Goal: Task Accomplishment & Management: Use online tool/utility

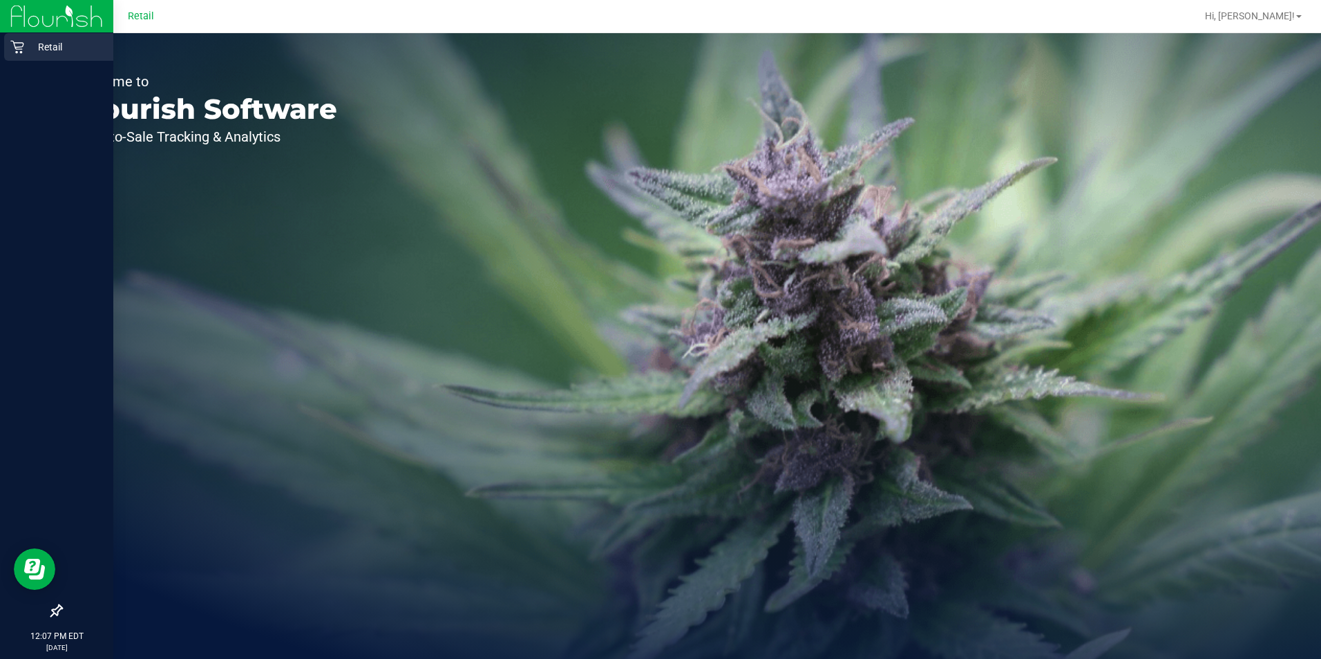
click at [10, 48] on div "Retail" at bounding box center [58, 47] width 109 height 28
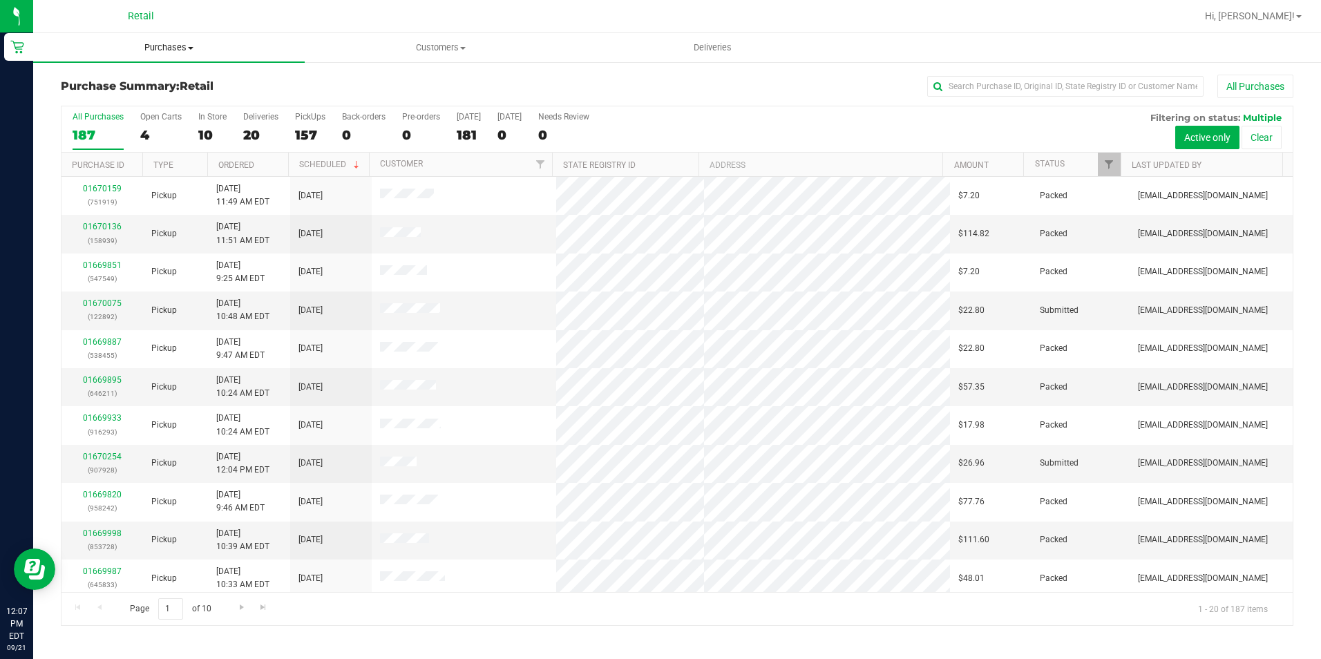
click at [171, 48] on span "Purchases" at bounding box center [169, 47] width 272 height 12
click at [126, 101] on li "Fulfillment" at bounding box center [169, 100] width 272 height 17
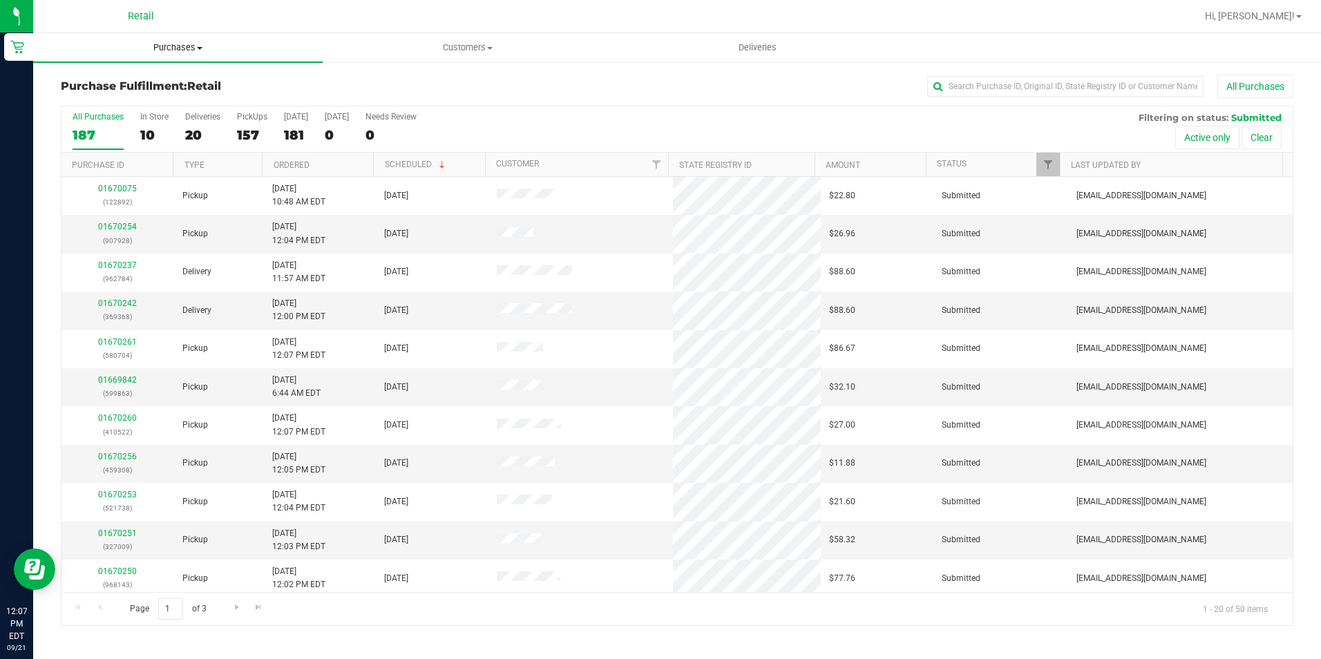
click at [181, 54] on uib-tab-heading "Purchases Summary of purchases Fulfillment All purchases" at bounding box center [178, 47] width 290 height 29
click at [119, 96] on li "Fulfillment" at bounding box center [178, 100] width 290 height 17
click at [260, 127] on div "34" at bounding box center [252, 135] width 30 height 16
click at [0, 0] on input "PickUps 34" at bounding box center [0, 0] width 0 height 0
click at [1050, 76] on input "text" at bounding box center [1065, 86] width 276 height 21
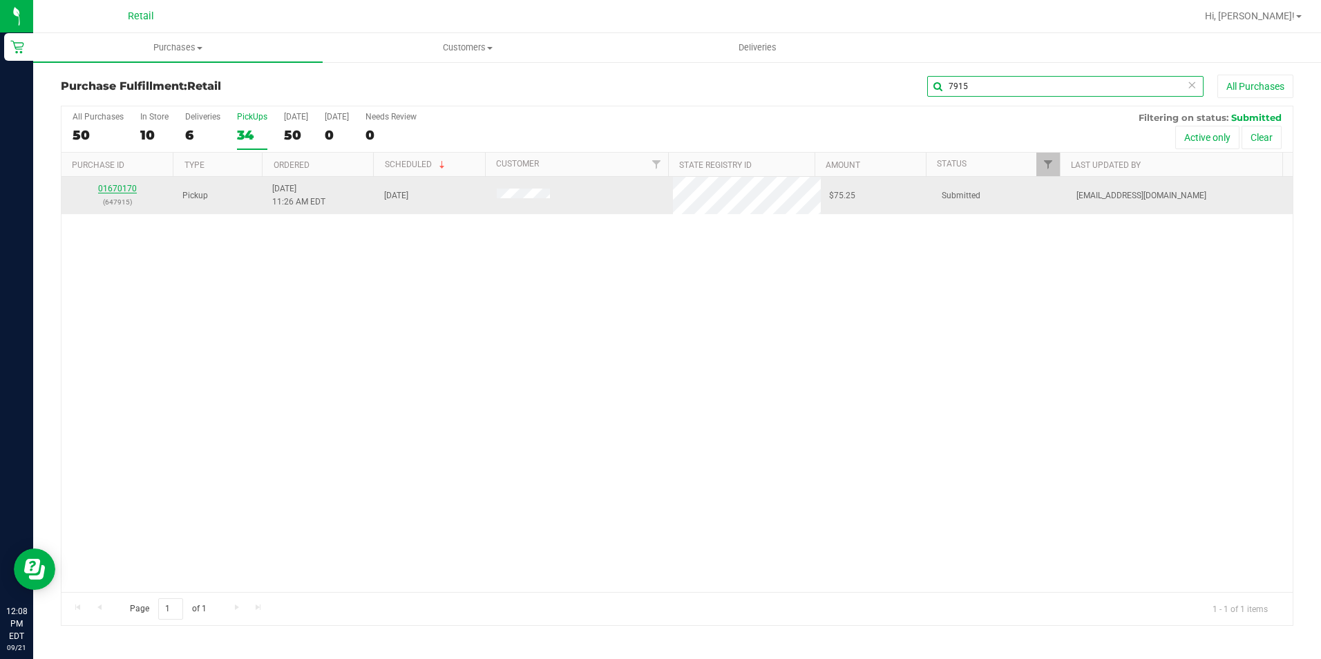
type input "7915"
click at [124, 191] on link "01670170" at bounding box center [117, 189] width 39 height 10
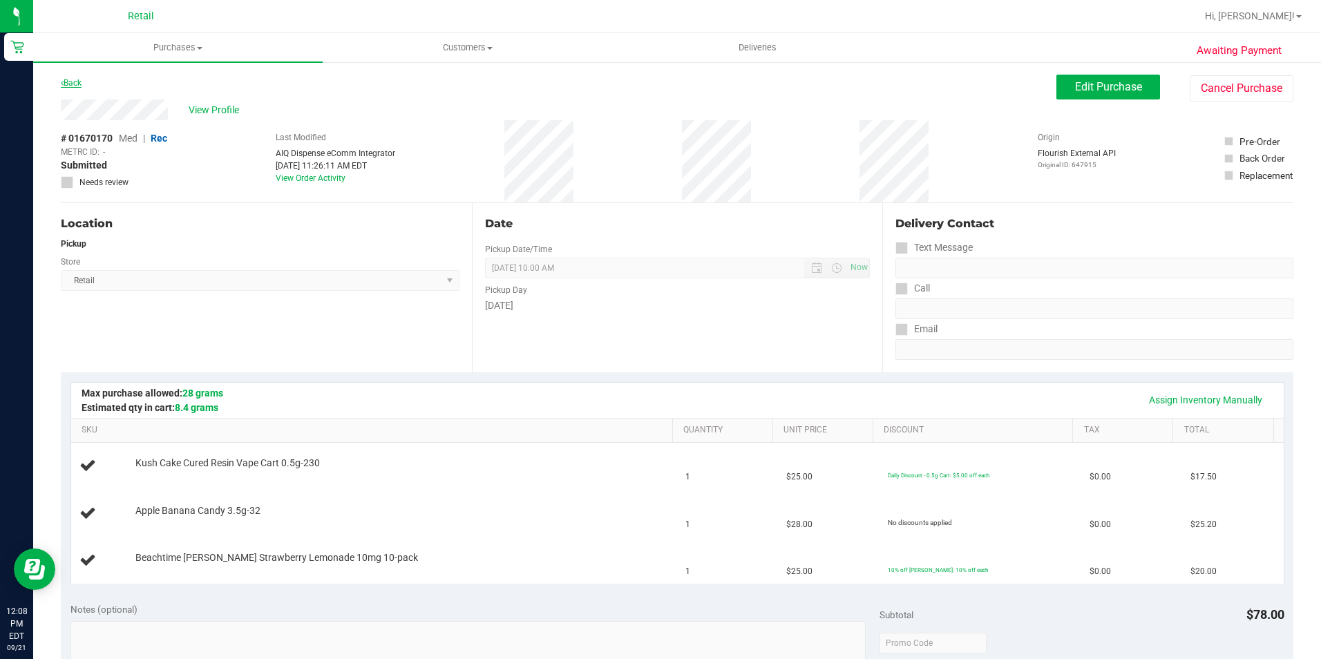
click at [80, 83] on link "Back" at bounding box center [71, 83] width 21 height 10
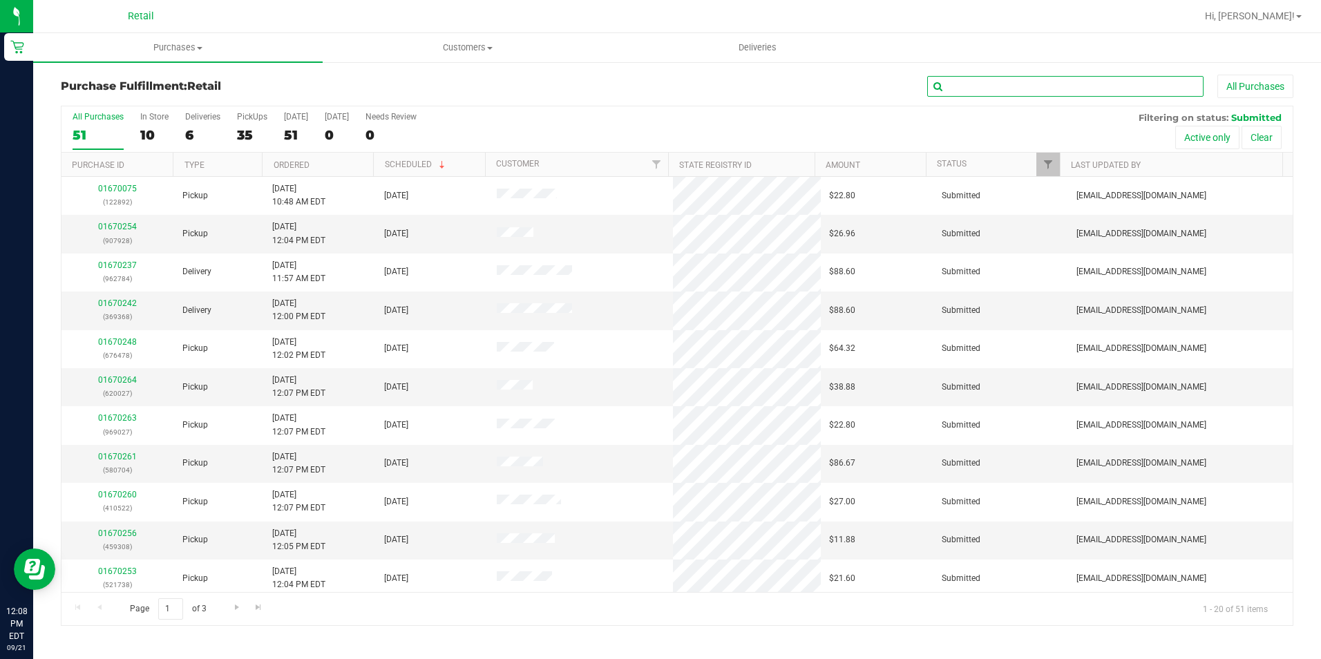
click at [965, 85] on input "text" at bounding box center [1065, 86] width 276 height 21
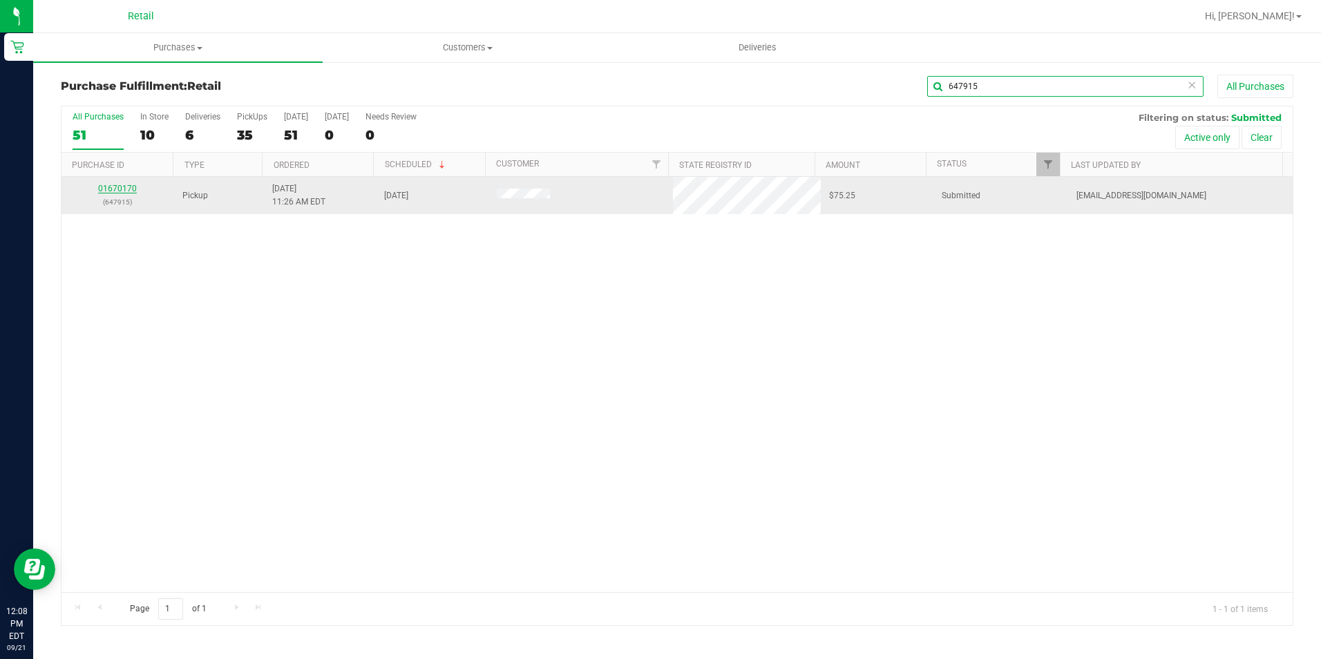
type input "647915"
click at [118, 192] on link "01670170" at bounding box center [117, 189] width 39 height 10
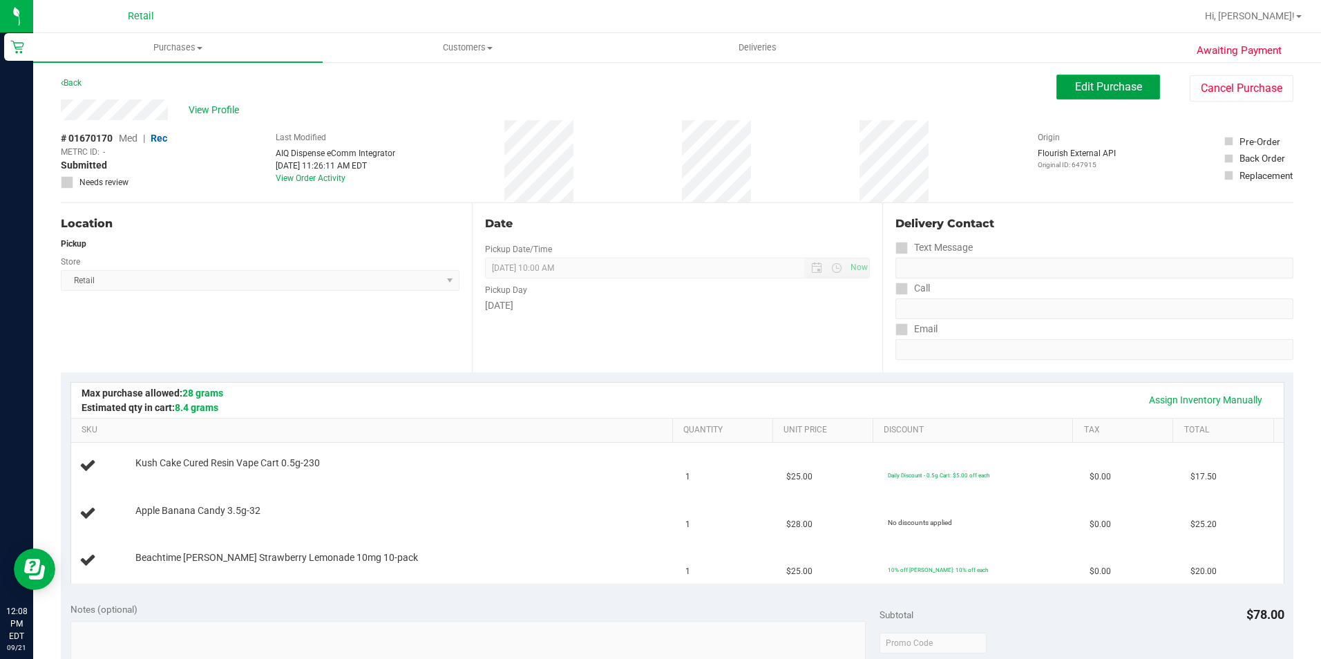
click at [1126, 79] on button "Edit Purchase" at bounding box center [1108, 87] width 104 height 25
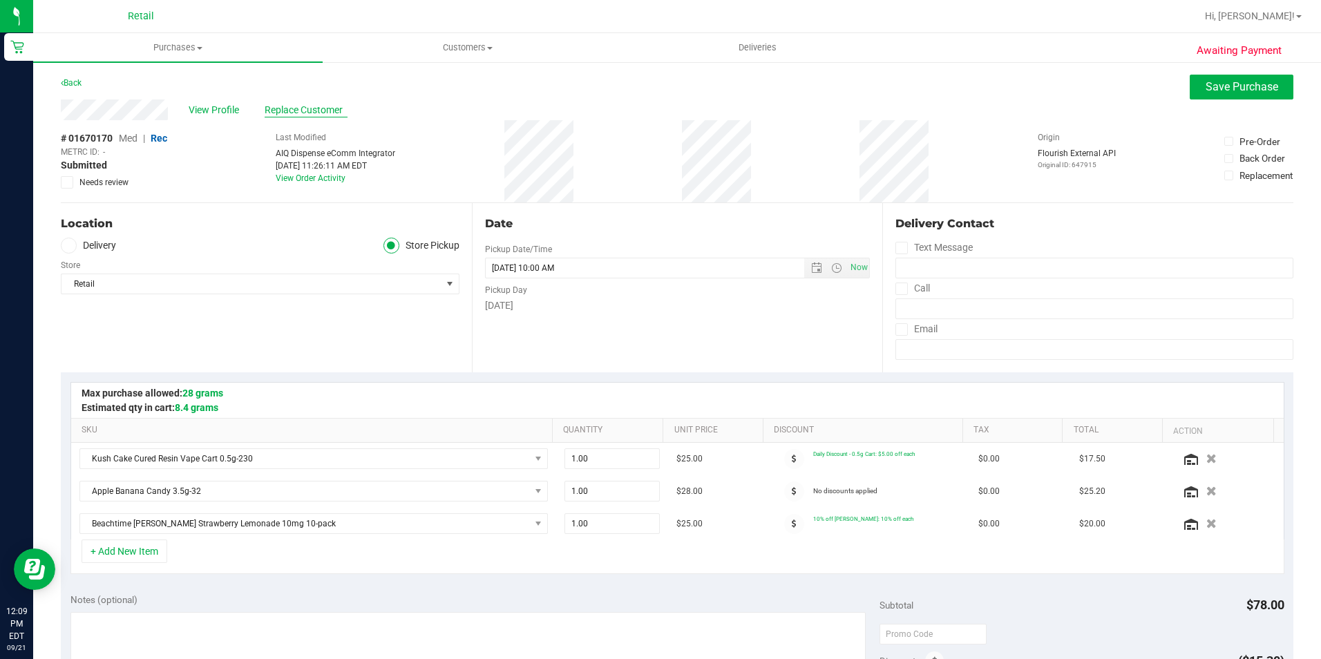
click at [305, 104] on span "Replace Customer" at bounding box center [306, 110] width 83 height 15
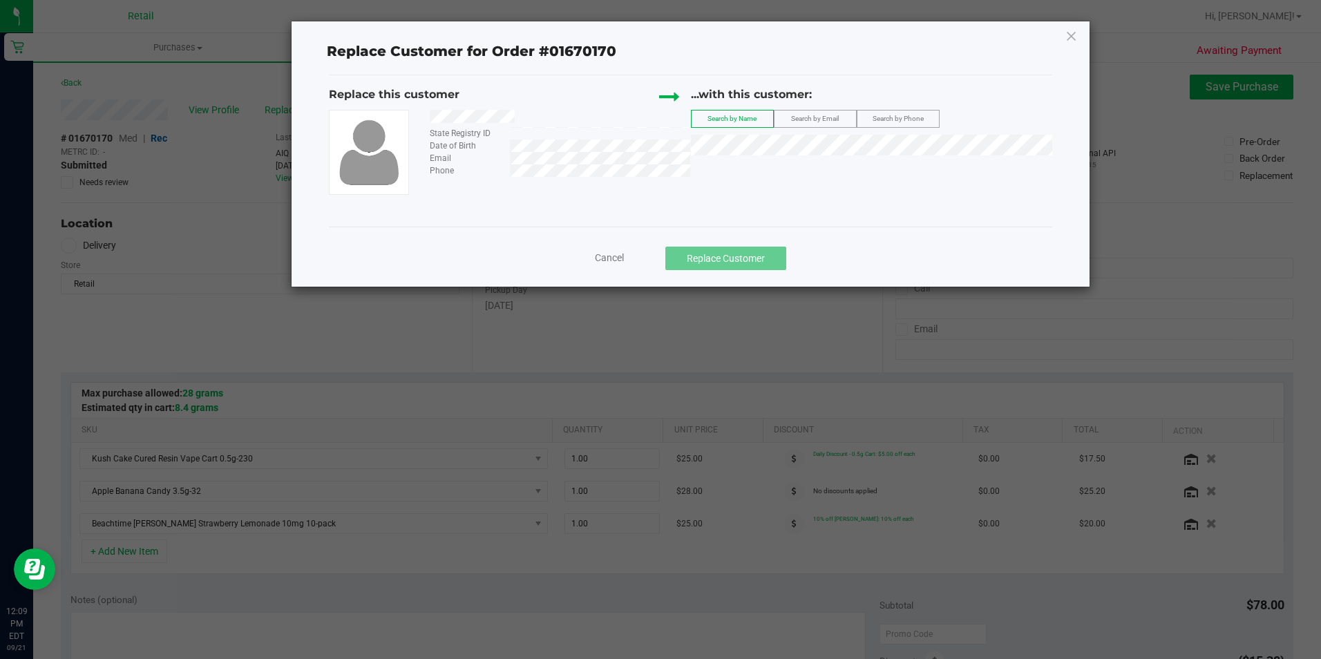
click at [775, 122] on label "Search by Email" at bounding box center [816, 119] width 82 height 17
click at [745, 116] on span "Search by Name" at bounding box center [732, 119] width 49 height 8
click at [747, 133] on div "...with this customer: Search by Name Search by Email Search by Phone" at bounding box center [871, 124] width 361 height 76
click at [760, 172] on span "Grace Leonard" at bounding box center [737, 170] width 74 height 11
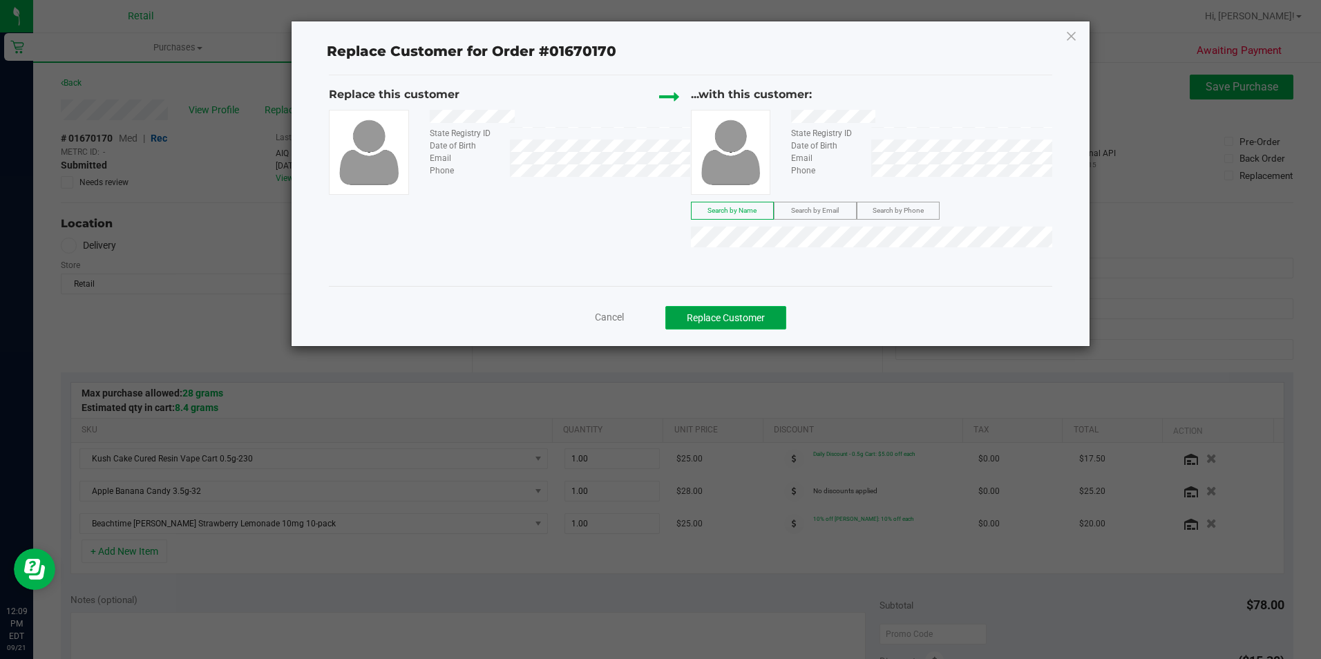
click at [725, 323] on button "Replace Customer" at bounding box center [725, 317] width 121 height 23
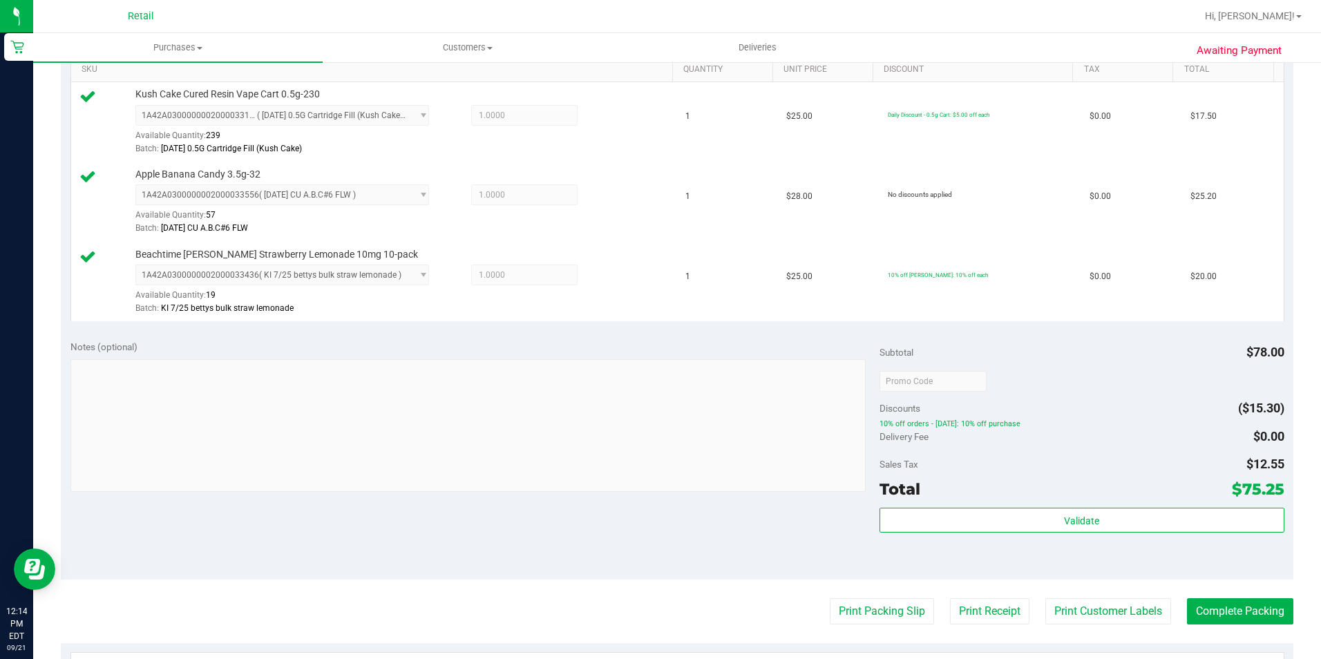
scroll to position [415, 0]
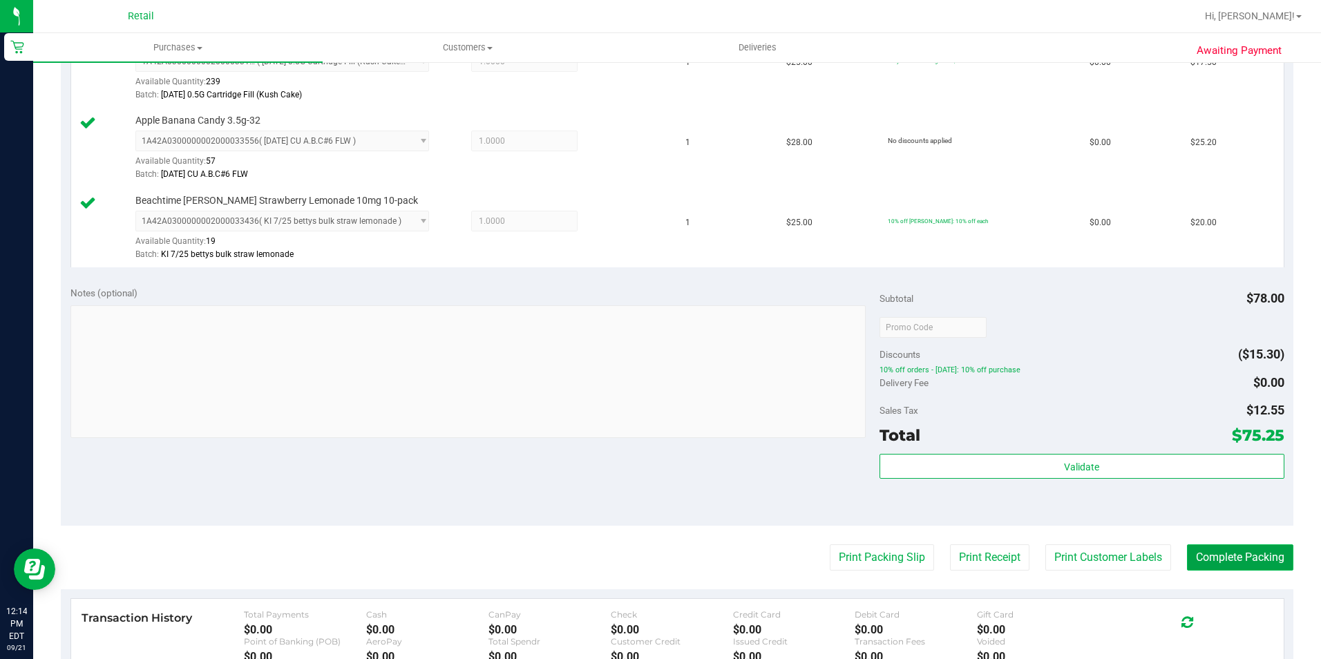
click at [1197, 556] on button "Complete Packing" at bounding box center [1240, 557] width 106 height 26
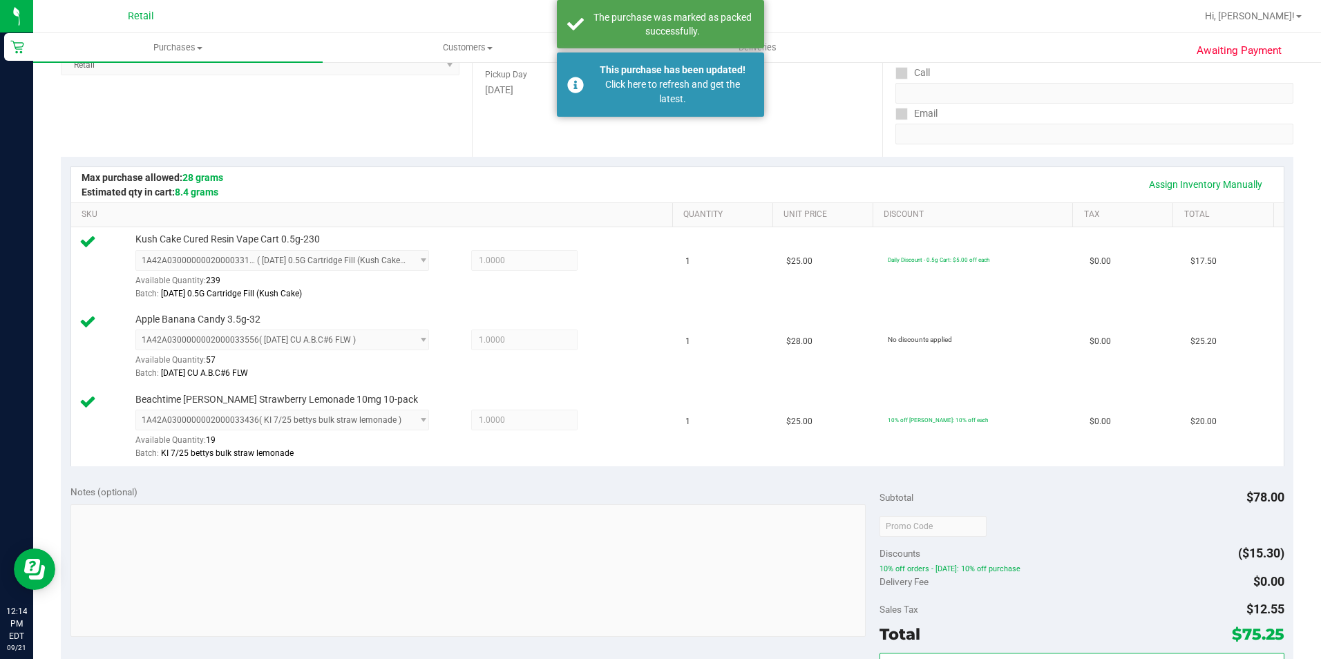
scroll to position [0, 0]
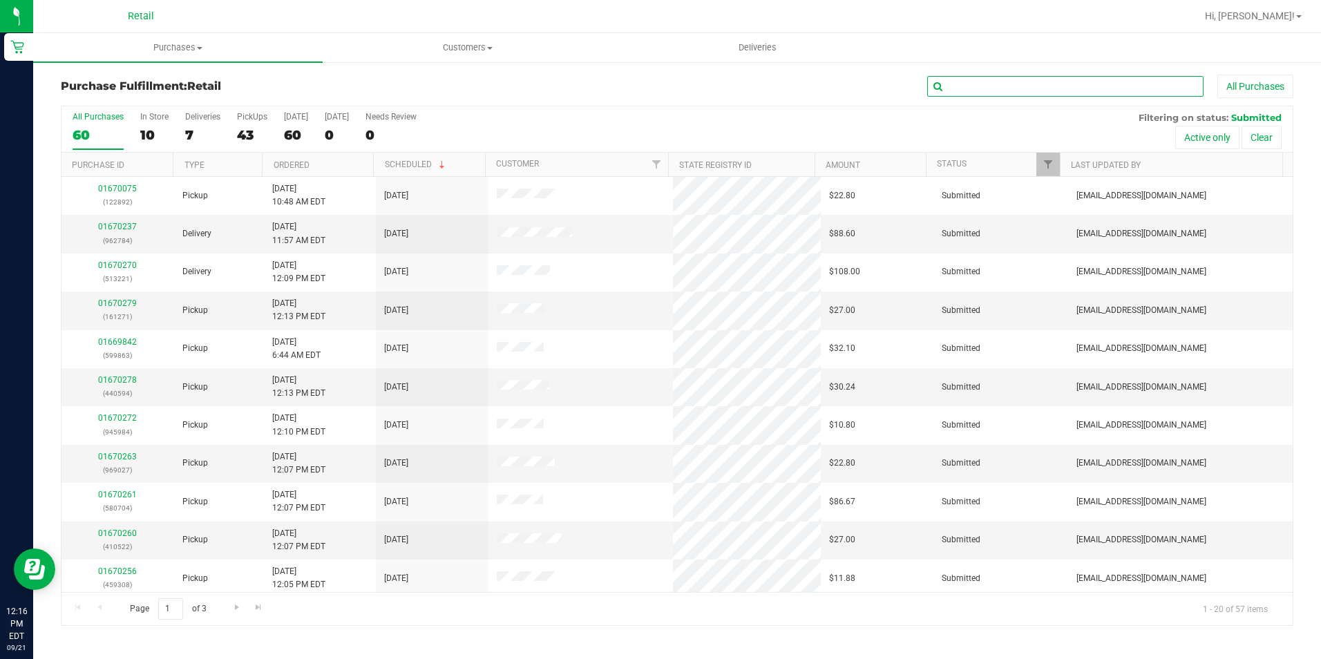
click at [1005, 77] on input "text" at bounding box center [1065, 86] width 276 height 21
click at [1007, 83] on input "text" at bounding box center [1065, 86] width 276 height 21
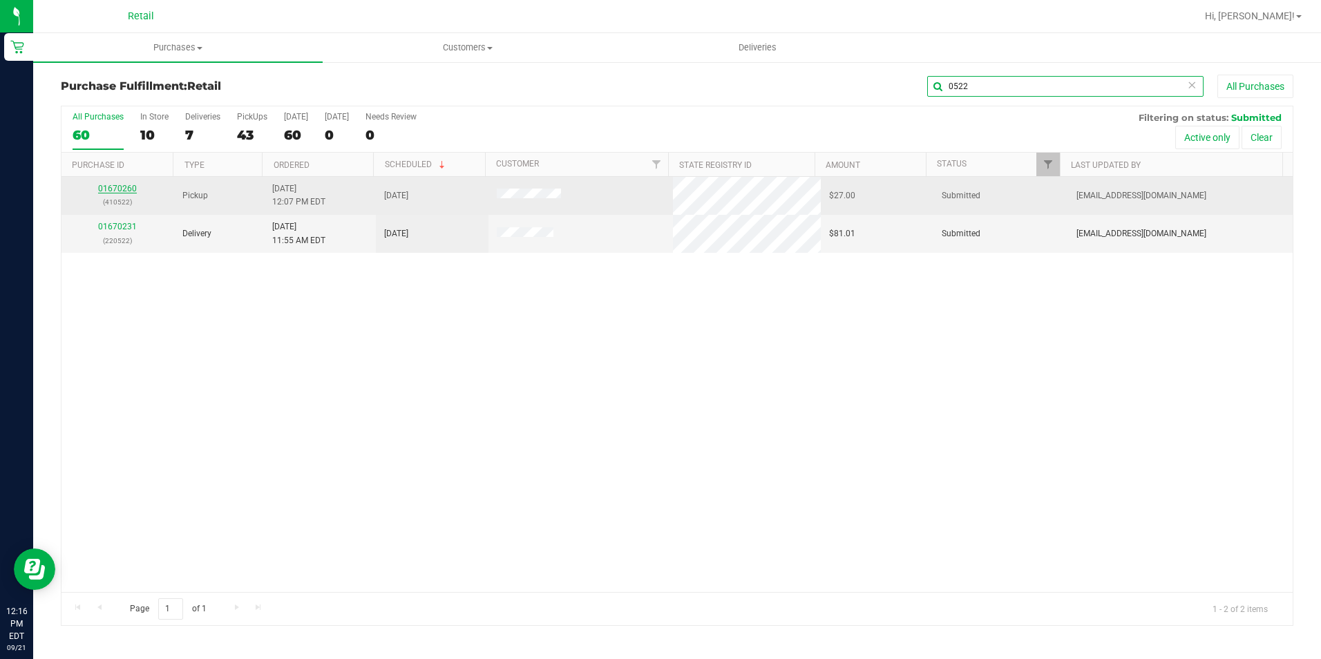
type input "0522"
click at [124, 189] on link "01670260" at bounding box center [117, 189] width 39 height 10
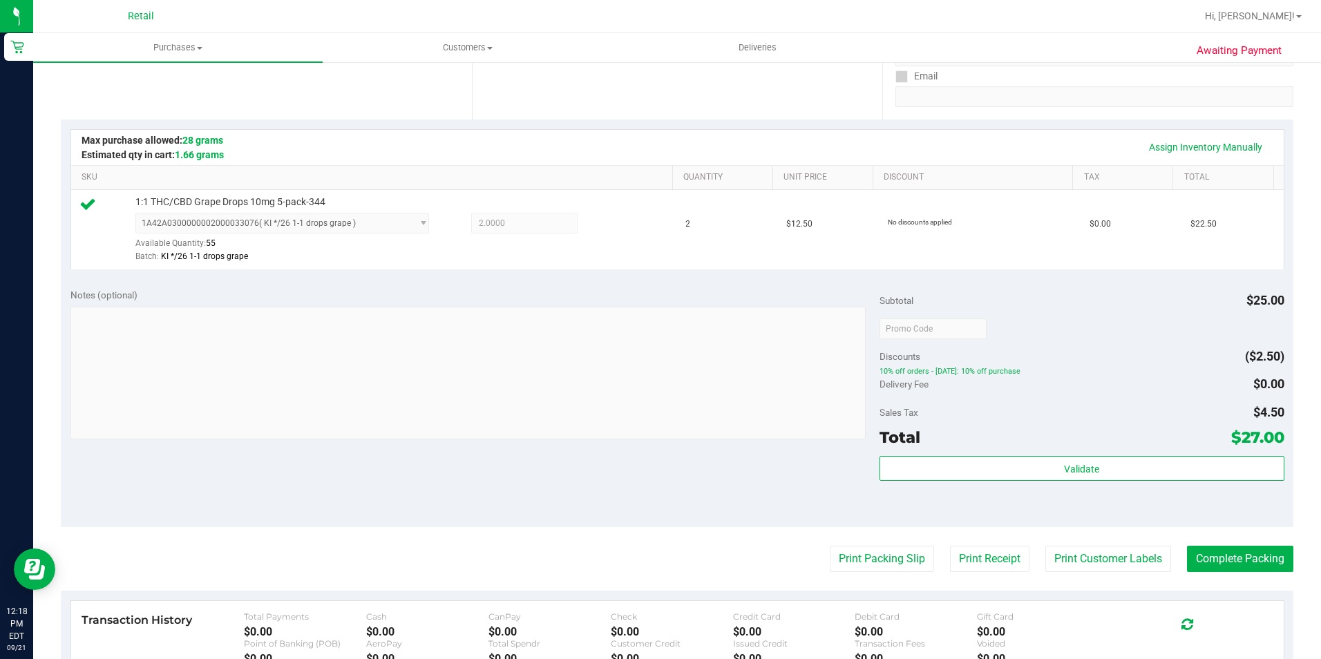
scroll to position [276, 0]
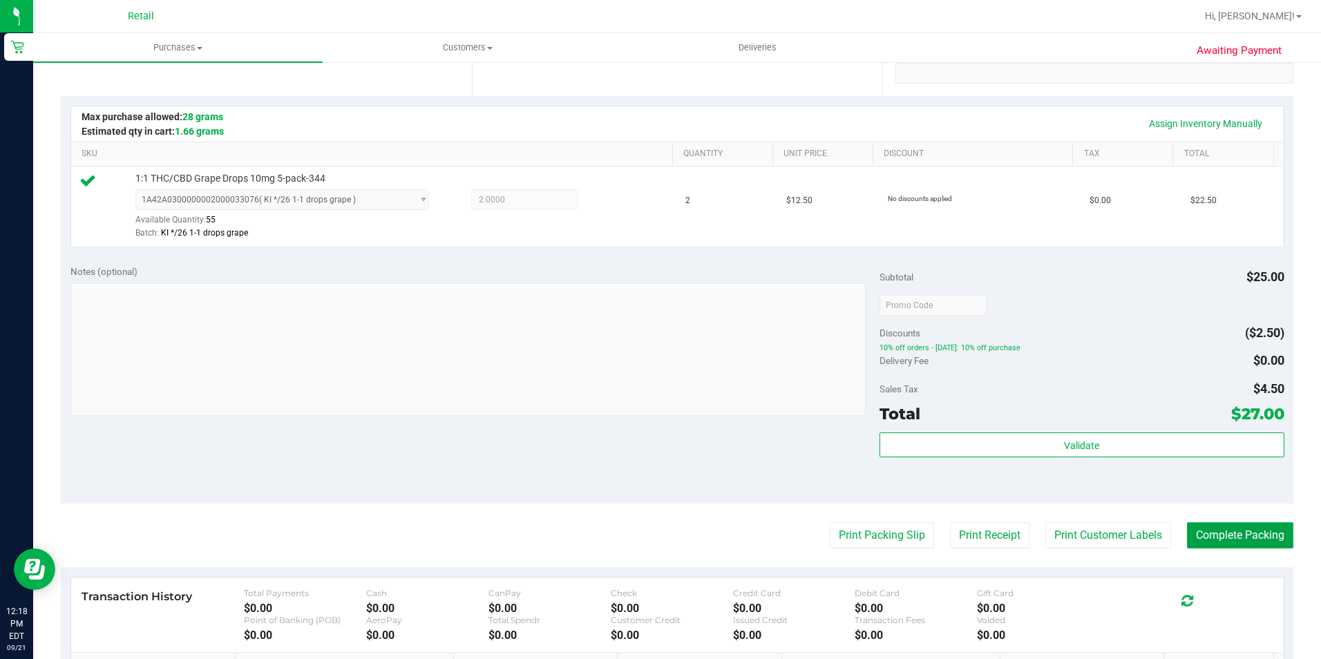
click at [1280, 536] on button "Complete Packing" at bounding box center [1240, 535] width 106 height 26
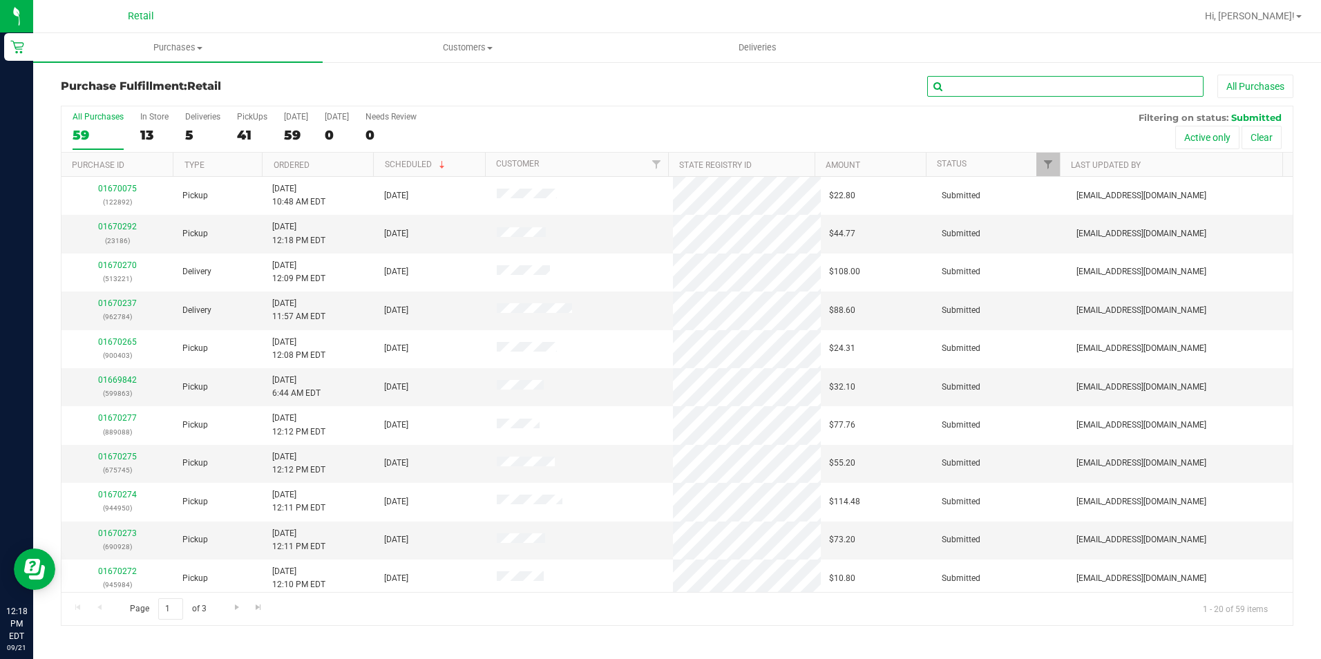
click at [978, 89] on input "text" at bounding box center [1065, 86] width 276 height 21
click at [987, 81] on retail "Purchases Summary of purchases Fulfillment All purchases Customers All customer…" at bounding box center [677, 336] width 1288 height 607
click at [985, 87] on input "text" at bounding box center [1065, 86] width 276 height 21
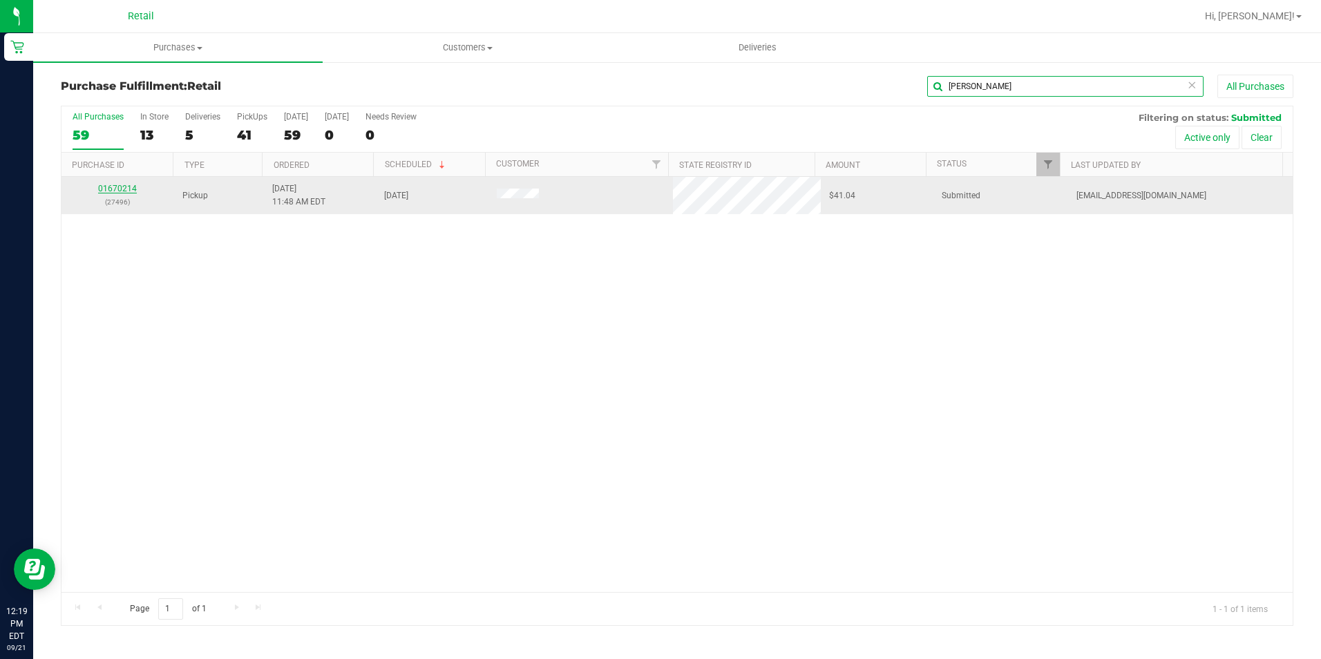
type input "dawn"
click at [127, 189] on link "01670214" at bounding box center [117, 189] width 39 height 10
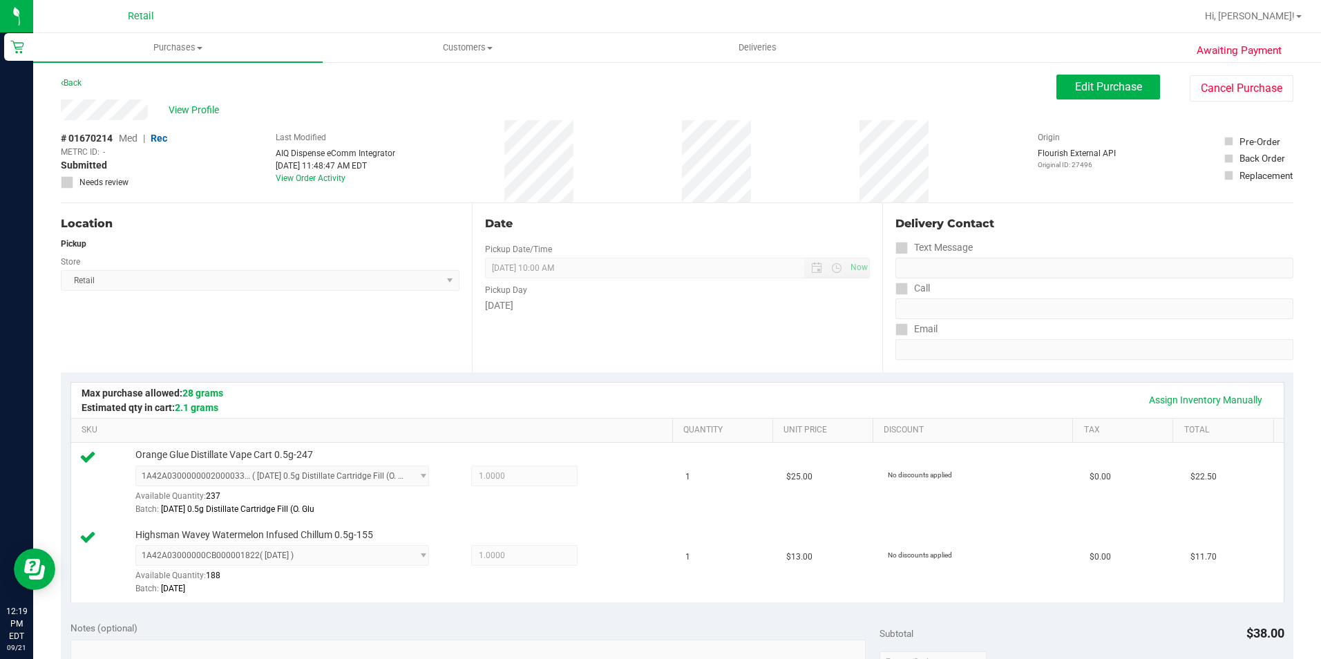
scroll to position [345, 0]
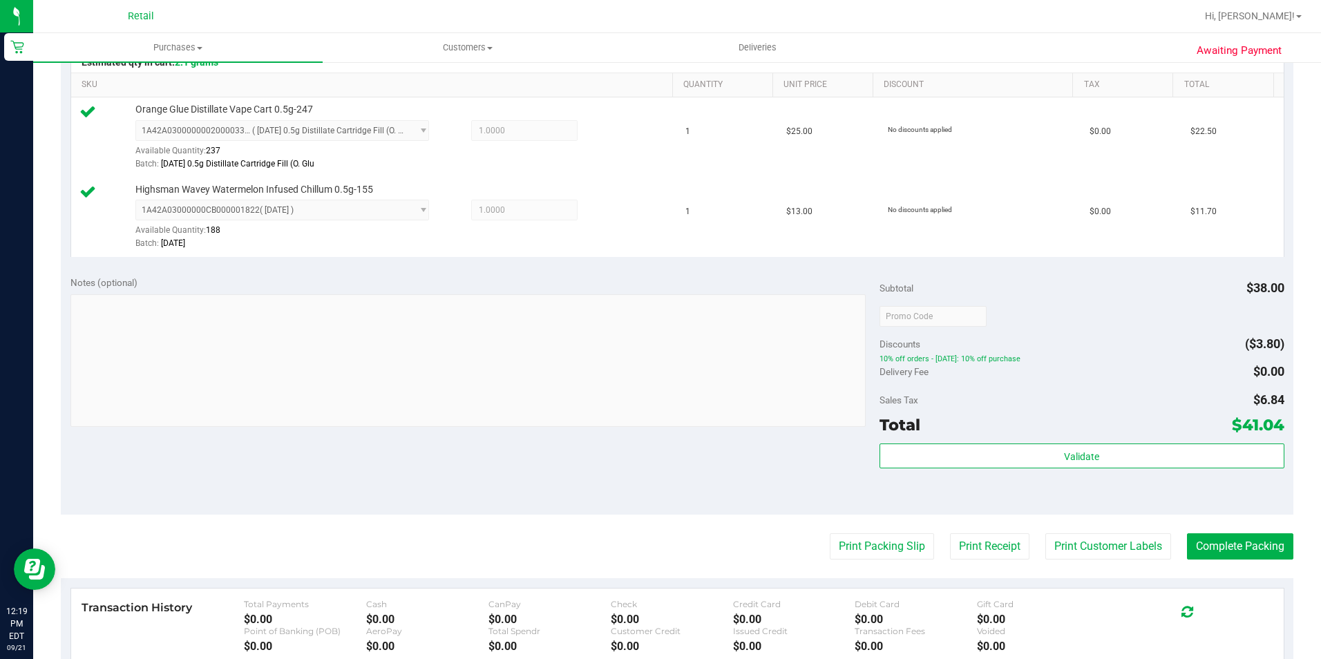
click at [1224, 525] on purchase-details "Back Edit Purchase Cancel Purchase View Profile # 01670214 Med | Rec METRC ID: …" at bounding box center [677, 283] width 1233 height 1108
click at [1214, 542] on button "Complete Packing" at bounding box center [1240, 546] width 106 height 26
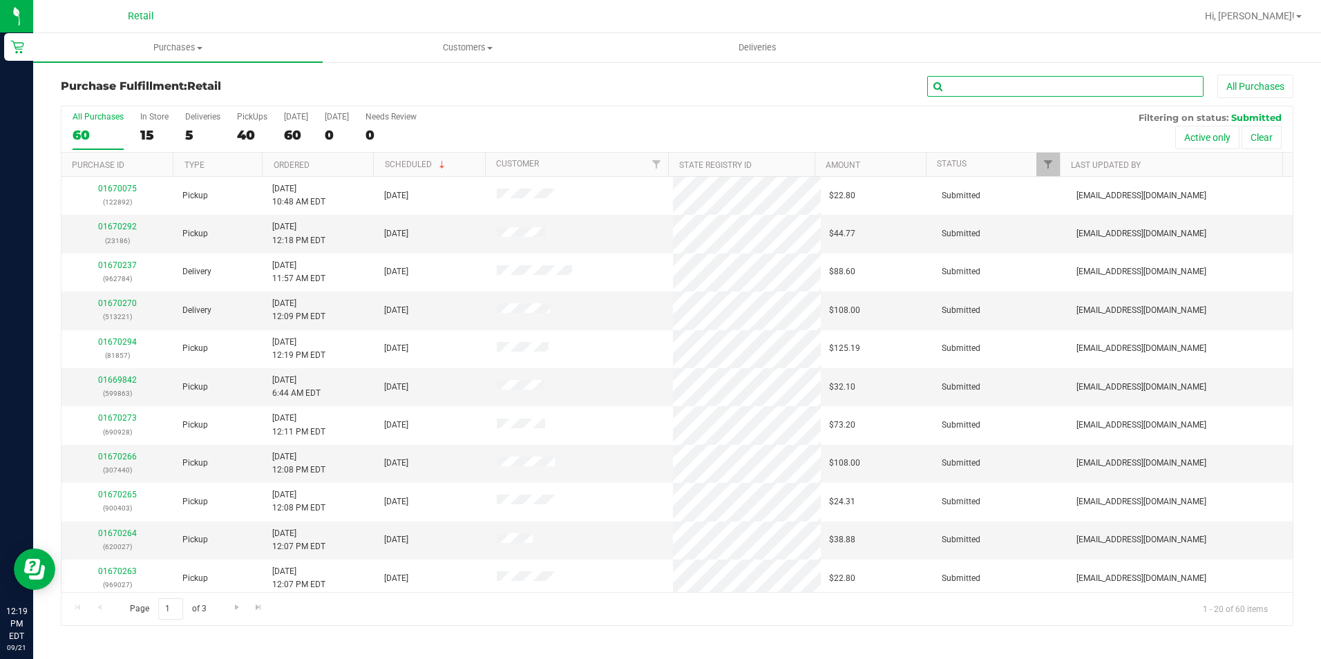
click at [1079, 88] on input "text" at bounding box center [1065, 86] width 276 height 21
click at [1074, 95] on input "text" at bounding box center [1065, 86] width 276 height 21
click at [1005, 75] on div "All Purchases" at bounding box center [883, 86] width 822 height 23
click at [976, 93] on input "text" at bounding box center [1065, 86] width 276 height 21
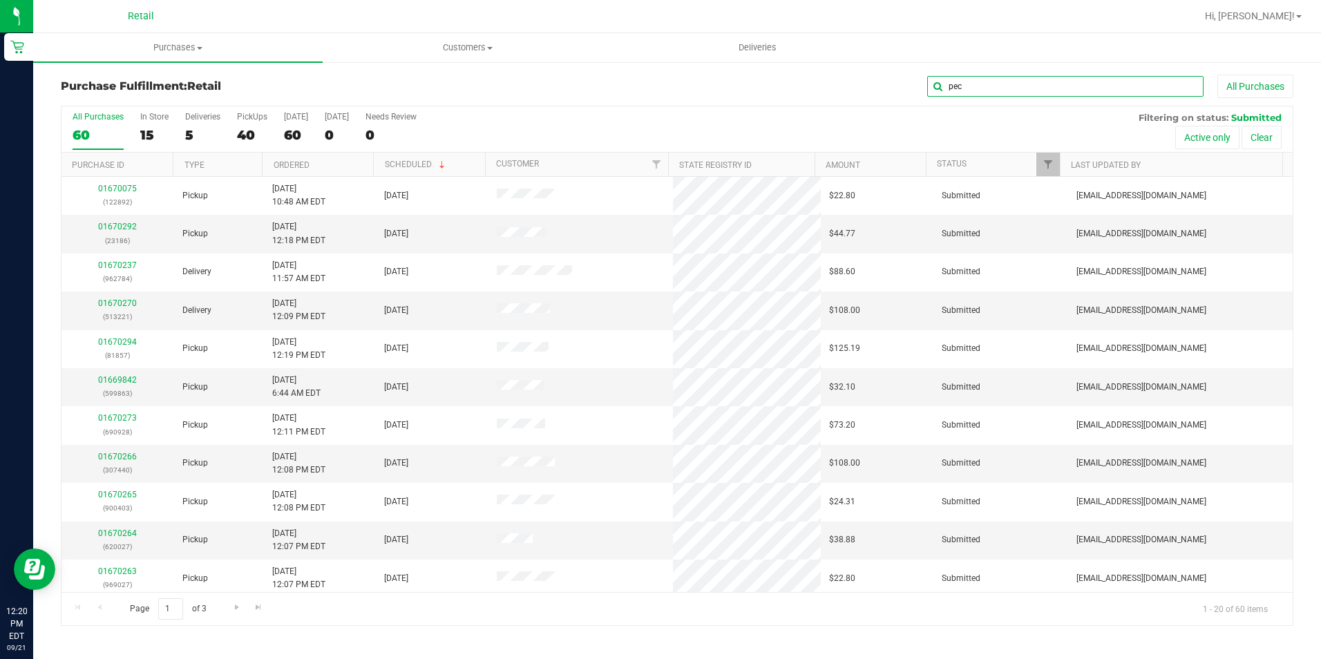
type input "peck"
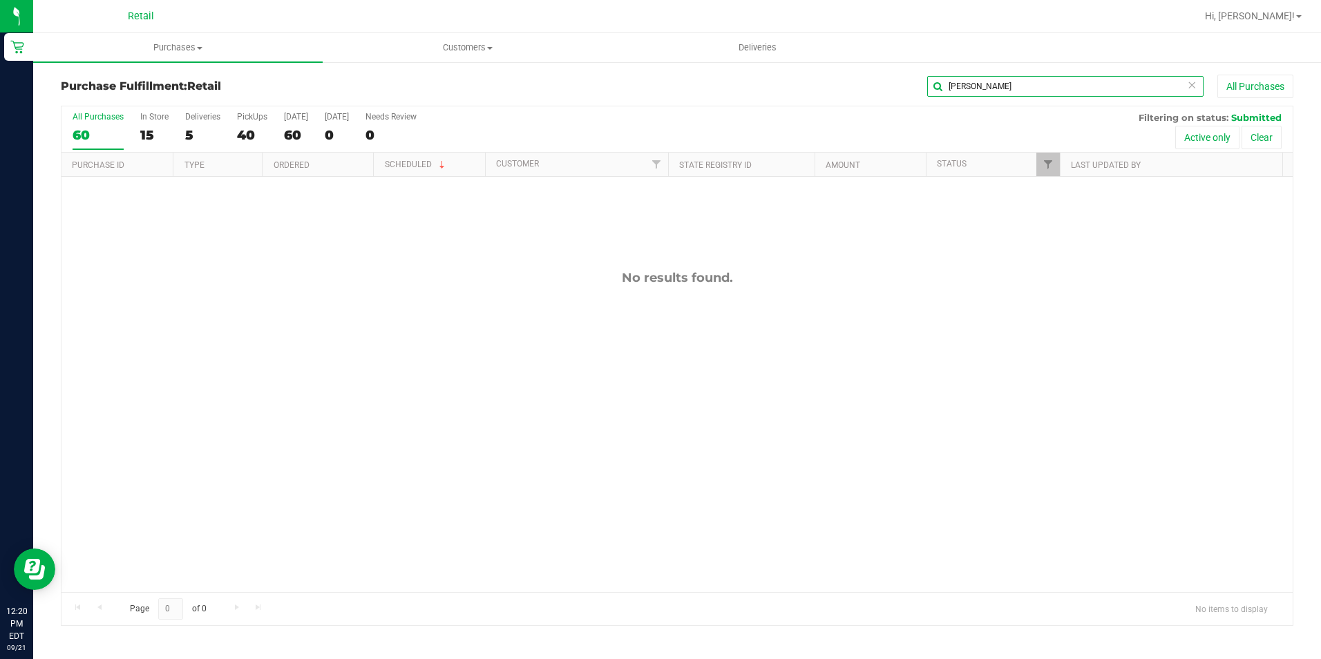
drag, startPoint x: 991, startPoint y: 86, endPoint x: 798, endPoint y: 85, distance: 192.8
click at [804, 86] on div "peck All Purchases" at bounding box center [883, 86] width 822 height 23
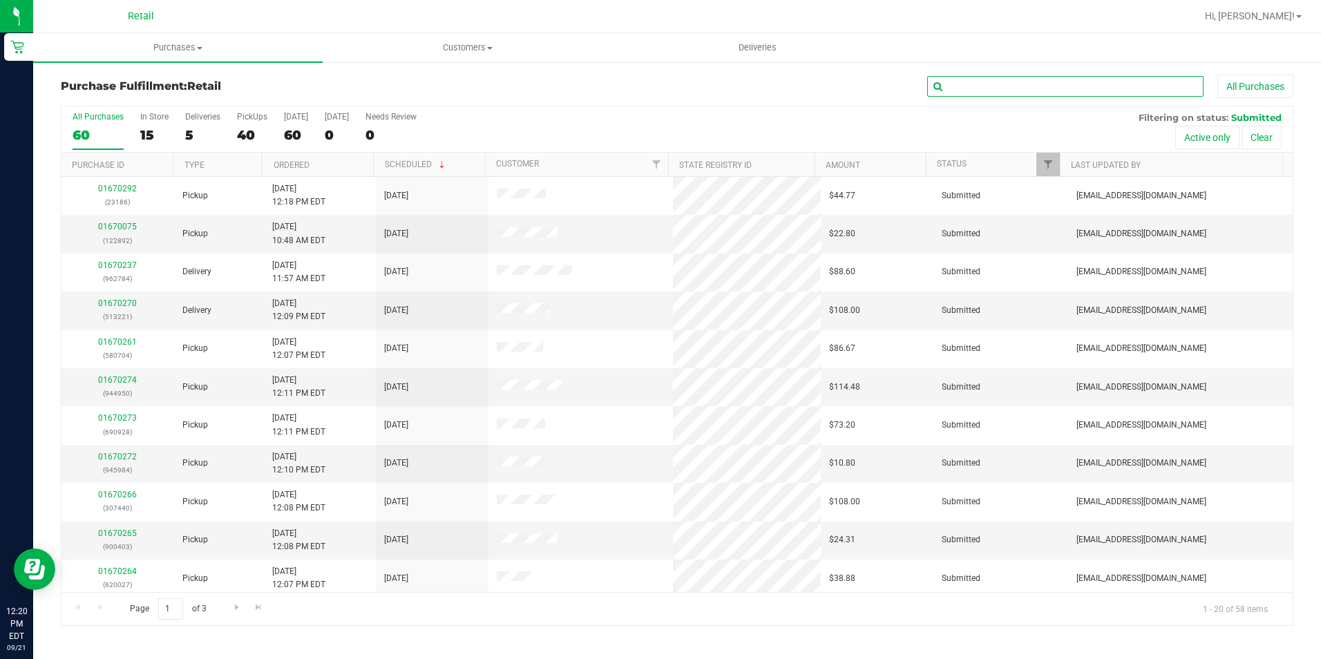
click at [1059, 77] on input "text" at bounding box center [1065, 86] width 276 height 21
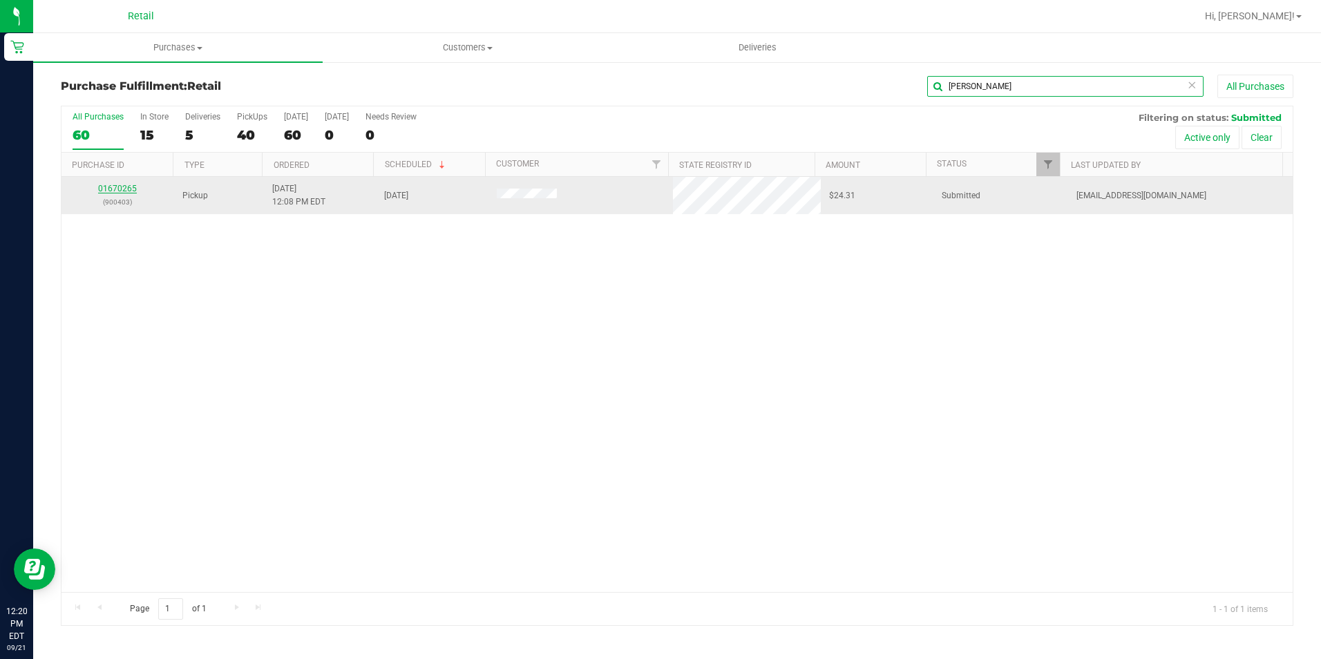
type input "ramon"
click at [133, 185] on link "01670265" at bounding box center [117, 189] width 39 height 10
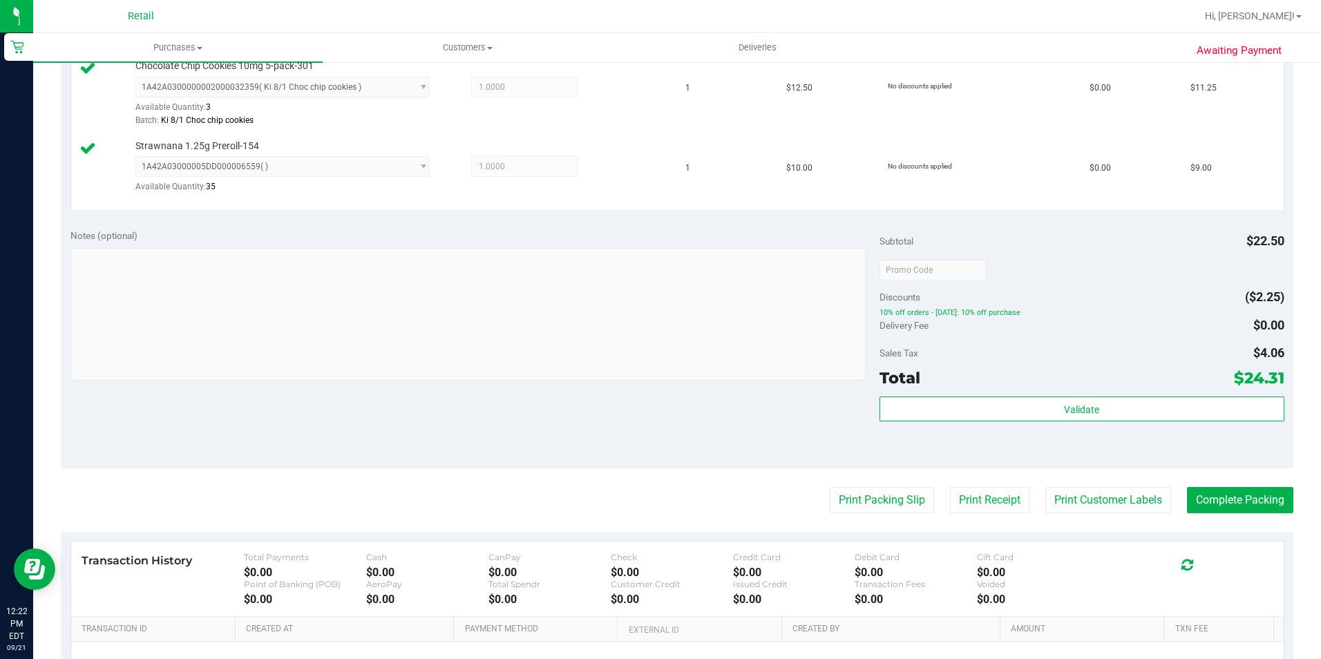
scroll to position [415, 0]
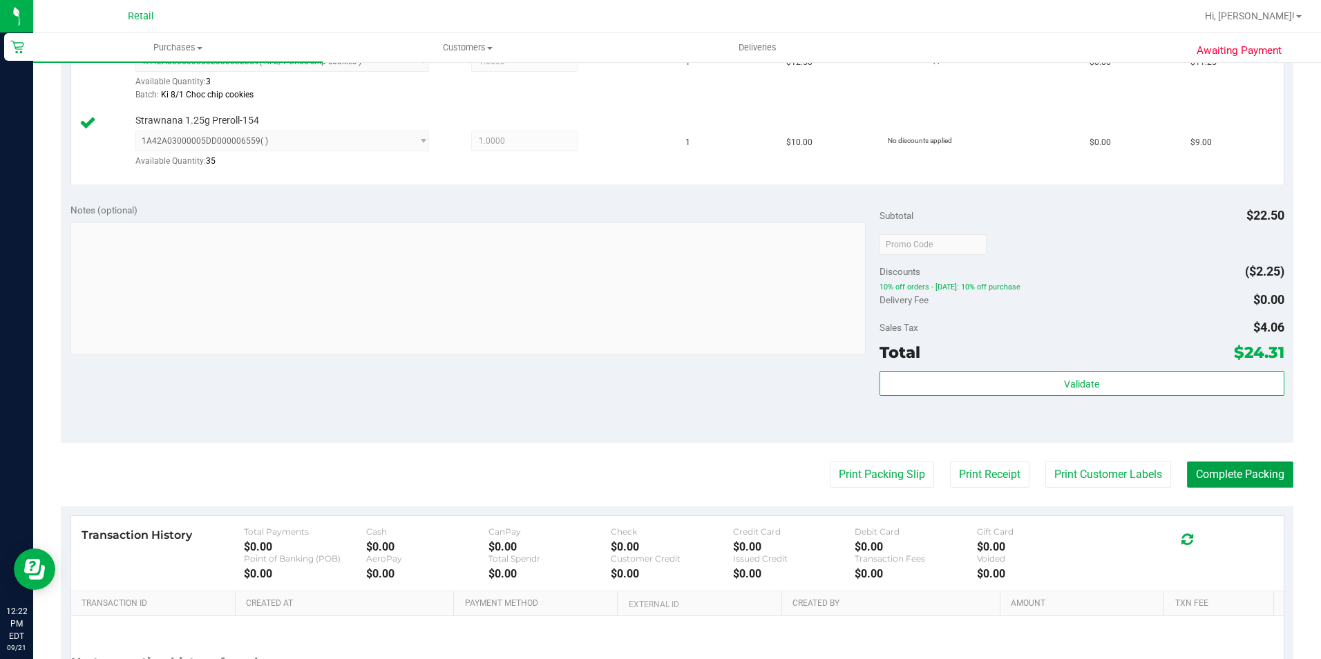
click at [1219, 469] on button "Complete Packing" at bounding box center [1240, 475] width 106 height 26
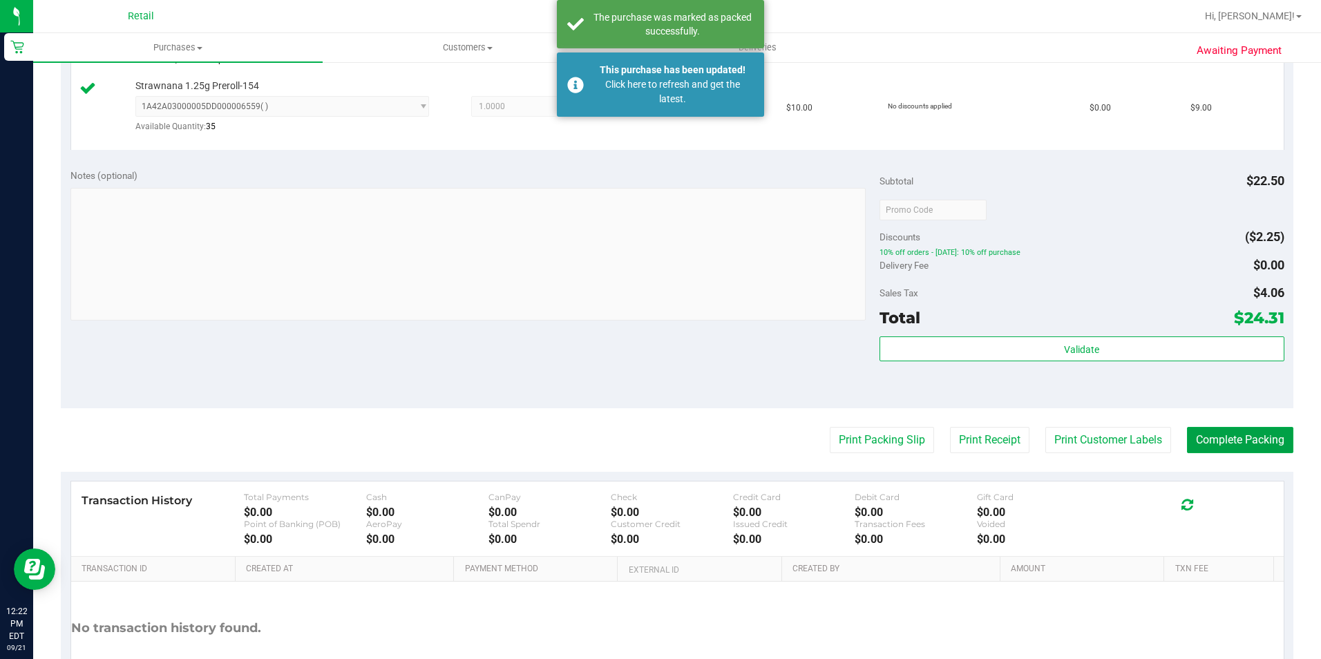
scroll to position [484, 0]
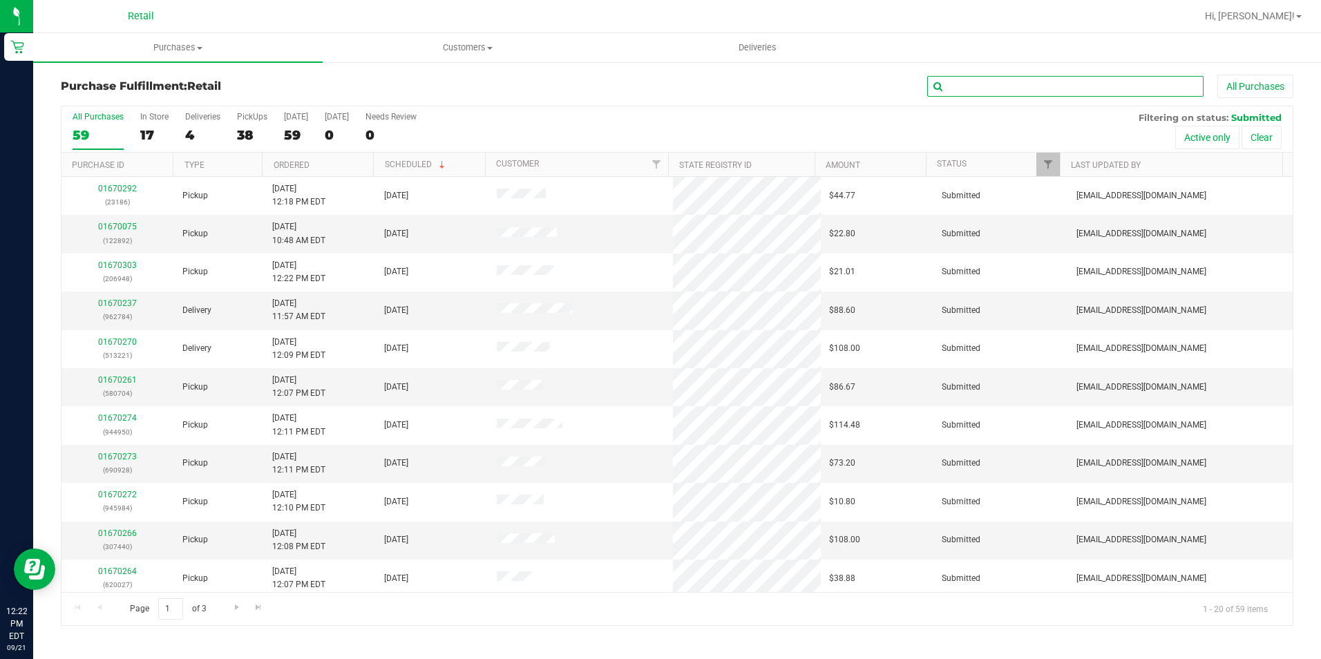
click at [1018, 84] on input "text" at bounding box center [1065, 86] width 276 height 21
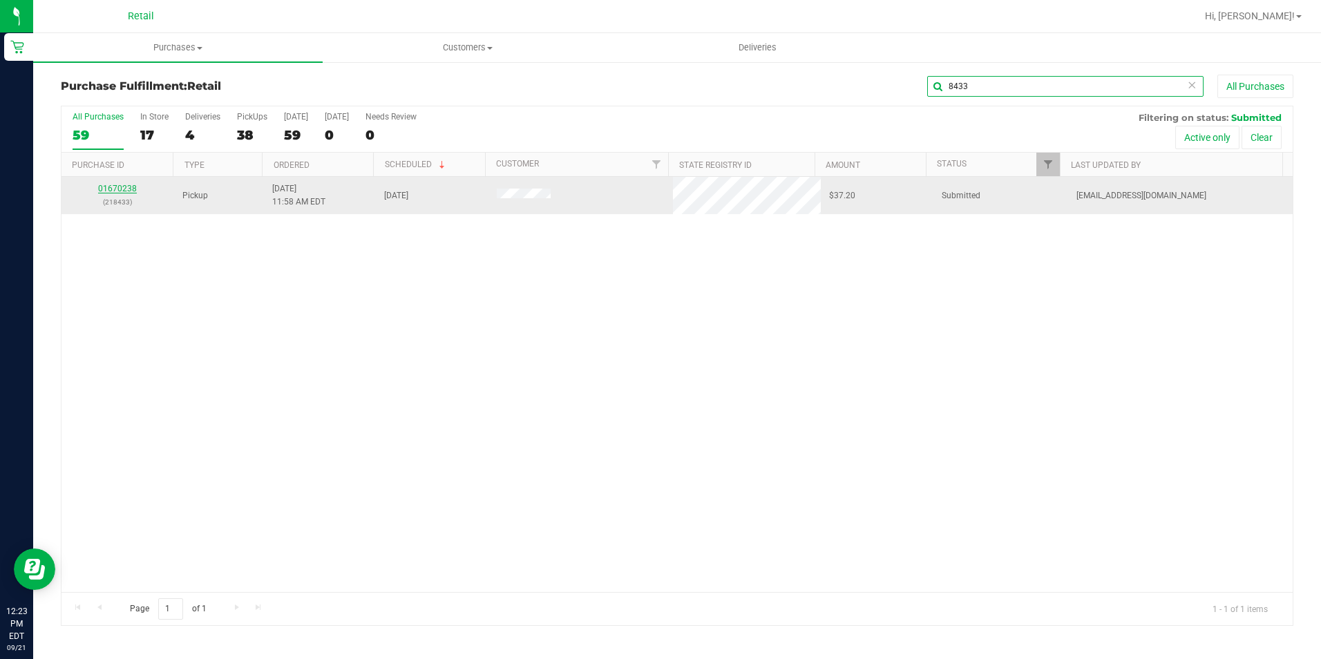
type input "8433"
click at [129, 184] on link "01670238" at bounding box center [117, 189] width 39 height 10
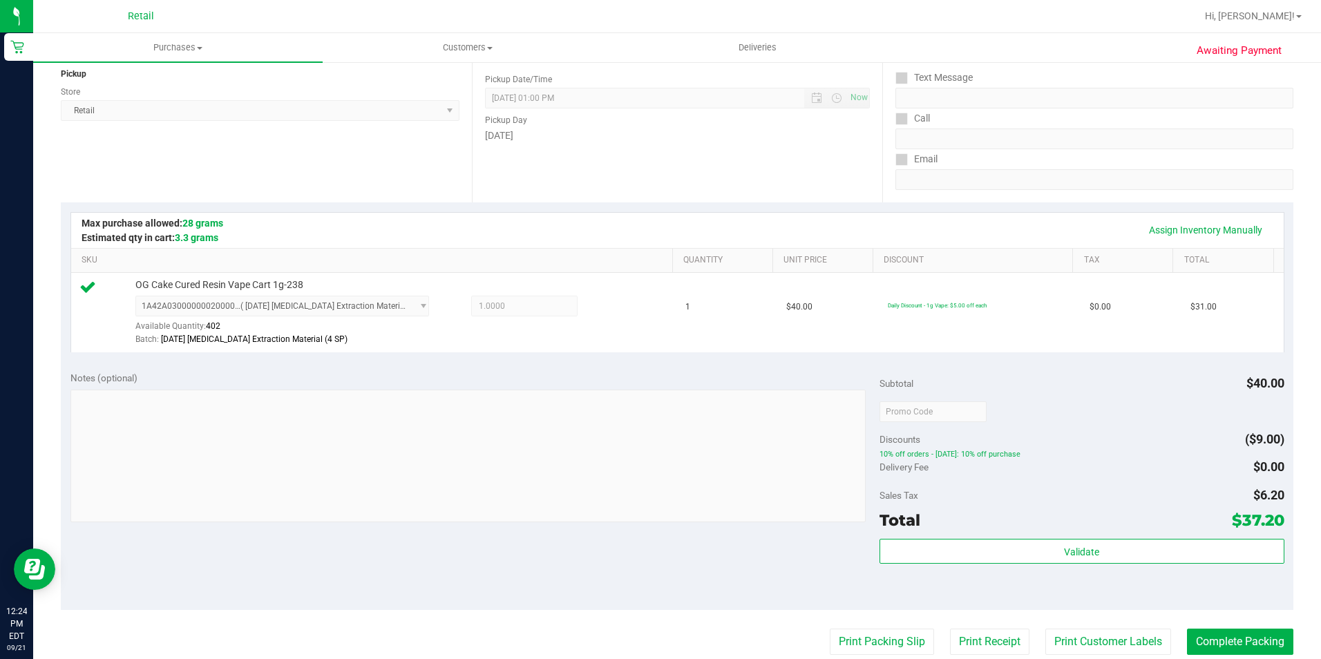
scroll to position [276, 0]
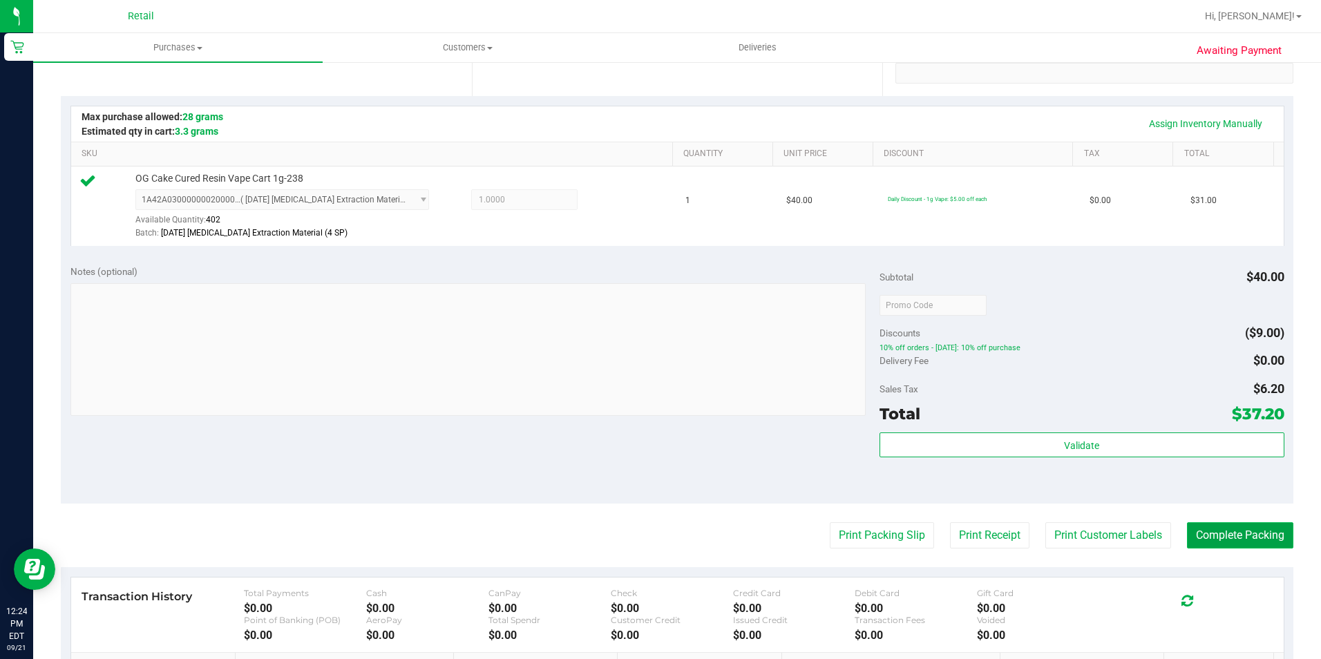
click at [1220, 526] on button "Complete Packing" at bounding box center [1240, 535] width 106 height 26
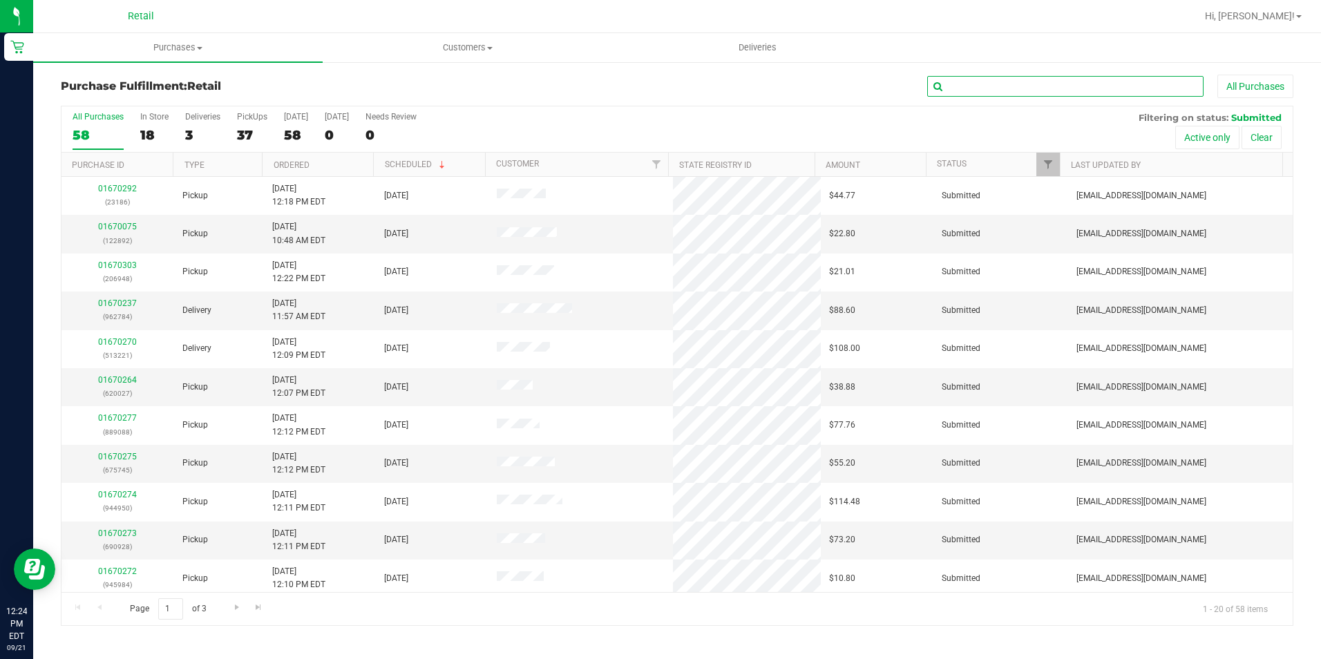
click at [1039, 92] on input "text" at bounding box center [1065, 86] width 276 height 21
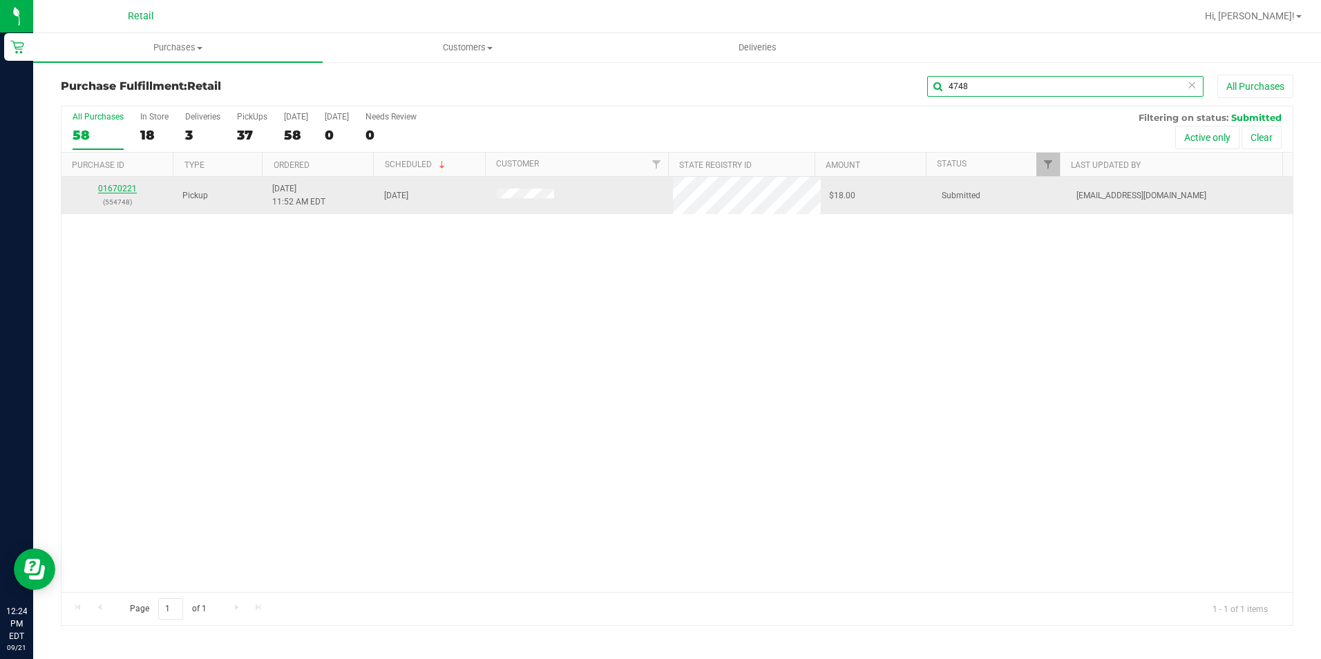
type input "4748"
click at [112, 187] on link "01670221" at bounding box center [117, 189] width 39 height 10
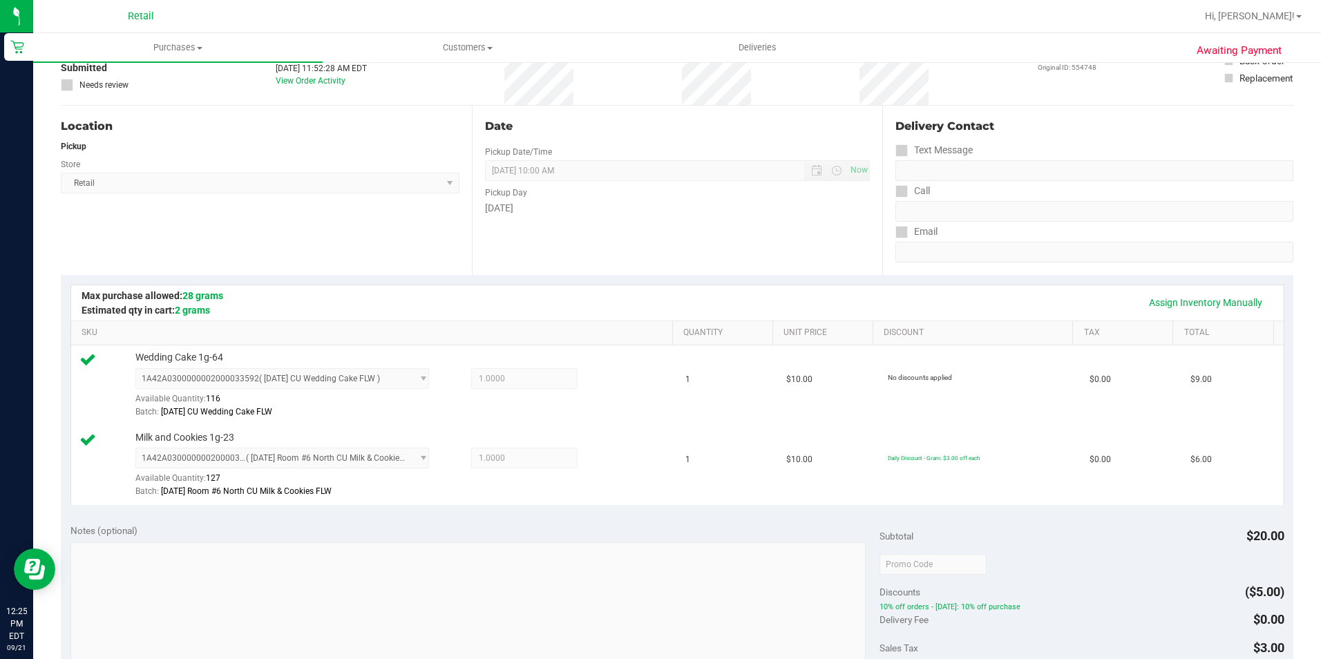
scroll to position [415, 0]
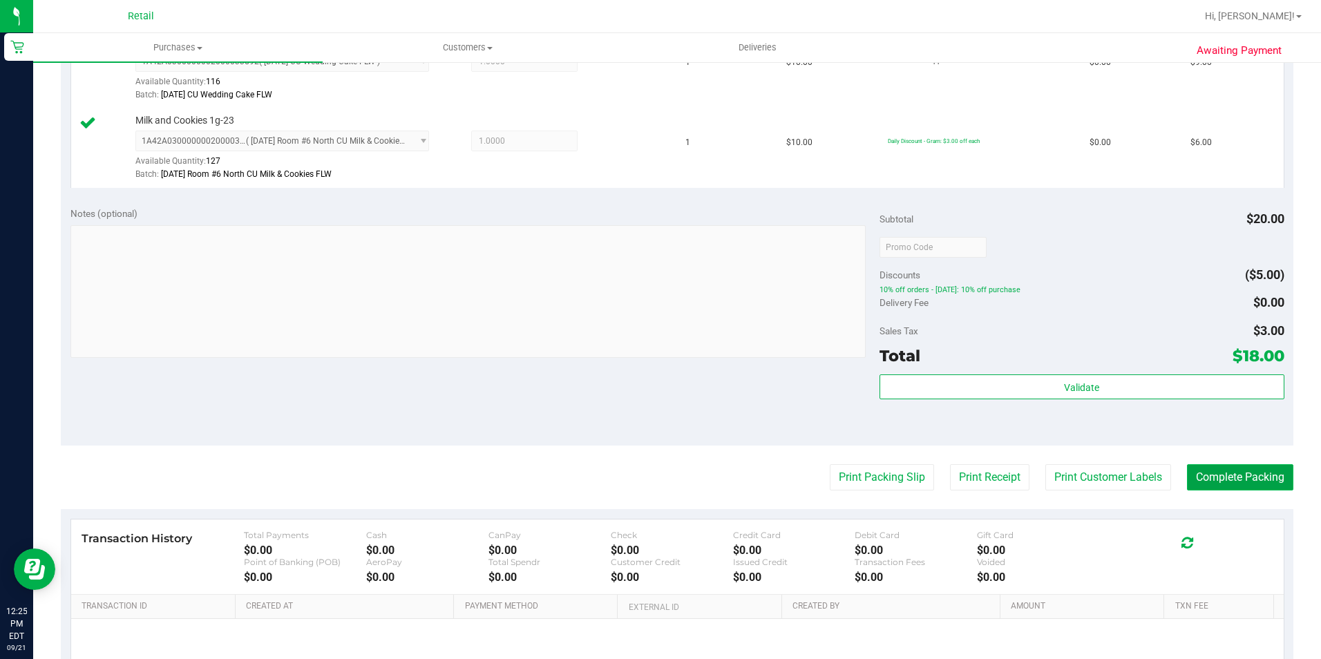
click at [1226, 484] on button "Complete Packing" at bounding box center [1240, 477] width 106 height 26
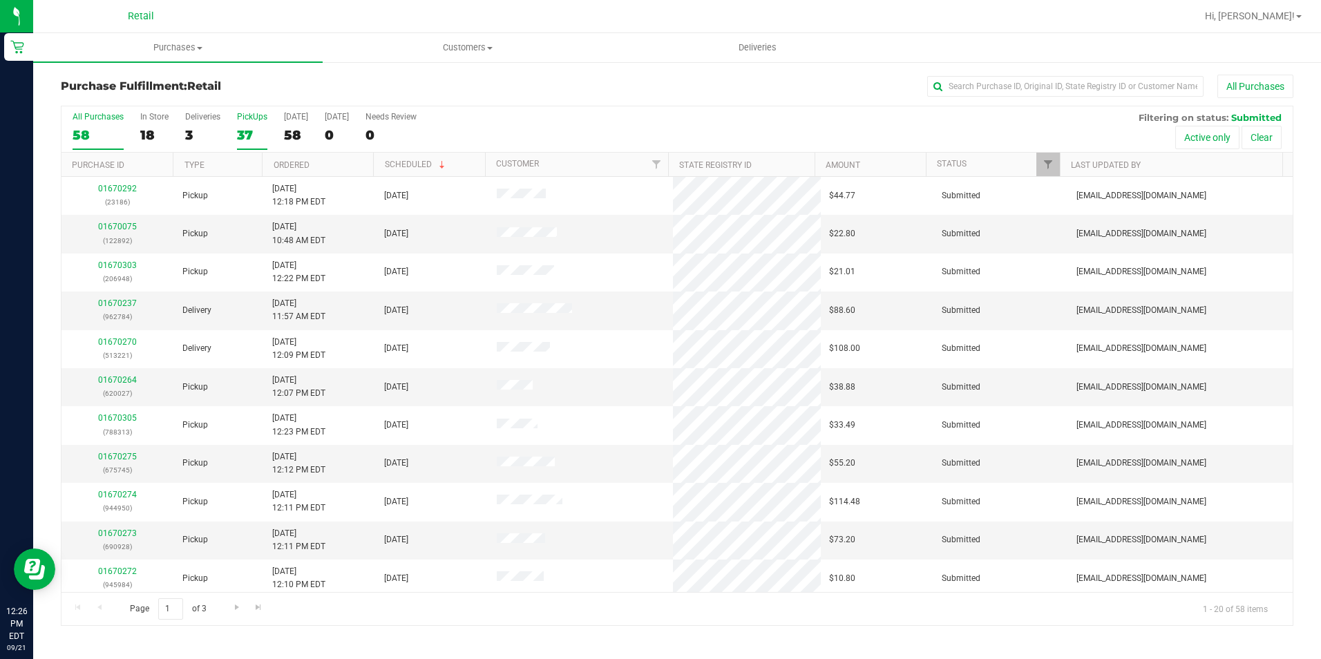
click at [248, 136] on div "37" at bounding box center [252, 135] width 30 height 16
click at [0, 0] on input "PickUps 37" at bounding box center [0, 0] width 0 height 0
click at [1011, 88] on input "text" at bounding box center [1065, 86] width 276 height 21
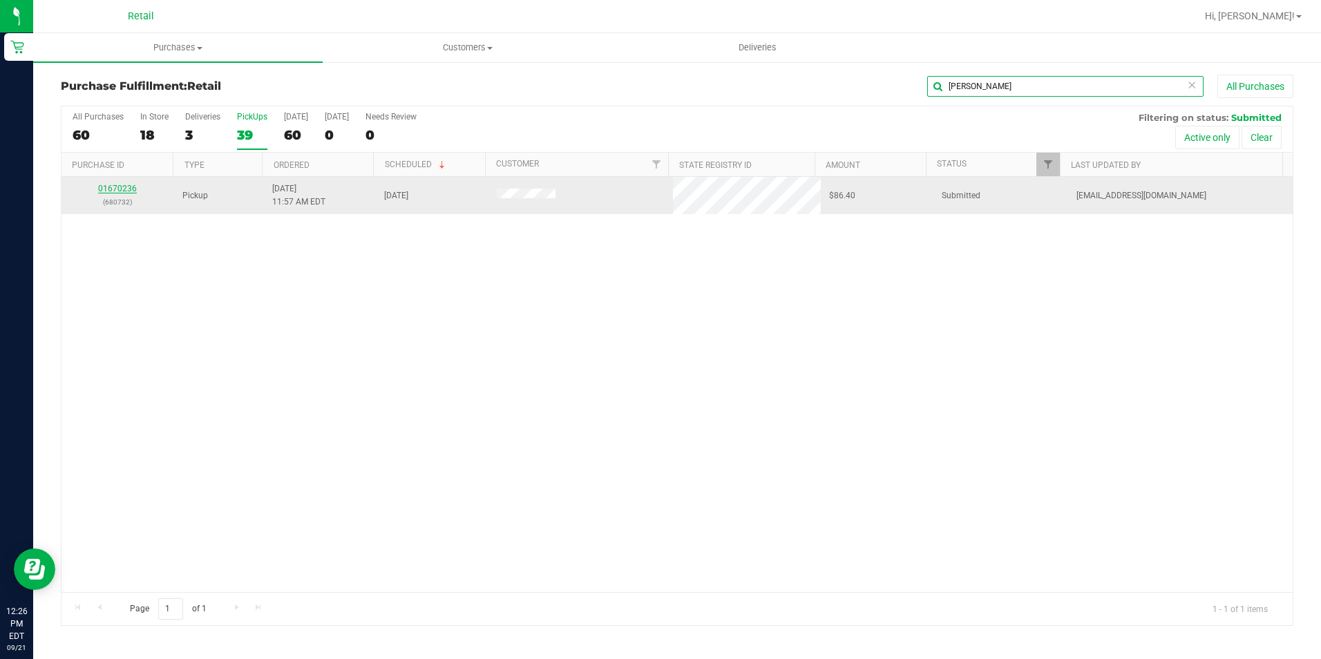
type input "jason"
click at [116, 189] on link "01670236" at bounding box center [117, 189] width 39 height 10
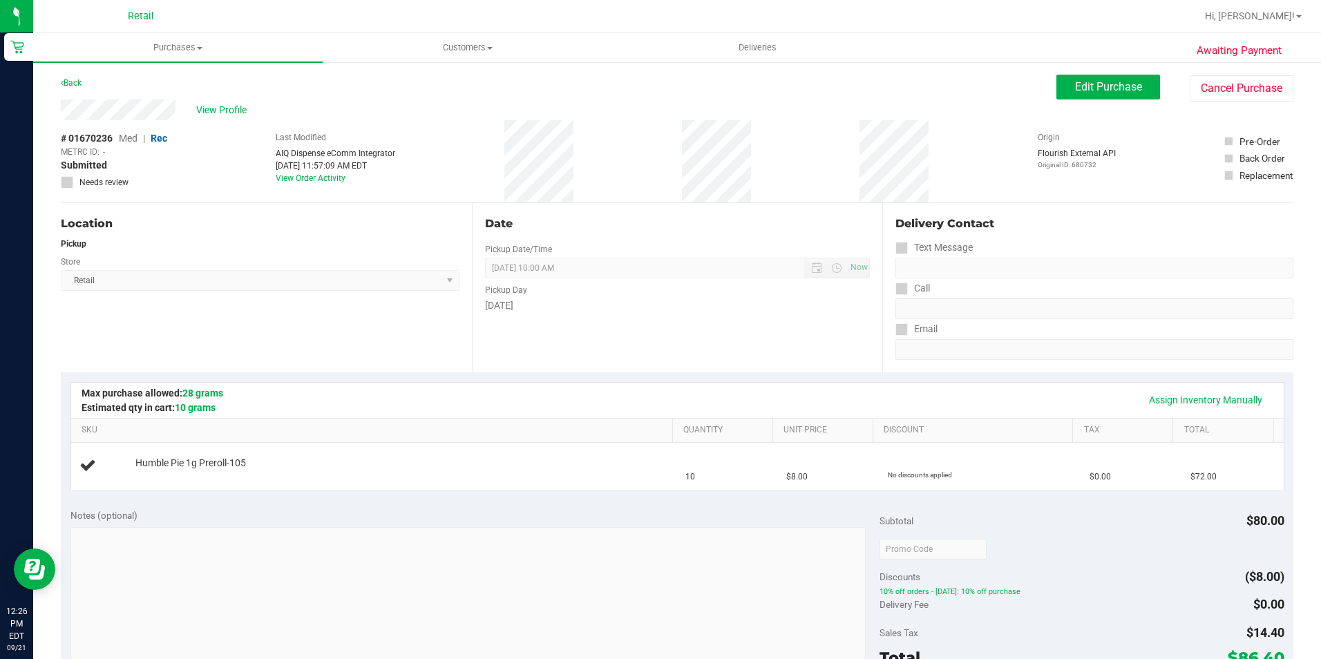
click at [75, 77] on div "Back" at bounding box center [71, 83] width 21 height 17
click at [76, 79] on link "Back" at bounding box center [71, 83] width 21 height 10
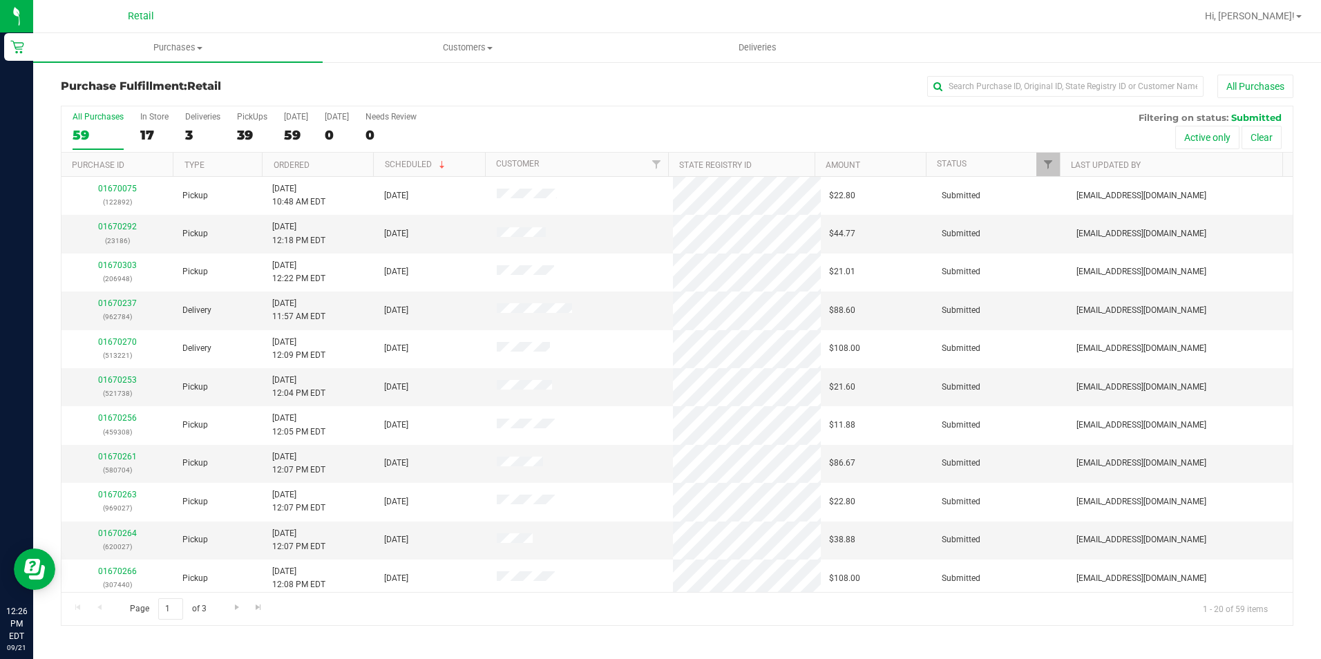
click at [1059, 104] on div "Purchase Fulfillment: Retail All Purchases" at bounding box center [677, 90] width 1233 height 30
click at [1049, 82] on input "text" at bounding box center [1065, 86] width 276 height 21
type input "pe"
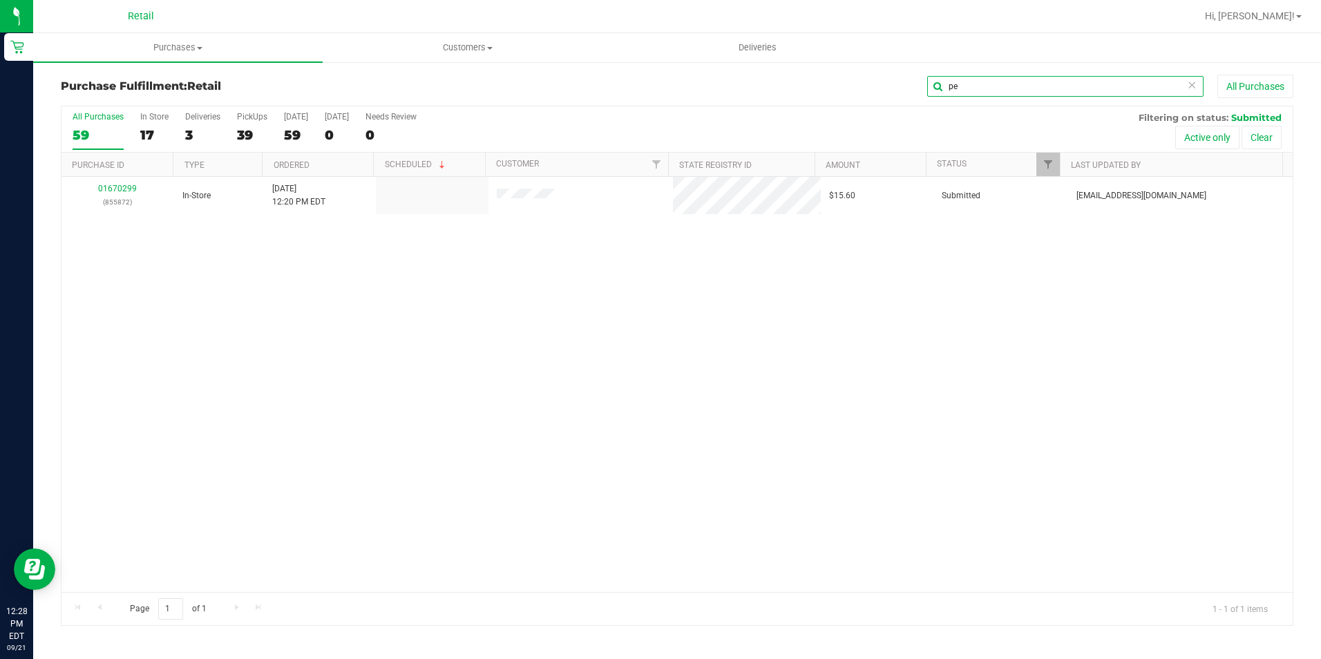
drag, startPoint x: 980, startPoint y: 91, endPoint x: 876, endPoint y: 92, distance: 104.3
click at [876, 92] on div "pe All Purchases" at bounding box center [883, 86] width 822 height 23
drag, startPoint x: 977, startPoint y: 94, endPoint x: 915, endPoint y: 82, distance: 63.3
click at [915, 82] on div "juan All Purchases" at bounding box center [883, 86] width 822 height 23
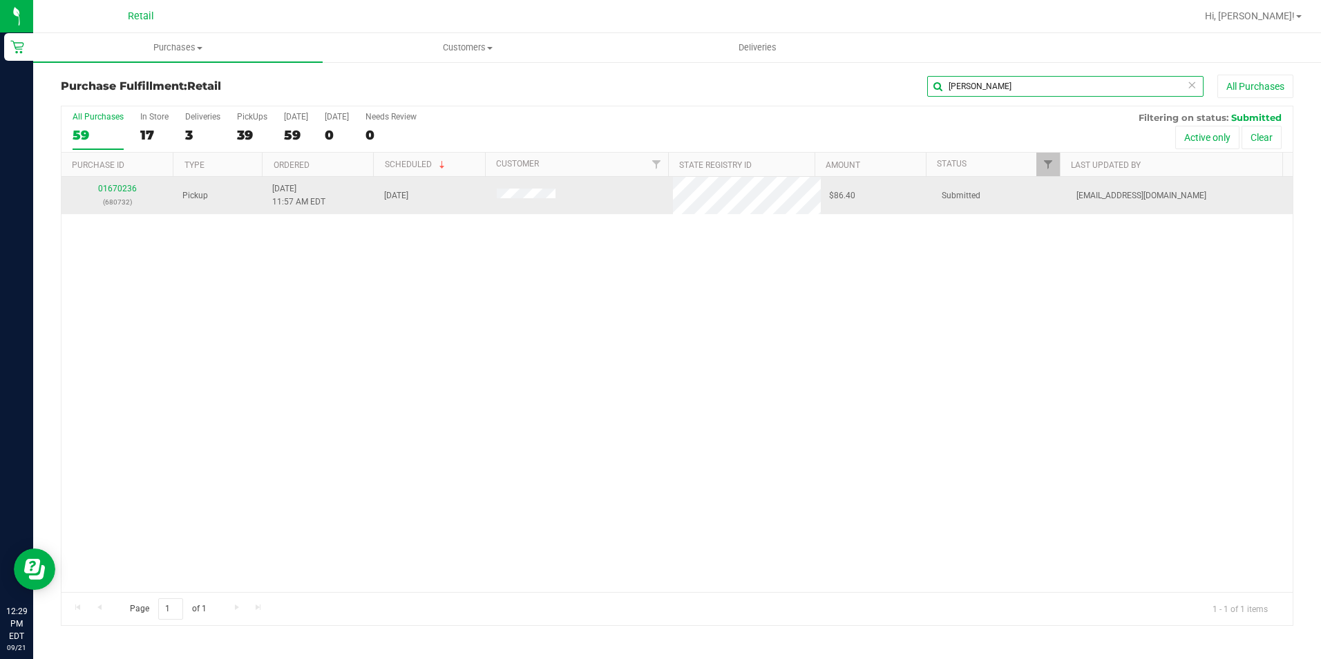
type input "jason"
click at [126, 180] on td "01670236 (680732)" at bounding box center [117, 195] width 113 height 37
click at [123, 181] on td "01670236 (680732)" at bounding box center [117, 195] width 113 height 37
click at [126, 187] on link "01670236" at bounding box center [117, 189] width 39 height 10
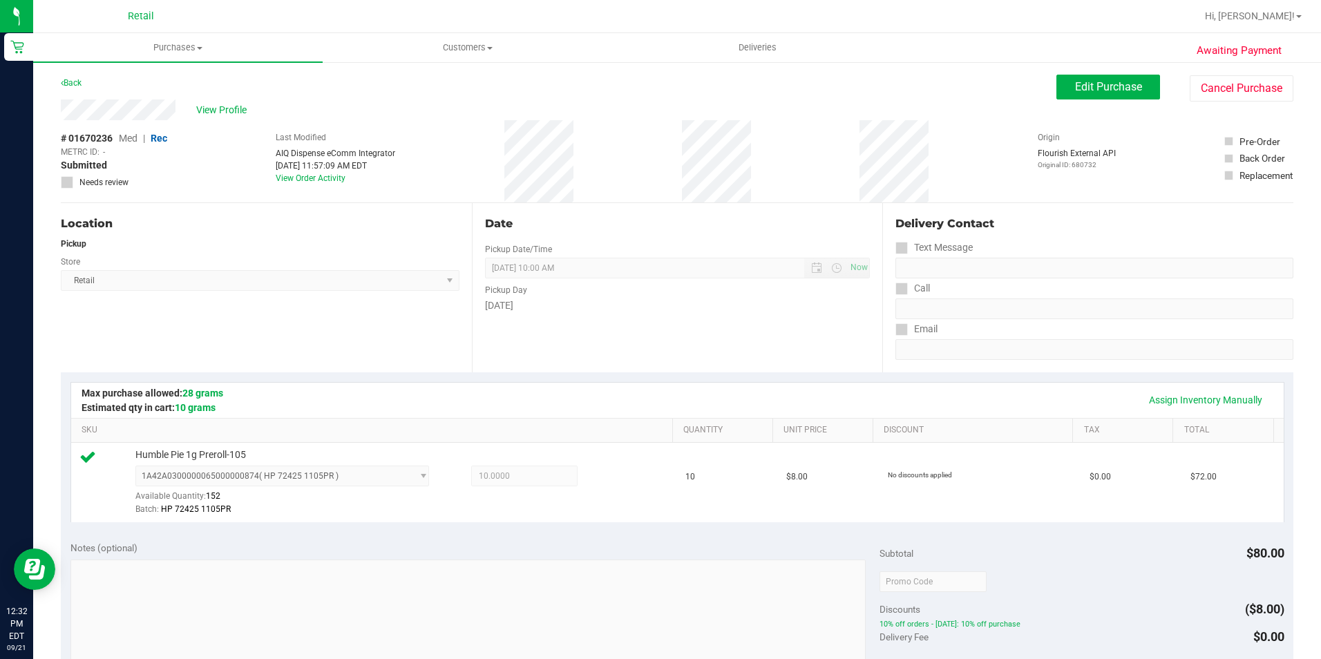
scroll to position [415, 0]
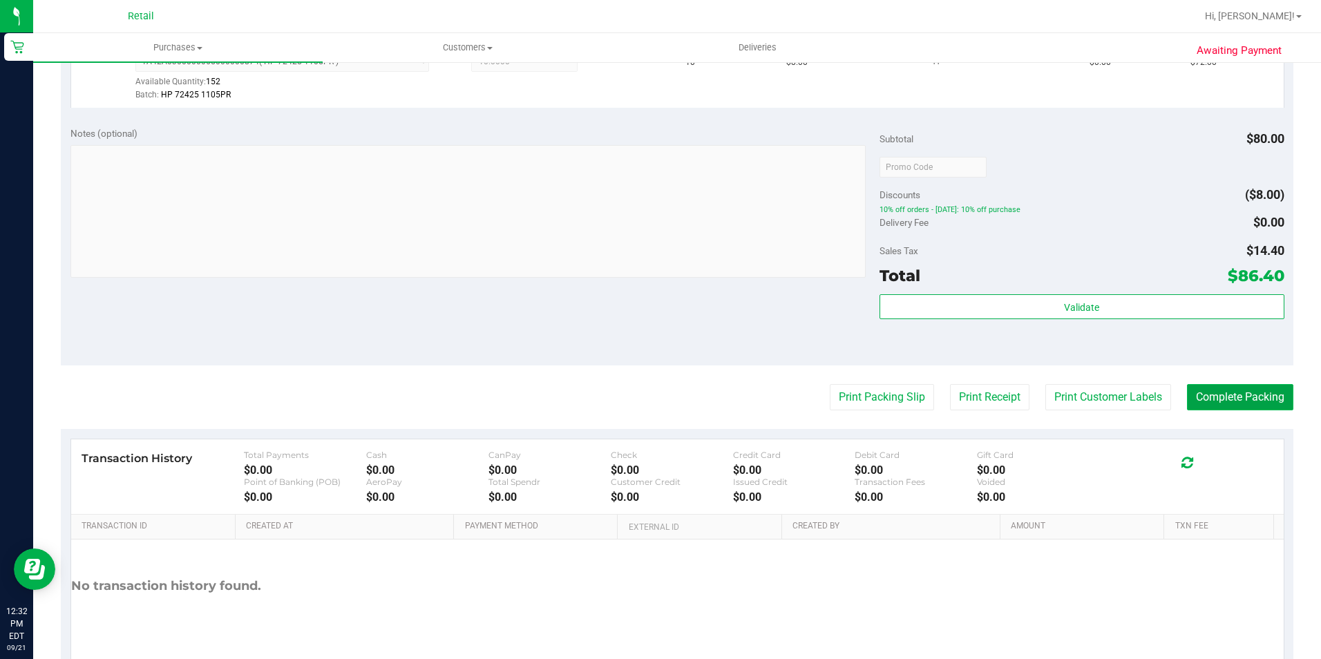
click at [1213, 406] on button "Complete Packing" at bounding box center [1240, 397] width 106 height 26
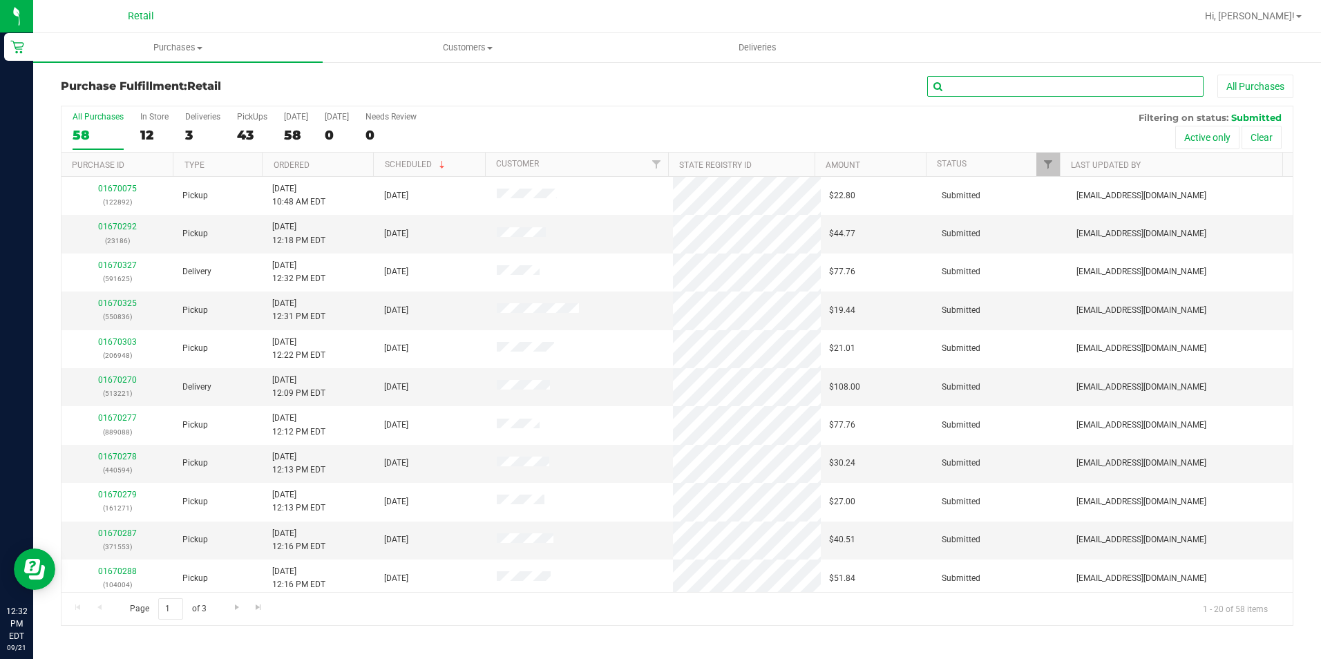
click at [989, 95] on input "text" at bounding box center [1065, 86] width 276 height 21
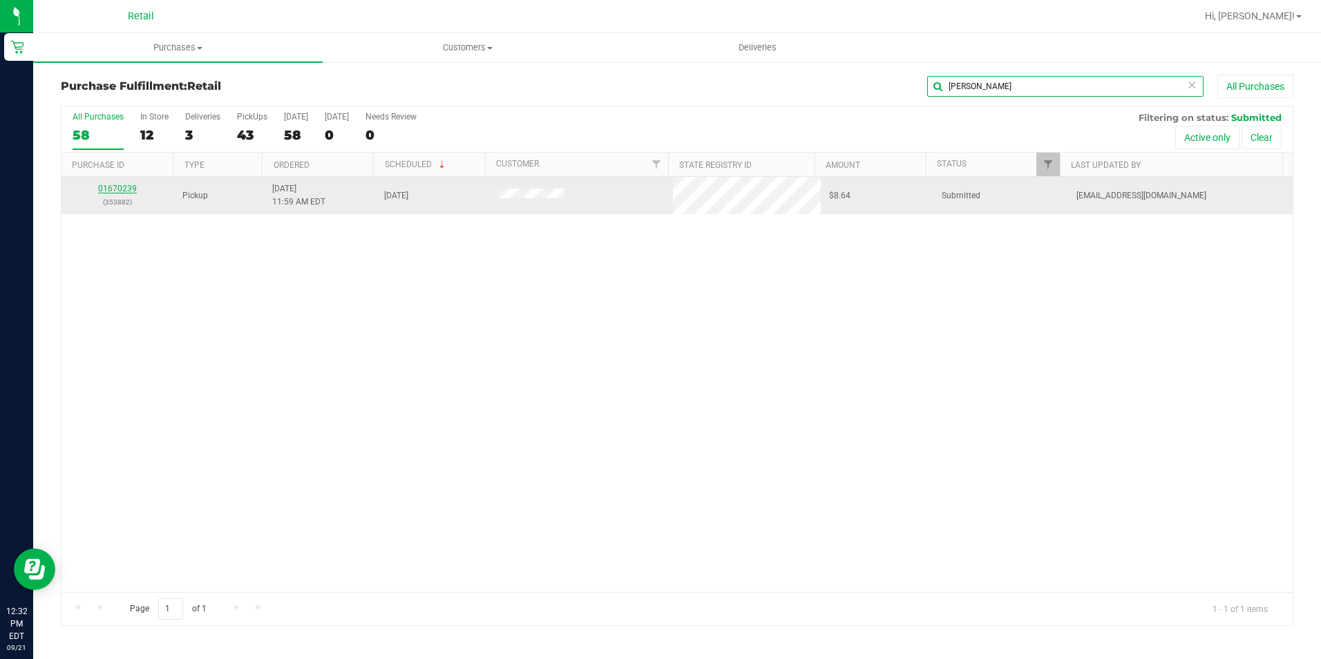
type input "vincent"
click at [133, 187] on link "01670239" at bounding box center [117, 189] width 39 height 10
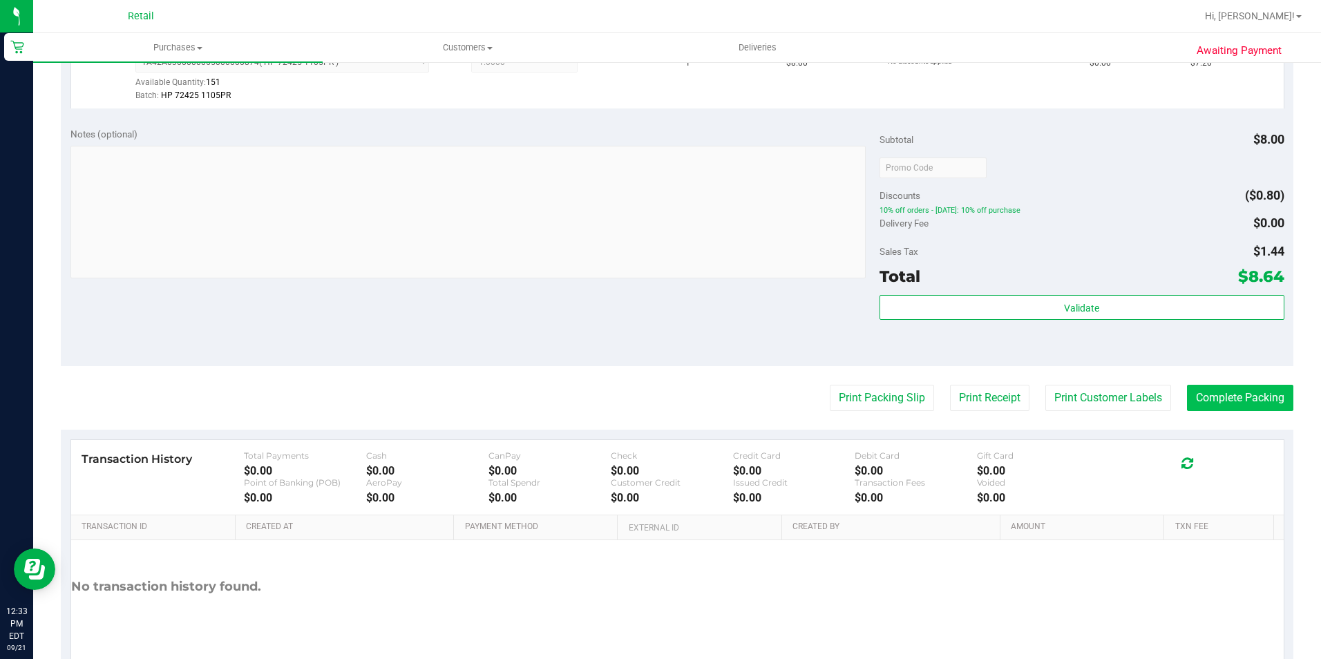
scroll to position [415, 0]
click at [1225, 401] on button "Complete Packing" at bounding box center [1240, 397] width 106 height 26
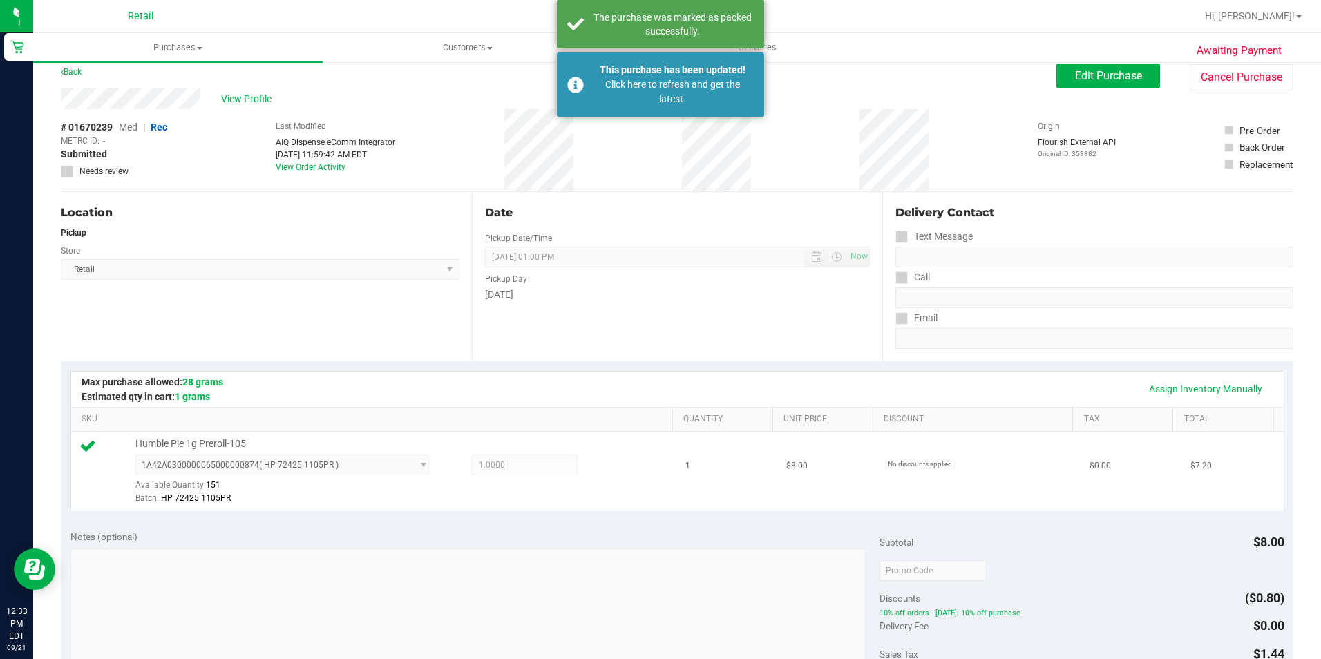
scroll to position [0, 0]
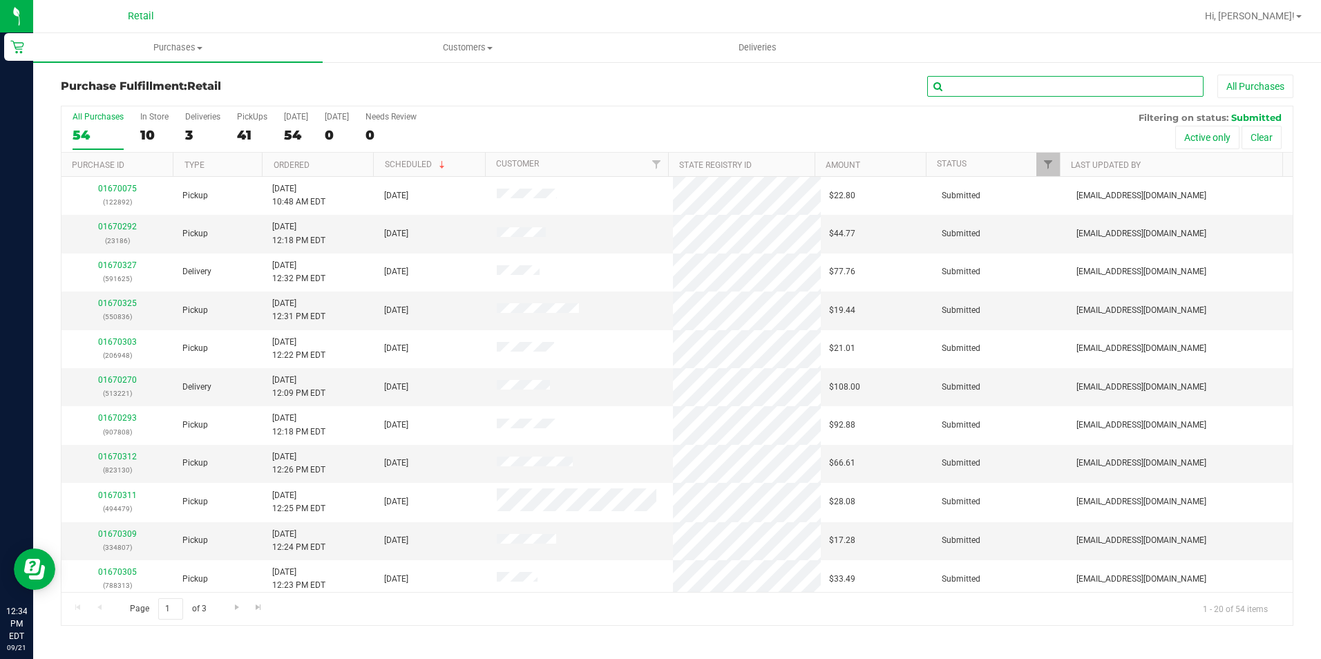
click at [1109, 82] on input "text" at bounding box center [1065, 86] width 276 height 21
click at [966, 95] on input "text" at bounding box center [1065, 86] width 276 height 21
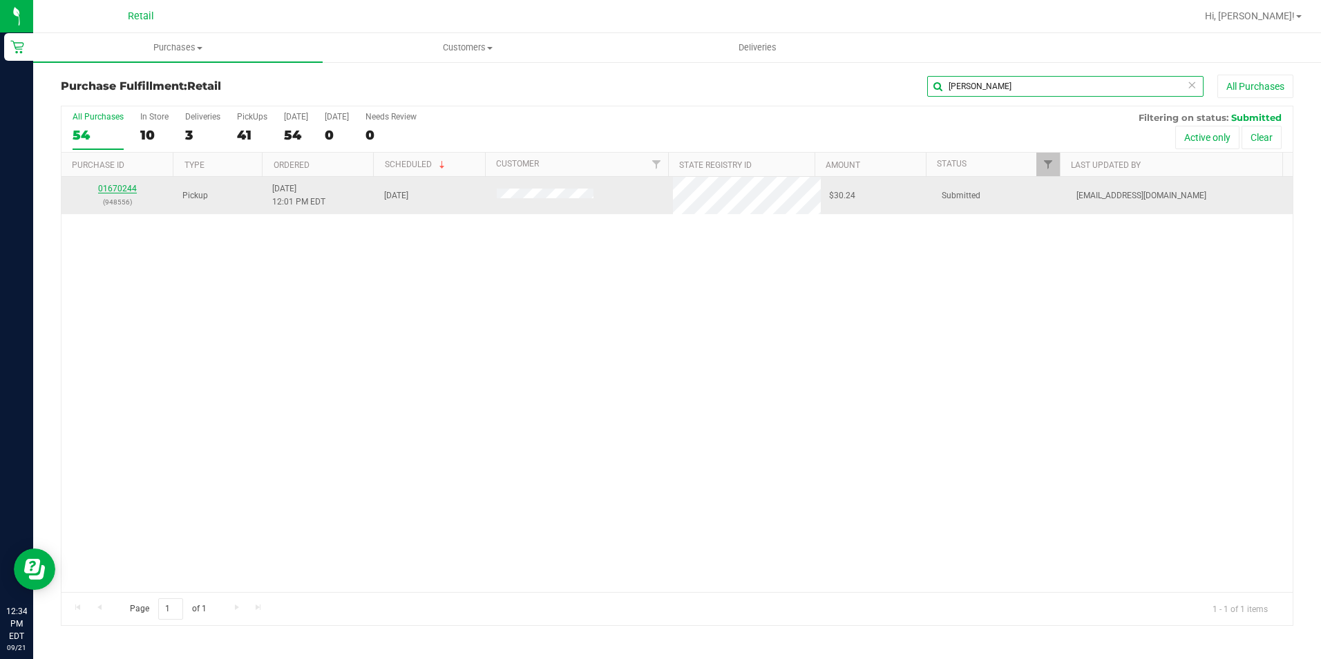
type input "julio mejia"
click at [113, 189] on link "01670244" at bounding box center [117, 189] width 39 height 10
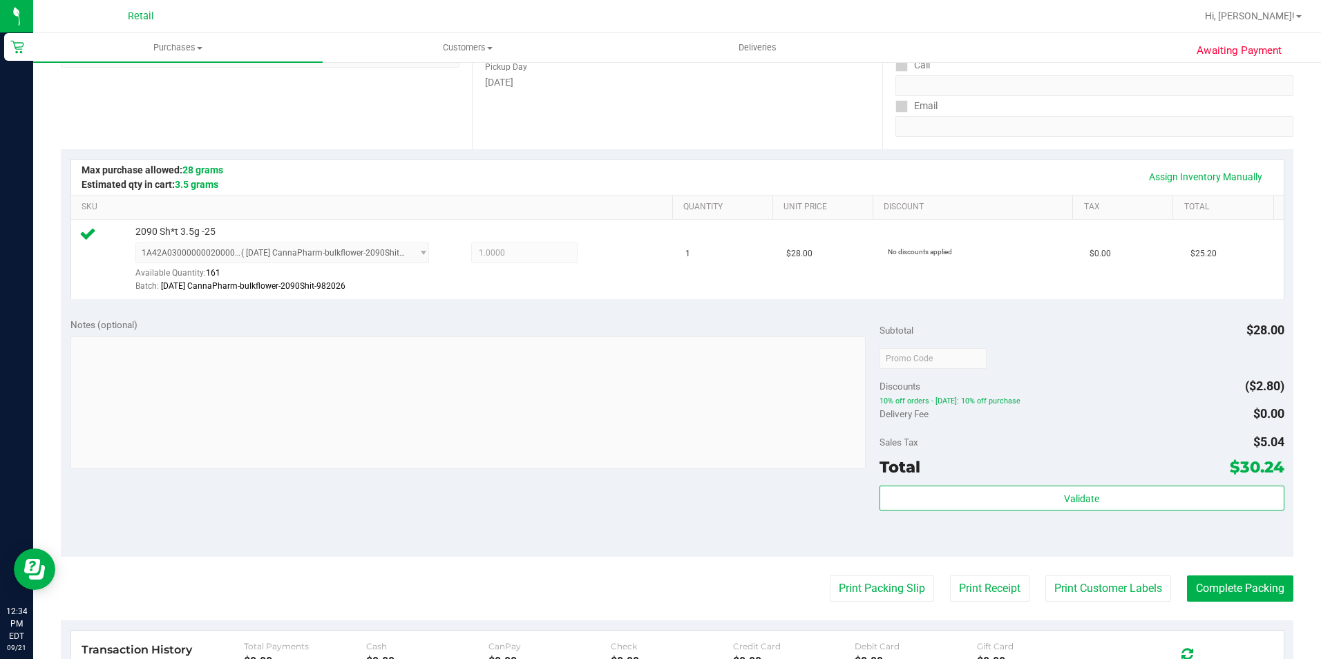
scroll to position [276, 0]
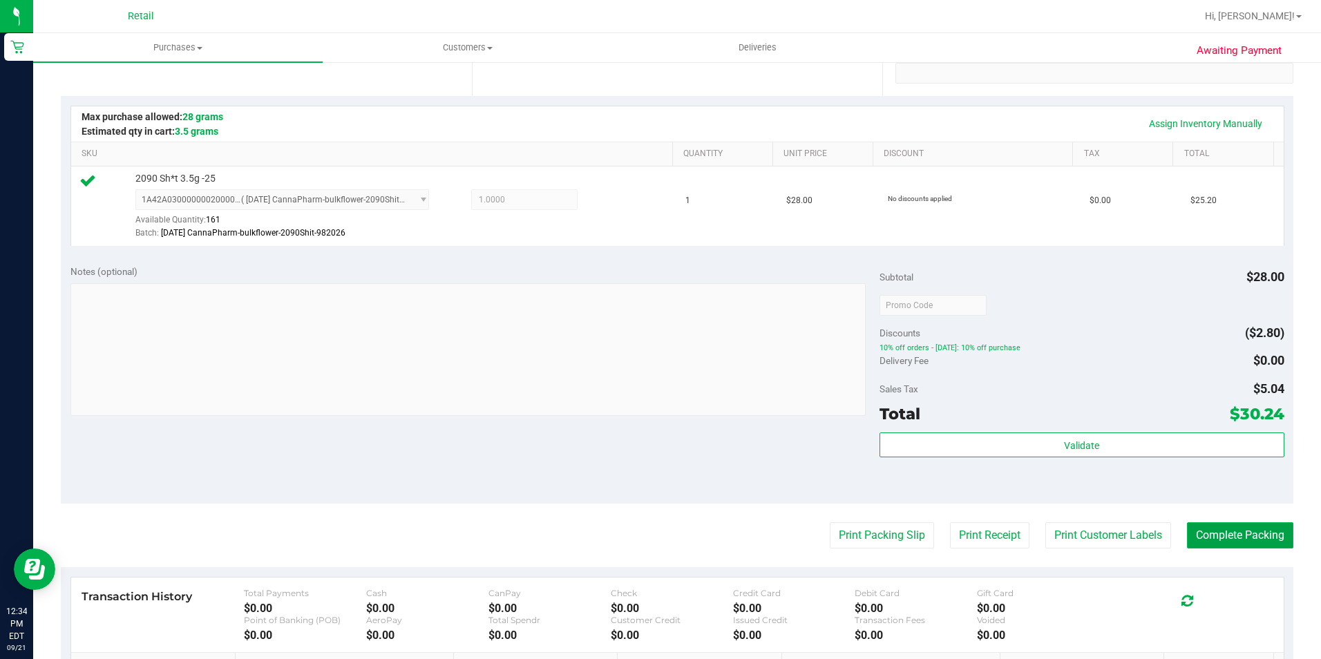
click at [1236, 525] on button "Complete Packing" at bounding box center [1240, 535] width 106 height 26
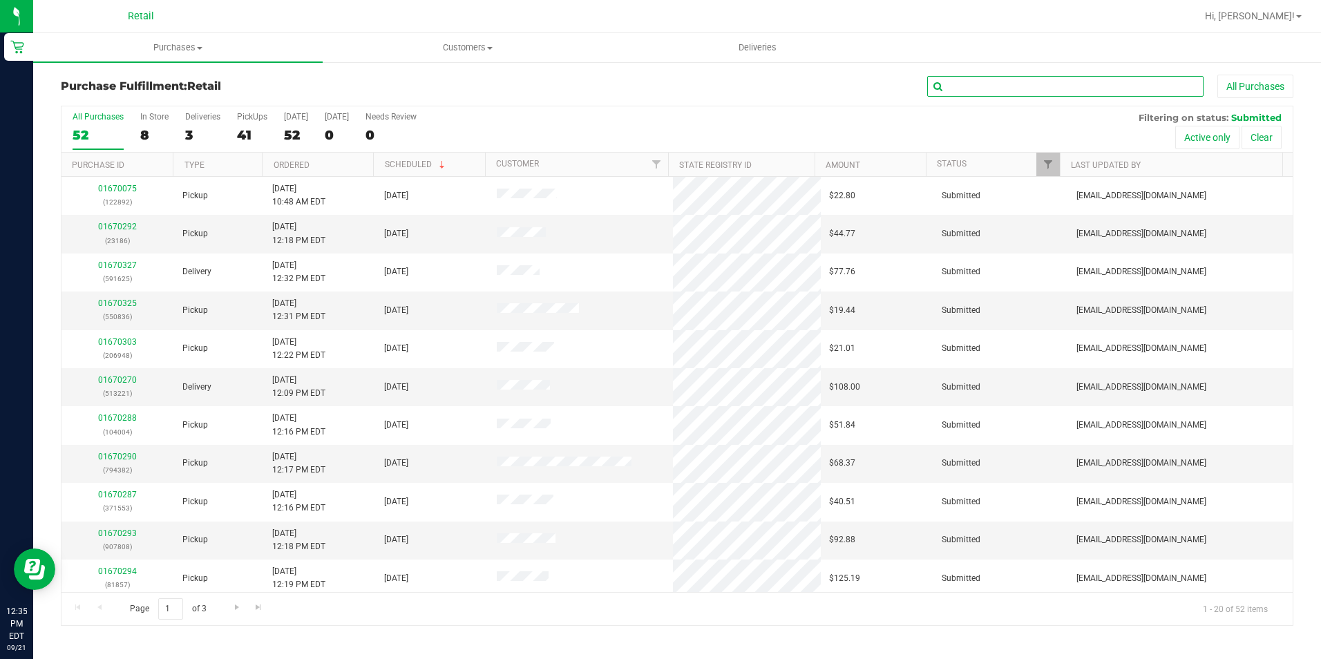
click at [974, 93] on input "text" at bounding box center [1065, 86] width 276 height 21
click at [975, 92] on input "text" at bounding box center [1065, 86] width 276 height 21
click at [975, 83] on input "text" at bounding box center [1065, 86] width 276 height 21
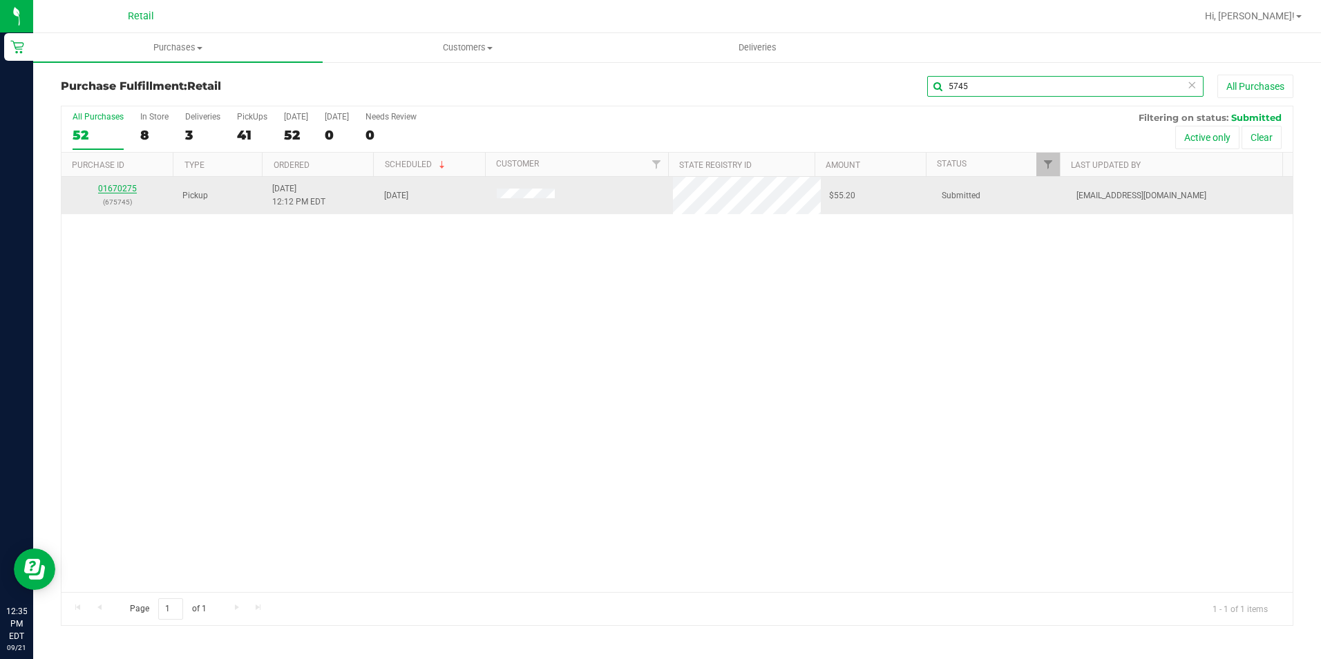
type input "5745"
click at [112, 191] on link "01670275" at bounding box center [117, 189] width 39 height 10
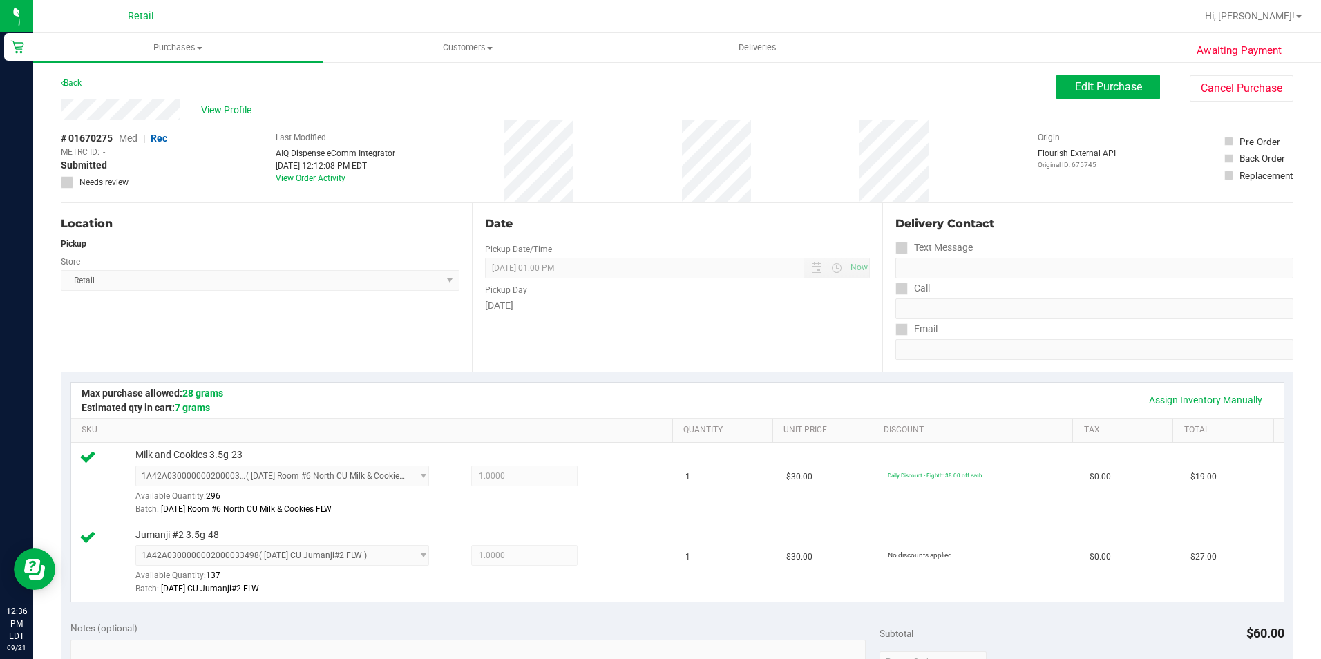
click at [83, 91] on div "Back Edit Purchase Cancel Purchase" at bounding box center [677, 87] width 1233 height 25
click at [75, 86] on link "Back" at bounding box center [71, 83] width 21 height 10
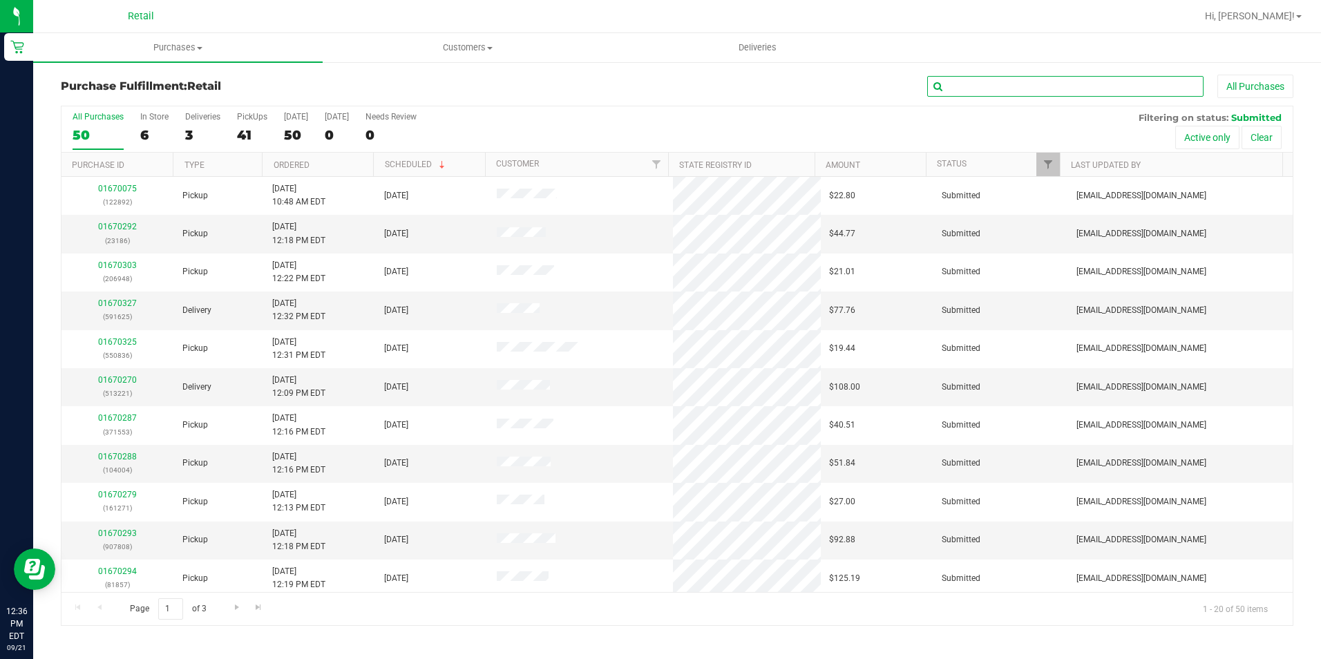
click at [961, 93] on input "text" at bounding box center [1065, 86] width 276 height 21
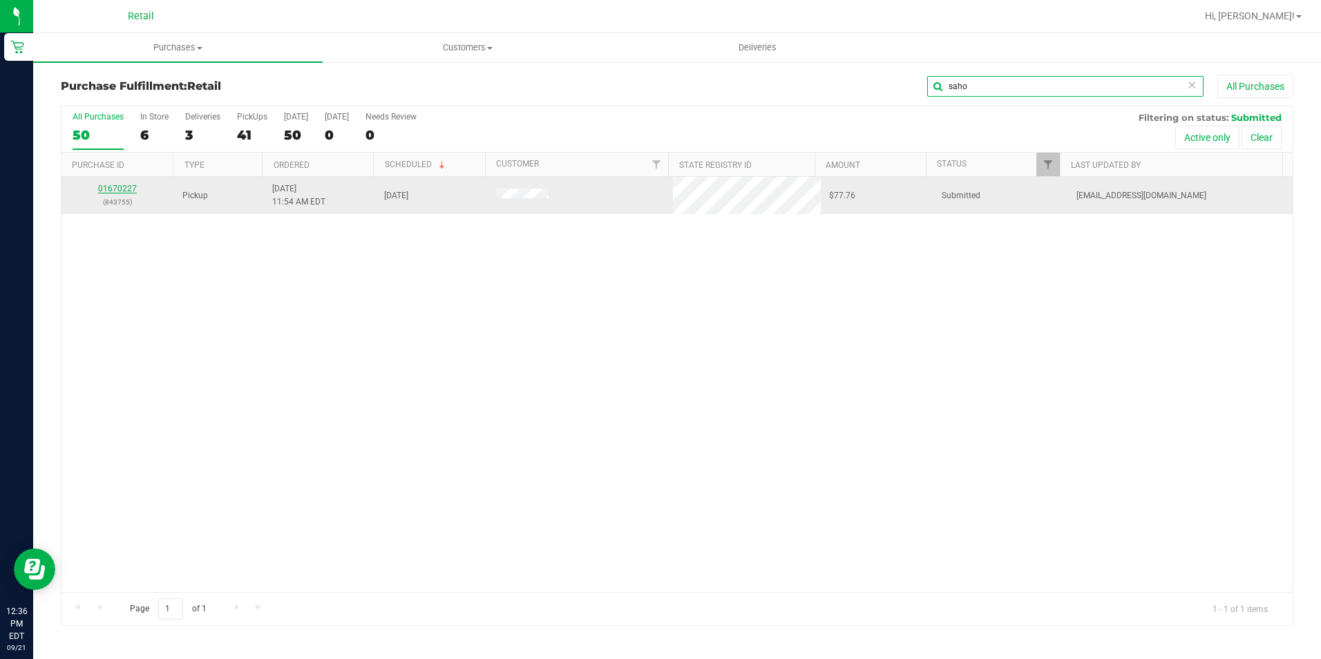
type input "saho"
click at [108, 190] on link "01670227" at bounding box center [117, 189] width 39 height 10
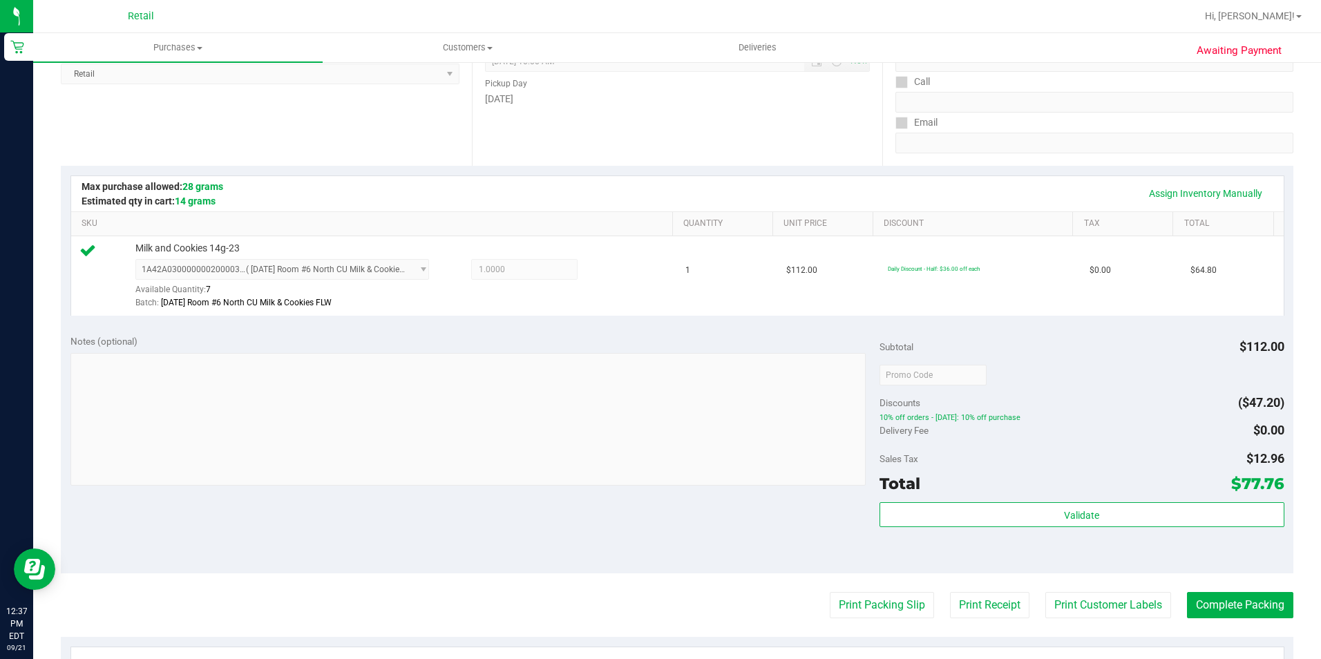
scroll to position [276, 0]
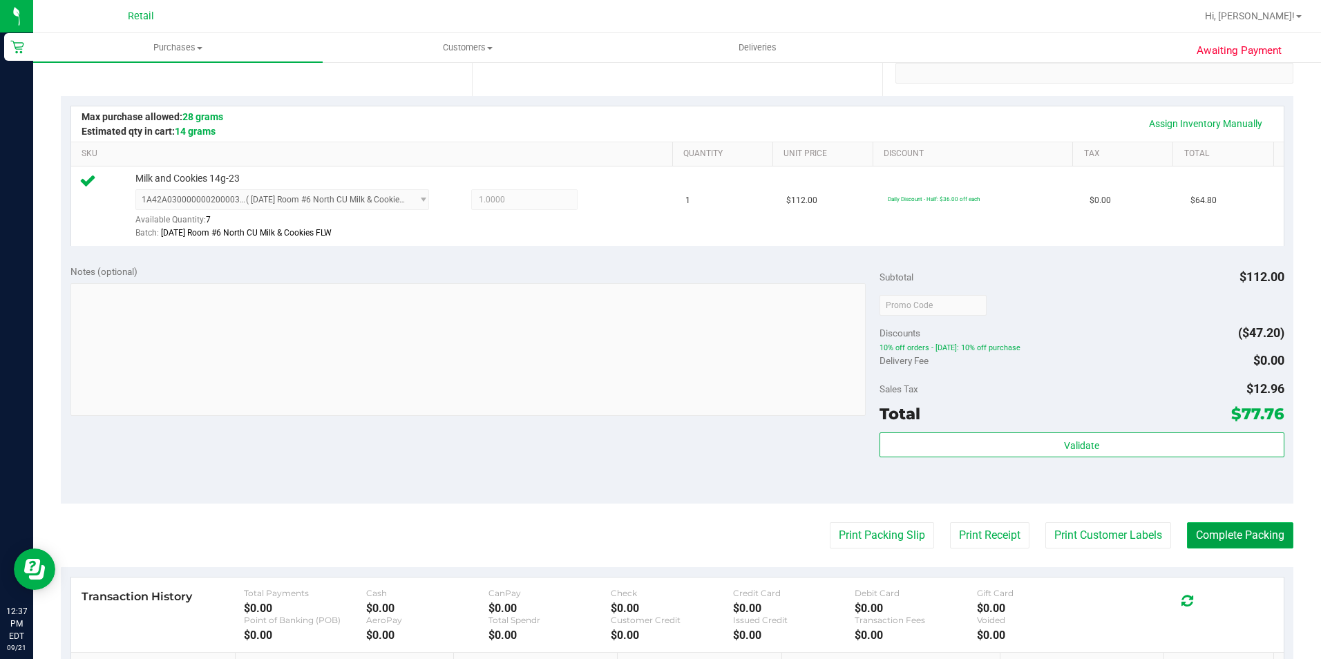
click at [1226, 541] on button "Complete Packing" at bounding box center [1240, 535] width 106 height 26
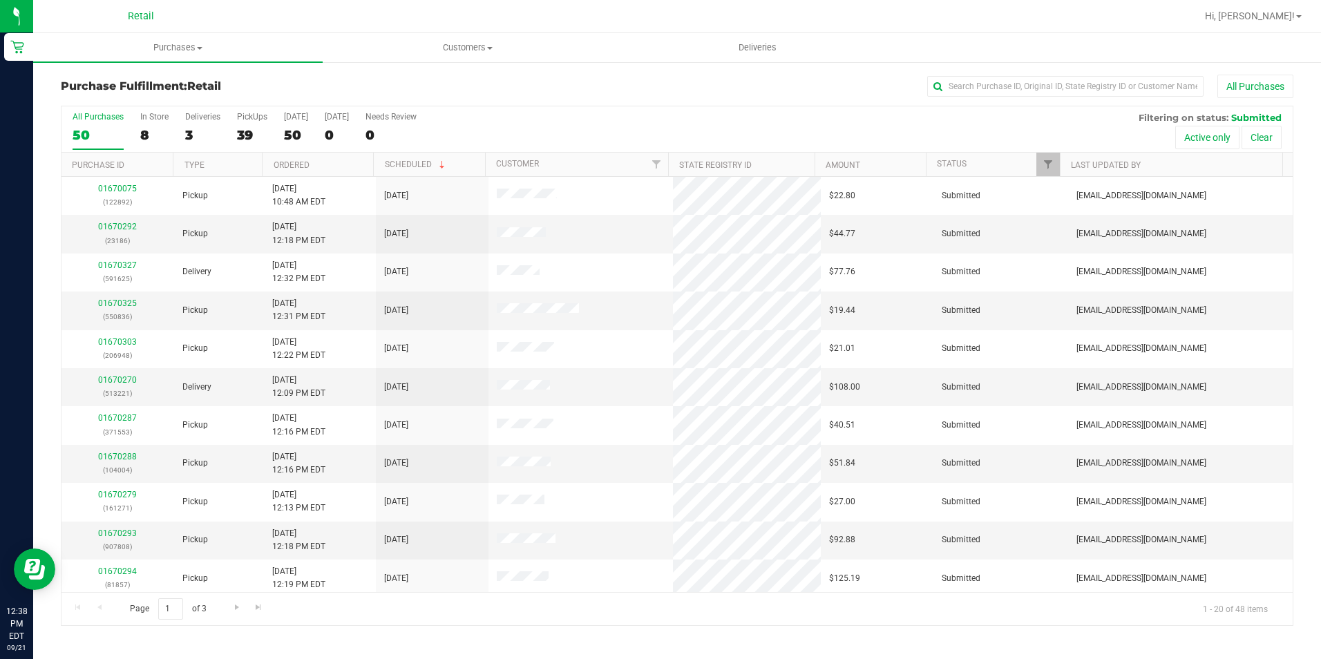
click at [1036, 65] on div "Purchase Fulfillment: Retail All Purchases All Purchases 50 In Store 8 Deliveri…" at bounding box center [677, 350] width 1288 height 579
click at [1026, 89] on input "text" at bounding box center [1065, 86] width 276 height 21
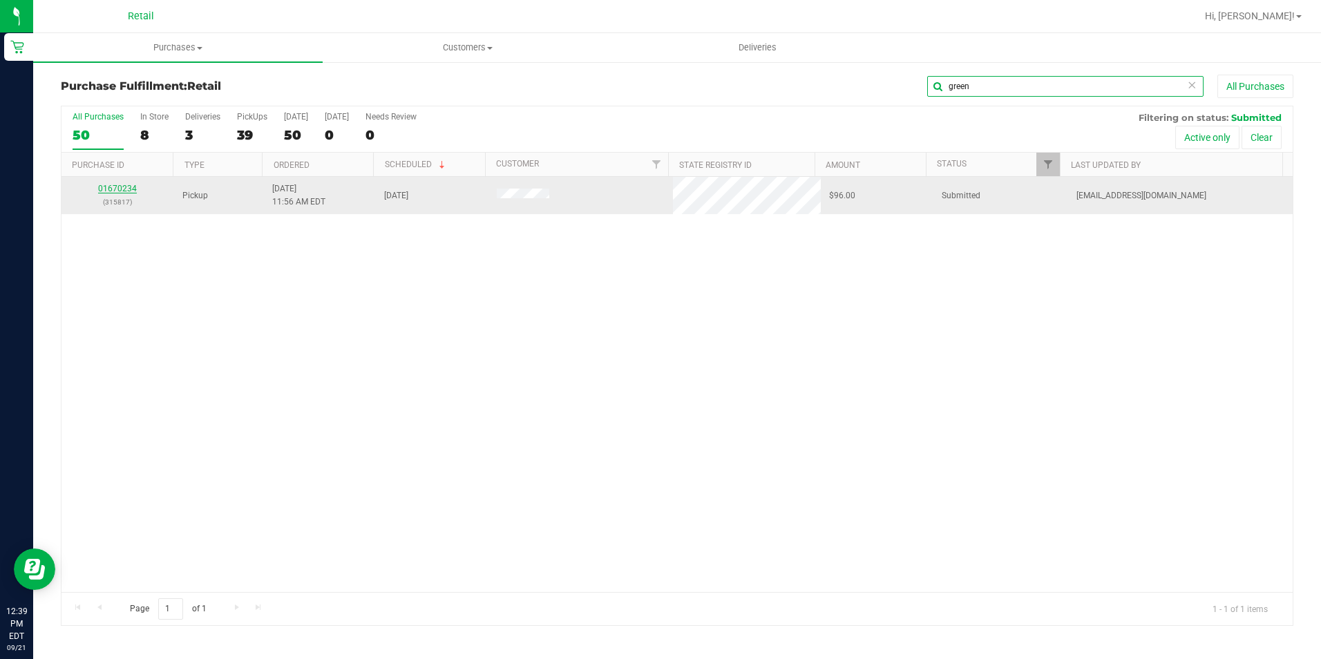
type input "green"
click at [113, 185] on link "01670234" at bounding box center [117, 189] width 39 height 10
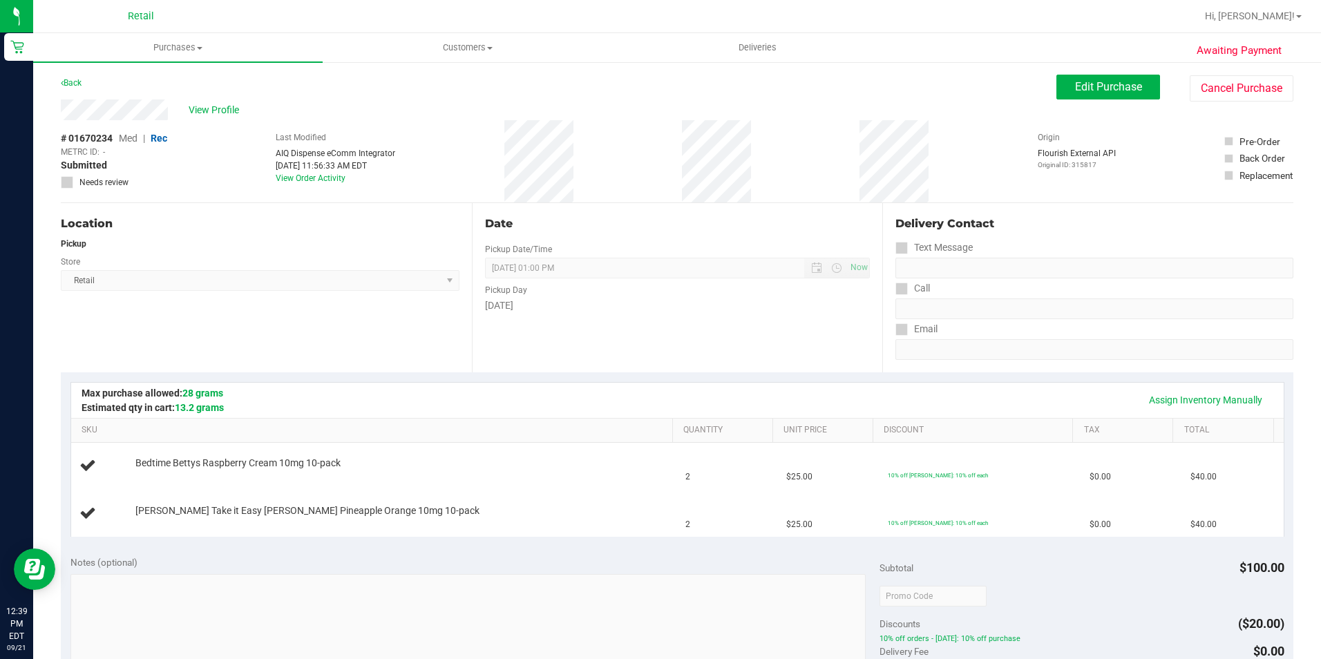
click at [278, 361] on div "Location Pickup Store Retail Select Store Retail" at bounding box center [266, 287] width 411 height 169
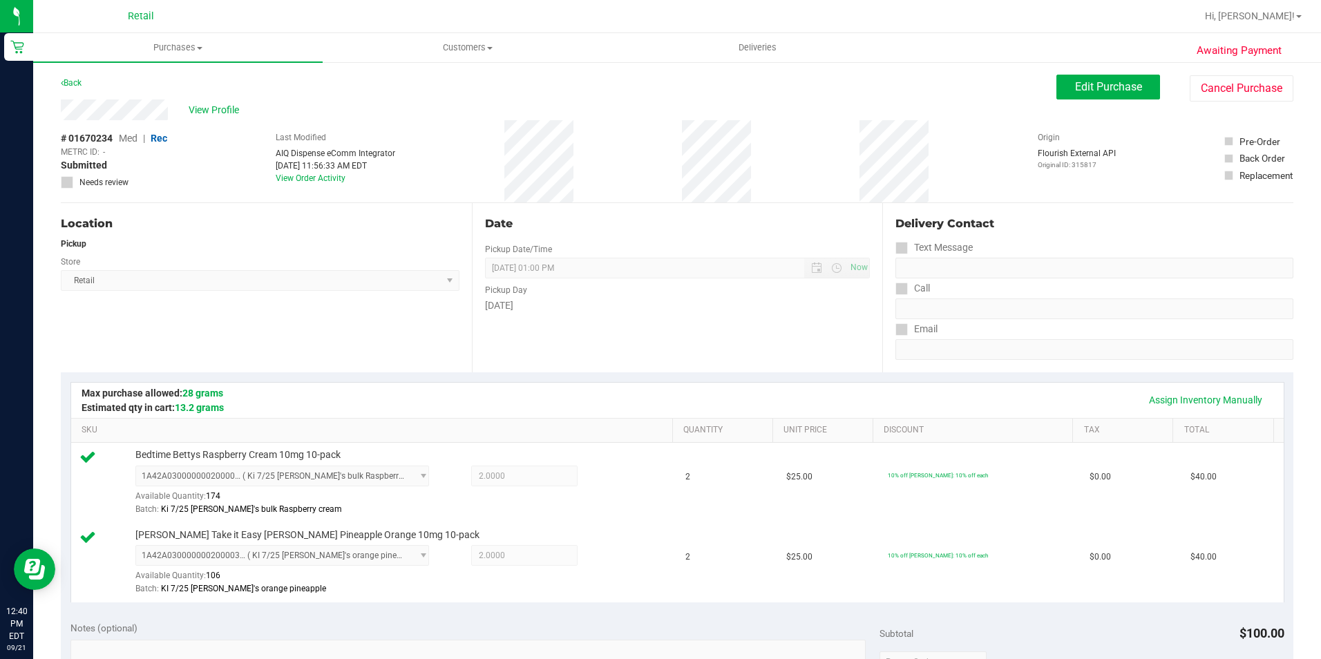
click at [280, 355] on div "Location Pickup Store Retail Select Store Retail" at bounding box center [266, 287] width 411 height 169
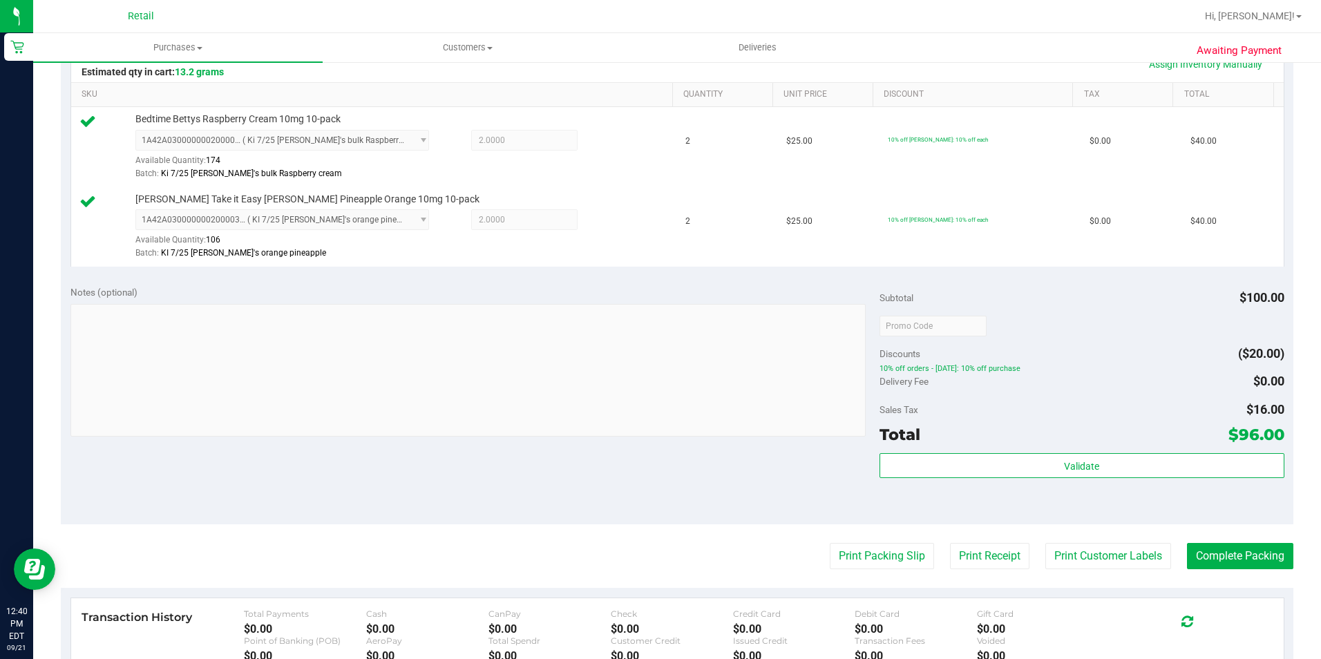
scroll to position [345, 0]
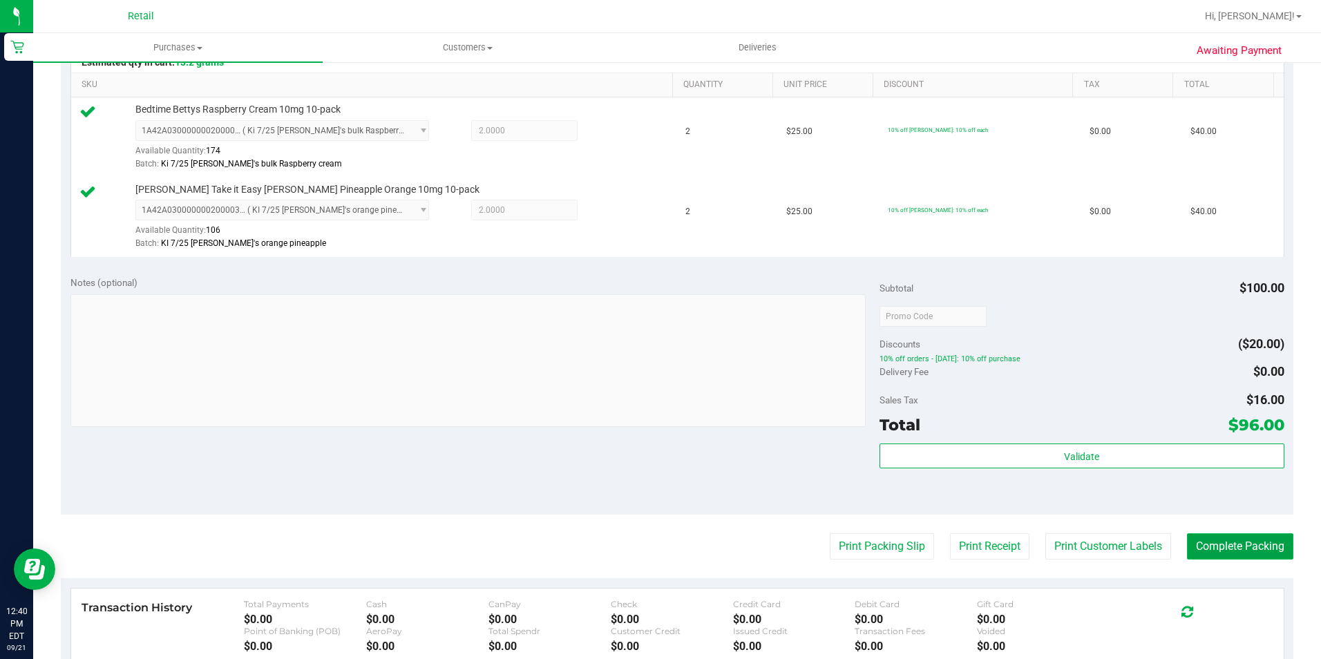
click at [1240, 553] on button "Complete Packing" at bounding box center [1240, 546] width 106 height 26
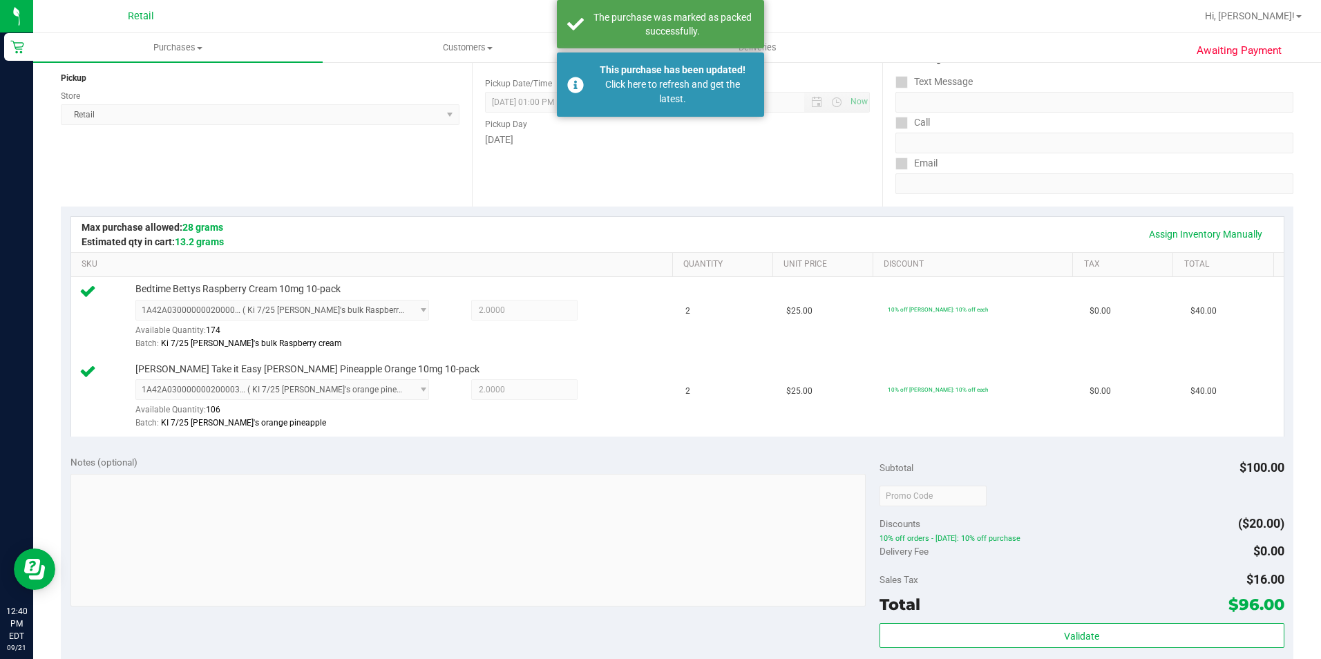
scroll to position [0, 0]
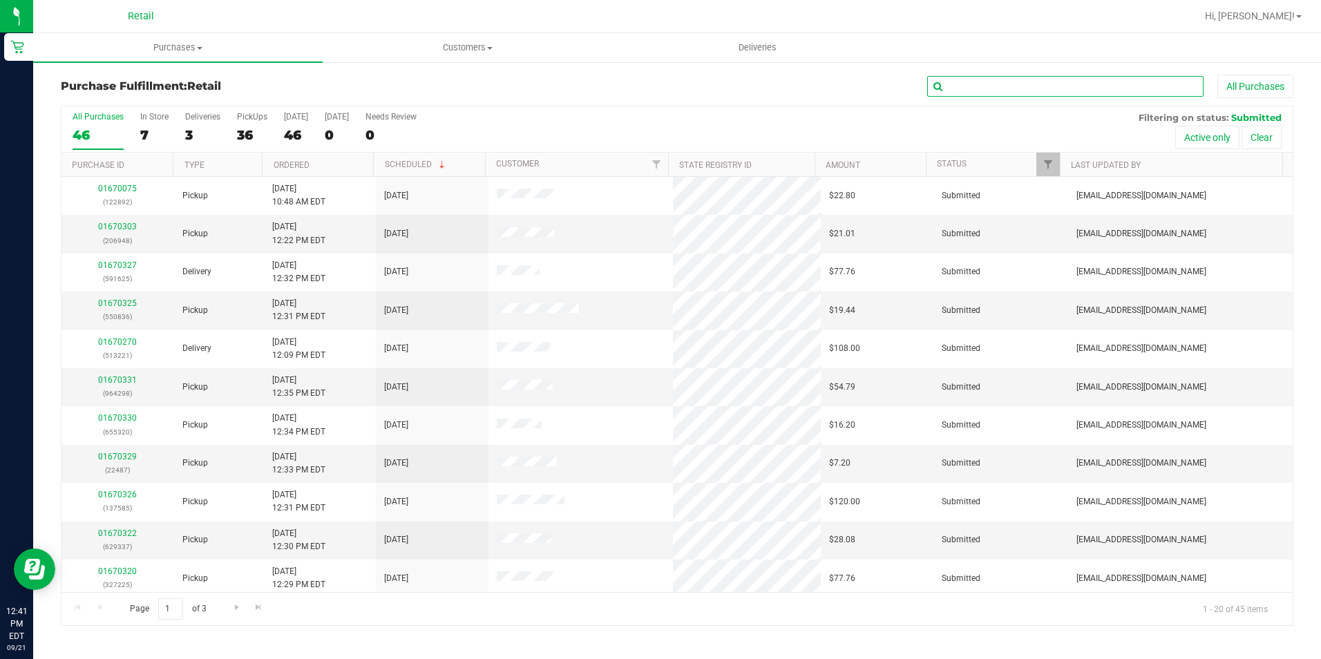
click at [966, 86] on input "text" at bounding box center [1065, 86] width 276 height 21
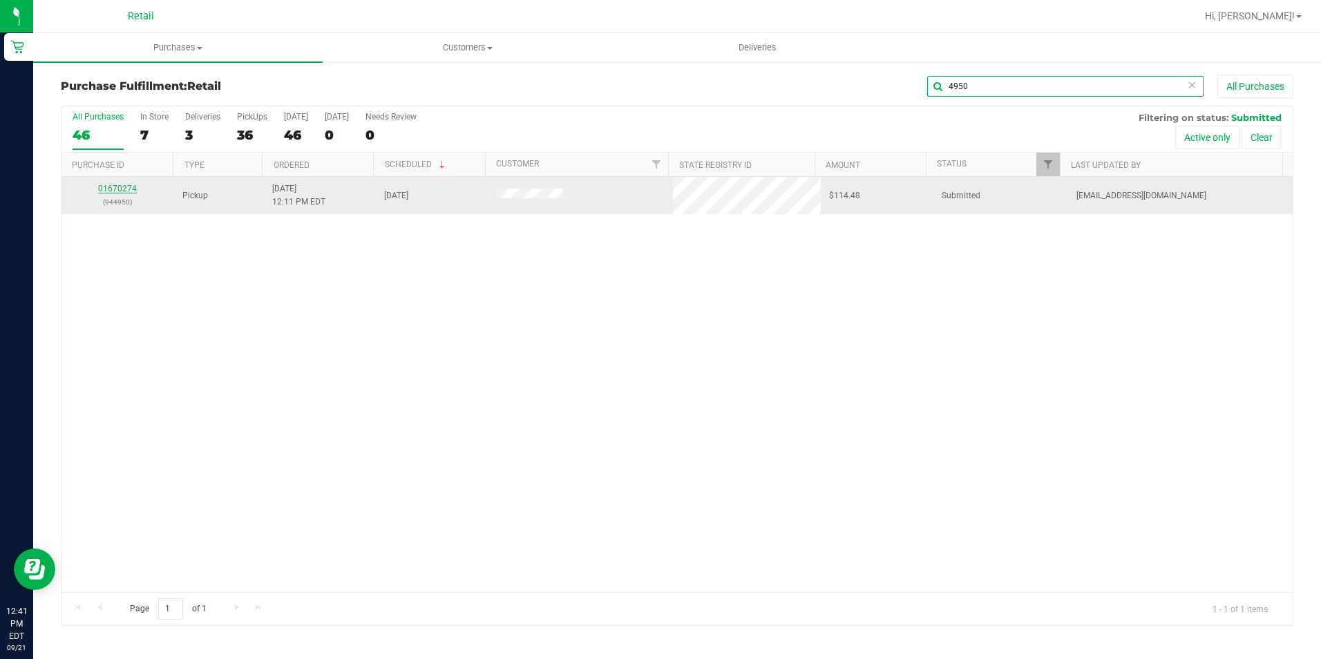
type input "4950"
click at [113, 187] on link "01670274" at bounding box center [117, 189] width 39 height 10
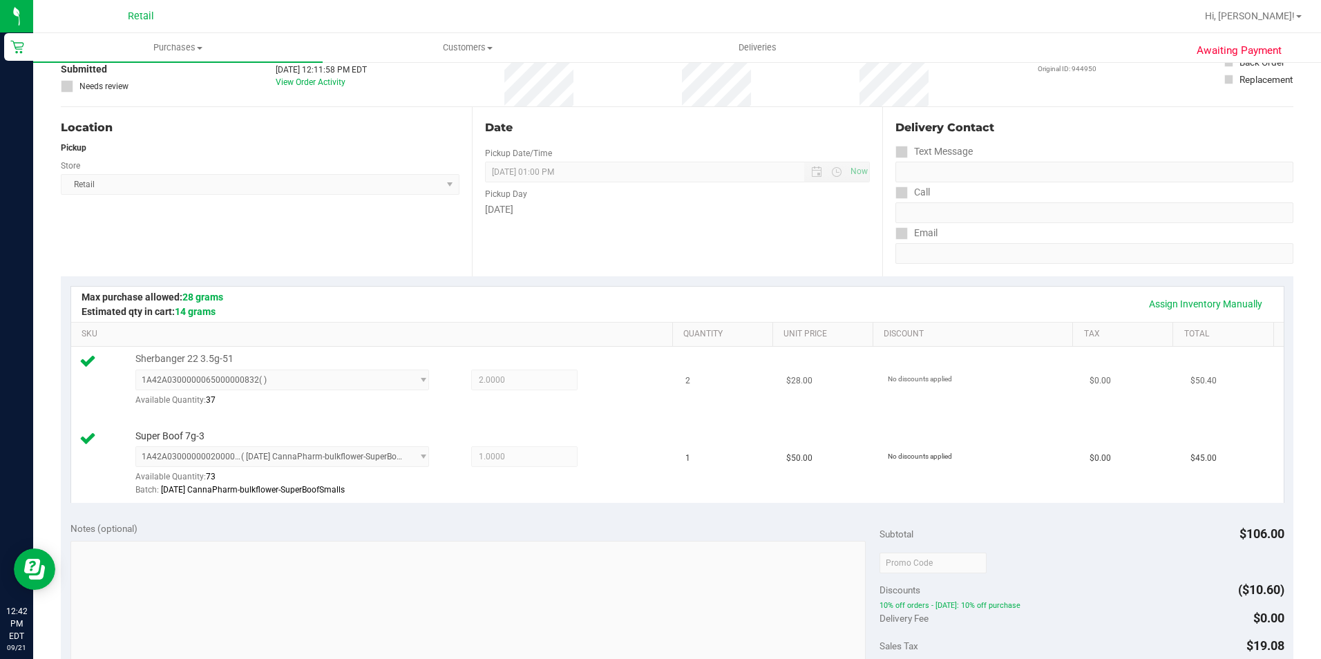
scroll to position [276, 0]
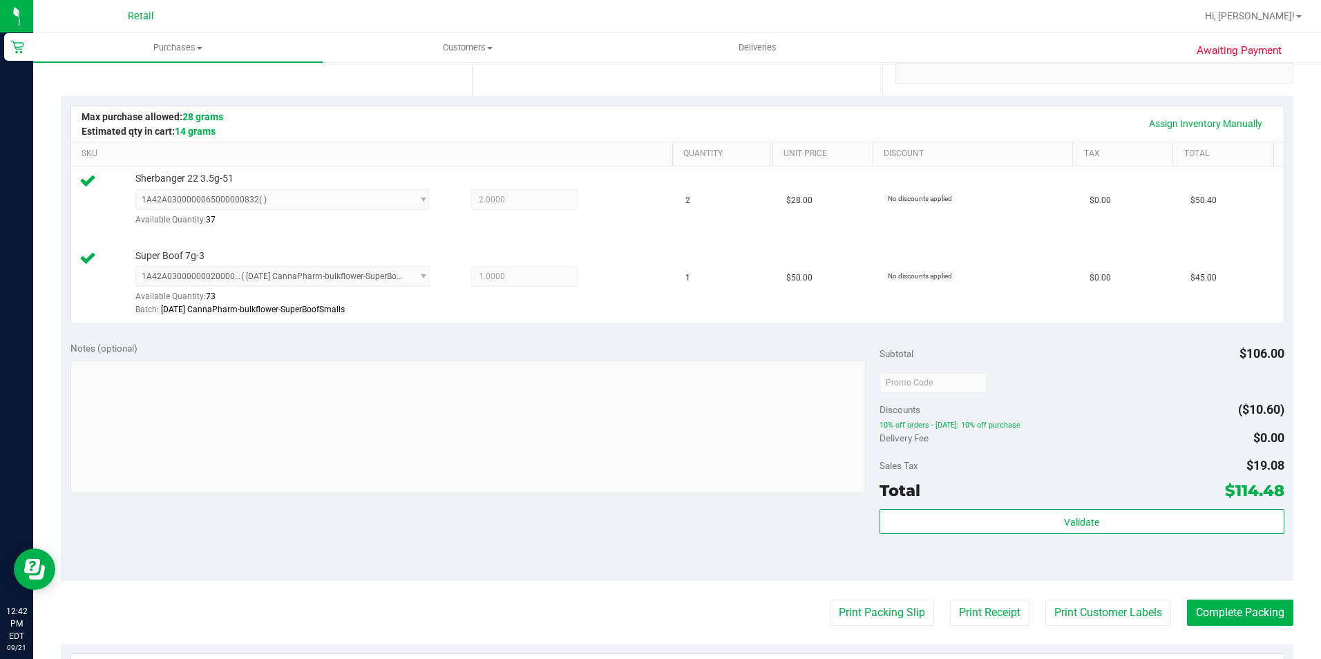
click at [1269, 629] on purchase-details "Back Edit Purchase Cancel Purchase View Profile # 01670274 Med | Rec METRC ID: …" at bounding box center [677, 350] width 1233 height 1105
drag, startPoint x: 1268, startPoint y: 629, endPoint x: 1249, endPoint y: 618, distance: 22.3
click at [1249, 618] on button "Complete Packing" at bounding box center [1240, 613] width 106 height 26
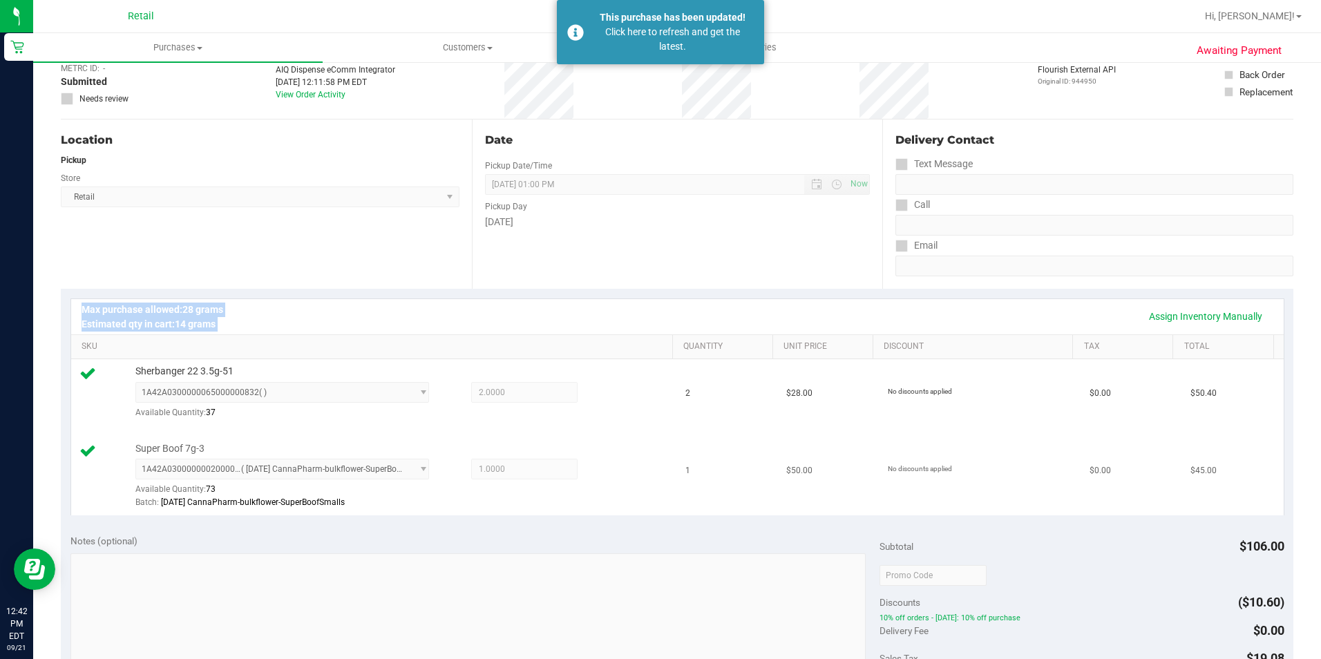
scroll to position [0, 0]
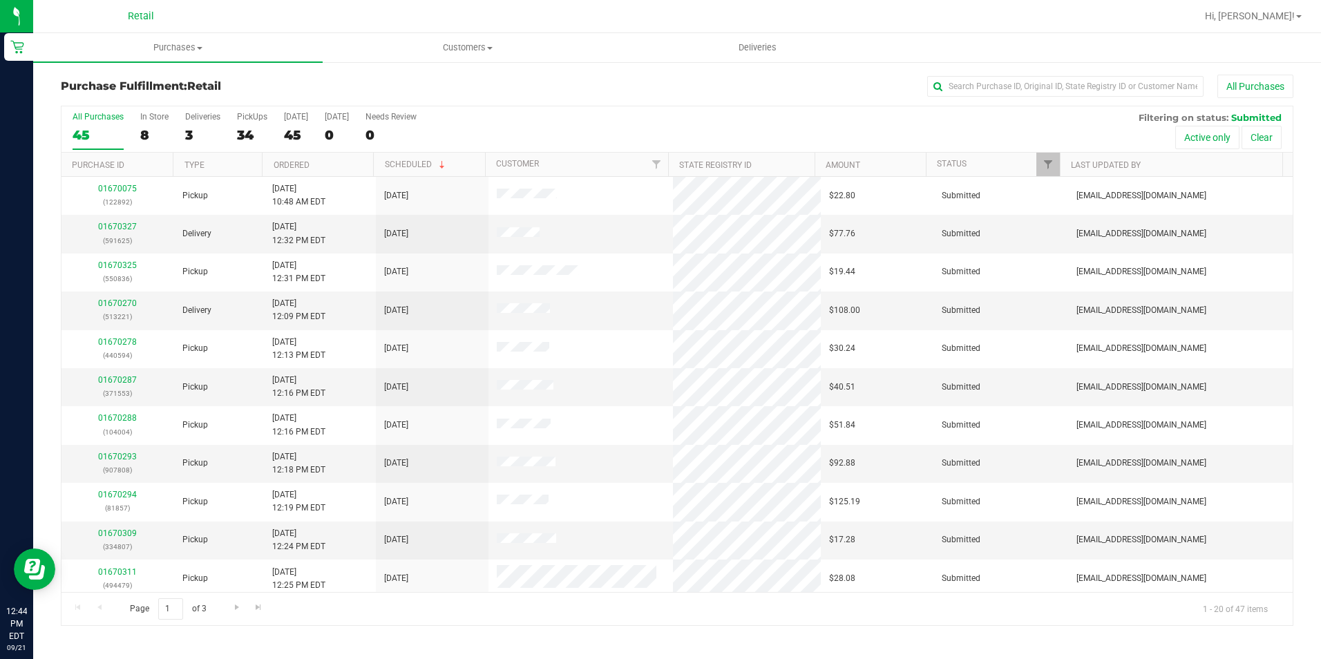
click at [1024, 68] on div "Purchase Fulfillment: Retail All Purchases All Purchases 45 In Store 8 Deliveri…" at bounding box center [677, 350] width 1288 height 579
drag, startPoint x: 991, startPoint y: 91, endPoint x: 983, endPoint y: 86, distance: 9.3
click at [989, 91] on input "text" at bounding box center [1065, 86] width 276 height 21
click at [974, 84] on input "text" at bounding box center [1065, 86] width 276 height 21
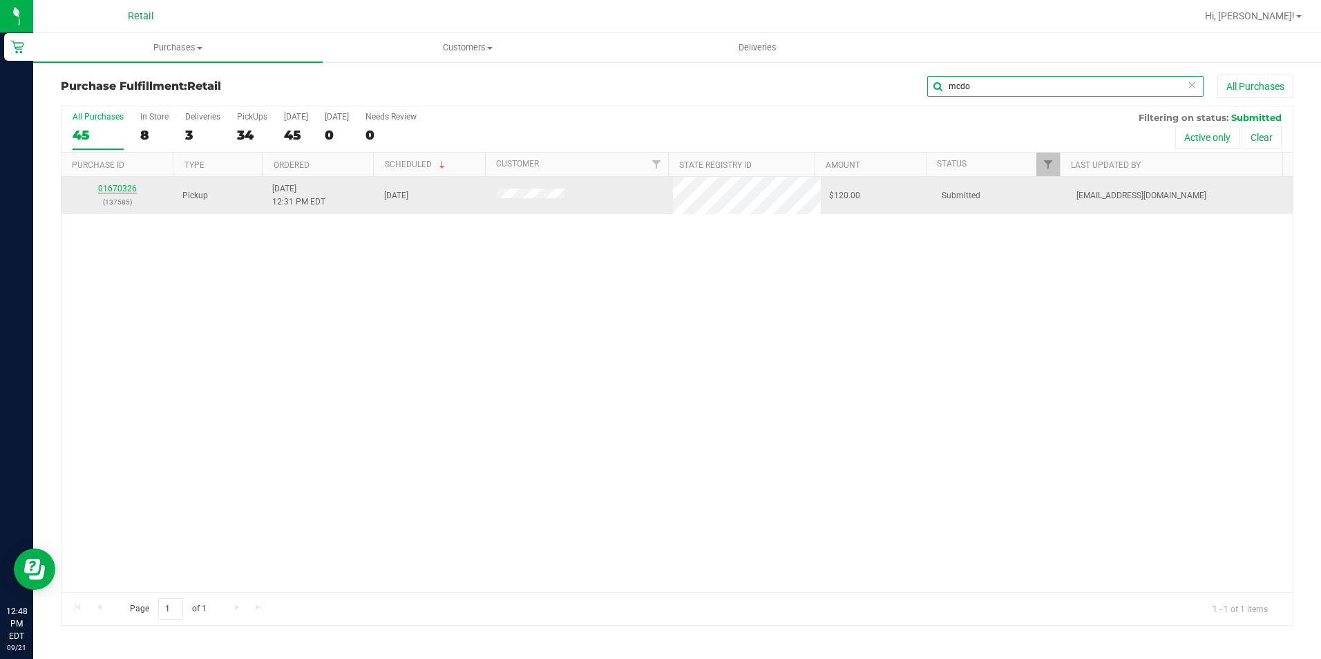
type input "mcdo"
click at [120, 187] on link "01670326" at bounding box center [117, 189] width 39 height 10
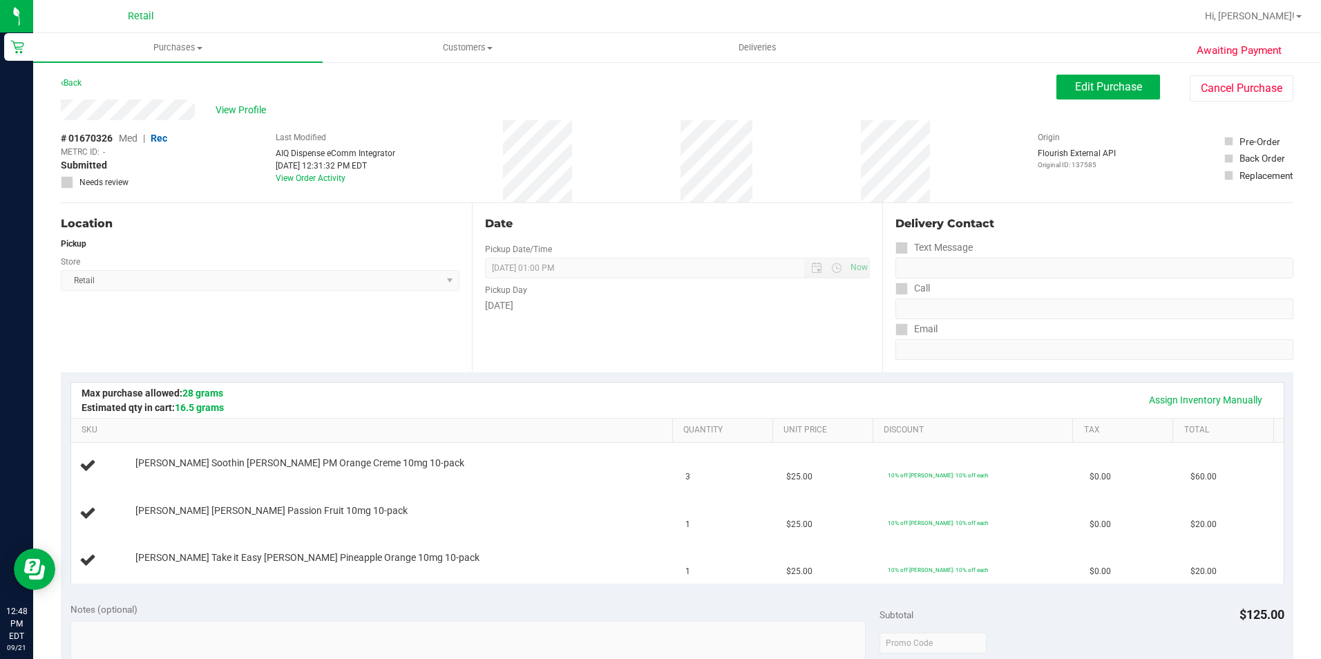
click at [290, 321] on div "Location Pickup Store Retail Select Store Retail" at bounding box center [266, 287] width 411 height 169
click at [1195, 392] on link "Assign Inventory Manually" at bounding box center [1205, 399] width 131 height 23
click at [171, 468] on link "Add Package" at bounding box center [160, 473] width 50 height 10
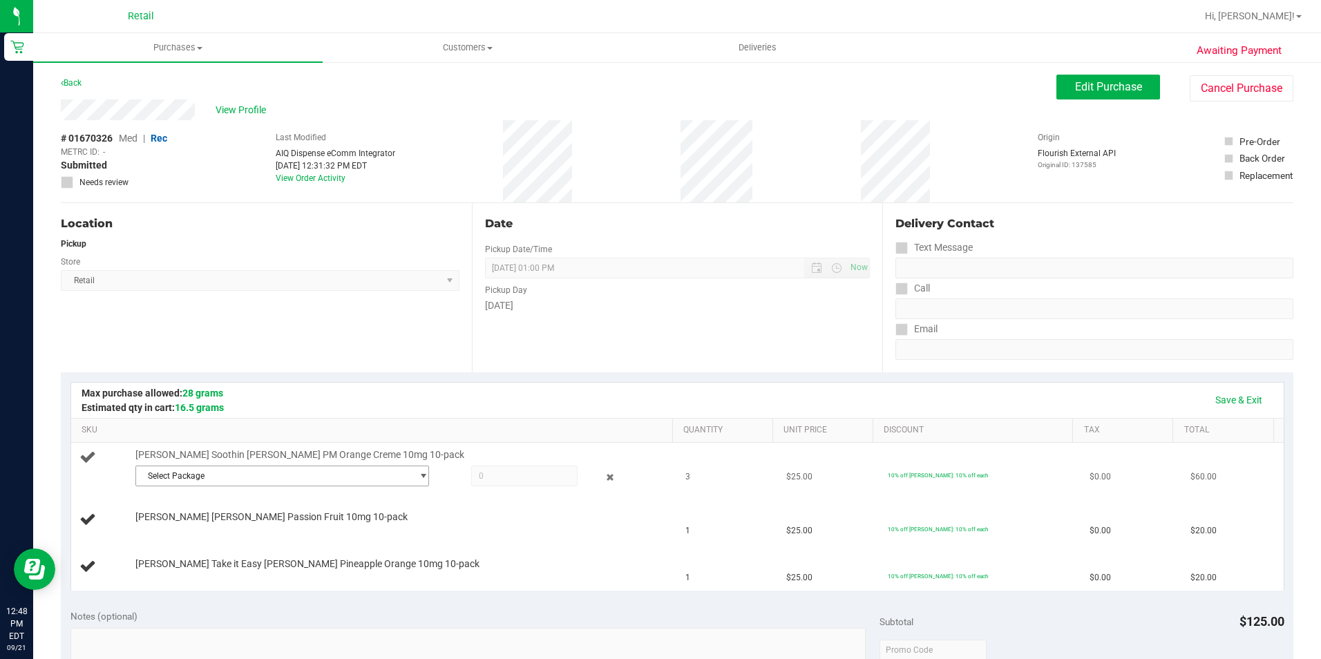
click at [345, 475] on span "Select Package" at bounding box center [274, 475] width 276 height 19
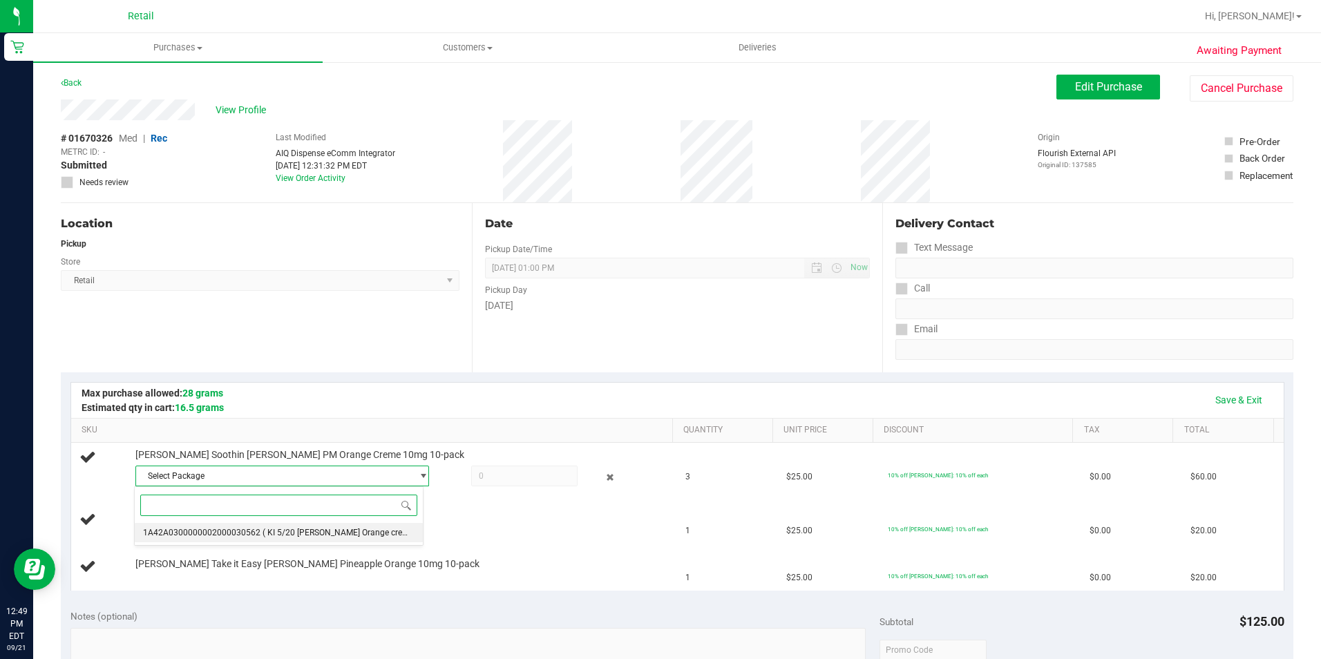
click at [354, 531] on span "( KI 5/20 Betty Orange creme )" at bounding box center [341, 533] width 156 height 10
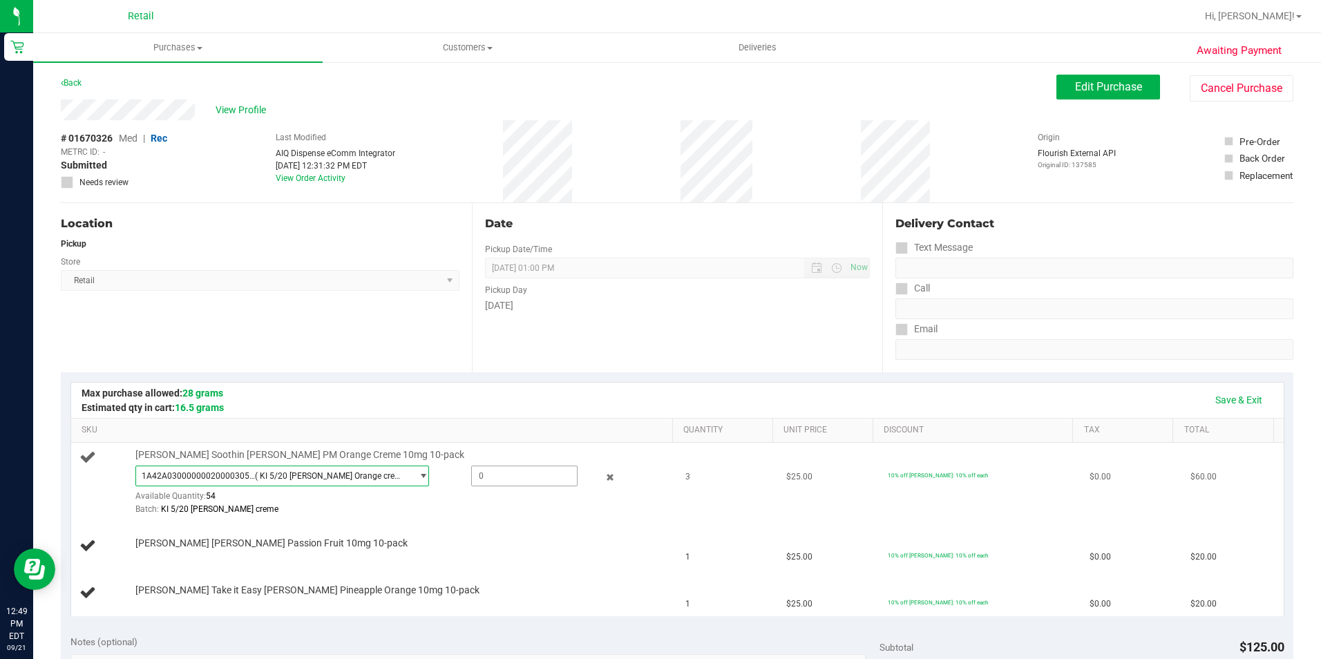
click at [499, 466] on span at bounding box center [524, 476] width 106 height 21
type input "3"
click at [1231, 399] on link "Save & Exit" at bounding box center [1238, 399] width 65 height 23
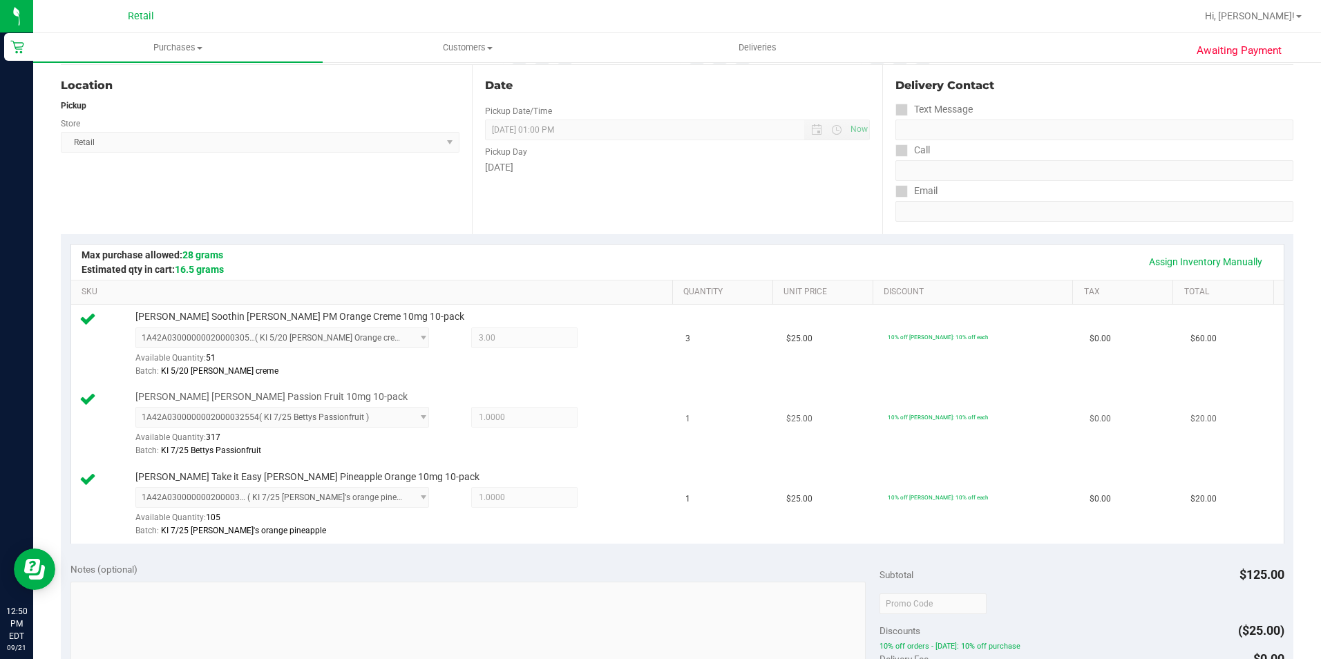
scroll to position [345, 0]
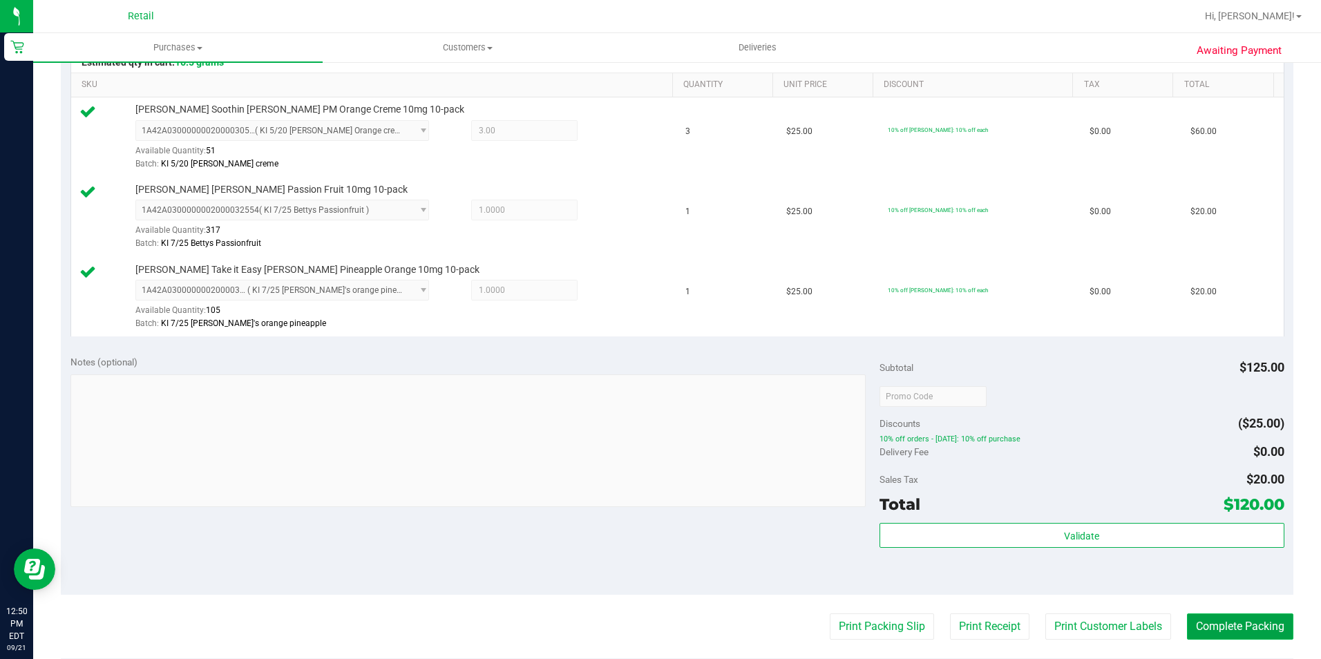
click at [1227, 618] on button "Complete Packing" at bounding box center [1240, 627] width 106 height 26
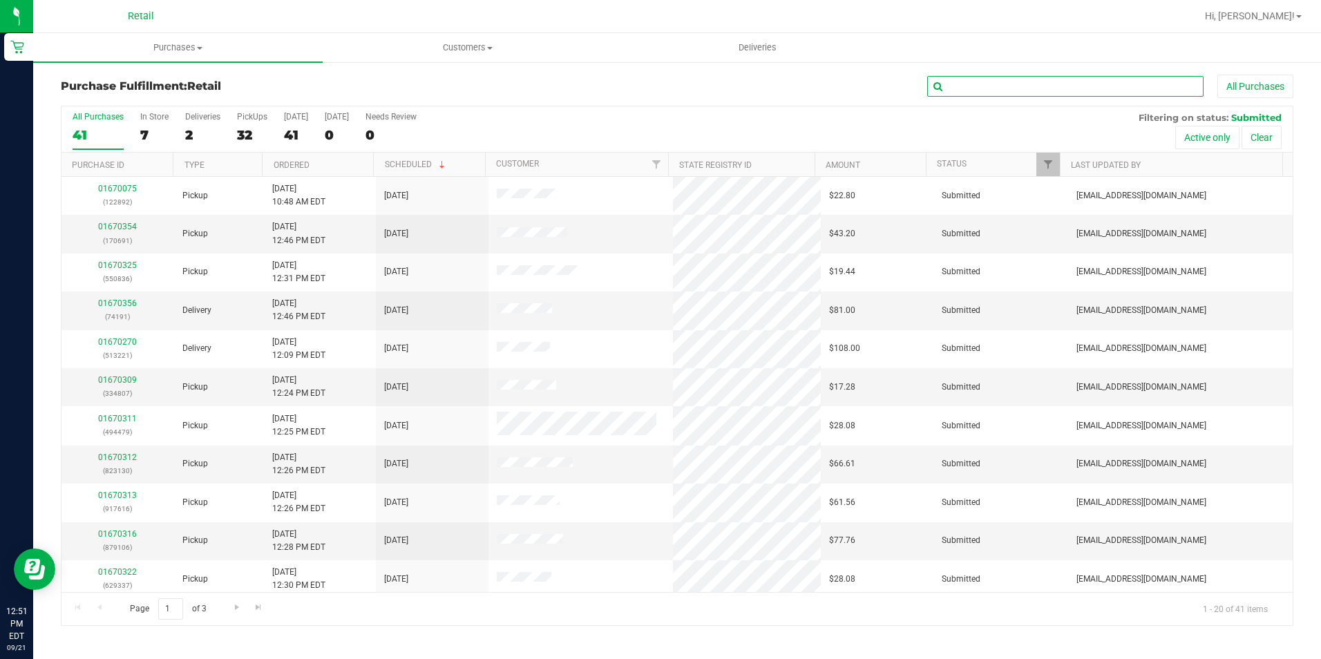
click at [988, 93] on input "text" at bounding box center [1065, 86] width 276 height 21
click at [1005, 76] on input "text" at bounding box center [1065, 86] width 276 height 21
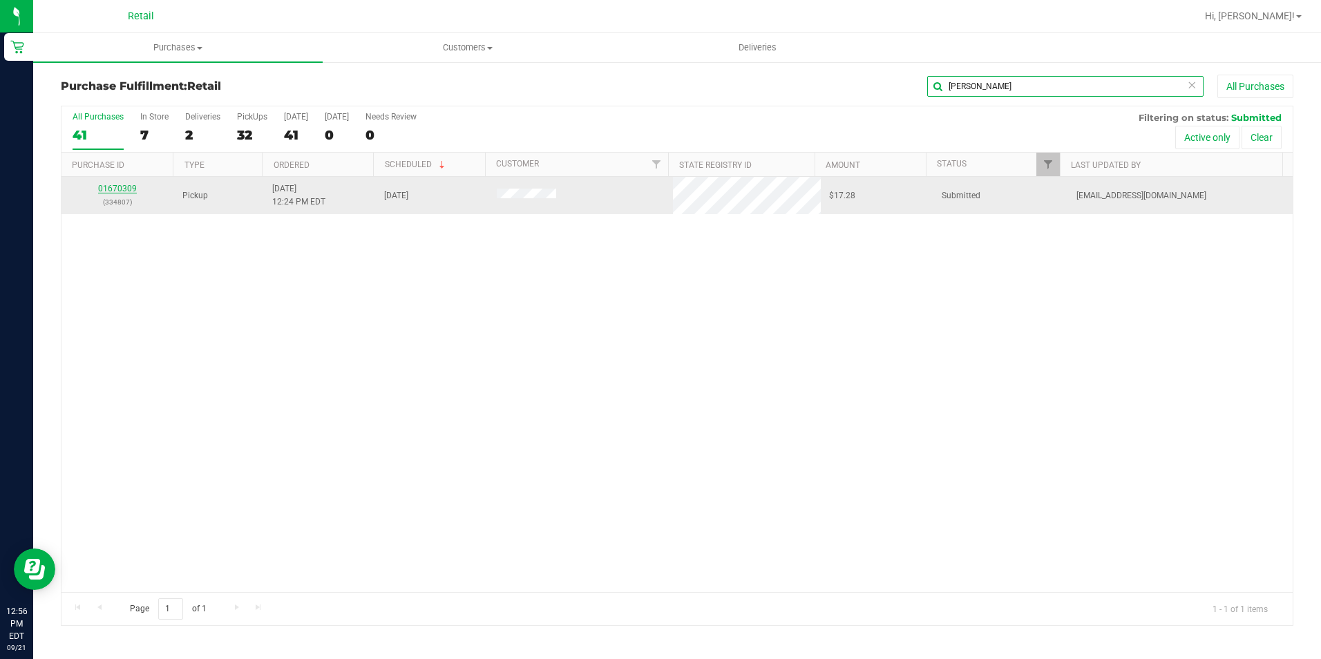
type input "samson"
click at [113, 184] on link "01670309" at bounding box center [117, 189] width 39 height 10
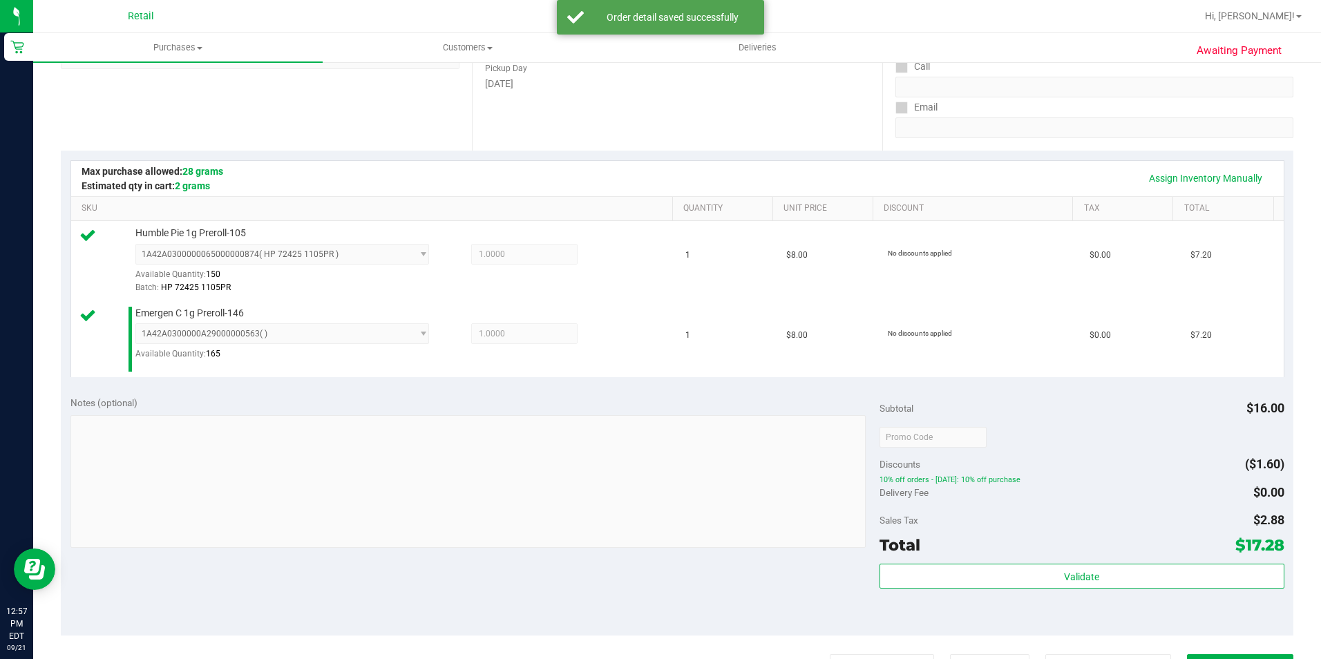
scroll to position [345, 0]
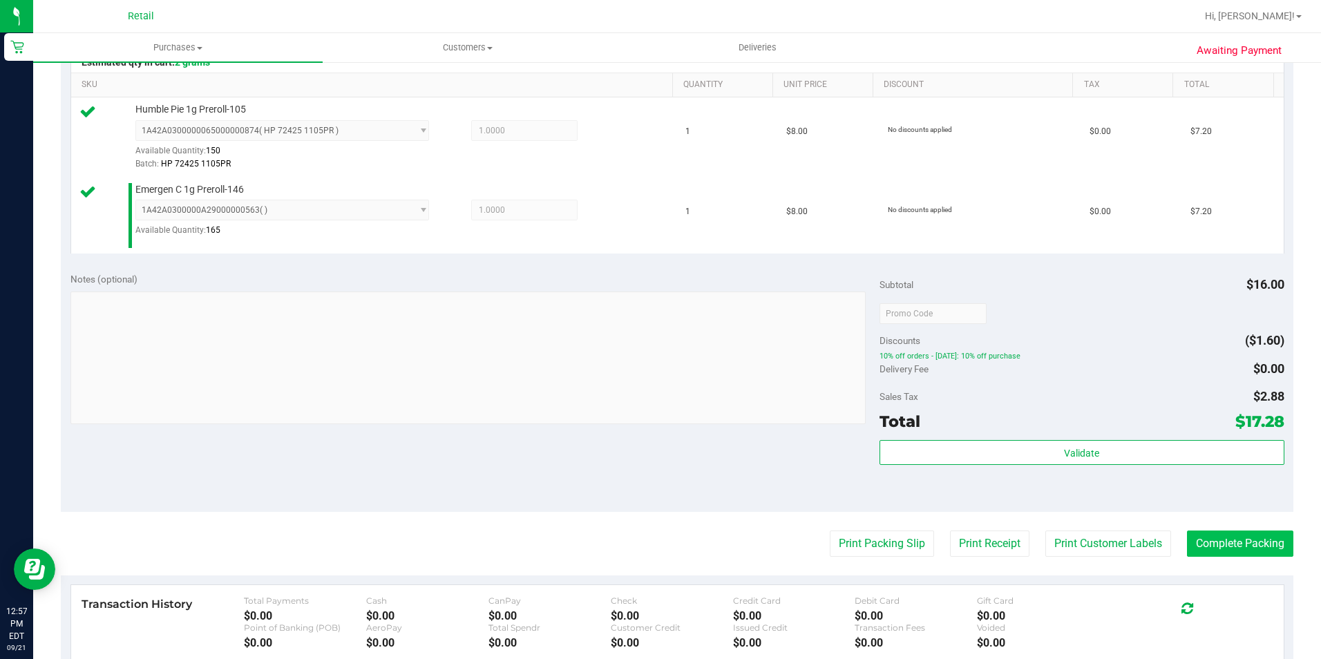
drag, startPoint x: 1225, startPoint y: 558, endPoint x: 1218, endPoint y: 544, distance: 16.1
click at [1224, 558] on purchase-details "Back Edit Purchase Cancel Purchase View Profile # 01670309 Med | Rec METRC ID: …" at bounding box center [677, 281] width 1233 height 1105
click at [1219, 544] on button "Complete Packing" at bounding box center [1240, 544] width 106 height 26
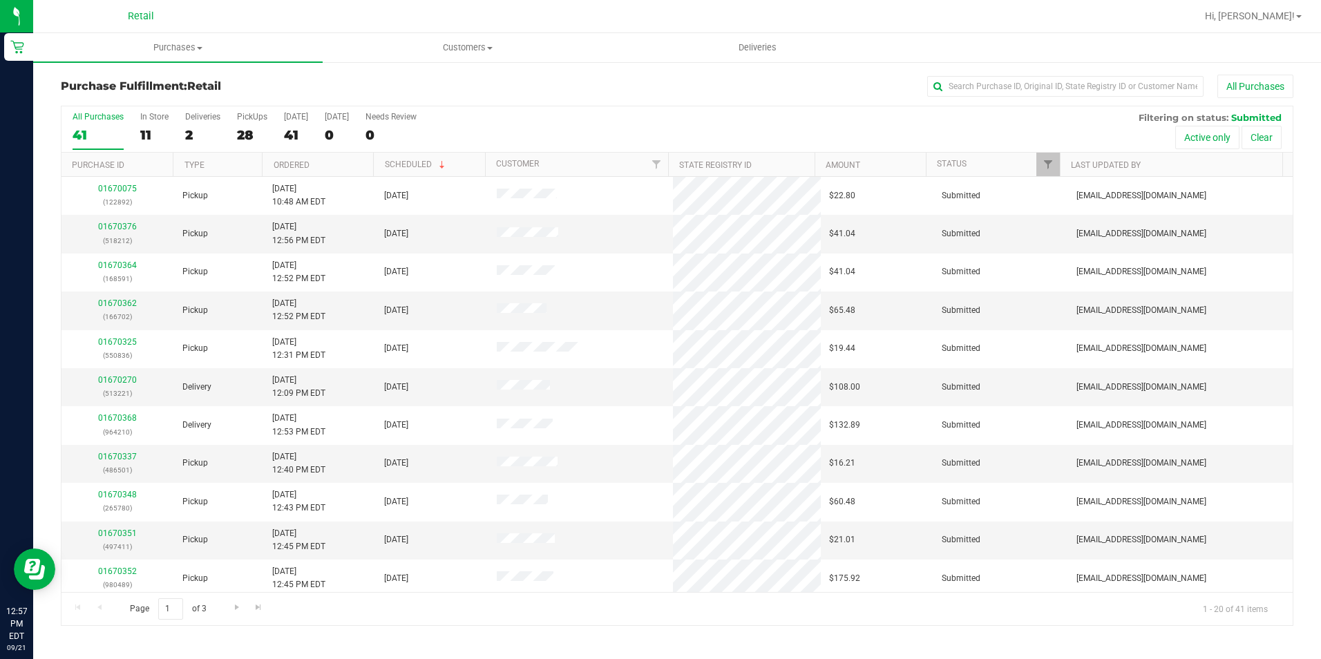
click at [723, 616] on div "Page 1 of 3 1 - 20 of 41 items" at bounding box center [676, 608] width 1231 height 33
click at [1040, 80] on input "text" at bounding box center [1065, 86] width 276 height 21
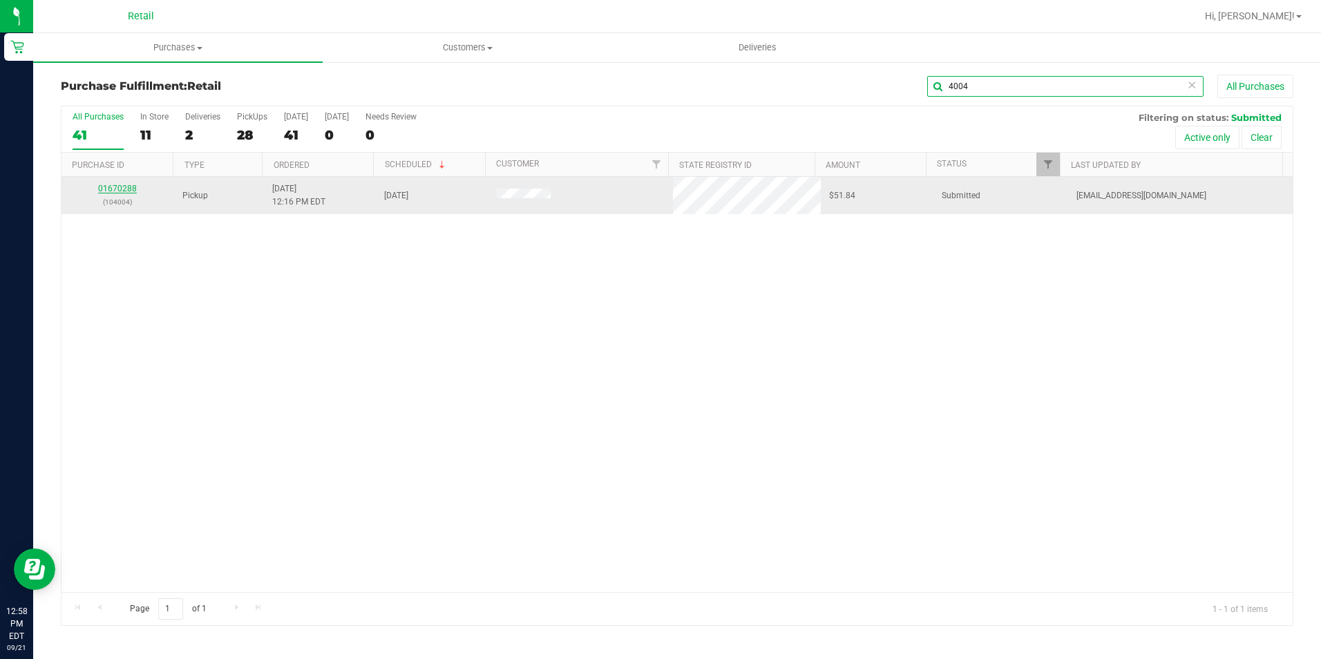
type input "4004"
click at [129, 184] on link "01670288" at bounding box center [117, 189] width 39 height 10
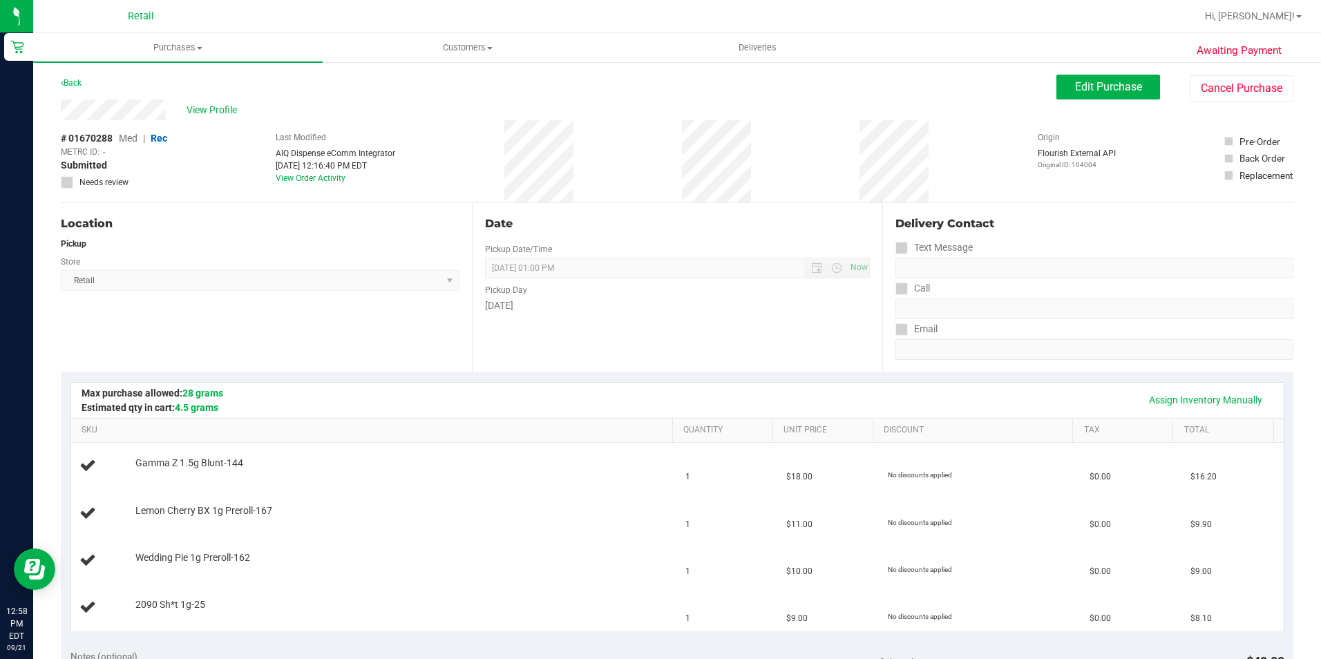
click at [621, 352] on div "Date Pickup Date/Time 09/21/2025 Now 09/21/2025 01:00 PM Now Pickup Day Sunday" at bounding box center [677, 287] width 411 height 169
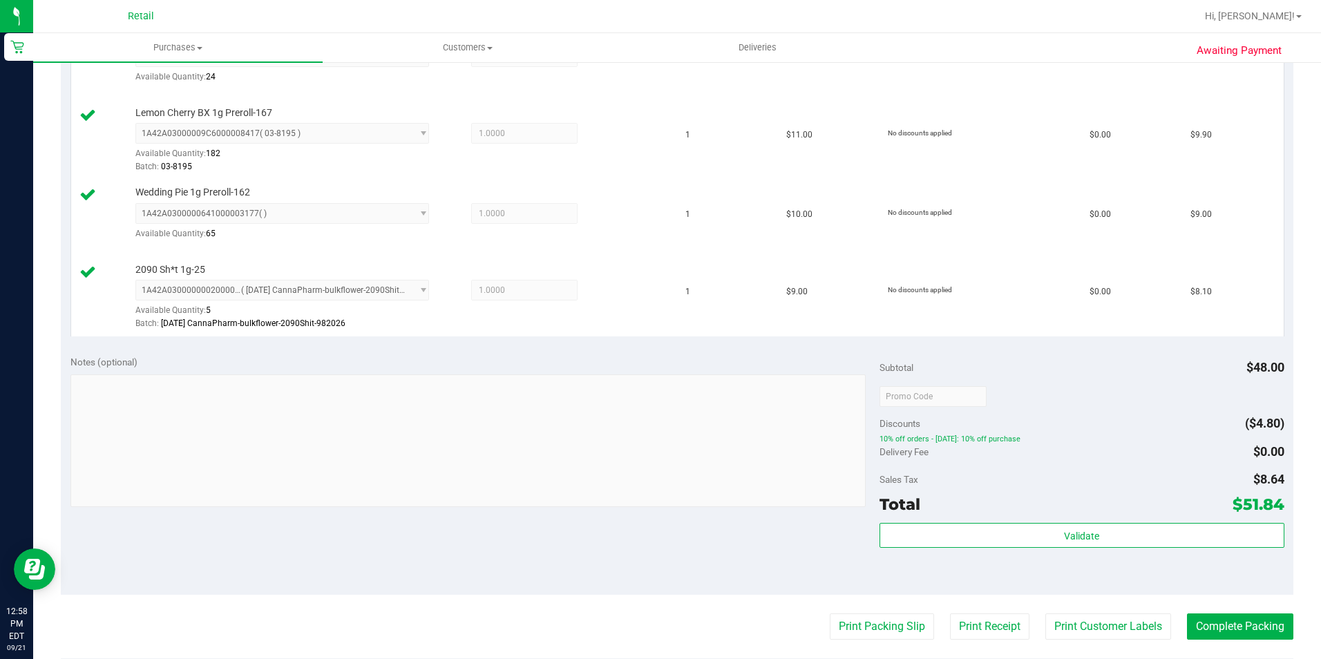
scroll to position [484, 0]
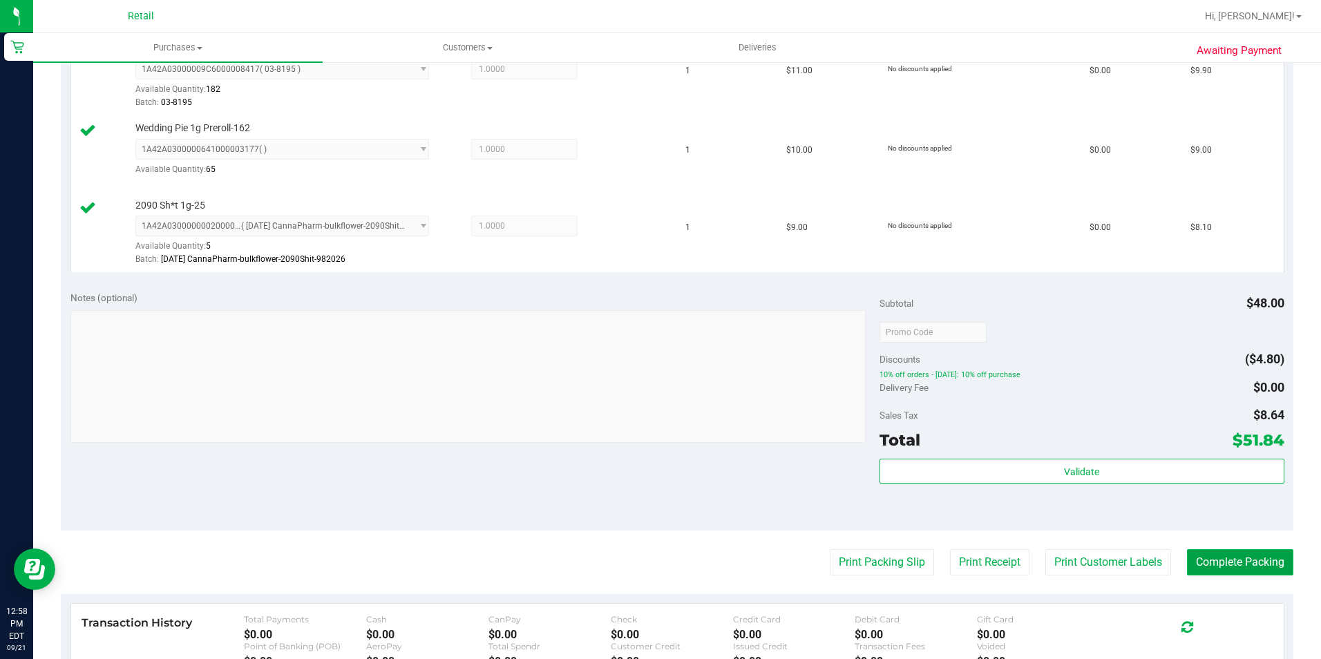
click at [1237, 556] on button "Complete Packing" at bounding box center [1240, 562] width 106 height 26
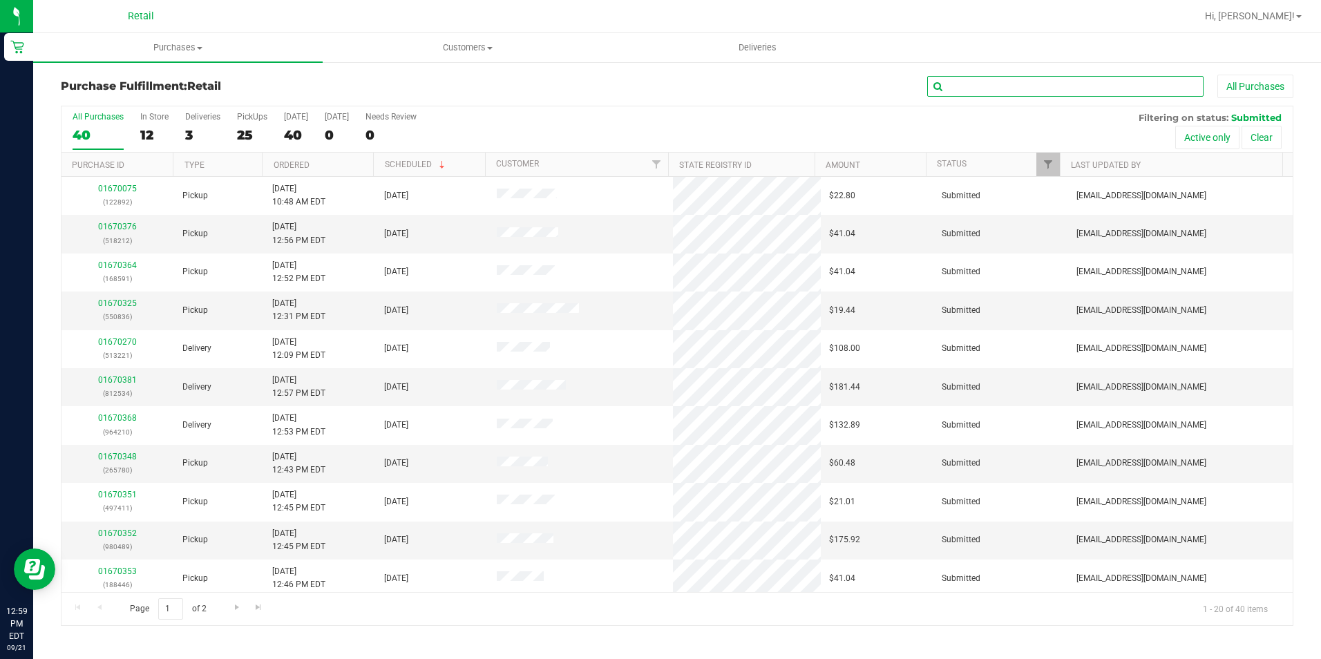
click at [998, 94] on input "text" at bounding box center [1065, 86] width 276 height 21
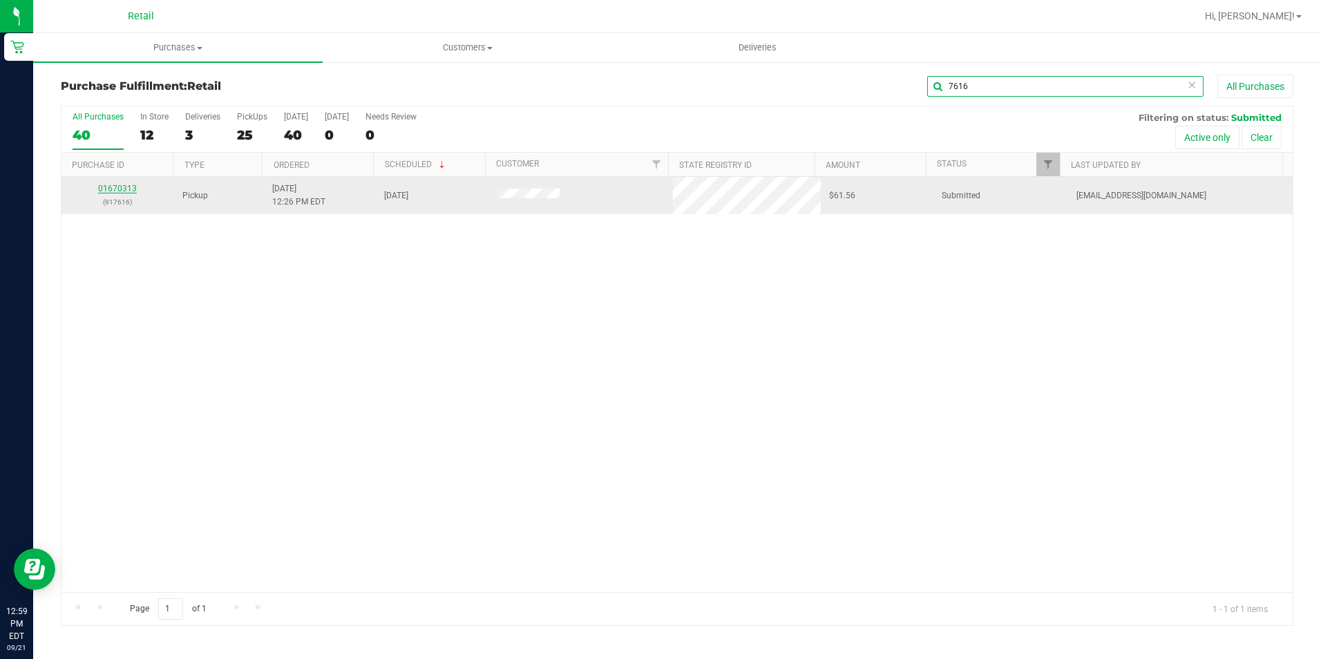
type input "7616"
click at [124, 189] on link "01670313" at bounding box center [117, 189] width 39 height 10
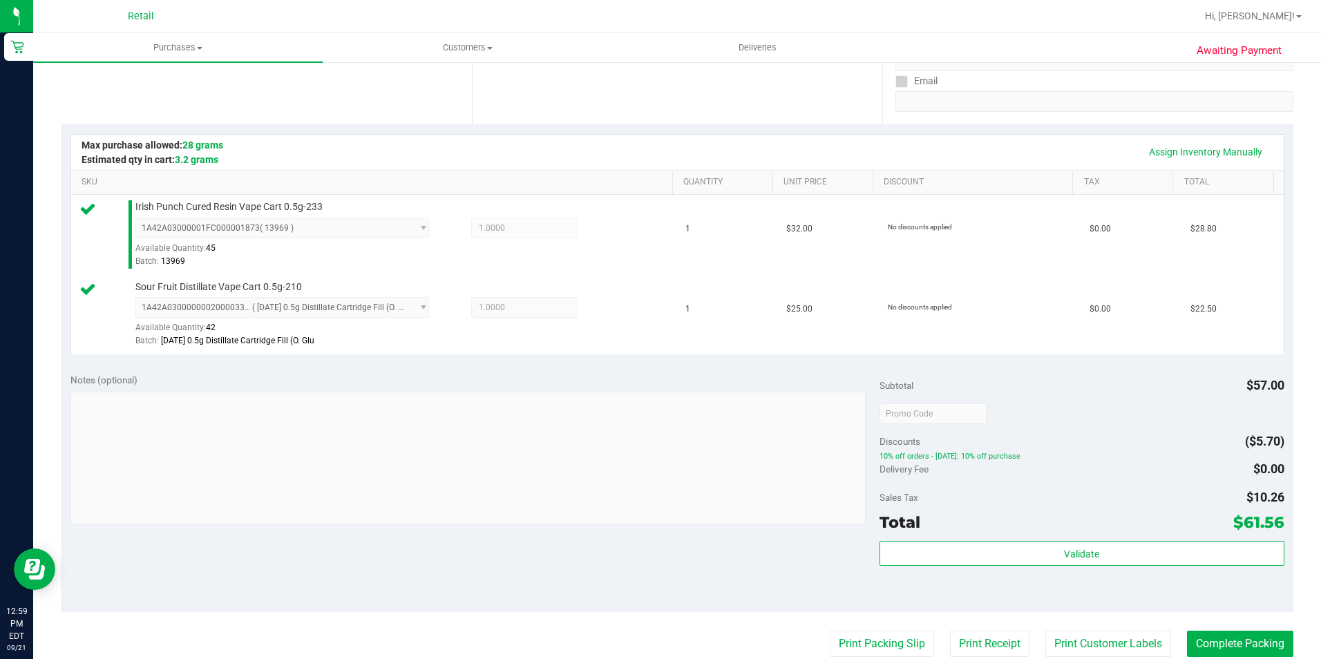
scroll to position [415, 0]
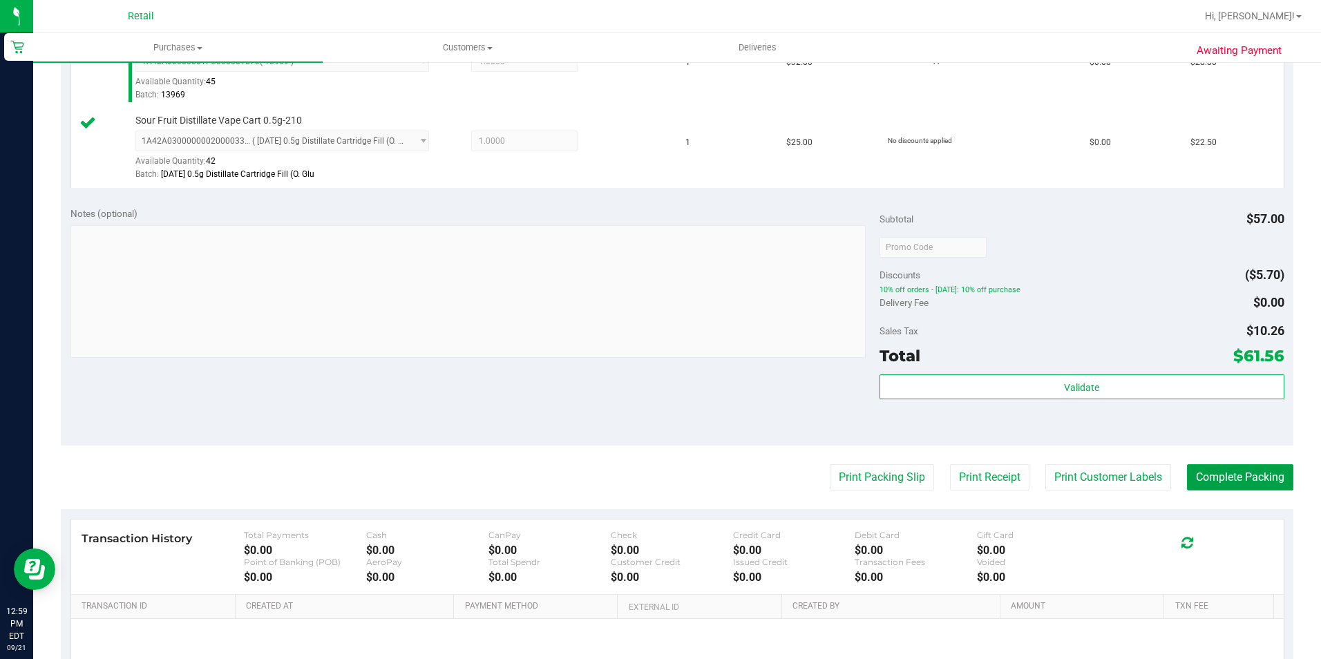
drag, startPoint x: 1211, startPoint y: 466, endPoint x: 1303, endPoint y: 469, distance: 91.9
click at [1210, 467] on button "Complete Packing" at bounding box center [1240, 477] width 106 height 26
click at [1210, 476] on button "Complete Packing" at bounding box center [1240, 477] width 106 height 26
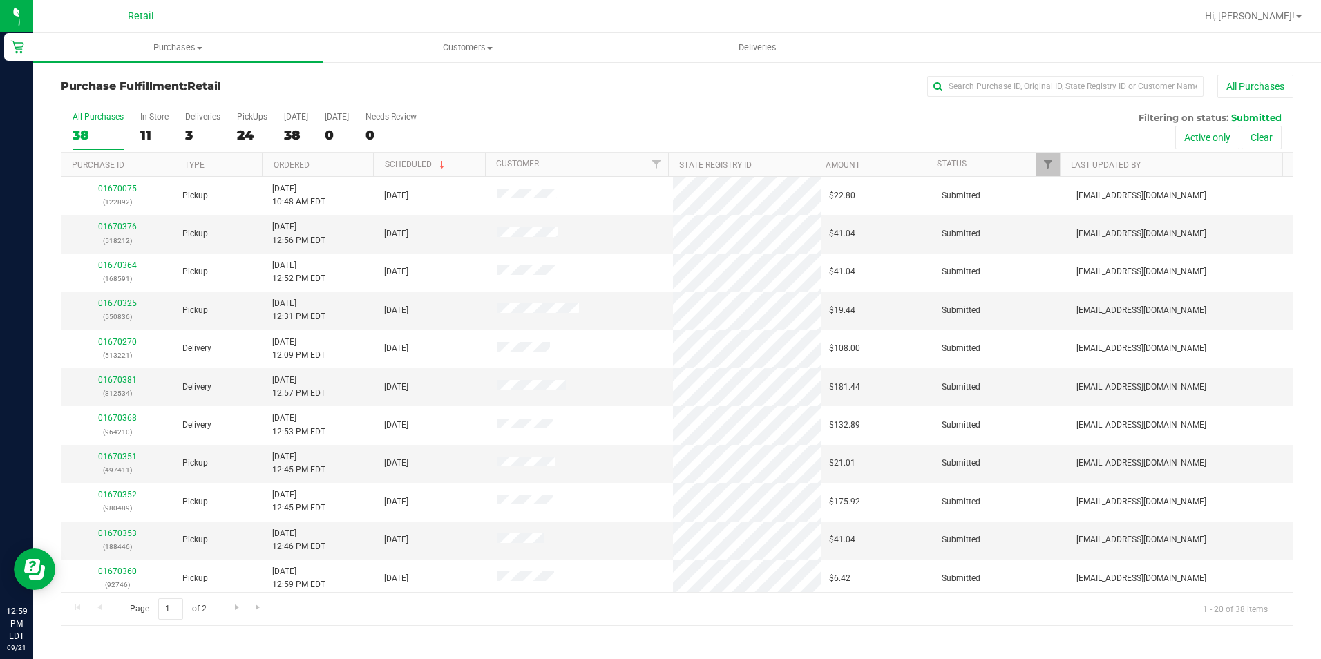
click at [1082, 69] on div "Purchase Fulfillment: Retail All Purchases All Purchases 38 In Store 11 Deliver…" at bounding box center [677, 350] width 1288 height 579
click at [1079, 82] on input "text" at bounding box center [1065, 86] width 276 height 21
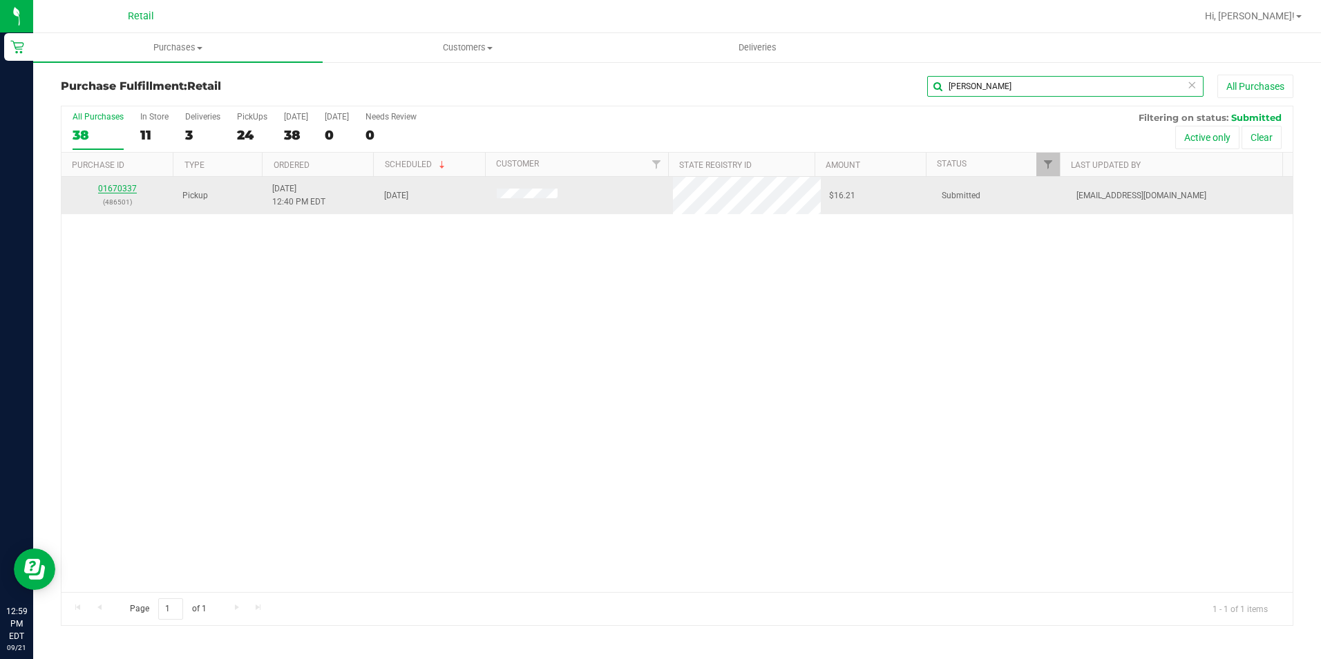
type input "yvonne"
click at [111, 191] on link "01670337" at bounding box center [117, 189] width 39 height 10
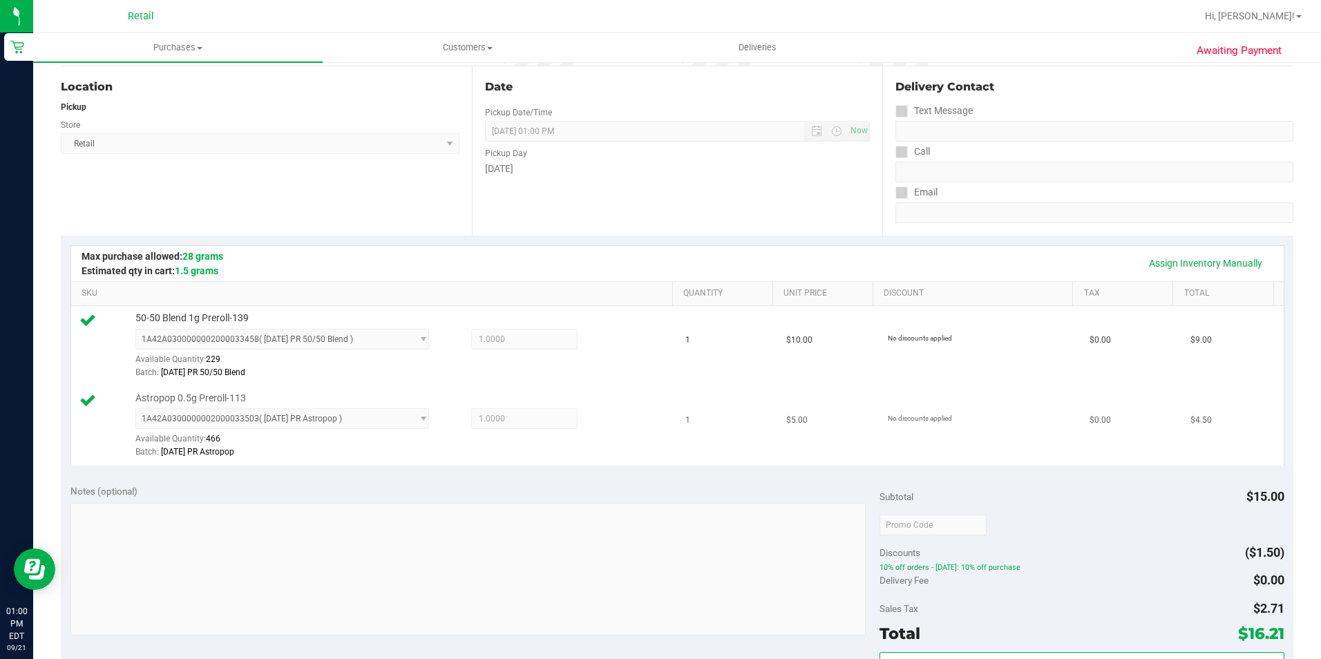
scroll to position [415, 0]
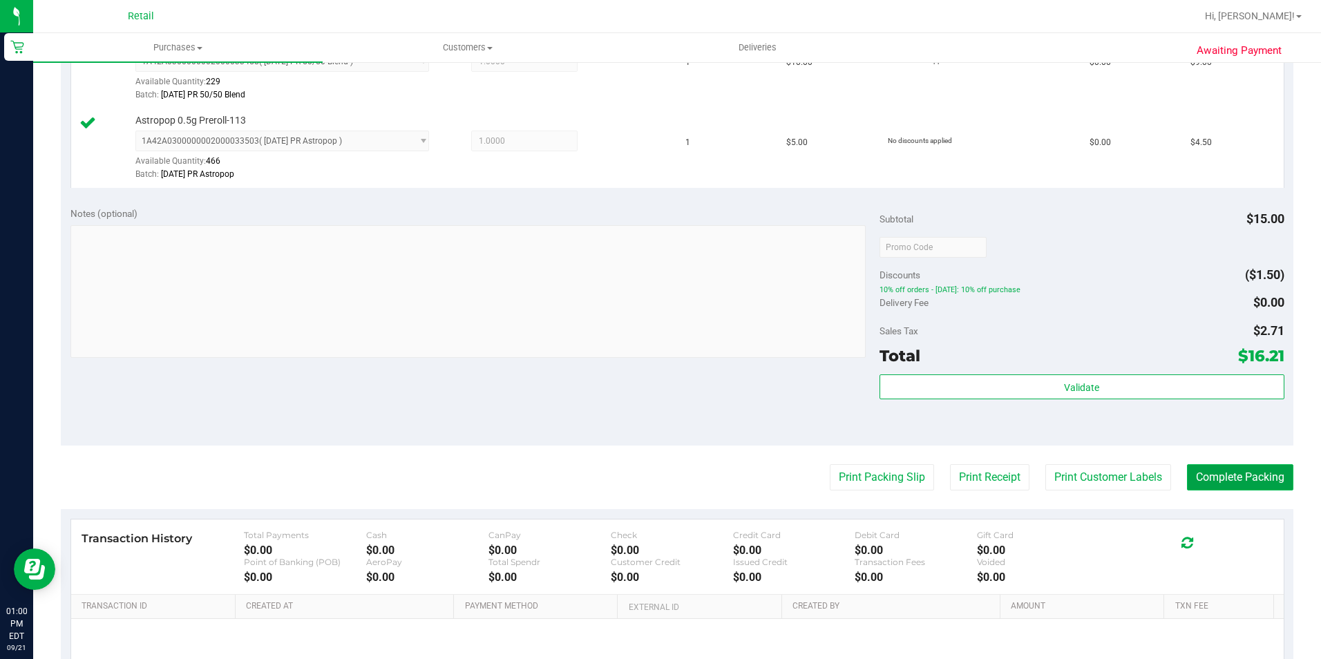
click at [1253, 482] on button "Complete Packing" at bounding box center [1240, 477] width 106 height 26
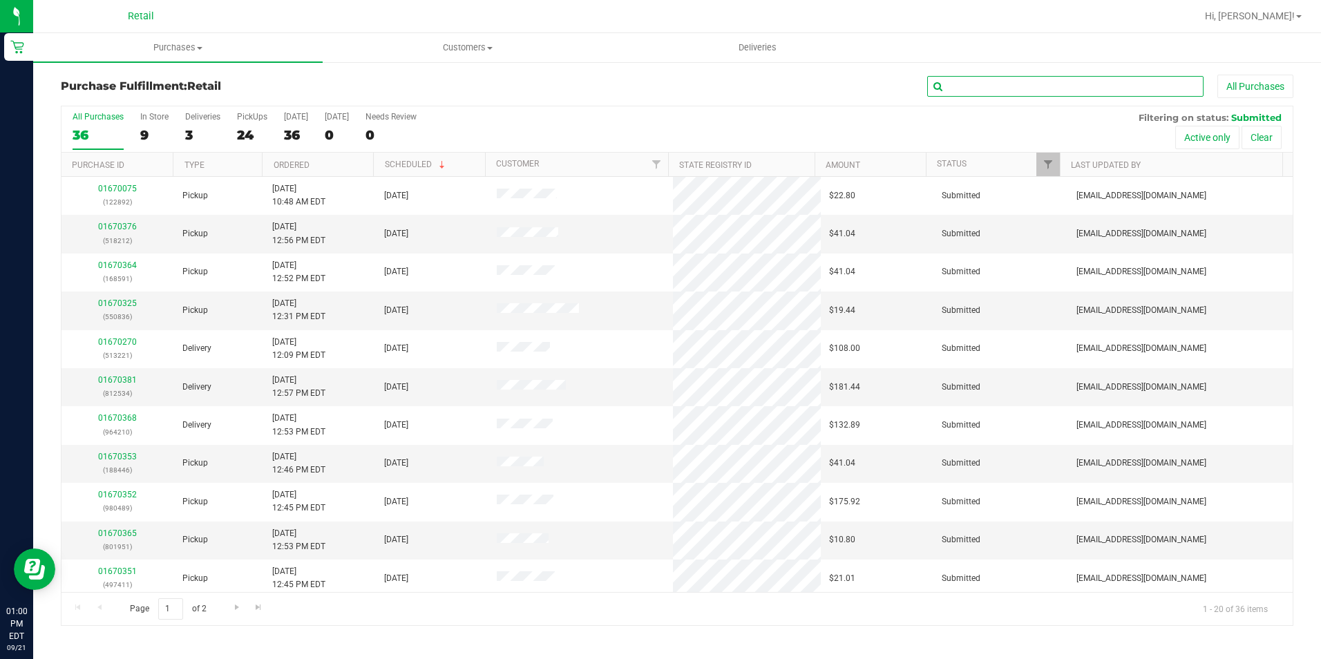
click at [1005, 84] on input "text" at bounding box center [1065, 86] width 276 height 21
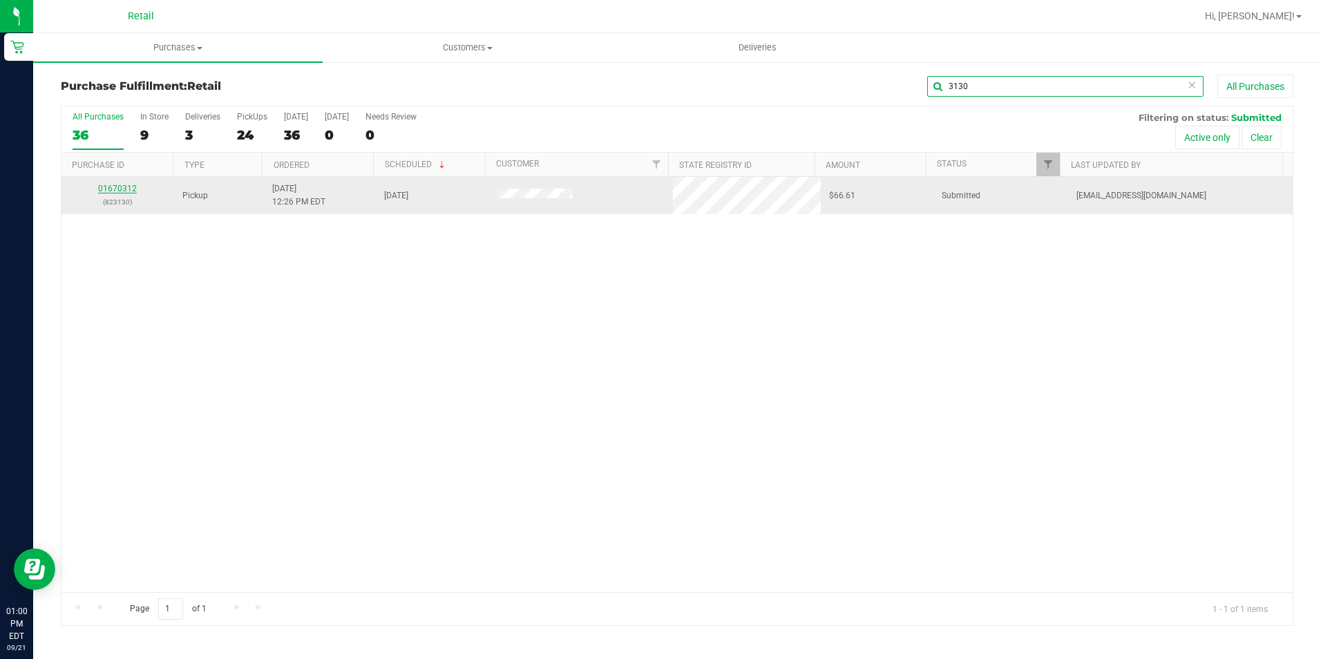
type input "3130"
click at [114, 196] on p "(823130)" at bounding box center [118, 202] width 96 height 13
click at [126, 187] on link "01670312" at bounding box center [117, 189] width 39 height 10
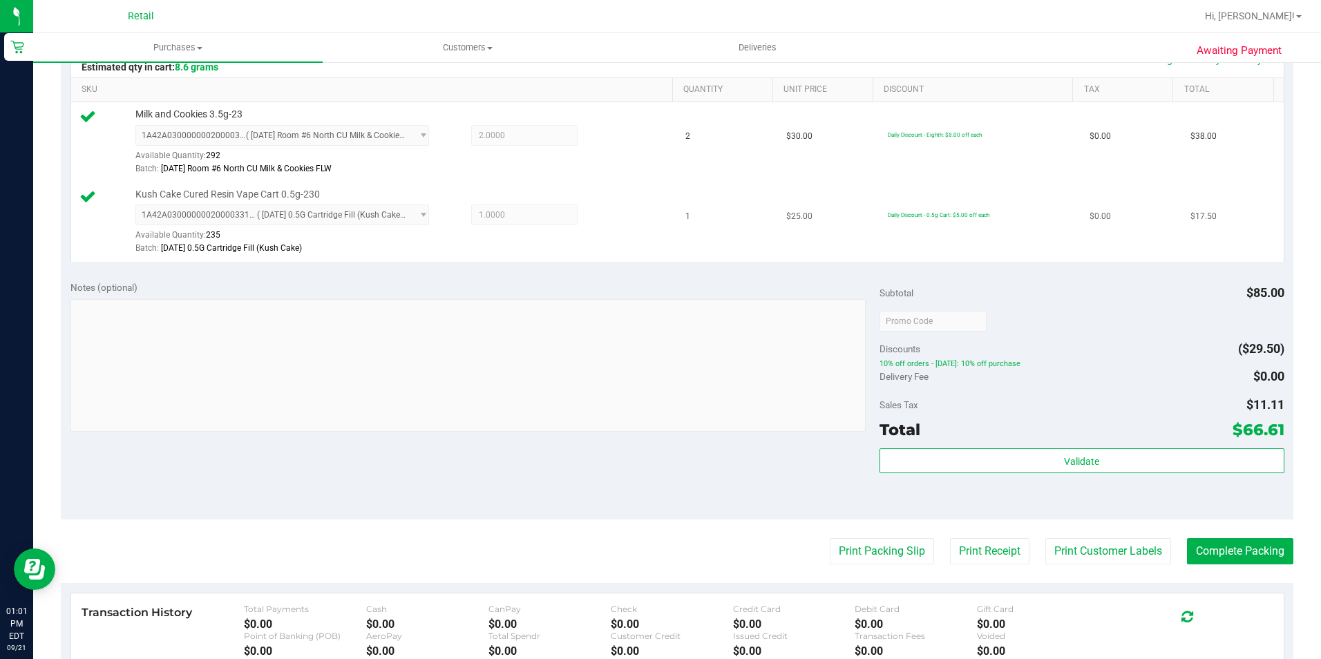
scroll to position [345, 0]
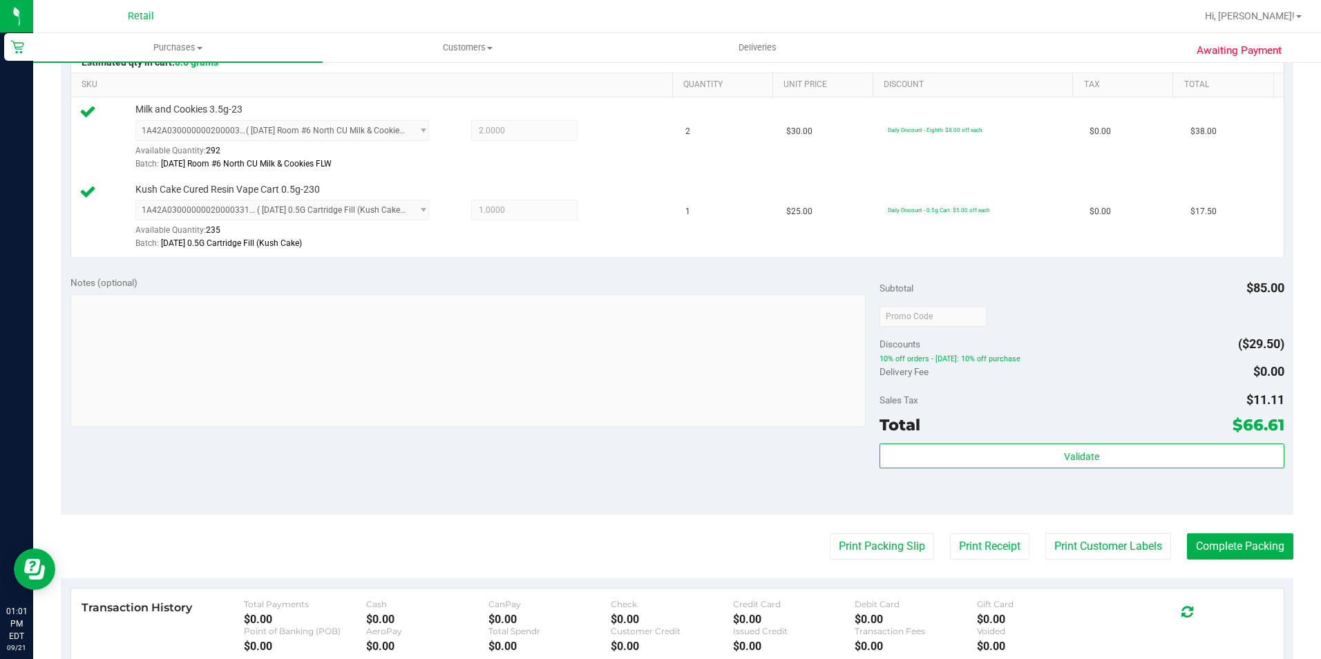
click at [1247, 533] on purchase-details "Back Edit Purchase Cancel Purchase View Profile # 01670312 Med | Rec METRC ID: …" at bounding box center [677, 283] width 1233 height 1108
click at [1248, 533] on purchase-details "Back Edit Purchase Cancel Purchase View Profile # 01670312 Med | Rec METRC ID: …" at bounding box center [677, 283] width 1233 height 1108
click at [1246, 541] on button "Complete Packing" at bounding box center [1240, 546] width 106 height 26
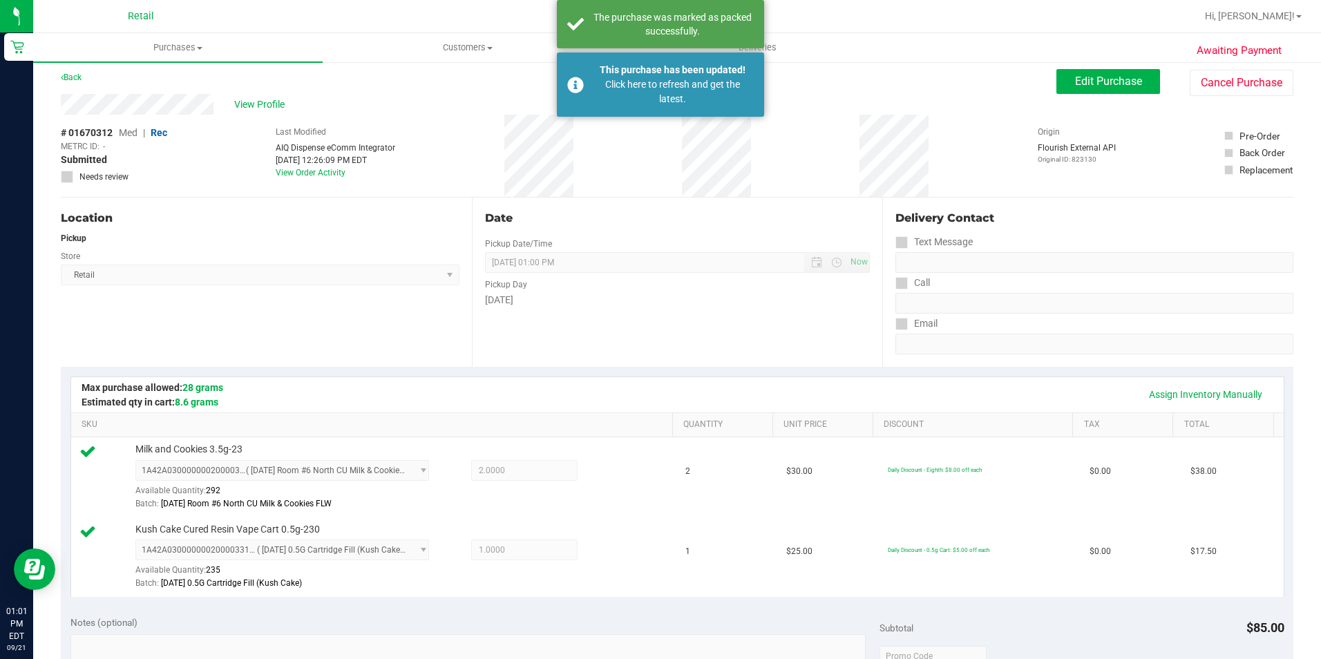
scroll to position [0, 0]
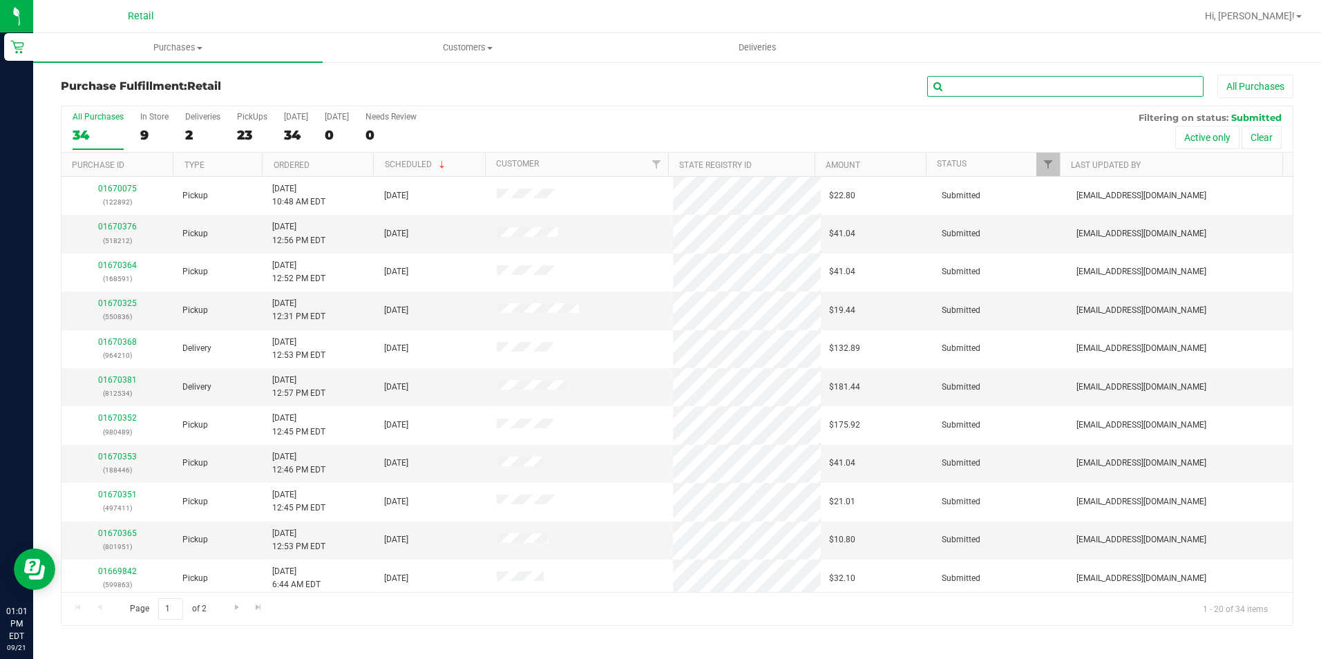
click at [1018, 88] on input "text" at bounding box center [1065, 86] width 276 height 21
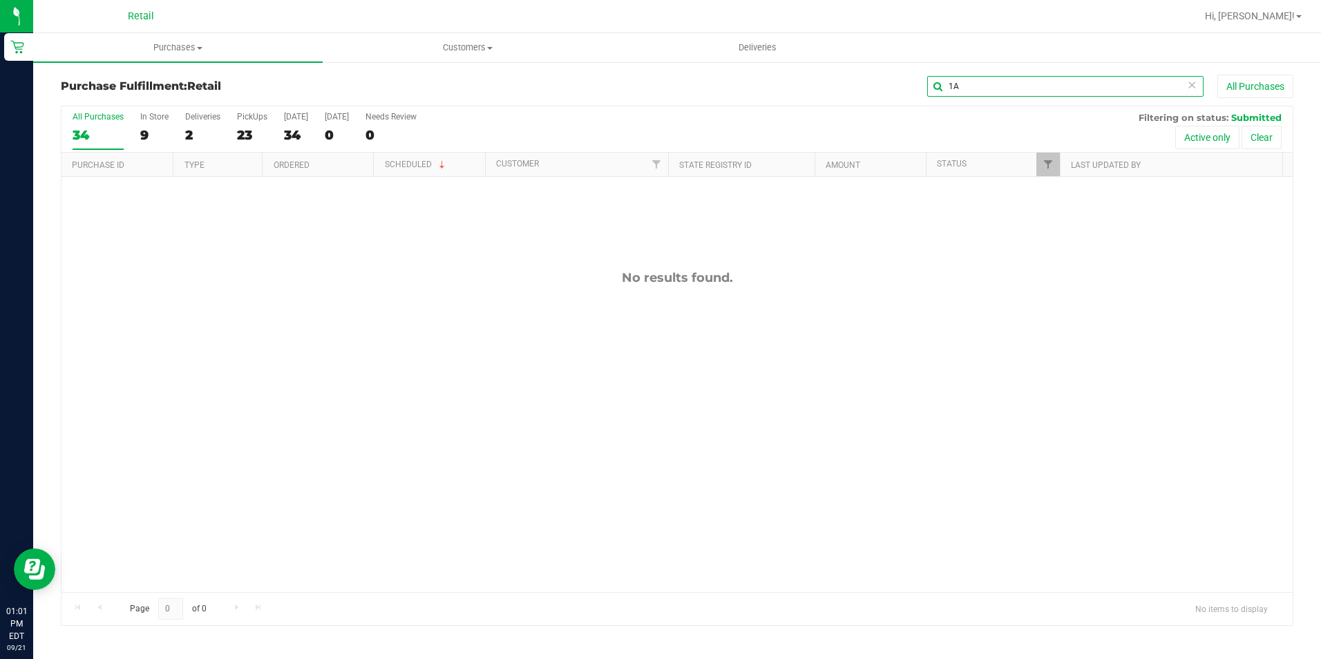
type input "1"
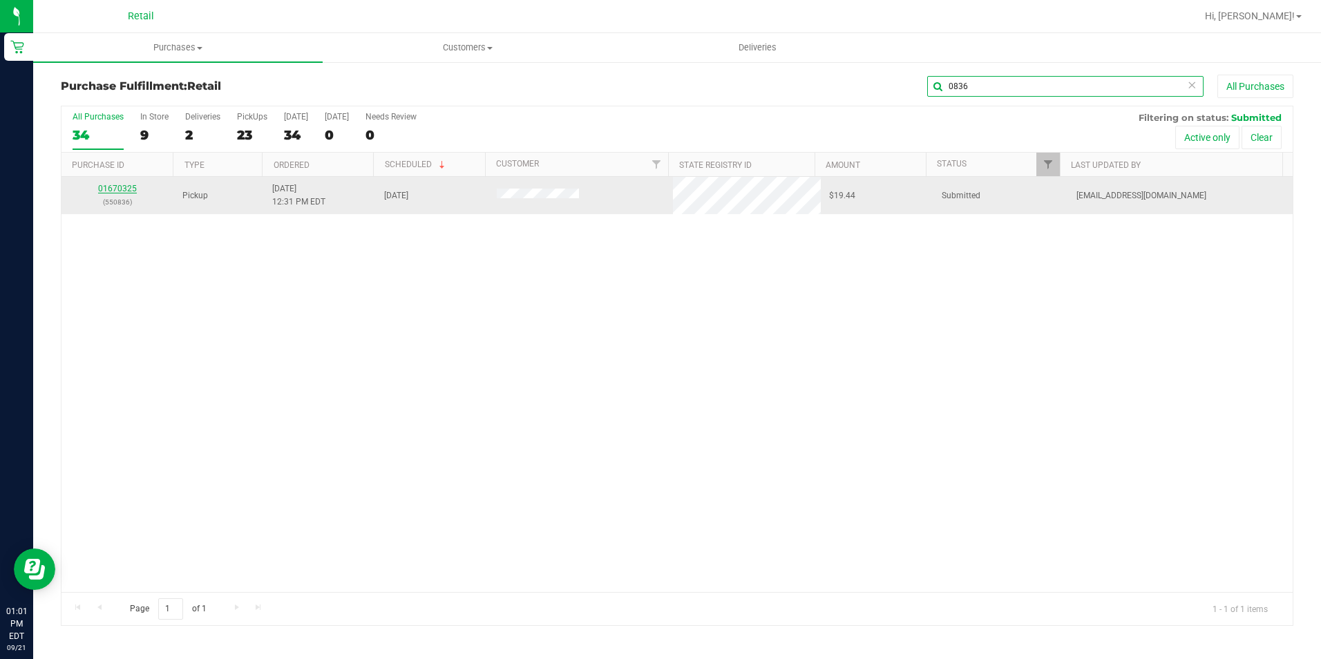
type input "0836"
click at [119, 193] on link "01670325" at bounding box center [117, 189] width 39 height 10
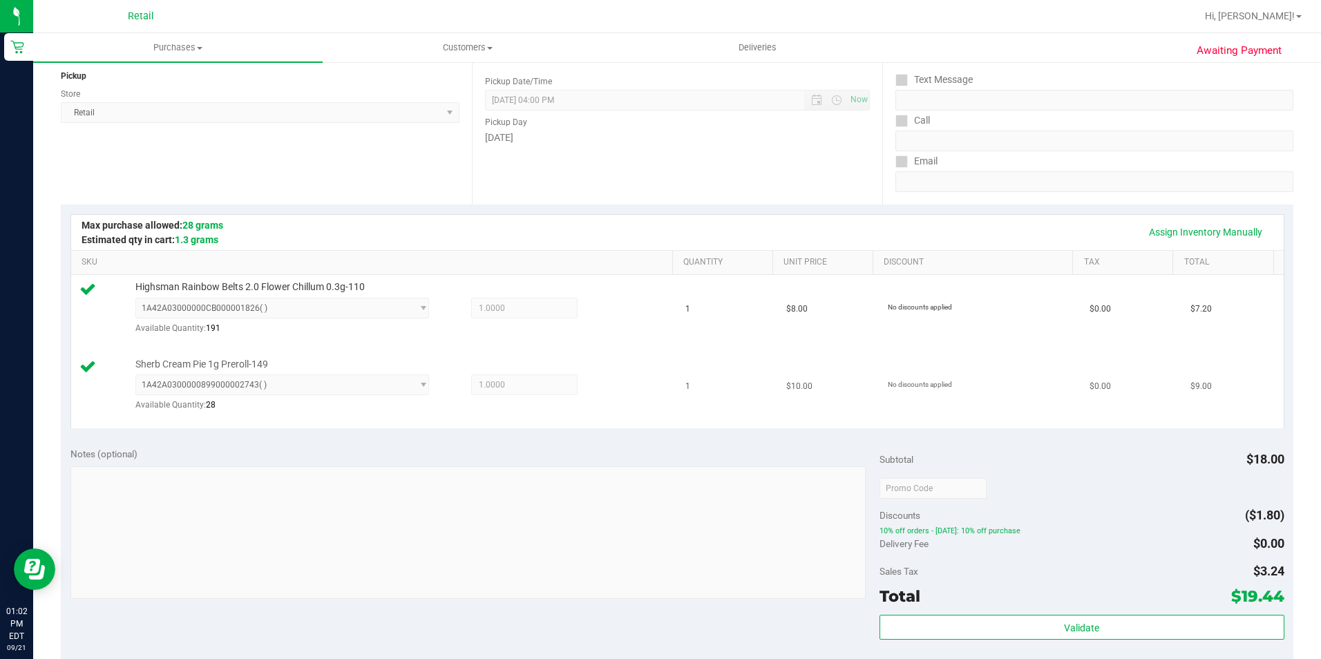
scroll to position [415, 0]
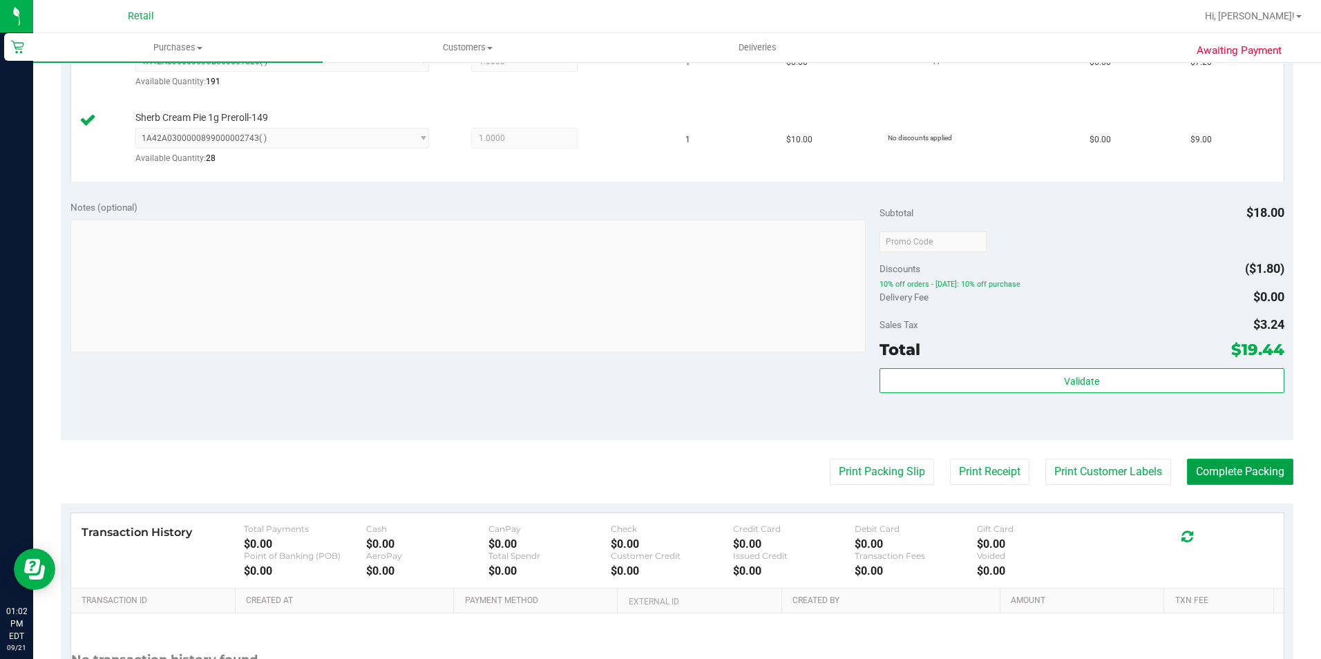
click at [1218, 477] on button "Complete Packing" at bounding box center [1240, 472] width 106 height 26
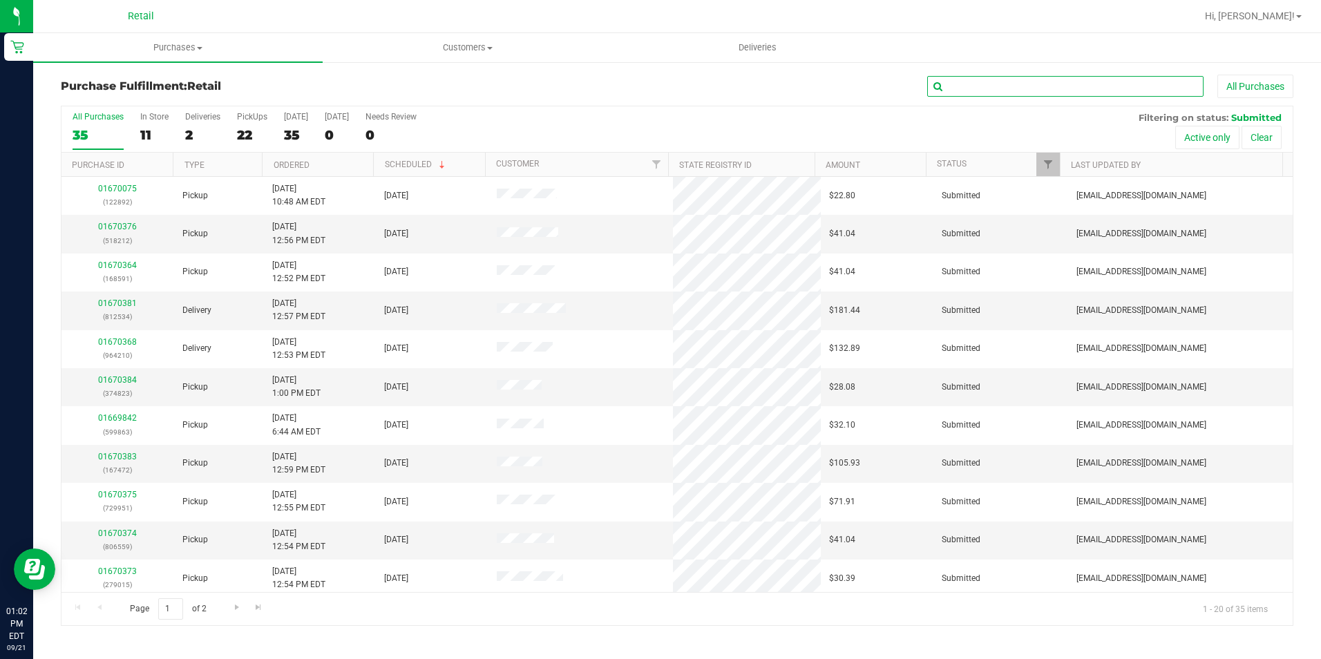
click at [1110, 79] on input "text" at bounding box center [1065, 86] width 276 height 21
click at [247, 122] on label "PickUps 22" at bounding box center [252, 131] width 30 height 38
click at [0, 0] on input "PickUps 22" at bounding box center [0, 0] width 0 height 0
click at [1043, 76] on input "text" at bounding box center [1065, 86] width 276 height 21
click at [1035, 82] on input "text" at bounding box center [1065, 86] width 276 height 21
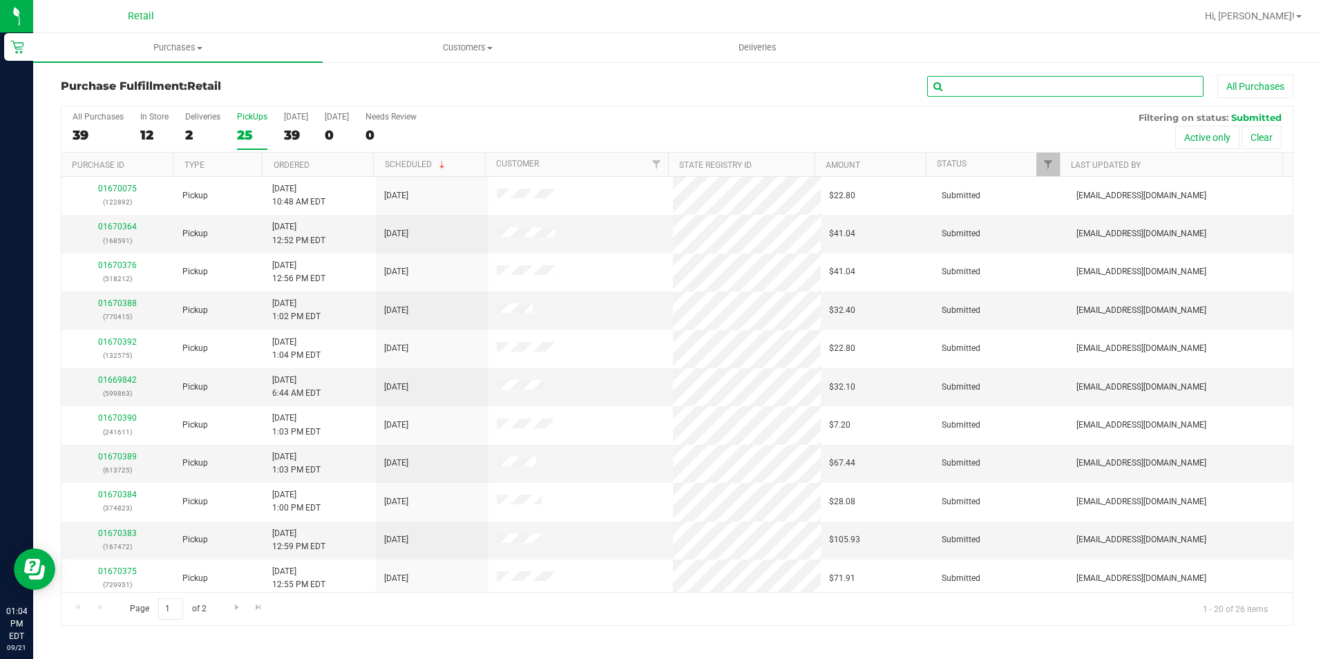
click at [1032, 93] on input "text" at bounding box center [1065, 86] width 276 height 21
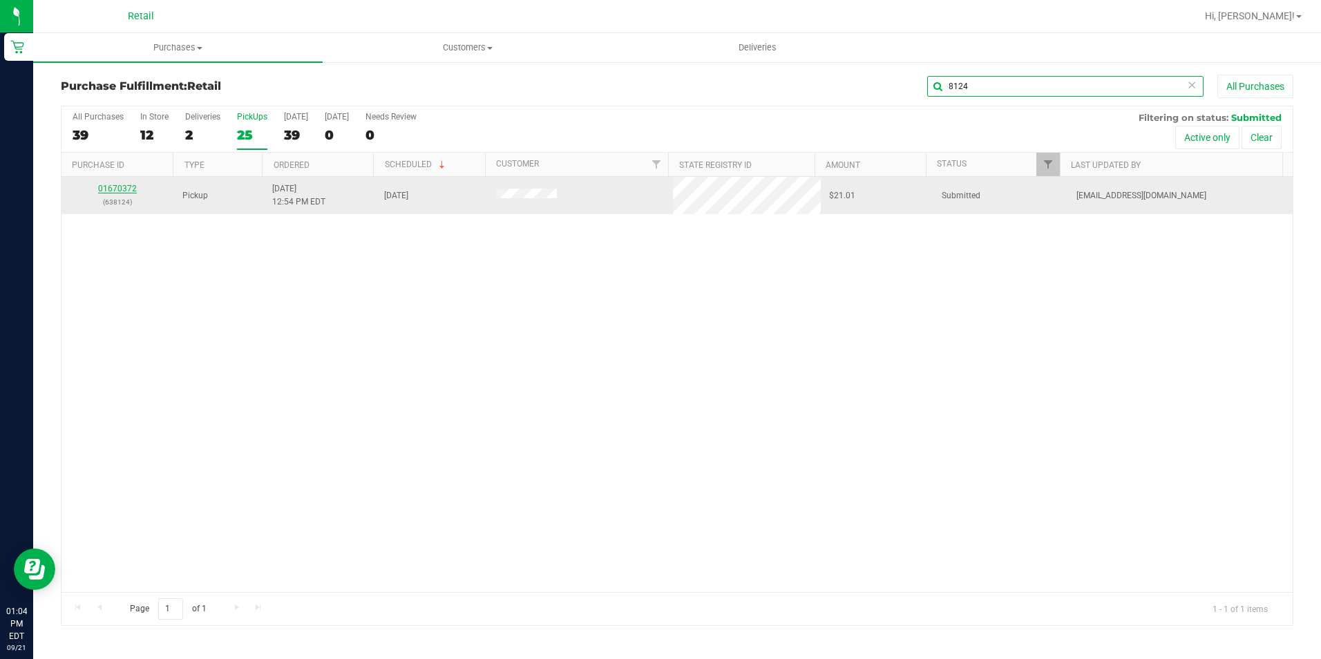
type input "8124"
click at [111, 187] on link "01670372" at bounding box center [117, 189] width 39 height 10
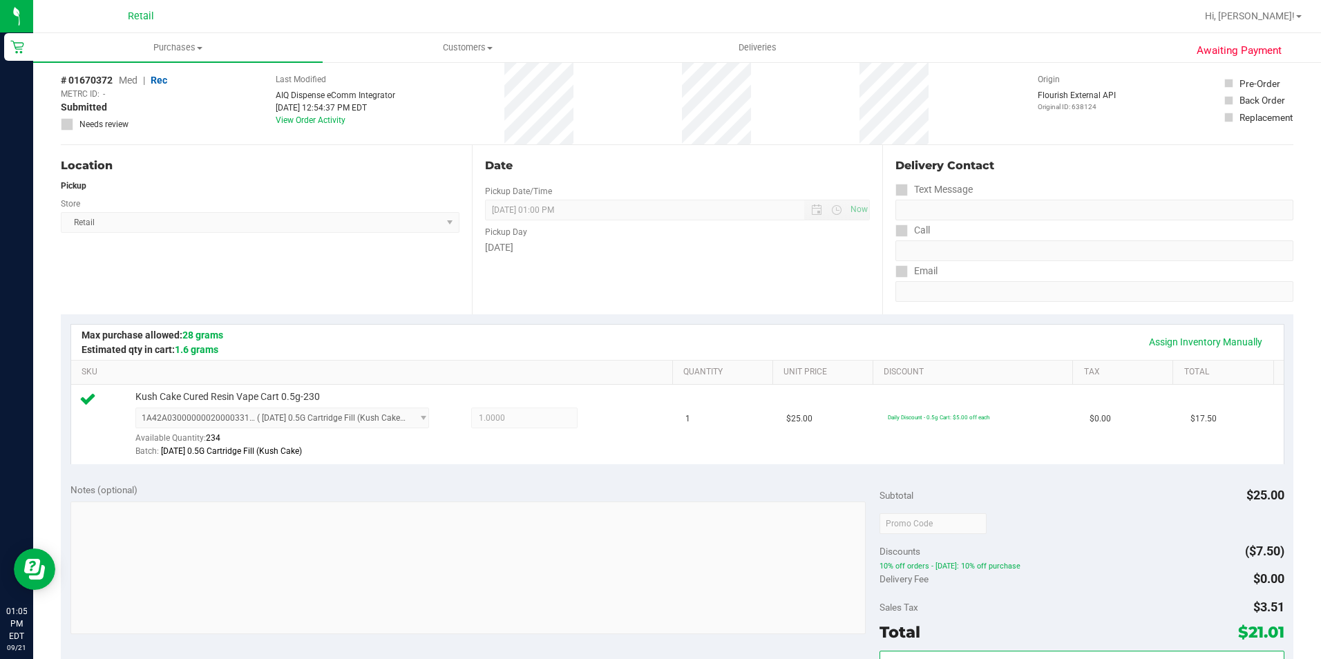
scroll to position [276, 0]
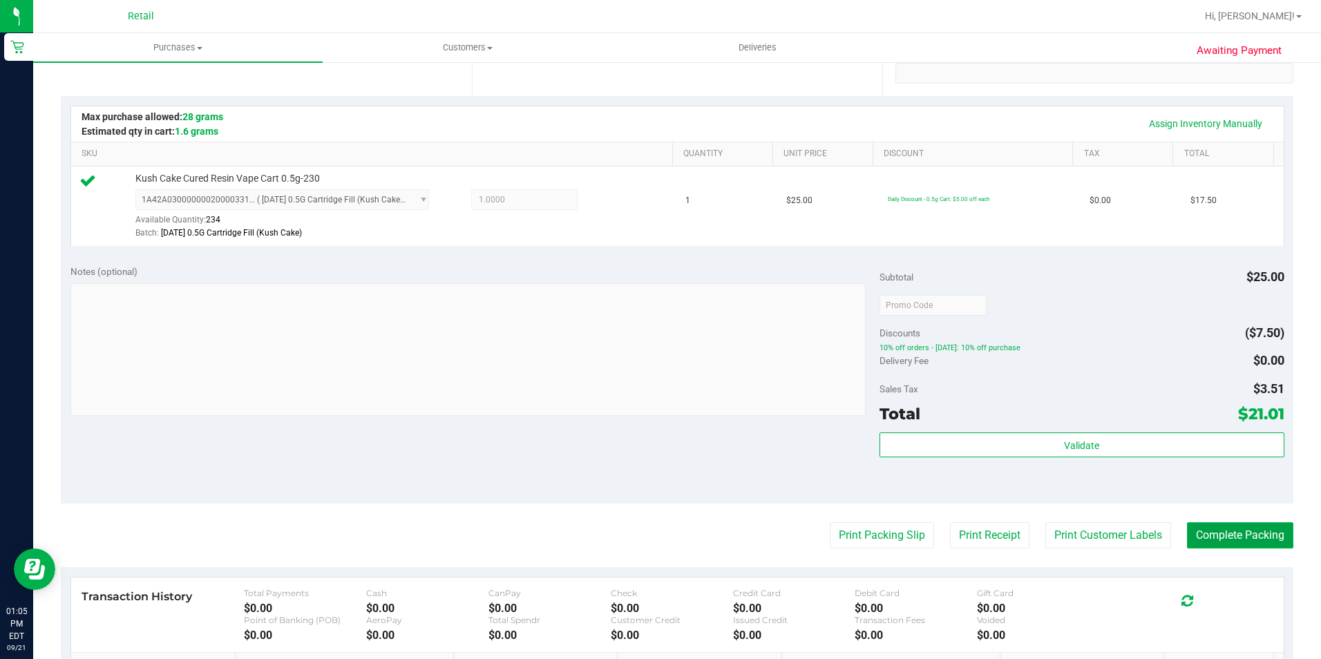
click at [1238, 536] on button "Complete Packing" at bounding box center [1240, 535] width 106 height 26
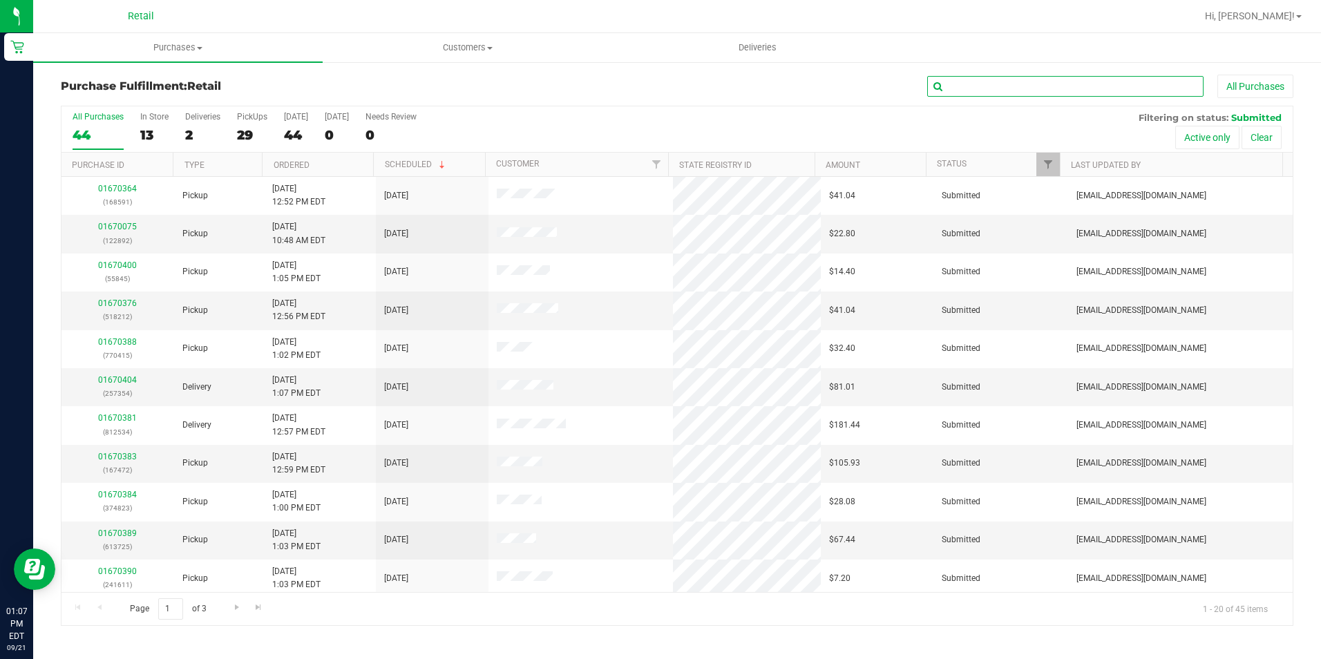
click at [1019, 82] on input "text" at bounding box center [1065, 86] width 276 height 21
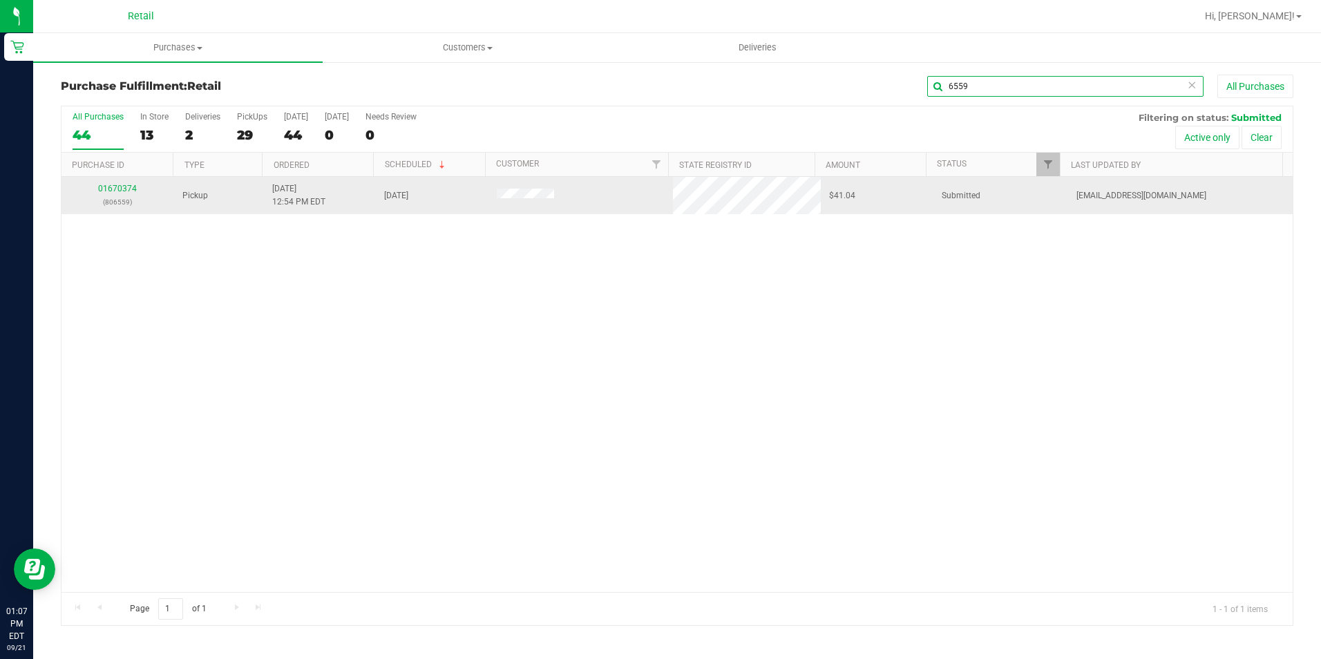
type input "6559"
click at [89, 190] on div "01670374 (806559)" at bounding box center [118, 195] width 96 height 26
click at [106, 183] on div "01670374 (806559)" at bounding box center [118, 195] width 96 height 26
click at [120, 187] on link "01670374" at bounding box center [117, 189] width 39 height 10
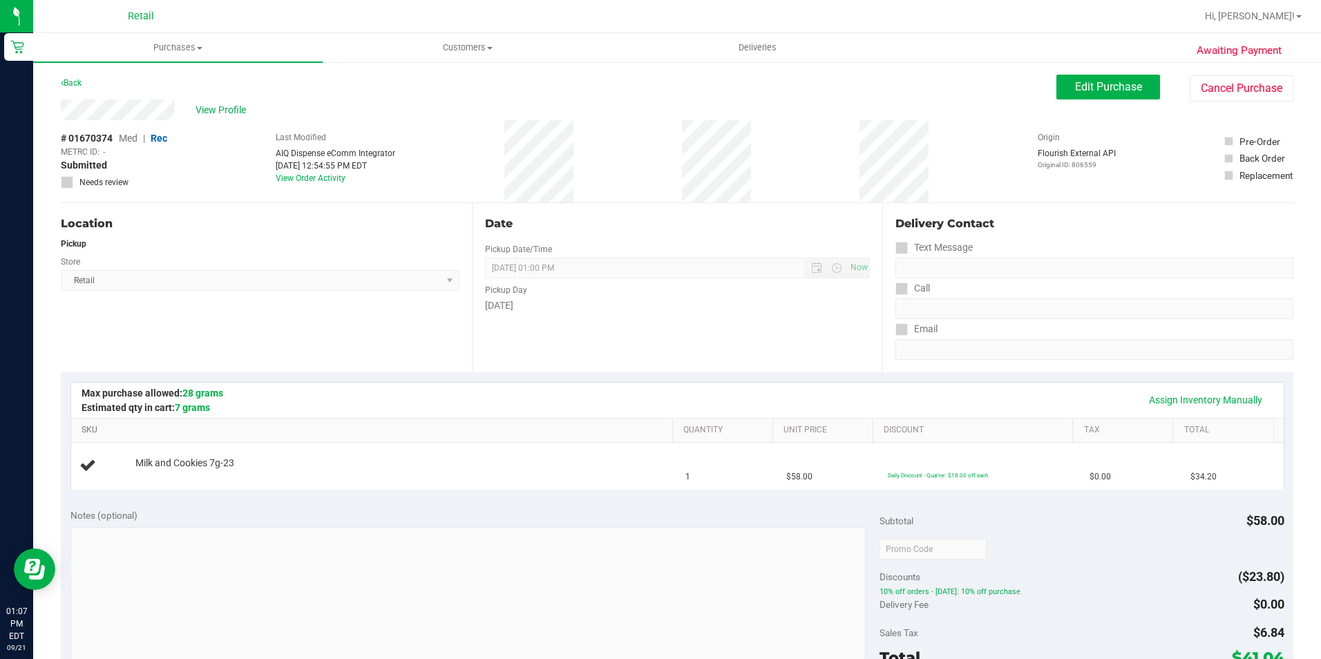
click at [570, 433] on link "SKU" at bounding box center [374, 430] width 585 height 11
click at [714, 395] on div "Assign Inventory Manually" at bounding box center [678, 399] width 1188 height 23
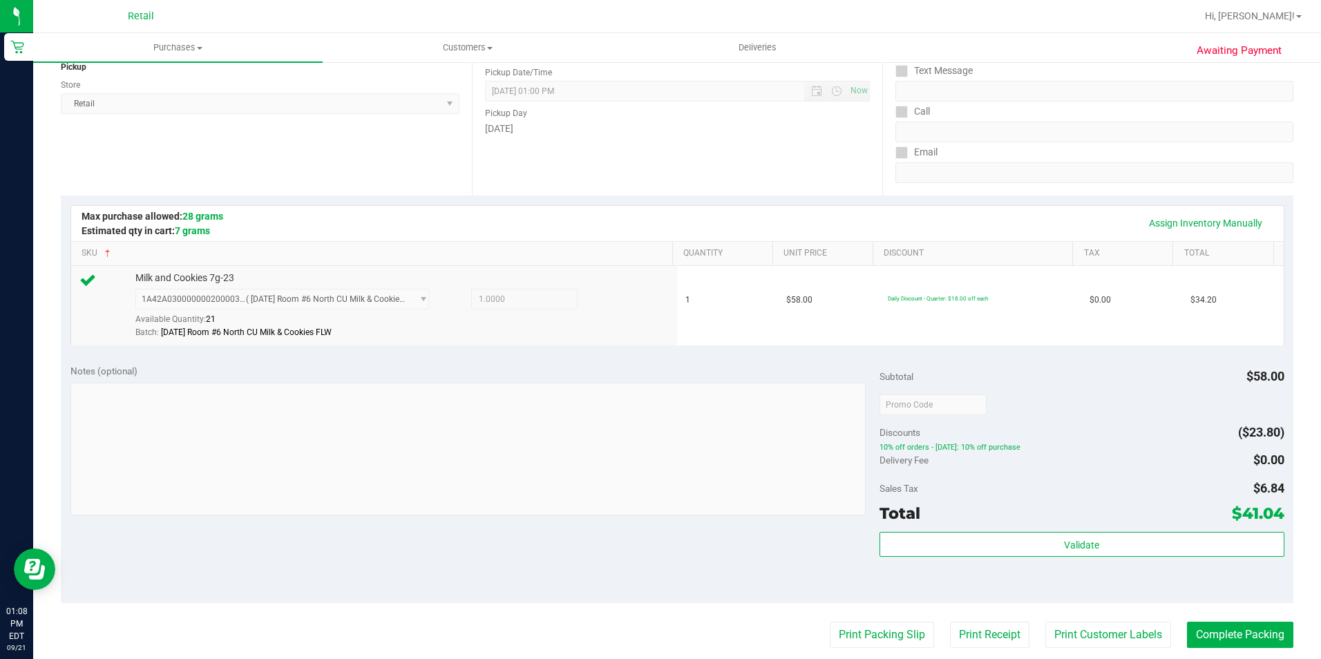
scroll to position [276, 0]
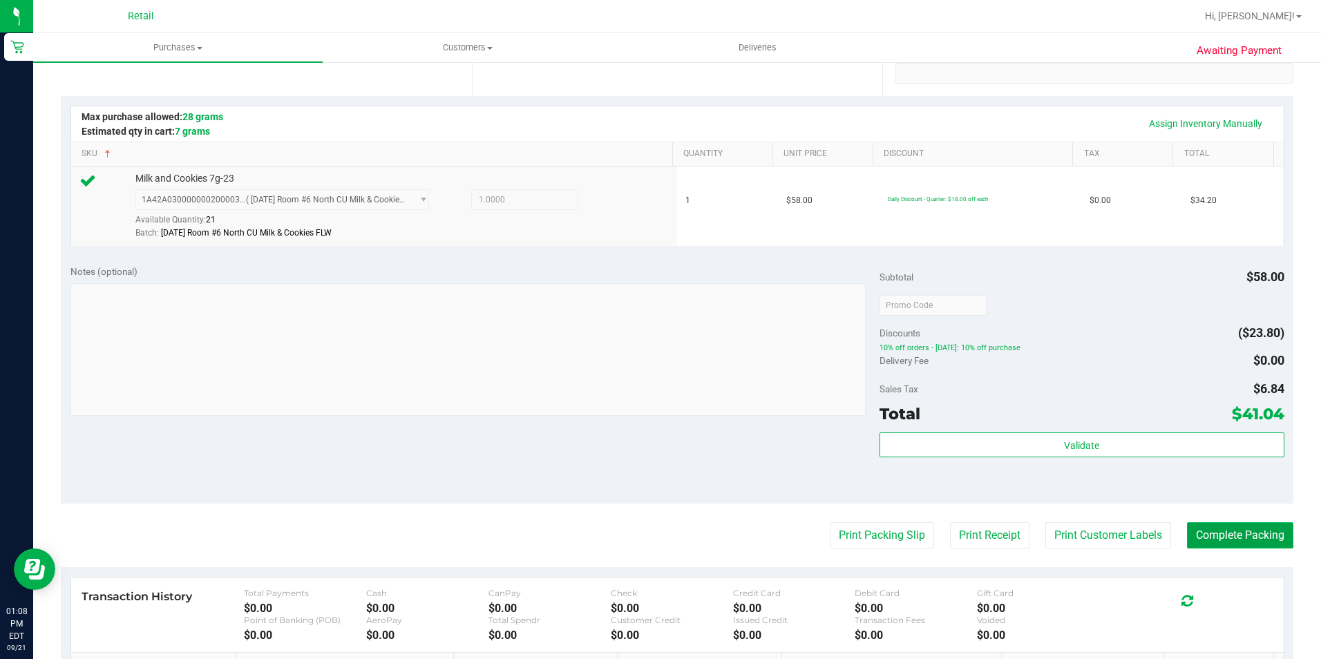
click at [1246, 533] on button "Complete Packing" at bounding box center [1240, 535] width 106 height 26
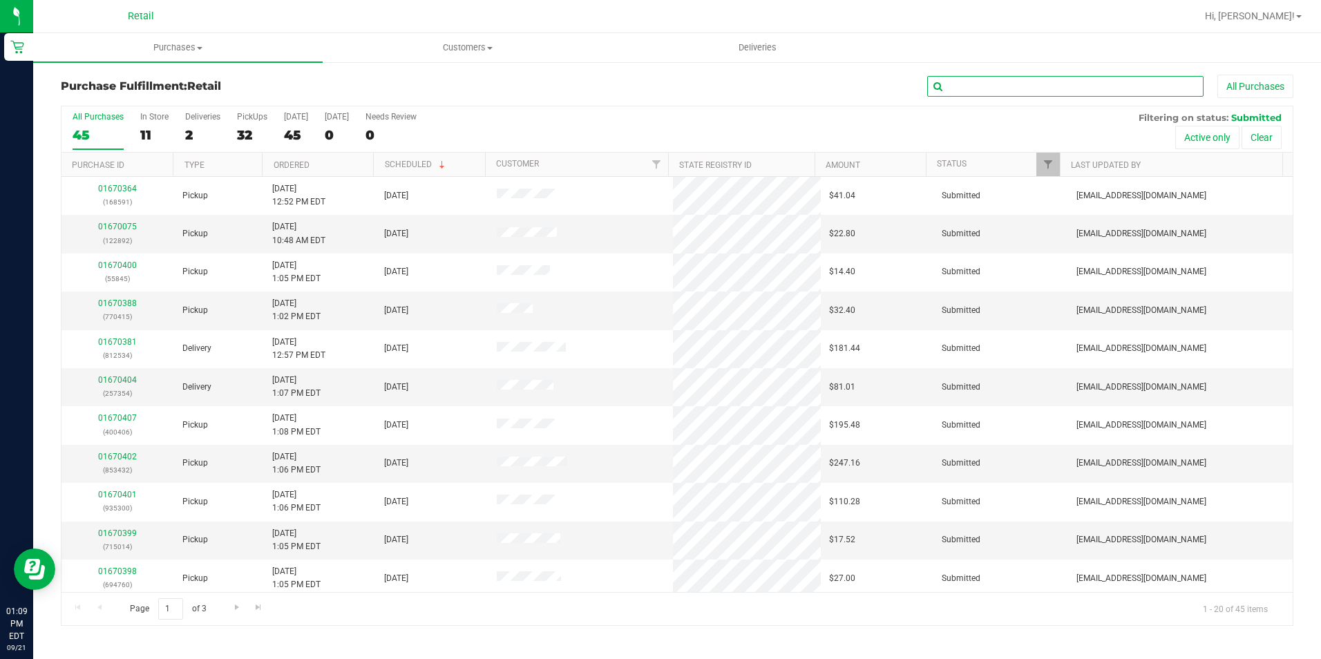
click at [985, 82] on input "text" at bounding box center [1065, 86] width 276 height 21
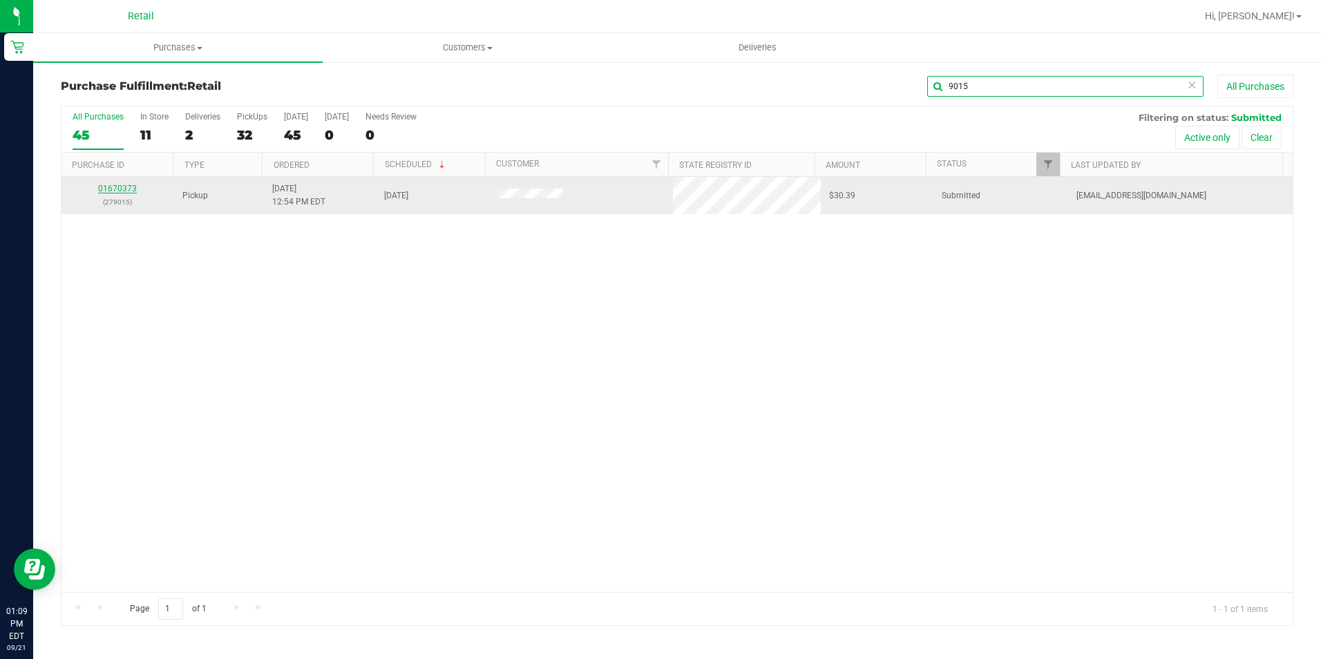
type input "9015"
click at [128, 189] on link "01670373" at bounding box center [117, 189] width 39 height 10
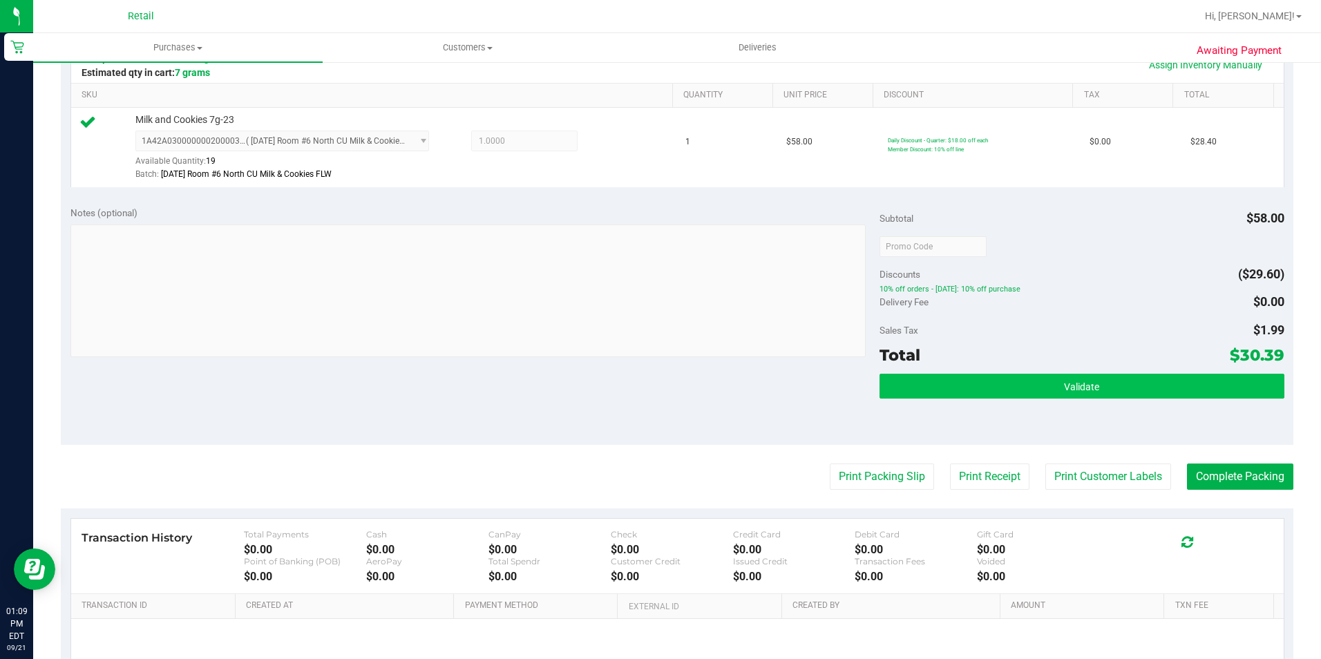
scroll to position [345, 0]
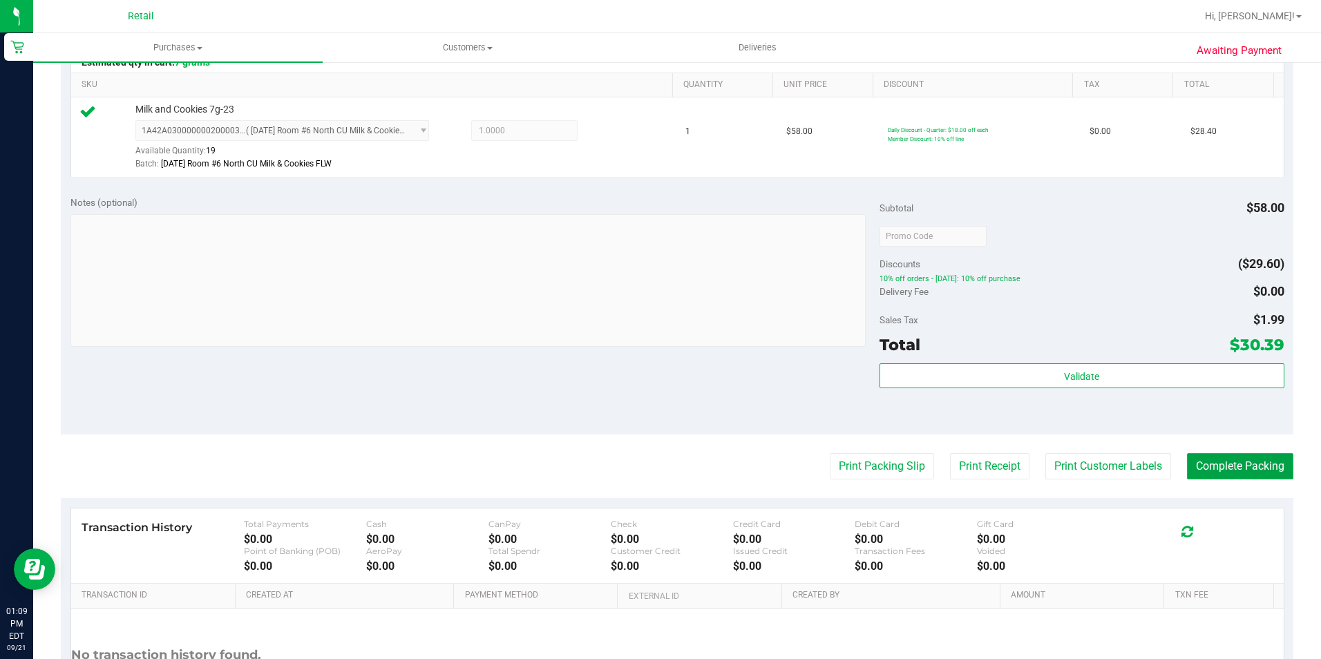
click at [1195, 468] on button "Complete Packing" at bounding box center [1240, 466] width 106 height 26
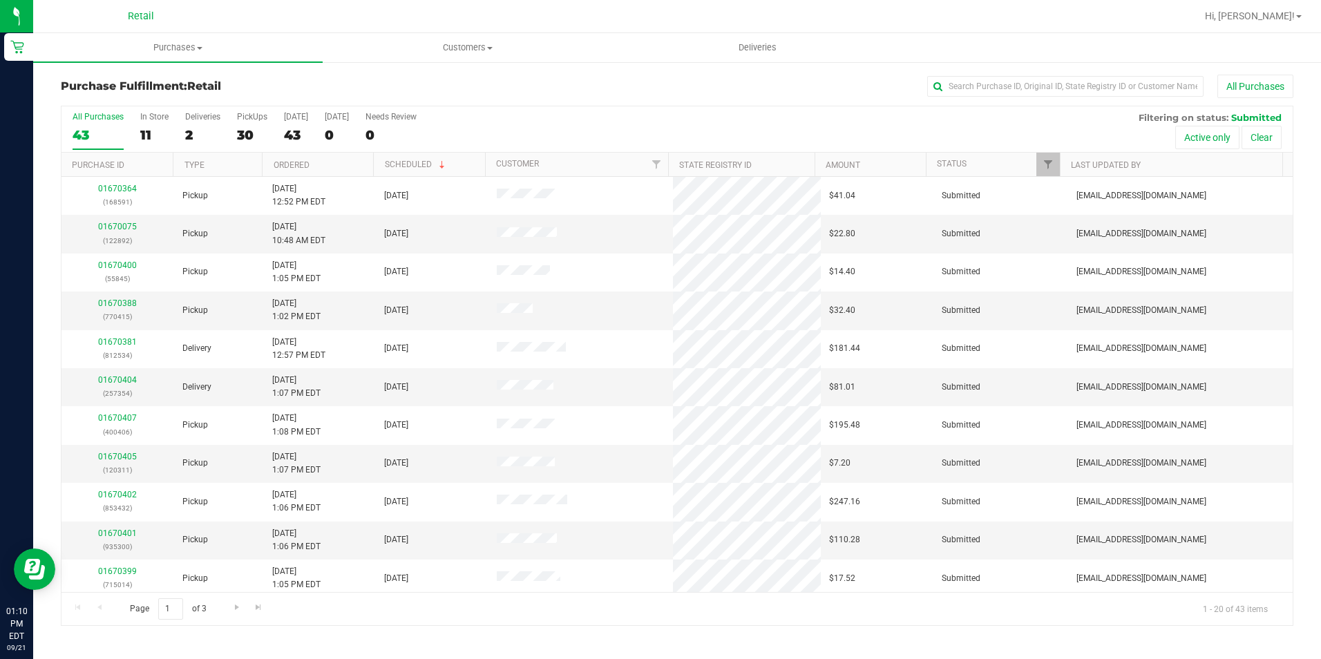
click at [980, 68] on div "Purchase Fulfillment: Retail All Purchases All Purchases 43 In Store 11 Deliver…" at bounding box center [677, 350] width 1288 height 579
drag, startPoint x: 980, startPoint y: 70, endPoint x: 973, endPoint y: 78, distance: 10.7
click at [978, 73] on div "Purchase Fulfillment: Retail All Purchases All Purchases 43 In Store 11 Deliver…" at bounding box center [677, 350] width 1288 height 579
click at [973, 90] on input "text" at bounding box center [1065, 86] width 276 height 21
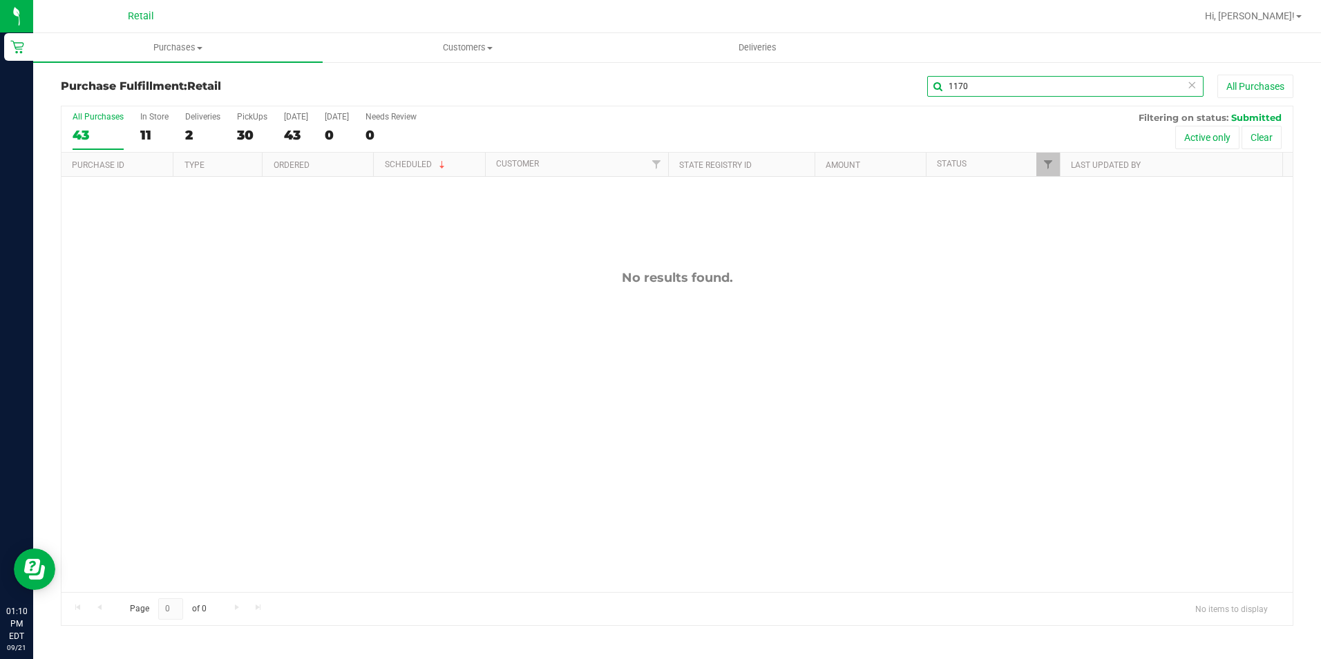
click at [885, 89] on div "1170 All Purchases" at bounding box center [883, 86] width 822 height 23
click at [1008, 74] on div "Purchase Fulfillment: Retail 1170 All Purchases All Purchases 43 In Store 11 De…" at bounding box center [677, 350] width 1288 height 579
drag, startPoint x: 1005, startPoint y: 82, endPoint x: 893, endPoint y: 82, distance: 111.9
click at [893, 82] on div "1170 All Purchases" at bounding box center [883, 86] width 822 height 23
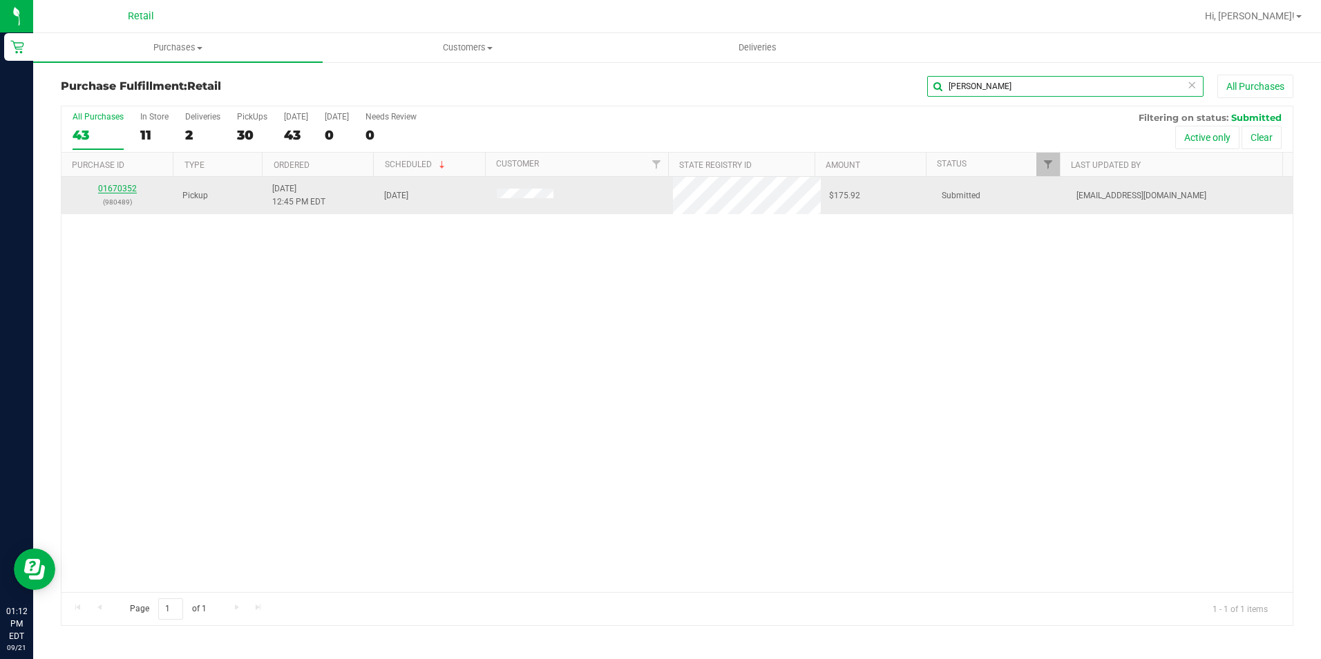
type input "anne"
click at [108, 185] on link "01670352" at bounding box center [117, 189] width 39 height 10
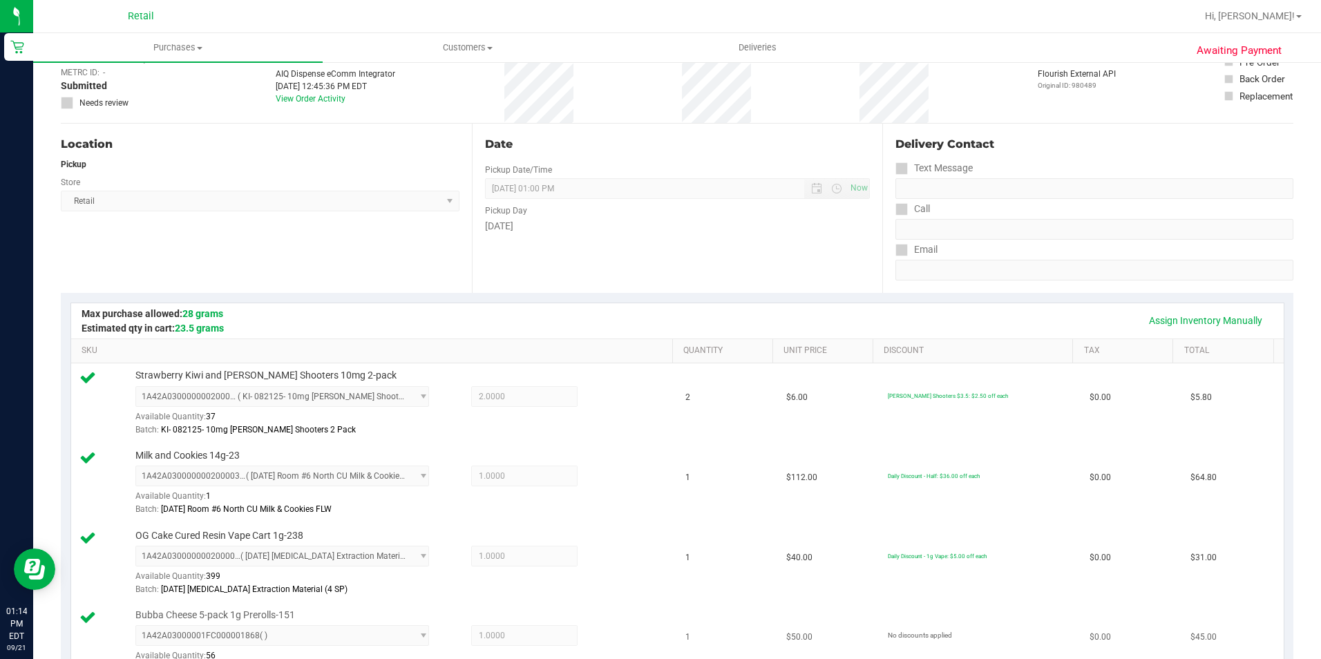
scroll to position [553, 0]
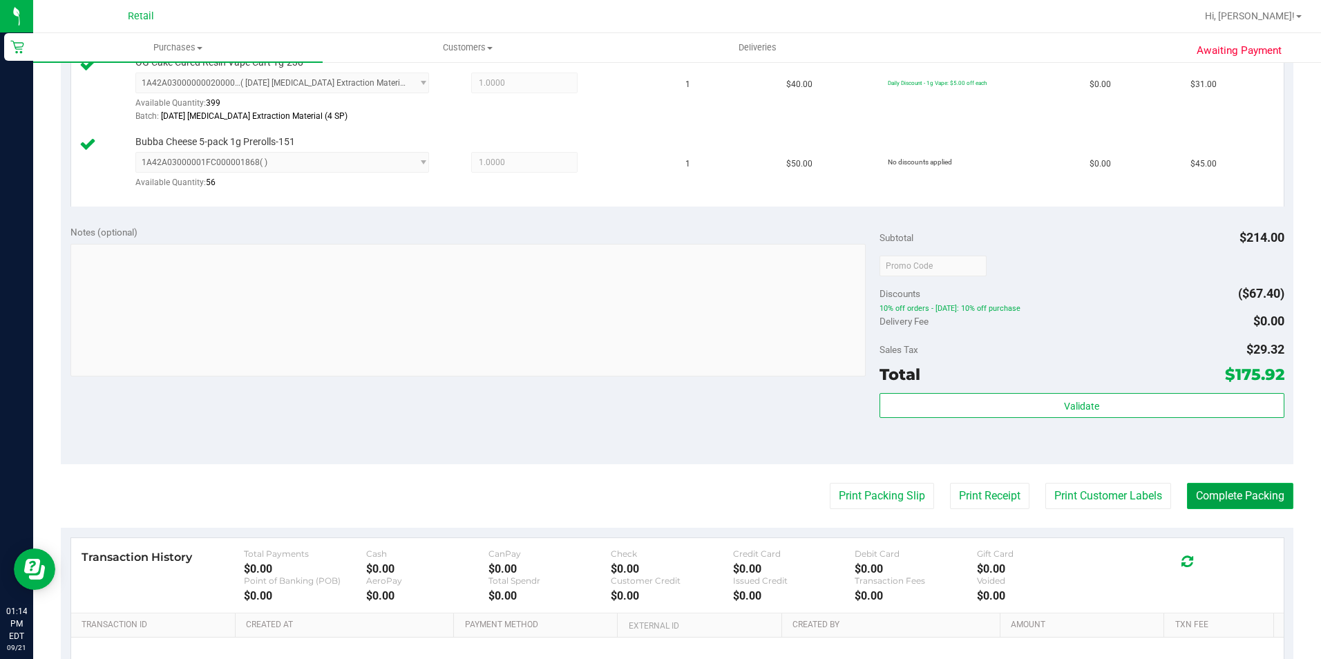
click at [1249, 501] on button "Complete Packing" at bounding box center [1240, 496] width 106 height 26
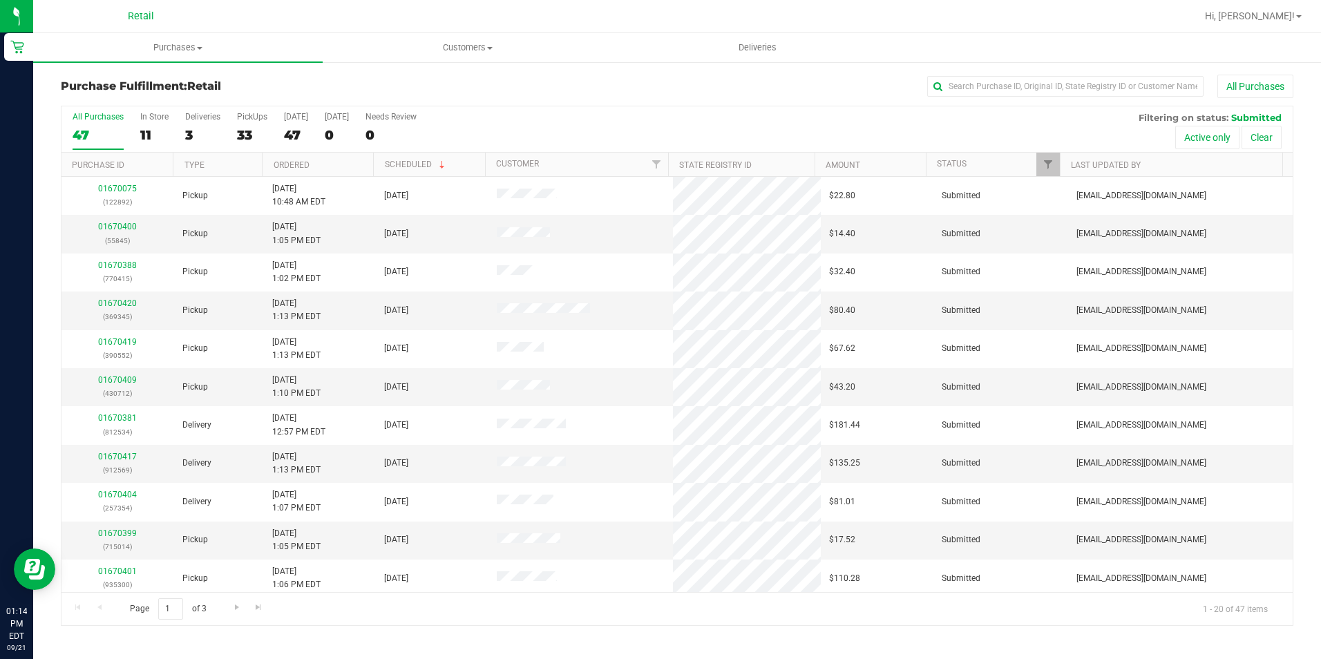
click at [1065, 69] on div "Purchase Fulfillment: Retail All Purchases All Purchases 47 In Store 11 Deliver…" at bounding box center [677, 350] width 1288 height 579
click at [1052, 91] on input "text" at bounding box center [1065, 86] width 276 height 21
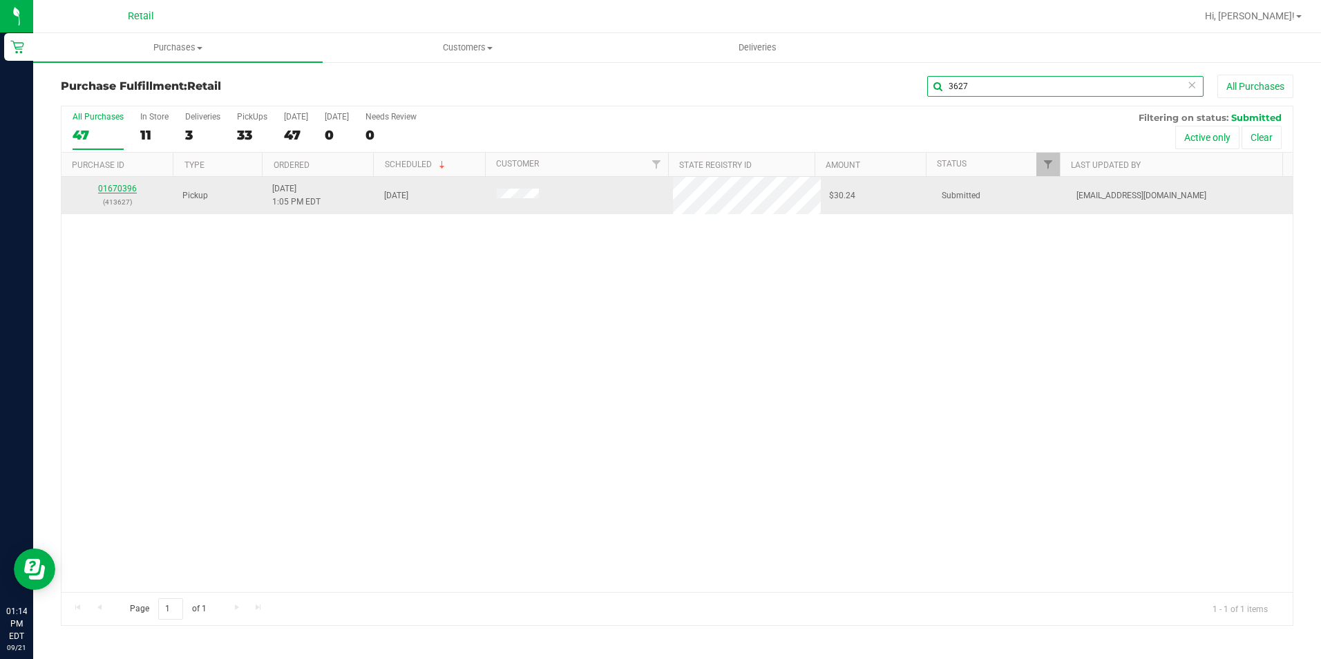
type input "3627"
click at [122, 186] on link "01670396" at bounding box center [117, 189] width 39 height 10
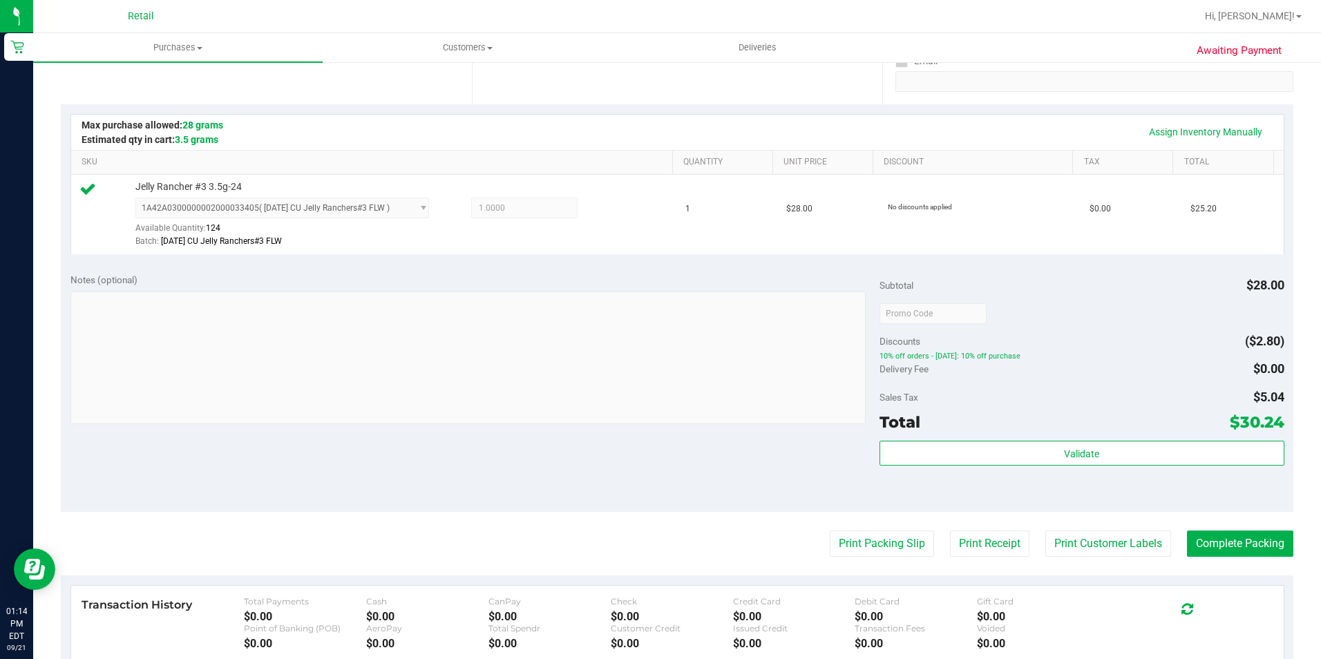
scroll to position [415, 0]
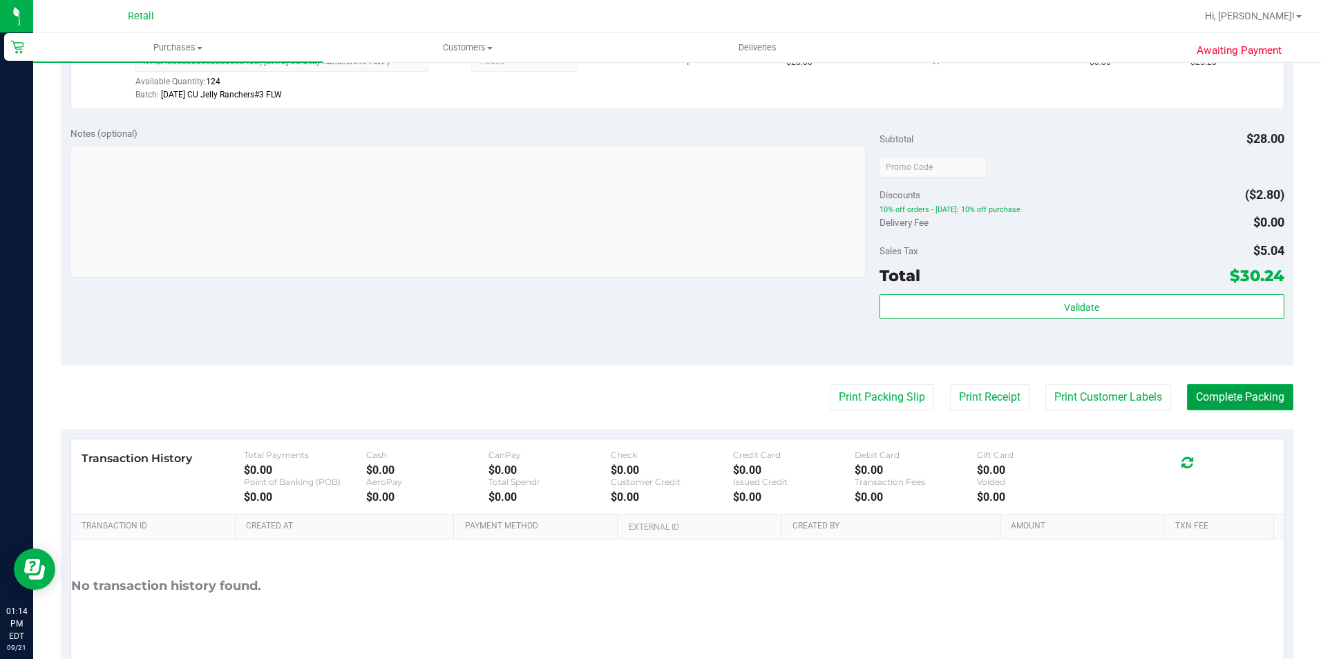
click at [1218, 405] on button "Complete Packing" at bounding box center [1240, 397] width 106 height 26
click at [1217, 386] on button "Complete Packing" at bounding box center [1240, 397] width 106 height 26
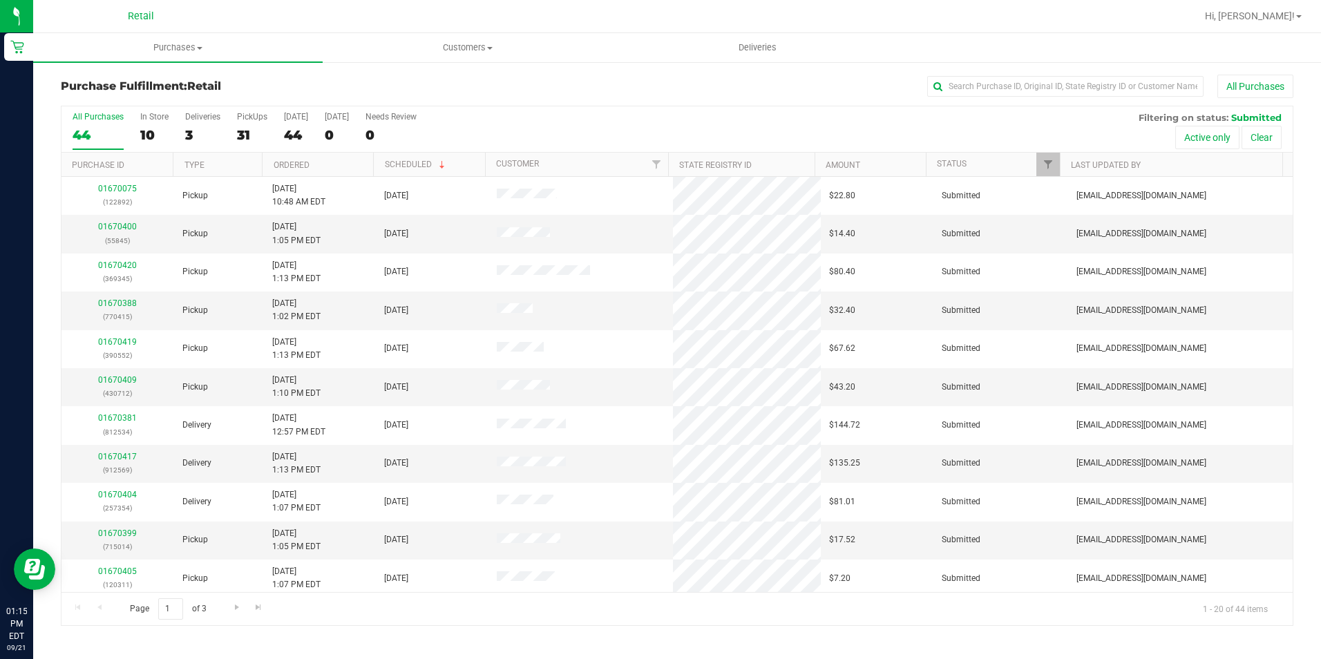
click at [1004, 97] on div "All Purchases" at bounding box center [883, 86] width 822 height 23
click at [1004, 95] on input "text" at bounding box center [1065, 86] width 276 height 21
click at [1004, 85] on input "text" at bounding box center [1065, 86] width 276 height 21
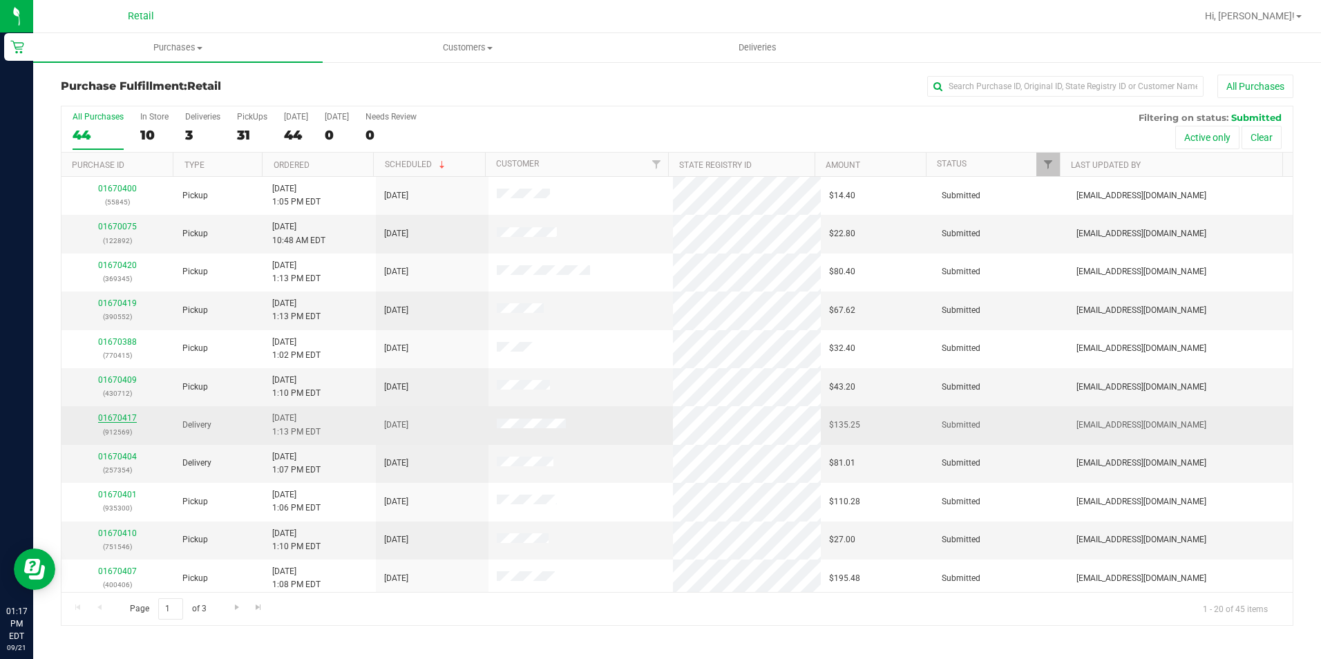
click at [103, 417] on link "01670417" at bounding box center [117, 418] width 39 height 10
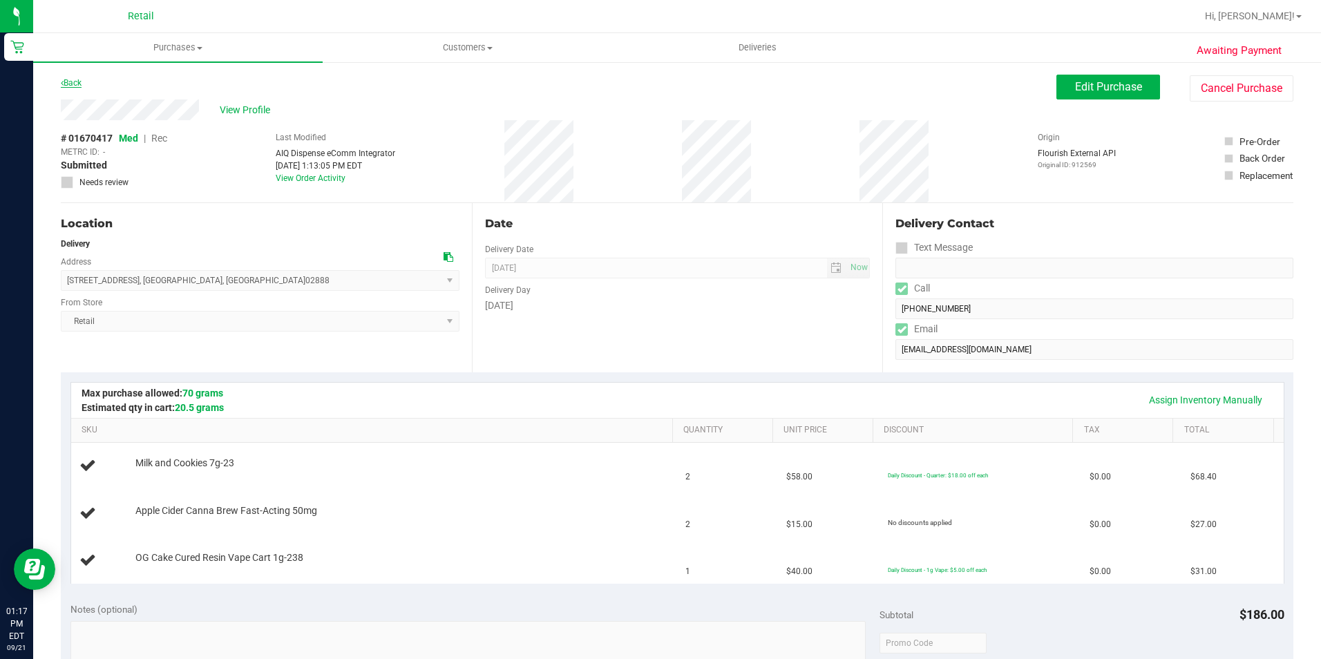
click at [73, 78] on link "Back" at bounding box center [71, 83] width 21 height 10
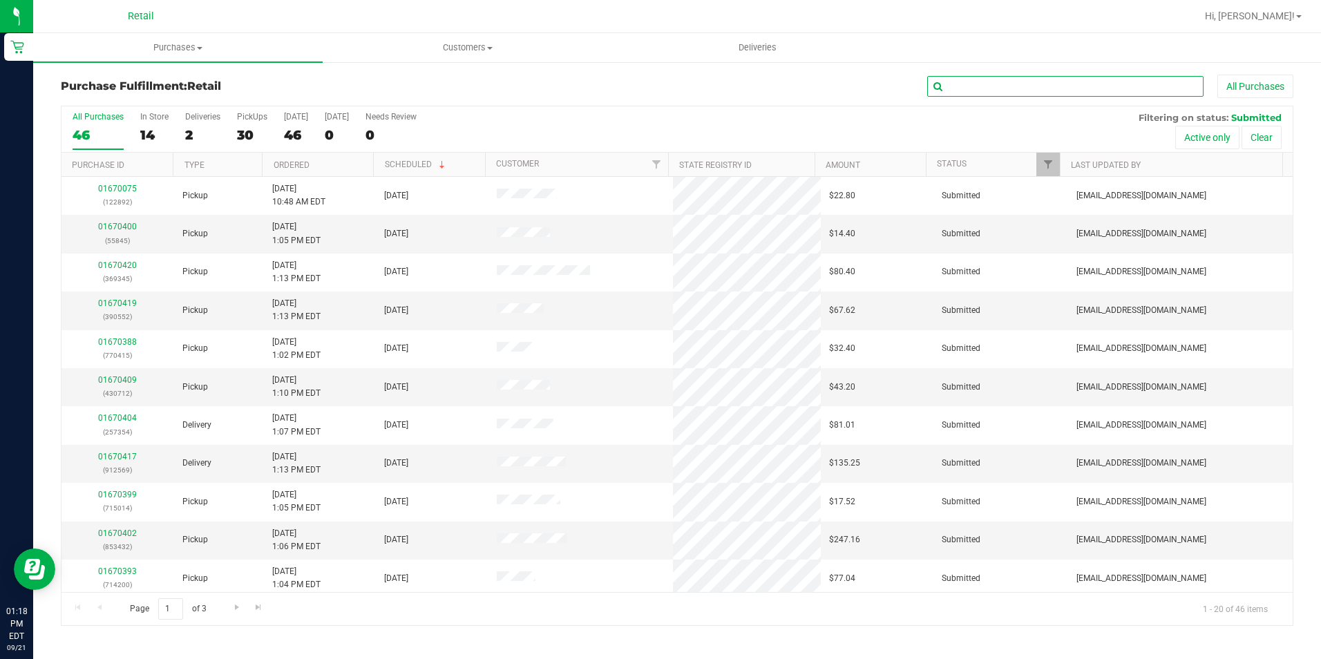
click at [1018, 82] on input "text" at bounding box center [1065, 86] width 276 height 21
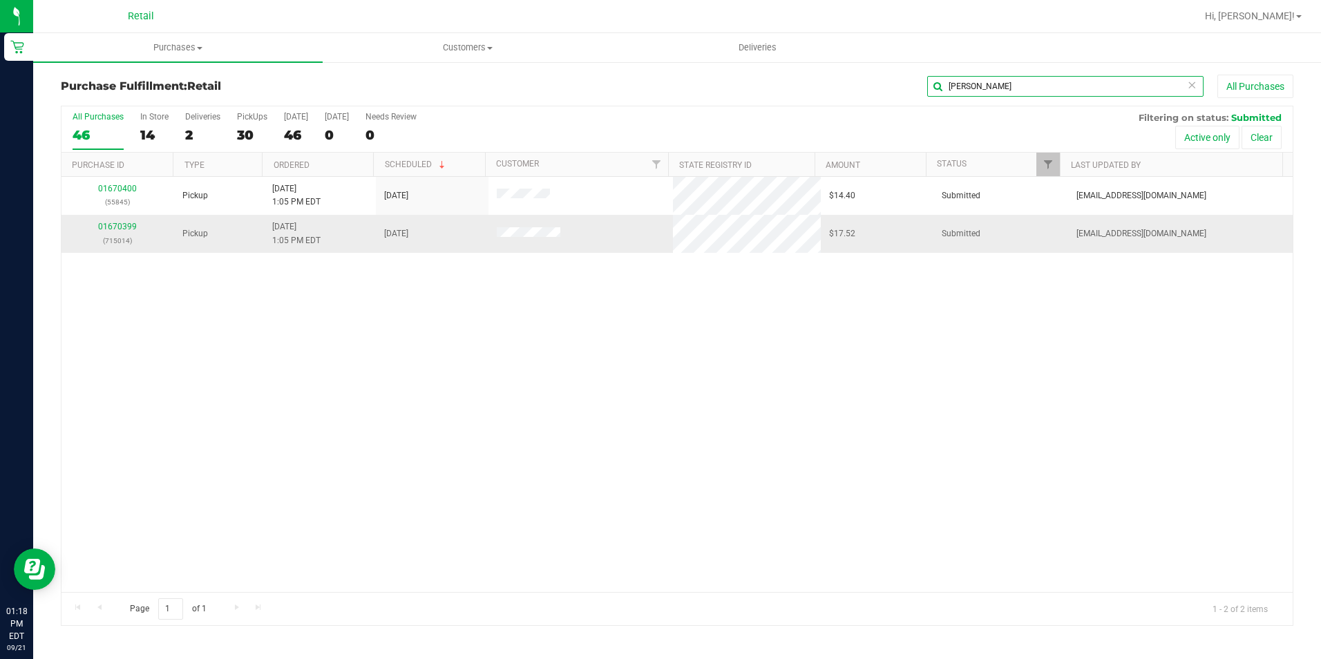
type input "julian"
click at [121, 231] on div "01670399 (715014)" at bounding box center [118, 233] width 96 height 26
click at [116, 230] on link "01670399" at bounding box center [117, 227] width 39 height 10
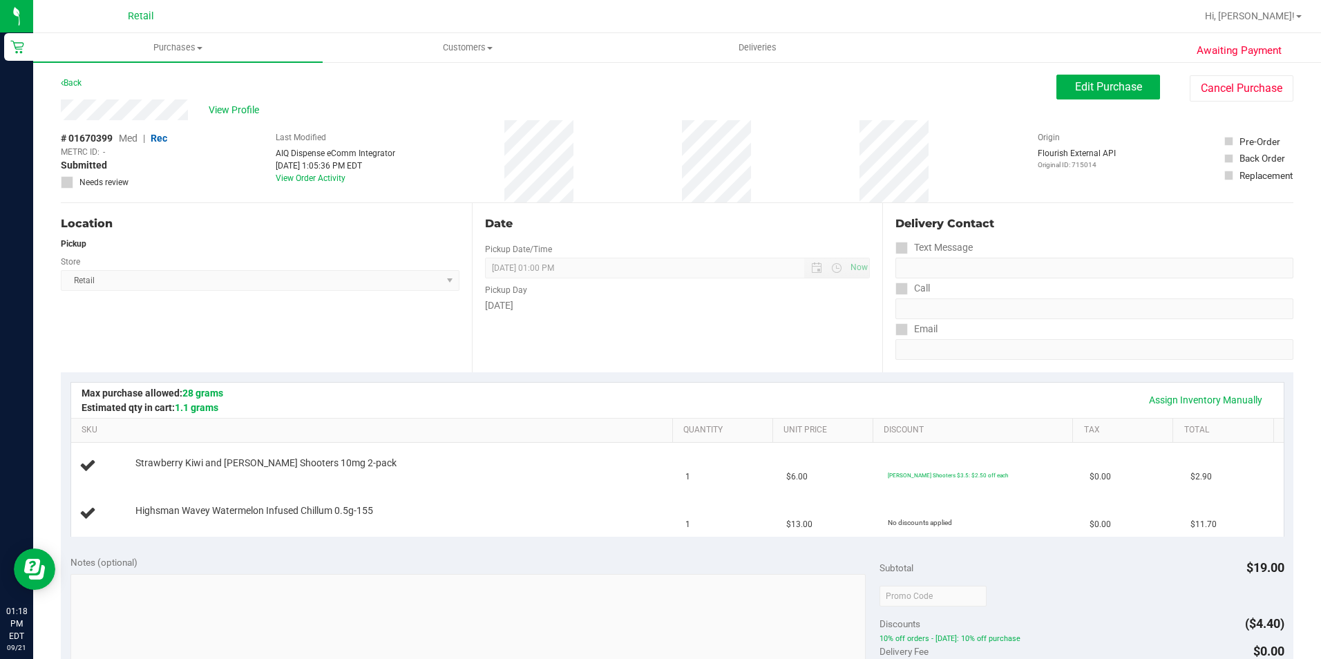
click at [398, 357] on div "Location Pickup Store Retail Select Store Retail" at bounding box center [266, 287] width 411 height 169
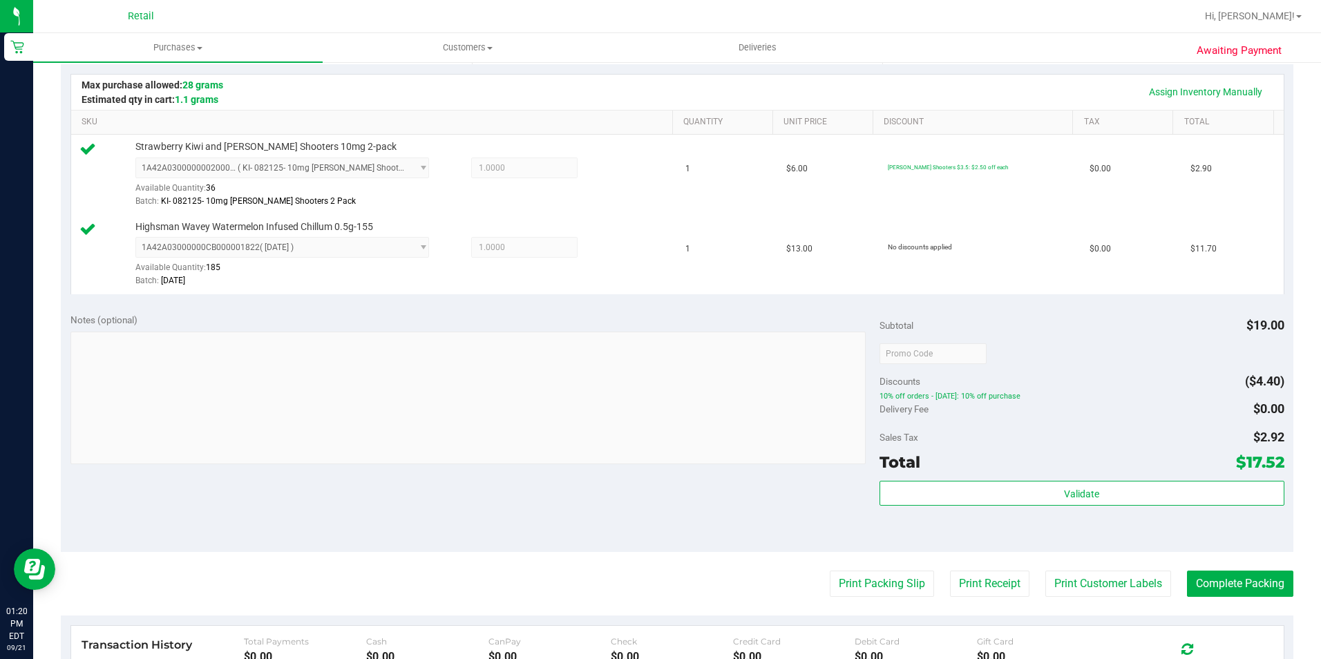
scroll to position [415, 0]
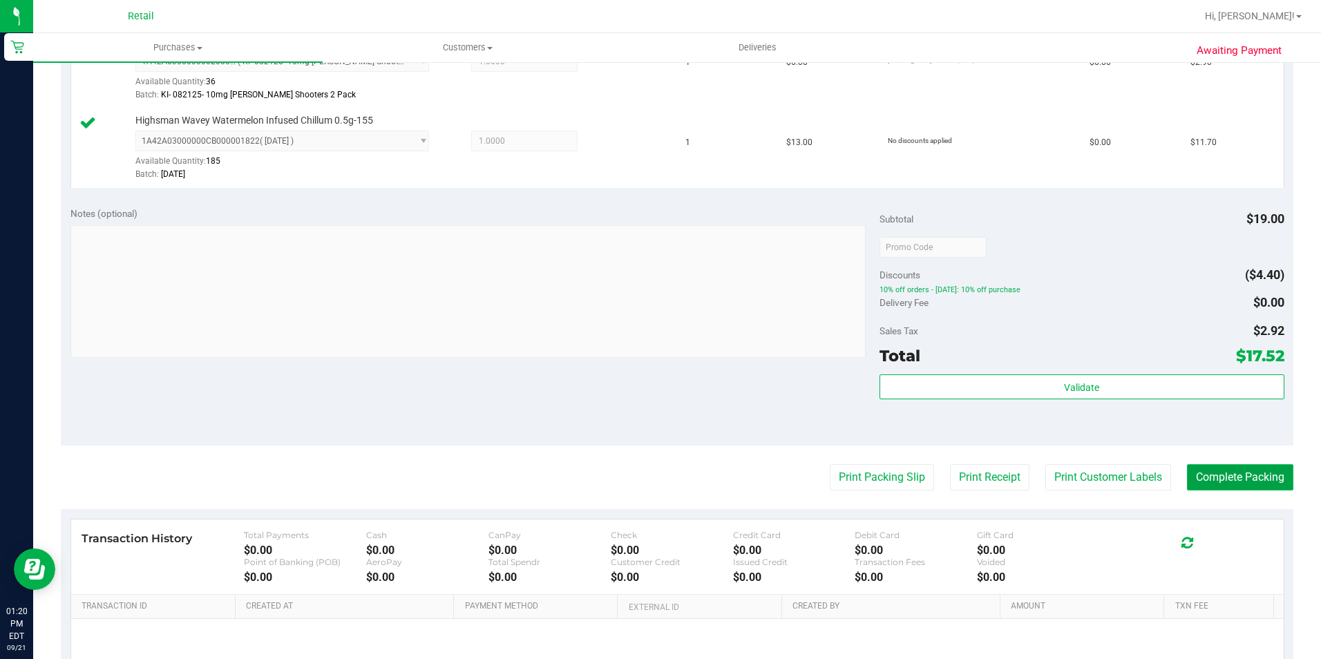
click at [1240, 477] on button "Complete Packing" at bounding box center [1240, 477] width 106 height 26
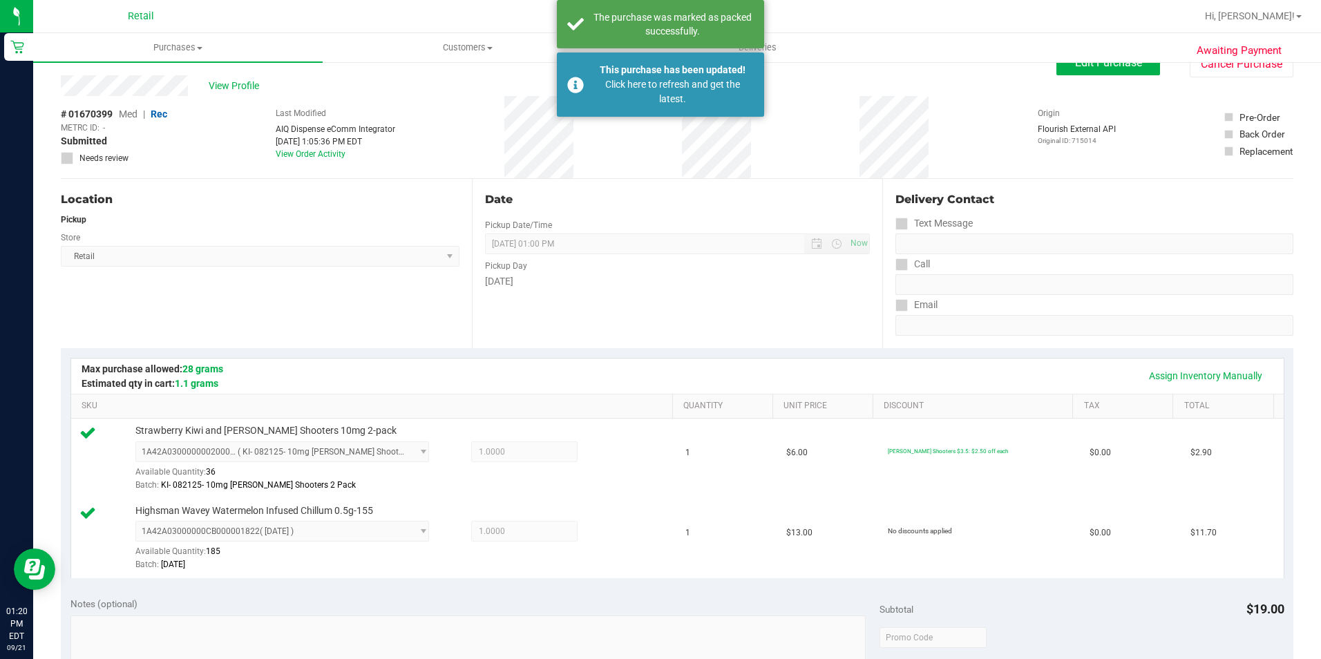
scroll to position [0, 0]
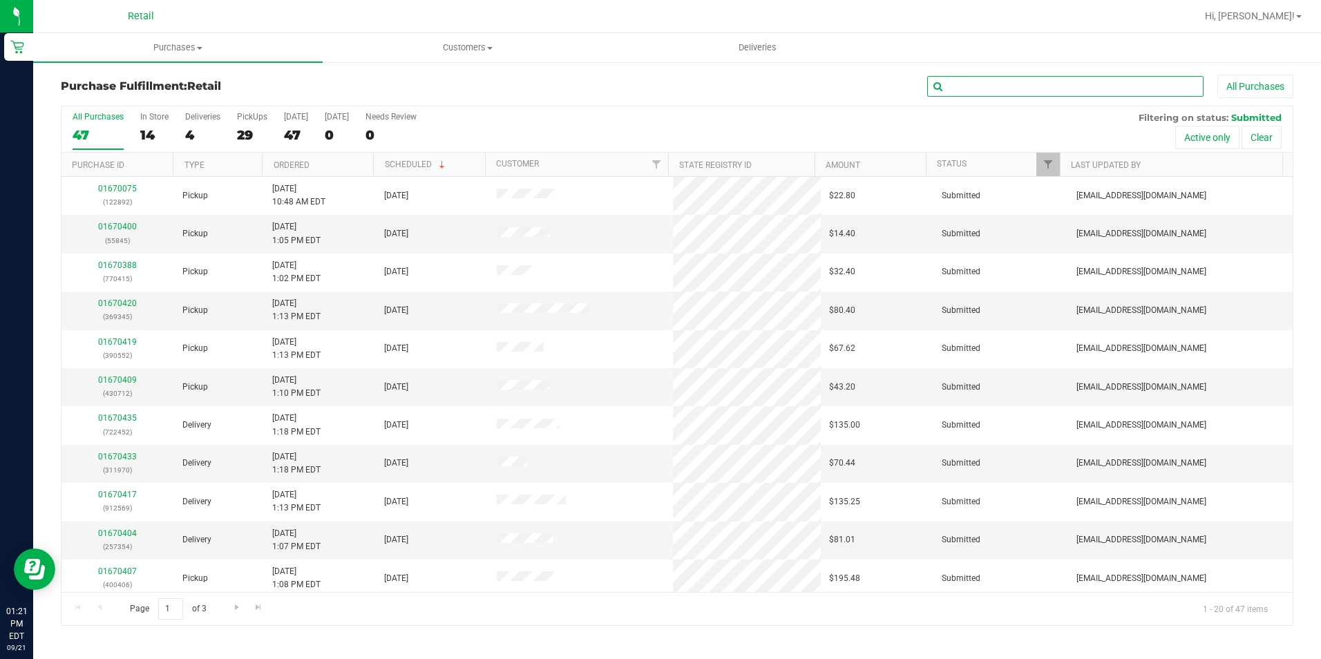
click at [984, 83] on input "text" at bounding box center [1065, 86] width 276 height 21
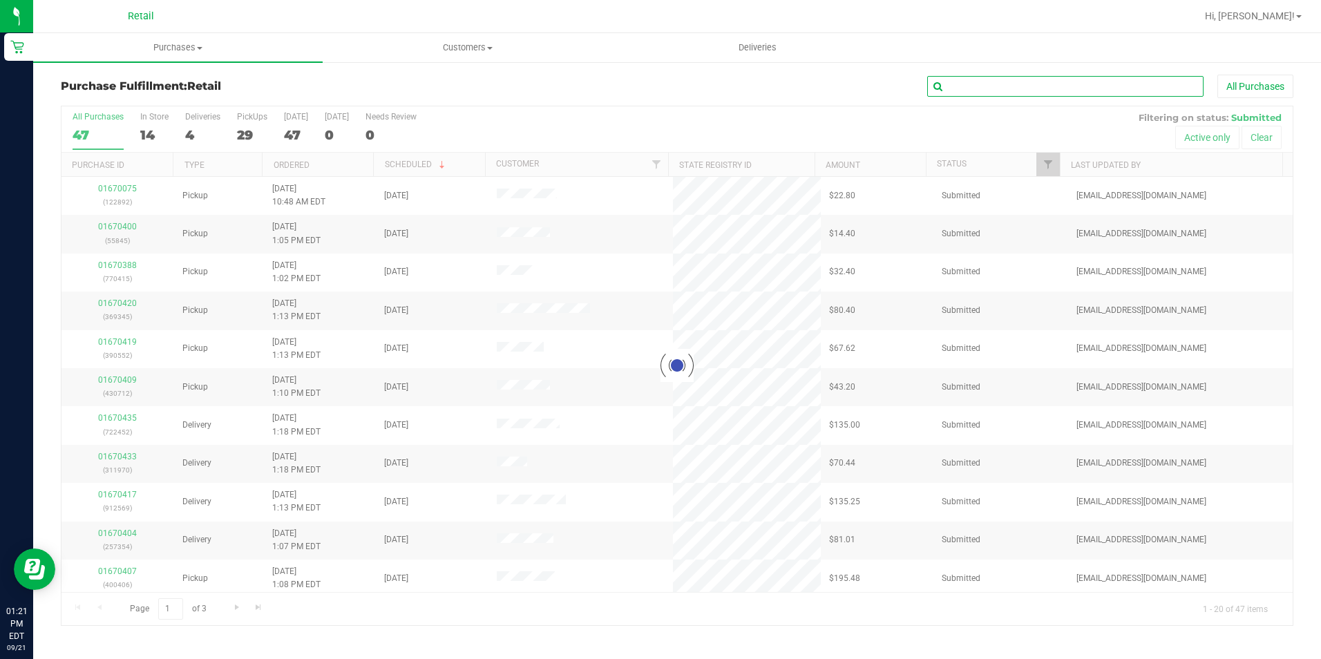
click at [963, 77] on input "text" at bounding box center [1065, 86] width 276 height 21
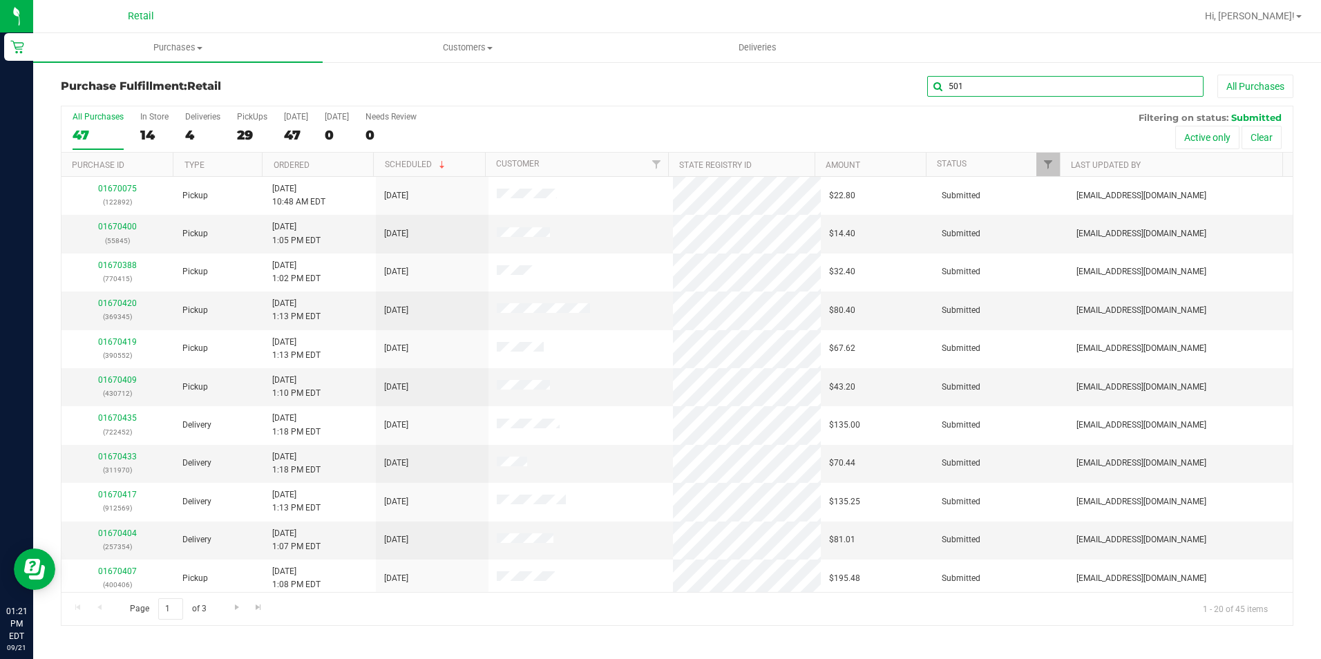
type input "5014"
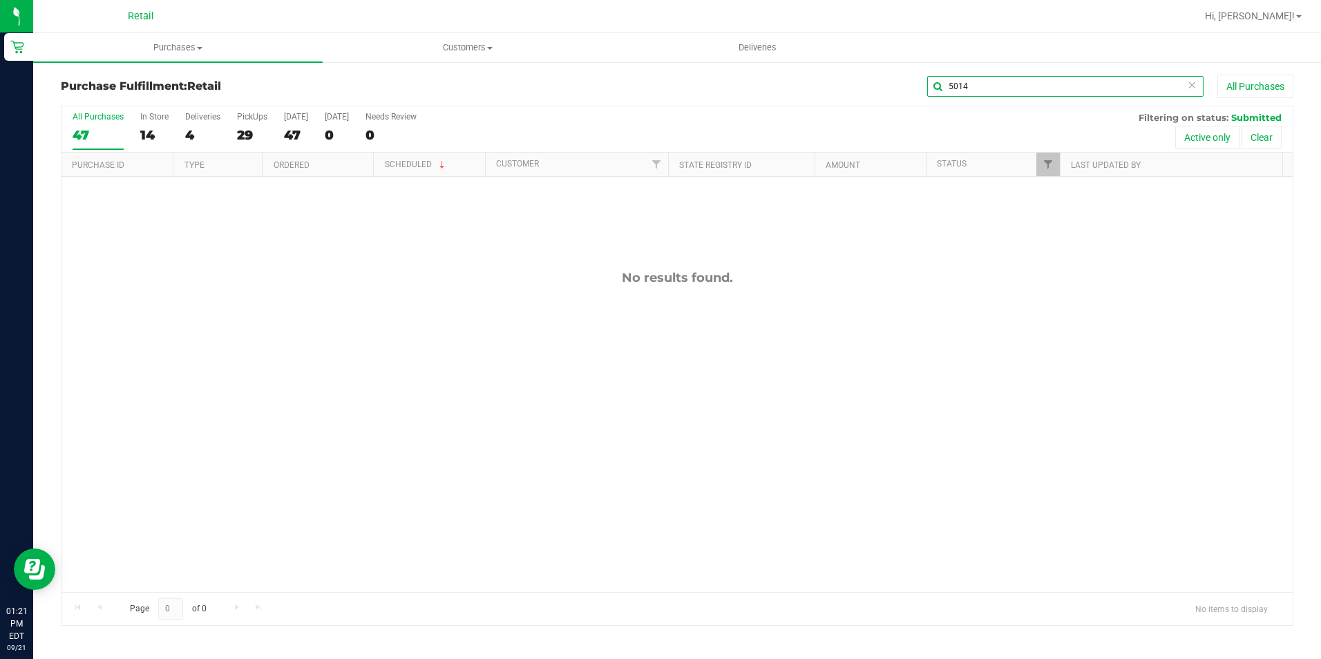
drag, startPoint x: 995, startPoint y: 92, endPoint x: 922, endPoint y: 97, distance: 73.4
click at [925, 97] on div "5014 All Purchases" at bounding box center [883, 86] width 822 height 23
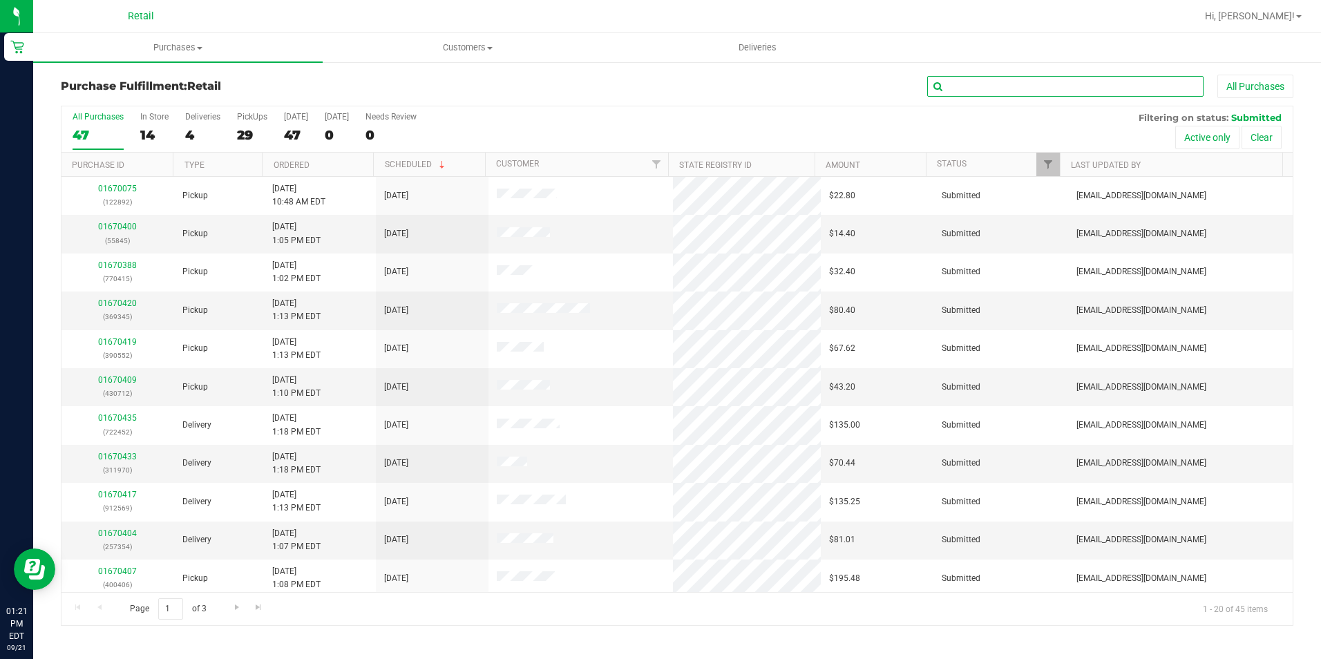
click at [1017, 87] on input "text" at bounding box center [1065, 86] width 276 height 21
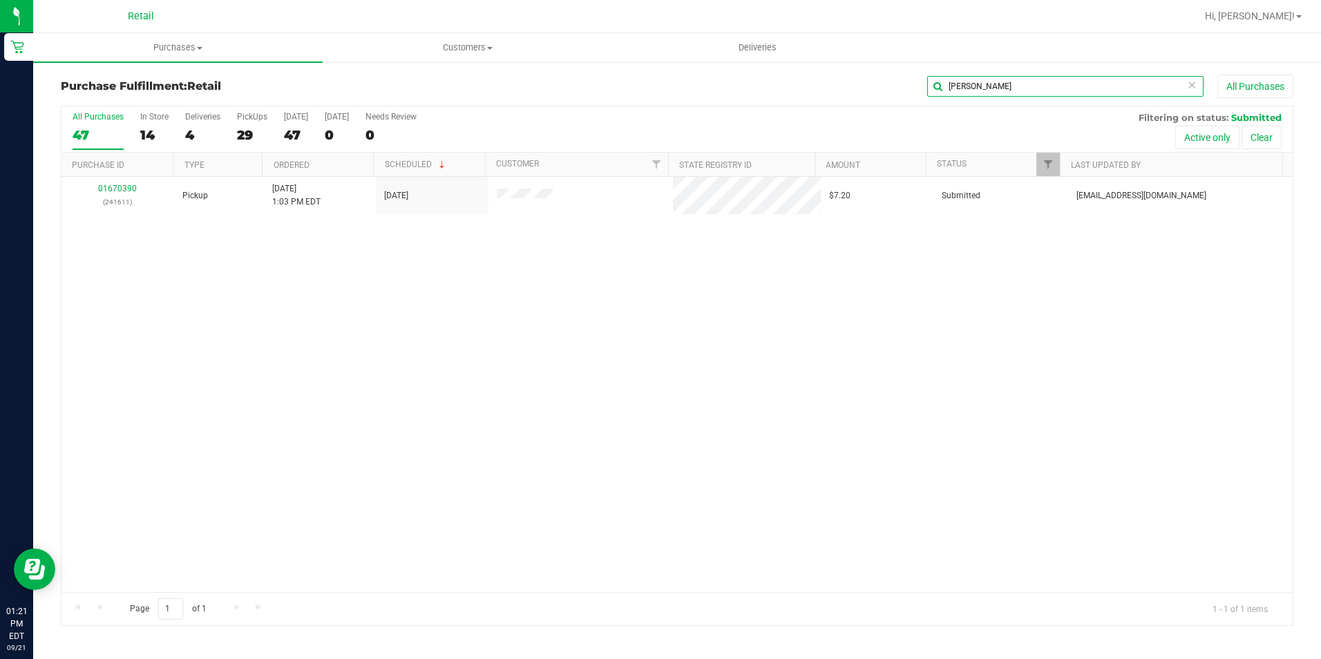
type input "holmes"
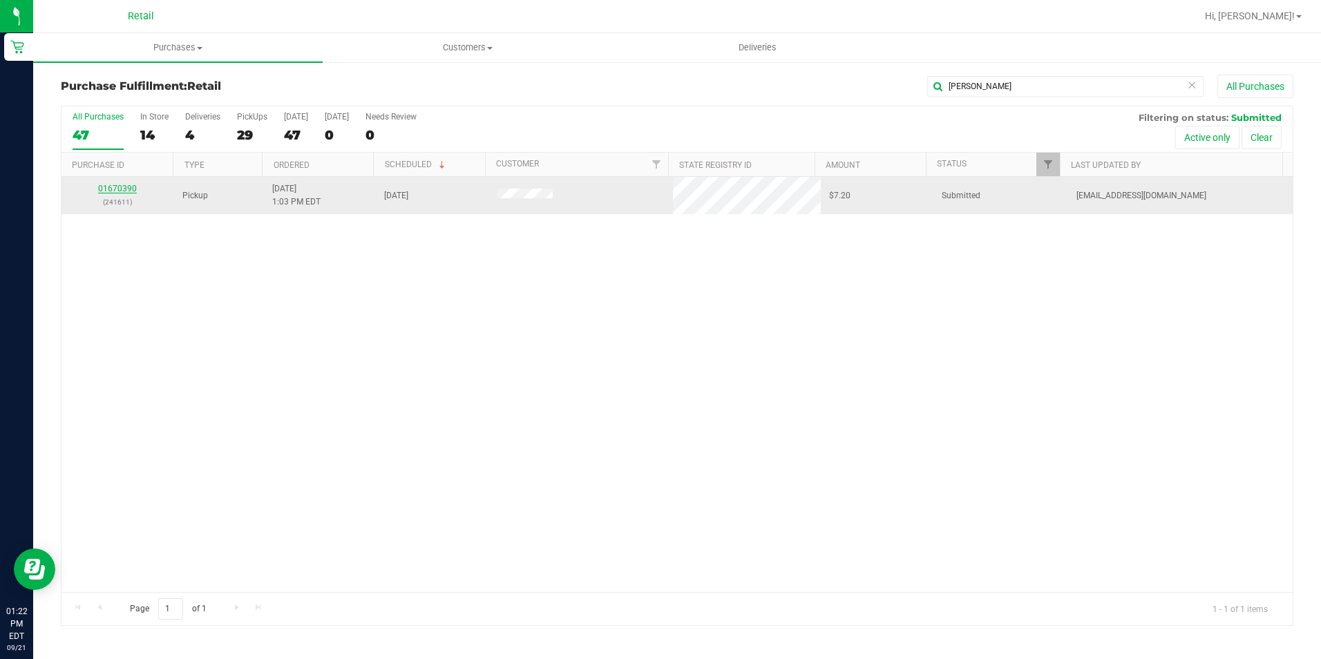
click at [133, 190] on link "01670390" at bounding box center [117, 189] width 39 height 10
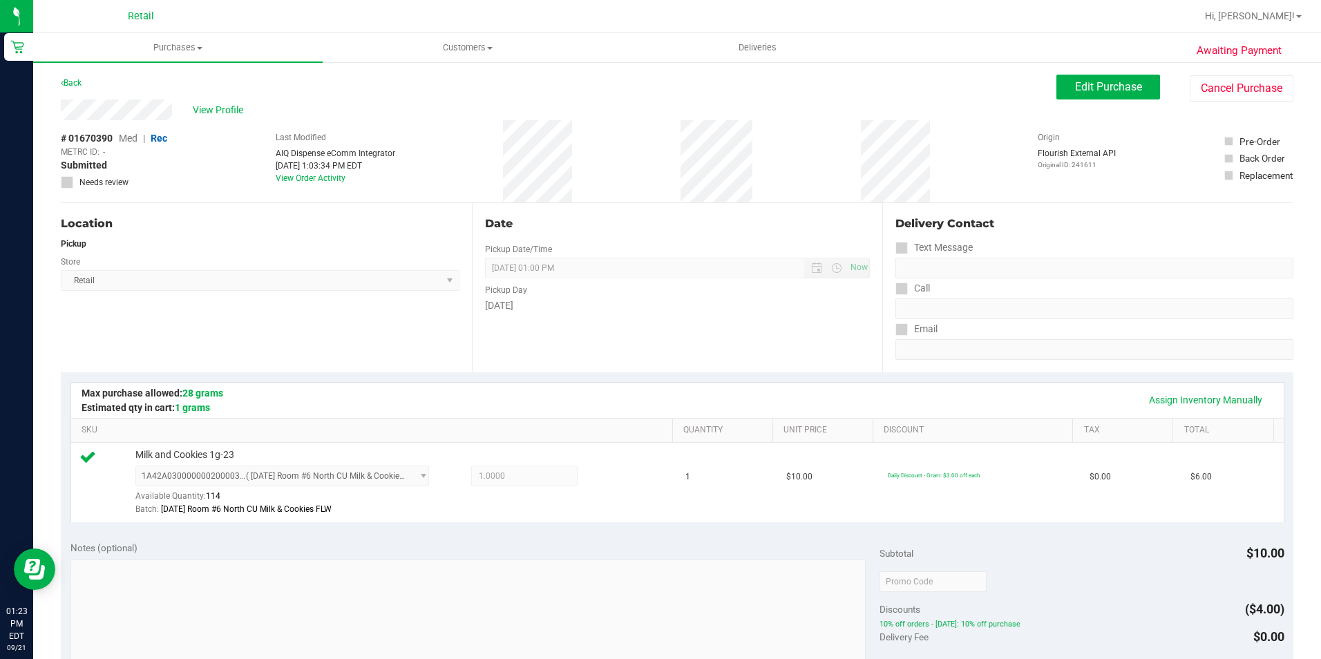
click at [782, 365] on div "Date Pickup Date/Time 09/21/2025 Now 09/21/2025 01:00 PM Now Pickup Day Sunday" at bounding box center [677, 287] width 411 height 169
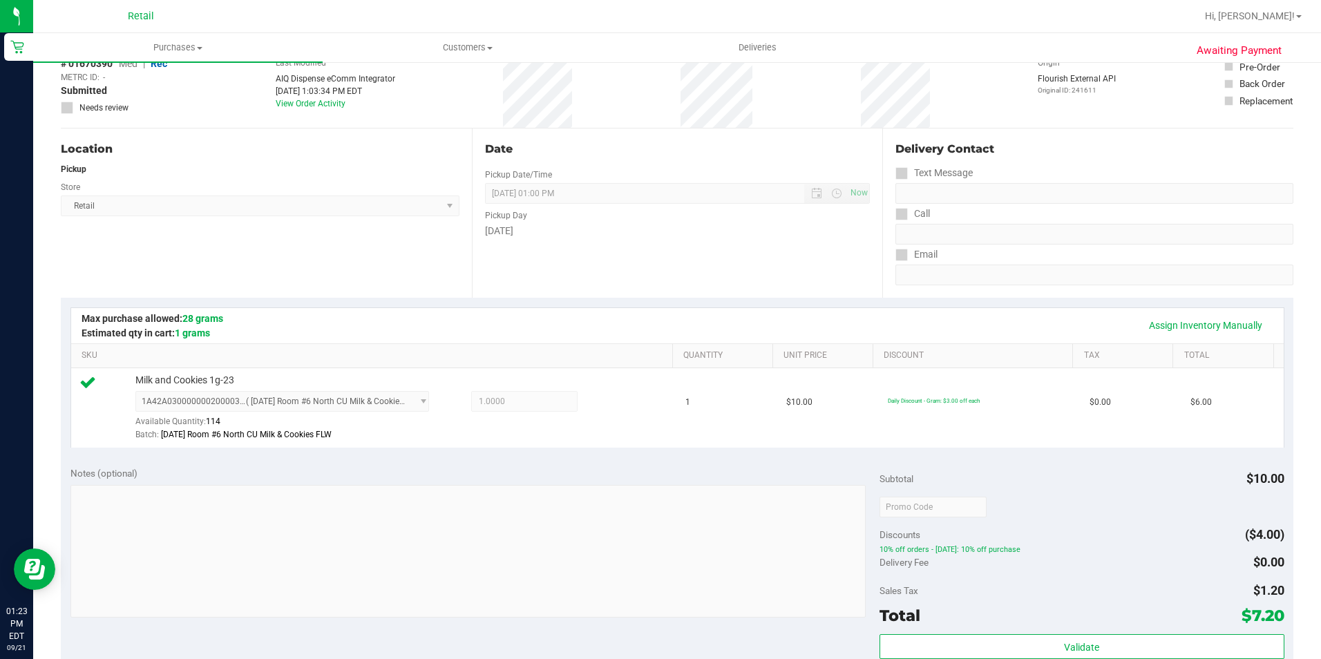
scroll to position [207, 0]
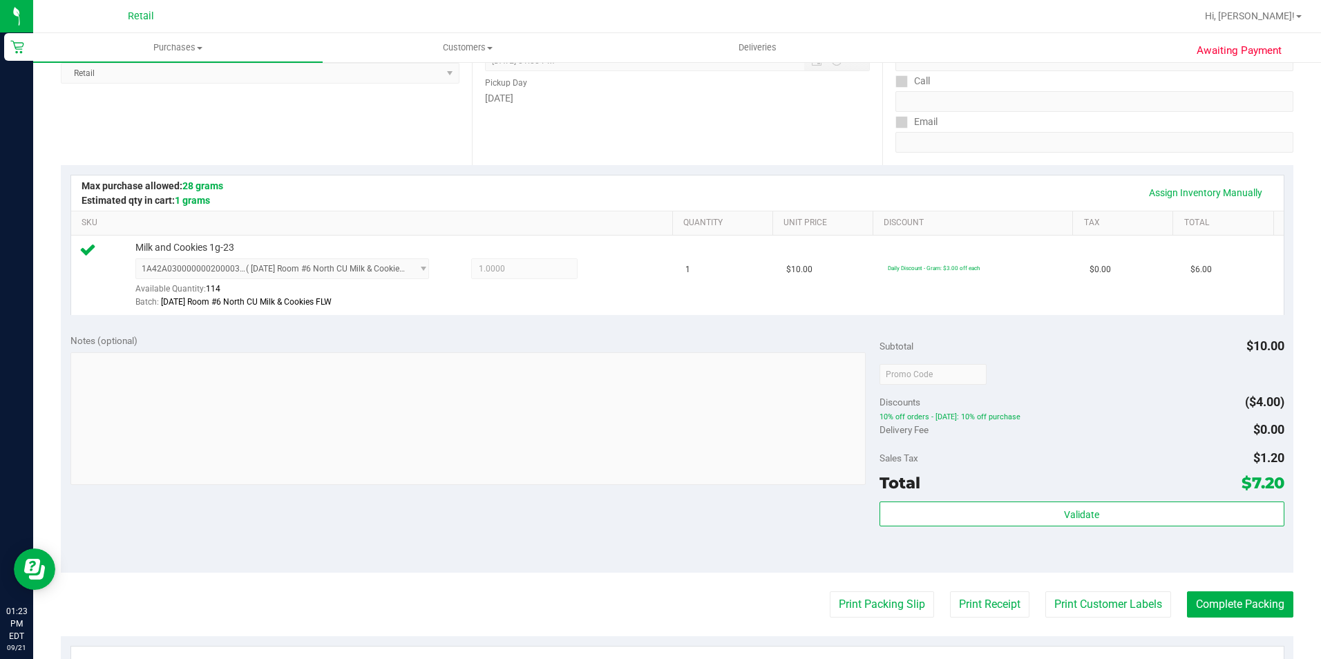
click at [1249, 581] on purchase-details "Back Edit Purchase Cancel Purchase View Profile # 01670390 Med | Rec METRC ID: …" at bounding box center [677, 380] width 1233 height 1027
click at [1248, 596] on button "Complete Packing" at bounding box center [1240, 604] width 106 height 26
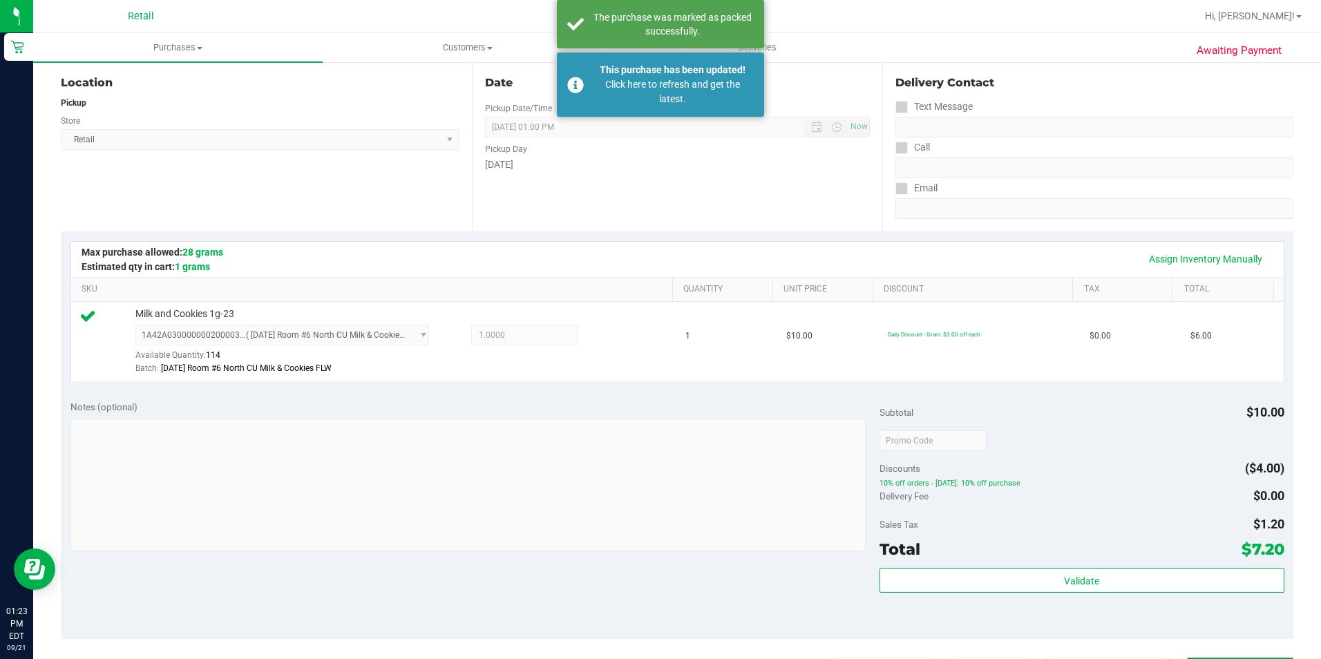
scroll to position [0, 0]
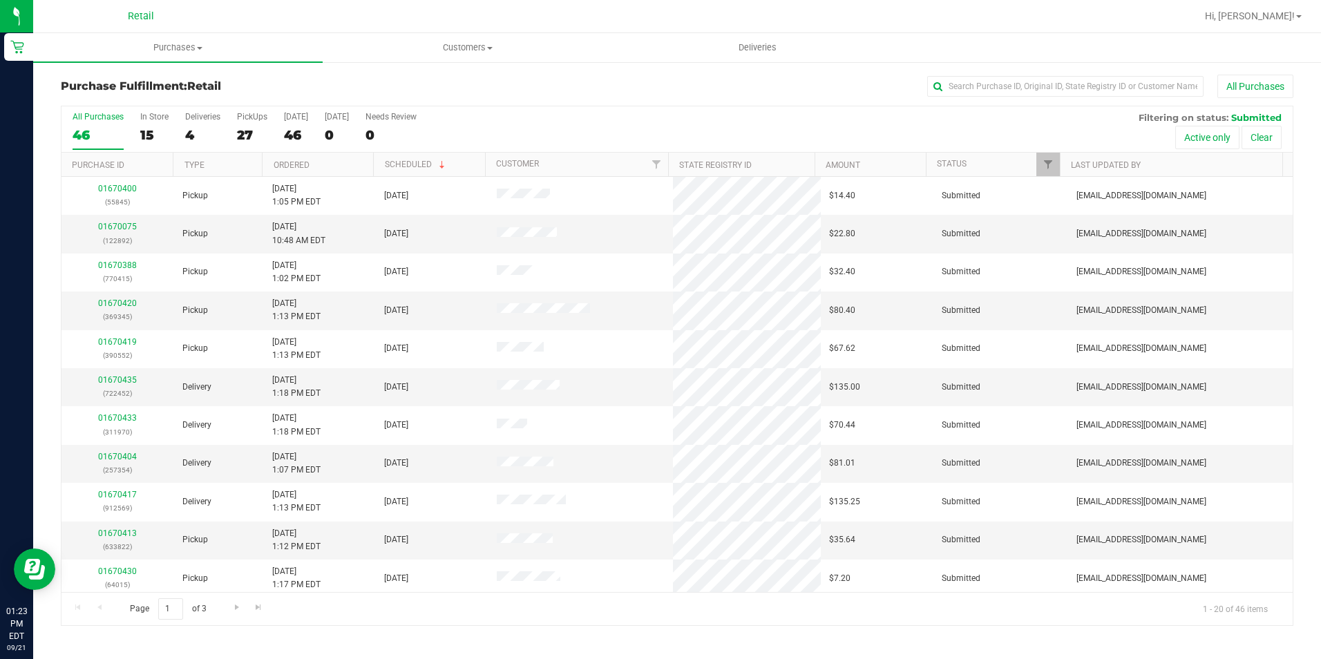
click at [994, 73] on div "Purchase Fulfillment: Retail All Purchases All Purchases 46 In Store 15 Deliver…" at bounding box center [677, 350] width 1288 height 579
click at [992, 91] on input "text" at bounding box center [1065, 86] width 276 height 21
click at [1062, 95] on input "text" at bounding box center [1065, 86] width 276 height 21
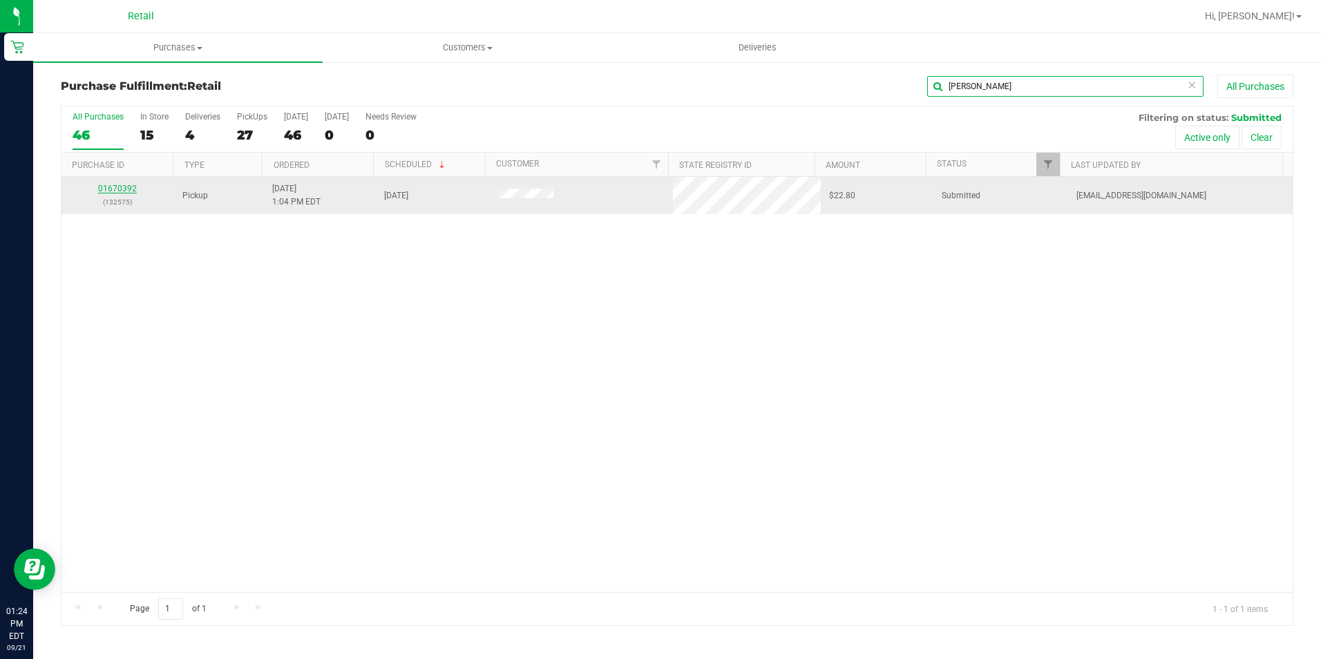
type input "james"
click at [113, 187] on link "01670392" at bounding box center [117, 189] width 39 height 10
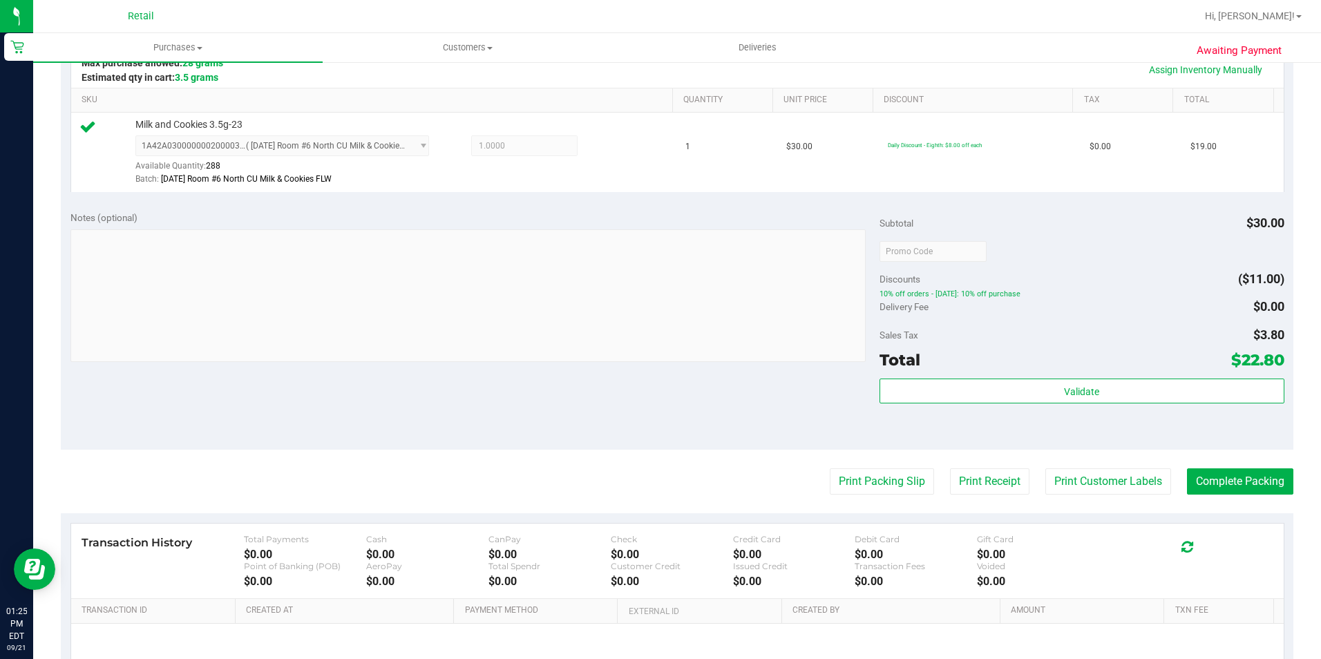
scroll to position [345, 0]
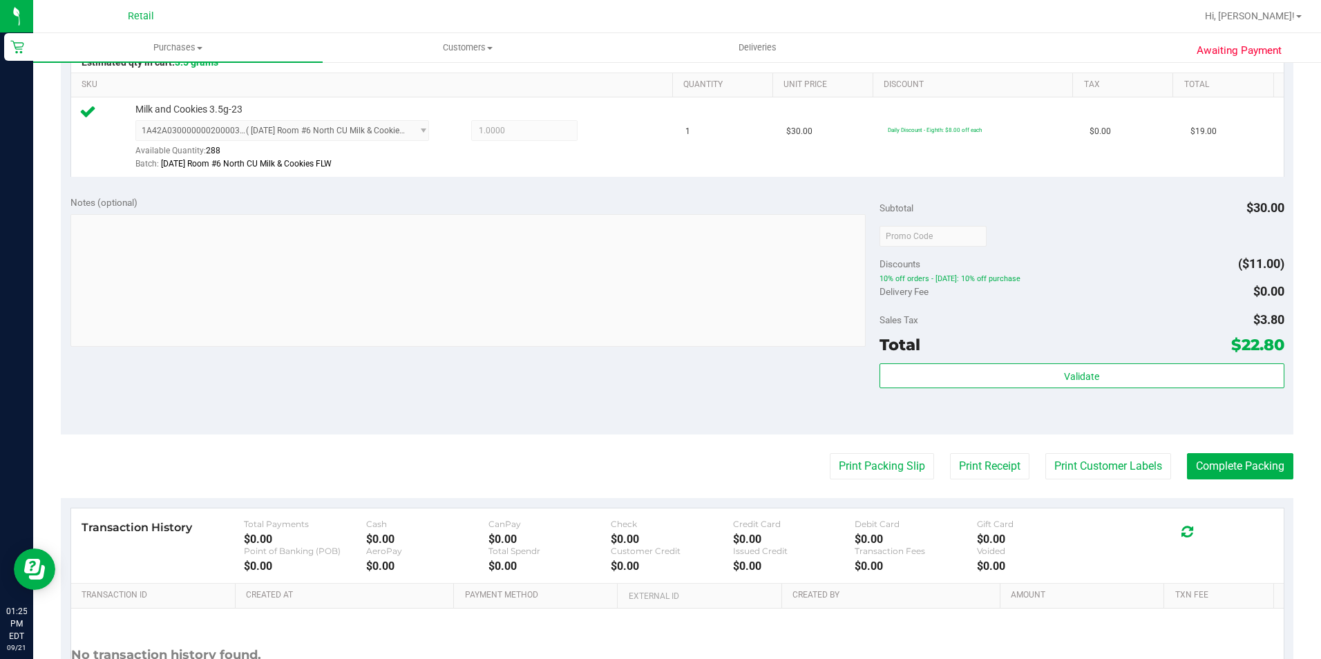
click at [1202, 486] on purchase-details "Back Edit Purchase Cancel Purchase View Profile # 01670392 Med | Rec METRC ID: …" at bounding box center [677, 242] width 1233 height 1027
click at [1202, 466] on button "Complete Packing" at bounding box center [1240, 466] width 106 height 26
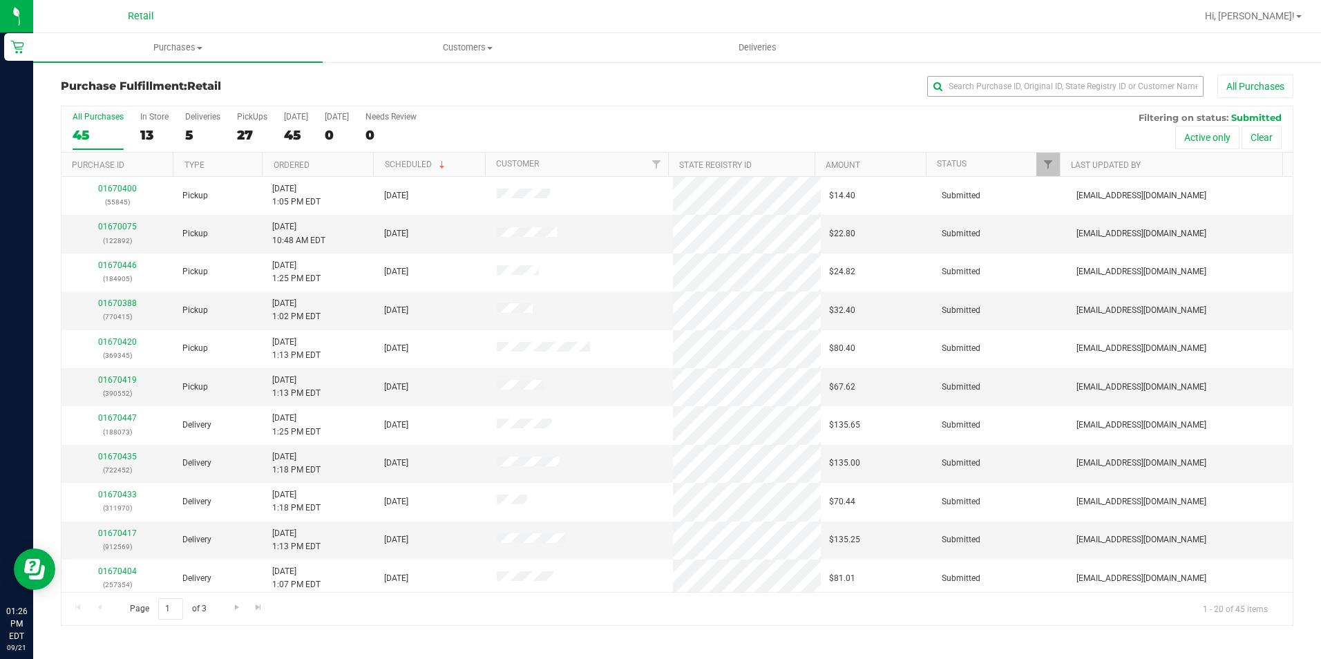
click at [996, 73] on div "Purchase Fulfillment: Retail All Purchases All Purchases 45 In Store 13 Deliver…" at bounding box center [677, 350] width 1288 height 579
click at [985, 85] on input "text" at bounding box center [1065, 86] width 276 height 21
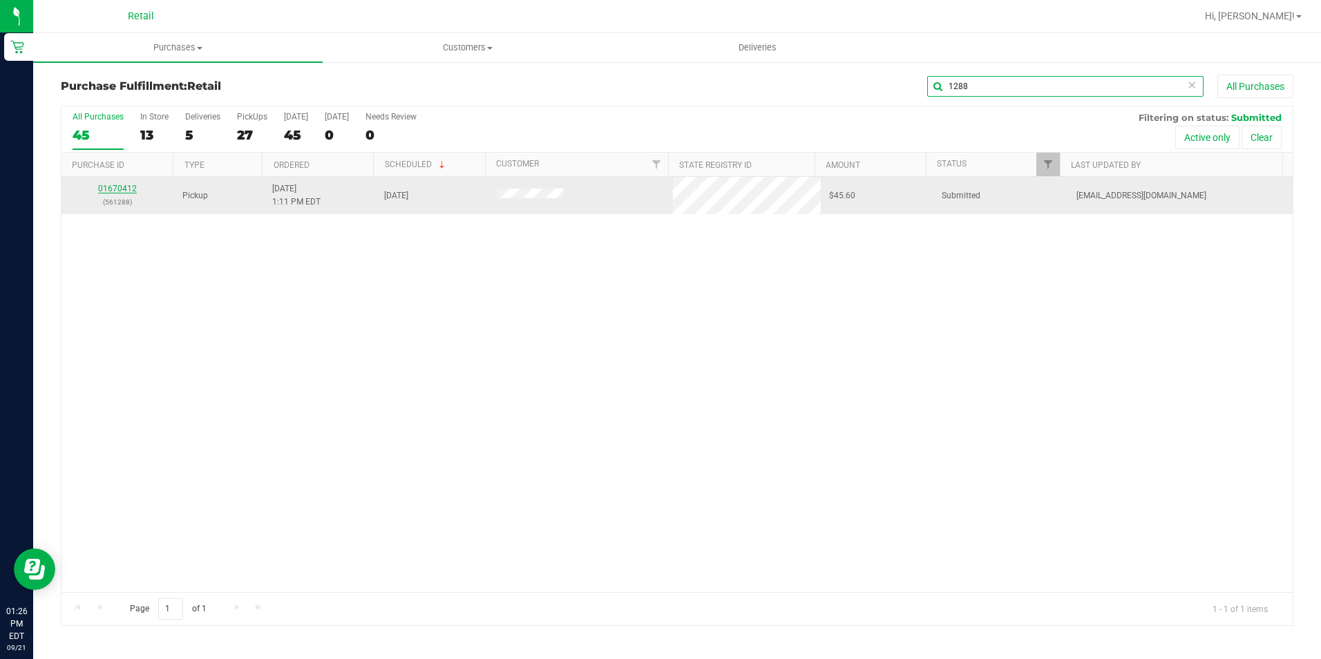
type input "1288"
click at [108, 191] on link "01670412" at bounding box center [117, 189] width 39 height 10
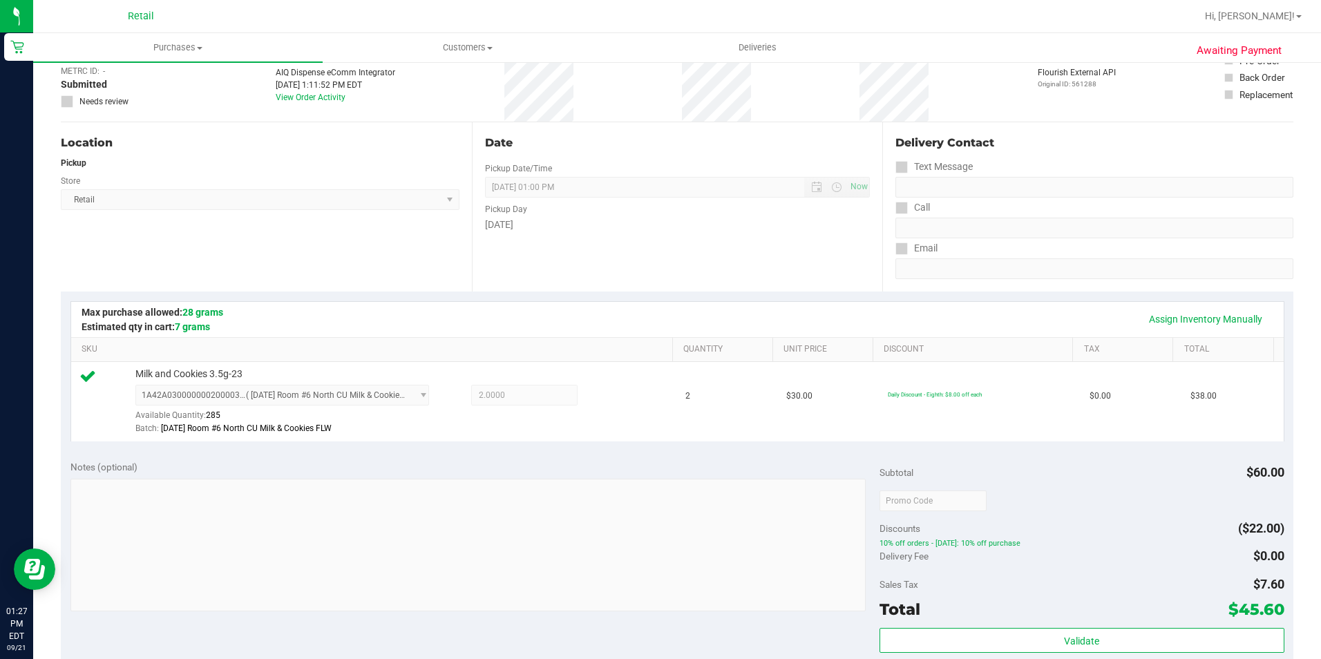
scroll to position [345, 0]
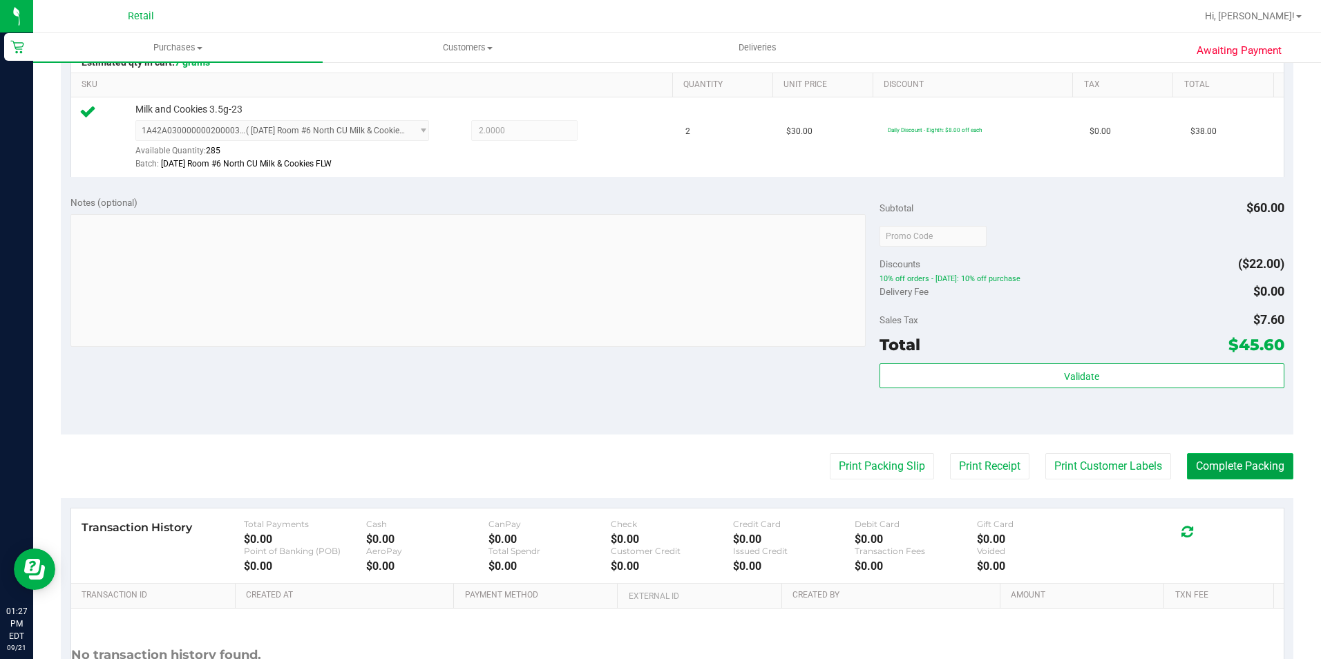
click at [1251, 456] on button "Complete Packing" at bounding box center [1240, 466] width 106 height 26
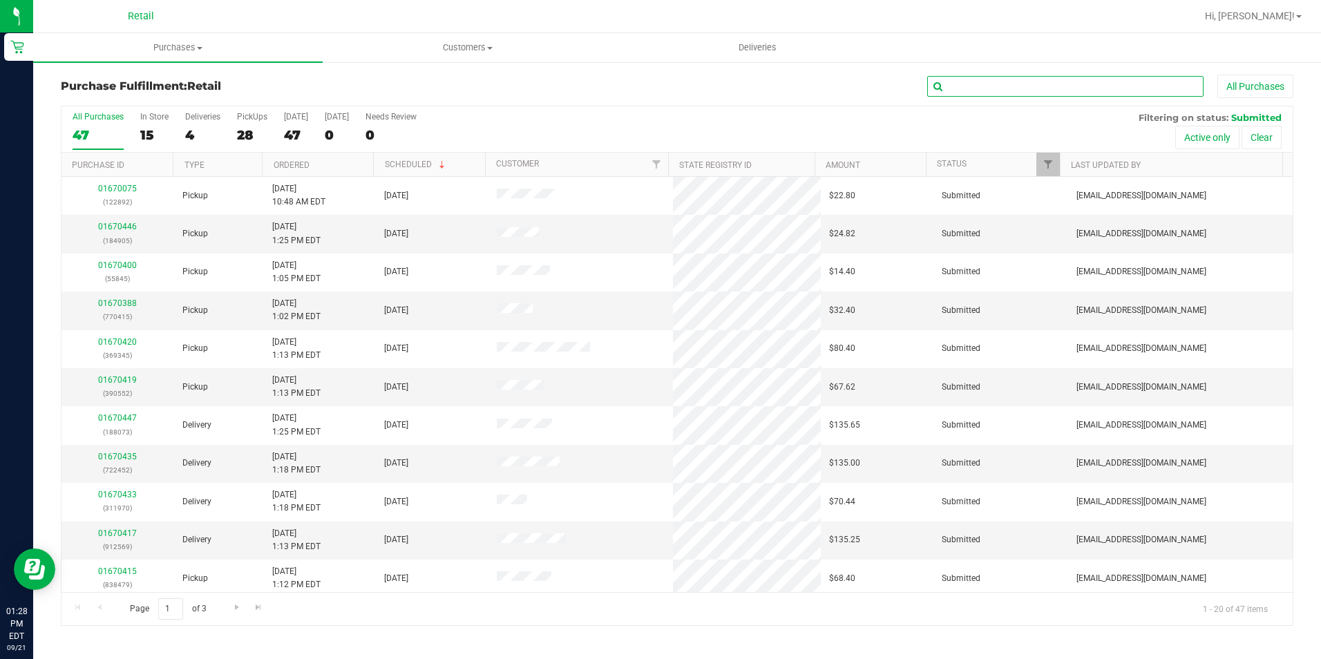
click at [967, 90] on input "text" at bounding box center [1065, 86] width 276 height 21
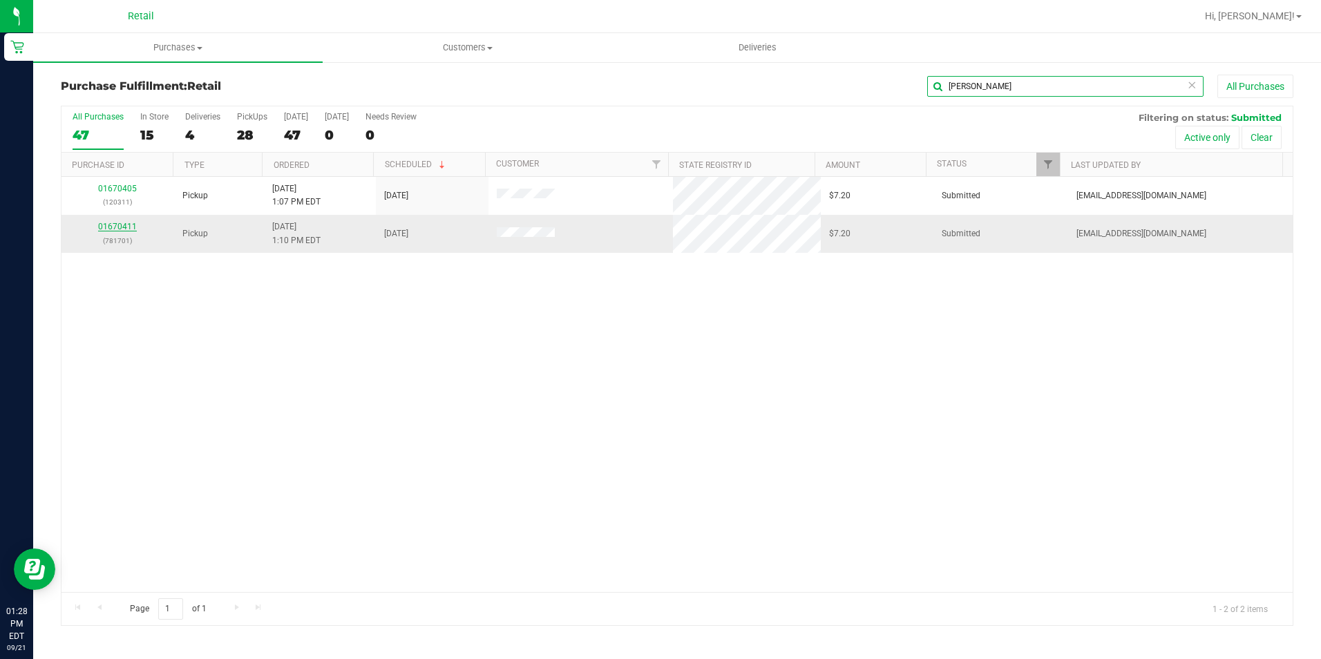
type input "reily"
click at [131, 222] on link "01670411" at bounding box center [117, 227] width 39 height 10
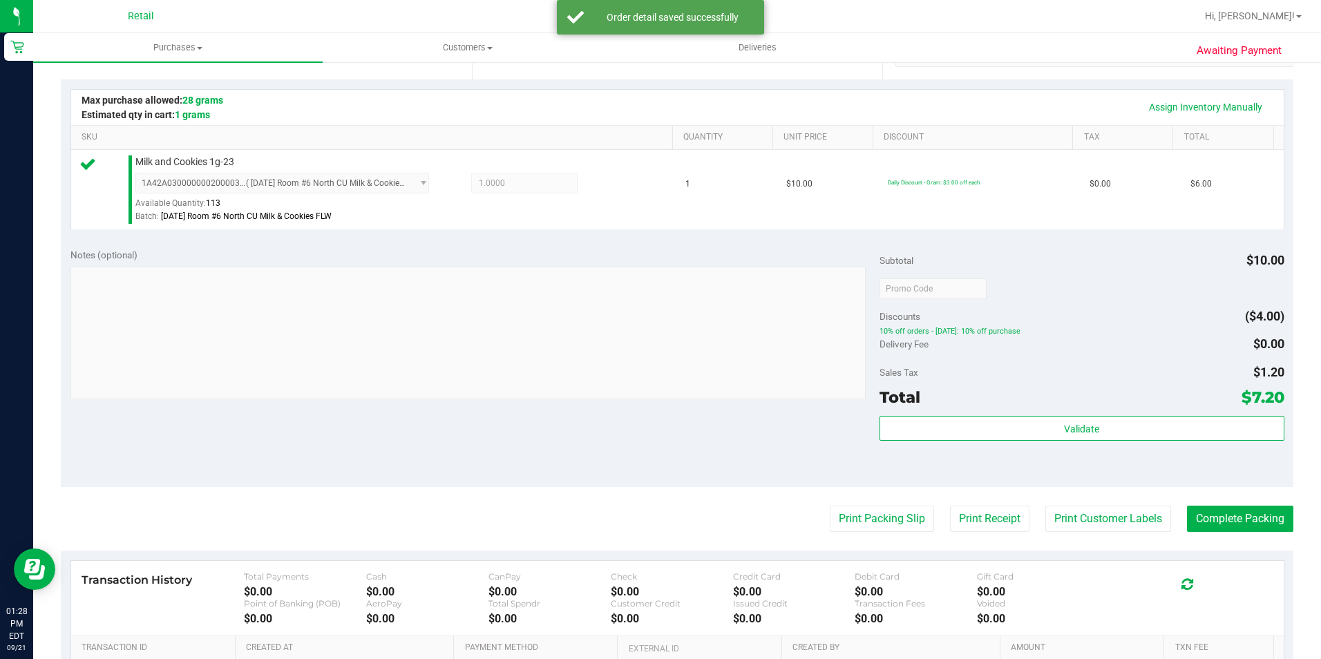
scroll to position [471, 0]
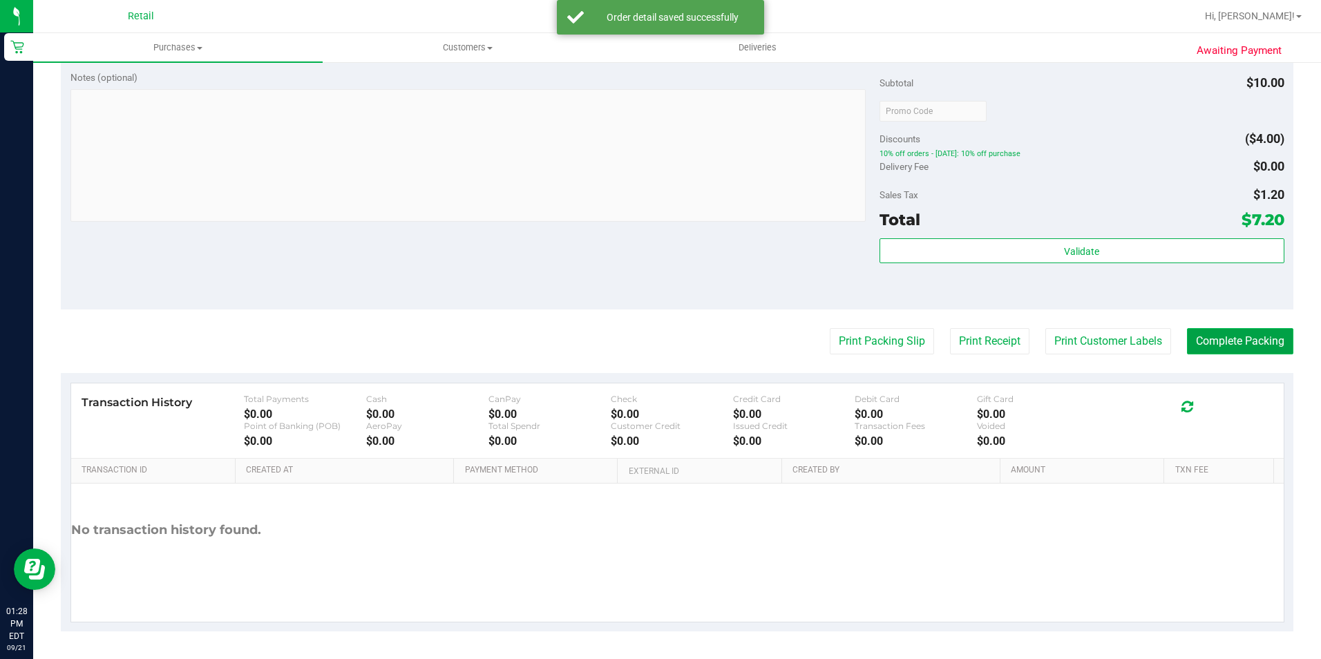
click at [1257, 330] on button "Complete Packing" at bounding box center [1240, 341] width 106 height 26
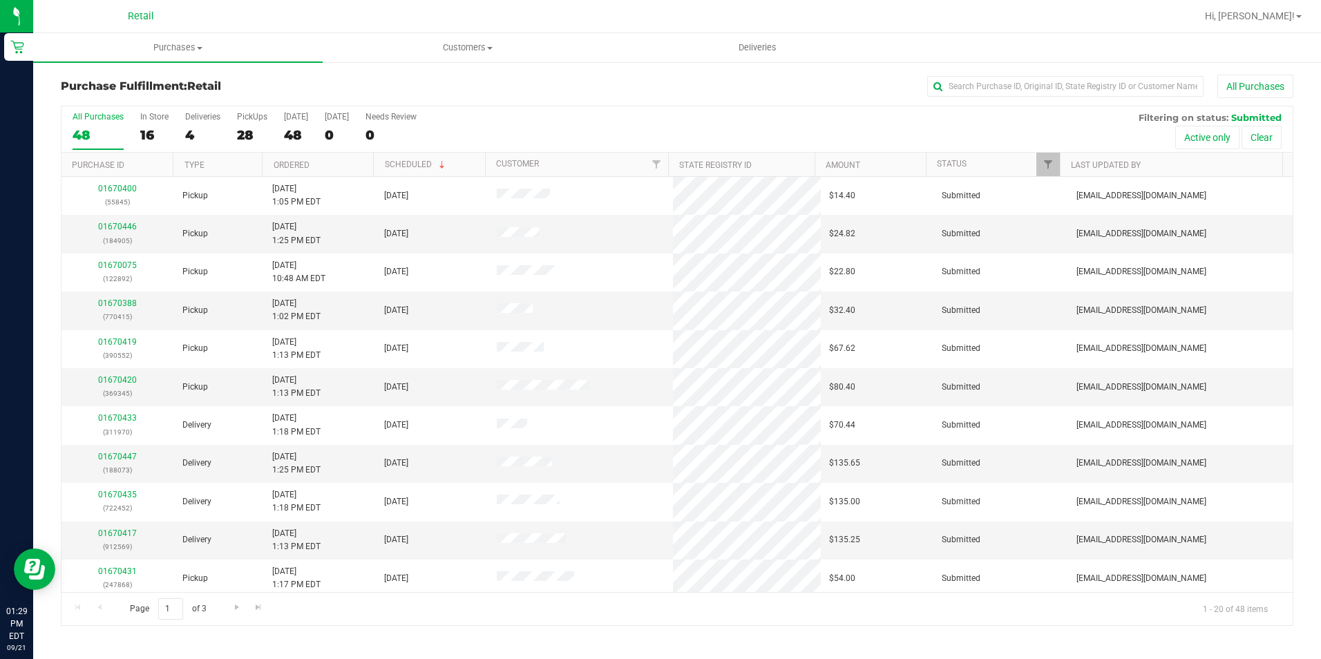
click at [1005, 99] on div "Purchase Fulfillment: Retail All Purchases" at bounding box center [677, 90] width 1233 height 30
click at [1003, 96] on input "text" at bounding box center [1065, 86] width 276 height 21
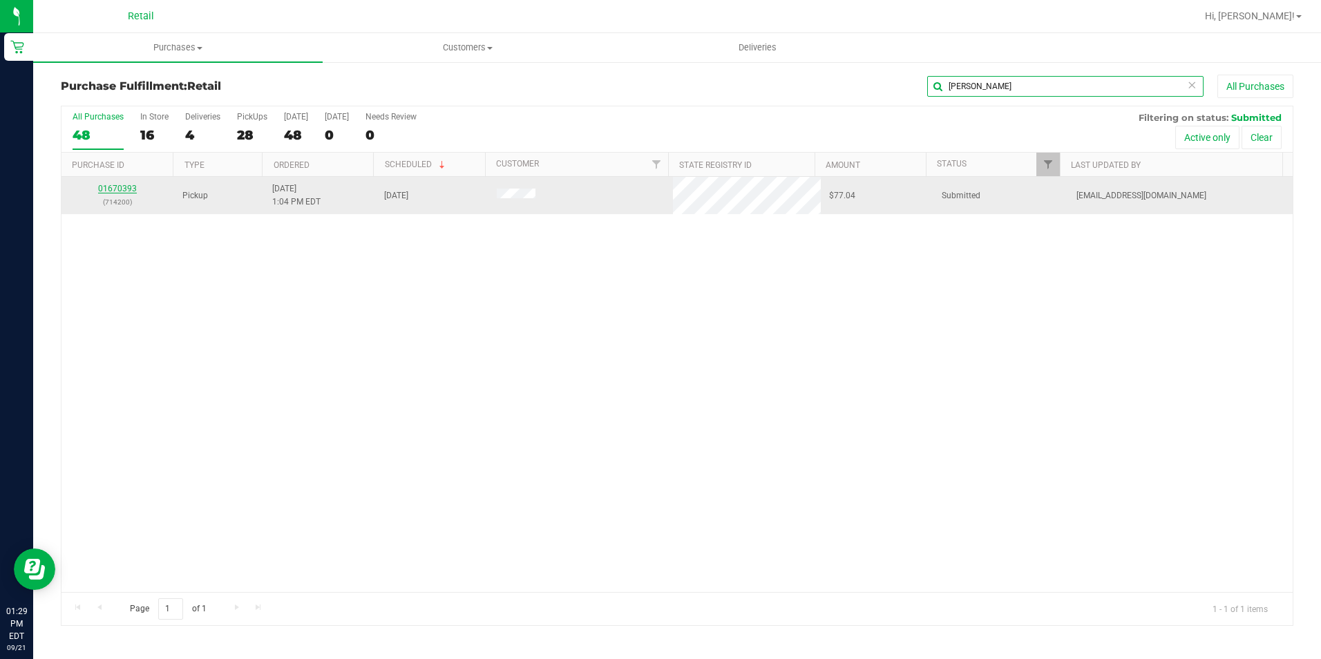
type input "lisa"
click at [124, 190] on link "01670393" at bounding box center [117, 189] width 39 height 10
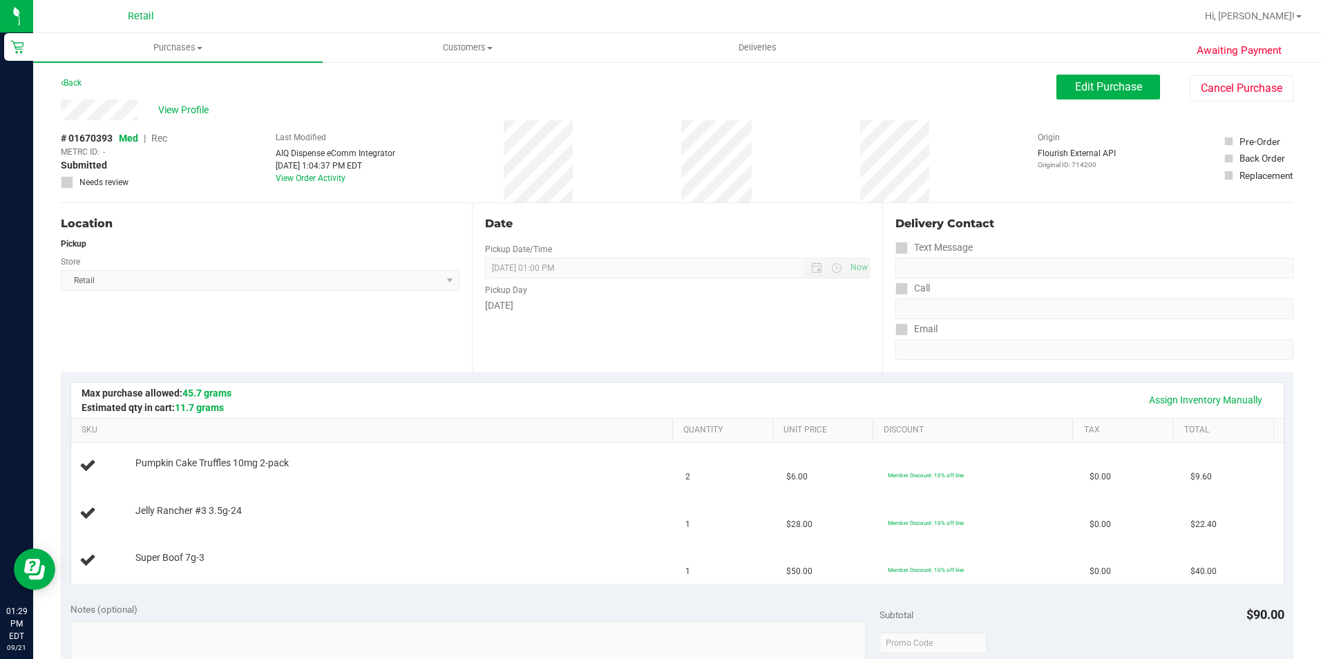
click at [587, 329] on div "Date Pickup Date/Time 09/21/2025 Now 09/21/2025 01:00 PM Now Pickup Day Sunday" at bounding box center [677, 287] width 411 height 169
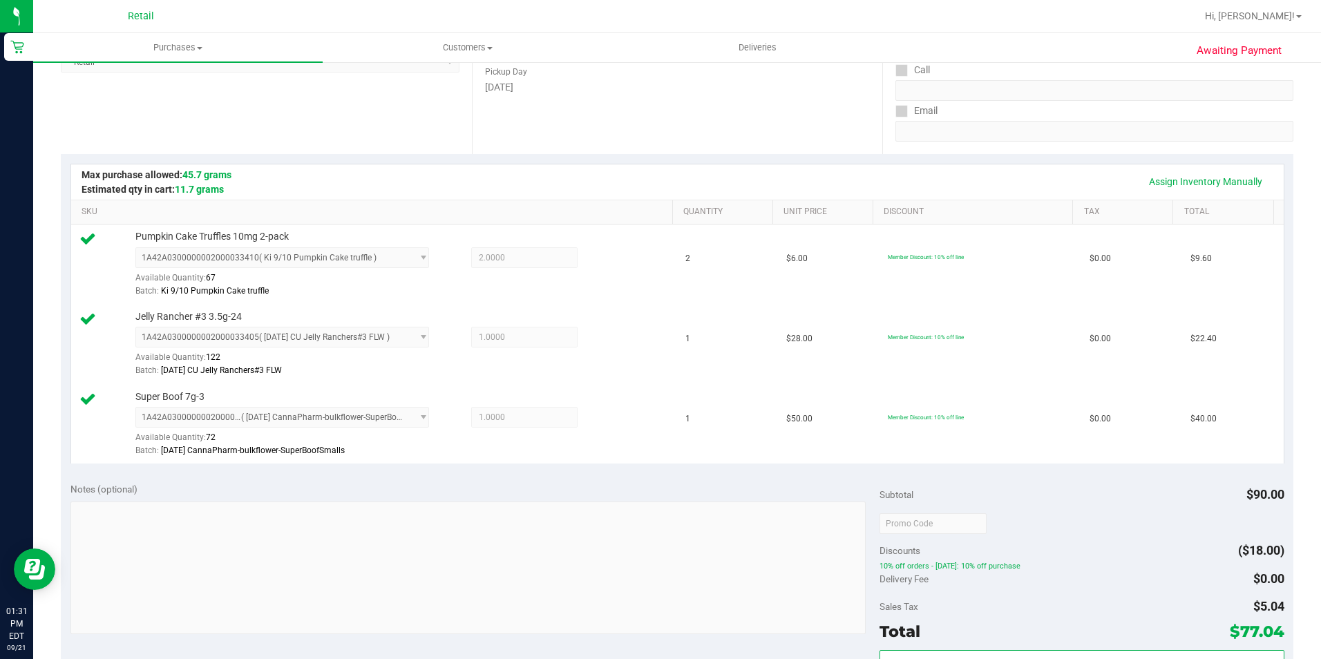
scroll to position [484, 0]
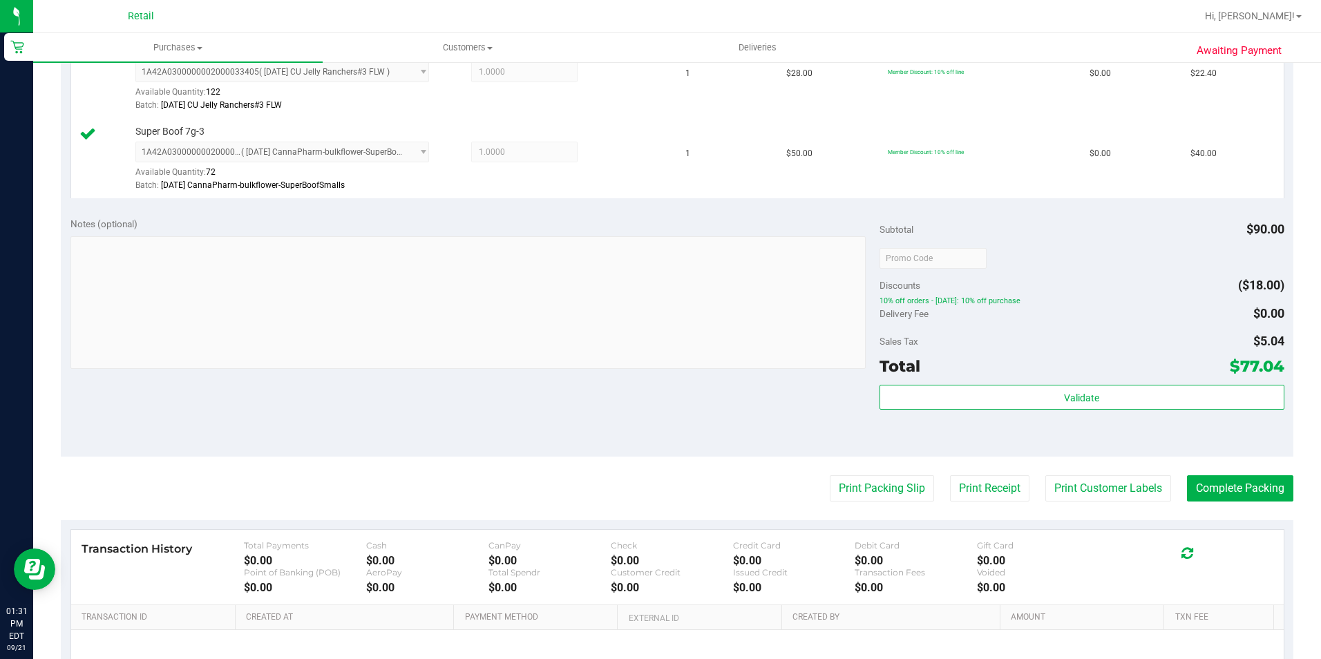
click at [1227, 503] on purchase-details "Back Edit Purchase Cancel Purchase View Profile # 01670393 Med | Rec METRC ID: …" at bounding box center [677, 185] width 1233 height 1188
click at [1221, 488] on button "Complete Packing" at bounding box center [1240, 488] width 106 height 26
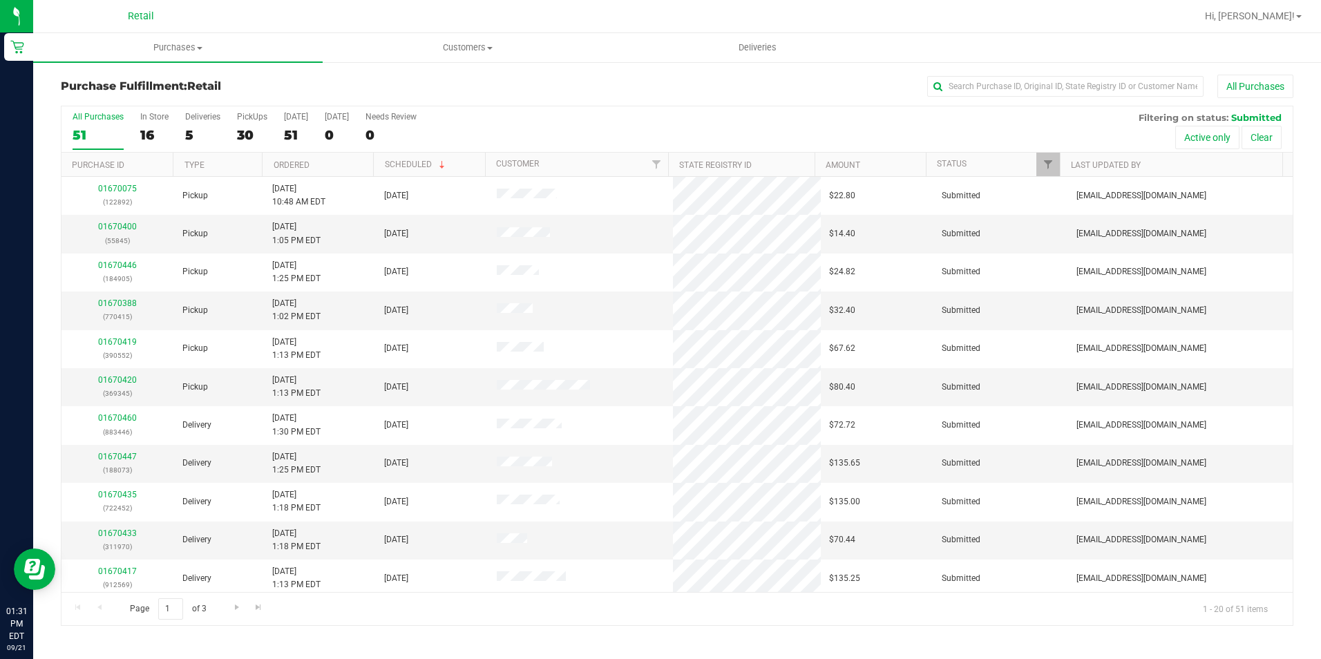
click at [1007, 641] on div "Purchases Summary of purchases Fulfillment All purchases Customers All customer…" at bounding box center [677, 346] width 1288 height 626
click at [1018, 91] on input "text" at bounding box center [1065, 86] width 276 height 21
click at [76, 135] on div "51" at bounding box center [98, 135] width 51 height 16
click at [0, 0] on input "All Purchases 51" at bounding box center [0, 0] width 0 height 0
click at [513, 93] on div "All Purchases" at bounding box center [883, 86] width 822 height 23
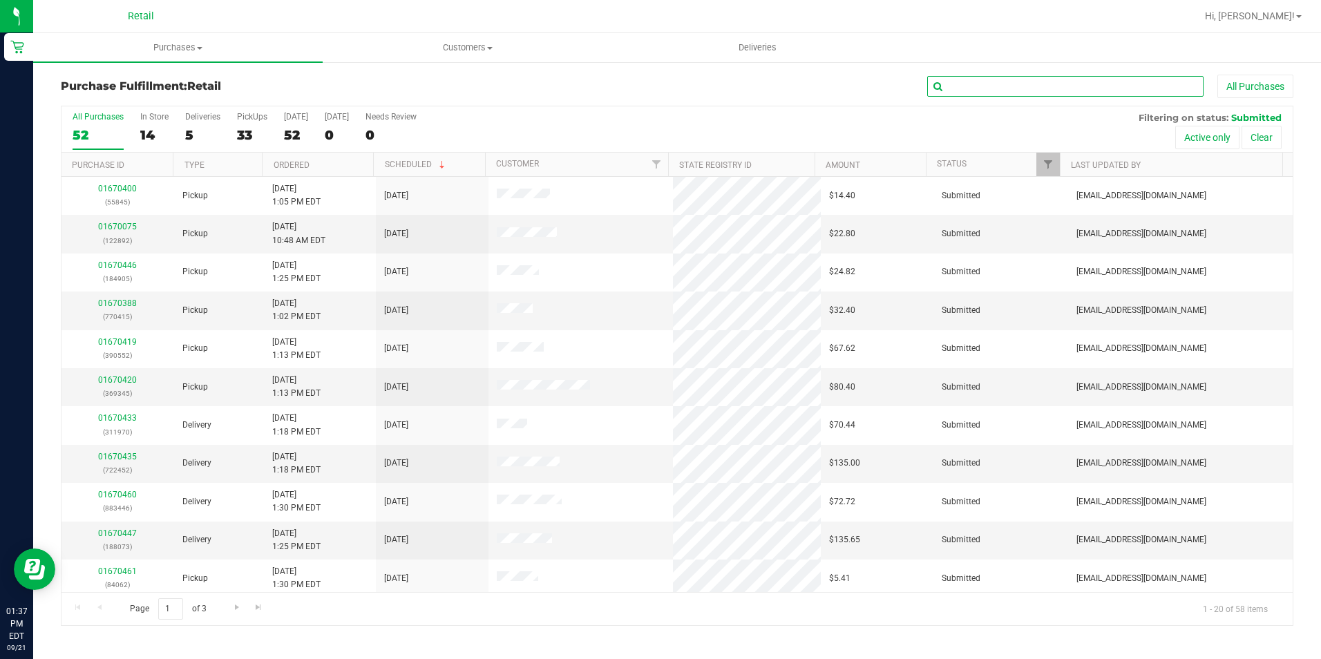
click at [1061, 81] on input "text" at bounding box center [1065, 86] width 276 height 21
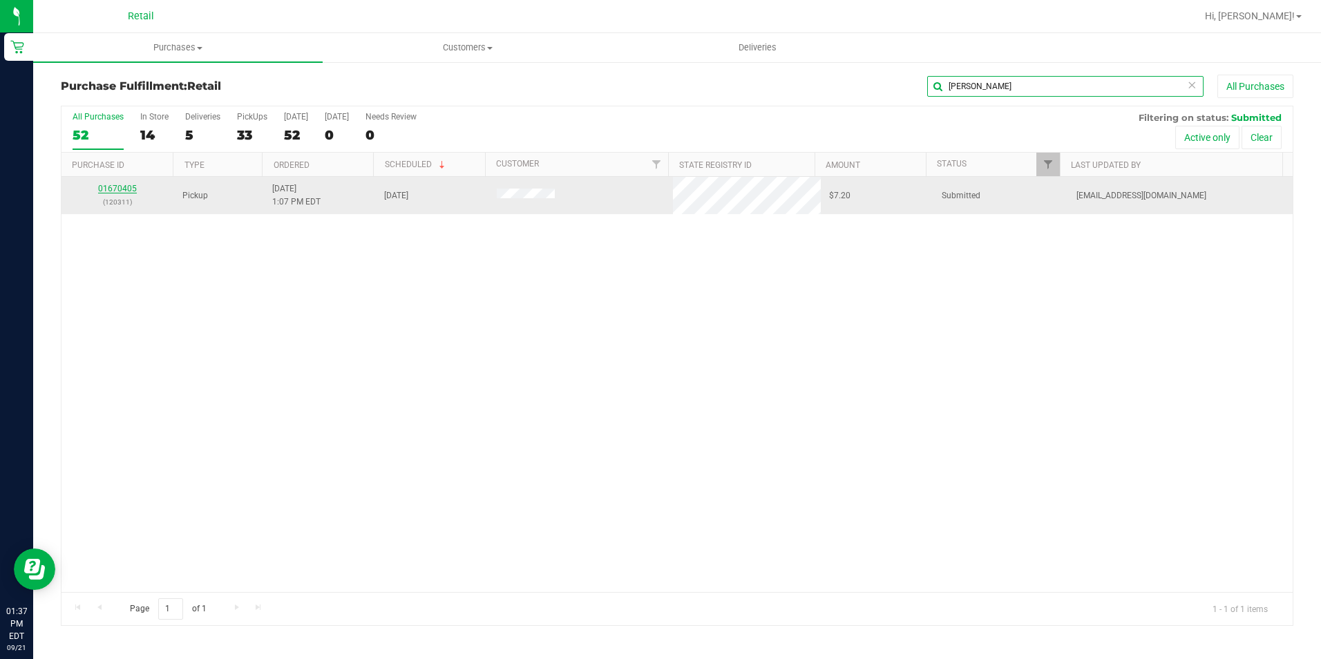
type input "reily"
click at [106, 185] on link "01670405" at bounding box center [117, 189] width 39 height 10
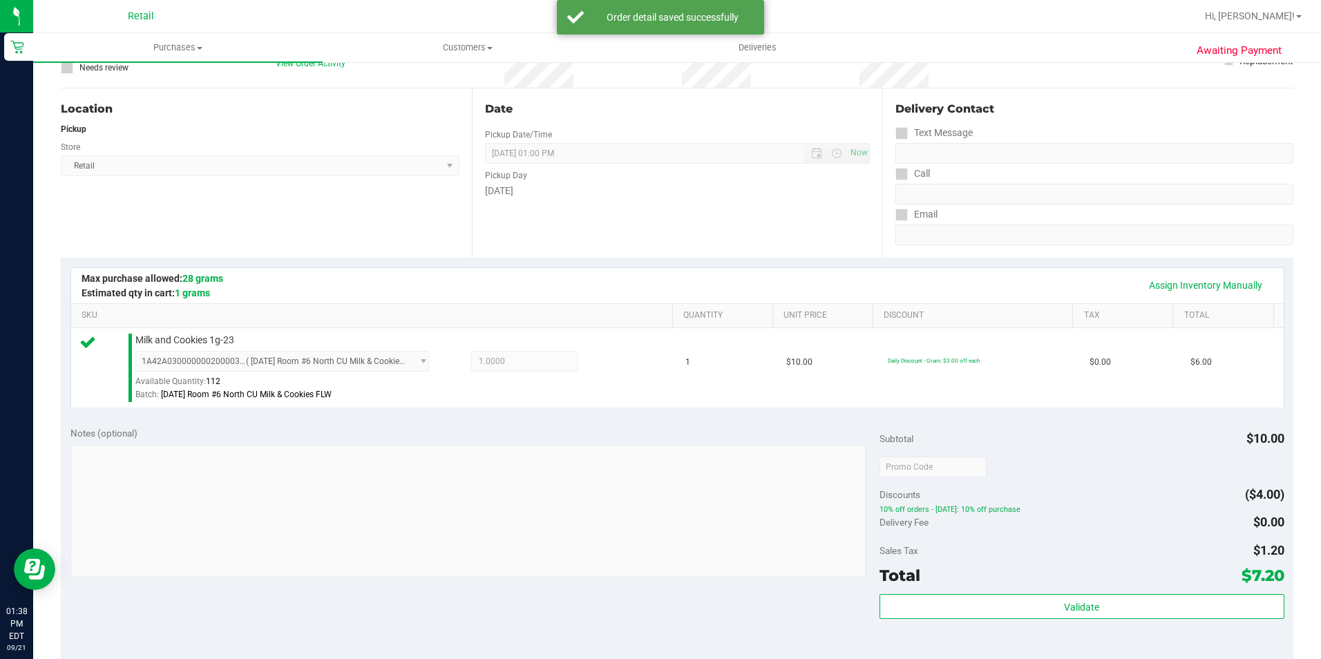
scroll to position [415, 0]
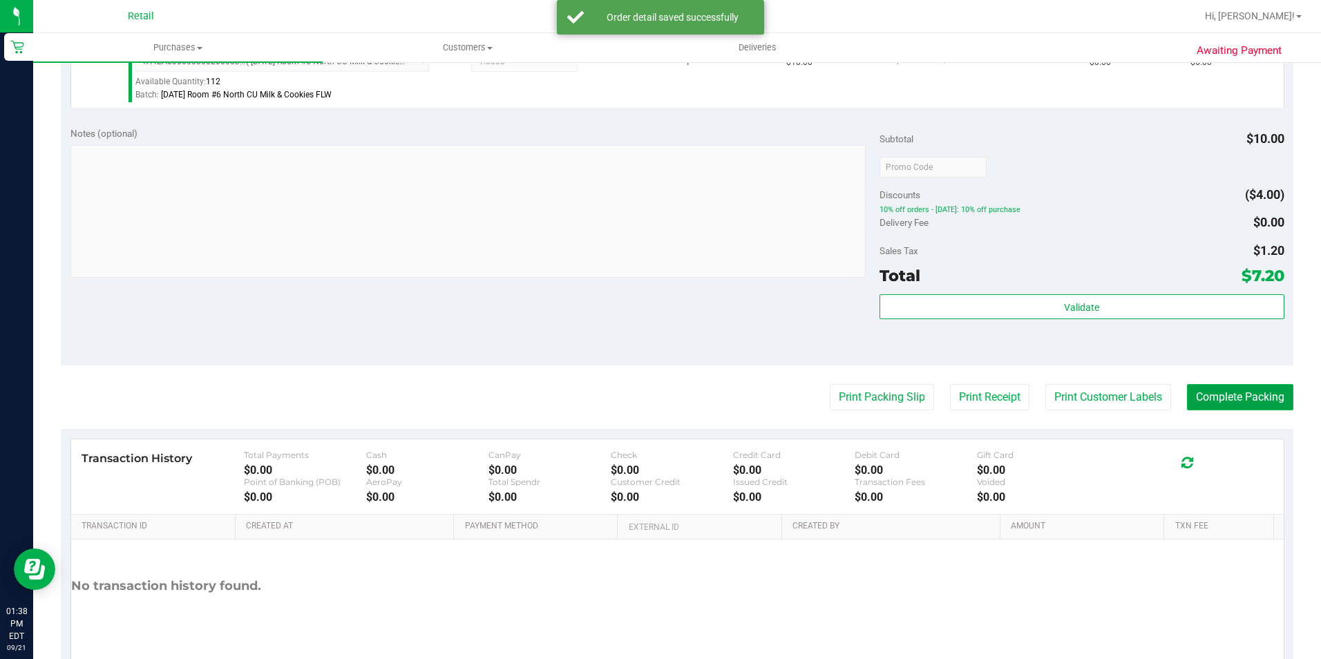
click at [1242, 395] on button "Complete Packing" at bounding box center [1240, 397] width 106 height 26
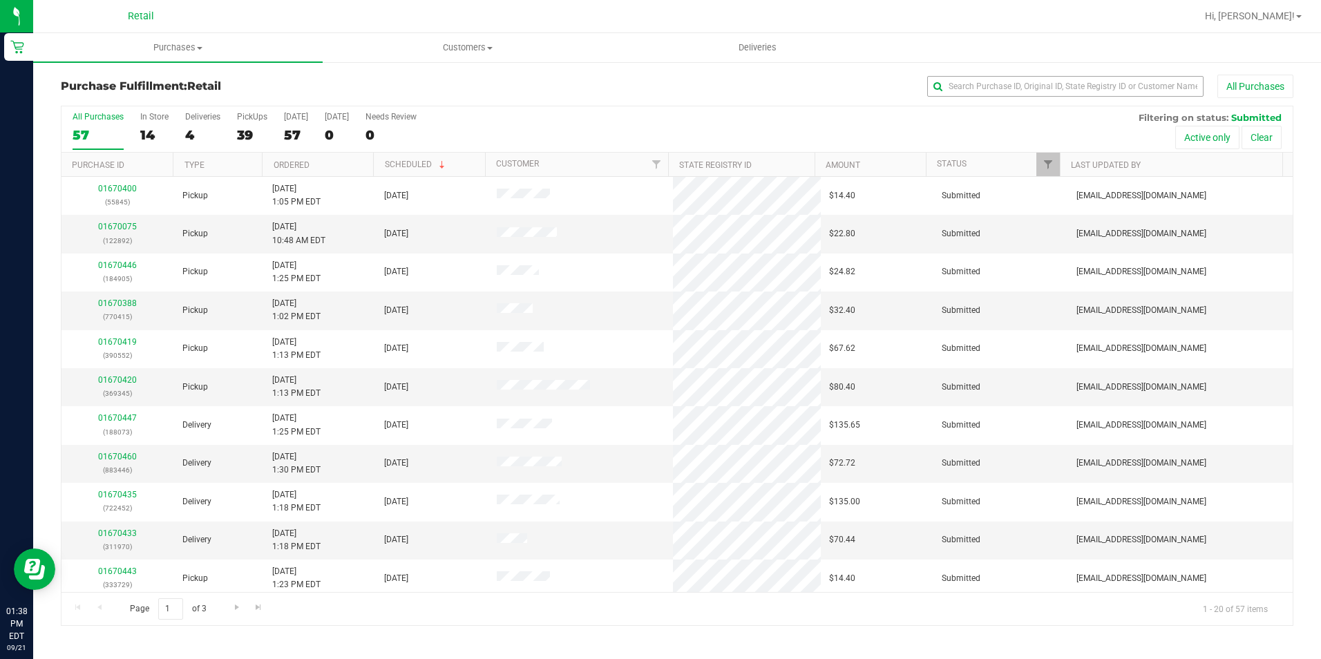
click at [1012, 66] on div "Purchase Fulfillment: Retail All Purchases All Purchases 57 In Store 14 Deliver…" at bounding box center [677, 350] width 1288 height 579
click at [1012, 80] on input "text" at bounding box center [1065, 86] width 276 height 21
click at [1009, 91] on input "text" at bounding box center [1065, 86] width 276 height 21
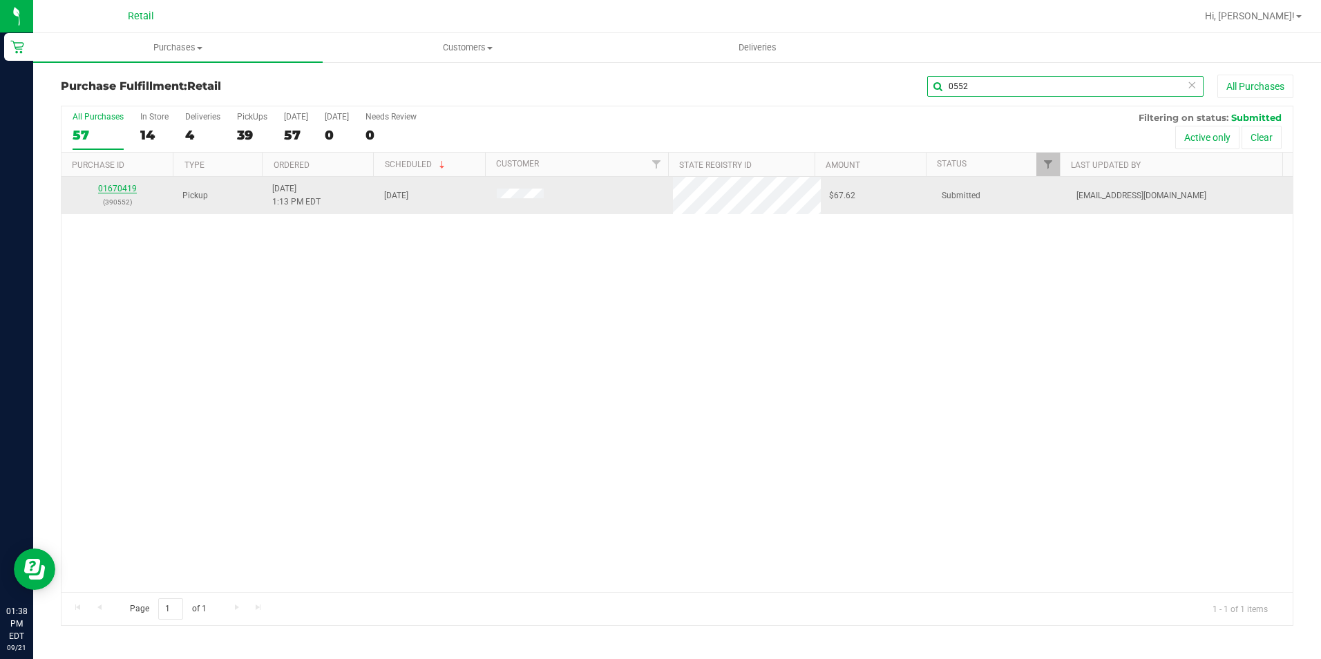
type input "0552"
click at [115, 191] on link "01670419" at bounding box center [117, 189] width 39 height 10
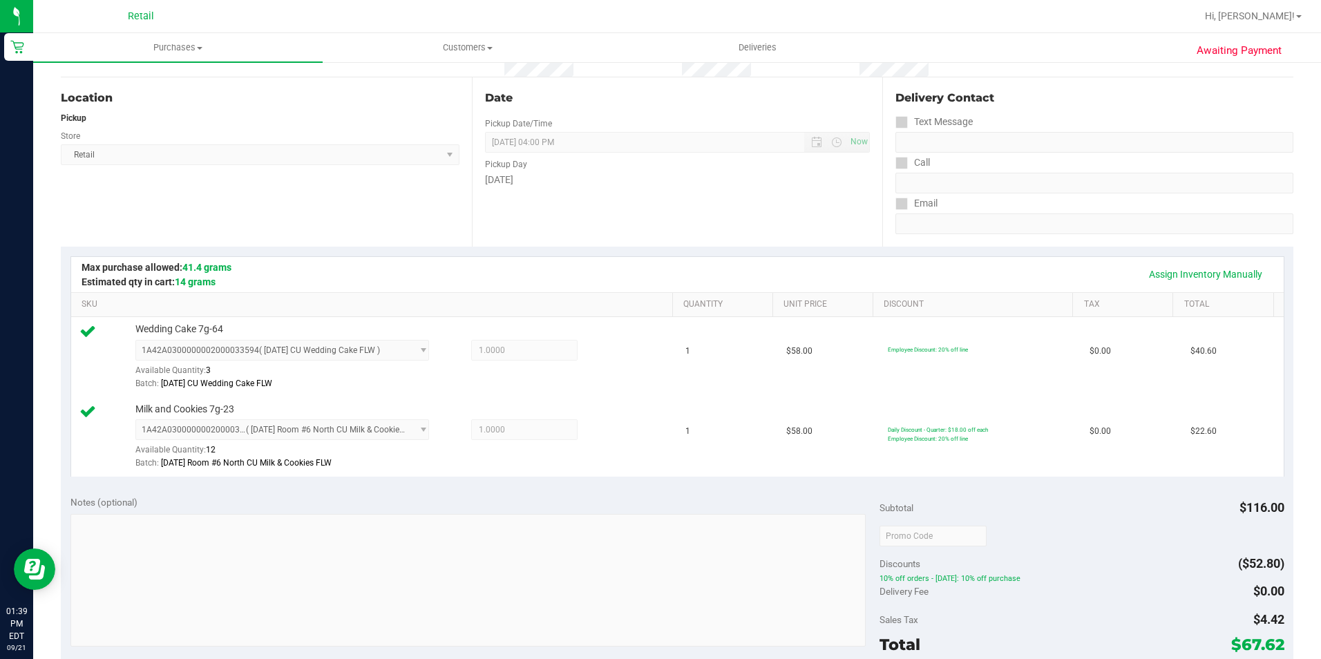
scroll to position [345, 0]
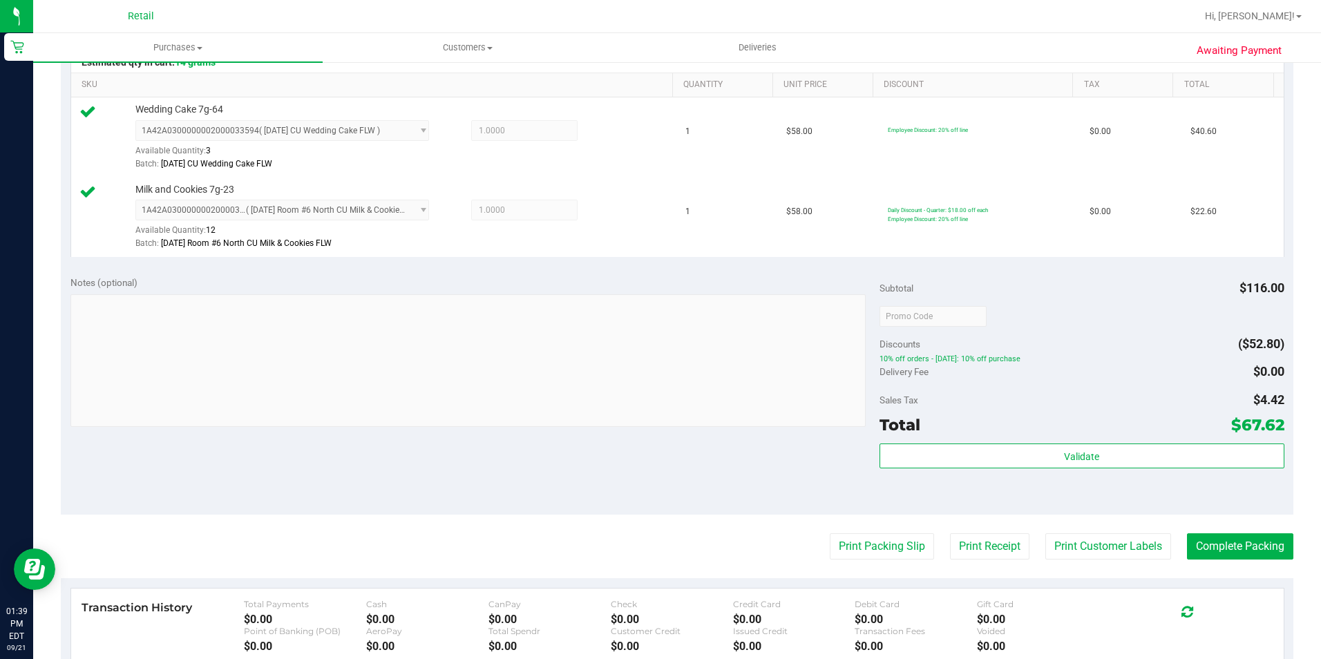
click at [1243, 530] on purchase-details "Back Edit Purchase Cancel Purchase View Profile # 01670419 Med | Rec METRC ID: …" at bounding box center [677, 283] width 1233 height 1108
click at [1241, 538] on button "Complete Packing" at bounding box center [1240, 546] width 106 height 26
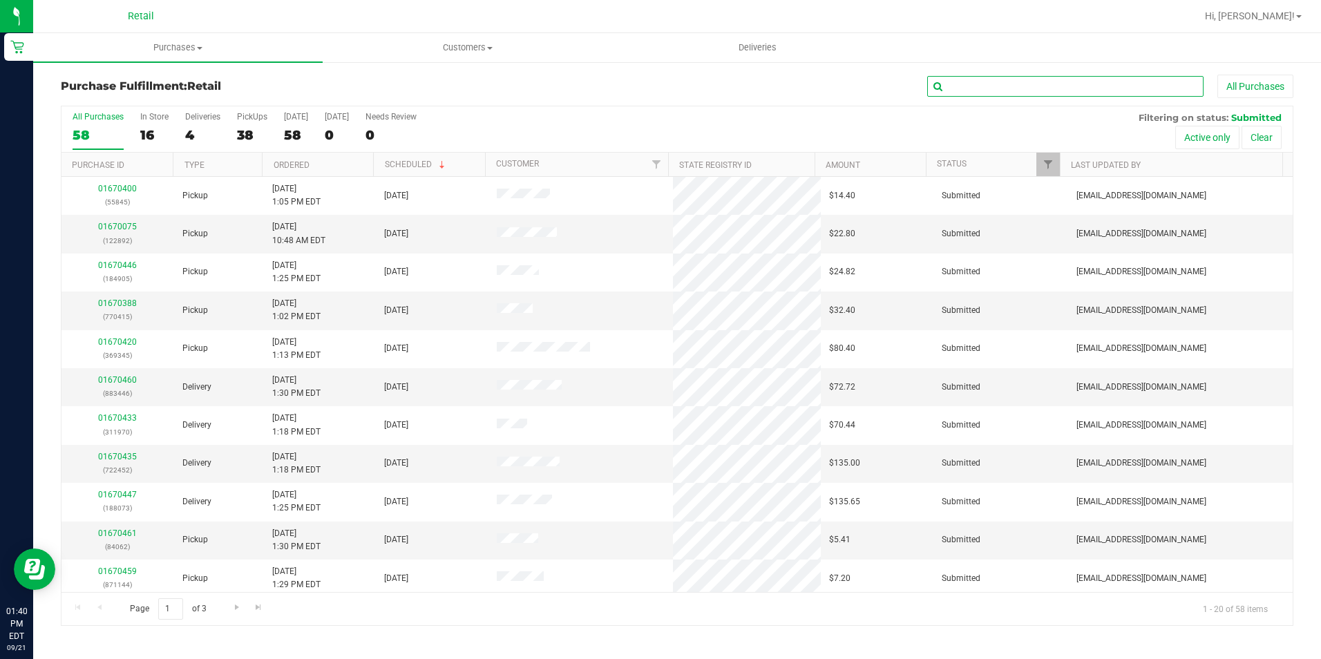
click at [962, 87] on input "text" at bounding box center [1065, 86] width 276 height 21
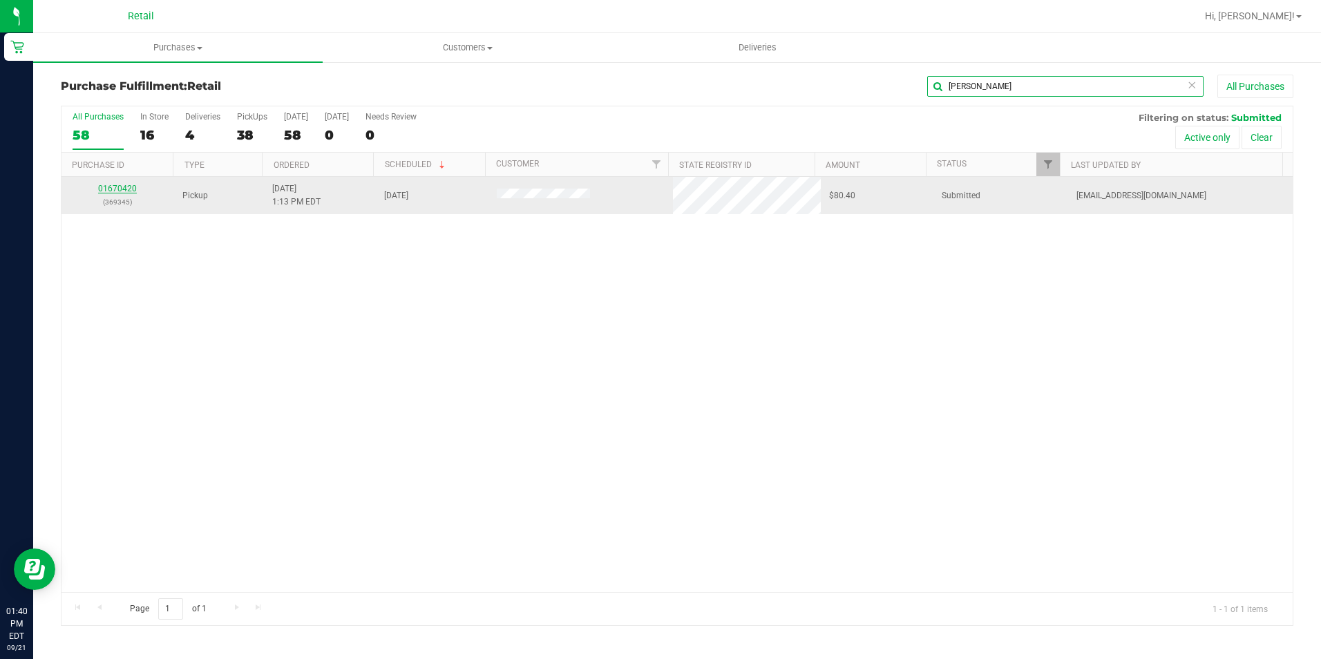
type input "joe bianc"
click at [118, 184] on link "01670420" at bounding box center [117, 189] width 39 height 10
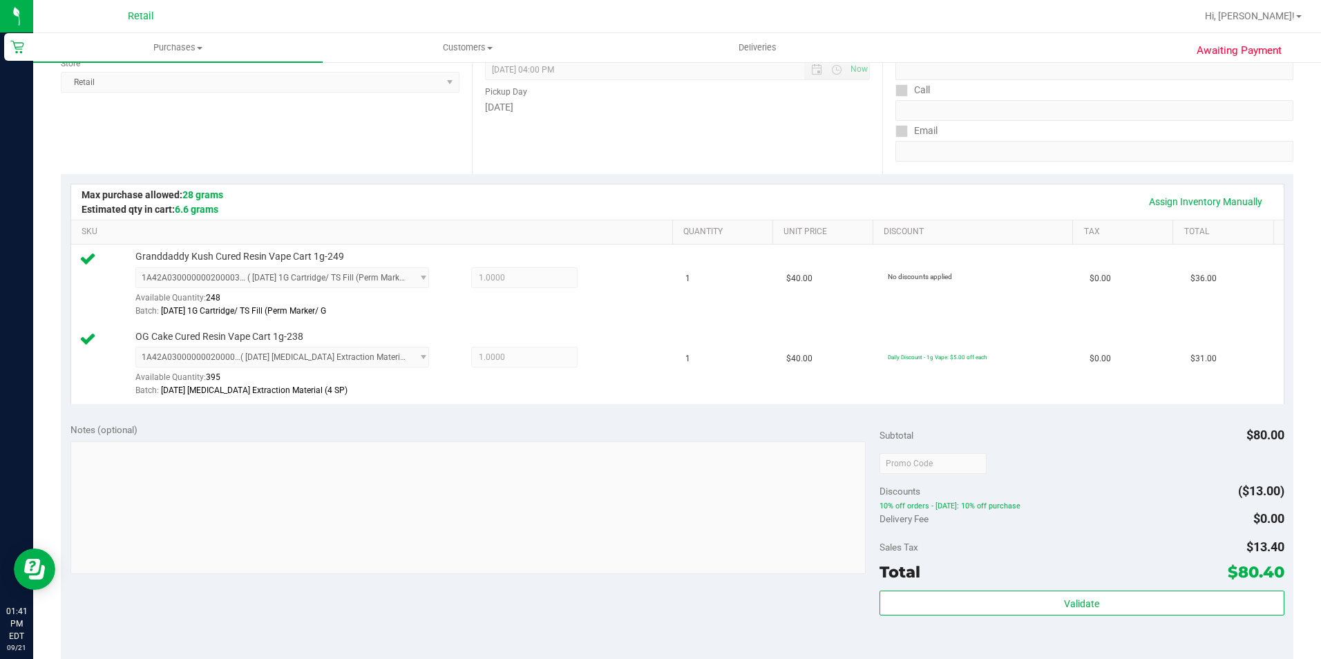
scroll to position [484, 0]
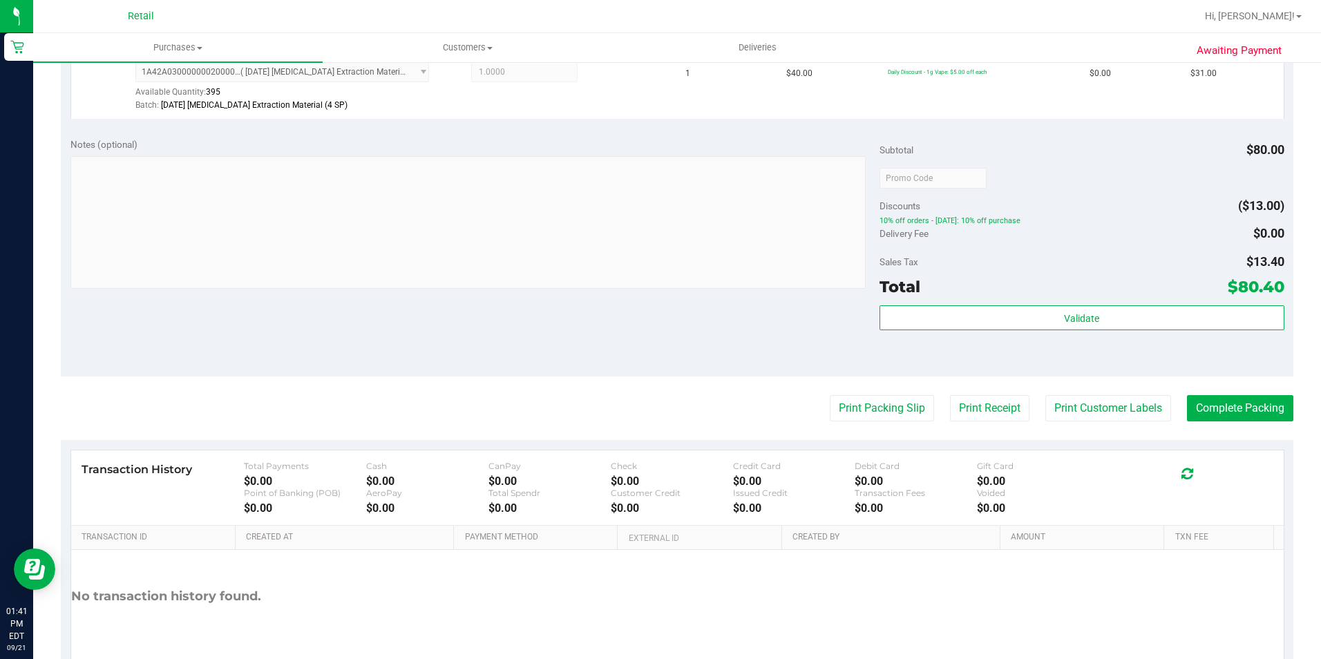
click at [1225, 422] on purchase-details "Back Edit Purchase Cancel Purchase View Profile # 01670420 Med | Rec METRC ID: …" at bounding box center [677, 145] width 1233 height 1108
click at [1222, 403] on button "Complete Packing" at bounding box center [1240, 408] width 106 height 26
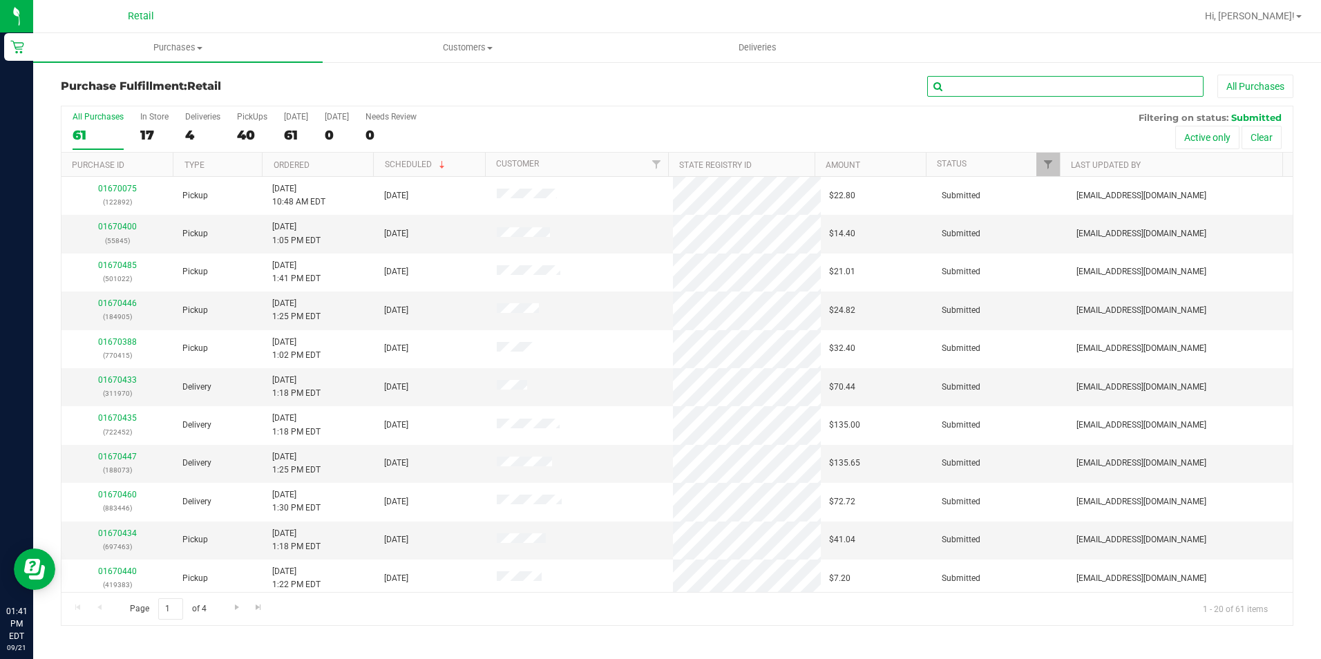
click at [958, 95] on input "text" at bounding box center [1065, 86] width 276 height 21
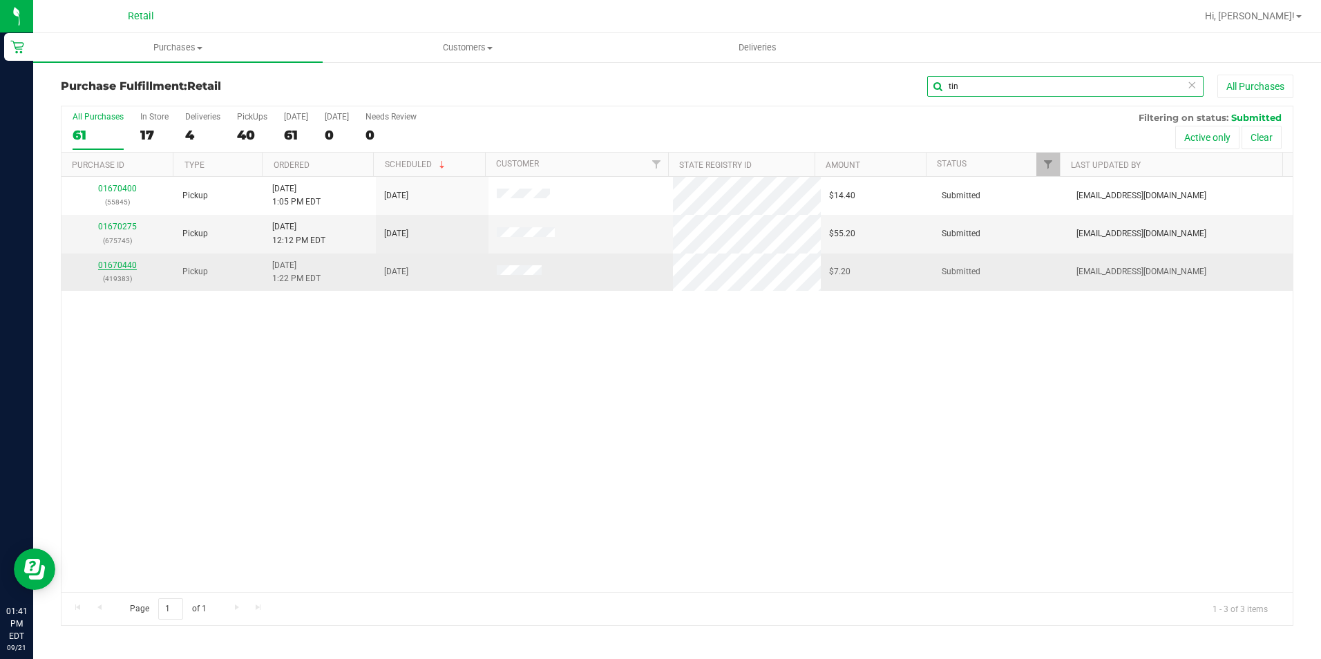
type input "tin"
click at [125, 261] on link "01670440" at bounding box center [117, 265] width 39 height 10
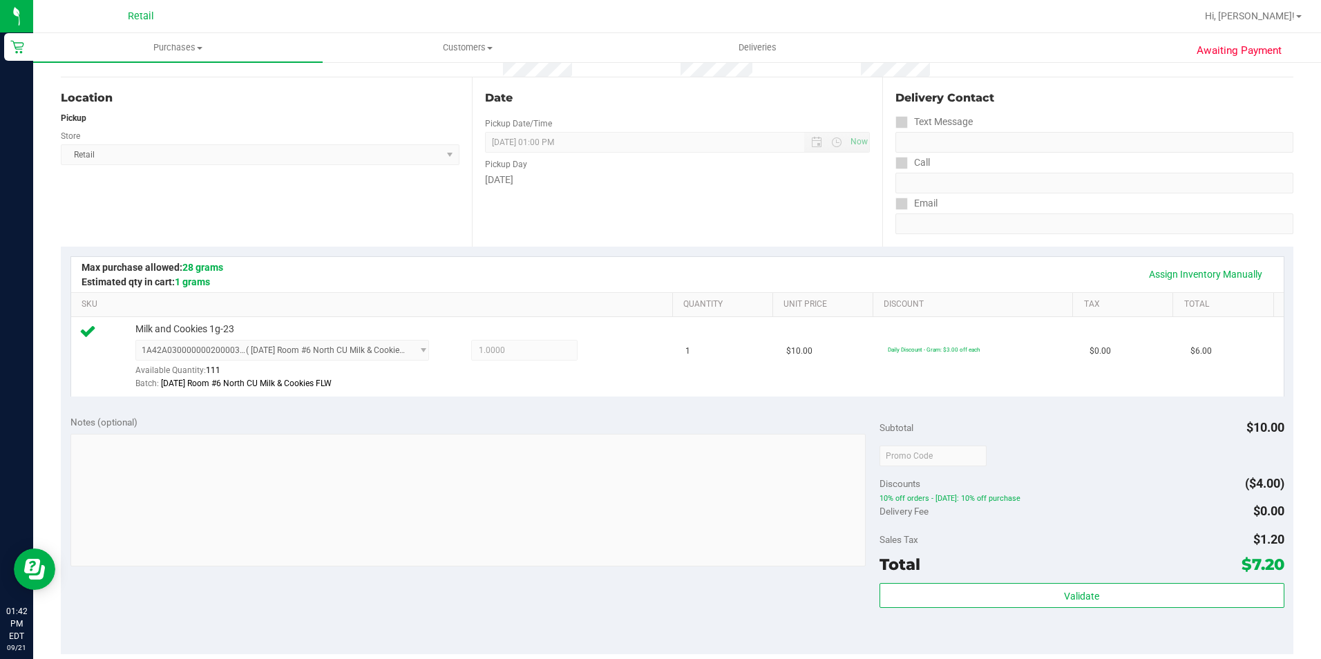
scroll to position [276, 0]
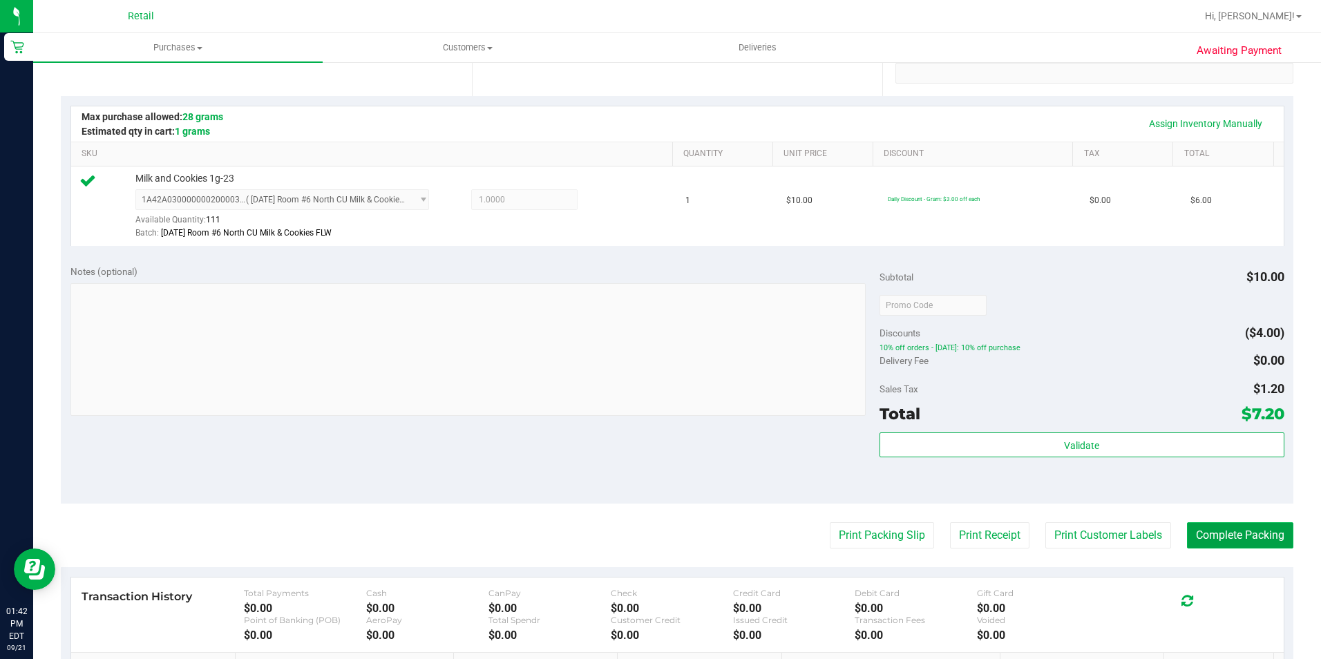
click at [1242, 541] on button "Complete Packing" at bounding box center [1240, 535] width 106 height 26
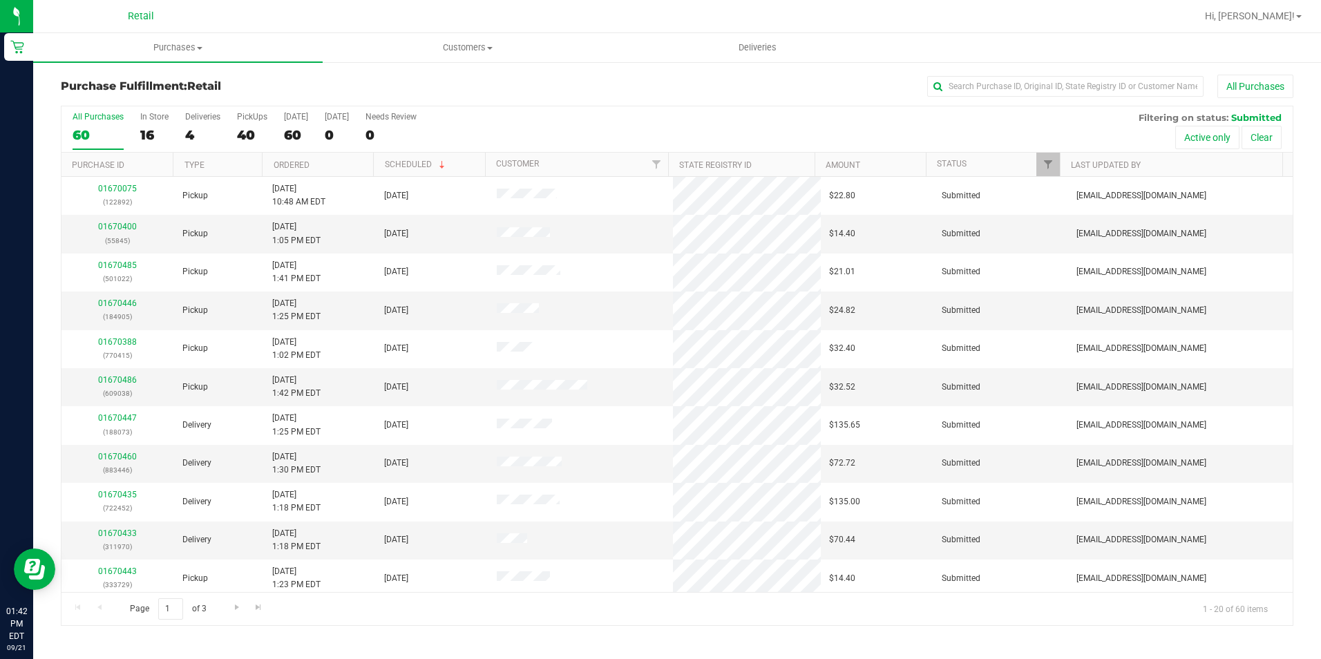
click at [965, 103] on div "Purchase Fulfillment: Retail All Purchases" at bounding box center [677, 90] width 1233 height 30
click at [965, 88] on input "text" at bounding box center [1065, 86] width 276 height 21
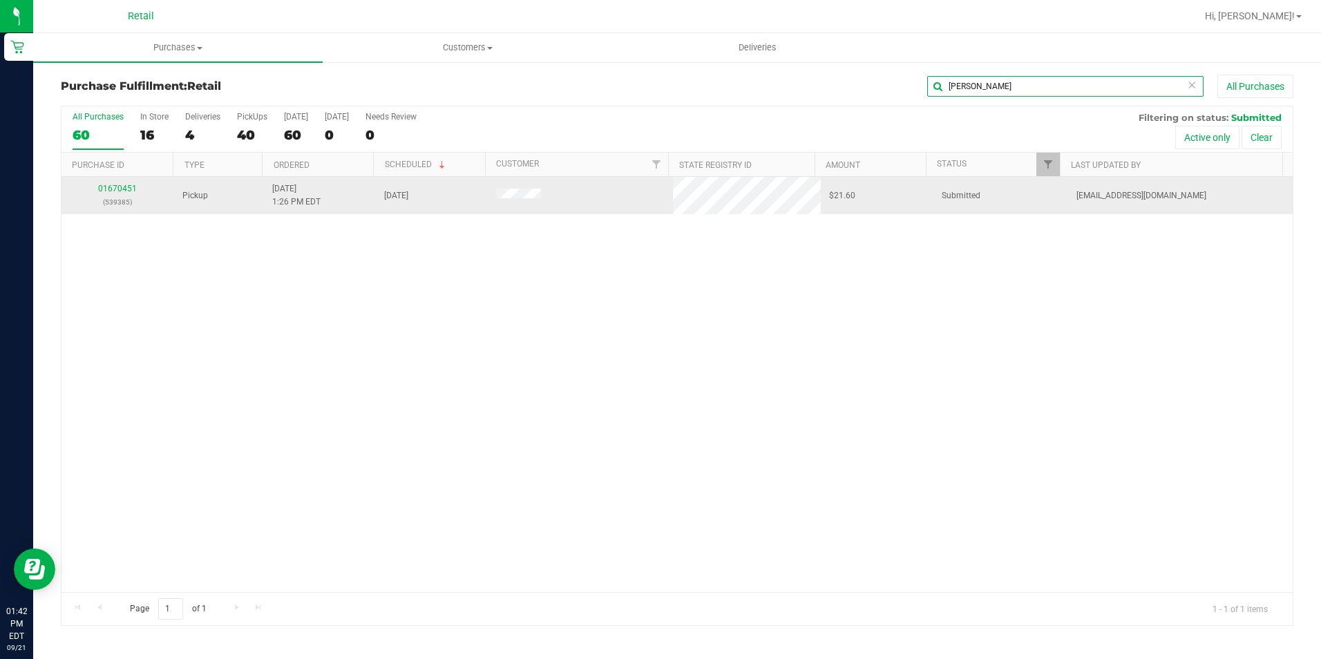
type input "david"
click at [120, 196] on p "(539385)" at bounding box center [118, 202] width 96 height 13
click at [124, 187] on link "01670451" at bounding box center [117, 189] width 39 height 10
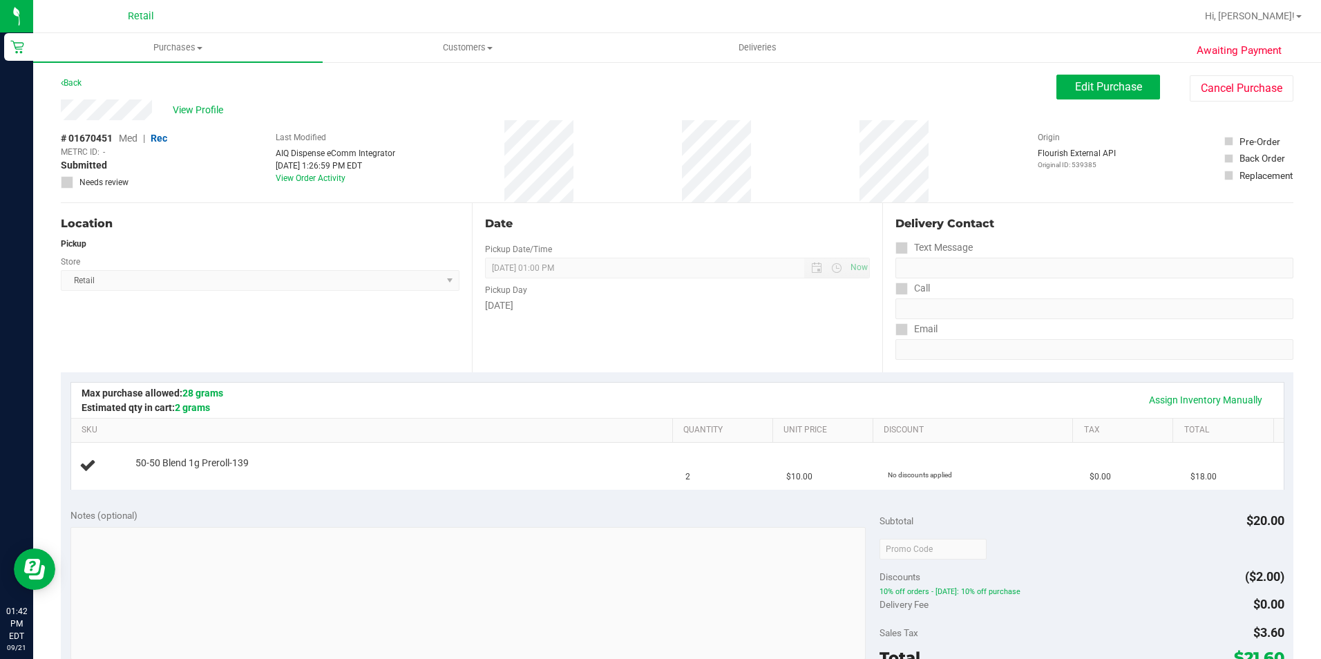
click at [644, 384] on div "Assign Inventory Manually" at bounding box center [677, 400] width 1213 height 35
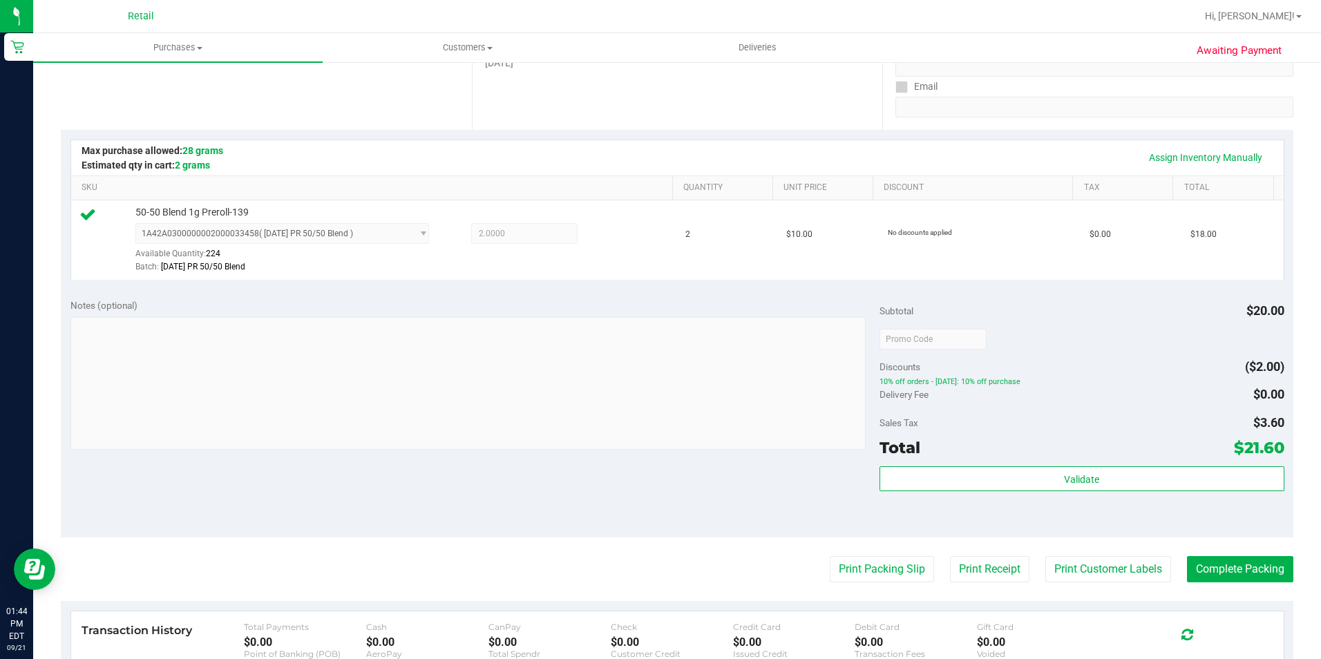
scroll to position [471, 0]
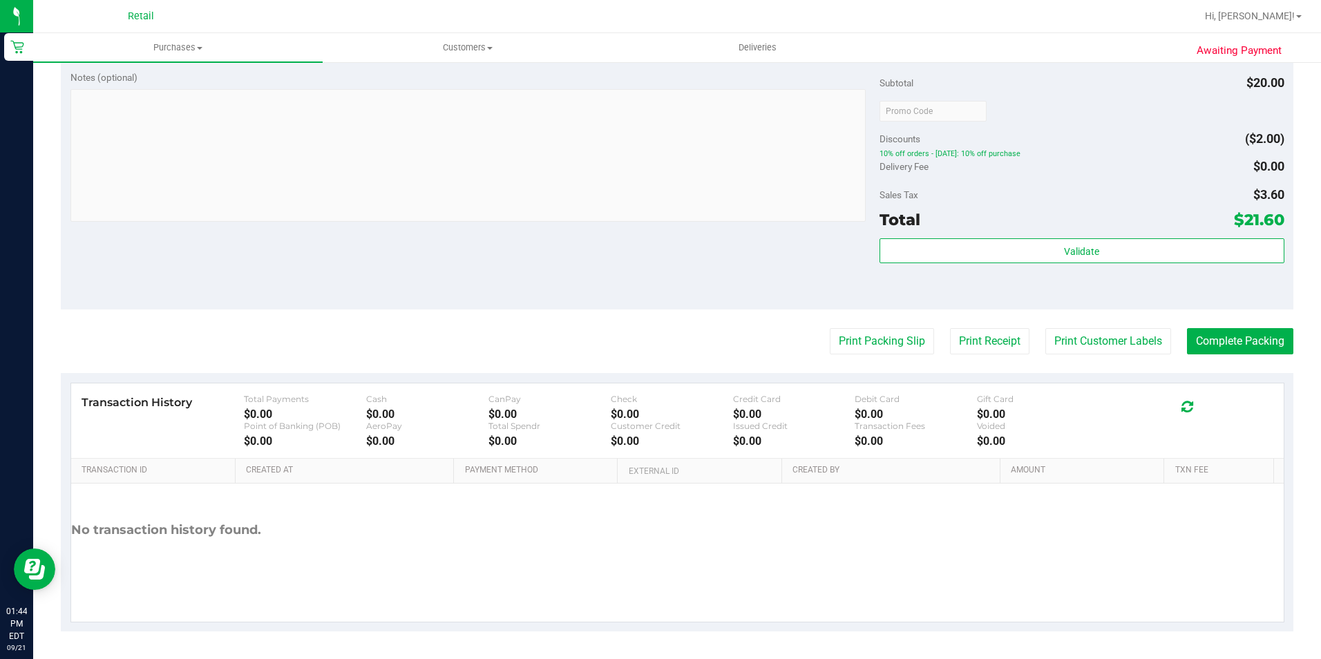
click at [1242, 307] on div "Notes (optional) Subtotal $20.00 Discounts ($2.00) 10% off orders - Sunday: 10%…" at bounding box center [677, 185] width 1233 height 249
click at [1242, 341] on button "Complete Packing" at bounding box center [1240, 341] width 106 height 26
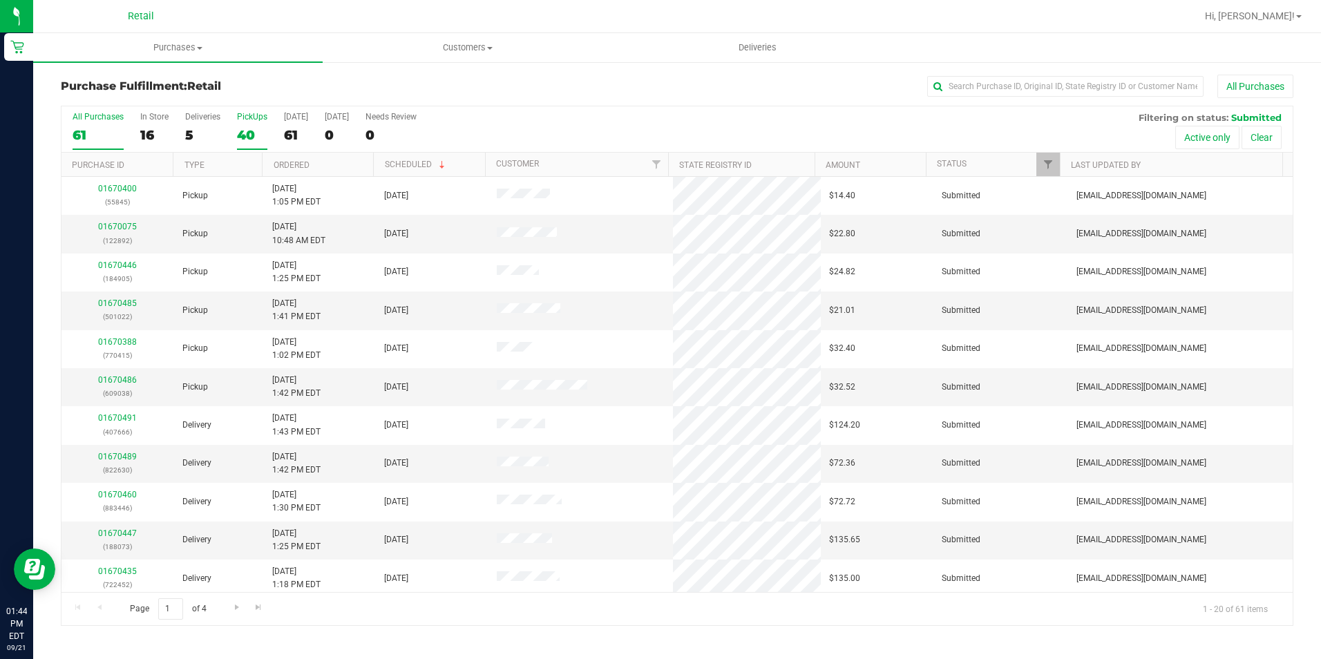
click at [241, 130] on div "40" at bounding box center [252, 135] width 30 height 16
click at [0, 0] on input "PickUps 40" at bounding box center [0, 0] width 0 height 0
click at [1034, 108] on div "All Purchases 61 In Store 16 Deliveries 5 PickUps 40 Today 61 Tomorrow 0 Needs …" at bounding box center [676, 111] width 1231 height 11
click at [1001, 93] on input "text" at bounding box center [1065, 86] width 276 height 21
click at [996, 88] on input "text" at bounding box center [1065, 86] width 276 height 21
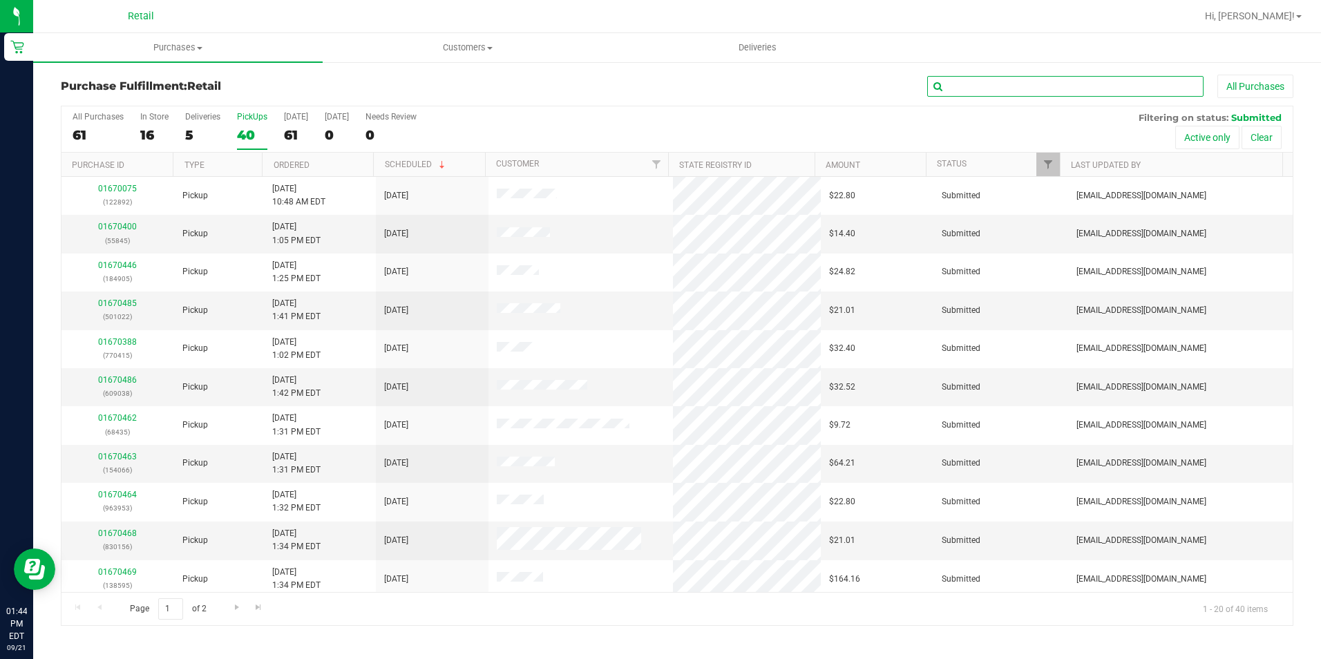
click at [996, 86] on input "text" at bounding box center [1065, 86] width 276 height 21
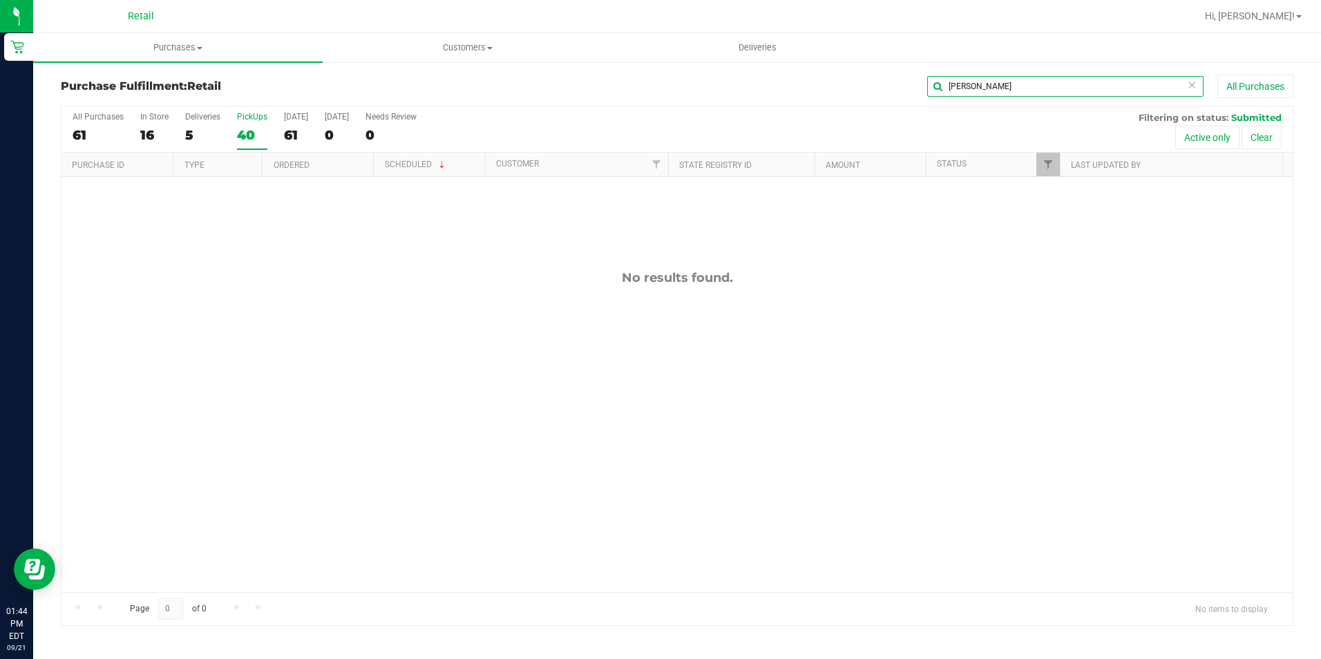
drag, startPoint x: 975, startPoint y: 79, endPoint x: 926, endPoint y: 86, distance: 49.5
click at [927, 86] on input "elsie" at bounding box center [1065, 86] width 276 height 21
type input "e"
drag, startPoint x: 987, startPoint y: 80, endPoint x: 875, endPoint y: 82, distance: 111.2
click at [875, 82] on div "morri All Purchases" at bounding box center [883, 86] width 822 height 23
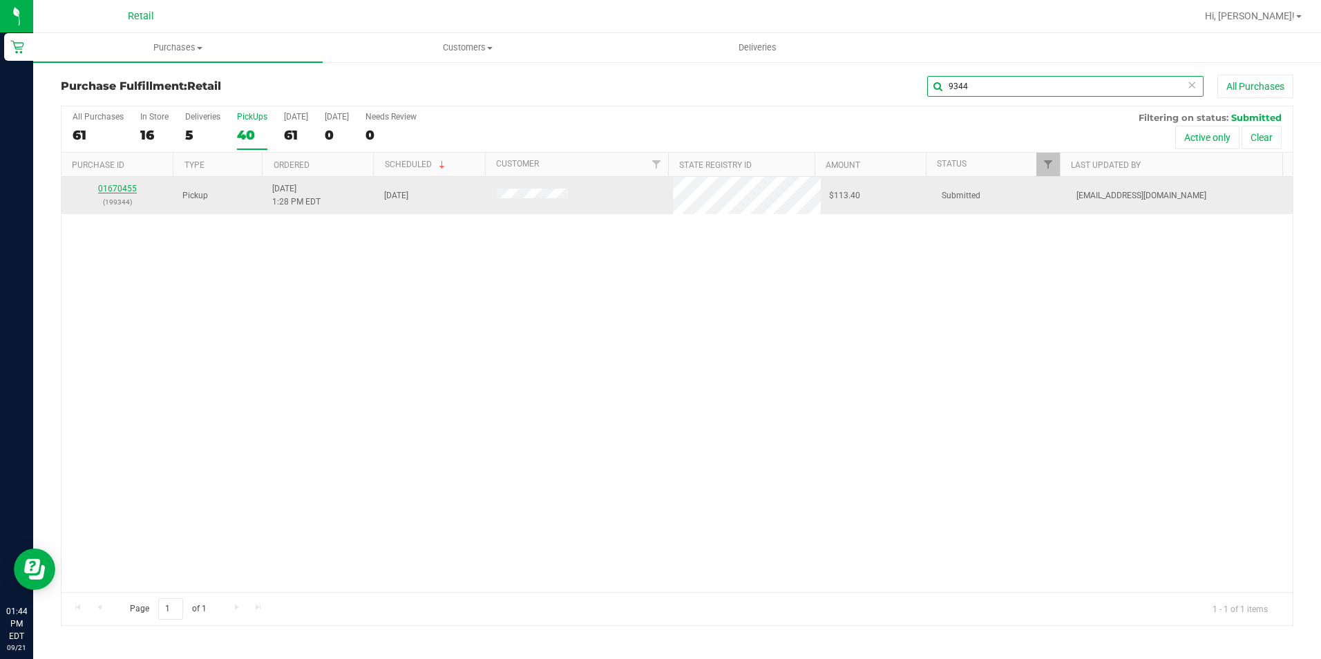
type input "9344"
click at [124, 184] on link "01670455" at bounding box center [117, 189] width 39 height 10
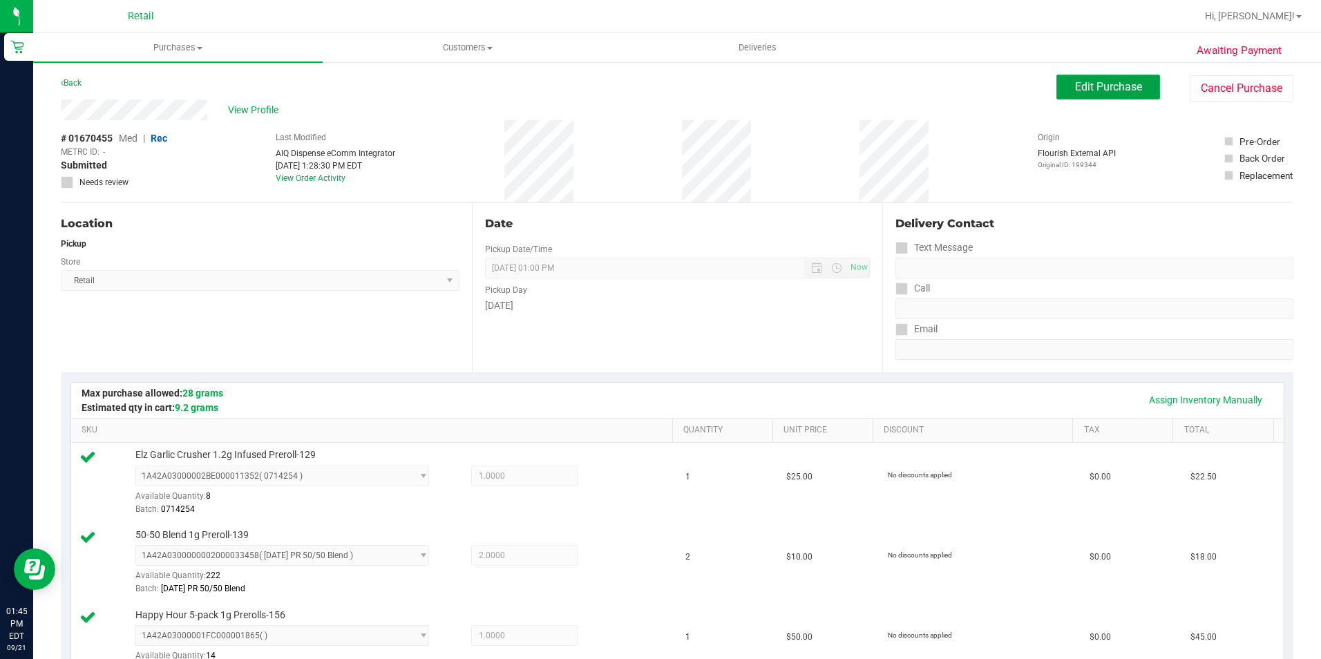
click at [1096, 90] on span "Edit Purchase" at bounding box center [1108, 86] width 67 height 13
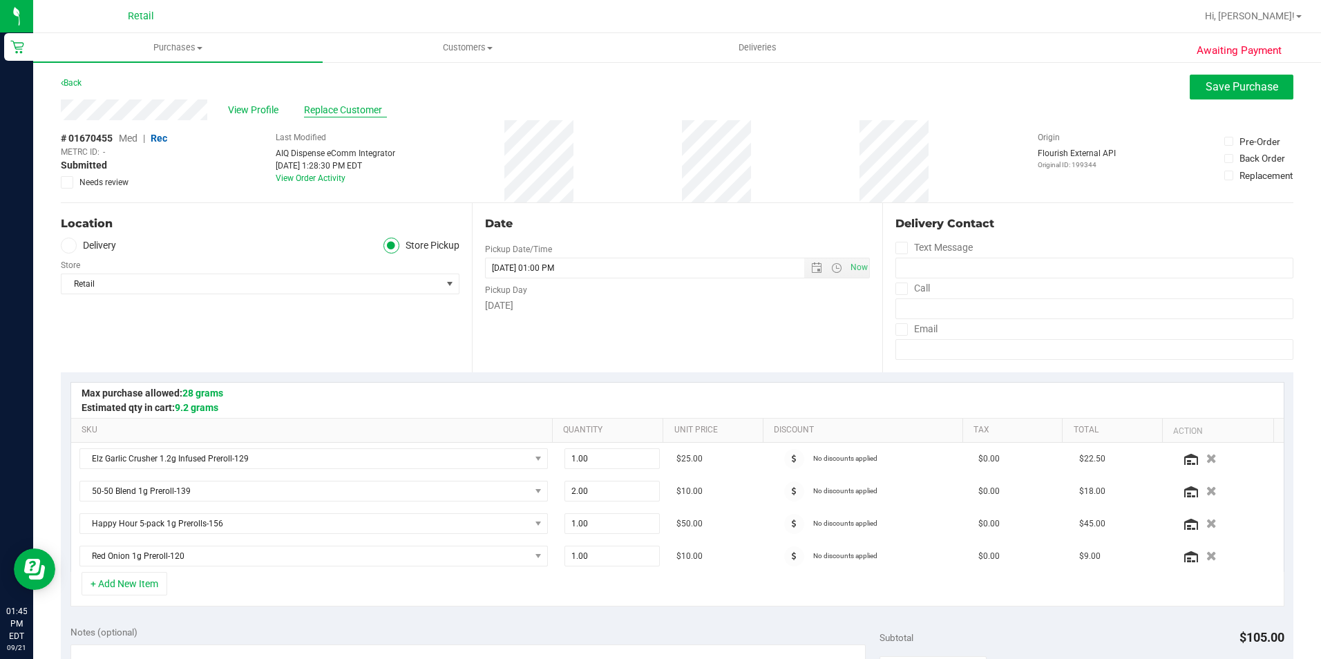
click at [361, 111] on span "Replace Customer" at bounding box center [345, 110] width 83 height 15
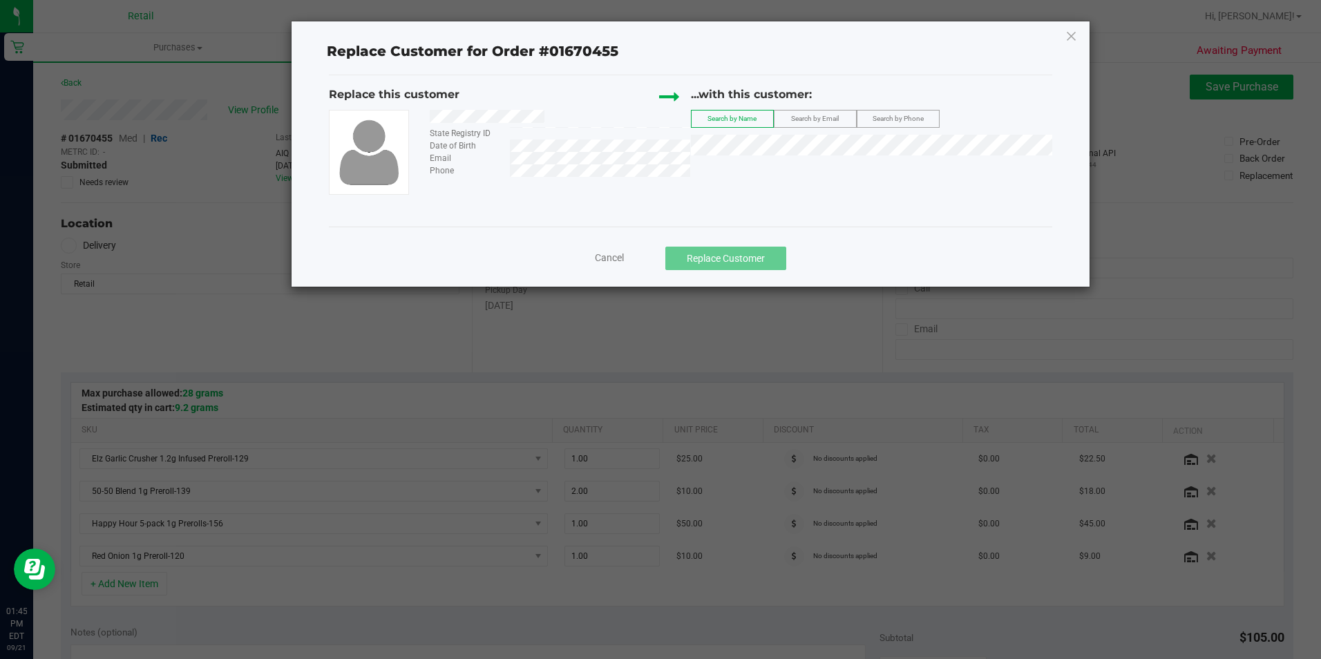
click at [725, 131] on div "...with this customer: Search by Name Search by Email Search by Phone" at bounding box center [871, 124] width 361 height 76
click at [775, 164] on li "Elsie Morrison" at bounding box center [872, 168] width 360 height 19
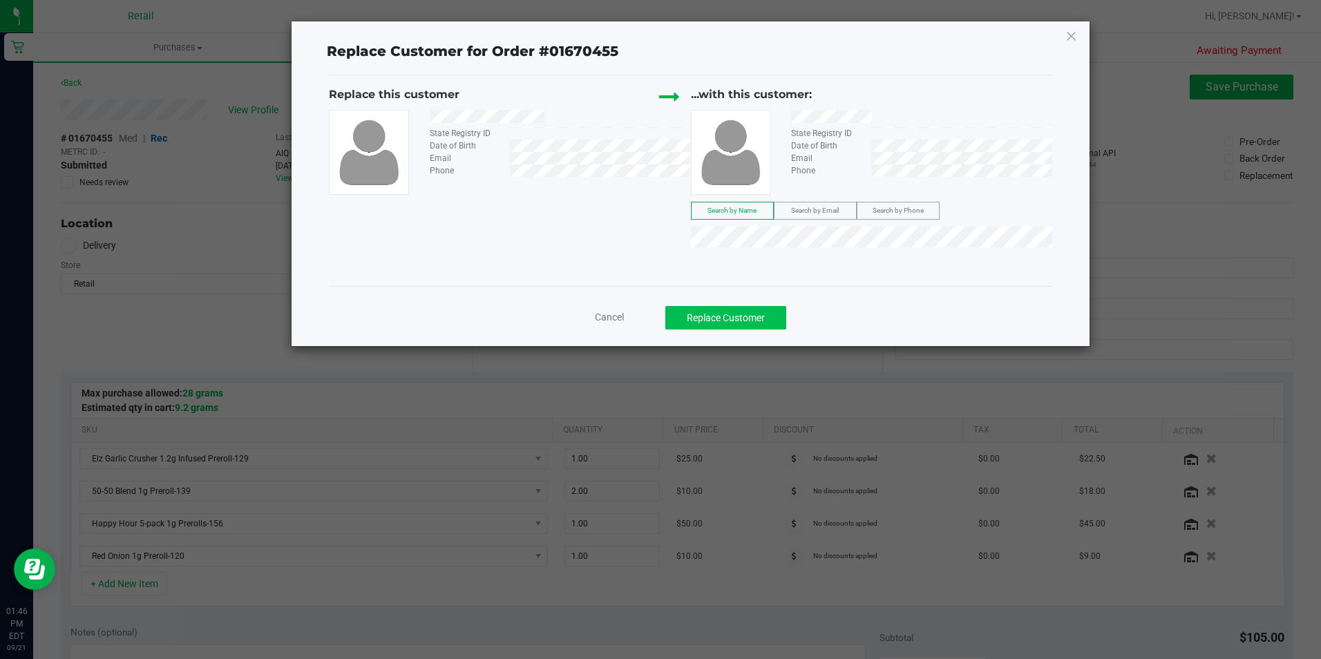
drag, startPoint x: 736, startPoint y: 334, endPoint x: 724, endPoint y: 325, distance: 14.8
click at [734, 334] on div "Cancel Replace Customer" at bounding box center [690, 313] width 723 height 55
click at [720, 317] on button "Replace Customer" at bounding box center [725, 317] width 121 height 23
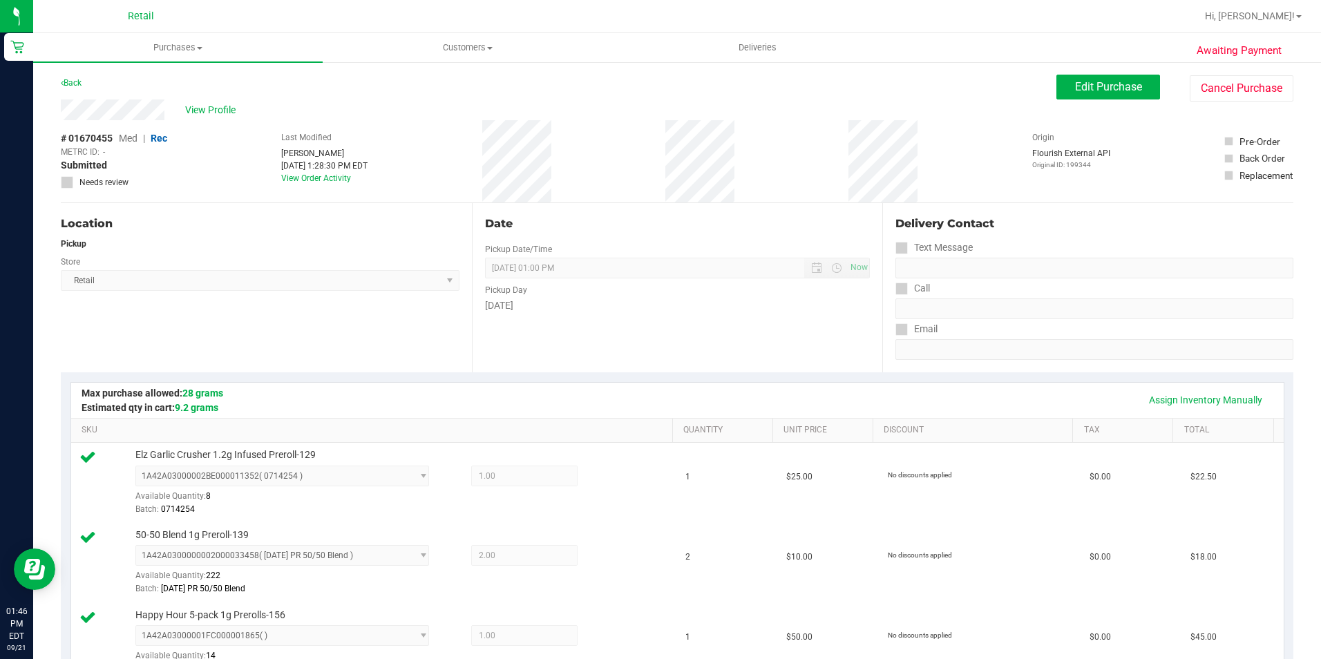
scroll to position [484, 0]
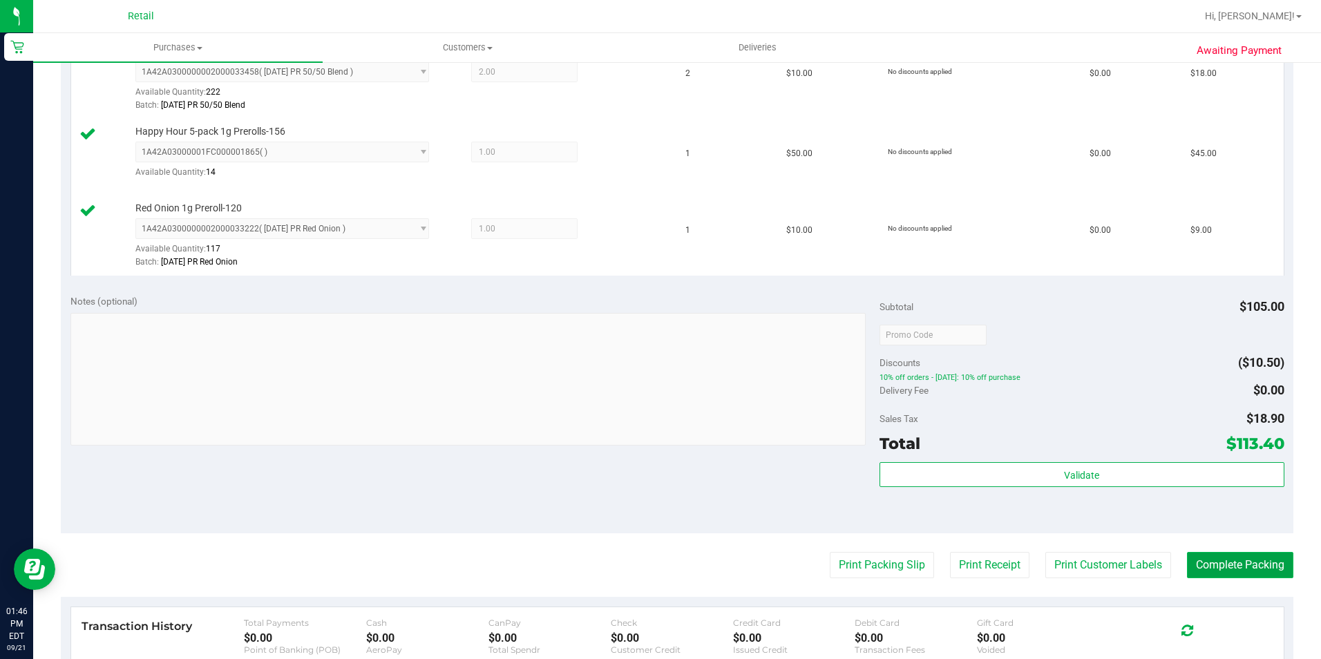
click at [1215, 560] on button "Complete Packing" at bounding box center [1240, 565] width 106 height 26
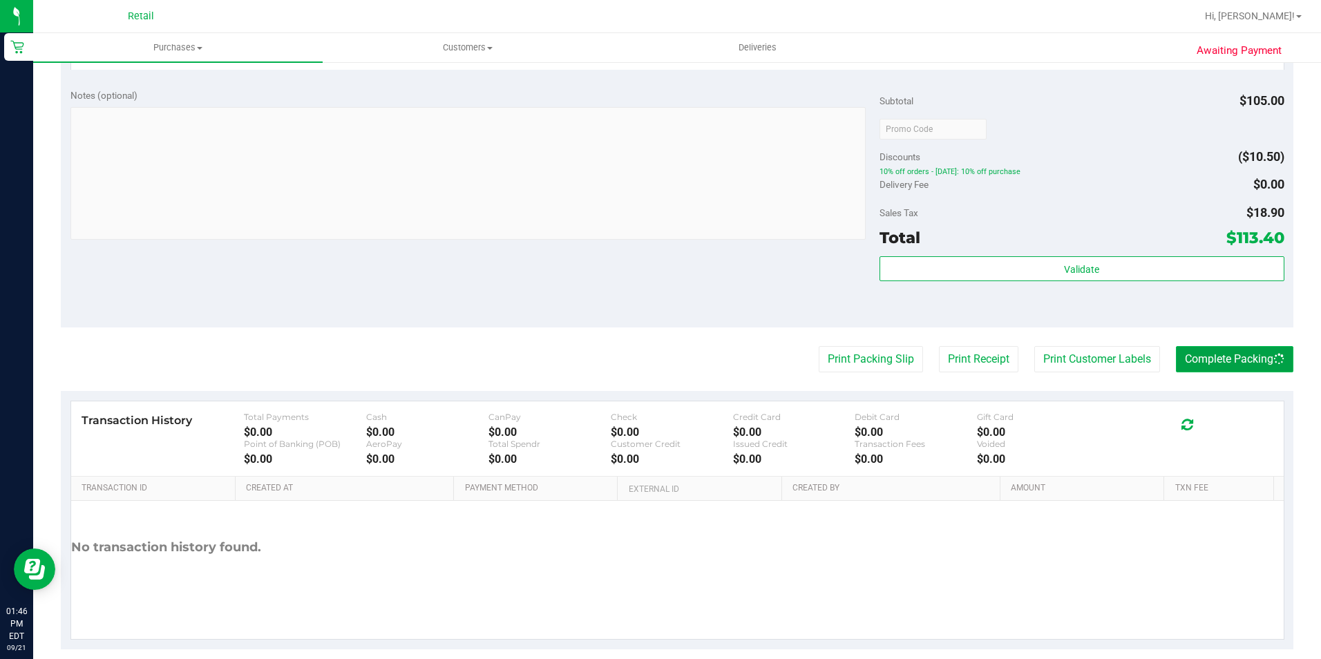
scroll to position [691, 0]
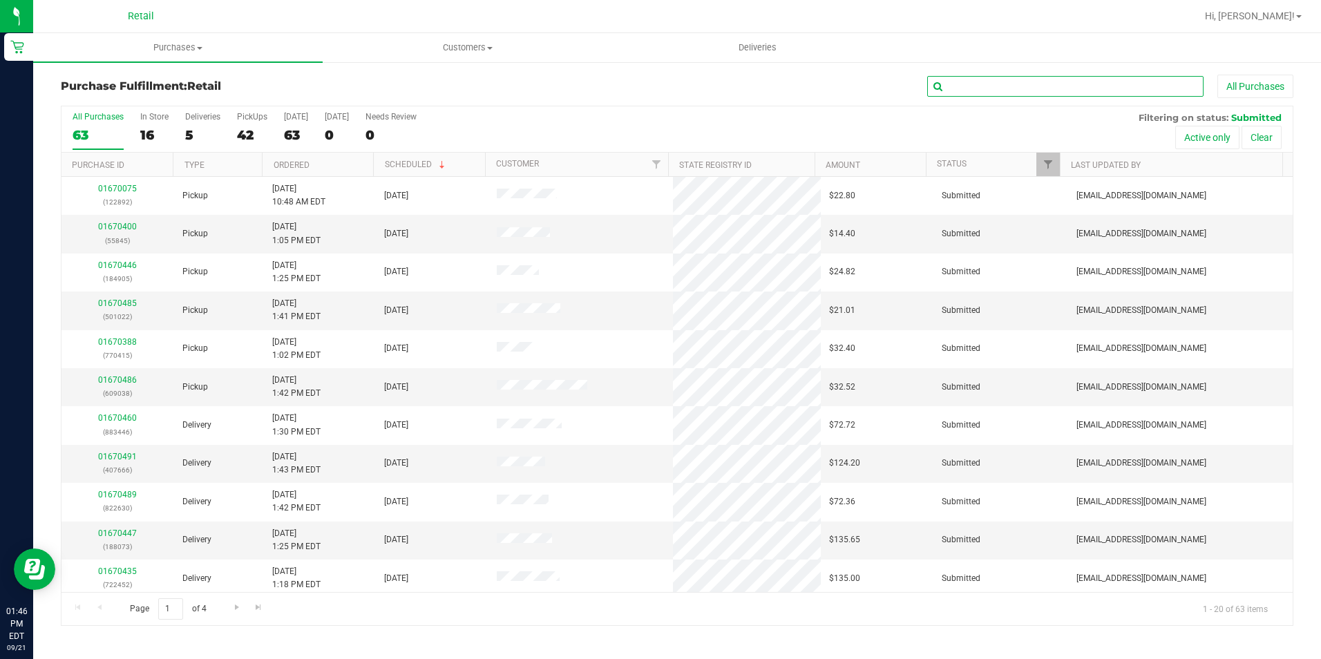
click at [976, 94] on input "text" at bounding box center [1065, 86] width 276 height 21
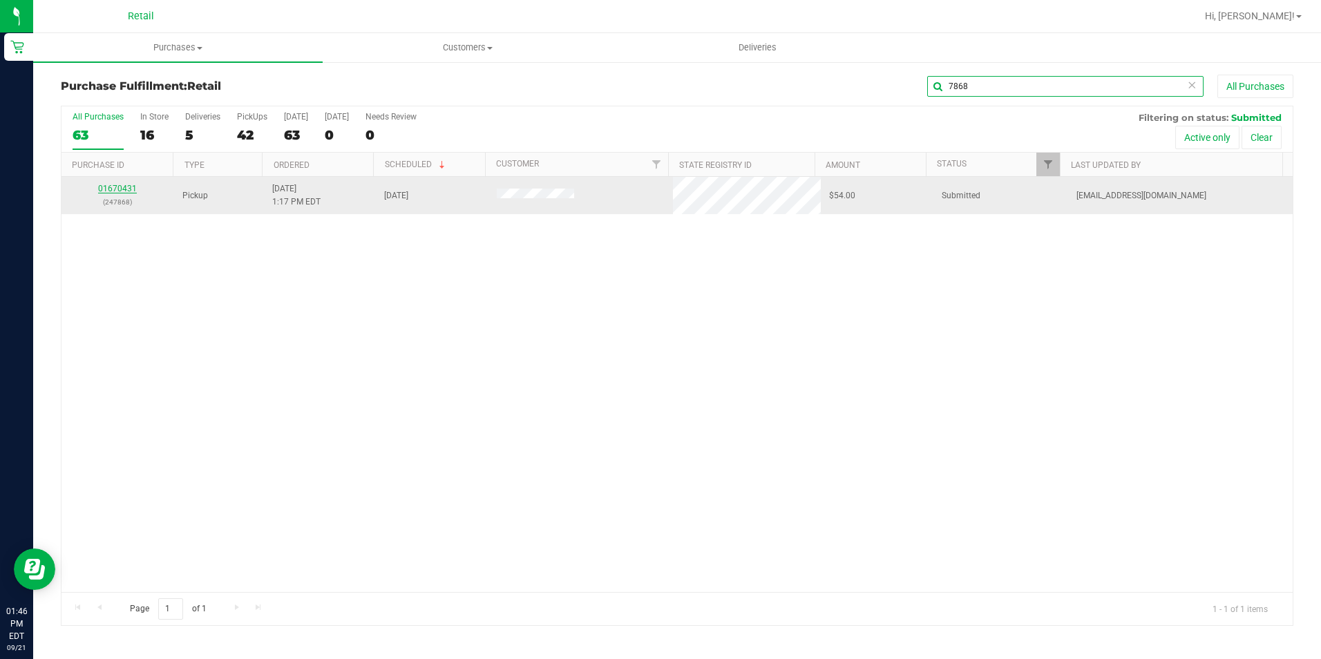
type input "7868"
click at [113, 186] on link "01670431" at bounding box center [117, 189] width 39 height 10
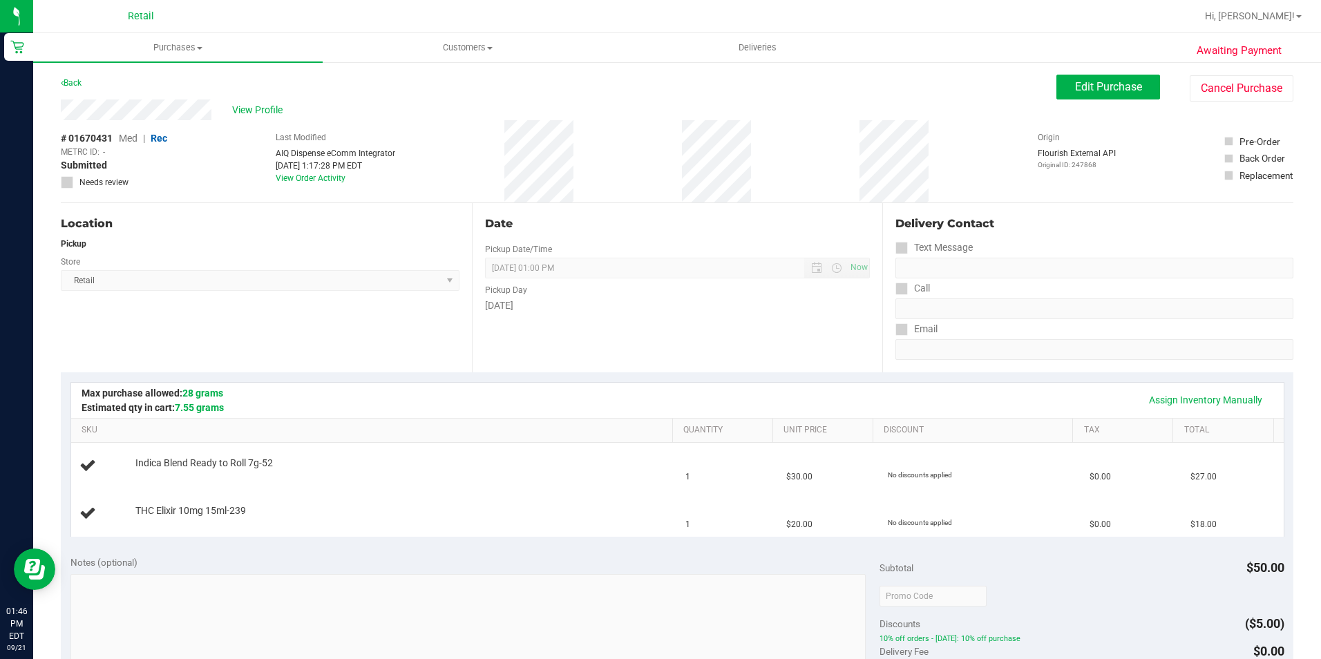
click at [510, 386] on div "Assign Inventory Manually" at bounding box center [677, 400] width 1213 height 35
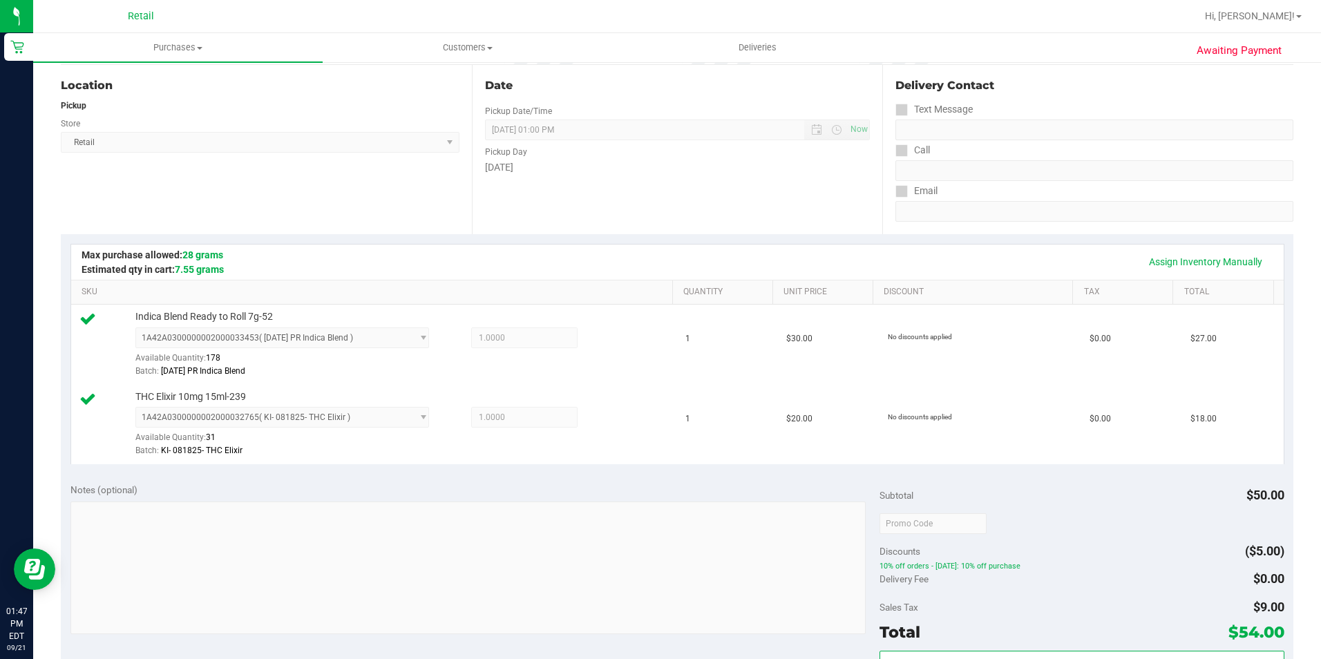
scroll to position [484, 0]
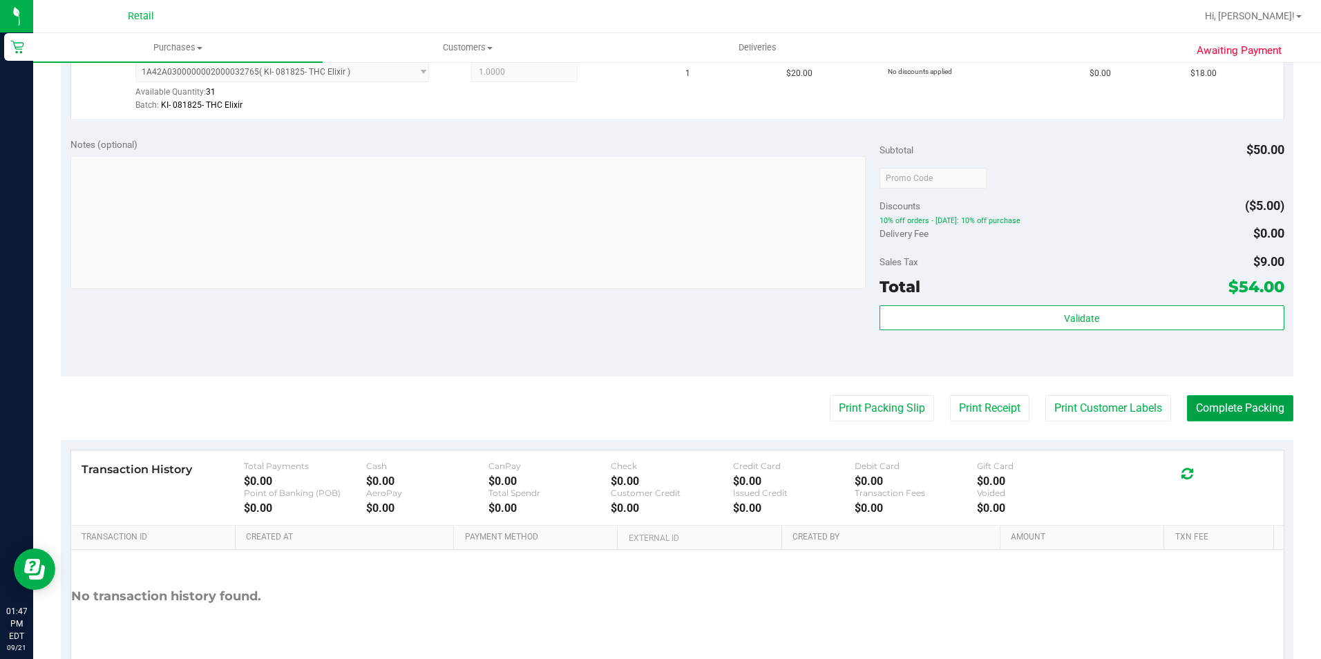
drag, startPoint x: 1204, startPoint y: 395, endPoint x: 1203, endPoint y: 418, distance: 22.8
click at [1205, 395] on button "Complete Packing" at bounding box center [1240, 408] width 106 height 26
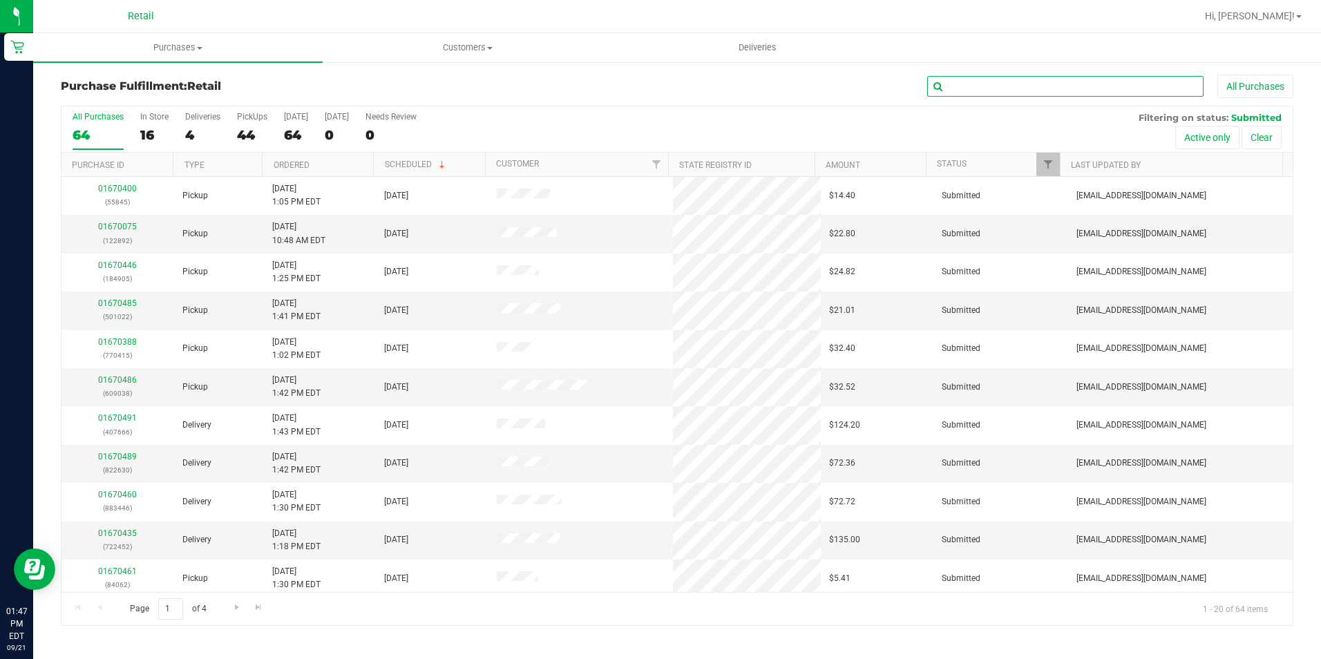
click at [1008, 79] on input "text" at bounding box center [1065, 86] width 276 height 21
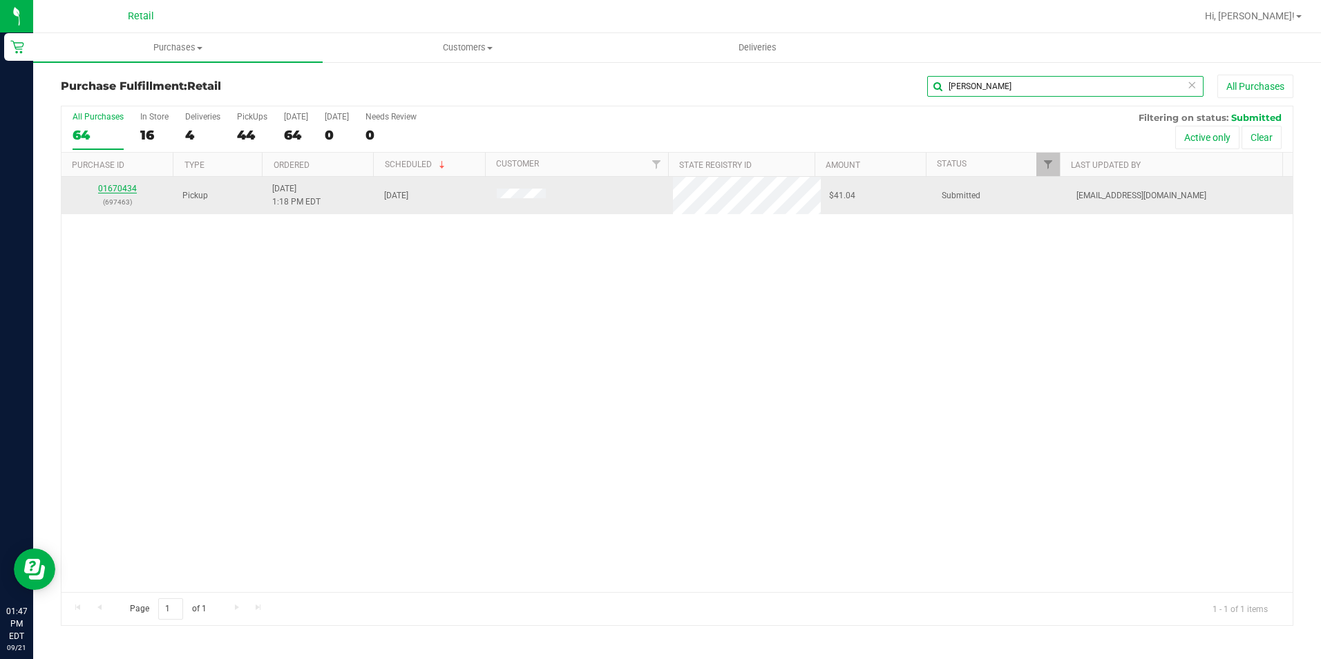
type input "glenn"
click at [117, 193] on link "01670434" at bounding box center [117, 189] width 39 height 10
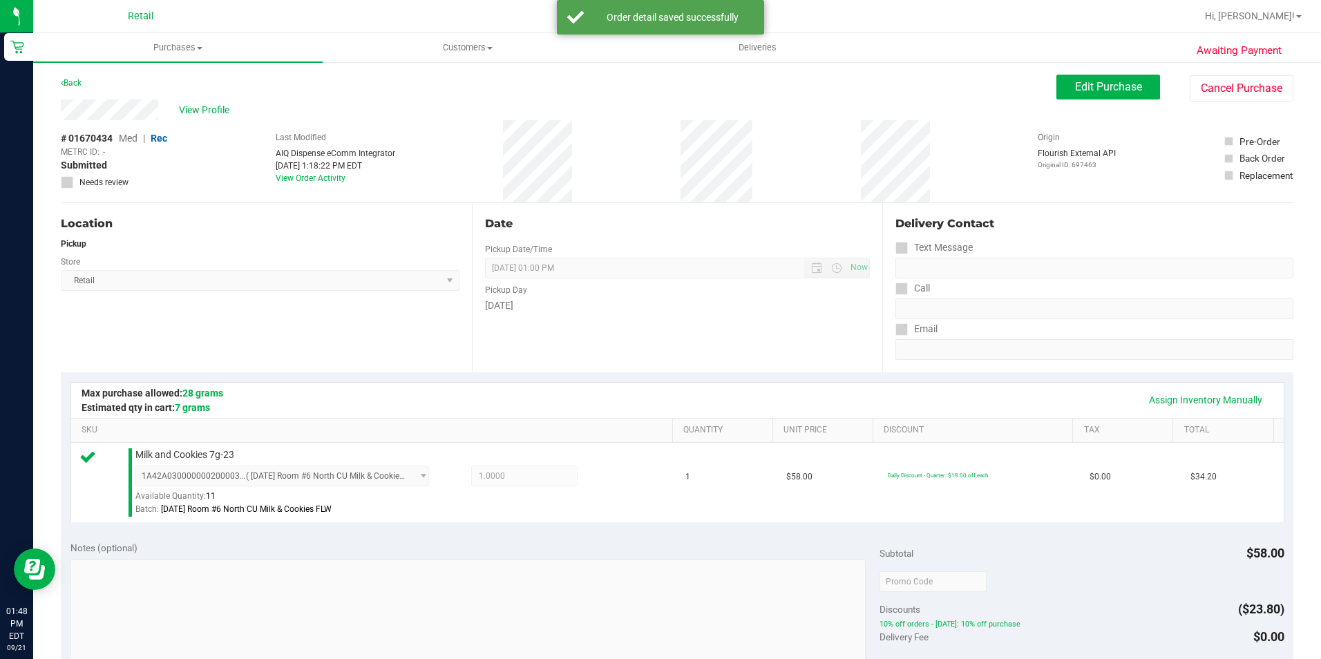
scroll to position [471, 0]
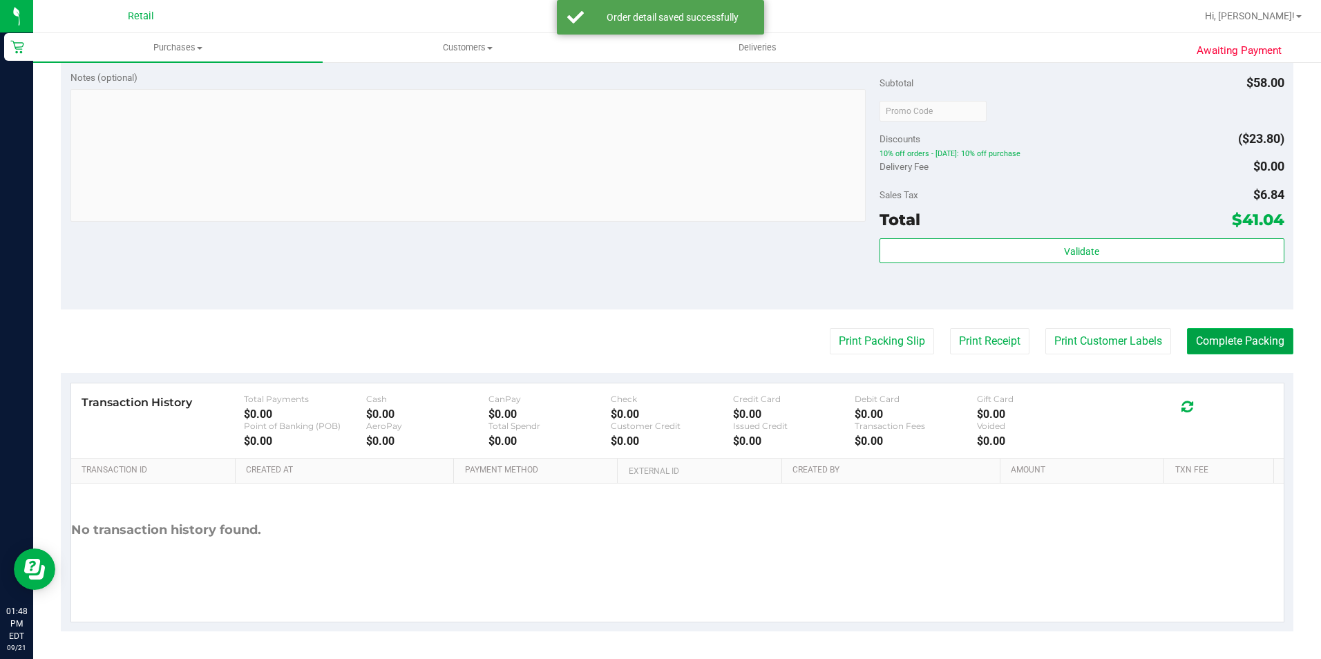
click at [1195, 335] on button "Complete Packing" at bounding box center [1240, 341] width 106 height 26
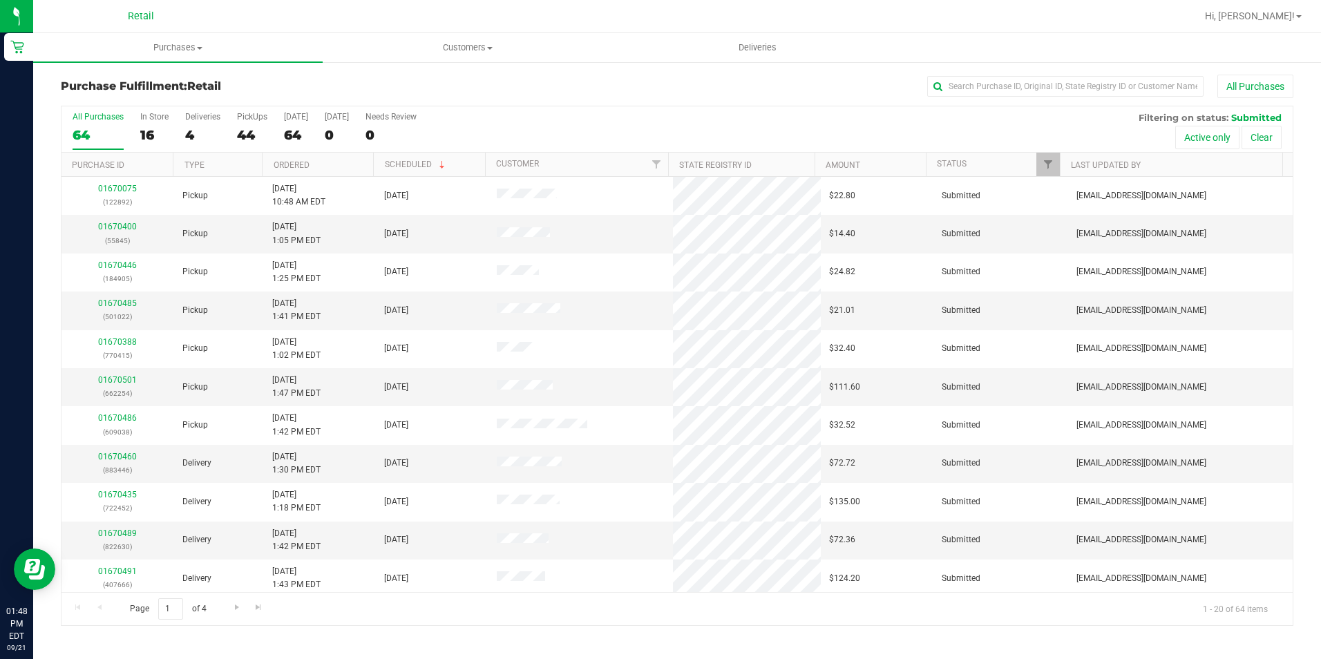
click at [1088, 99] on div "Purchase Fulfillment: Retail All Purchases" at bounding box center [677, 90] width 1233 height 30
click at [1079, 93] on input "text" at bounding box center [1065, 86] width 276 height 21
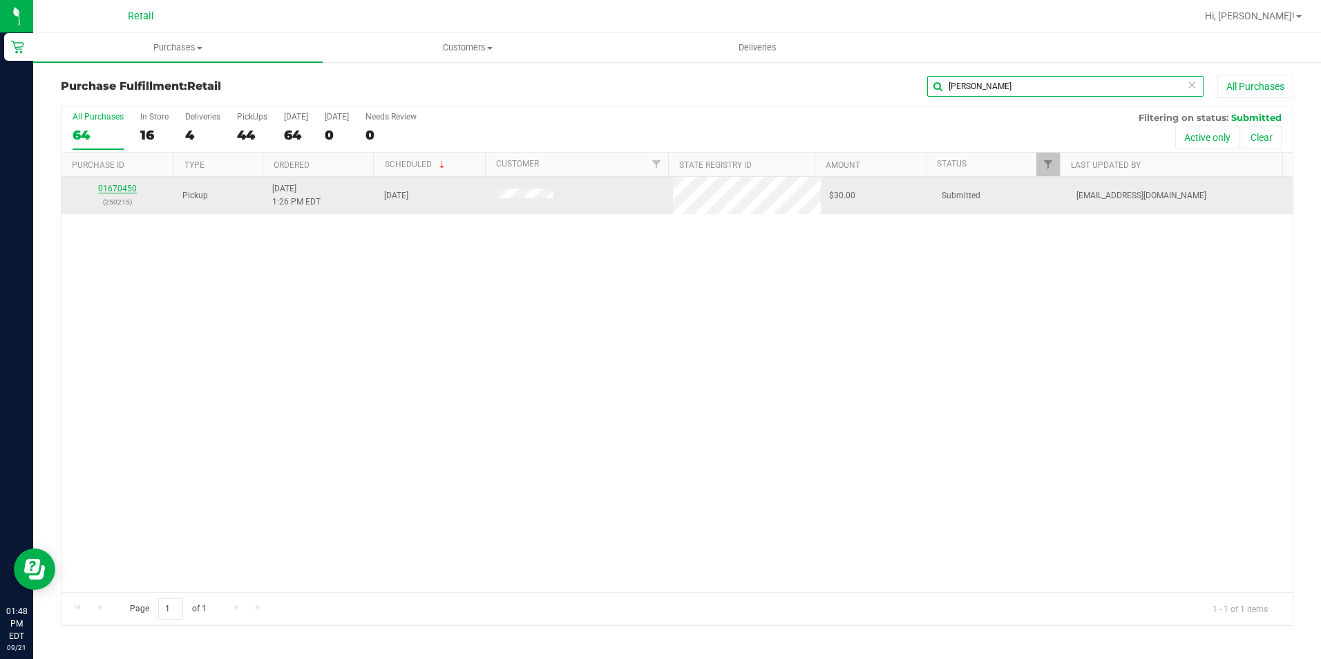
type input "james"
click at [130, 184] on link "01670450" at bounding box center [117, 189] width 39 height 10
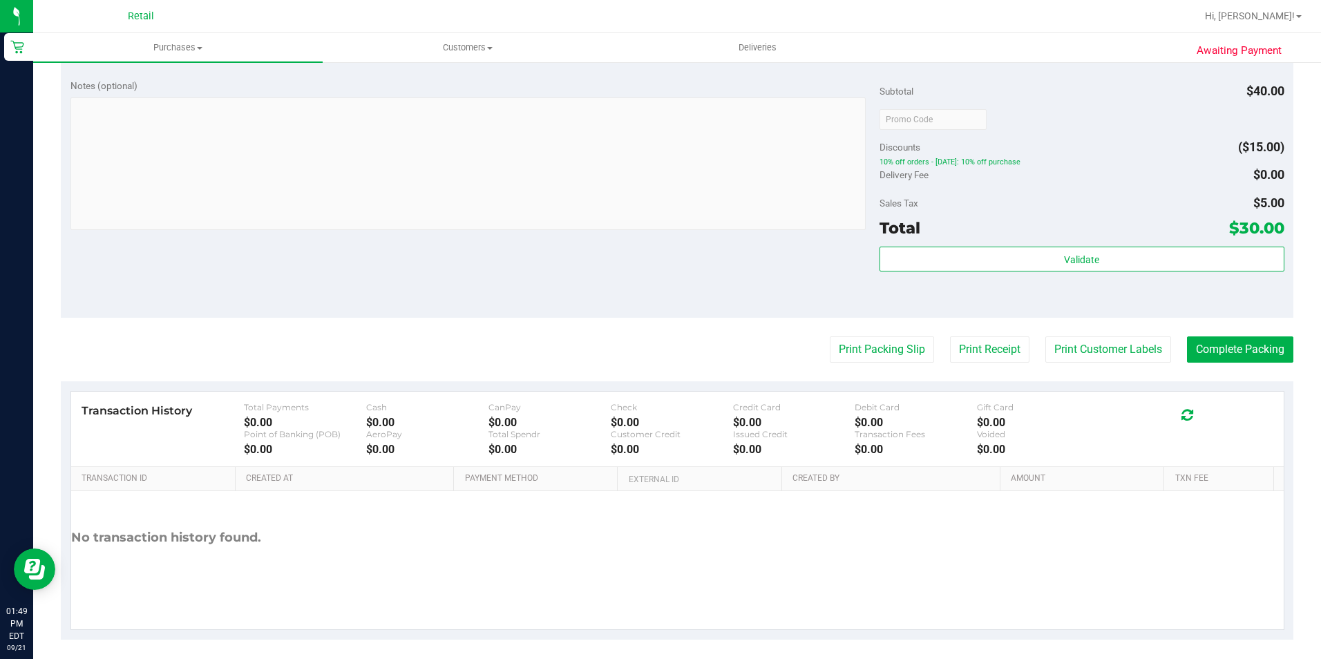
scroll to position [551, 0]
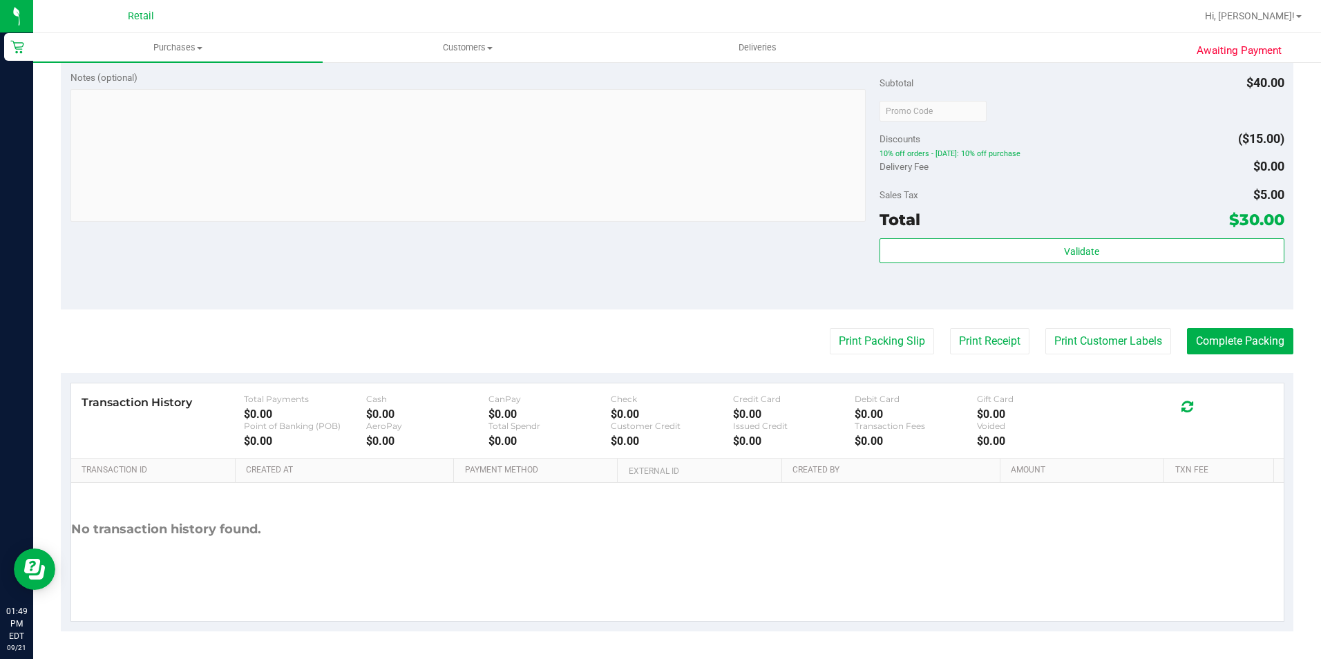
click at [1243, 359] on purchase-details "Back Edit Purchase Cancel Purchase View Profile # 01670450 Med | Rec METRC ID: …" at bounding box center [677, 78] width 1233 height 1108
drag, startPoint x: 1243, startPoint y: 359, endPoint x: 1241, endPoint y: 338, distance: 21.5
click at [1241, 338] on button "Complete Packing" at bounding box center [1240, 341] width 106 height 26
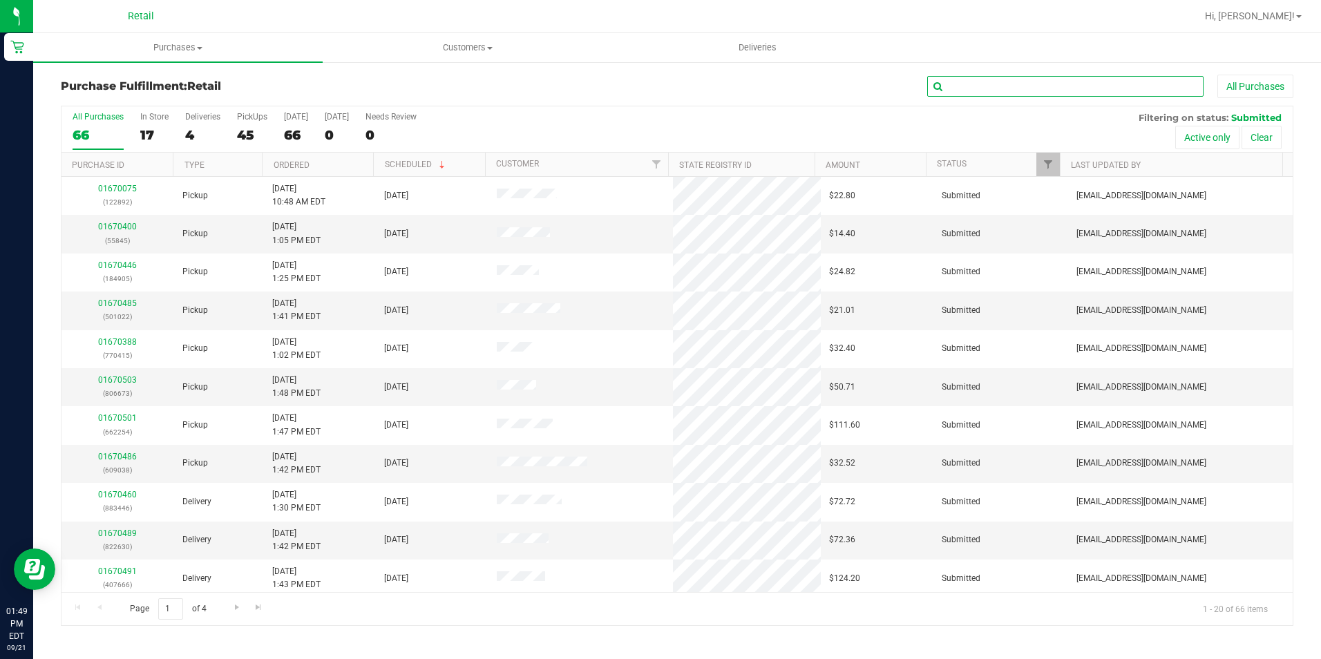
click at [975, 86] on input "text" at bounding box center [1065, 86] width 276 height 21
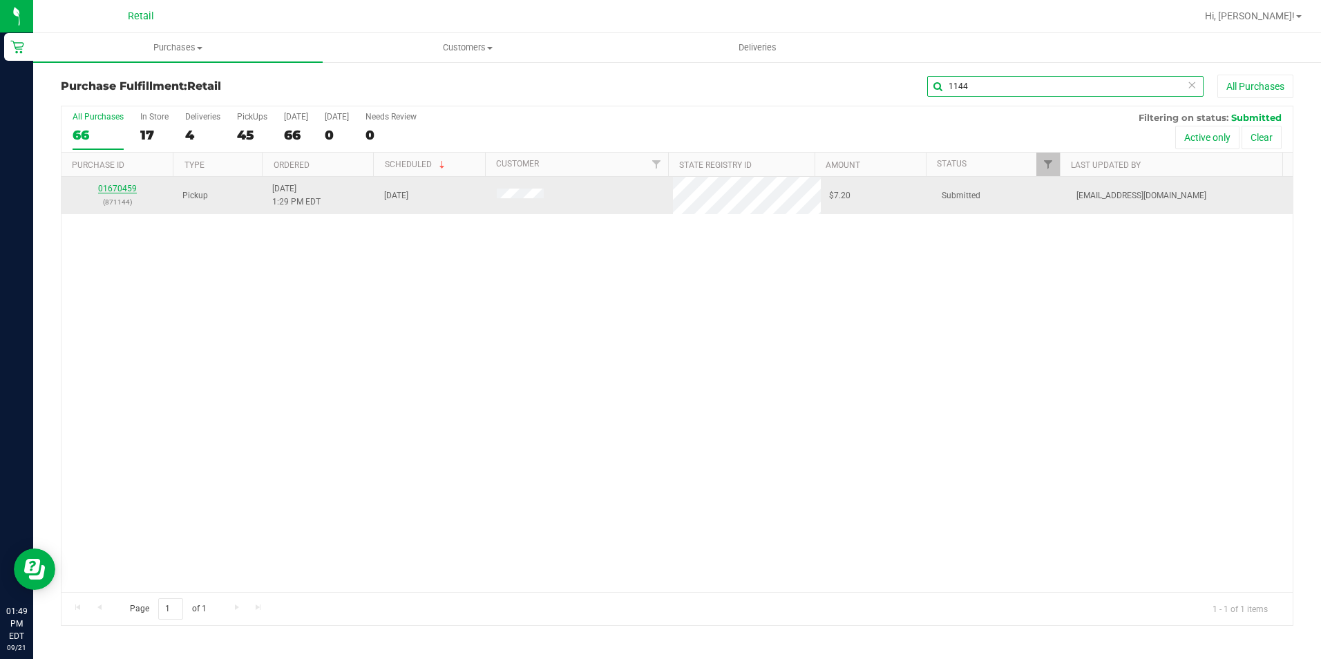
type input "1144"
click at [115, 194] on div "01670459 (871144)" at bounding box center [118, 195] width 96 height 26
click at [108, 189] on link "01670459" at bounding box center [117, 189] width 39 height 10
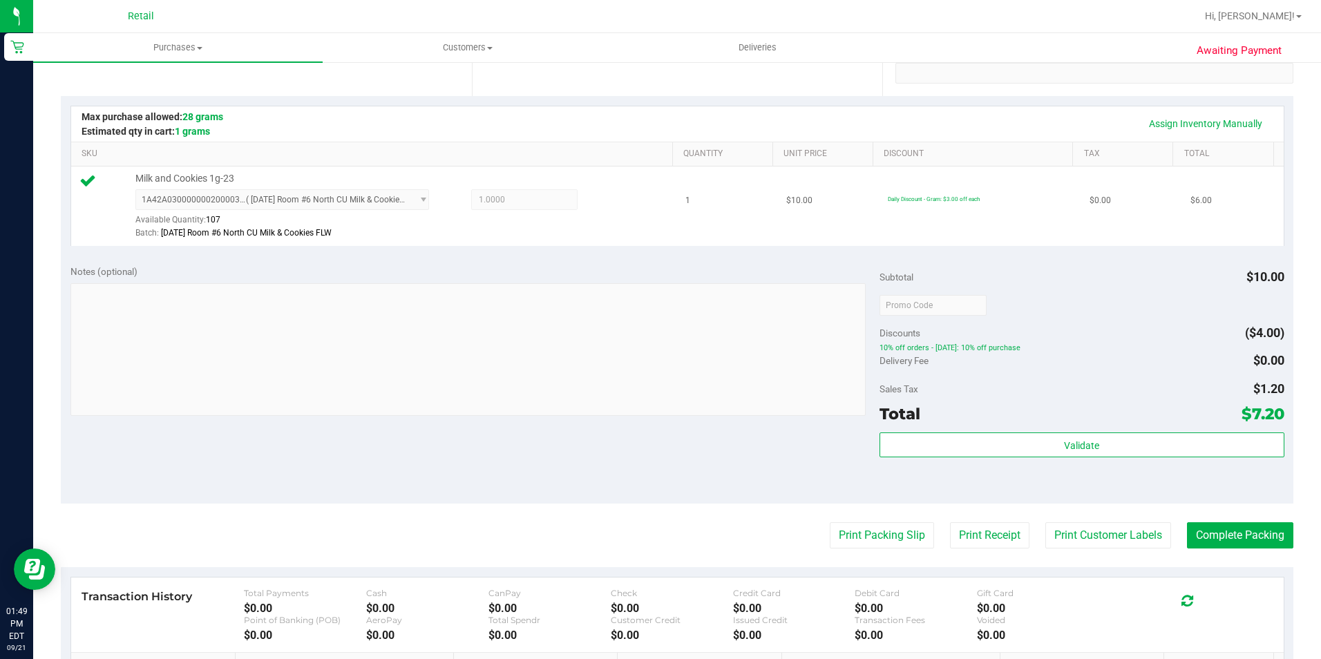
scroll to position [415, 0]
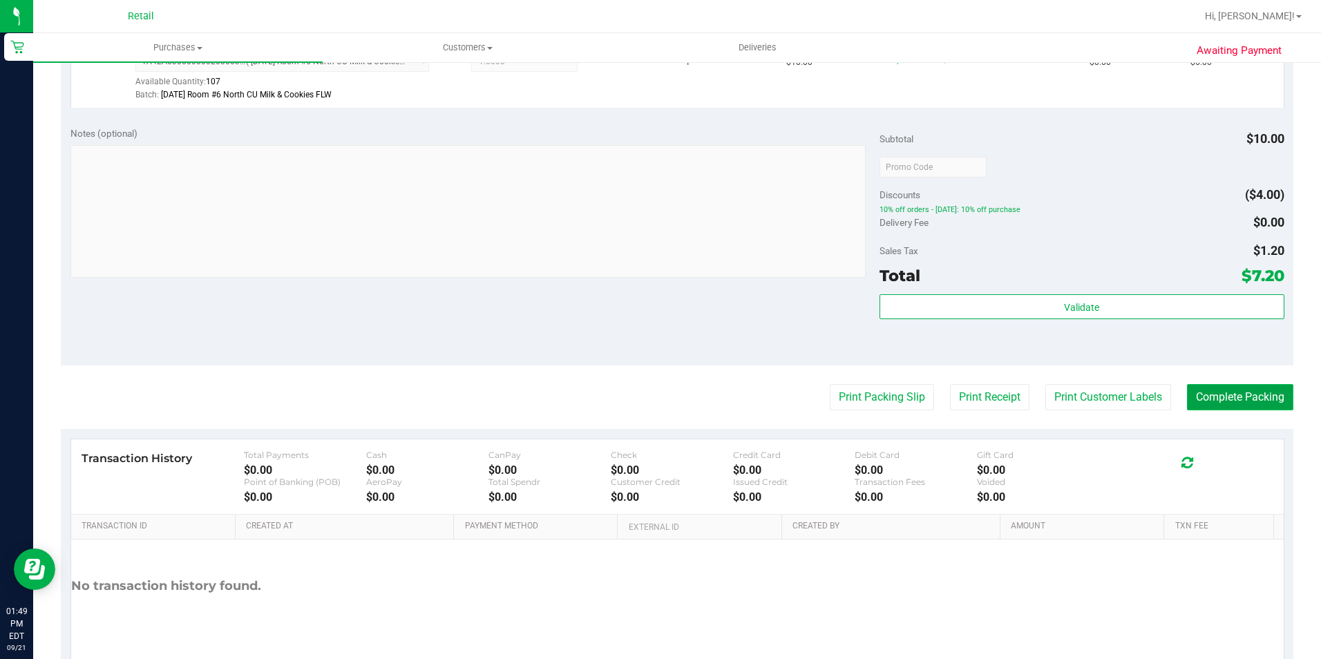
click at [1214, 396] on button "Complete Packing" at bounding box center [1240, 397] width 106 height 26
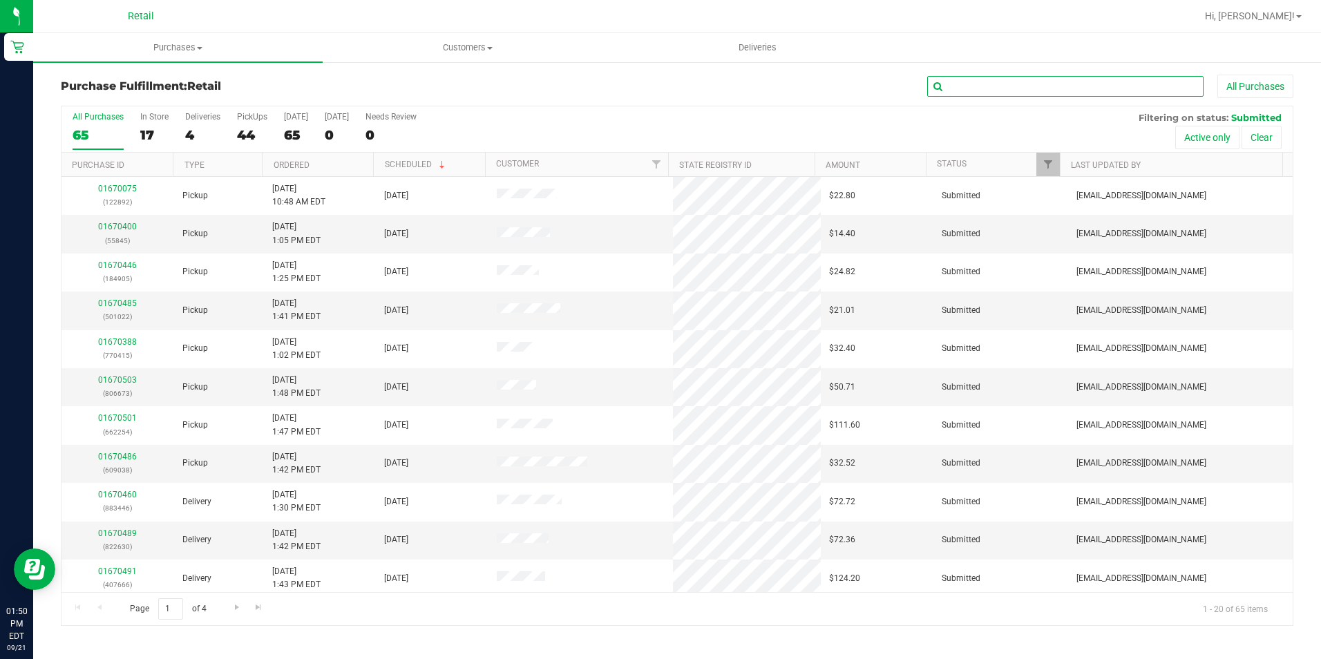
click at [987, 79] on input "text" at bounding box center [1065, 86] width 276 height 21
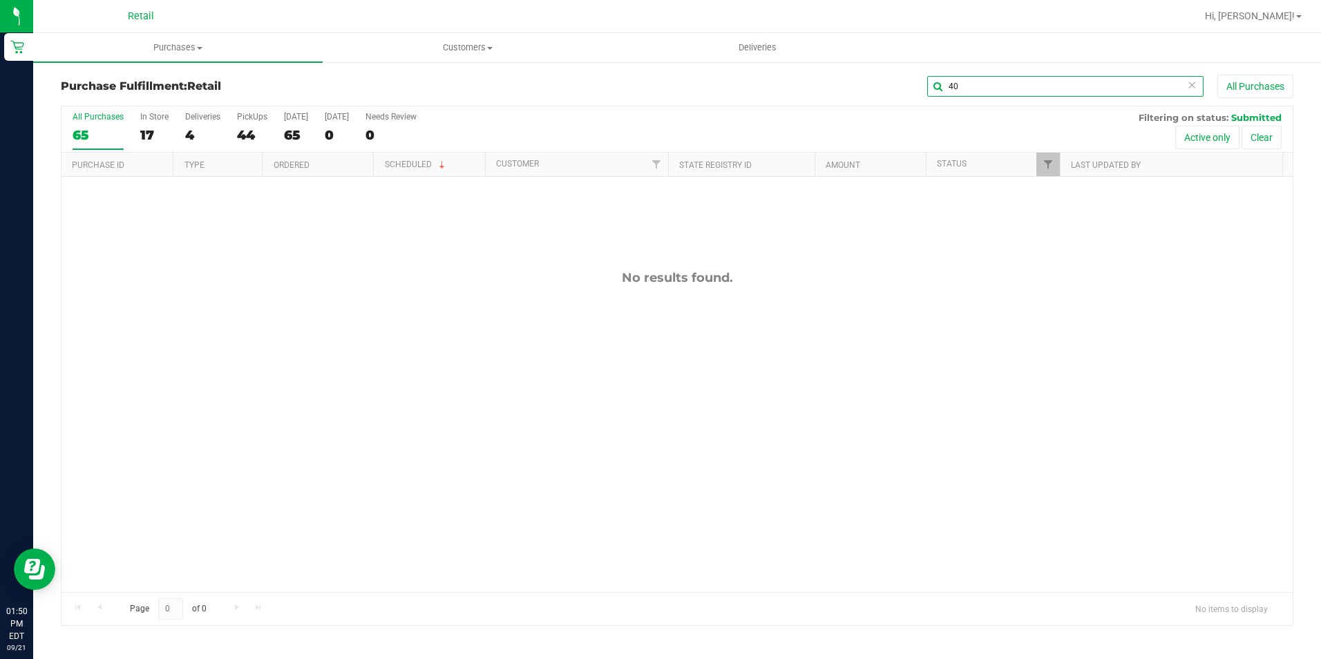
type input "4"
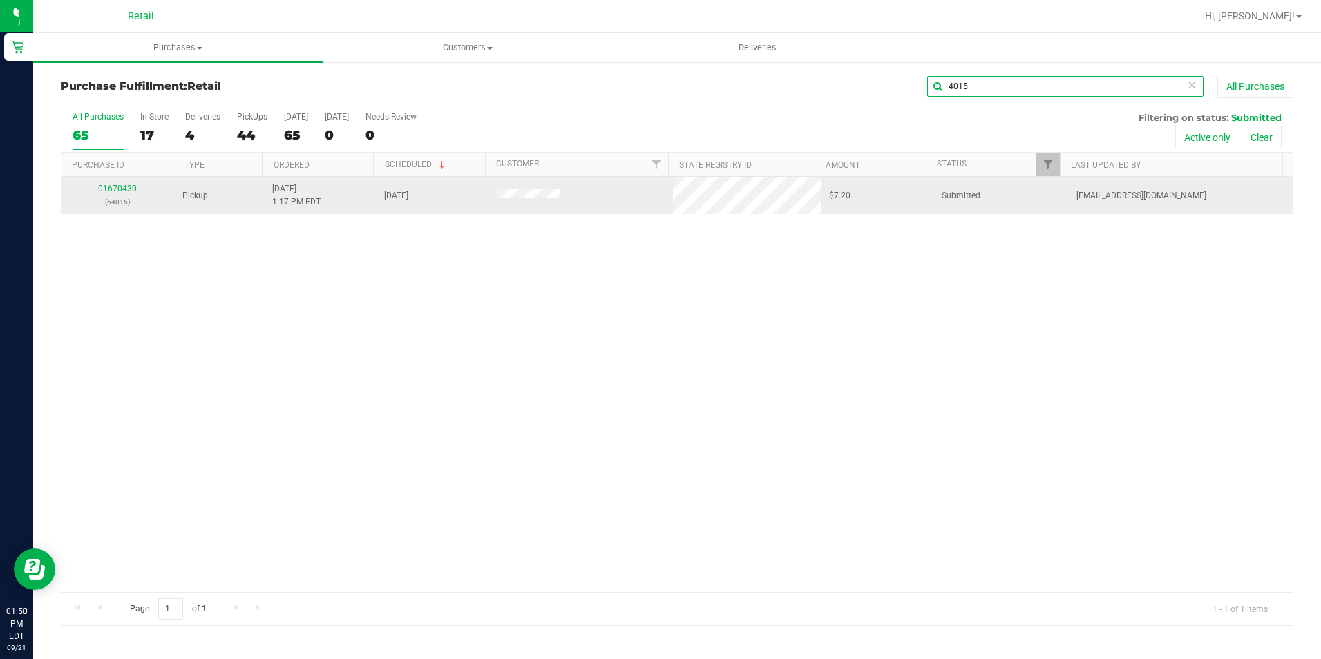
type input "4015"
click at [122, 184] on link "01670430" at bounding box center [117, 189] width 39 height 10
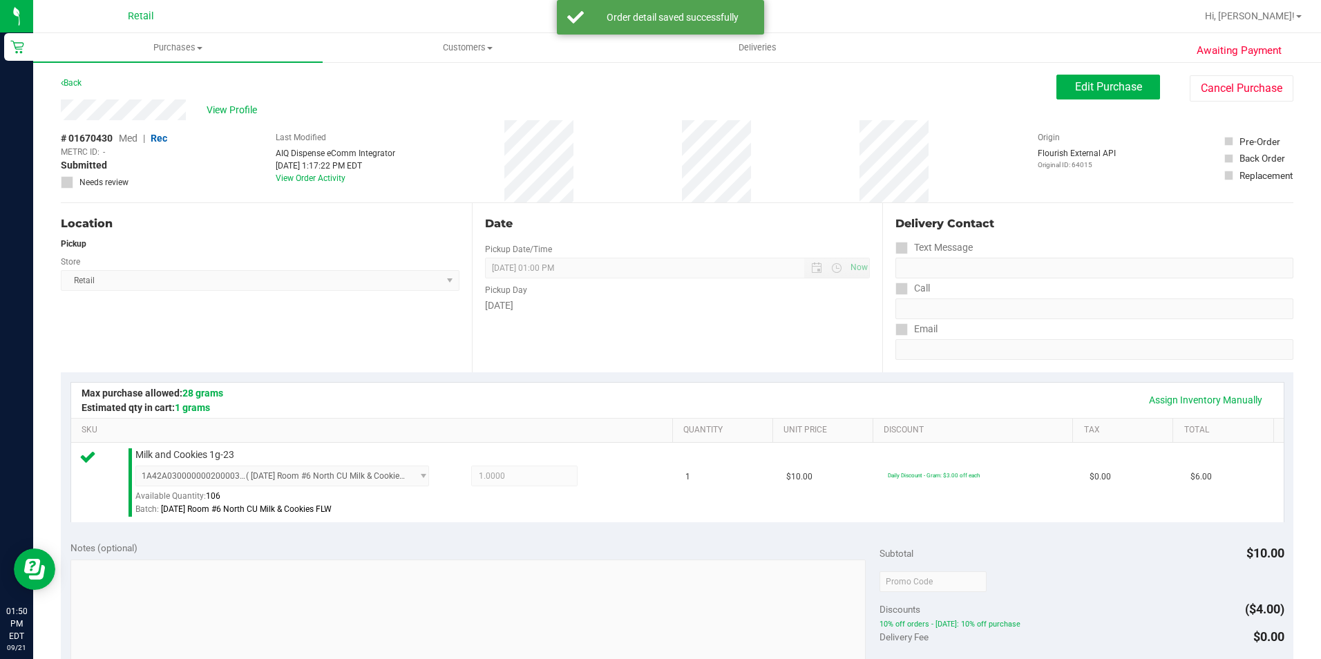
scroll to position [471, 0]
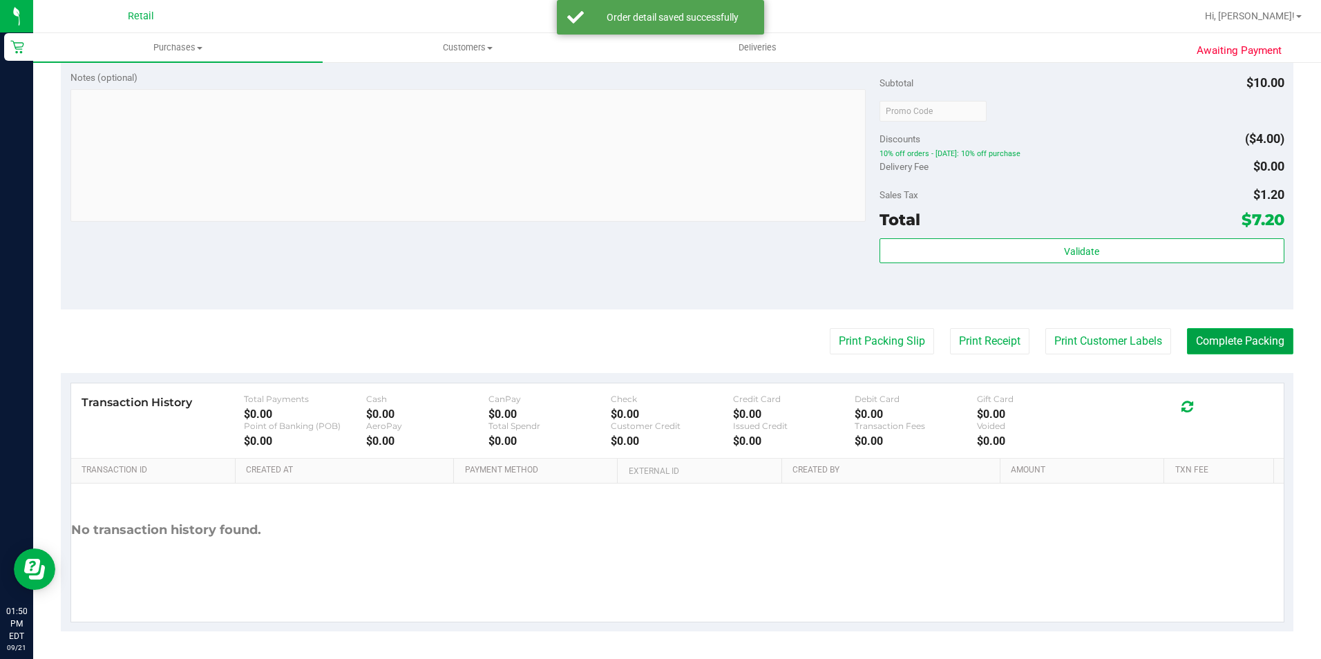
click at [1222, 342] on button "Complete Packing" at bounding box center [1240, 341] width 106 height 26
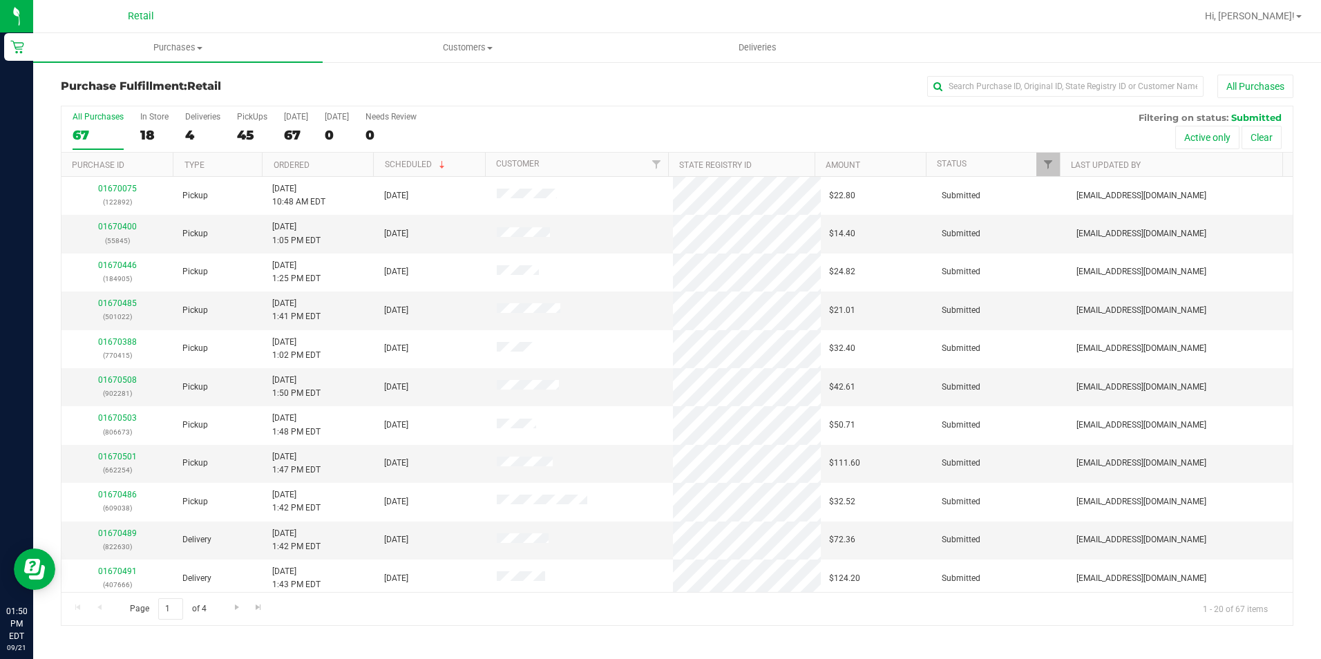
click at [1004, 71] on div "Purchase Fulfillment: Retail All Purchases All Purchases 67 In Store 18 Deliver…" at bounding box center [677, 350] width 1288 height 579
click at [1004, 73] on div "Purchase Fulfillment: Retail All Purchases All Purchases 67 In Store 18 Deliver…" at bounding box center [677, 350] width 1288 height 579
click at [998, 106] on div "All Purchases 67 In Store 18 Deliveries 4 PickUps 45 Today 67 Tomorrow 0 Needs …" at bounding box center [677, 366] width 1233 height 520
click at [1004, 72] on div "Purchase Fulfillment: Retail All Purchases All Purchases 67 In Store 18 Deliver…" at bounding box center [677, 350] width 1288 height 579
click at [1003, 75] on div "All Purchases" at bounding box center [883, 86] width 822 height 23
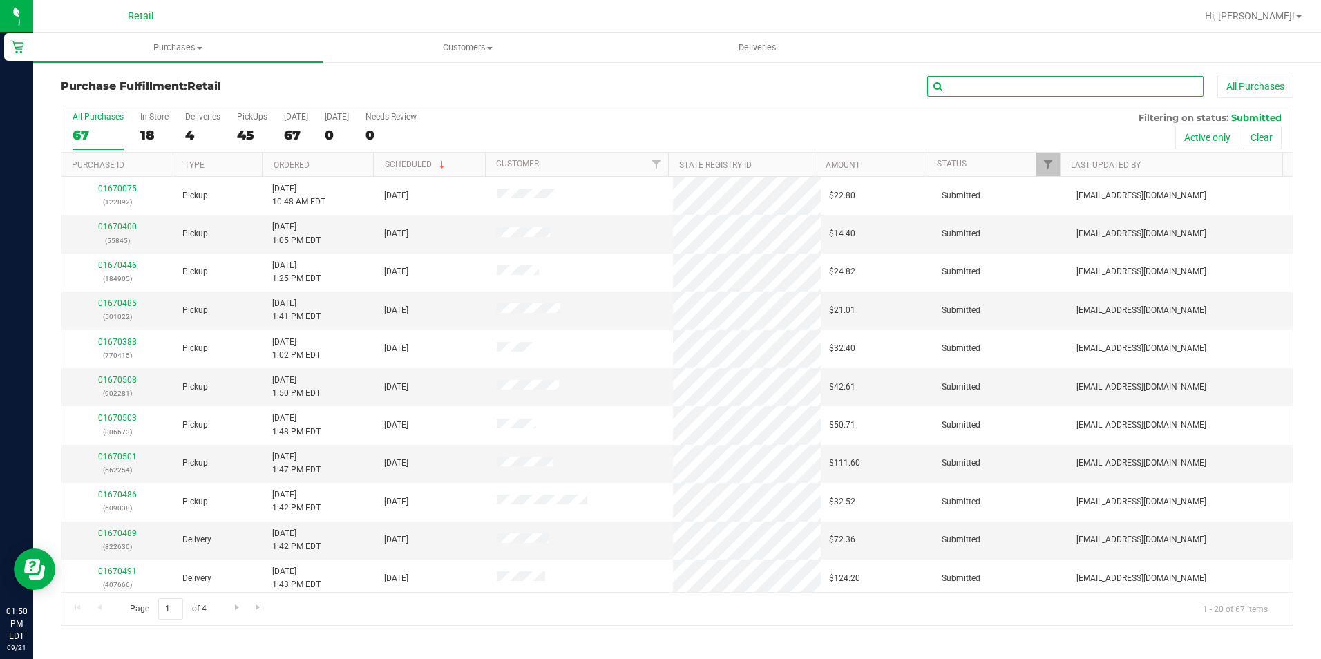
click at [994, 88] on input "text" at bounding box center [1065, 86] width 276 height 21
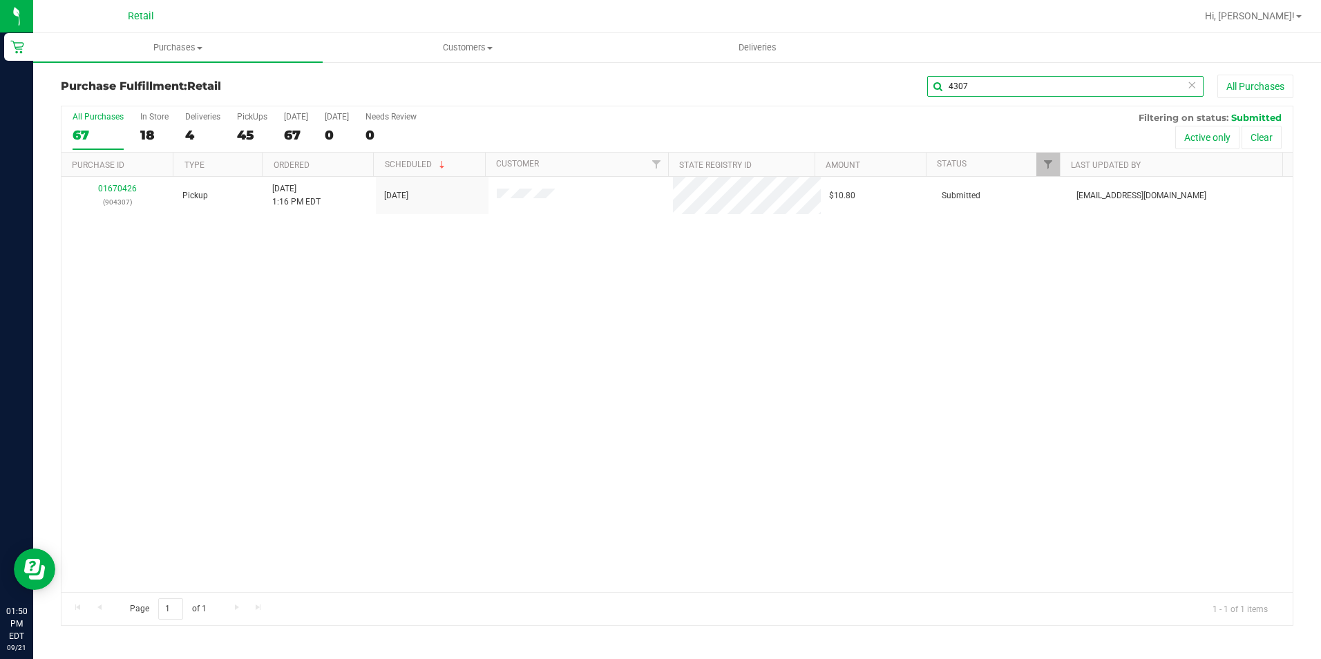
type input "4307"
click at [104, 175] on th "Purchase ID" at bounding box center [116, 165] width 111 height 24
click at [114, 182] on td "01670426 (904307)" at bounding box center [117, 195] width 113 height 37
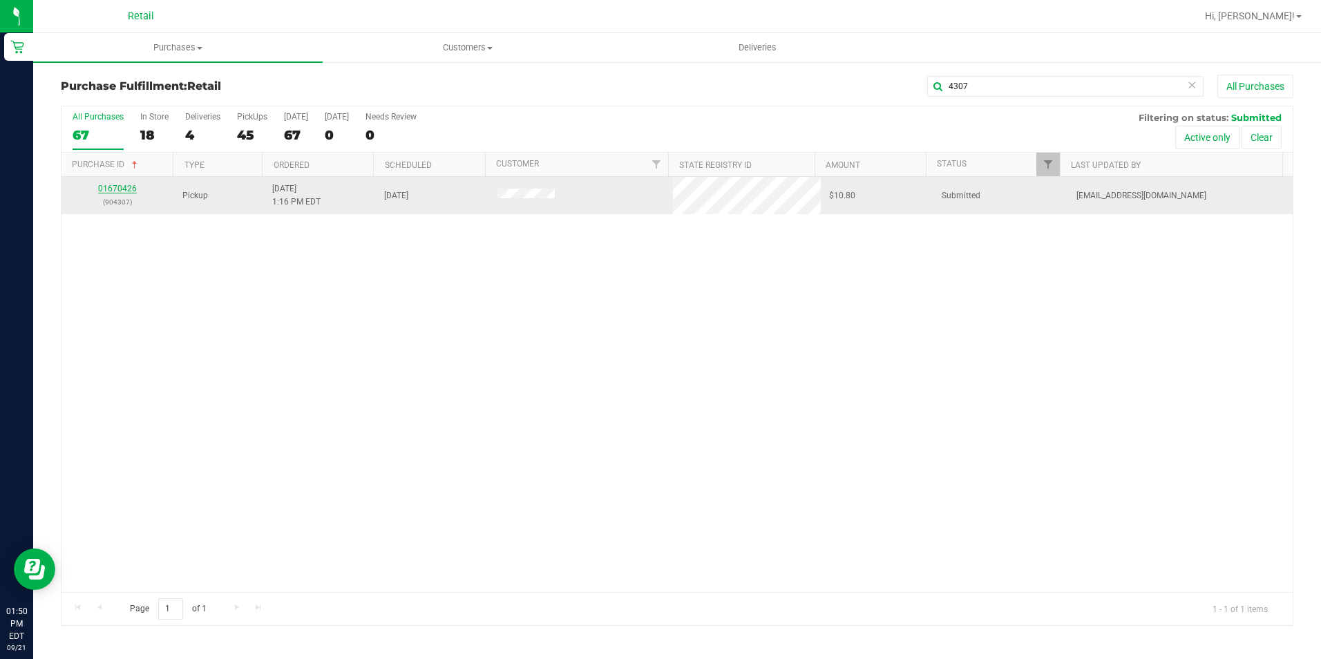
click at [115, 186] on link "01670426" at bounding box center [117, 189] width 39 height 10
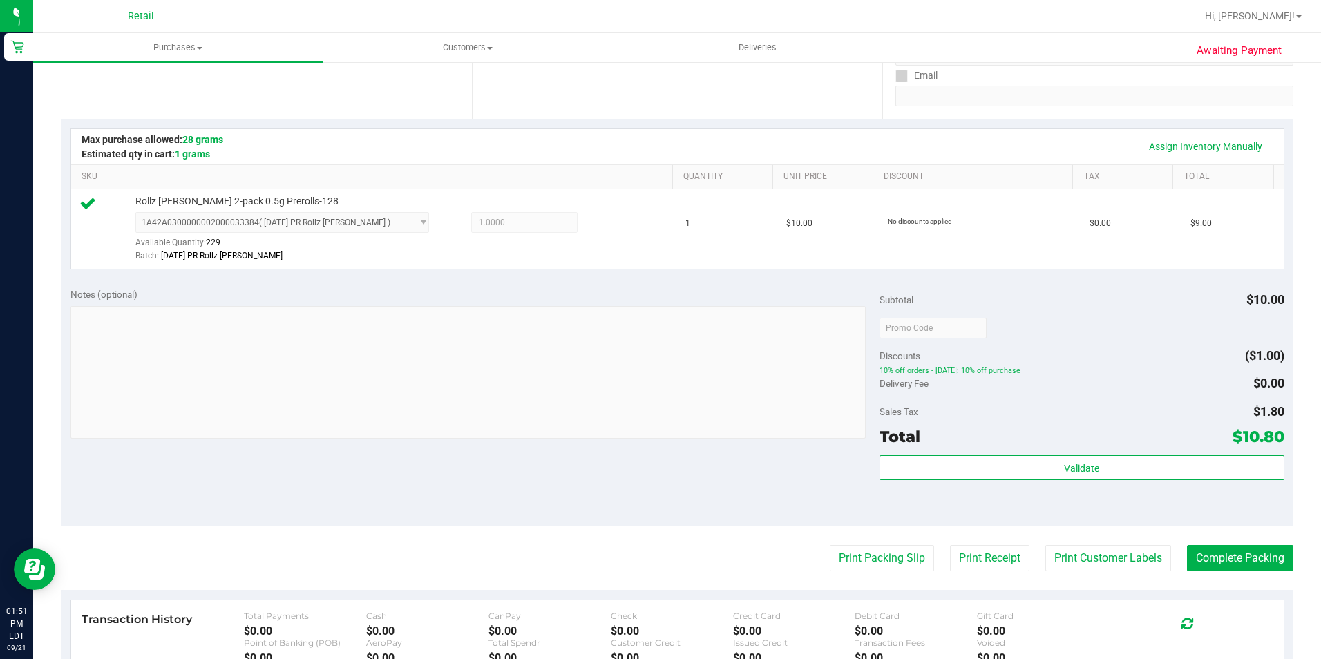
scroll to position [276, 0]
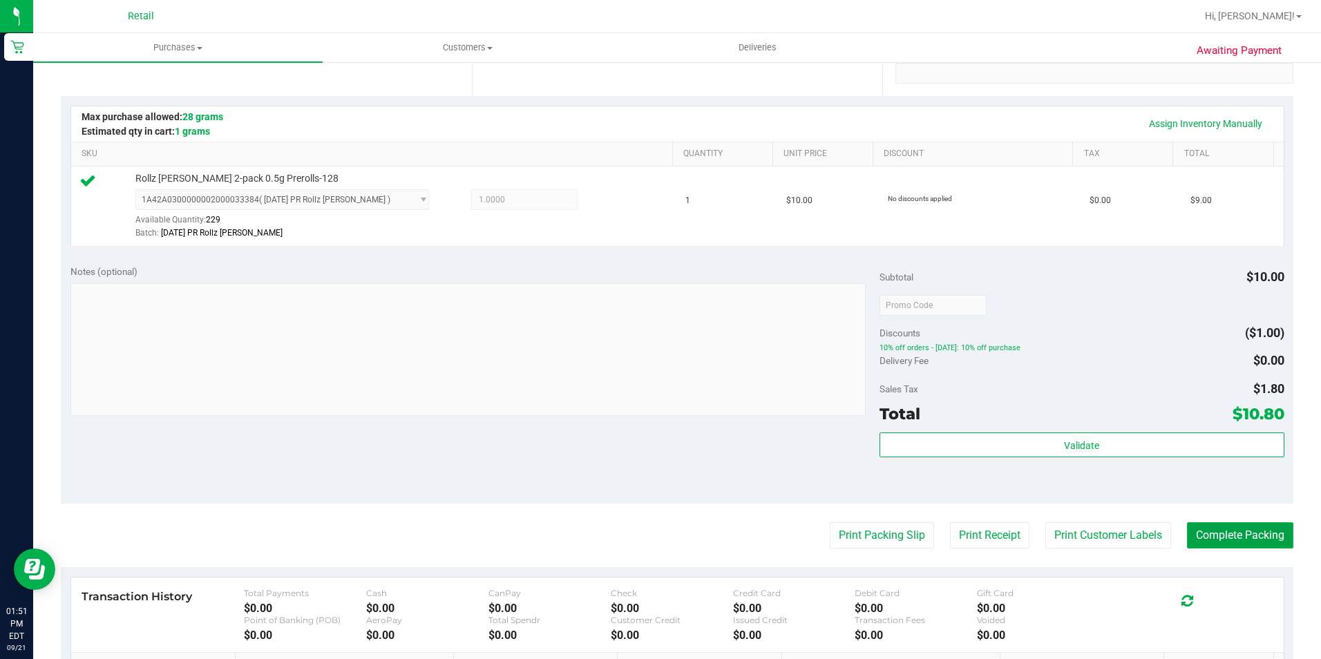
click at [1209, 544] on button "Complete Packing" at bounding box center [1240, 535] width 106 height 26
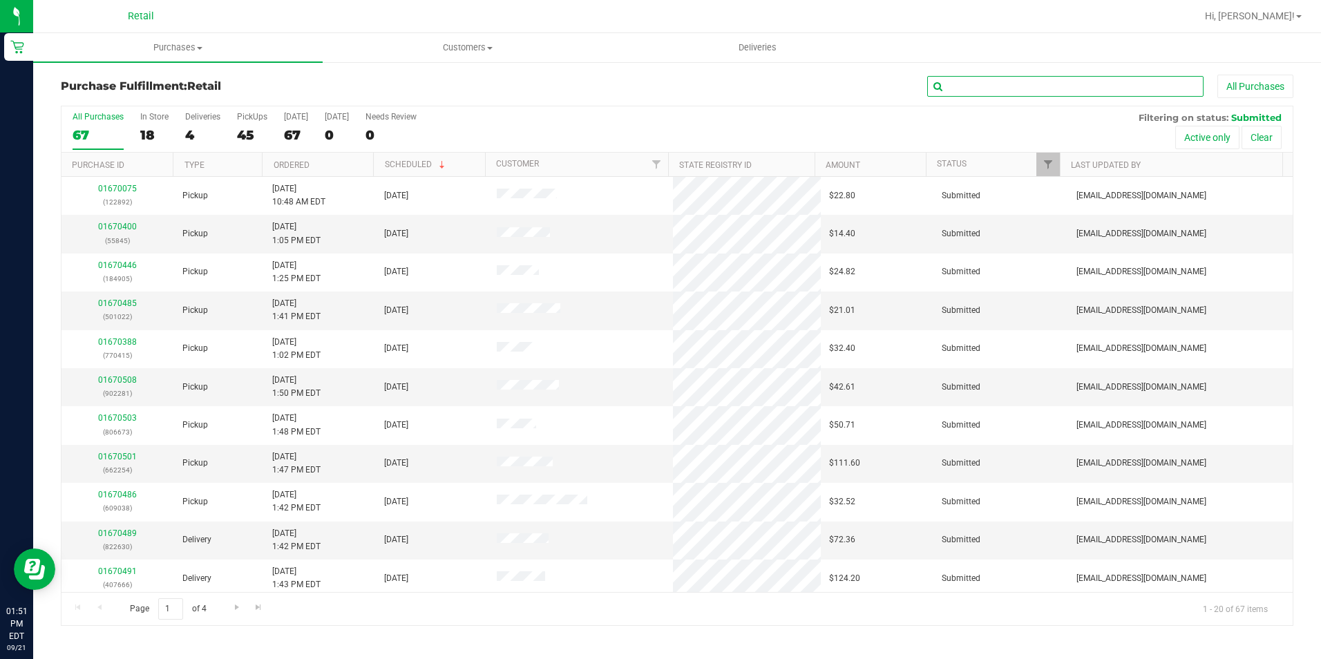
click at [1054, 78] on input "text" at bounding box center [1065, 86] width 276 height 21
click at [1009, 95] on input "text" at bounding box center [1065, 86] width 276 height 21
click at [989, 75] on div "All Purchases" at bounding box center [883, 86] width 822 height 23
click at [994, 87] on input "text" at bounding box center [1065, 86] width 276 height 21
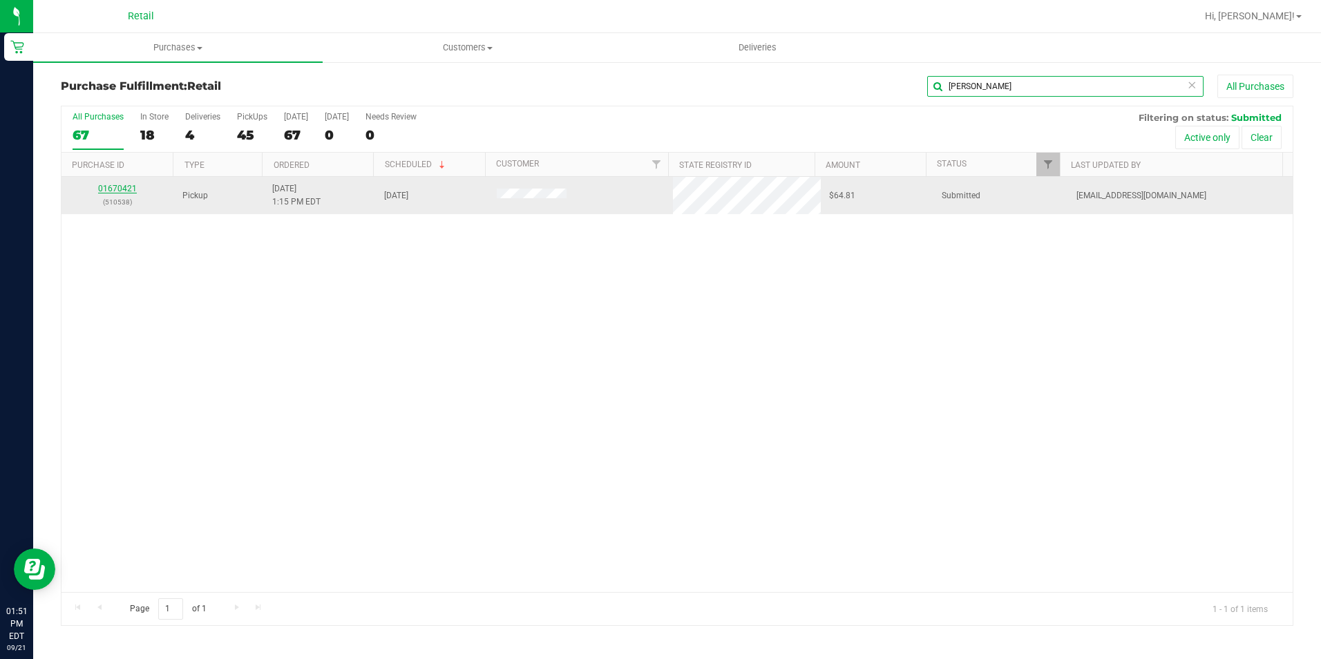
type input "andrew suth"
click at [119, 187] on link "01670421" at bounding box center [117, 189] width 39 height 10
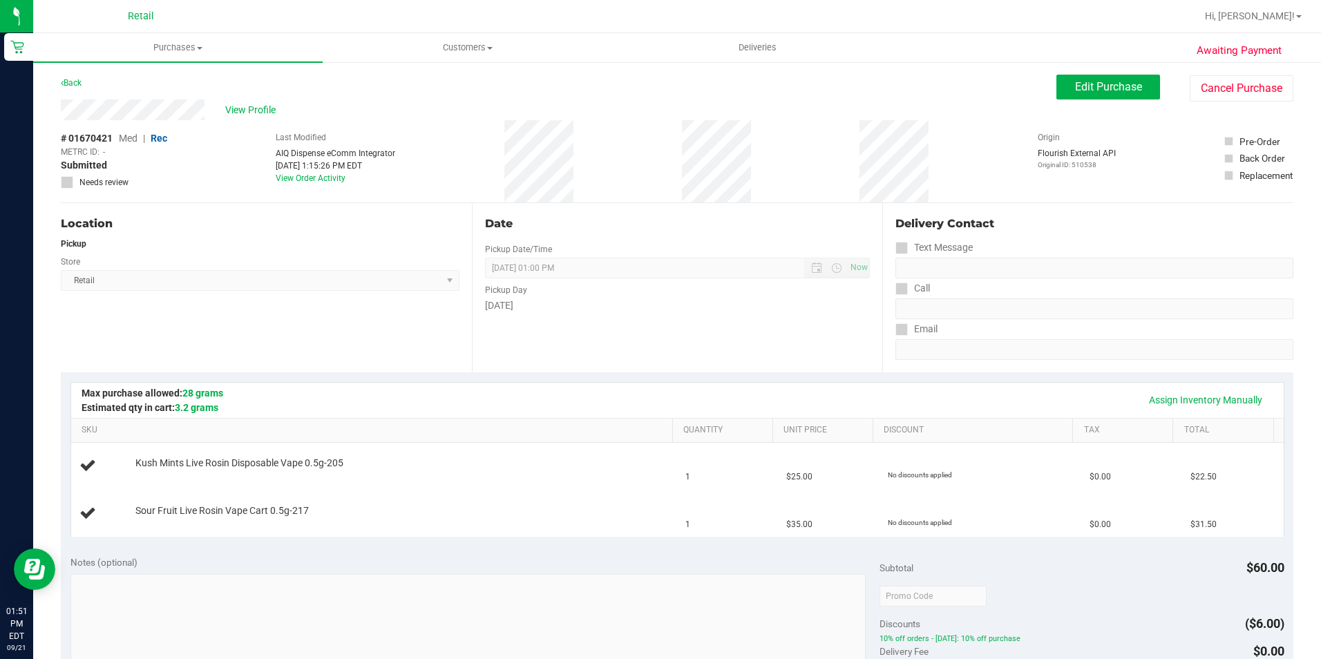
click at [620, 410] on div "Assign Inventory Manually" at bounding box center [678, 399] width 1188 height 23
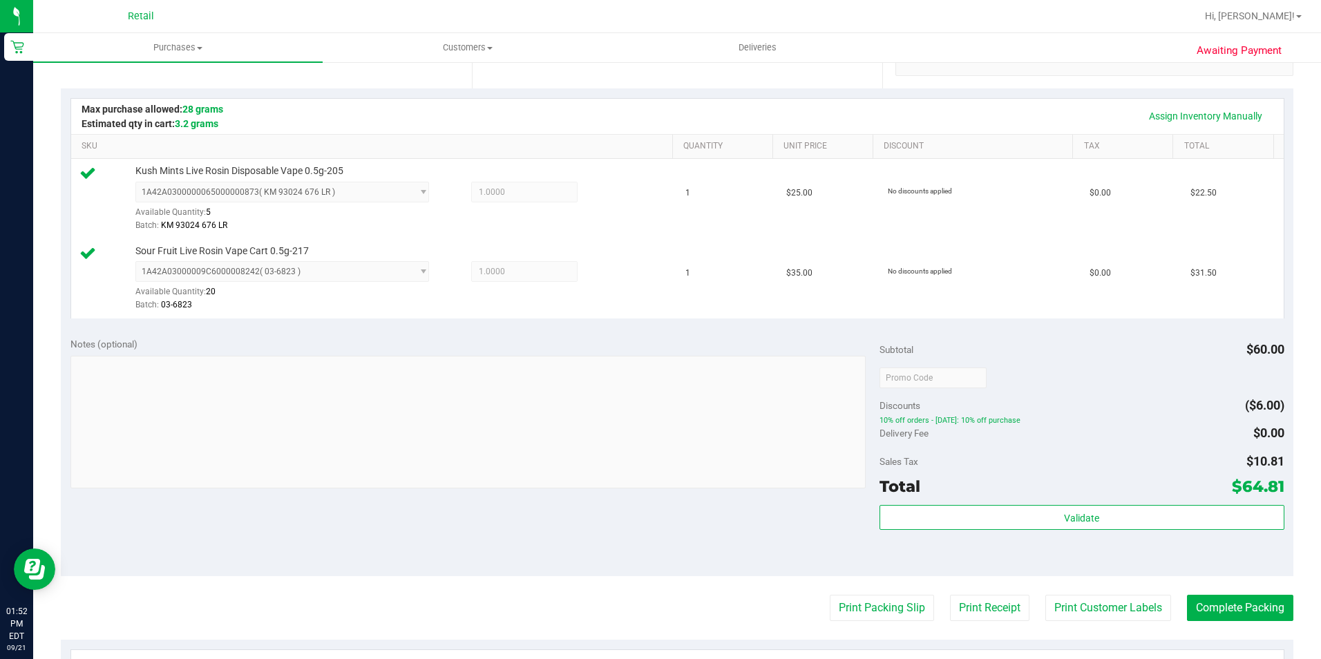
scroll to position [415, 0]
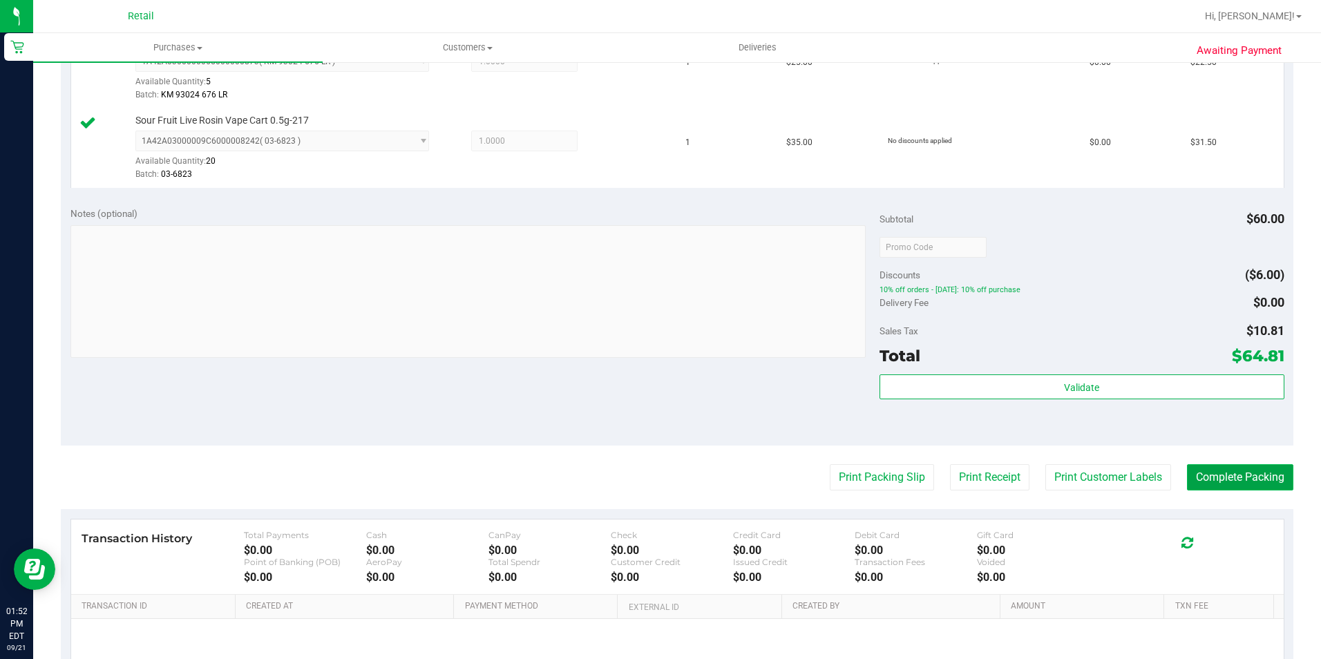
click at [1243, 476] on button "Complete Packing" at bounding box center [1240, 477] width 106 height 26
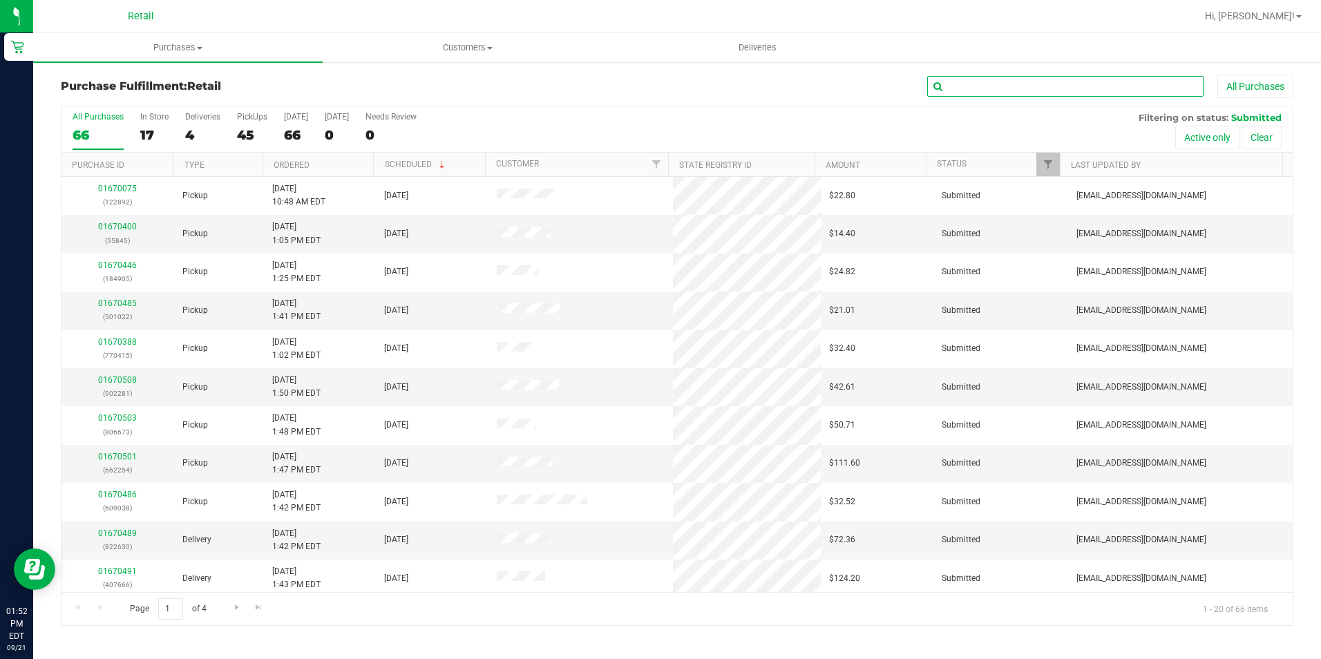
click at [962, 83] on input "text" at bounding box center [1065, 86] width 276 height 21
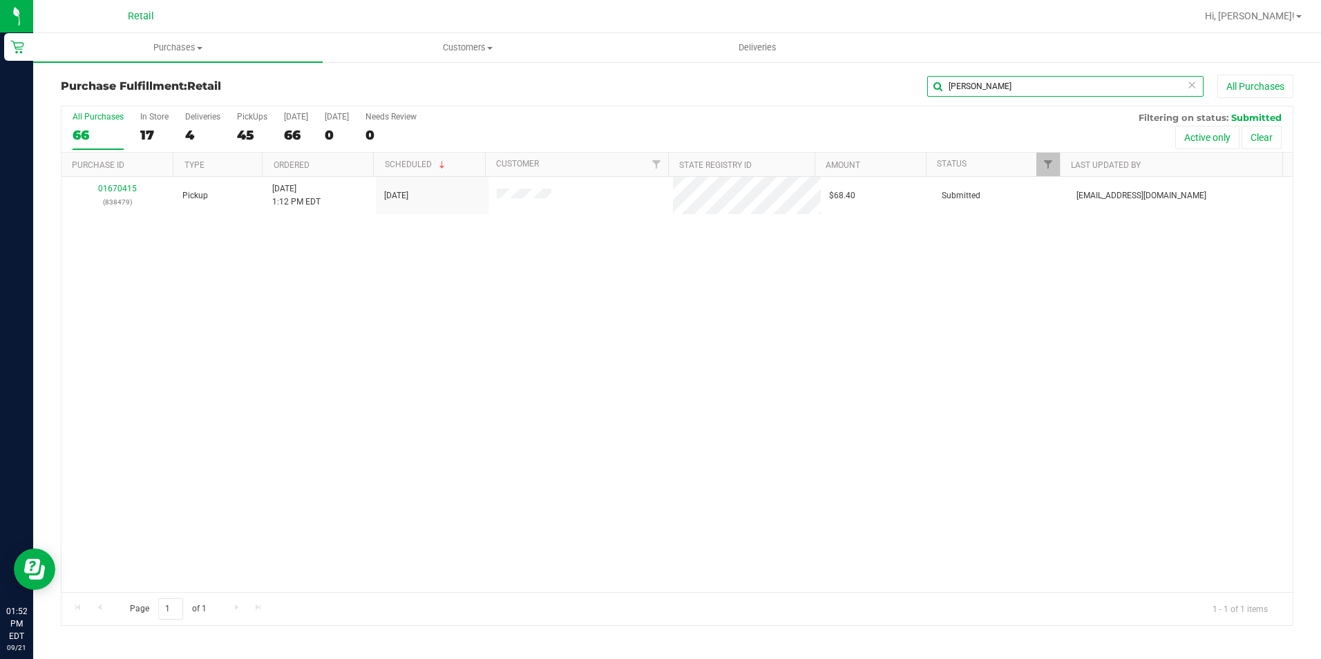
type input "steven ro"
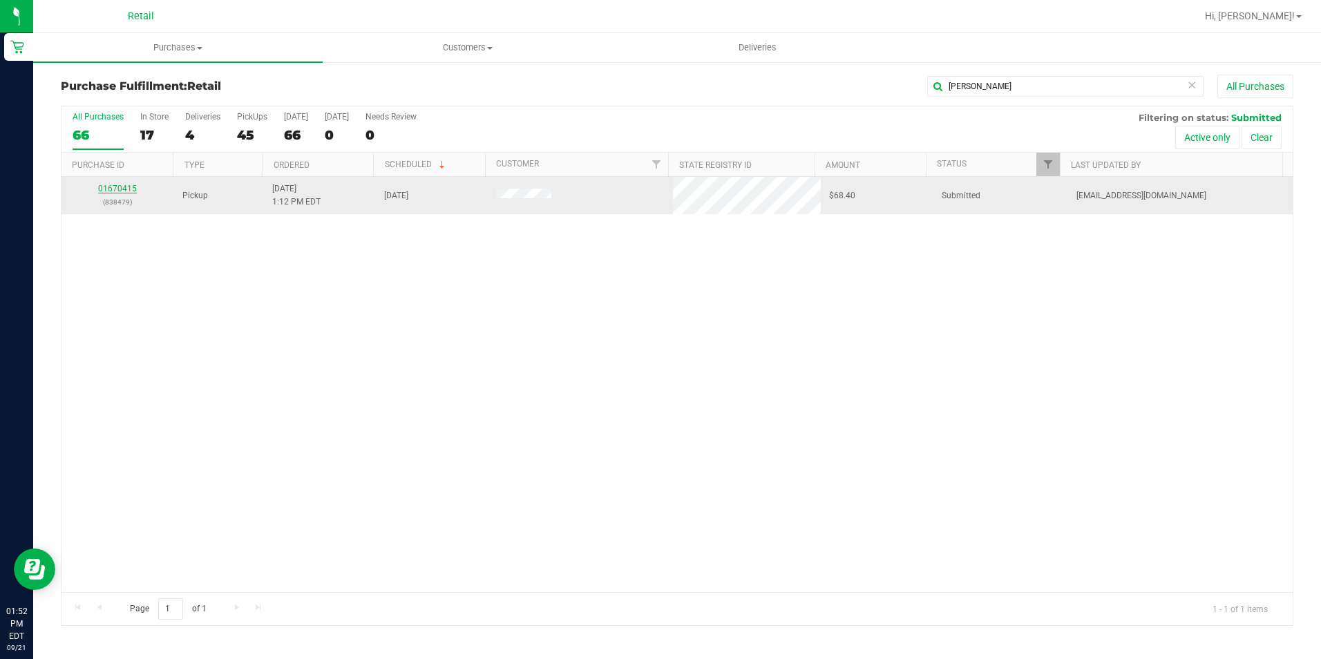
click at [117, 186] on link "01670415" at bounding box center [117, 189] width 39 height 10
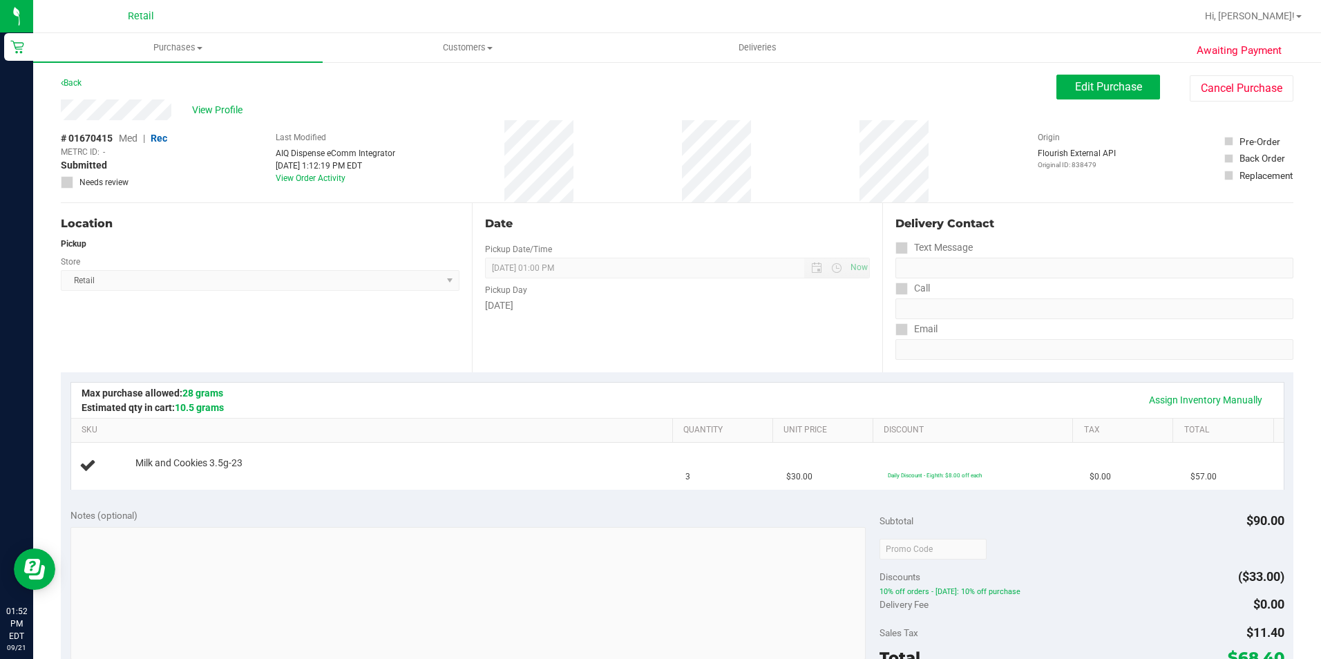
click at [678, 380] on div "Assign Inventory Manually SKU Quantity Unit Price Discount Tax Total Milk and C…" at bounding box center [677, 435] width 1233 height 126
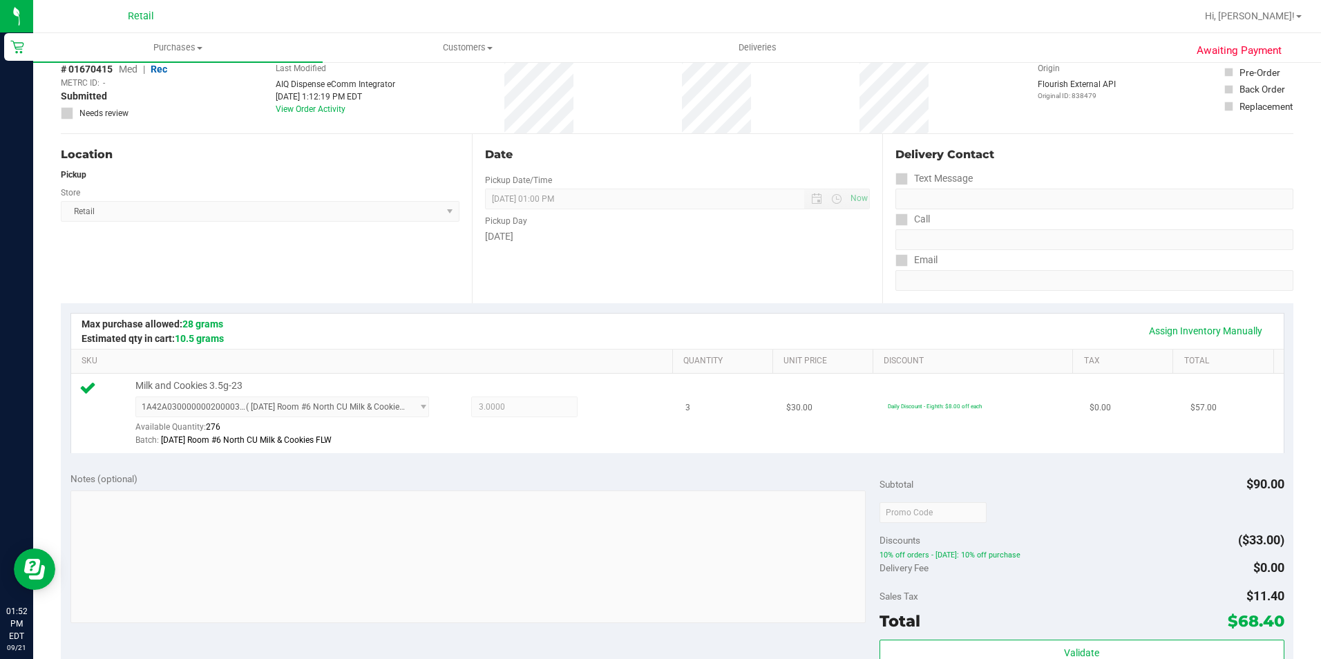
scroll to position [471, 0]
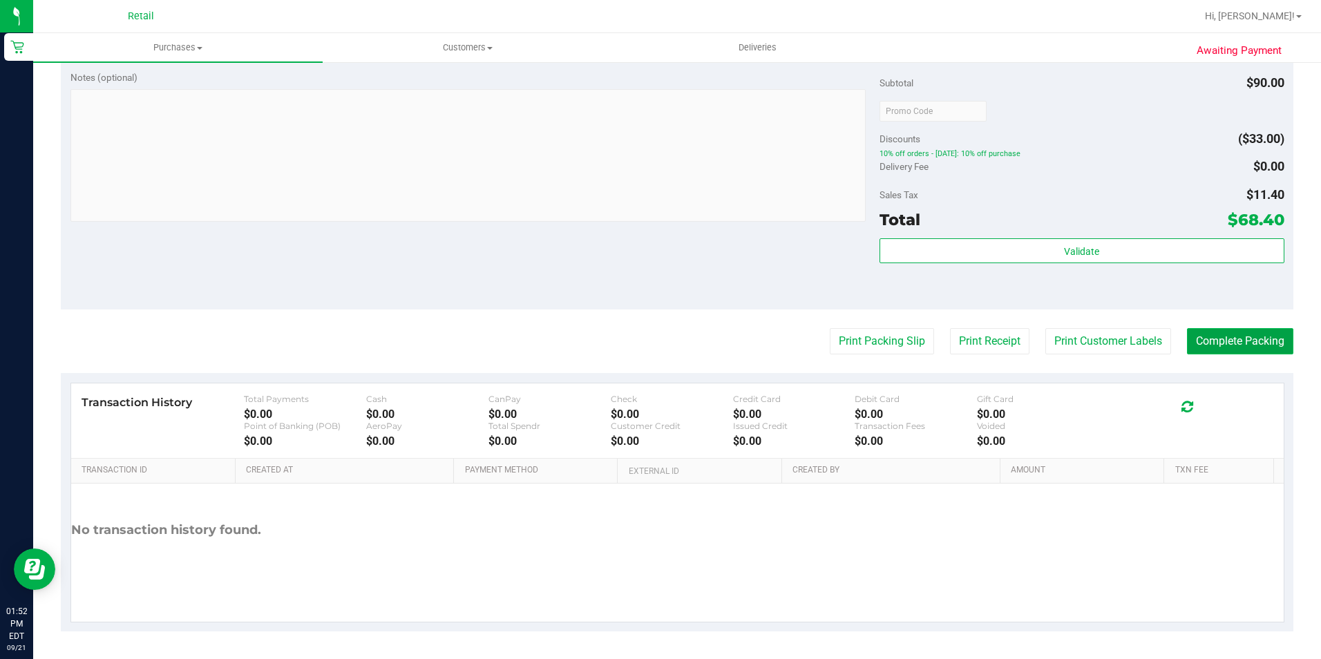
click at [1223, 329] on button "Complete Packing" at bounding box center [1240, 341] width 106 height 26
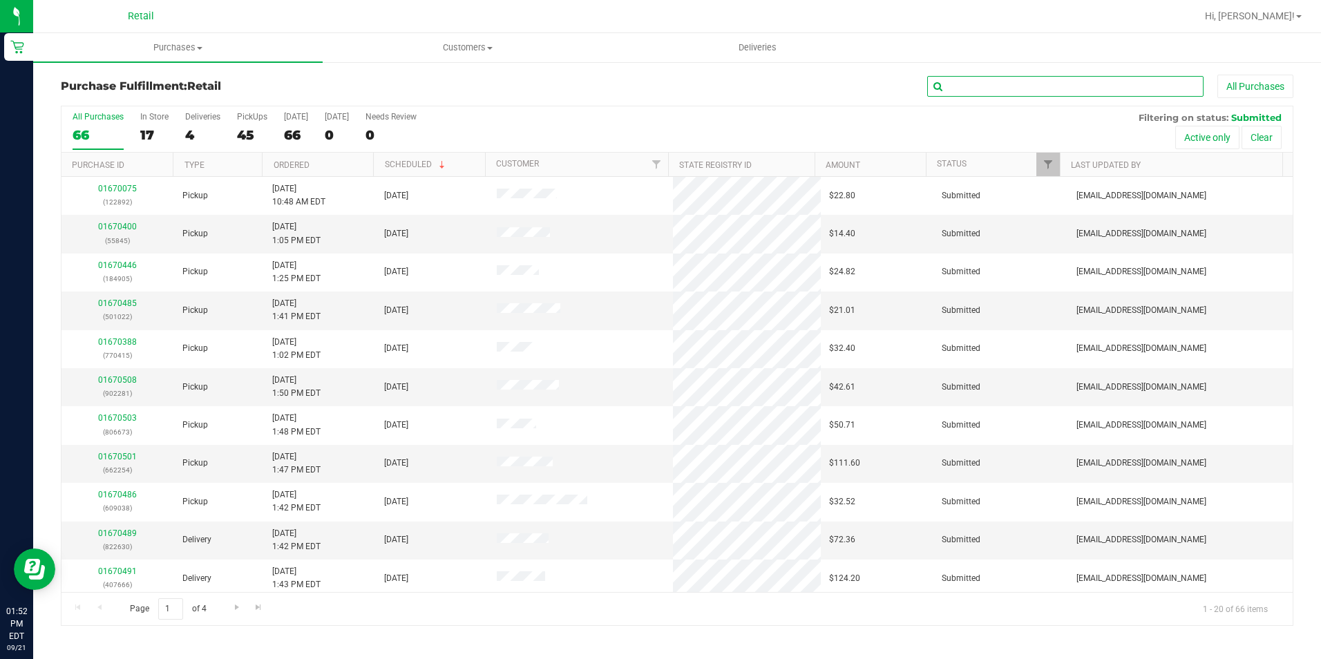
click at [1016, 79] on input "text" at bounding box center [1065, 86] width 276 height 21
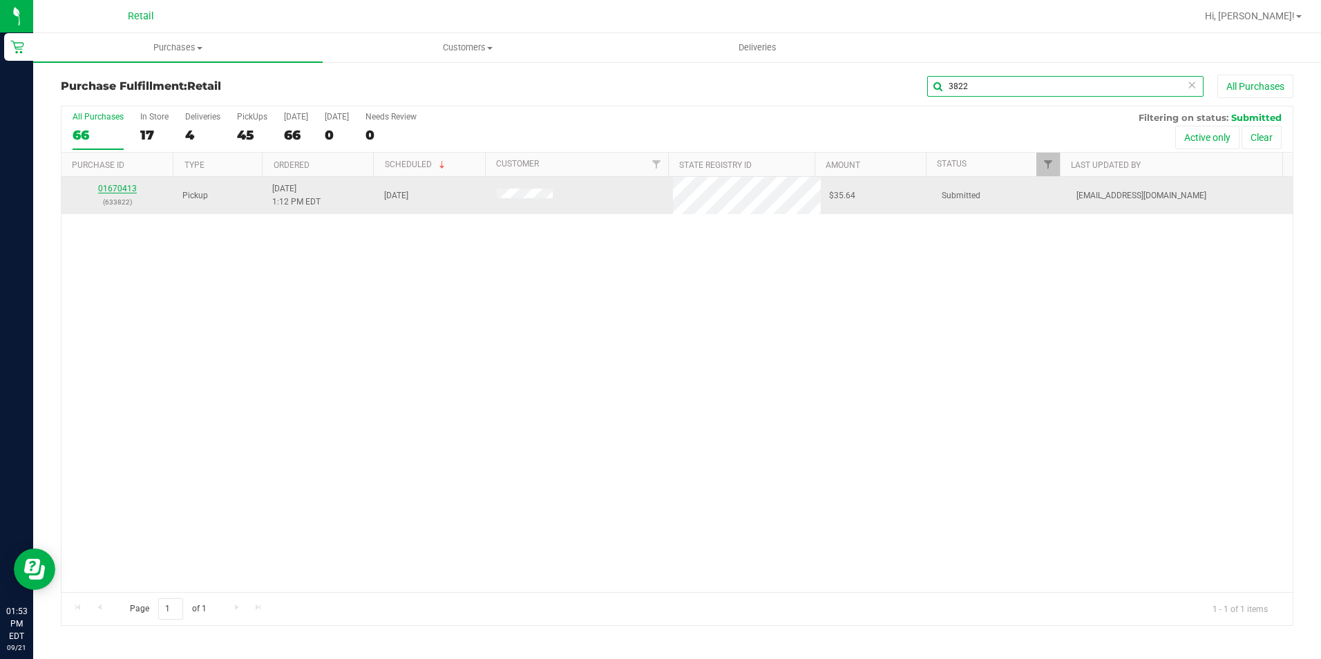
type input "3822"
click at [111, 187] on link "01670413" at bounding box center [117, 189] width 39 height 10
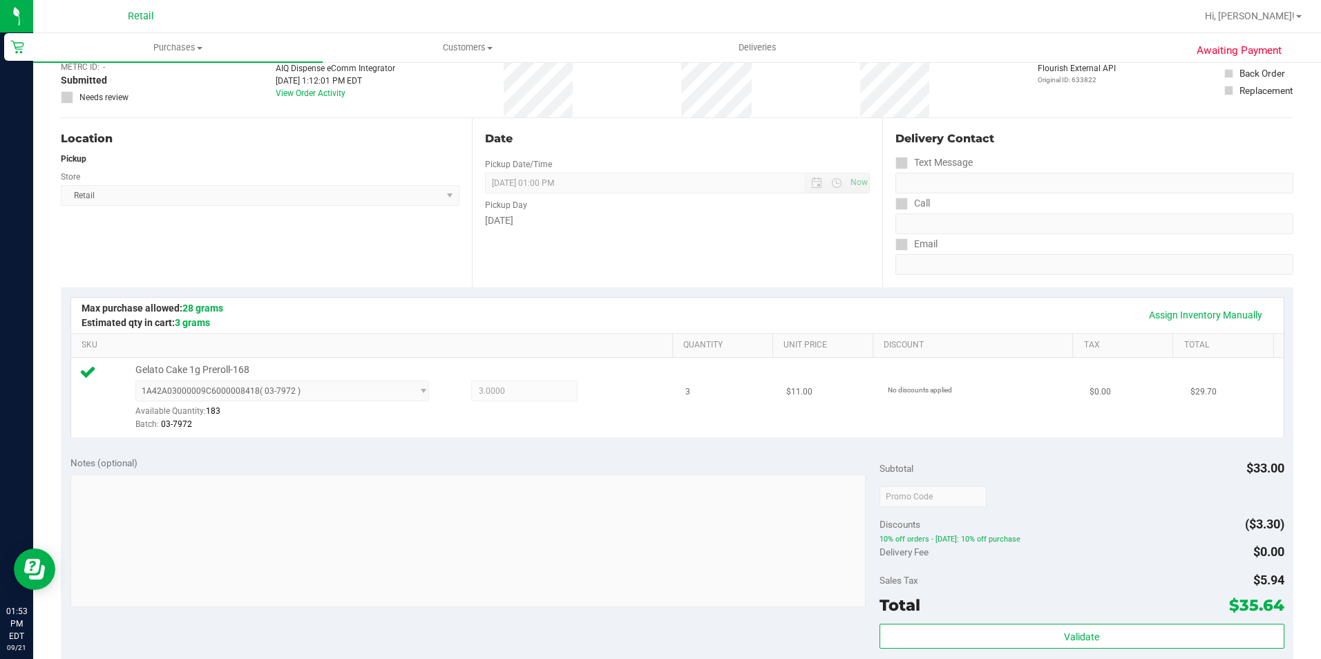
scroll to position [471, 0]
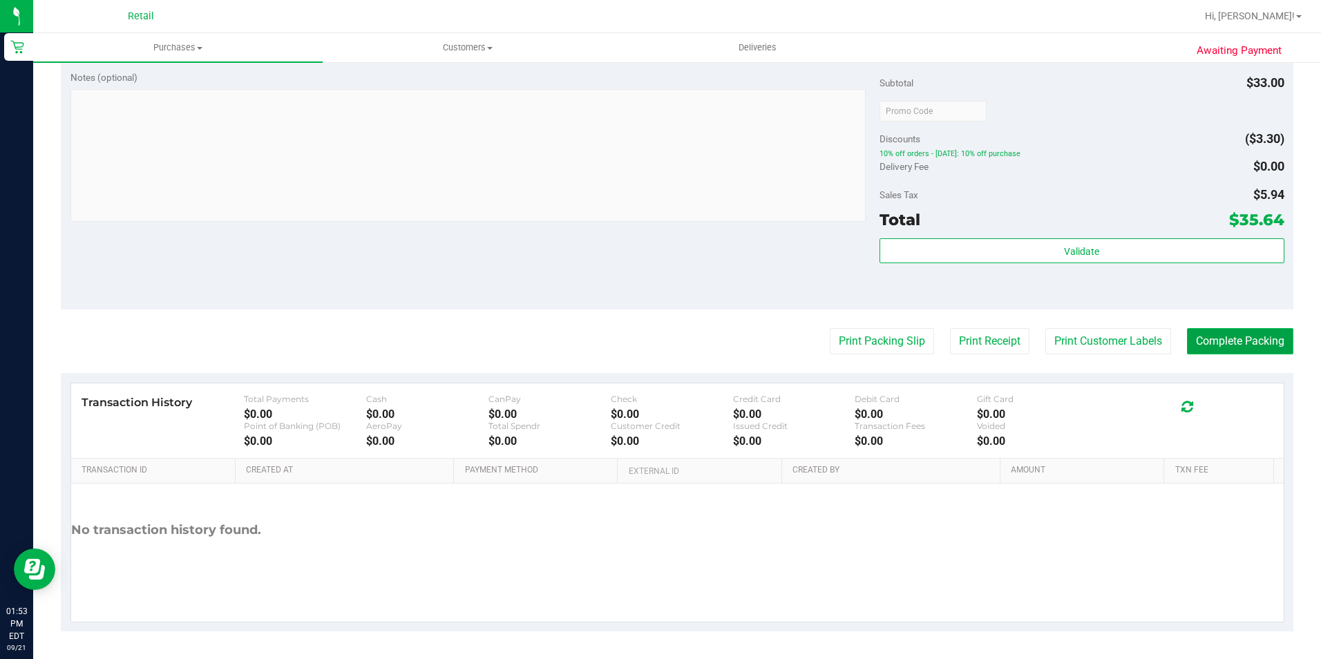
click at [1243, 348] on button "Complete Packing" at bounding box center [1240, 341] width 106 height 26
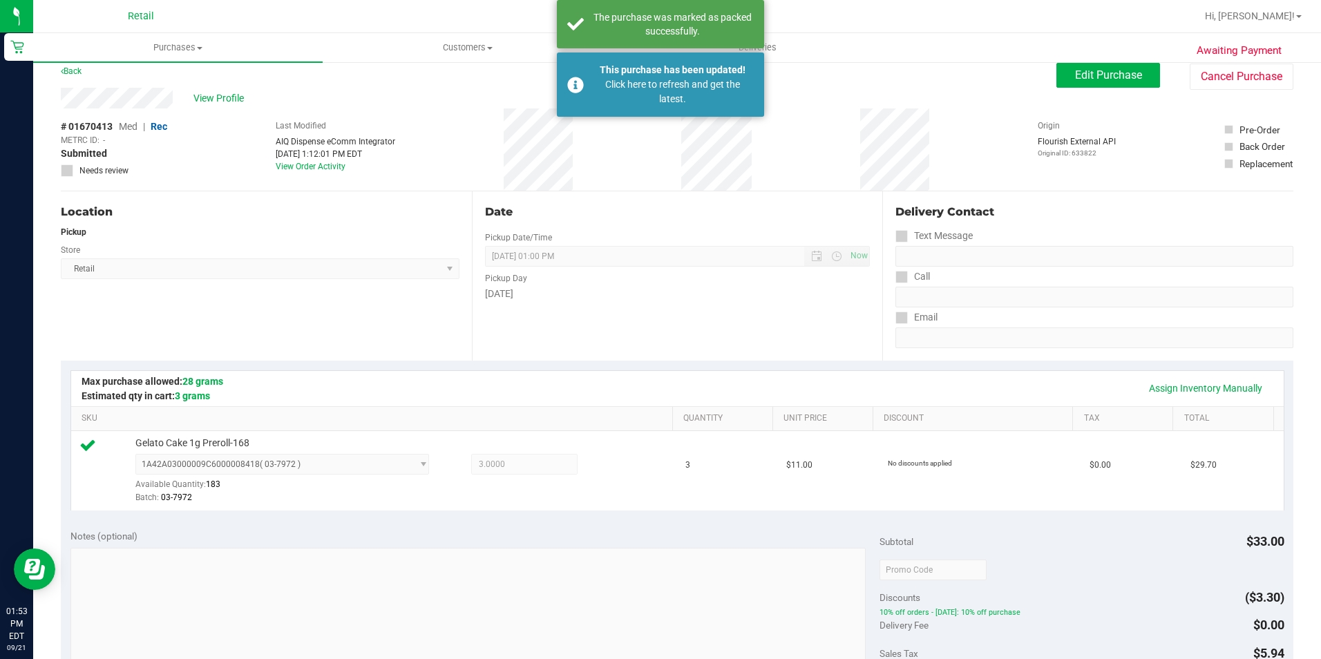
scroll to position [0, 0]
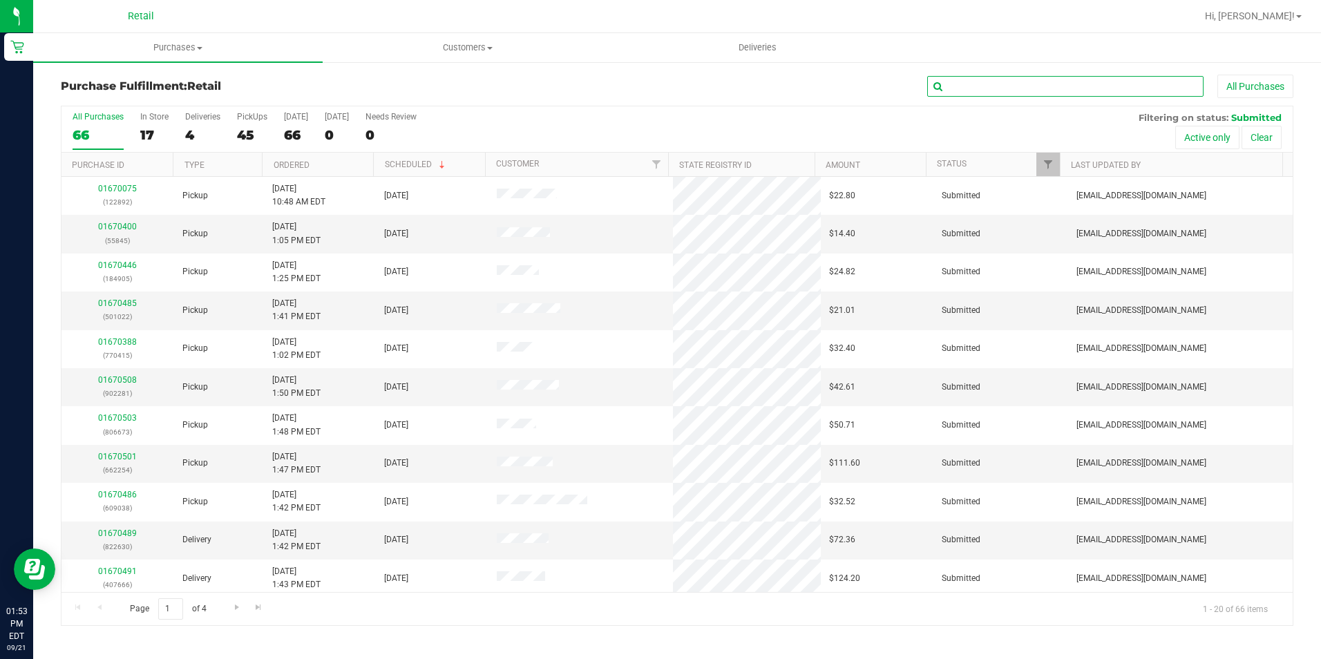
click at [1052, 91] on input "text" at bounding box center [1065, 86] width 276 height 21
type input "3"
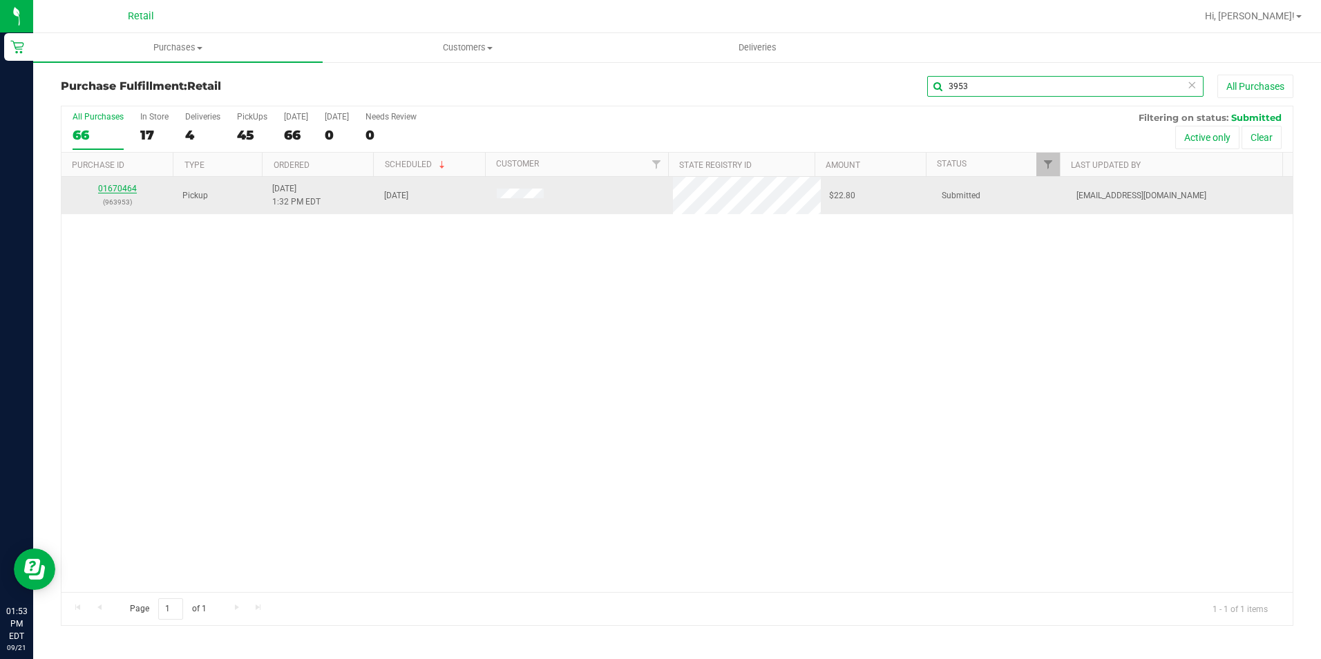
type input "3953"
click at [116, 187] on link "01670464" at bounding box center [117, 189] width 39 height 10
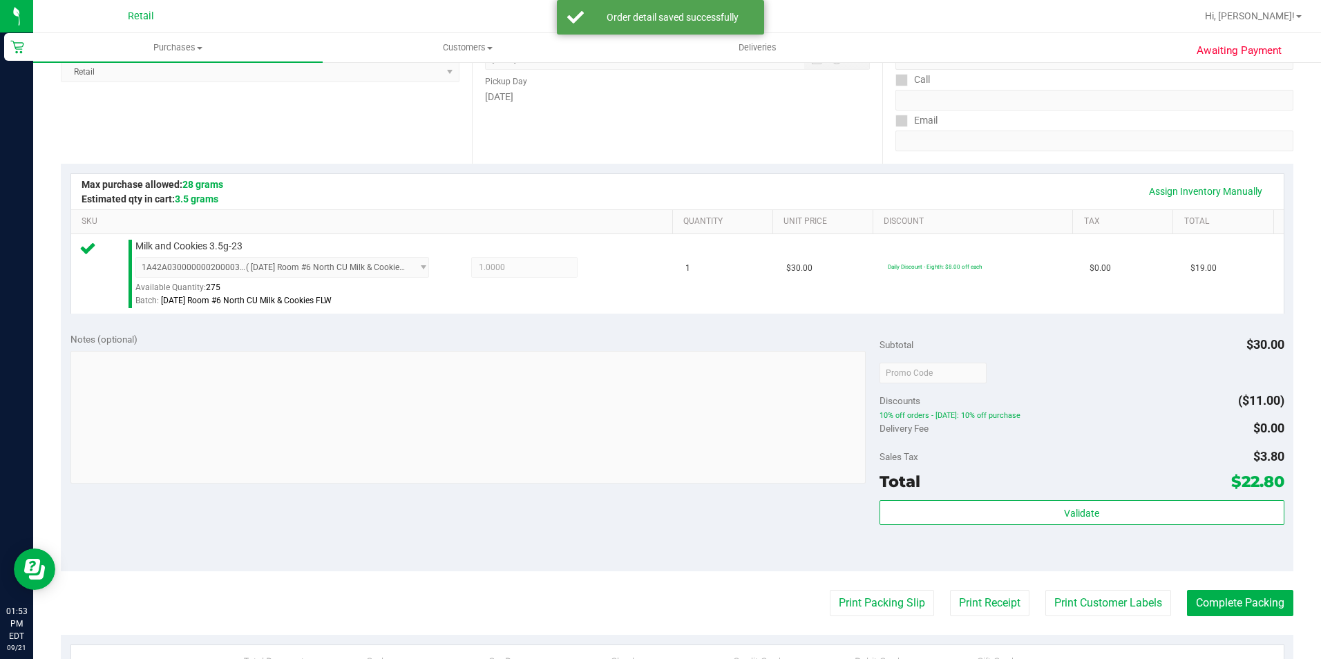
scroll to position [471, 0]
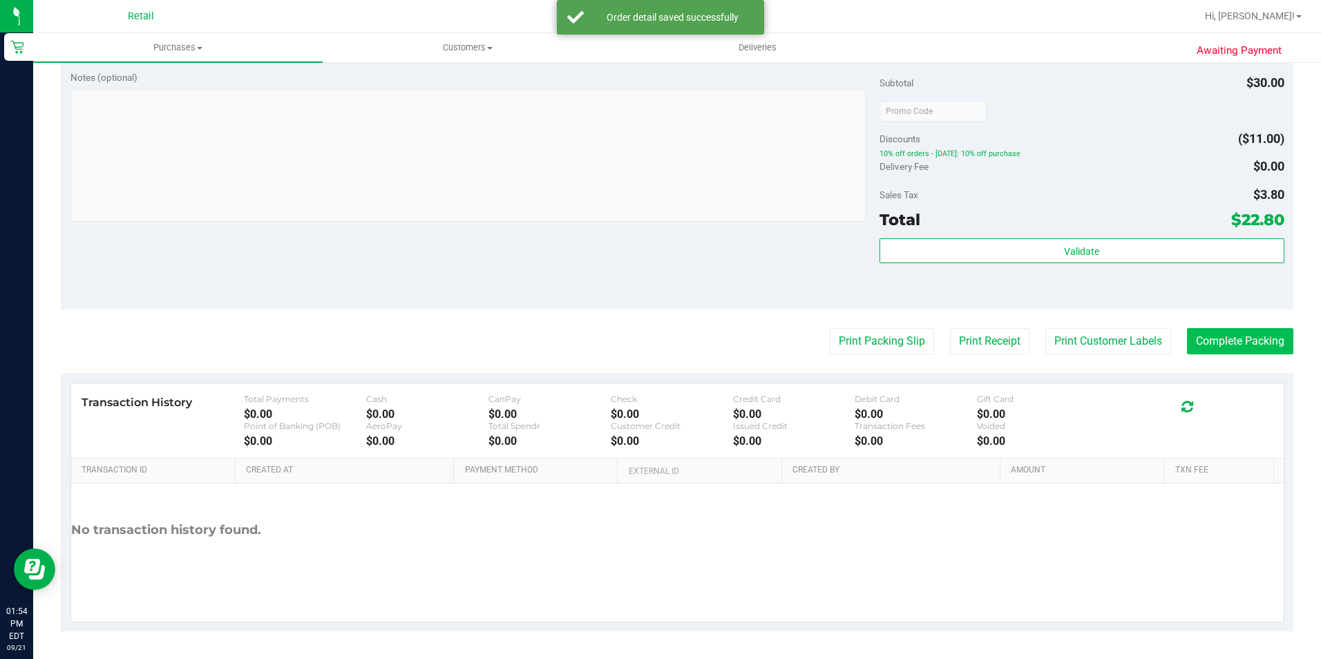
click at [1226, 312] on purchase-details "Back Edit Purchase Cancel Purchase View Profile # 01670464 Med | Rec METRC ID: …" at bounding box center [677, 117] width 1233 height 1027
click at [1223, 333] on button "Complete Packing" at bounding box center [1240, 341] width 106 height 26
click at [1223, 333] on button "Complete Packing" at bounding box center [1234, 341] width 117 height 26
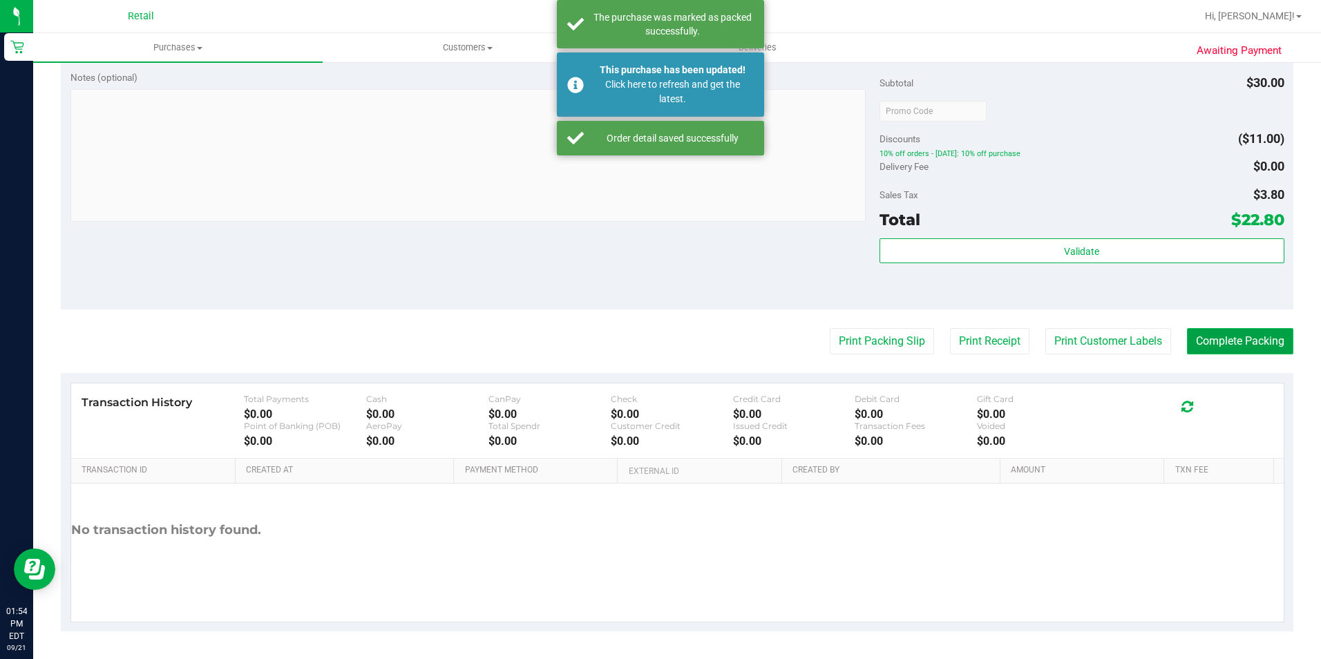
click at [1187, 328] on button "Complete Packing" at bounding box center [1240, 341] width 106 height 26
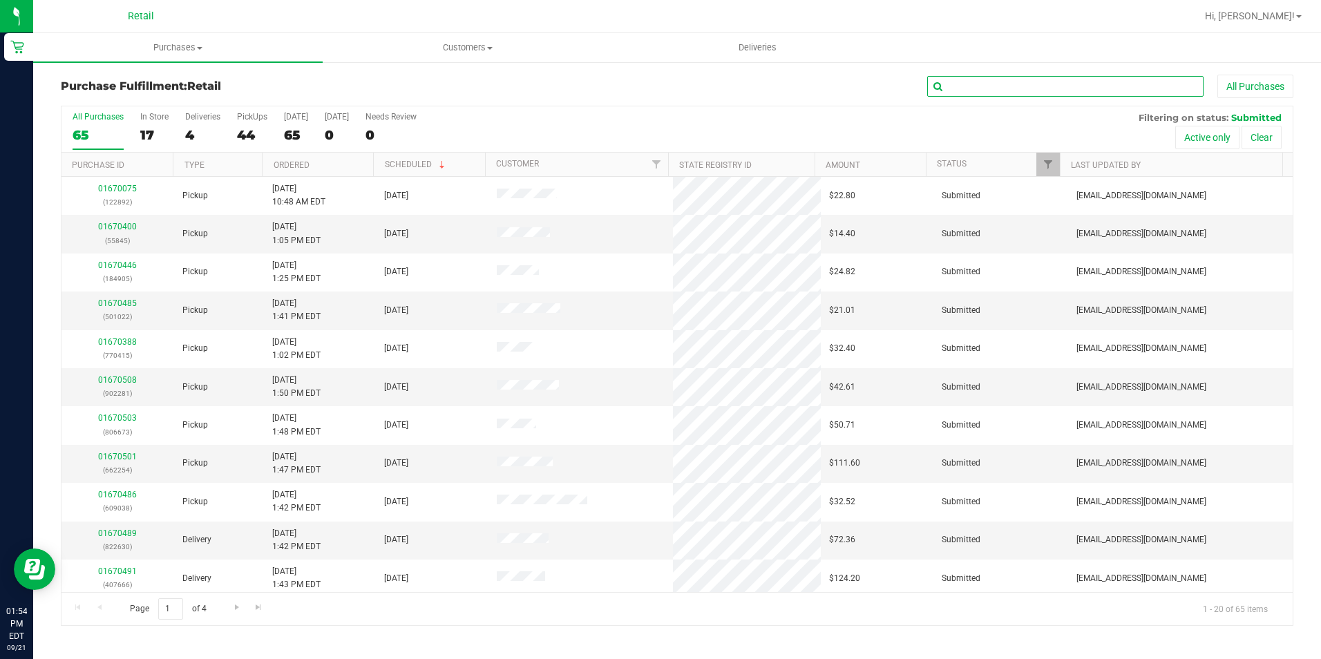
click at [948, 90] on input "text" at bounding box center [1065, 86] width 276 height 21
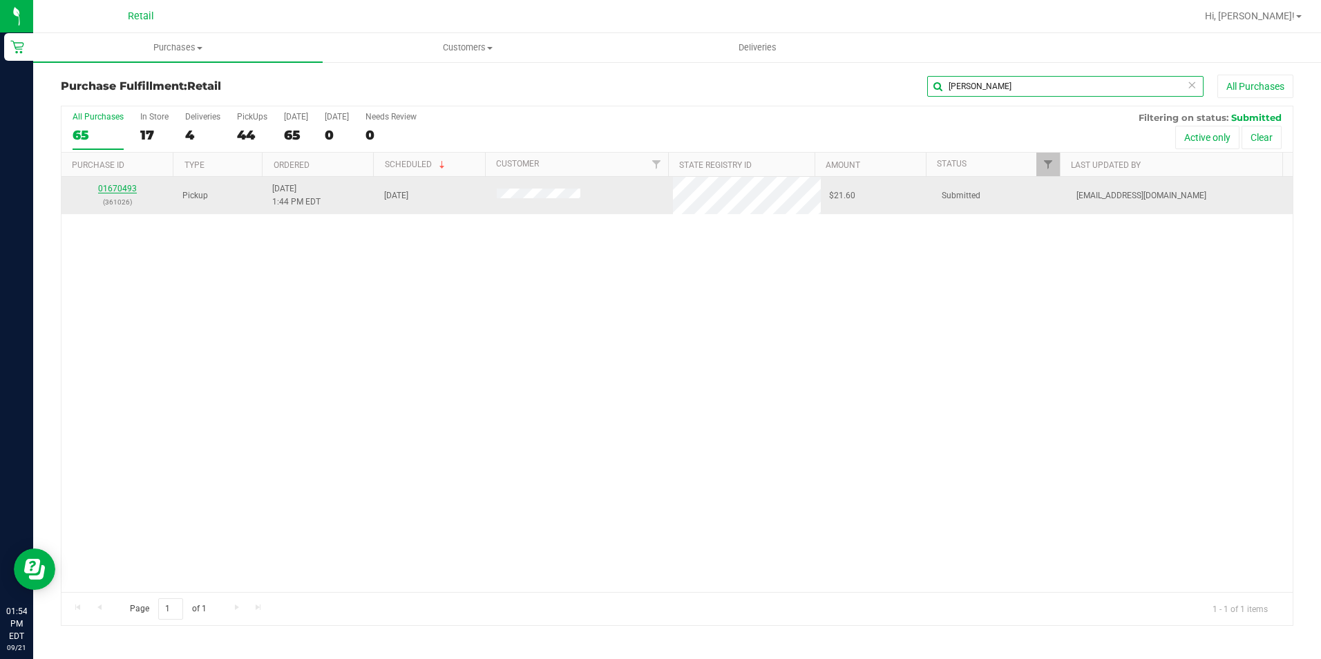
type input "anthony"
click at [114, 189] on link "01670493" at bounding box center [117, 189] width 39 height 10
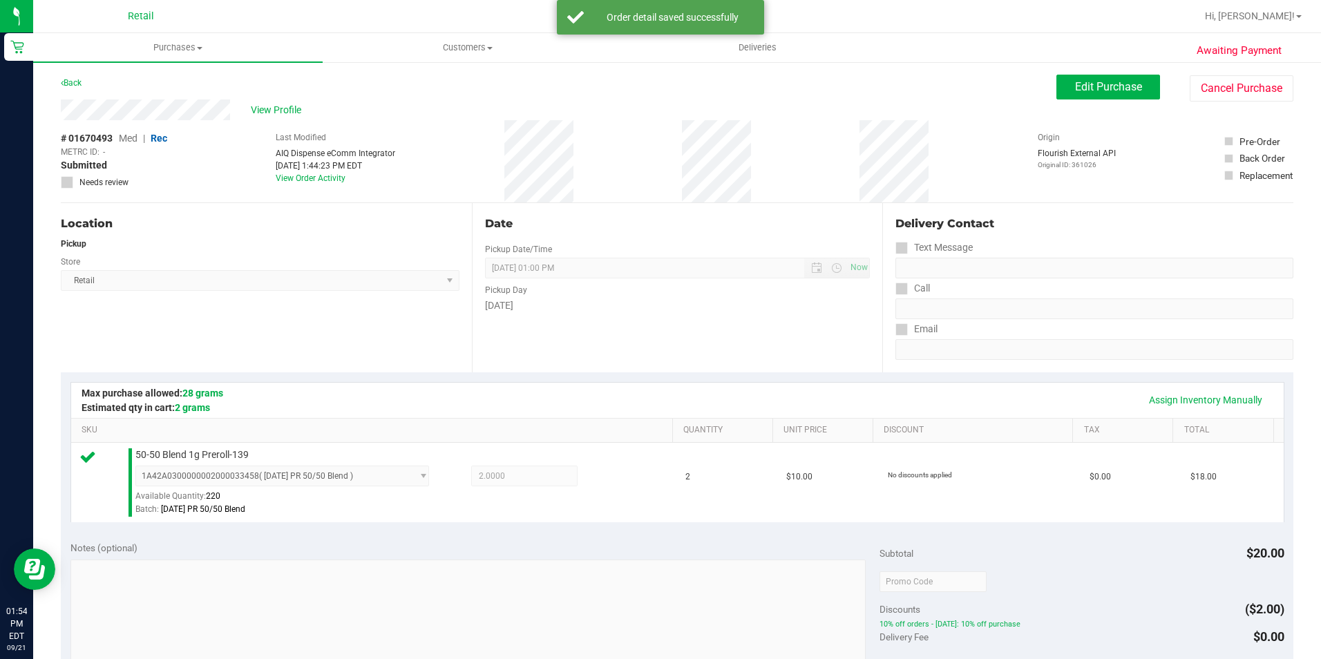
scroll to position [471, 0]
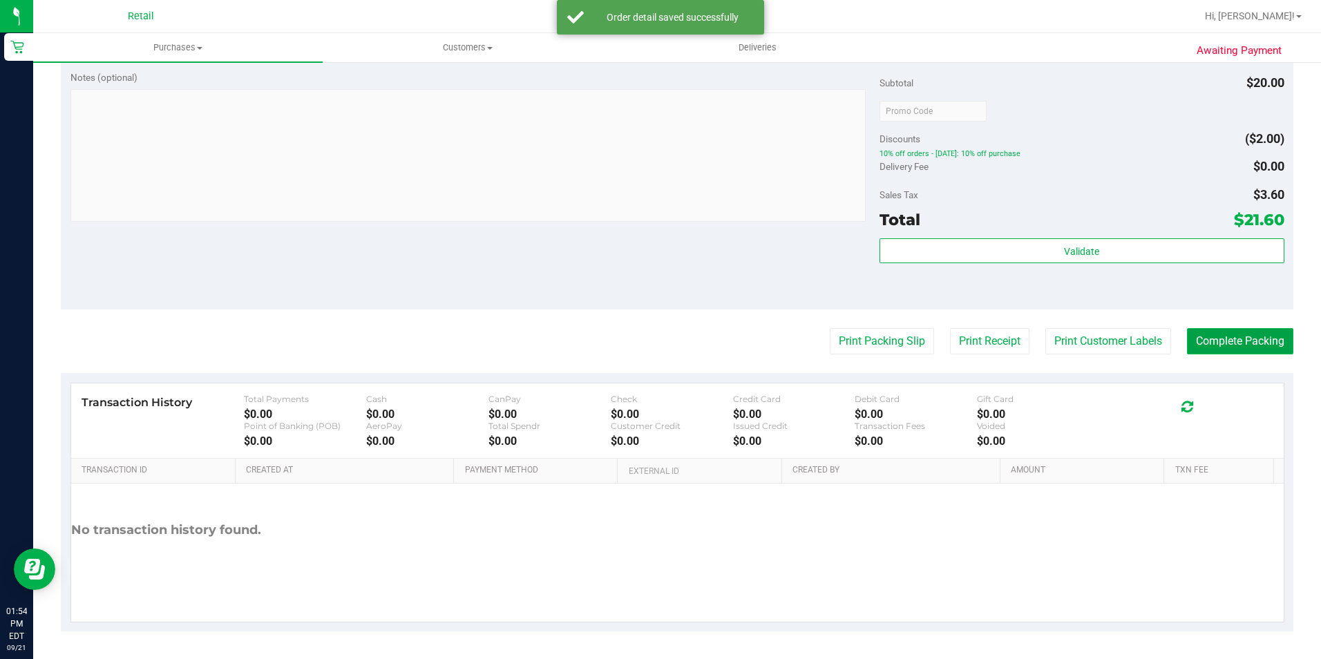
click at [1220, 337] on button "Complete Packing" at bounding box center [1240, 341] width 106 height 26
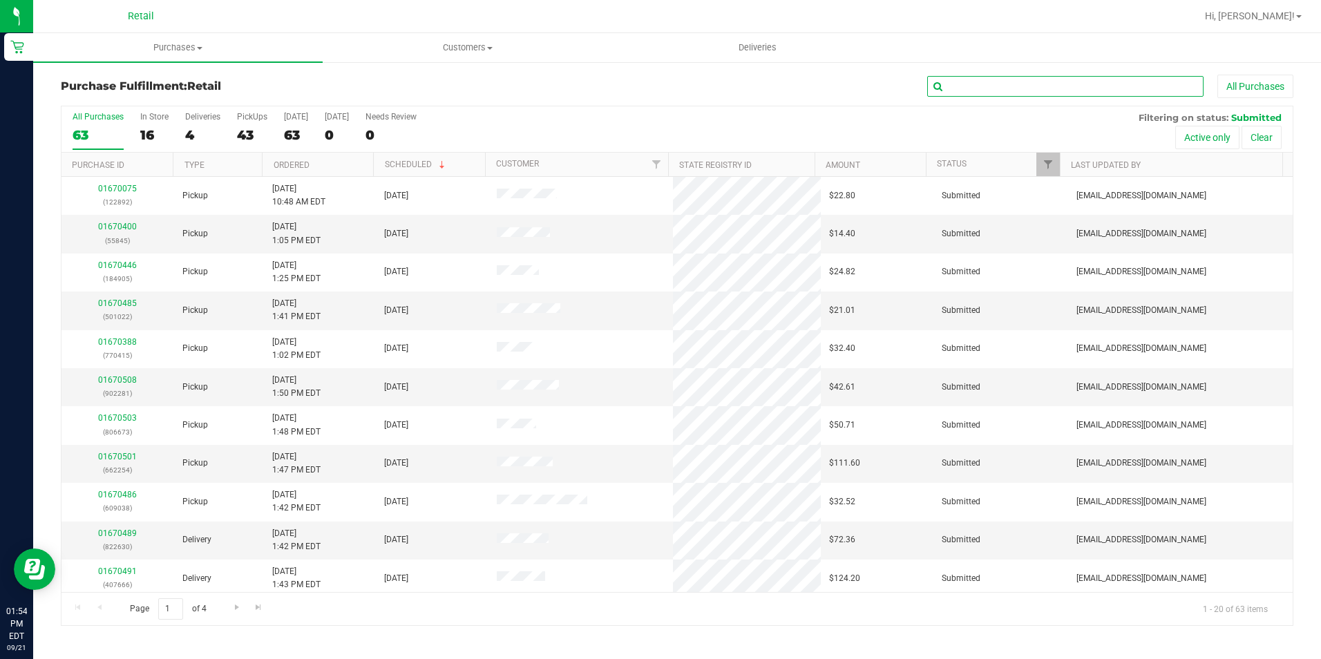
click at [973, 87] on input "text" at bounding box center [1065, 86] width 276 height 21
click at [259, 135] on div "43" at bounding box center [252, 135] width 30 height 16
click at [0, 0] on input "PickUps 43" at bounding box center [0, 0] width 0 height 0
click at [975, 77] on input "text" at bounding box center [1065, 86] width 276 height 21
click at [982, 85] on input "text" at bounding box center [1065, 86] width 276 height 21
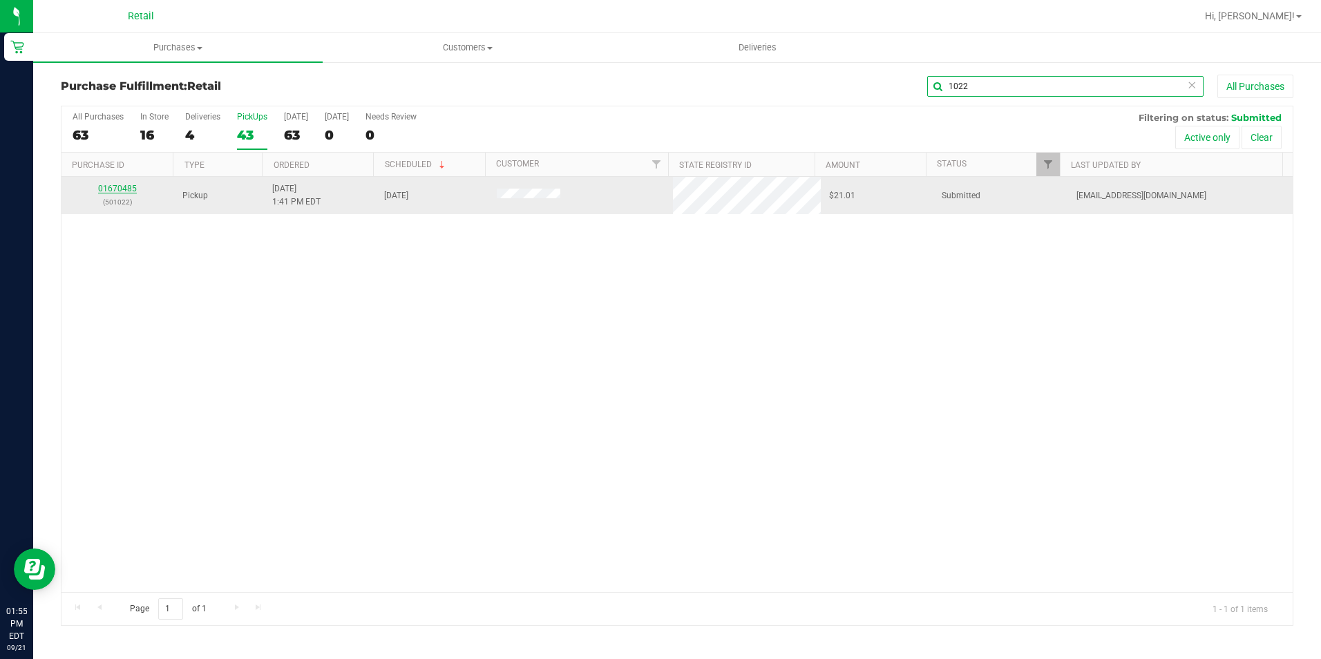
type input "1022"
click at [115, 191] on link "01670485" at bounding box center [117, 189] width 39 height 10
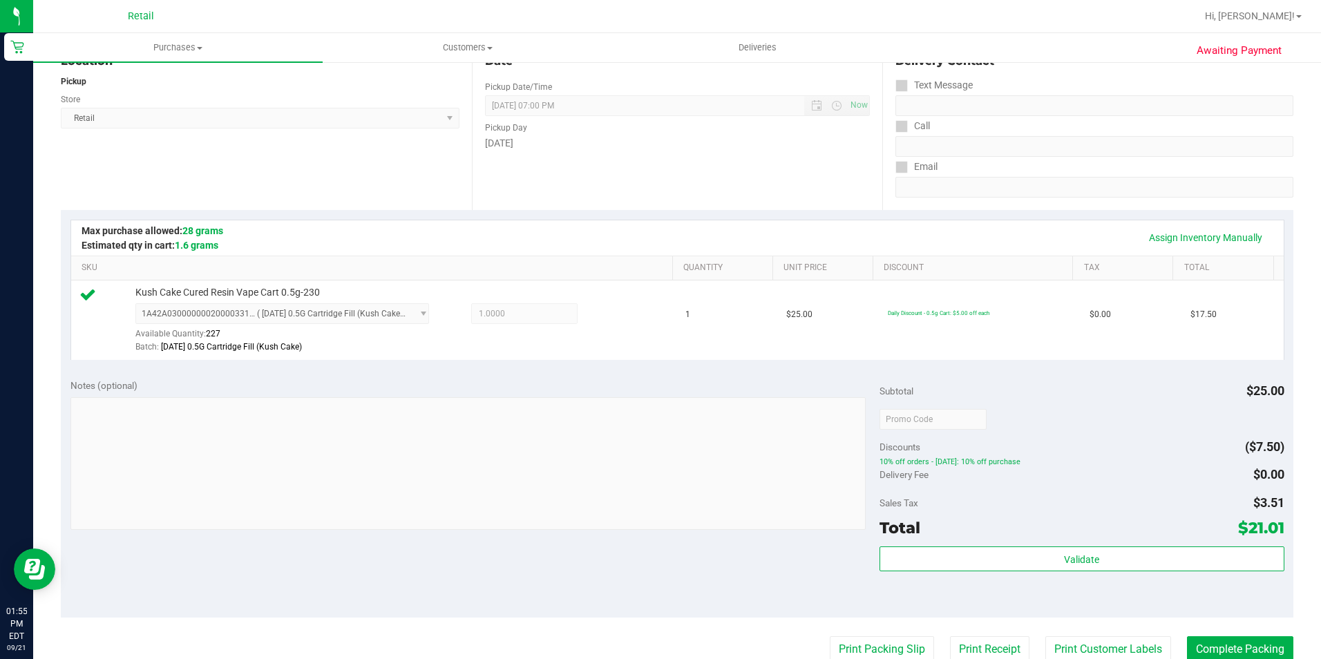
scroll to position [471, 0]
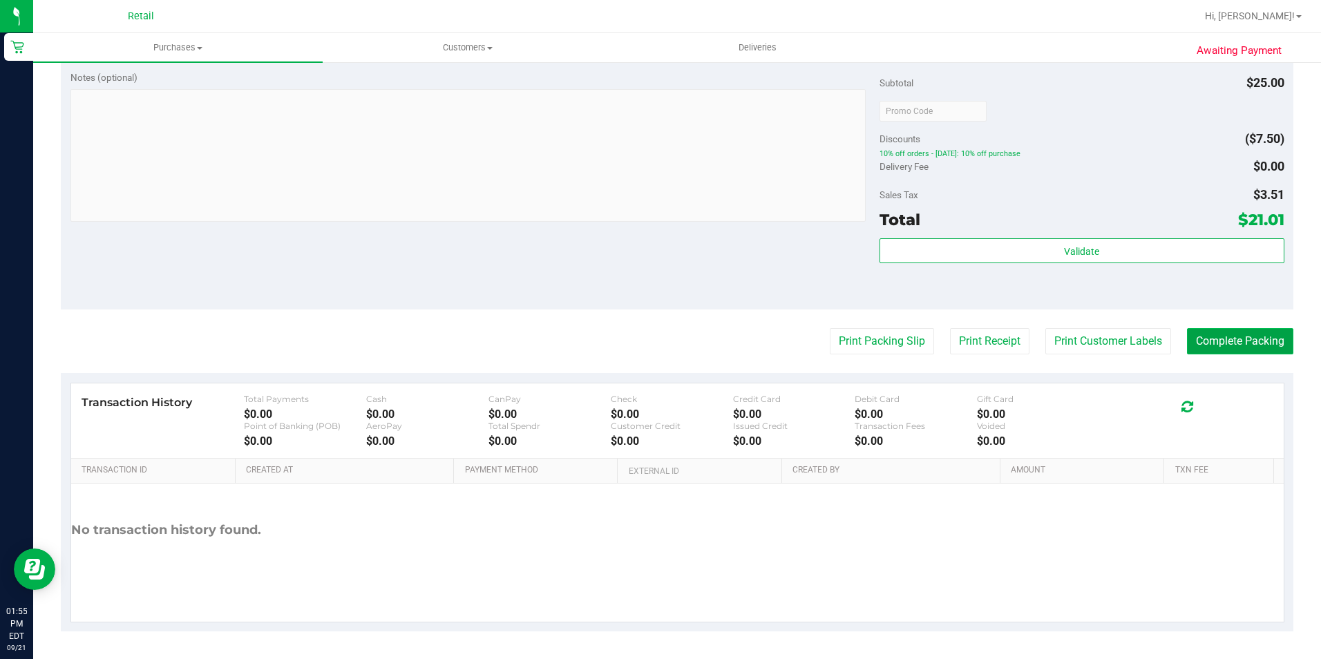
click at [1217, 329] on button "Complete Packing" at bounding box center [1240, 341] width 106 height 26
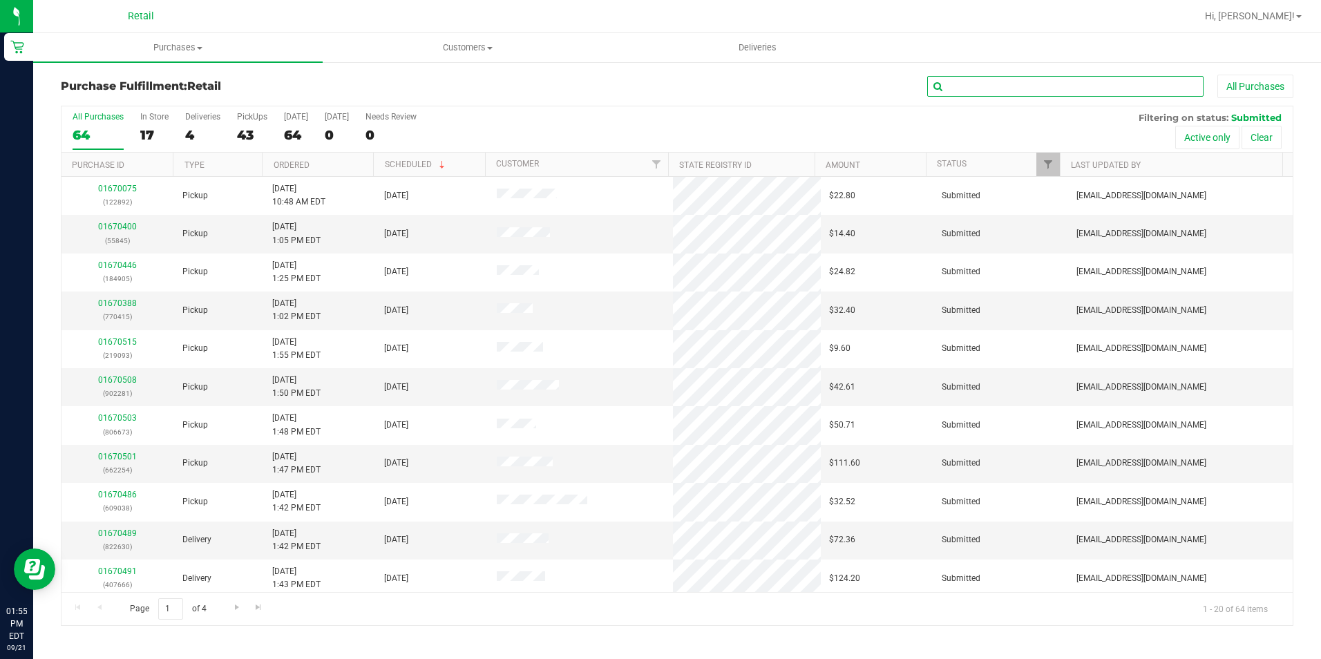
click at [1016, 88] on input "text" at bounding box center [1065, 86] width 276 height 21
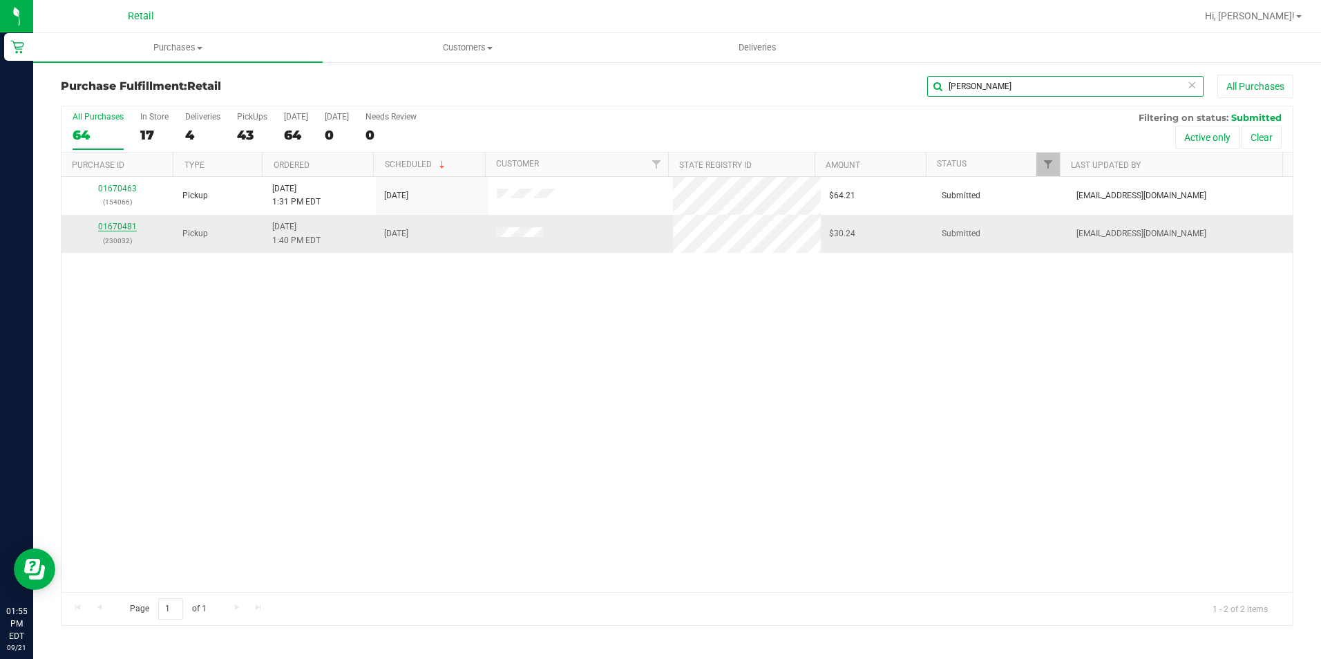
type input "ryan"
click at [120, 229] on link "01670481" at bounding box center [117, 227] width 39 height 10
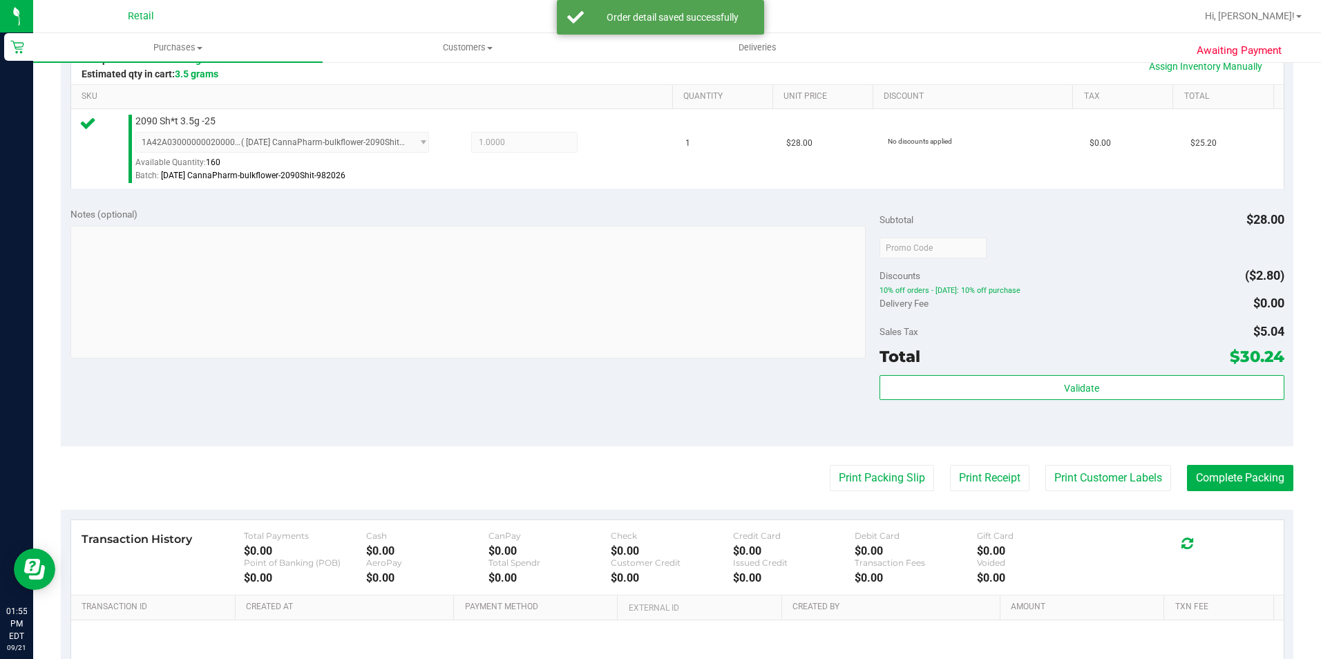
scroll to position [345, 0]
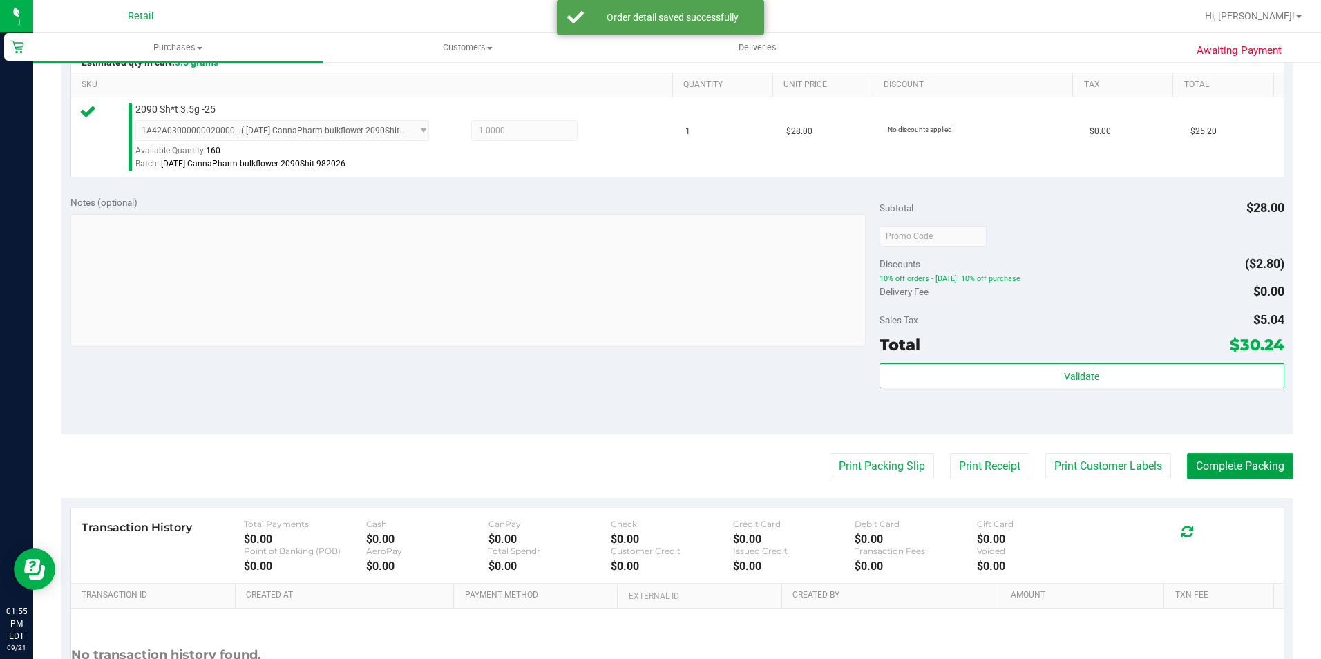
click at [1215, 460] on button "Complete Packing" at bounding box center [1240, 466] width 106 height 26
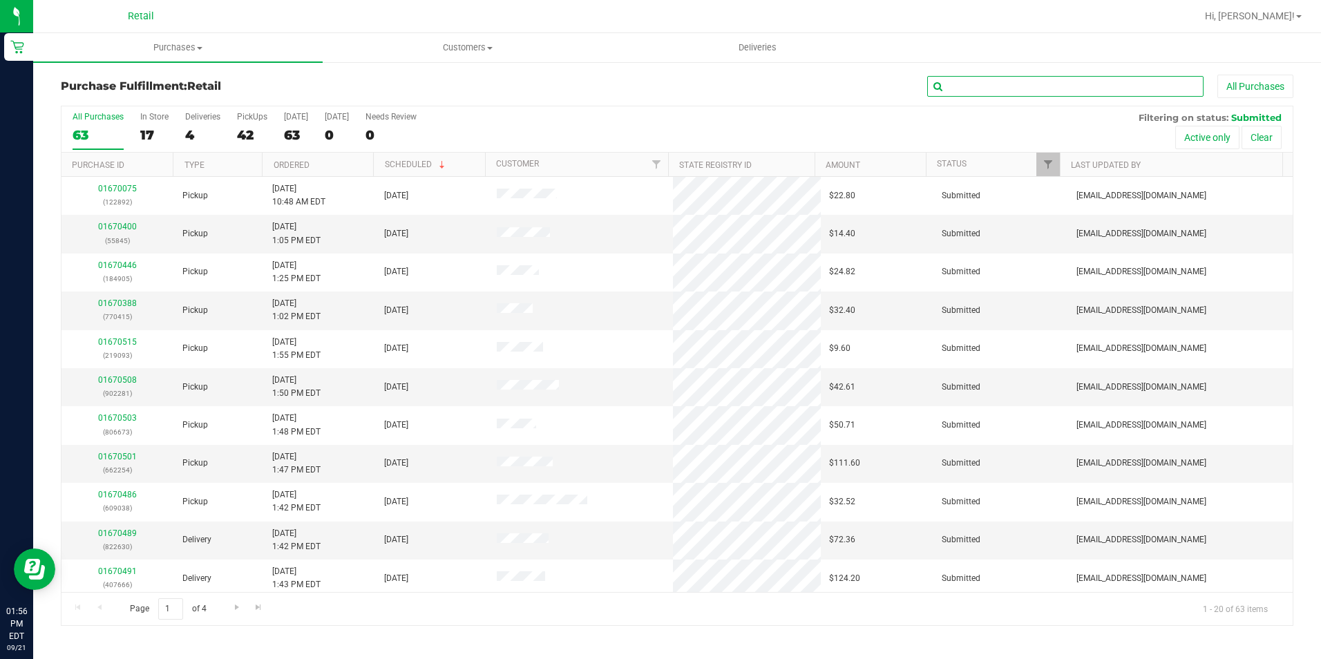
click at [1009, 94] on input "text" at bounding box center [1065, 86] width 276 height 21
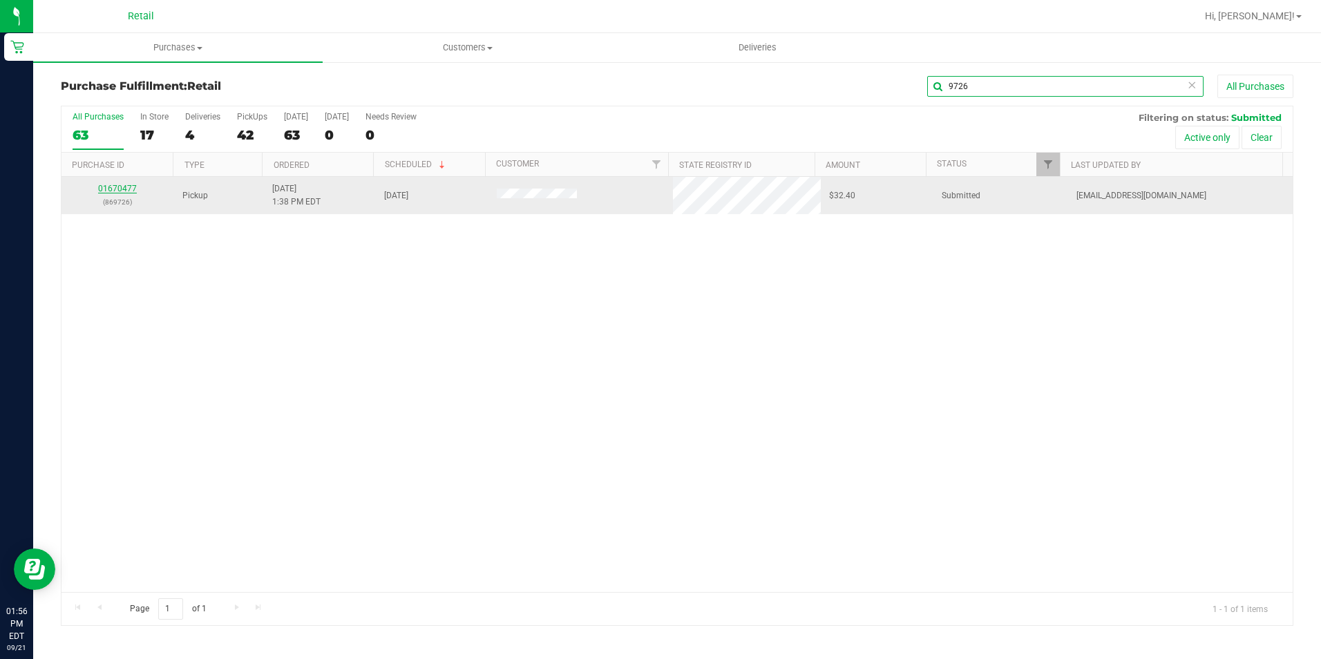
type input "9726"
click at [120, 187] on link "01670477" at bounding box center [117, 189] width 39 height 10
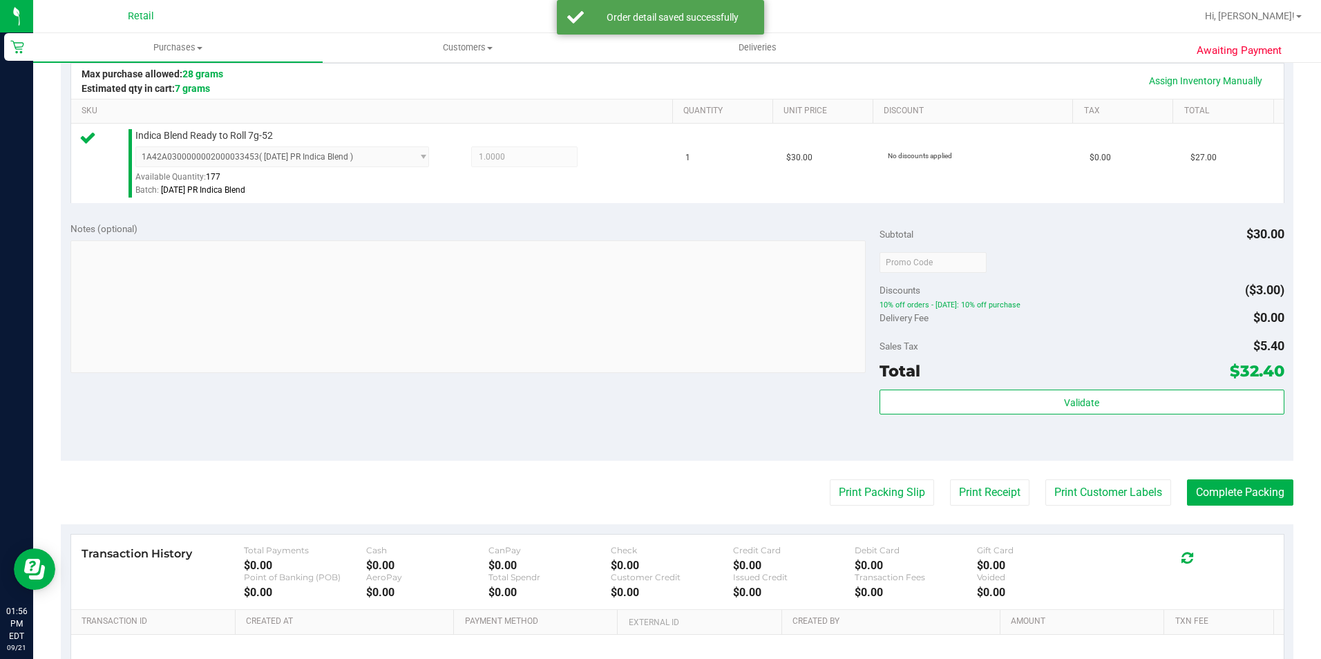
scroll to position [415, 0]
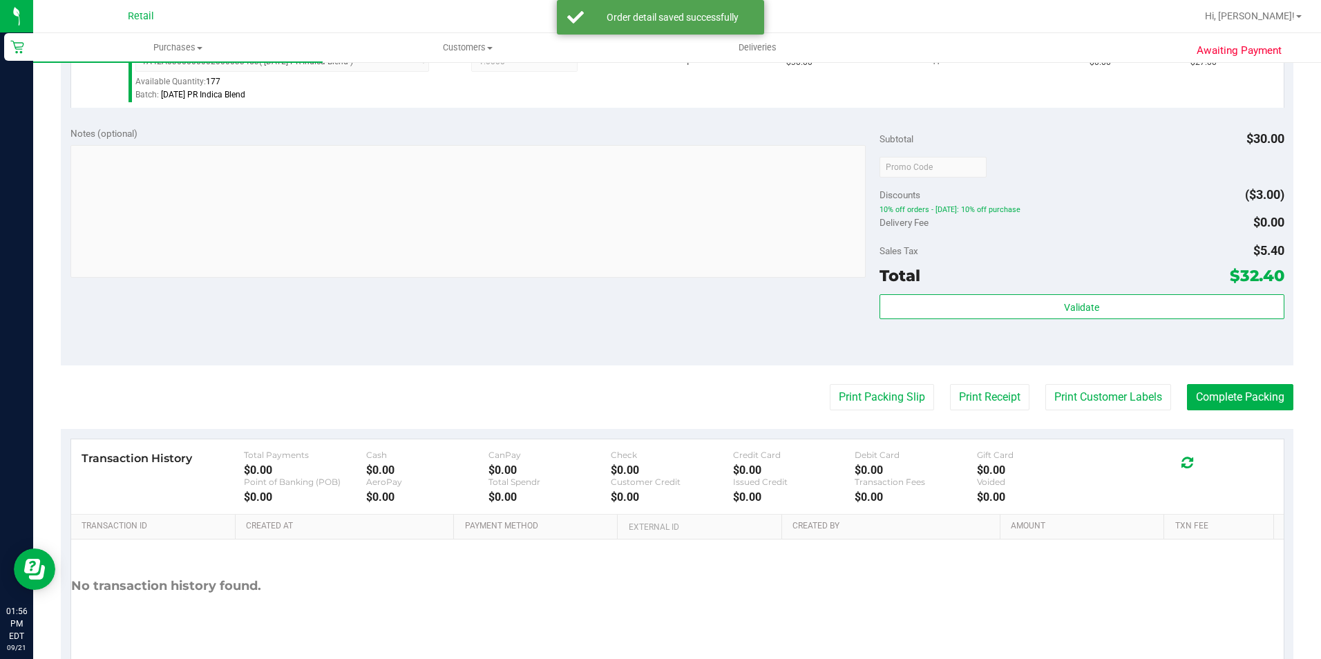
click at [1244, 377] on purchase-details "Back Edit Purchase Cancel Purchase View Profile # 01670477 Med | Rec METRC ID: …" at bounding box center [677, 173] width 1233 height 1027
click at [1239, 381] on purchase-details "Back Edit Purchase Cancel Purchase View Profile # 01670477 Med | Rec METRC ID: …" at bounding box center [677, 173] width 1233 height 1027
click at [1238, 383] on purchase-details "Back Edit Purchase Cancel Purchase View Profile # 01670477 Med | Rec METRC ID: …" at bounding box center [677, 173] width 1233 height 1027
click at [1245, 395] on button "Complete Packing" at bounding box center [1240, 397] width 106 height 26
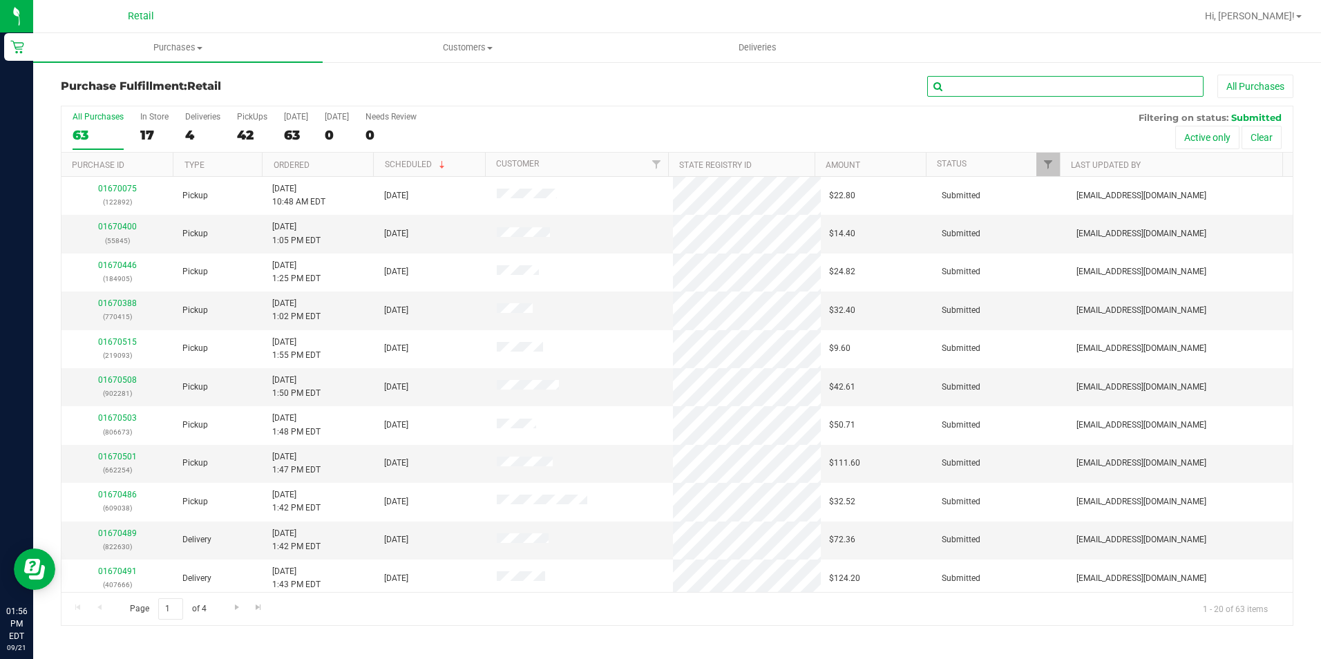
click at [982, 85] on input "text" at bounding box center [1065, 86] width 276 height 21
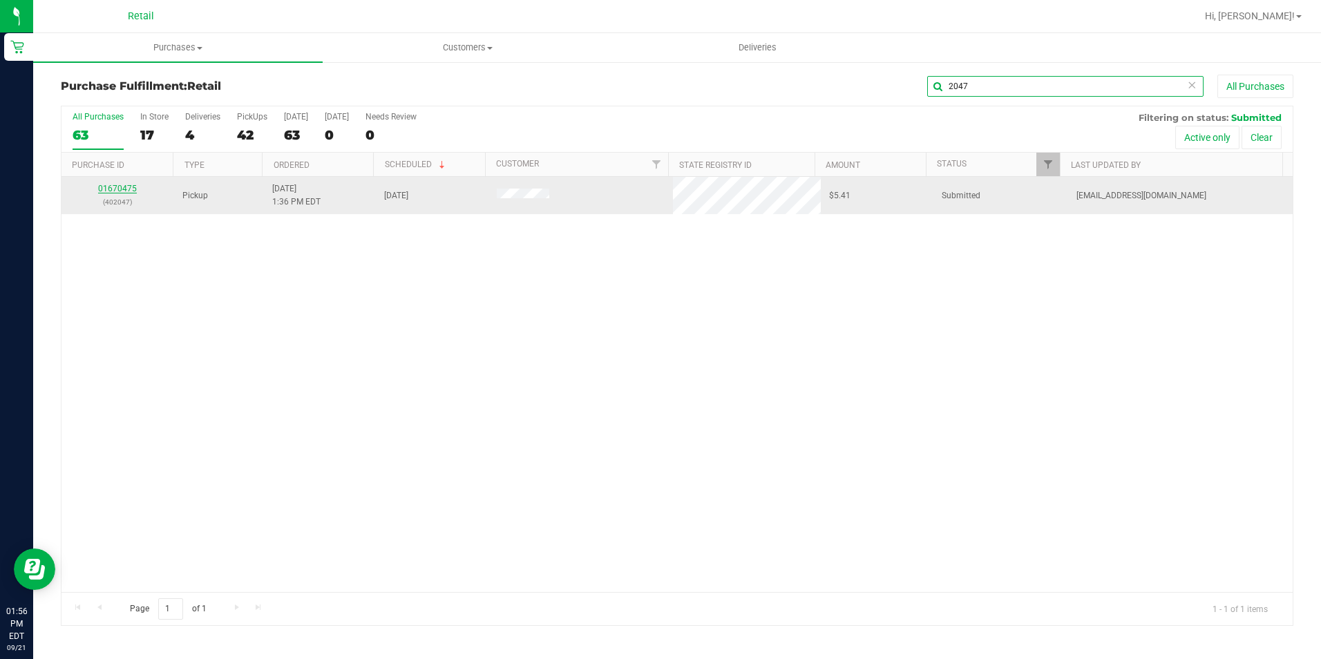
type input "2047"
click at [101, 191] on link "01670475" at bounding box center [117, 189] width 39 height 10
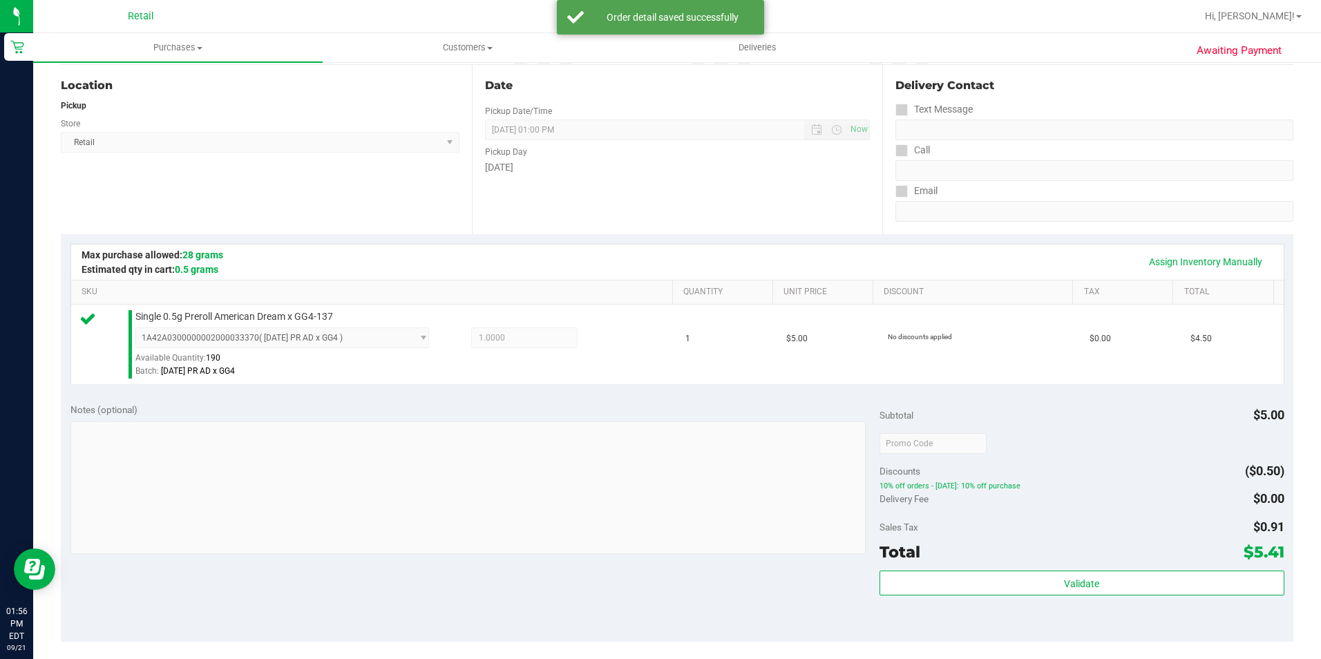
scroll to position [471, 0]
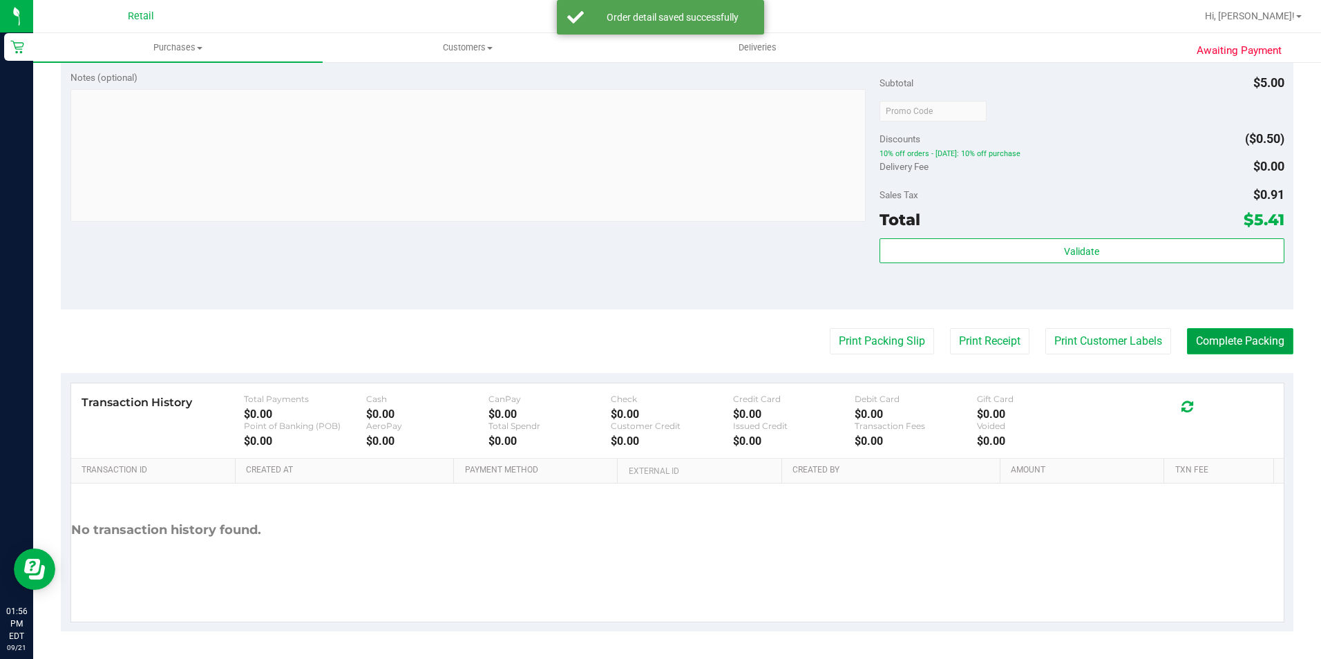
click at [1218, 351] on button "Complete Packing" at bounding box center [1240, 341] width 106 height 26
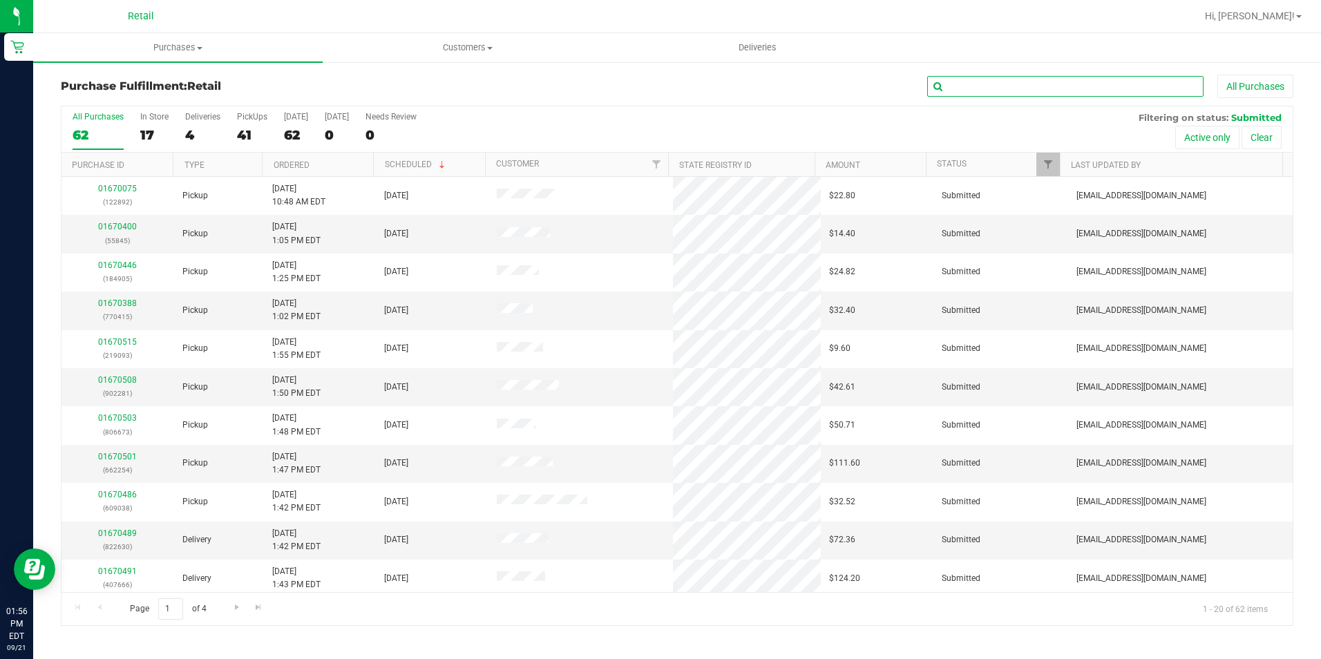
click at [1135, 90] on input "text" at bounding box center [1065, 86] width 276 height 21
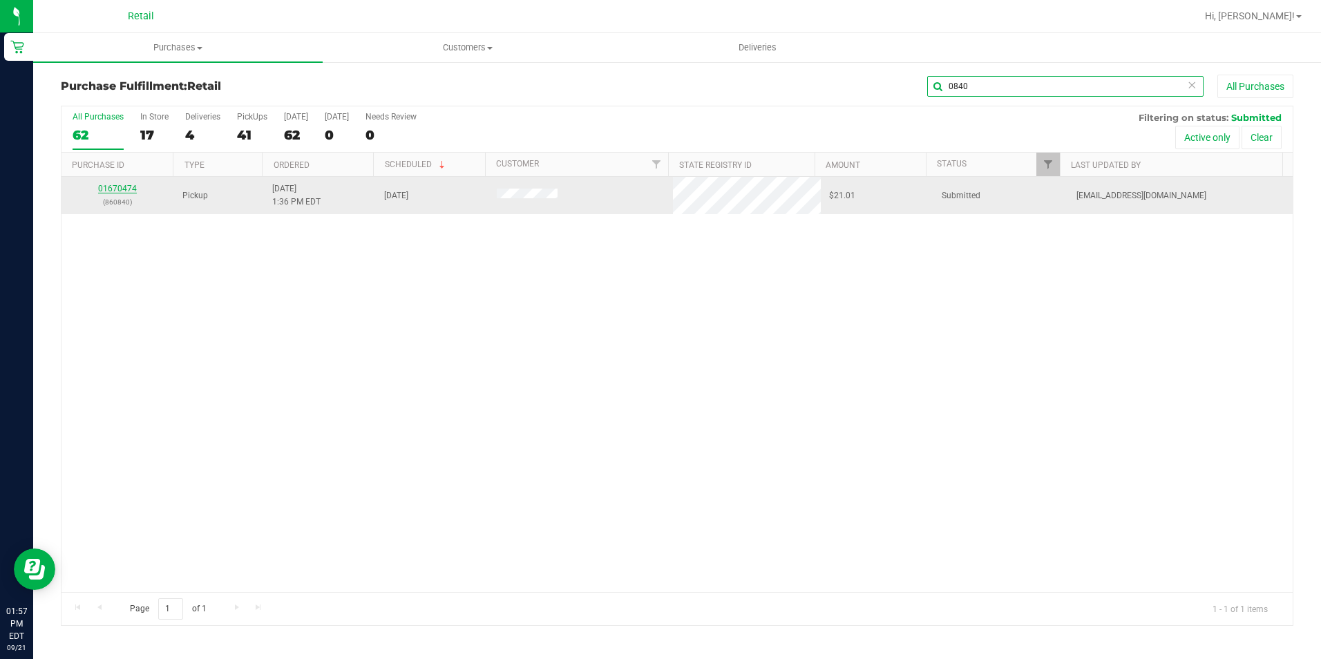
type input "0840"
click at [120, 189] on link "01670474" at bounding box center [117, 189] width 39 height 10
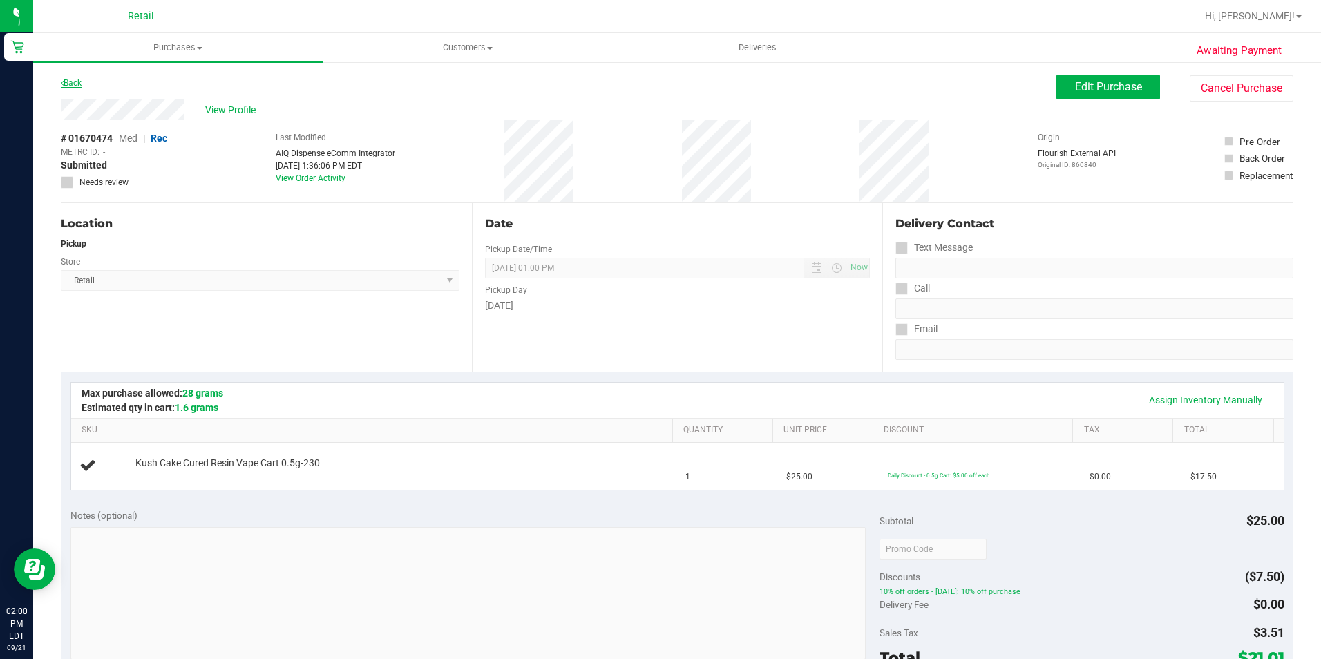
click at [79, 82] on link "Back" at bounding box center [71, 83] width 21 height 10
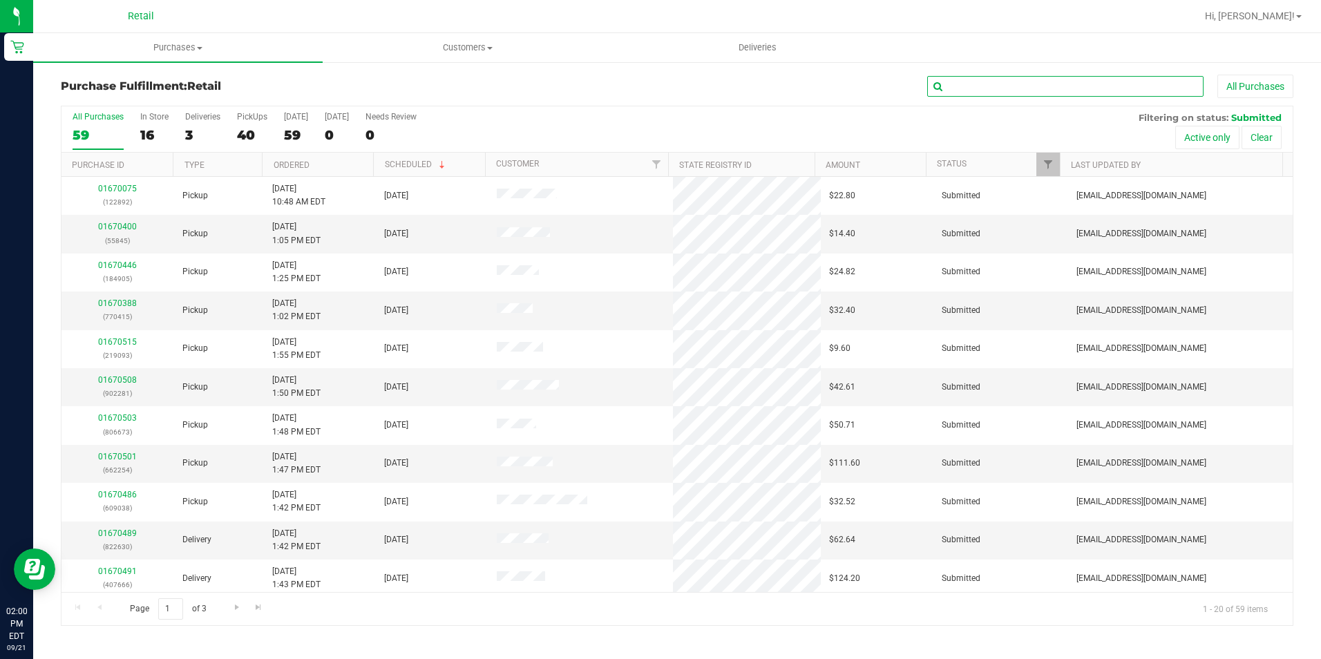
click at [1002, 79] on input "text" at bounding box center [1065, 86] width 276 height 21
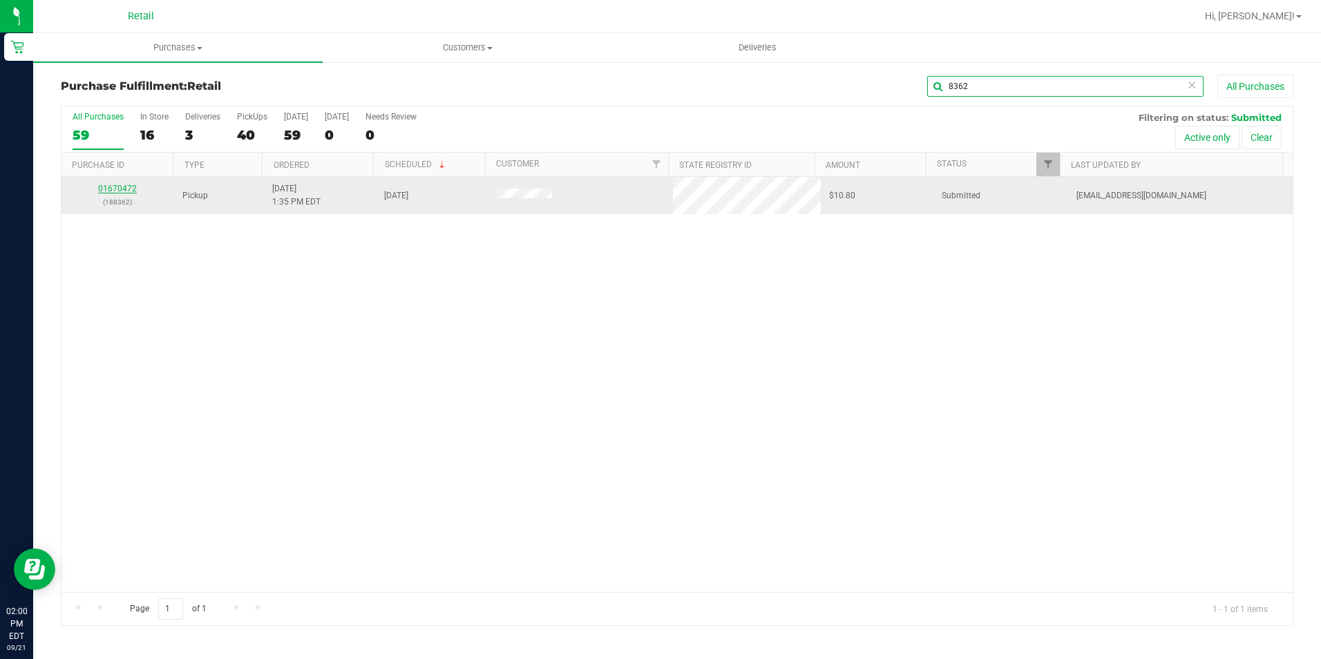
type input "8362"
click at [113, 190] on link "01670472" at bounding box center [117, 189] width 39 height 10
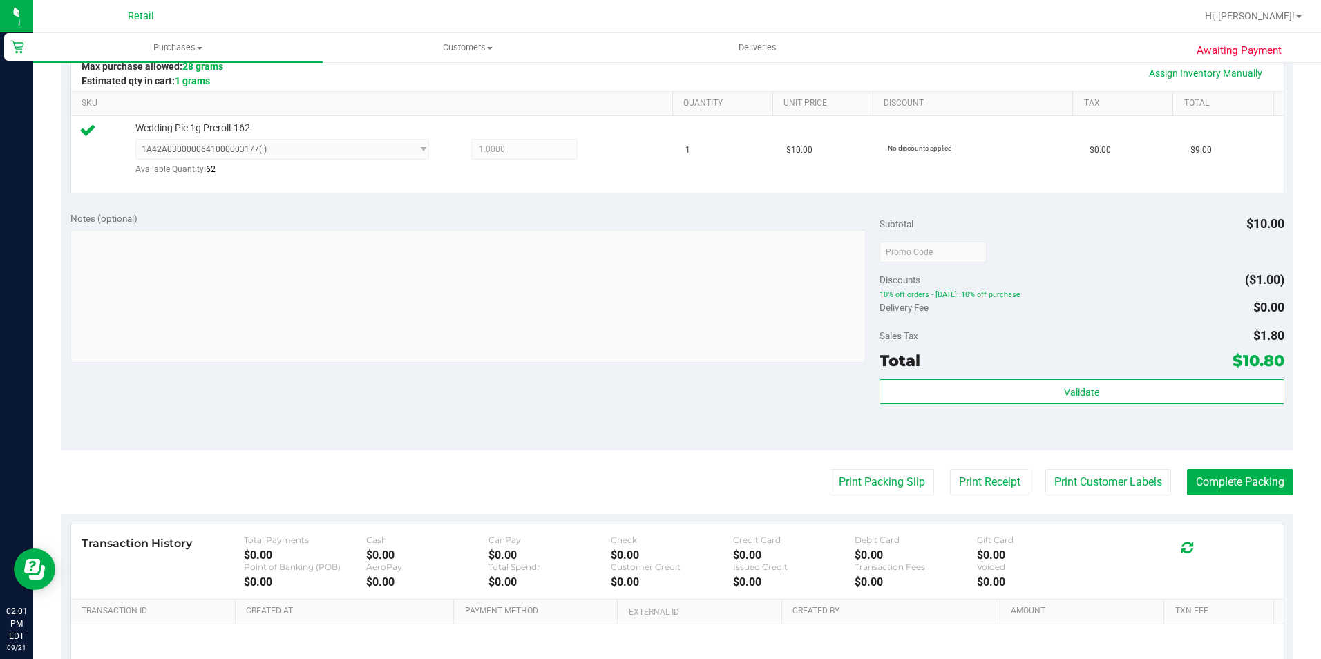
scroll to position [345, 0]
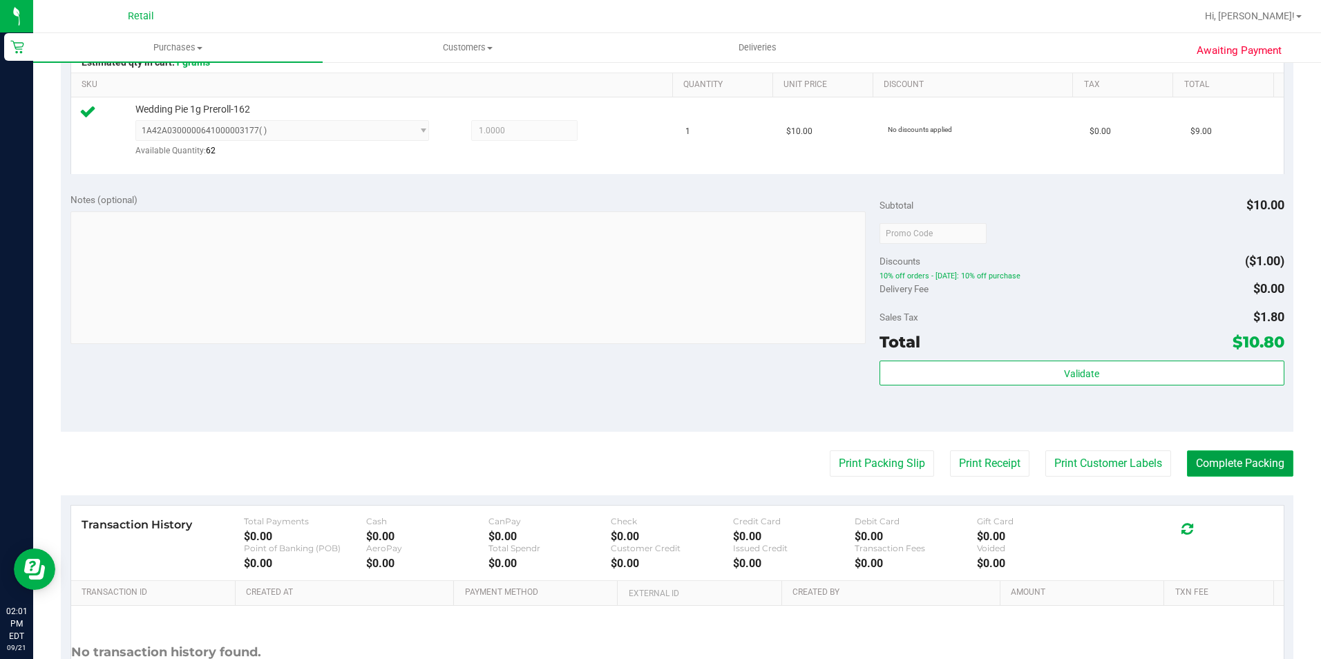
click at [1242, 455] on button "Complete Packing" at bounding box center [1240, 463] width 106 height 26
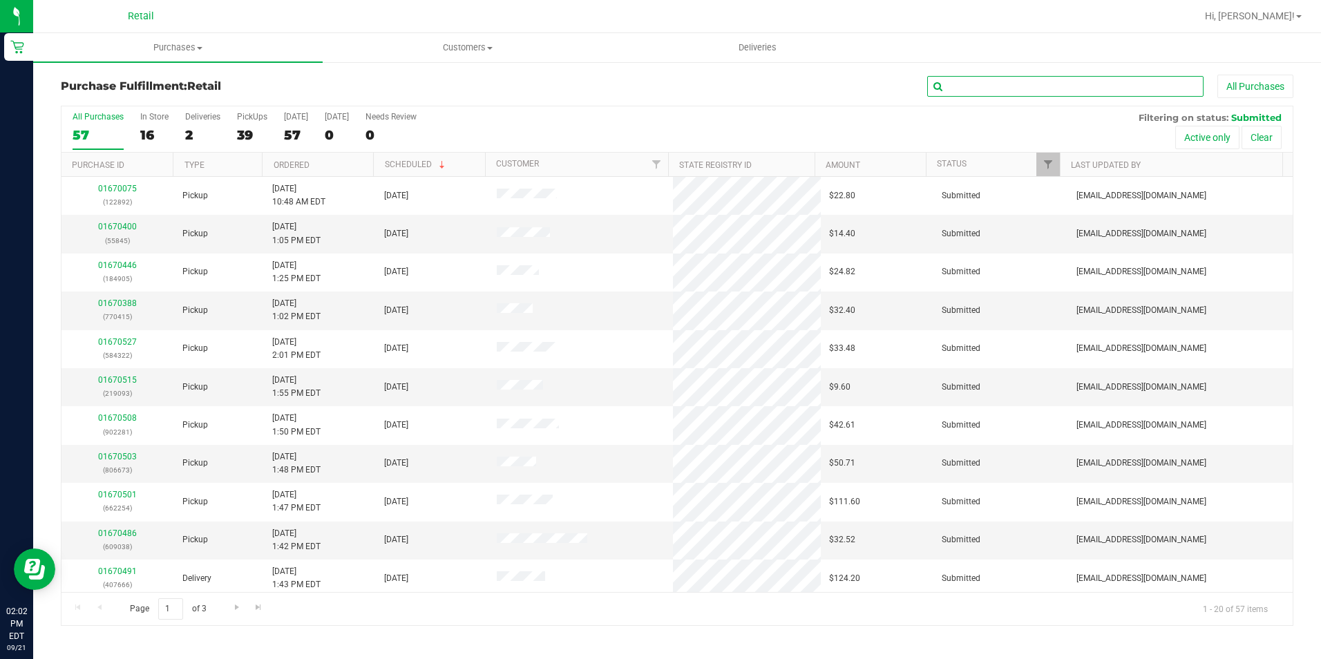
click at [1007, 91] on input "text" at bounding box center [1065, 86] width 276 height 21
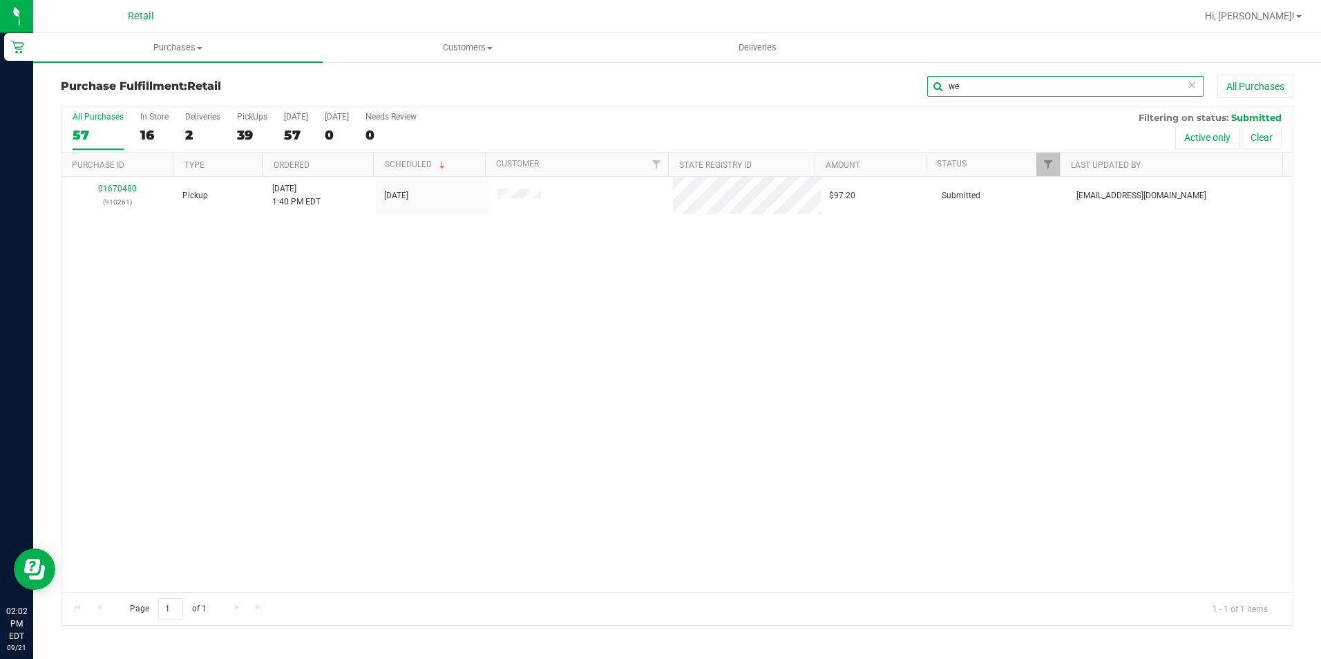
type input "w"
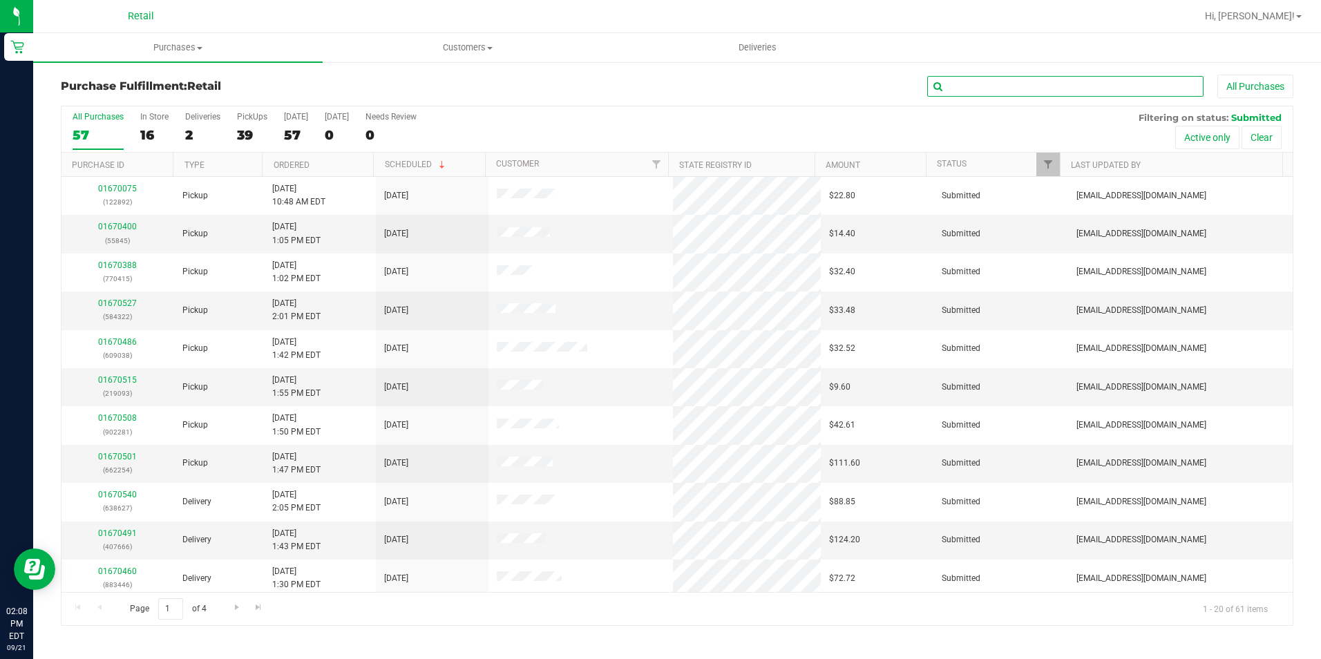
click at [974, 86] on input "text" at bounding box center [1065, 86] width 276 height 21
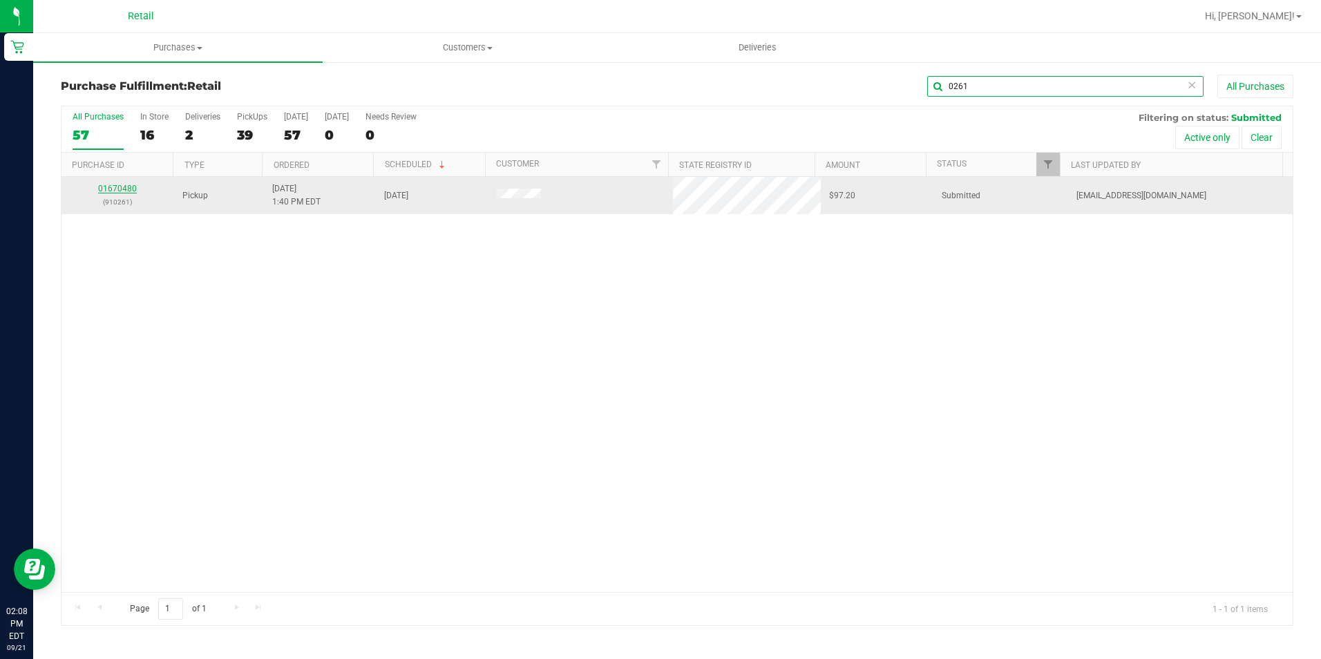
type input "0261"
click at [124, 184] on link "01670480" at bounding box center [117, 189] width 39 height 10
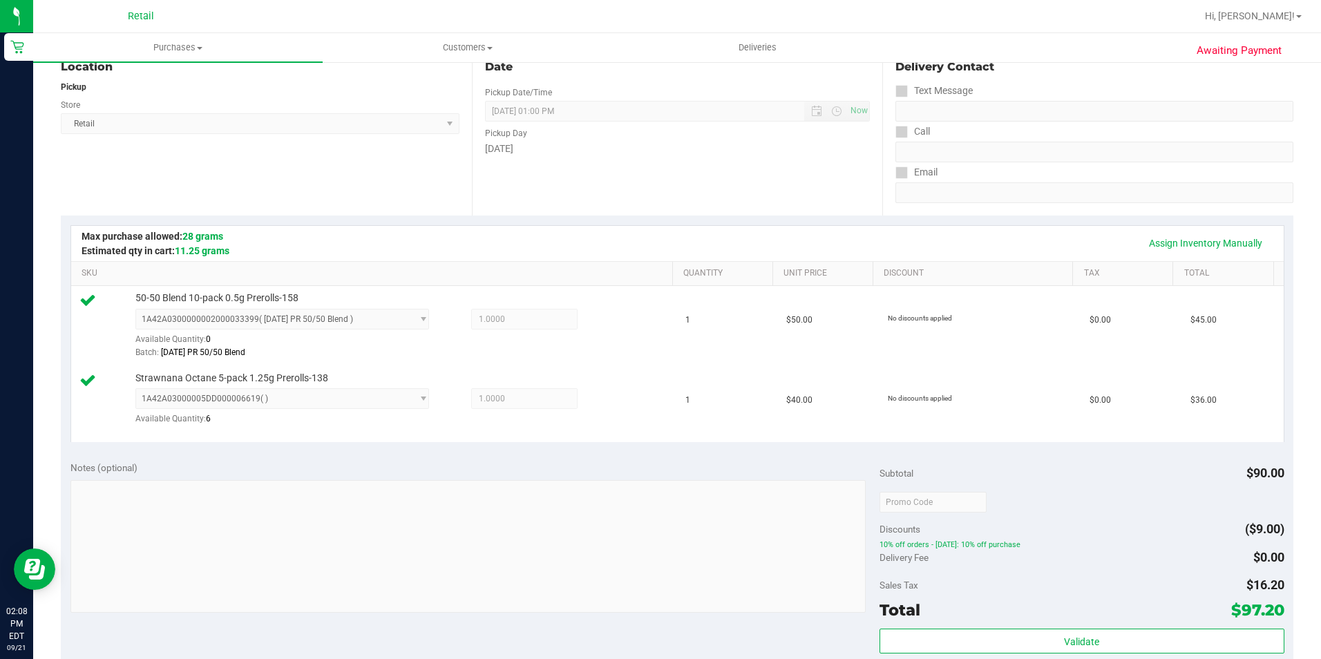
scroll to position [415, 0]
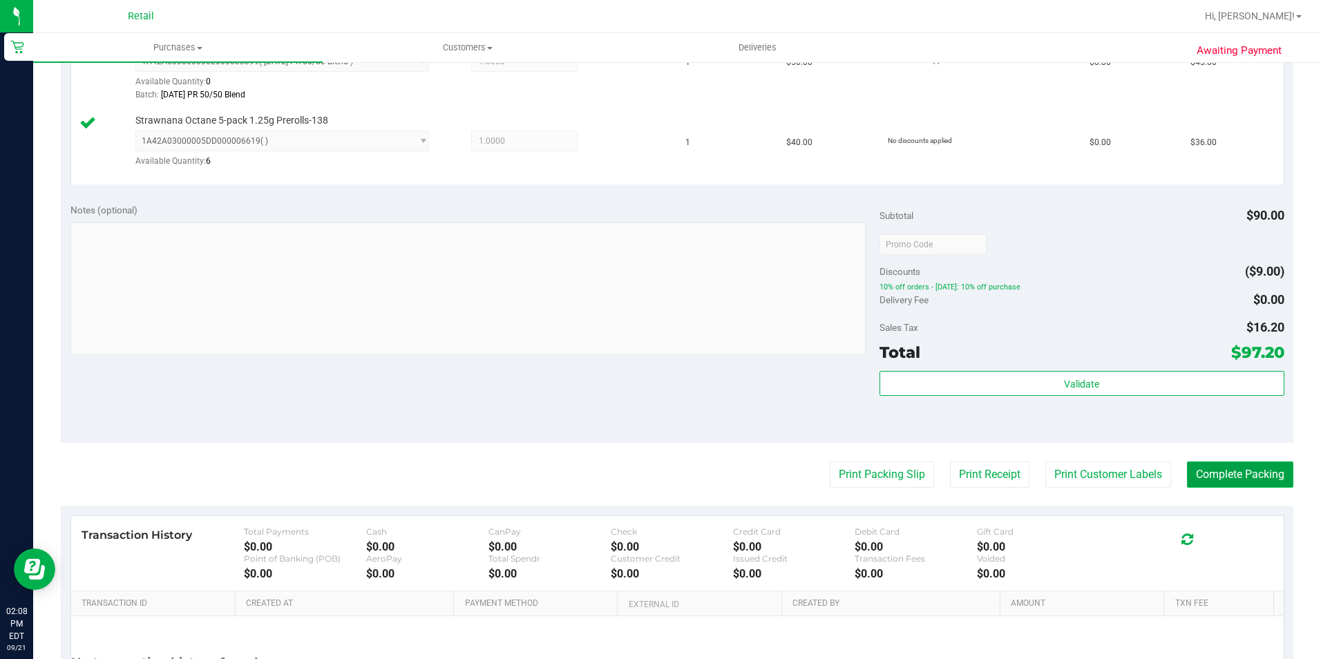
click at [1249, 483] on button "Complete Packing" at bounding box center [1240, 475] width 106 height 26
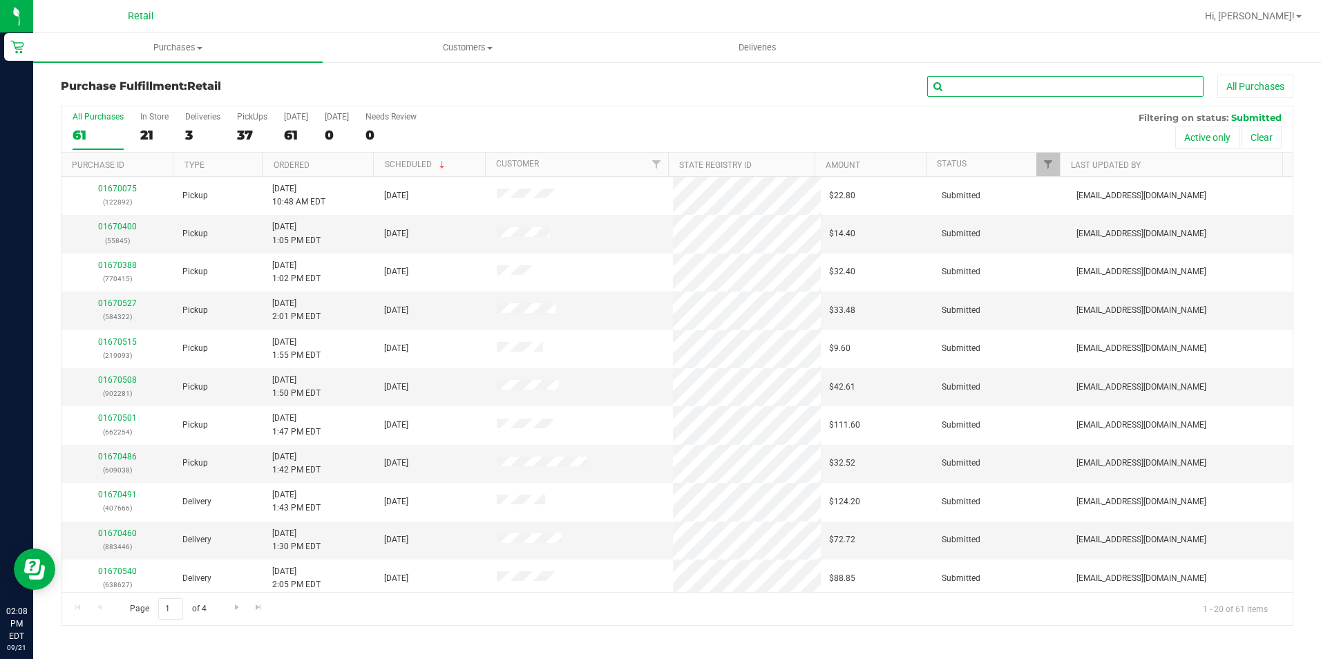
click at [1004, 94] on input "text" at bounding box center [1065, 86] width 276 height 21
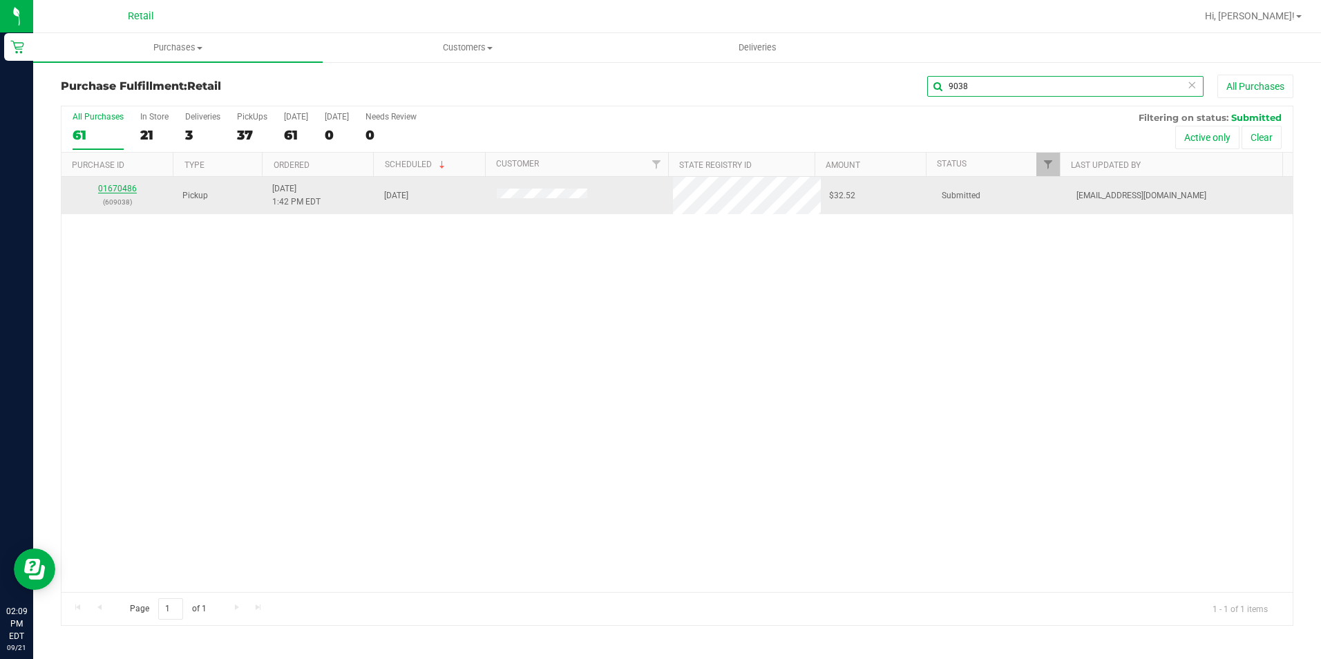
type input "9038"
click at [129, 184] on link "01670486" at bounding box center [117, 189] width 39 height 10
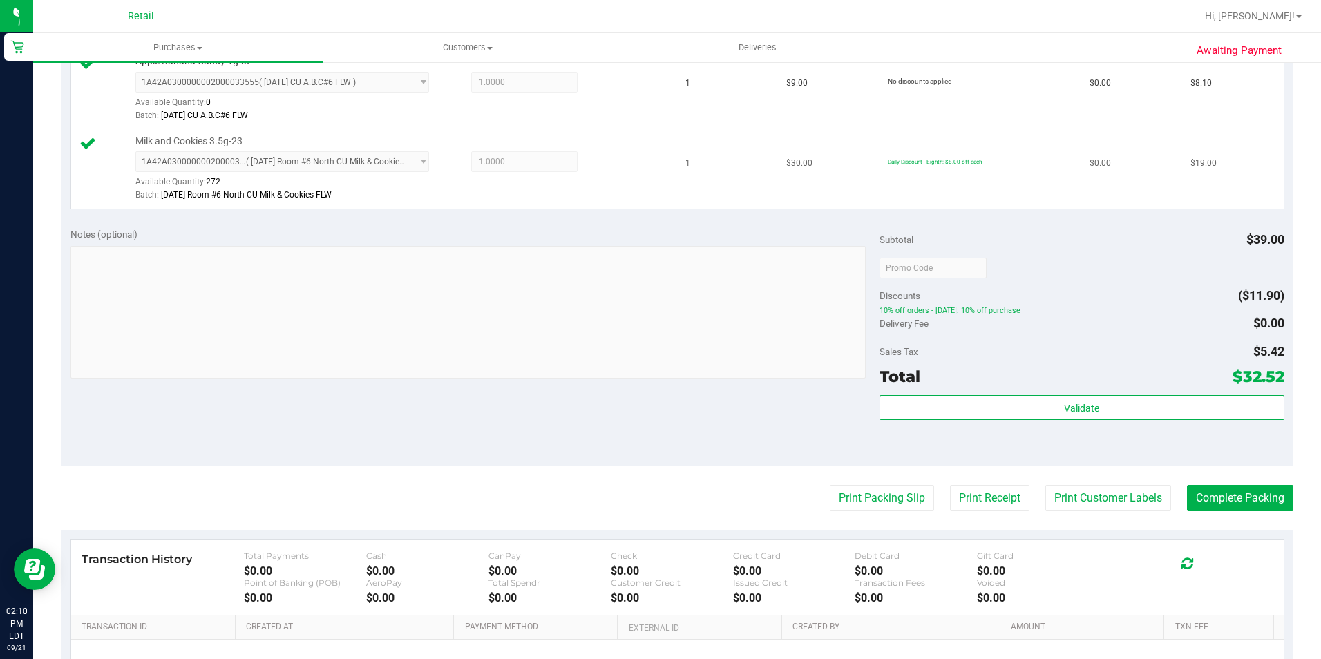
scroll to position [415, 0]
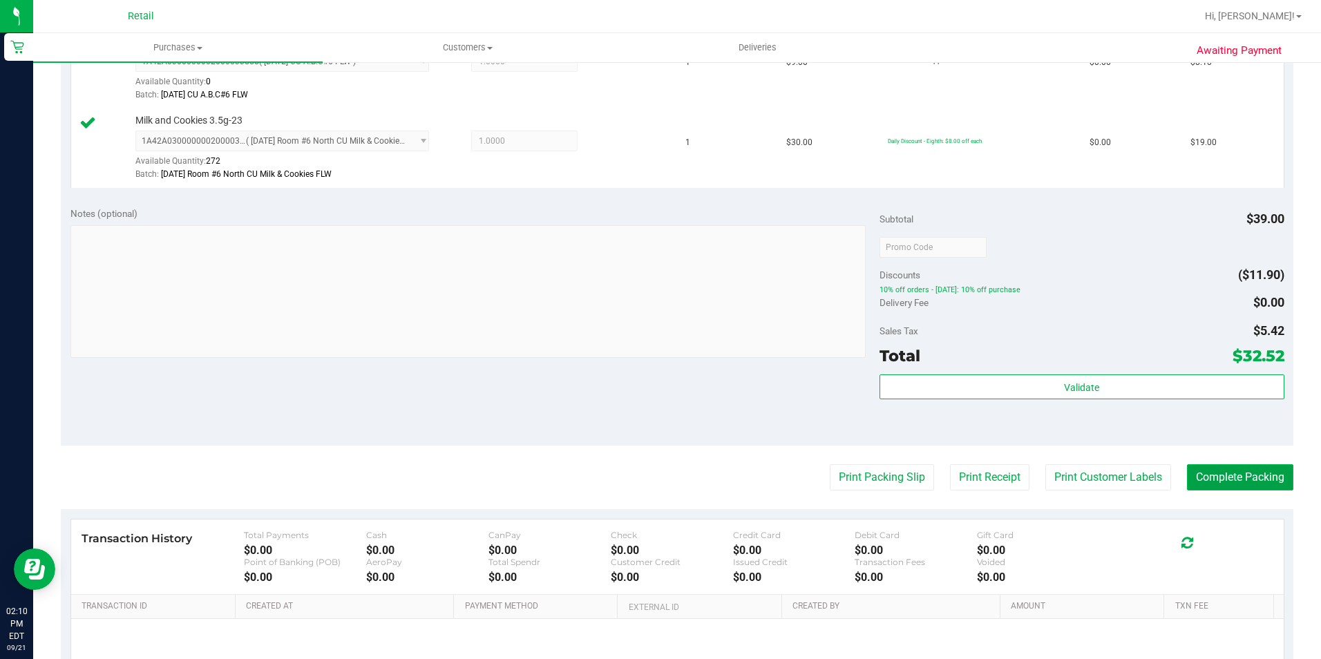
click at [1278, 472] on button "Complete Packing" at bounding box center [1240, 477] width 106 height 26
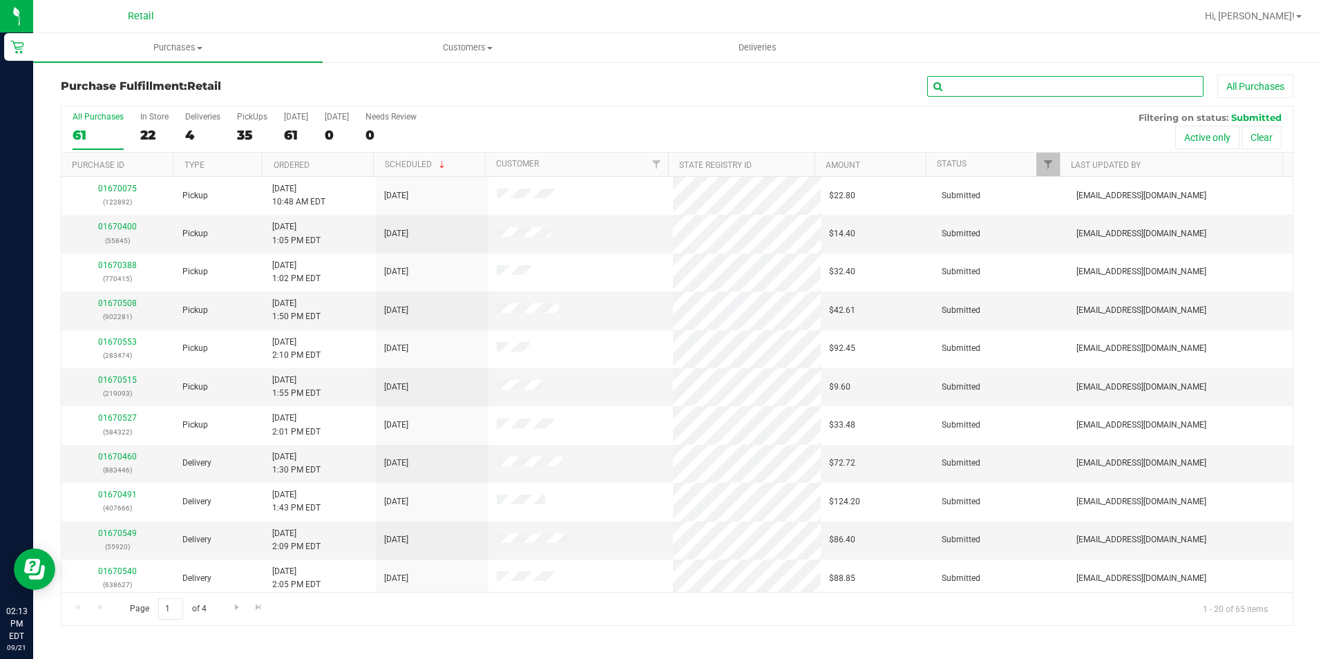
click at [1052, 96] on input "text" at bounding box center [1065, 86] width 276 height 21
click at [992, 72] on div "Purchase Fulfillment: Retail All Purchases All Purchases 61 In Store 22 Deliver…" at bounding box center [677, 350] width 1288 height 579
click at [990, 87] on input "text" at bounding box center [1065, 86] width 276 height 21
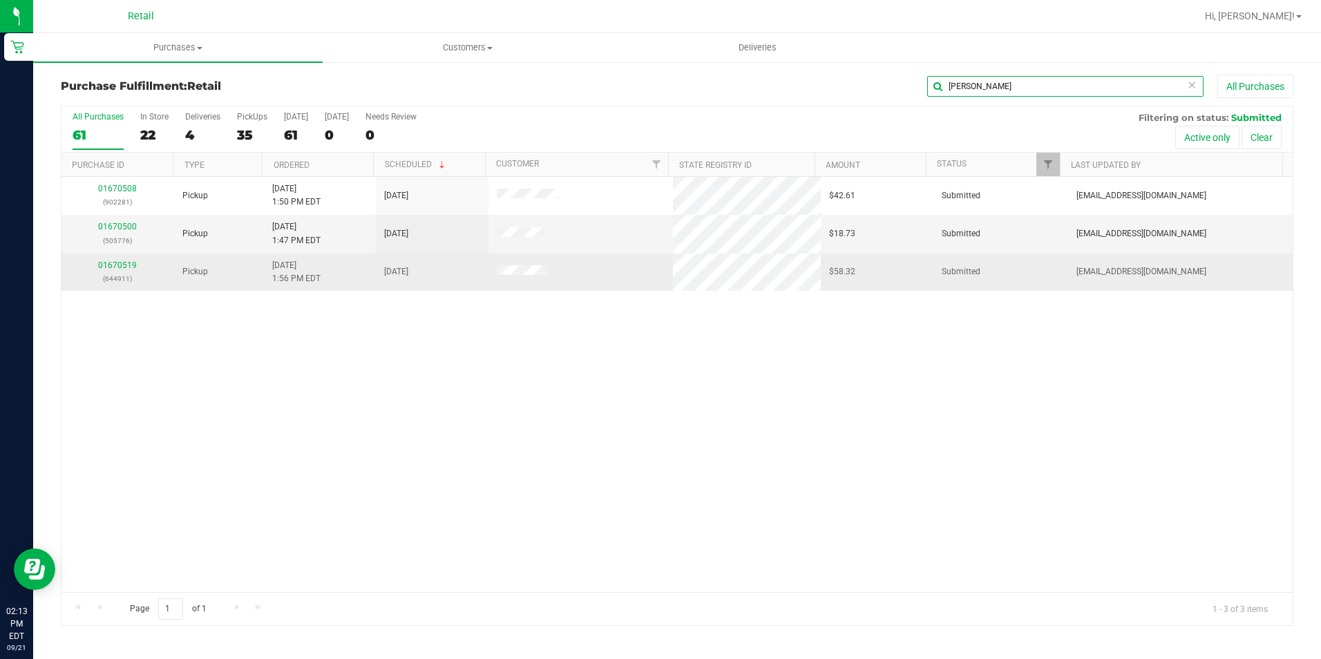
type input "richard"
click at [131, 270] on div "01670519 (644911)" at bounding box center [118, 272] width 96 height 26
click at [124, 267] on link "01670519" at bounding box center [117, 265] width 39 height 10
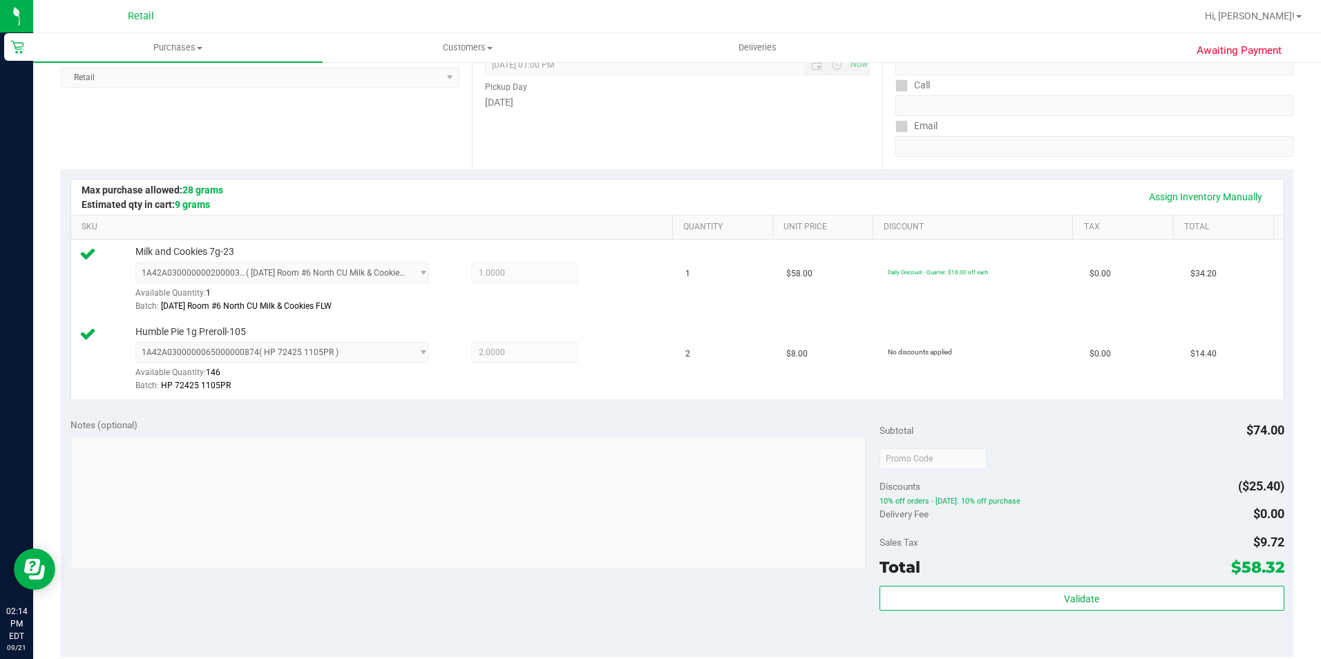
scroll to position [415, 0]
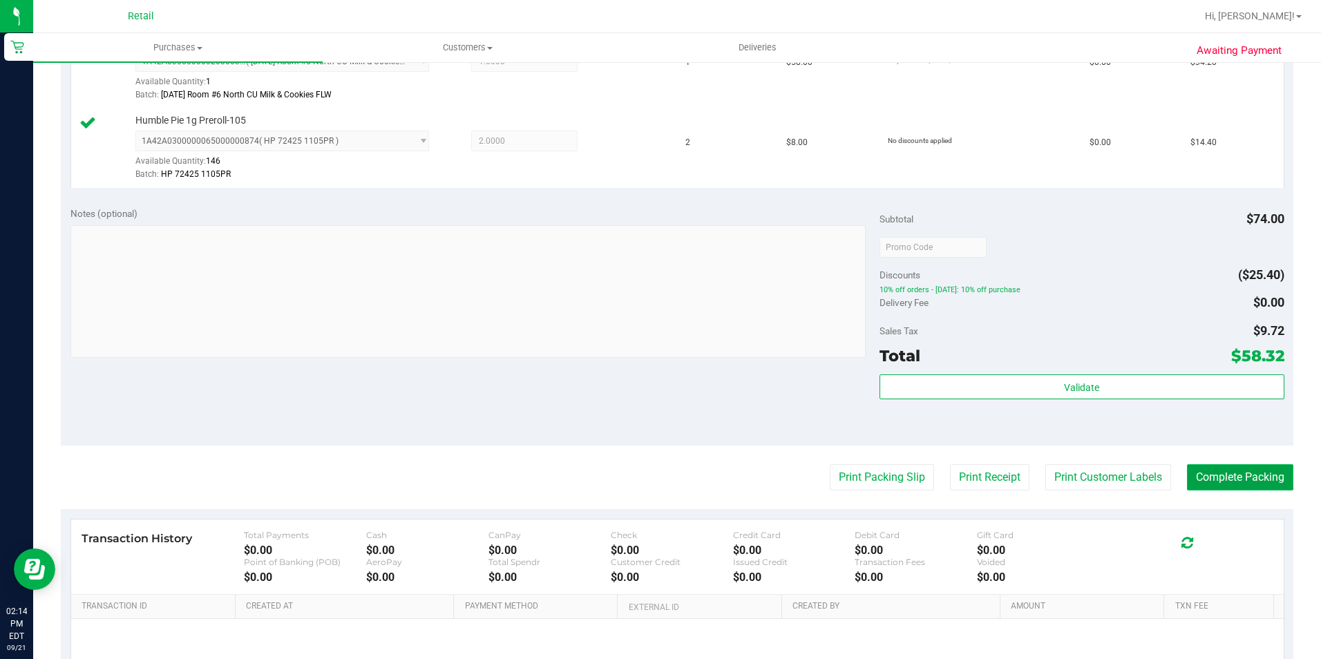
click at [1199, 471] on button "Complete Packing" at bounding box center [1240, 477] width 106 height 26
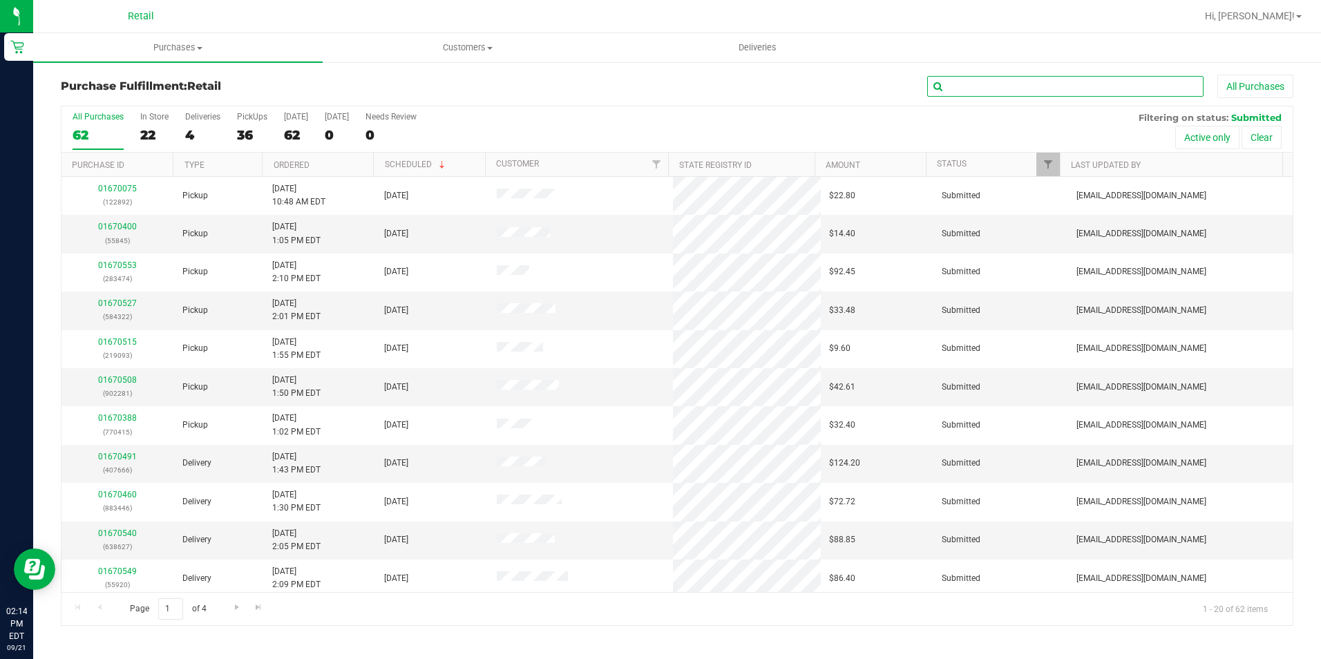
click at [1018, 83] on input "text" at bounding box center [1065, 86] width 276 height 21
click at [981, 87] on input "90993" at bounding box center [1065, 86] width 276 height 21
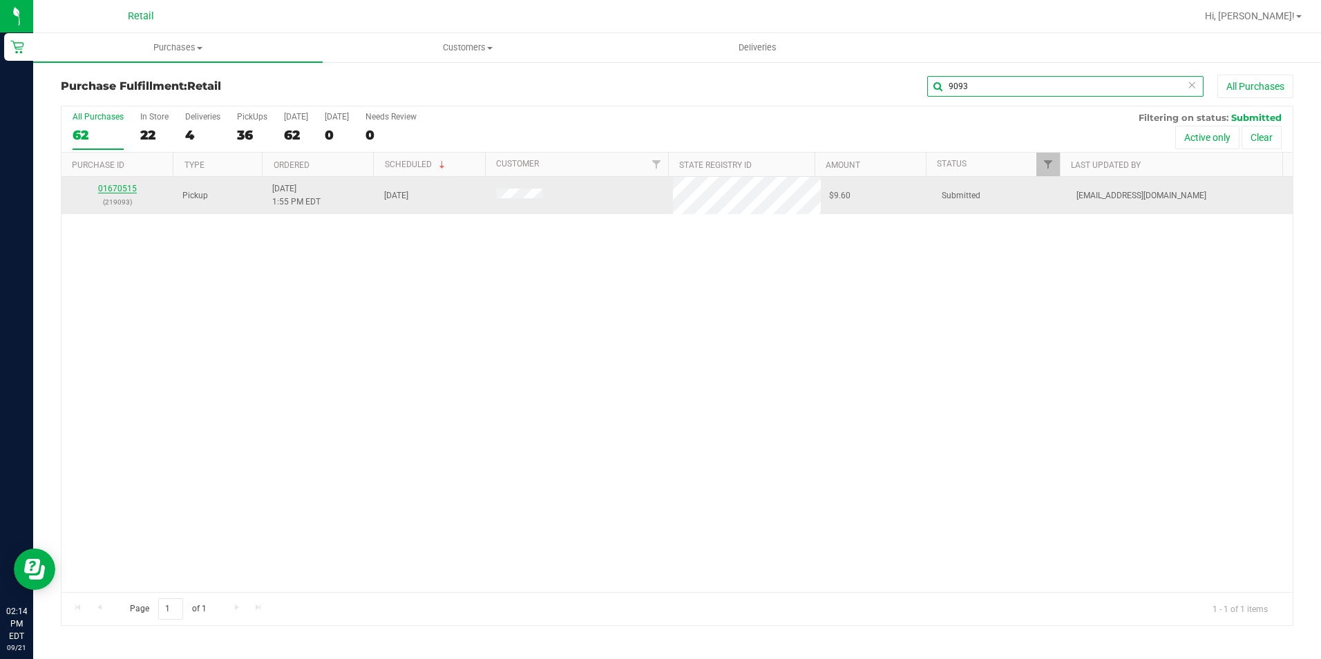
type input "9093"
click at [117, 186] on link "01670515" at bounding box center [117, 189] width 39 height 10
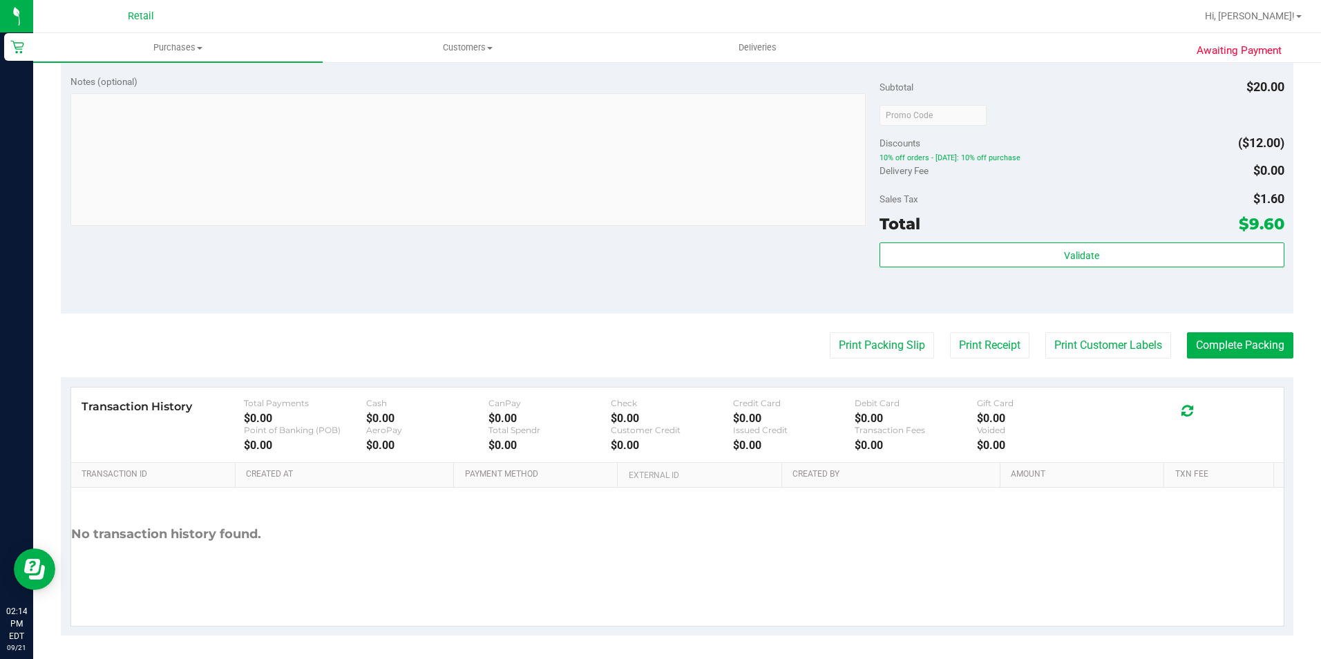
scroll to position [471, 0]
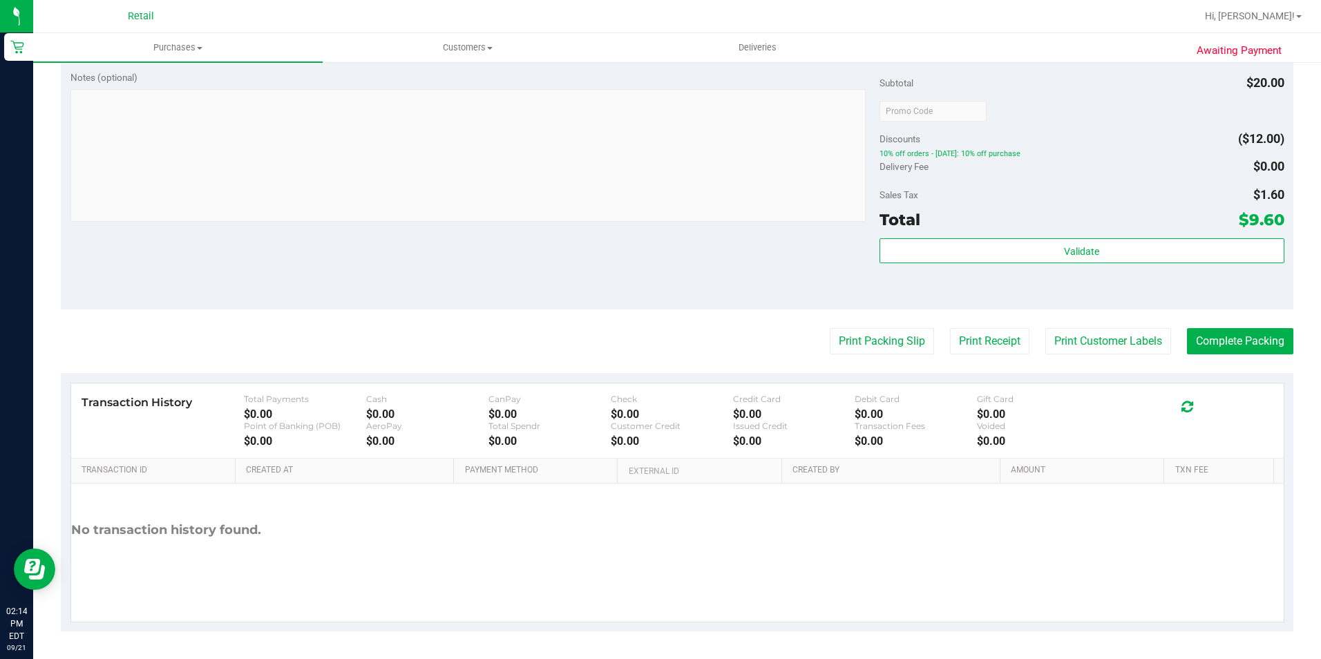
click at [1205, 327] on purchase-details "Back Edit Purchase Cancel Purchase View Profile # 01670515 Med | Rec METRC ID: …" at bounding box center [677, 117] width 1233 height 1027
drag, startPoint x: 1205, startPoint y: 327, endPoint x: 1210, endPoint y: 336, distance: 10.8
click at [1210, 336] on button "Complete Packing" at bounding box center [1240, 341] width 106 height 26
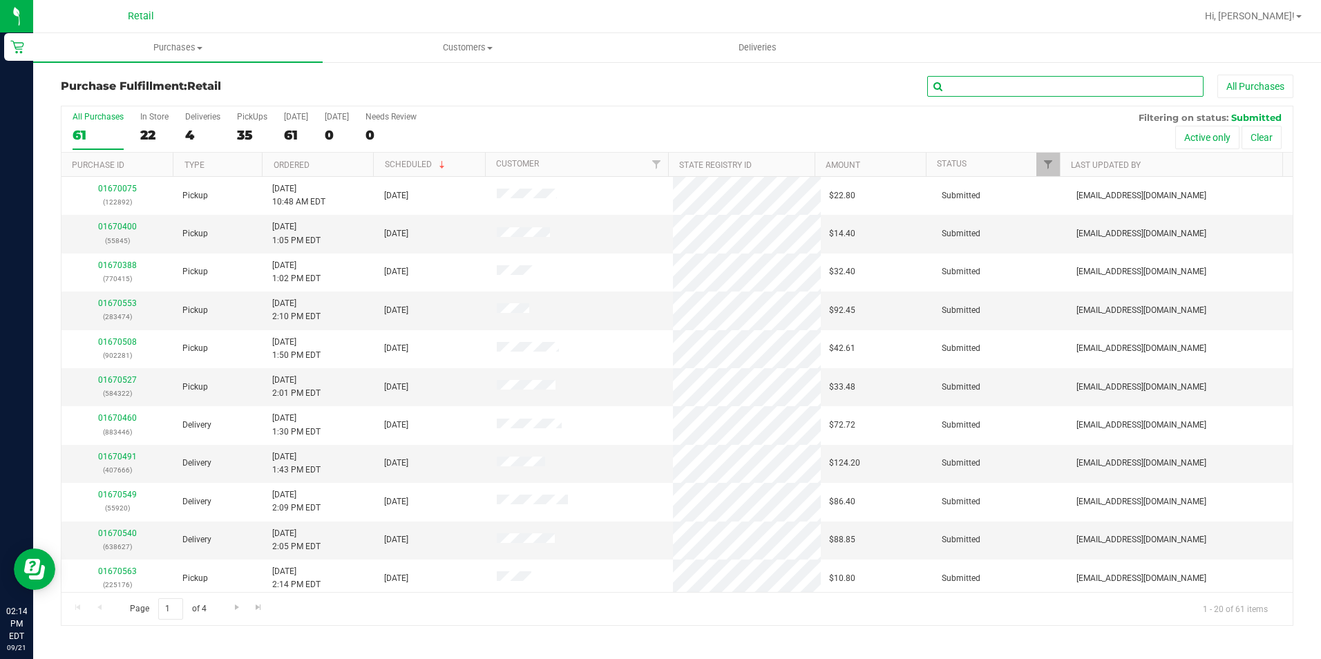
click at [1007, 77] on input "text" at bounding box center [1065, 86] width 276 height 21
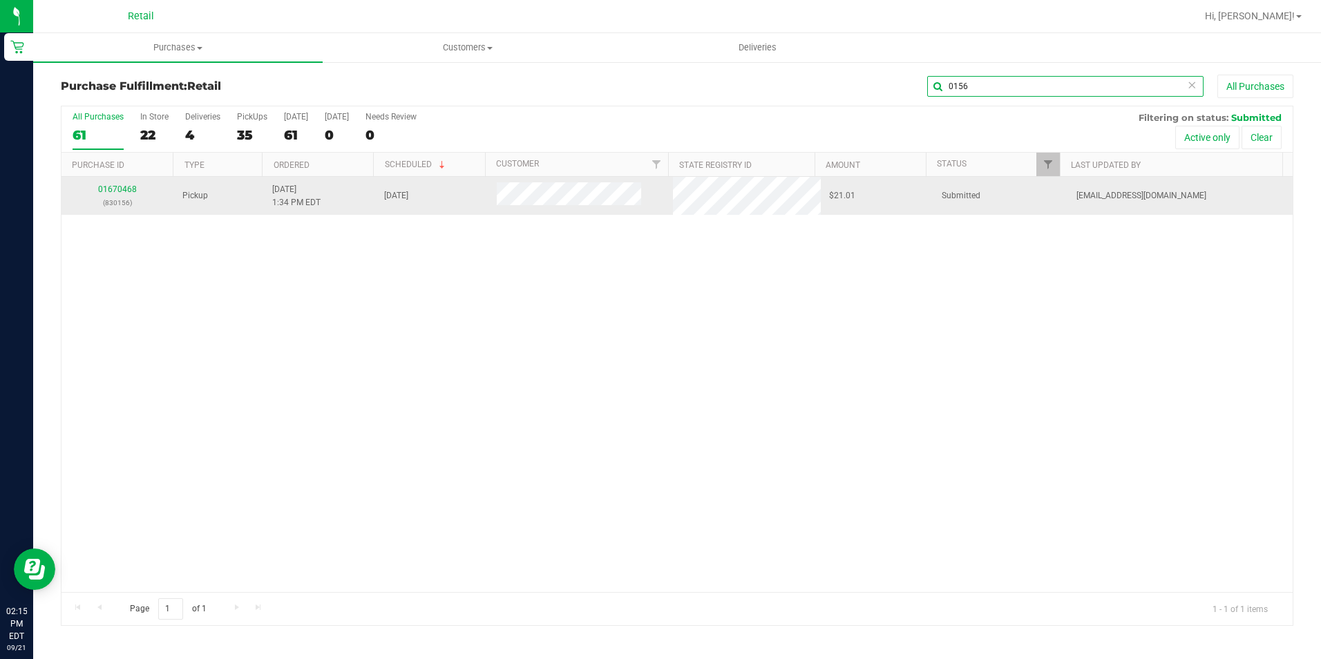
type input "0156"
click at [135, 183] on div "01670468 (830156)" at bounding box center [118, 196] width 96 height 26
click at [127, 186] on link "01670468" at bounding box center [117, 189] width 39 height 10
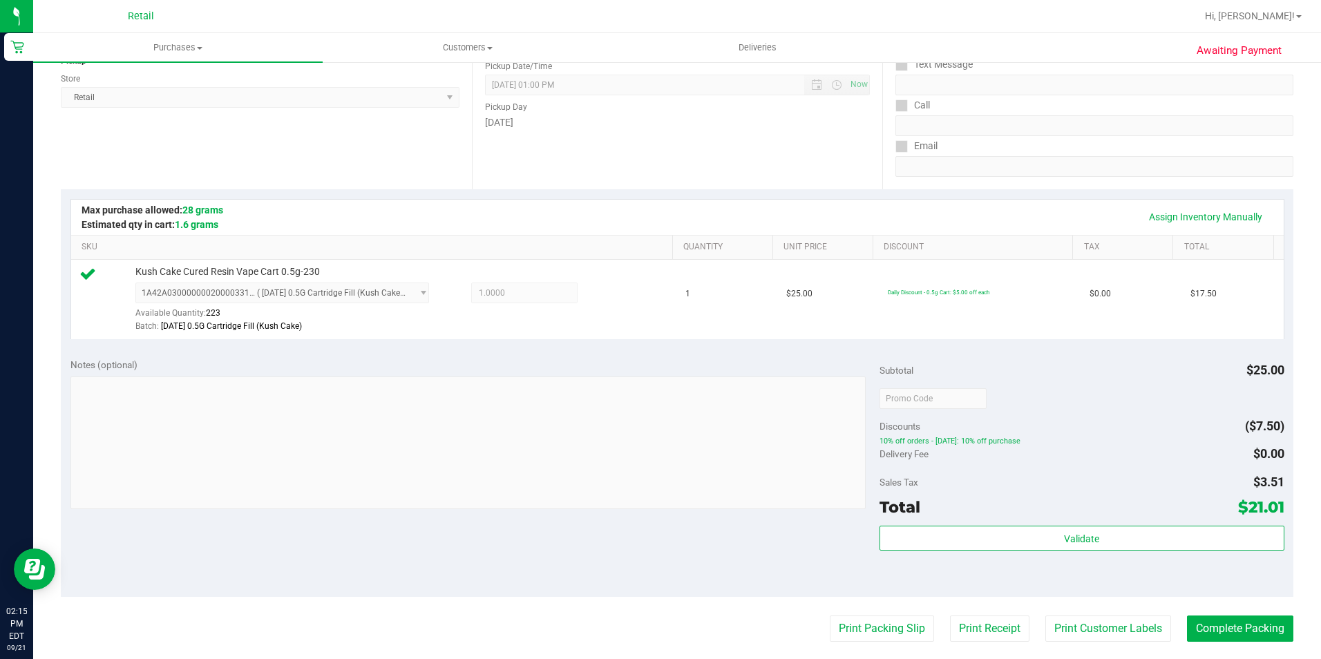
scroll to position [471, 0]
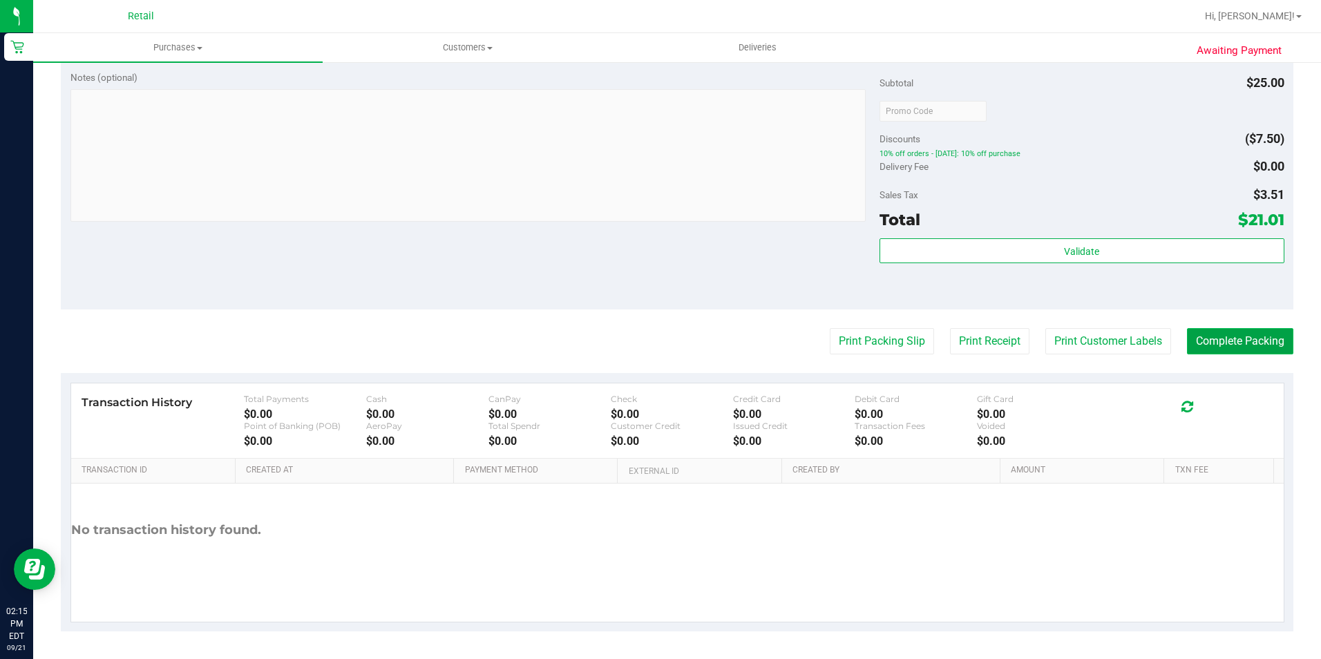
click at [1209, 341] on button "Complete Packing" at bounding box center [1240, 341] width 106 height 26
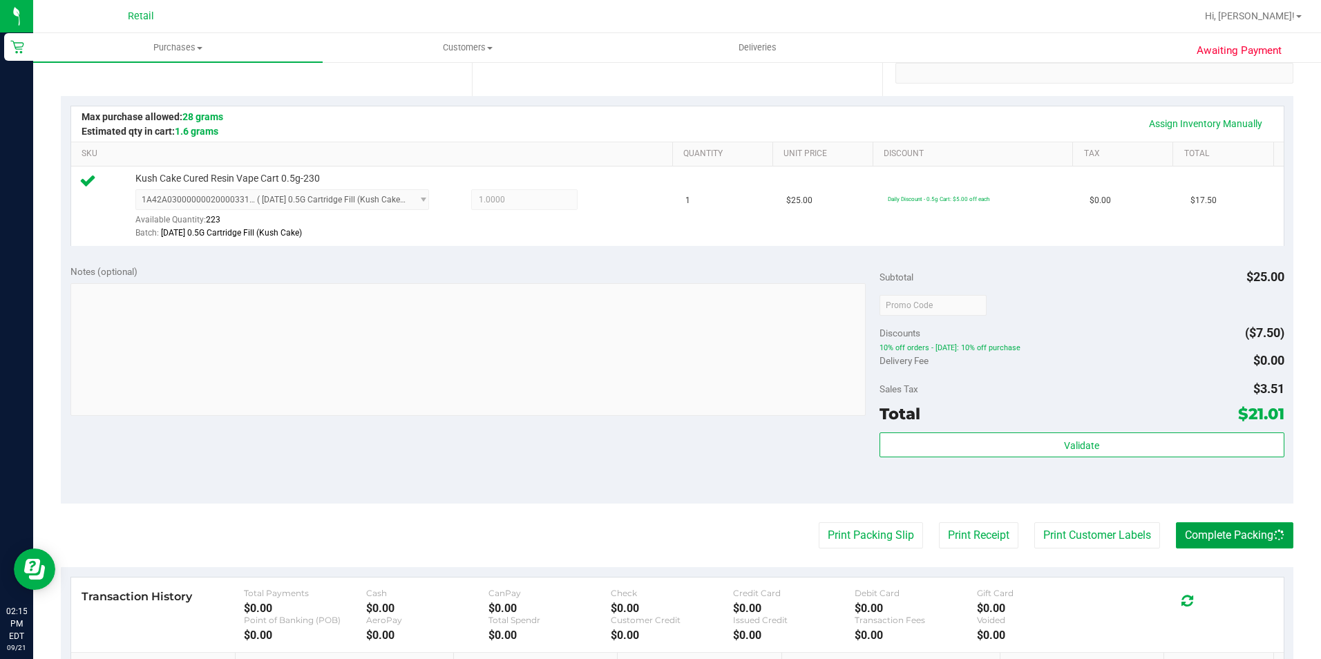
scroll to position [0, 0]
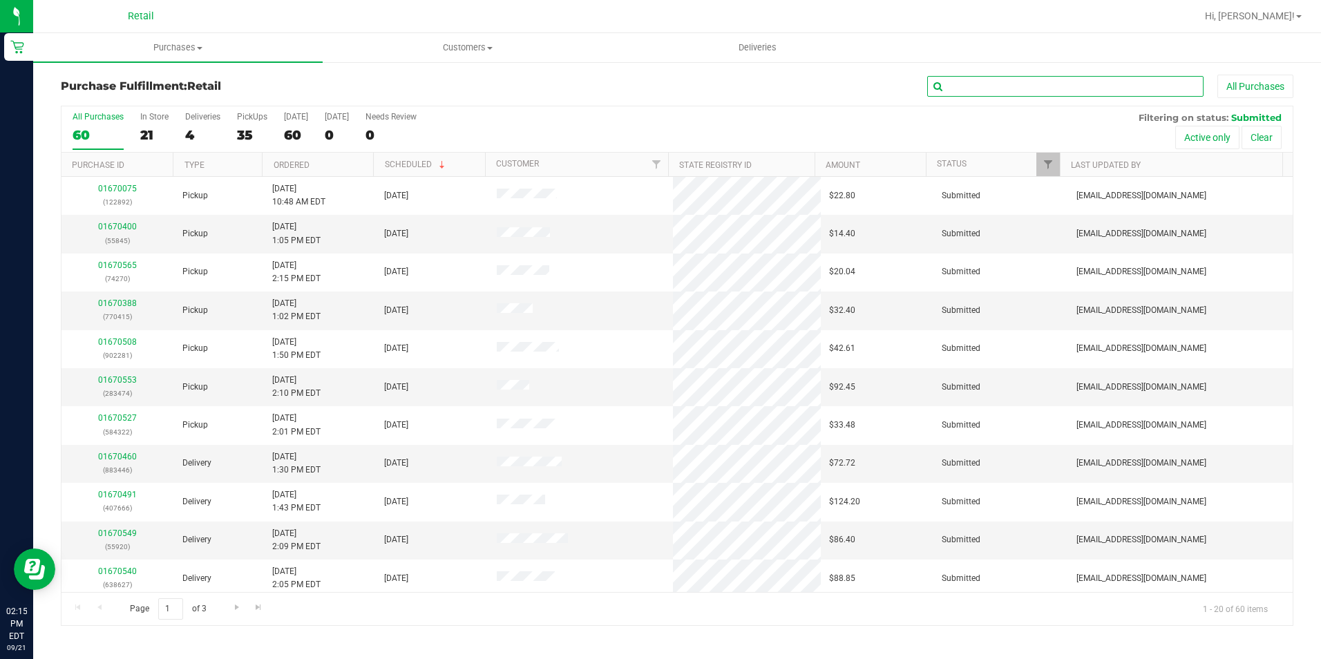
click at [1014, 92] on input "text" at bounding box center [1065, 86] width 276 height 21
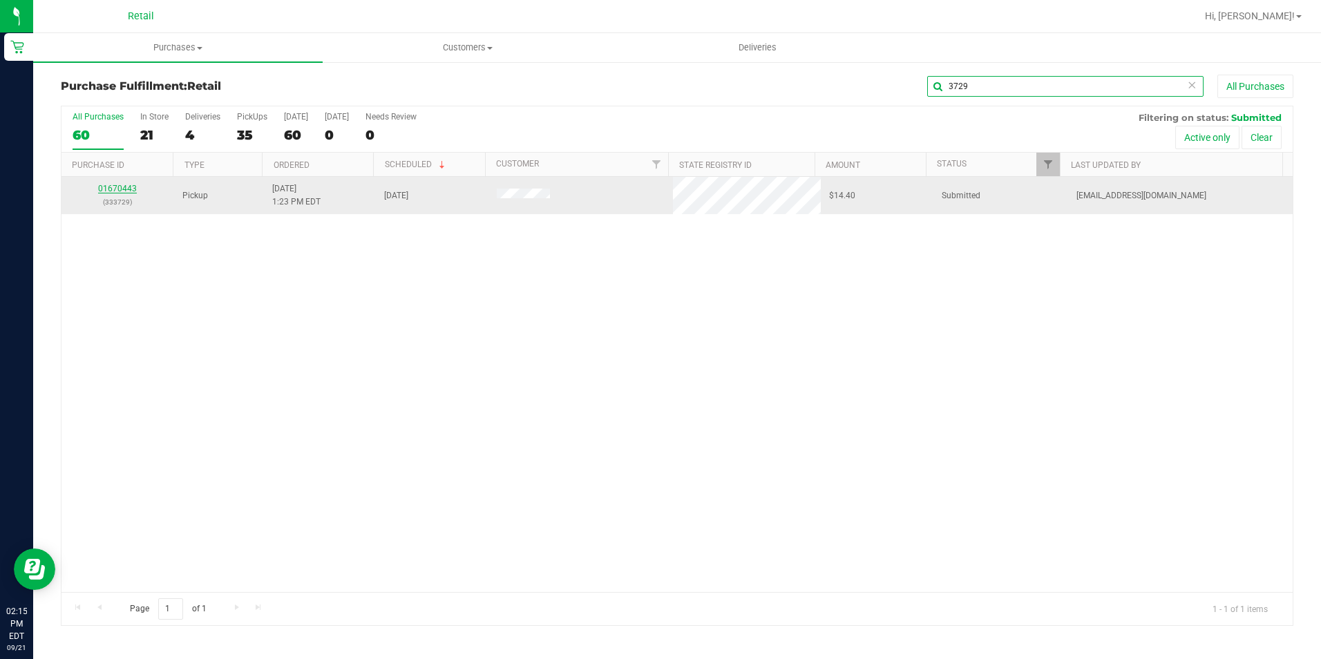
type input "3729"
click at [128, 192] on link "01670443" at bounding box center [117, 189] width 39 height 10
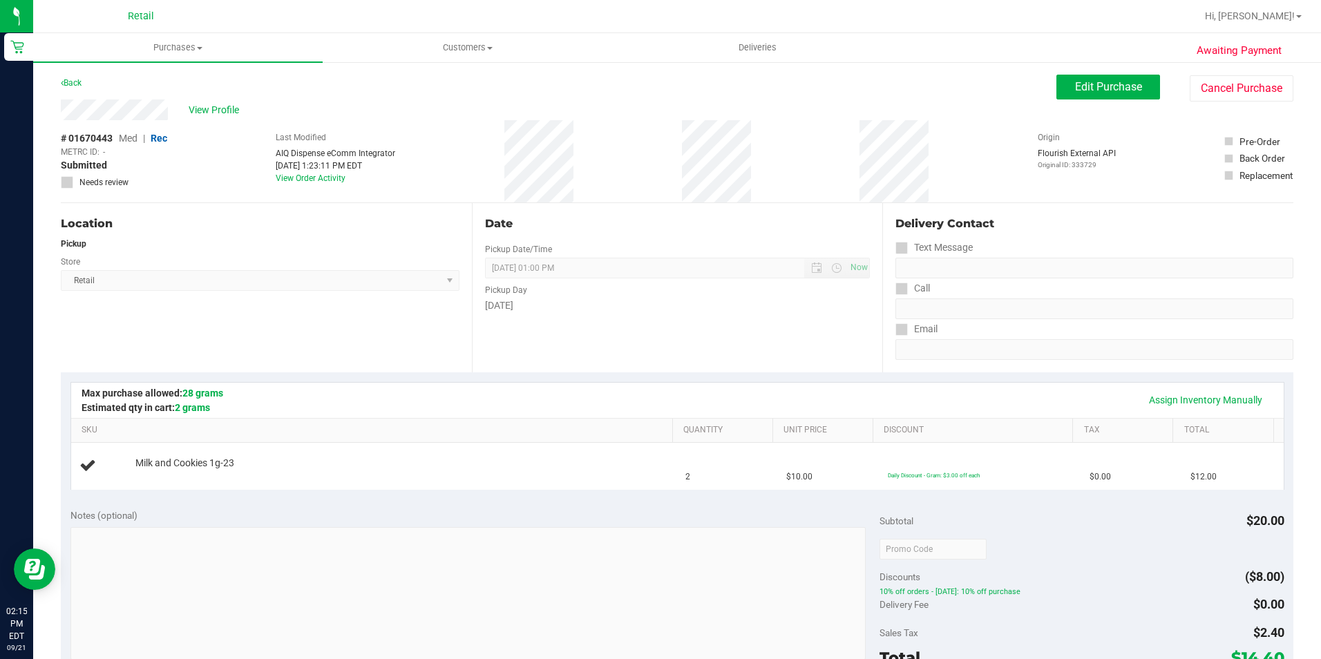
click at [527, 393] on div "Assign Inventory Manually" at bounding box center [678, 399] width 1188 height 23
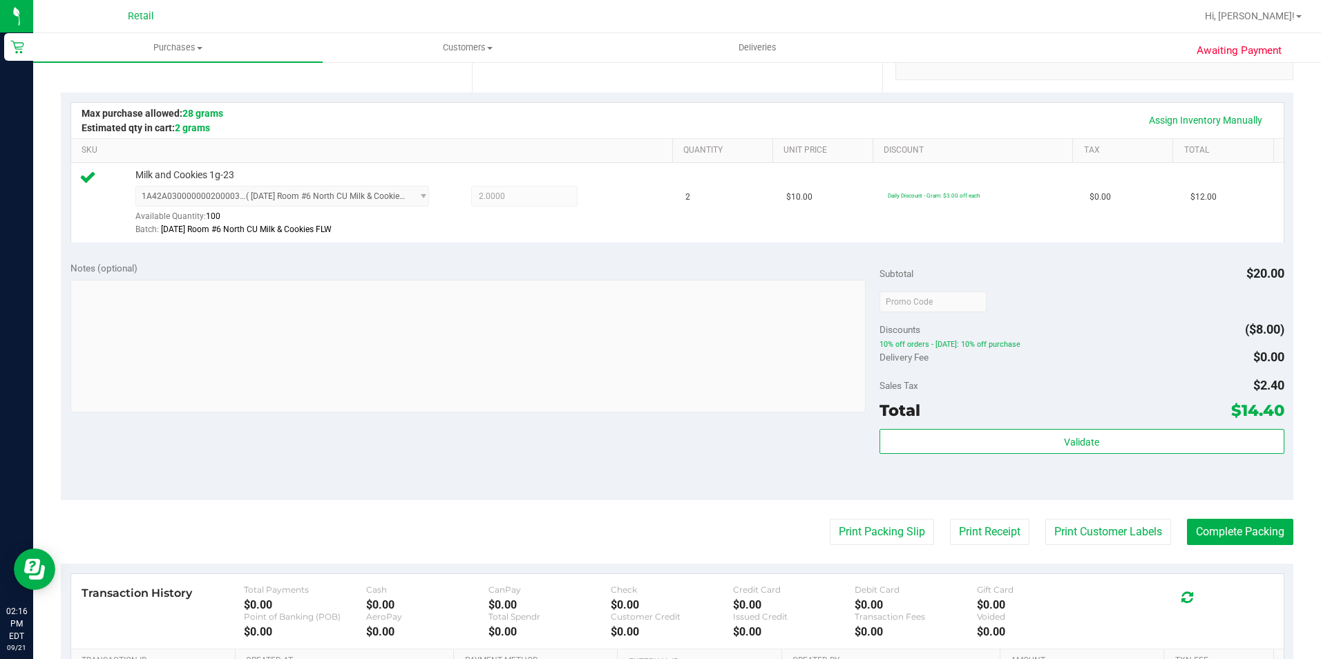
scroll to position [471, 0]
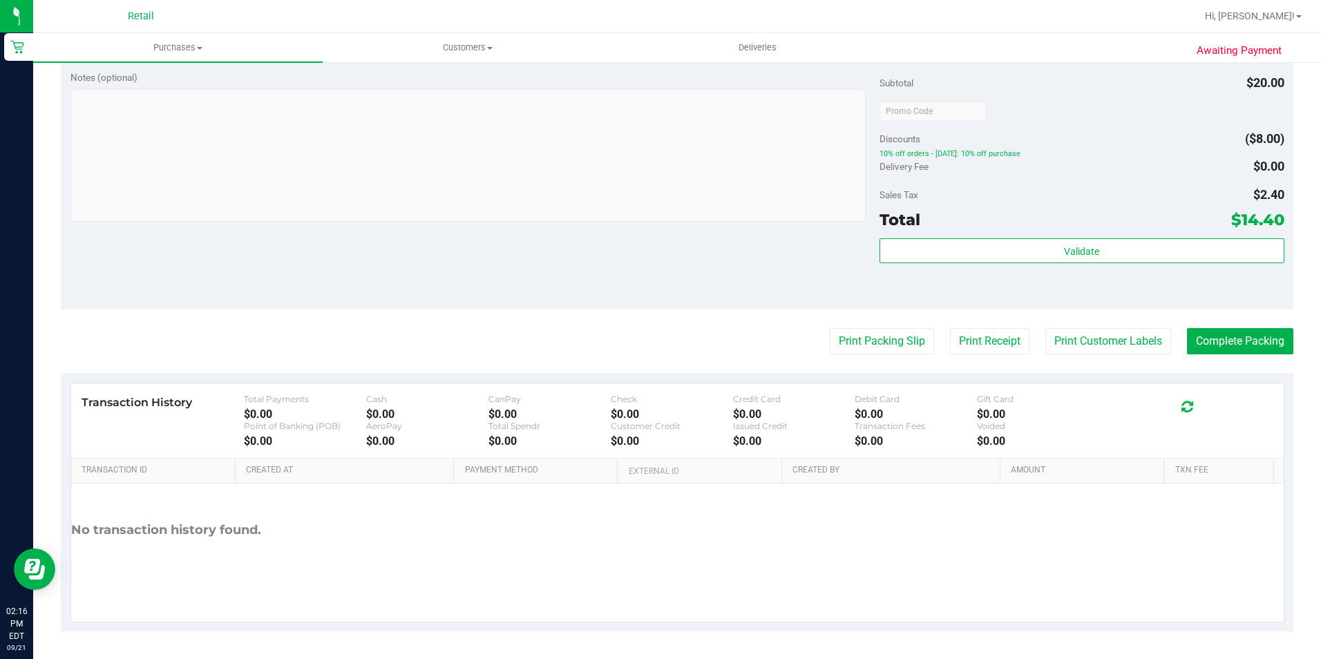
click at [1202, 324] on purchase-details "Back Edit Purchase Cancel Purchase View Profile # 01670443 Med | Rec METRC ID: …" at bounding box center [677, 117] width 1233 height 1027
click at [1213, 345] on button "Complete Packing" at bounding box center [1240, 341] width 106 height 26
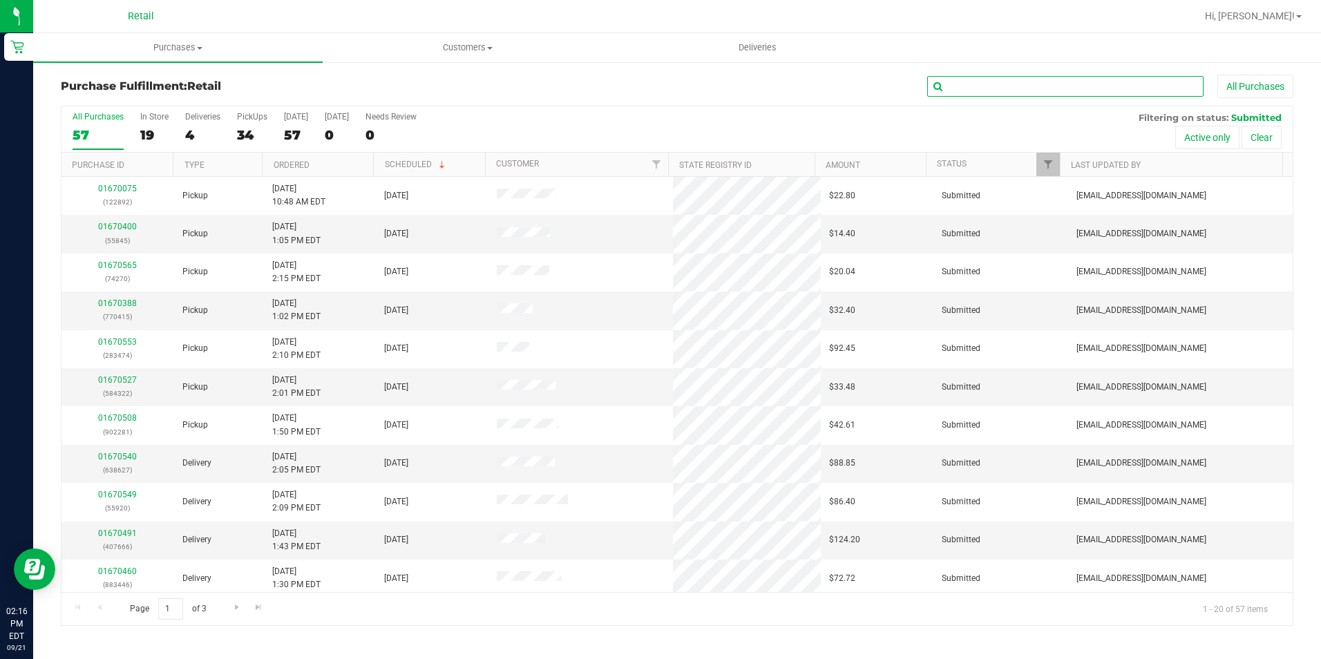
click at [1096, 86] on input "text" at bounding box center [1065, 86] width 276 height 21
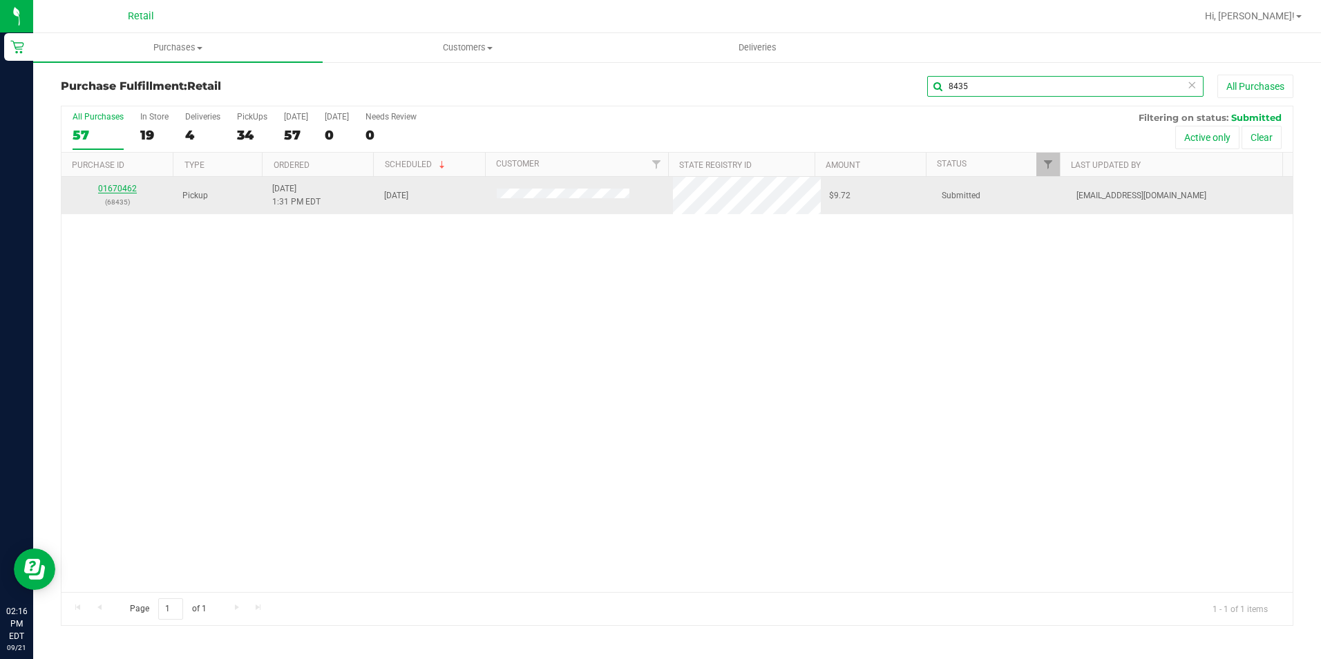
type input "8435"
click at [129, 190] on link "01670462" at bounding box center [117, 189] width 39 height 10
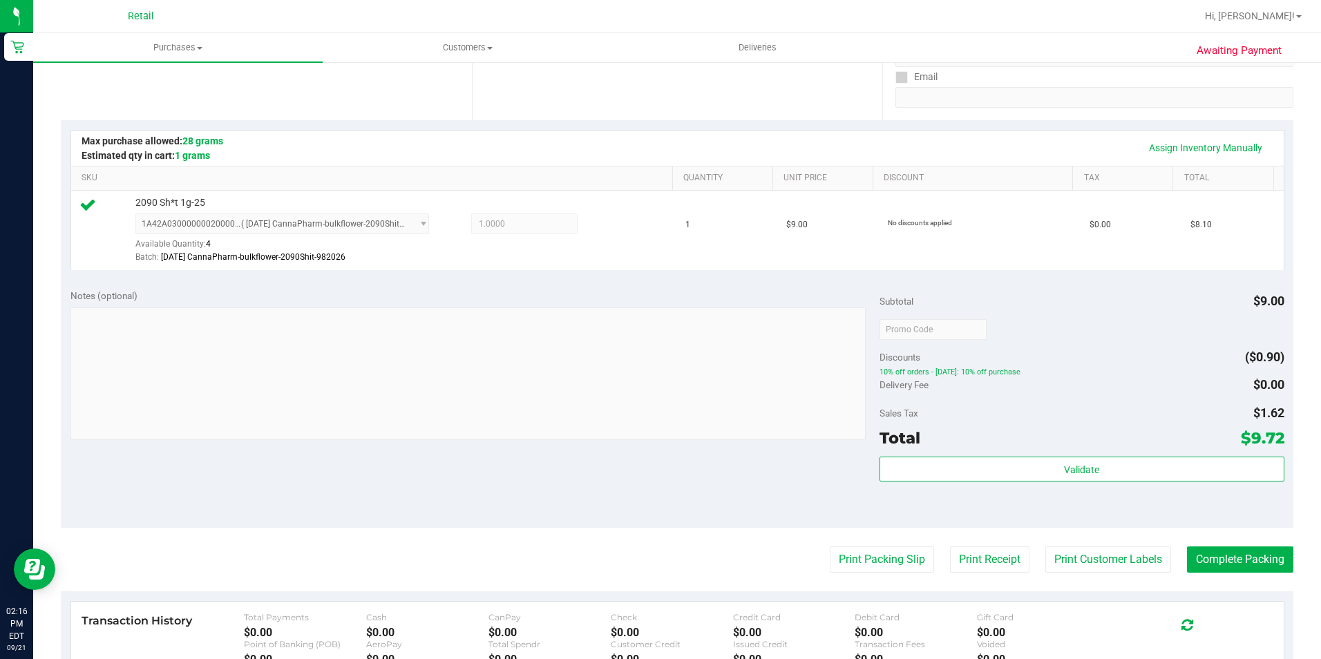
scroll to position [276, 0]
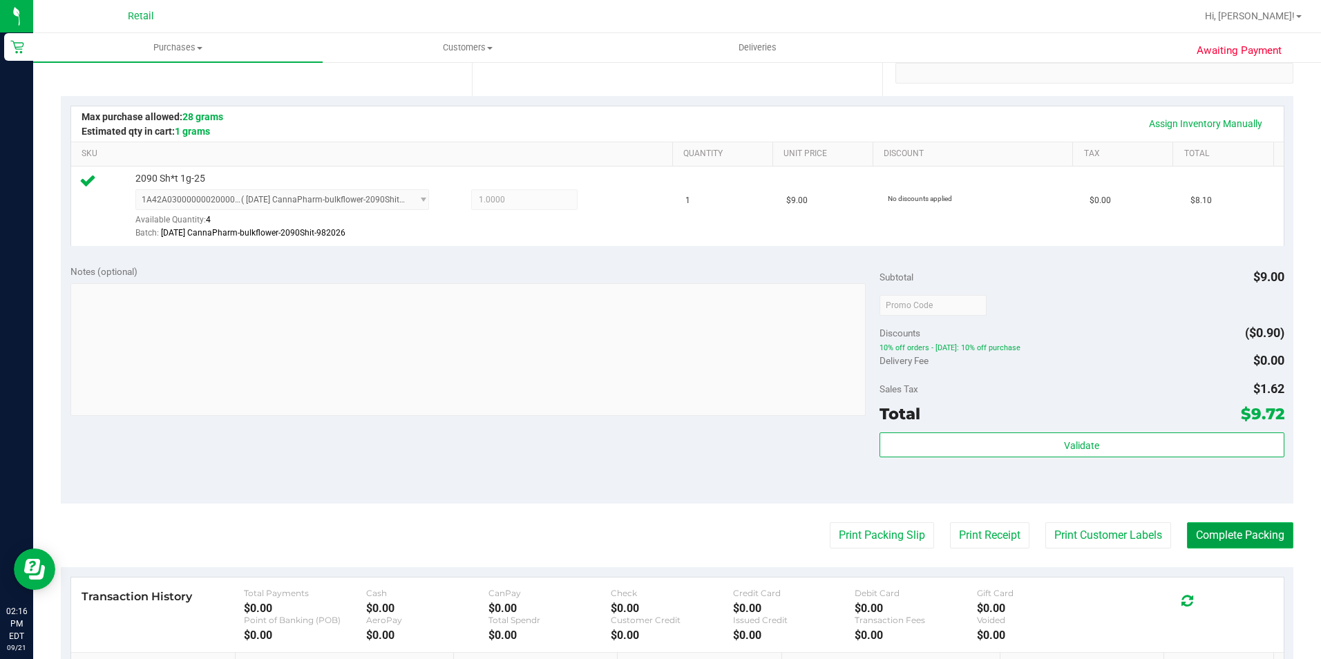
click at [1230, 534] on button "Complete Packing" at bounding box center [1240, 535] width 106 height 26
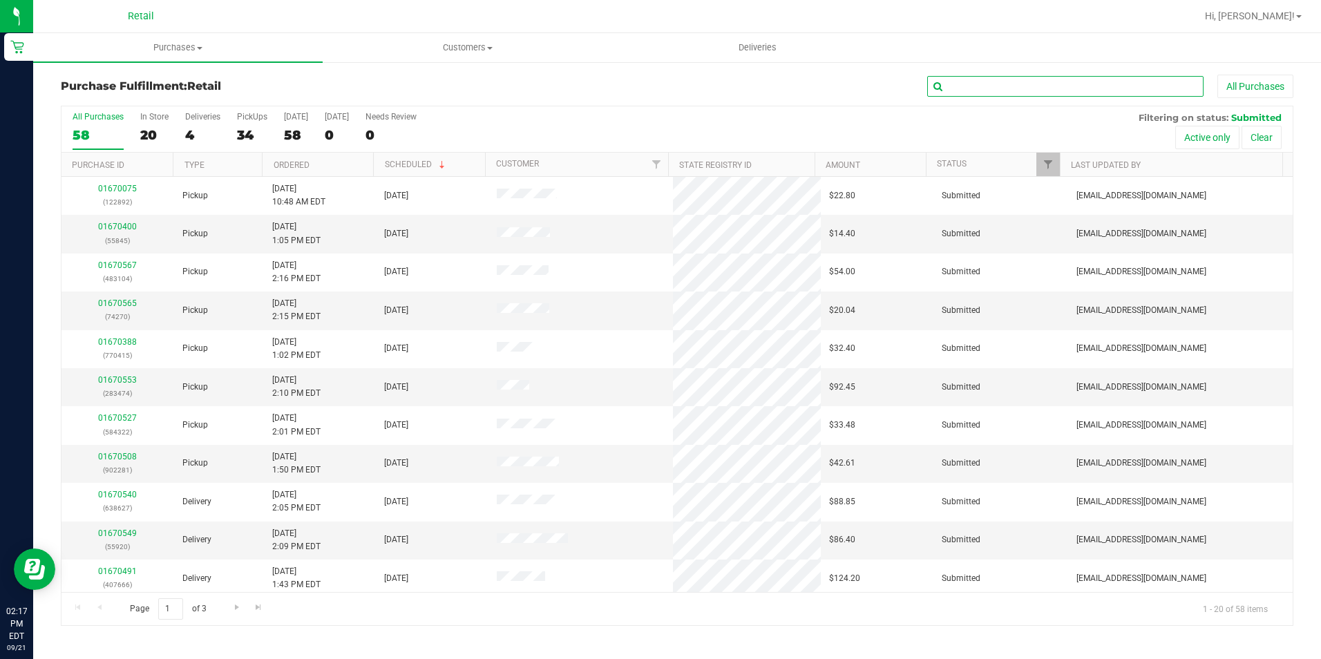
click at [1040, 86] on input "text" at bounding box center [1065, 86] width 276 height 21
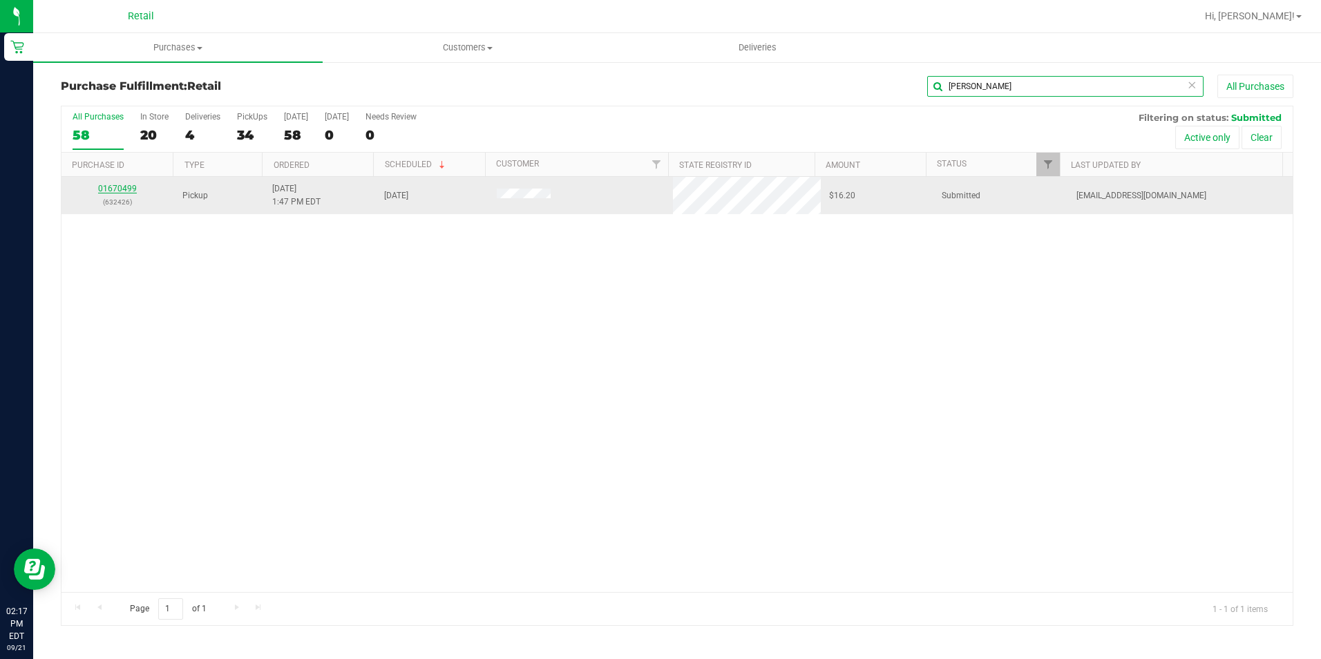
type input "jennifer colo"
click at [124, 186] on link "01670499" at bounding box center [117, 189] width 39 height 10
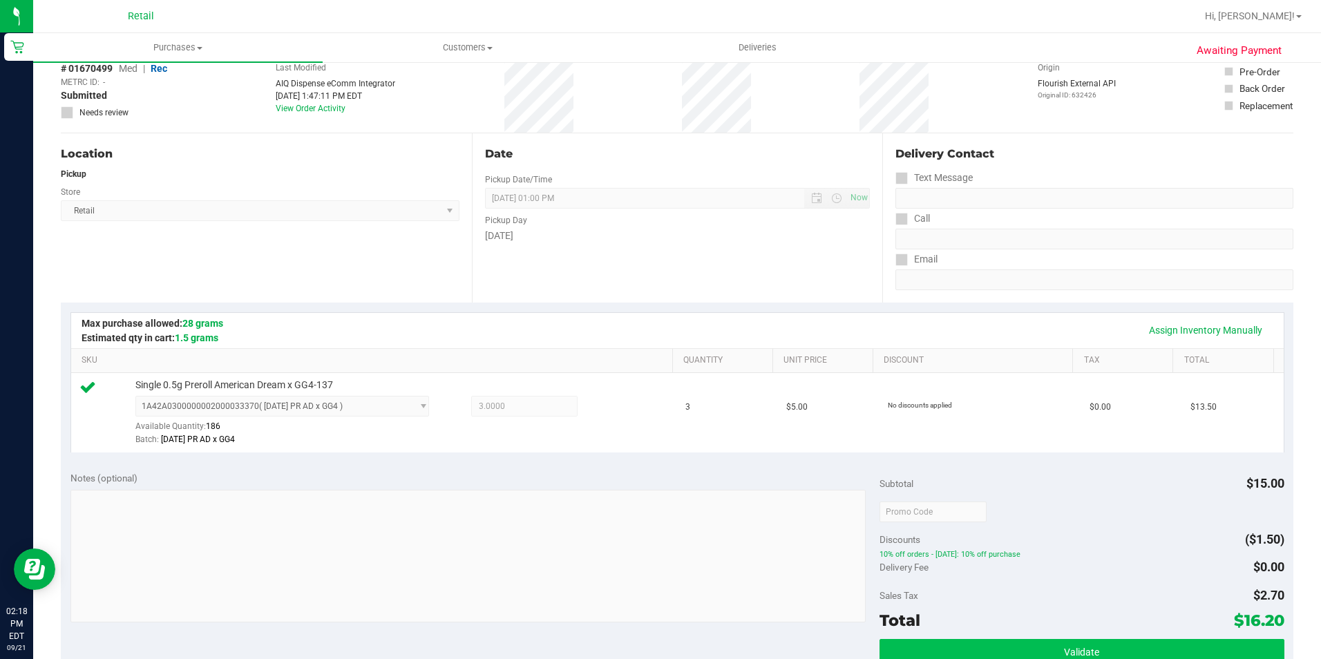
scroll to position [415, 0]
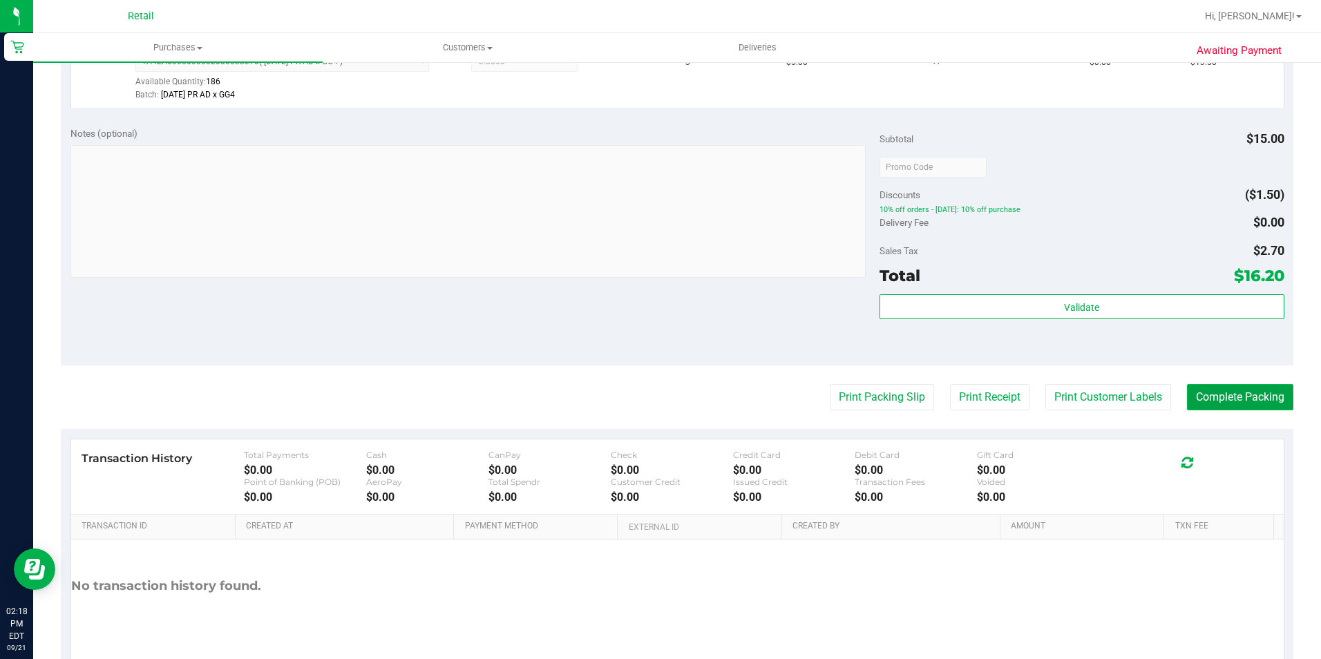
click at [1206, 397] on button "Complete Packing" at bounding box center [1240, 397] width 106 height 26
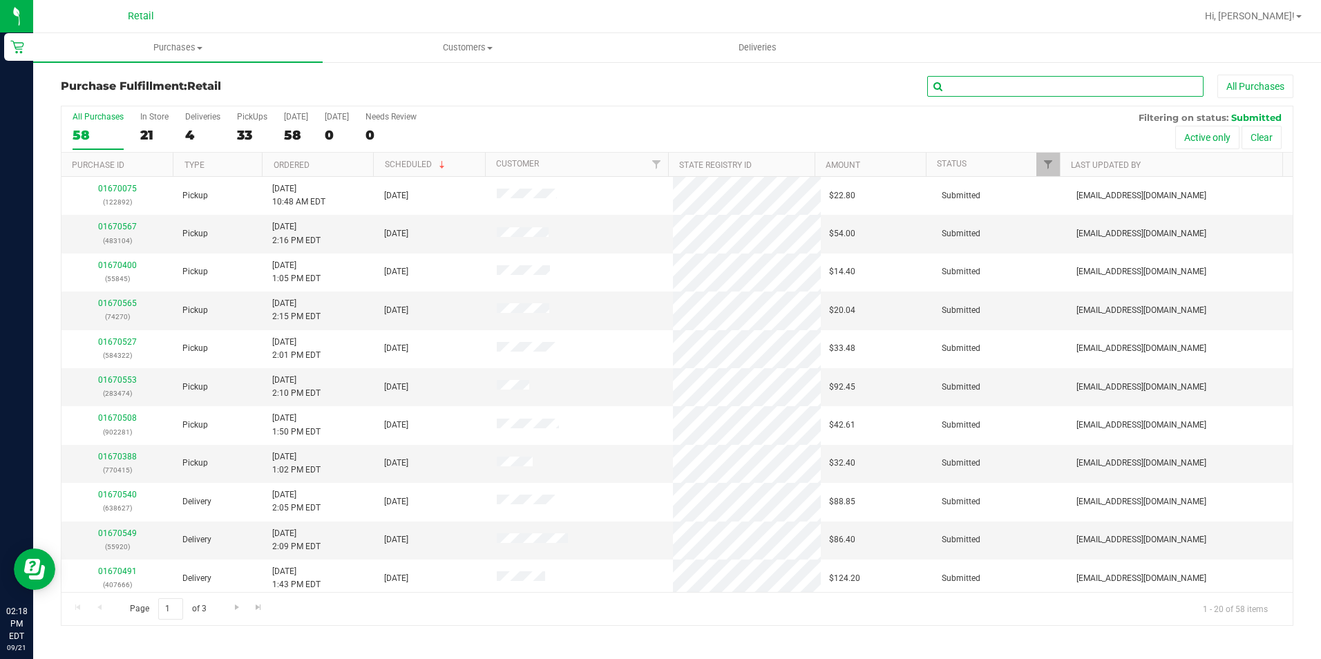
click at [1025, 93] on input "text" at bounding box center [1065, 86] width 276 height 21
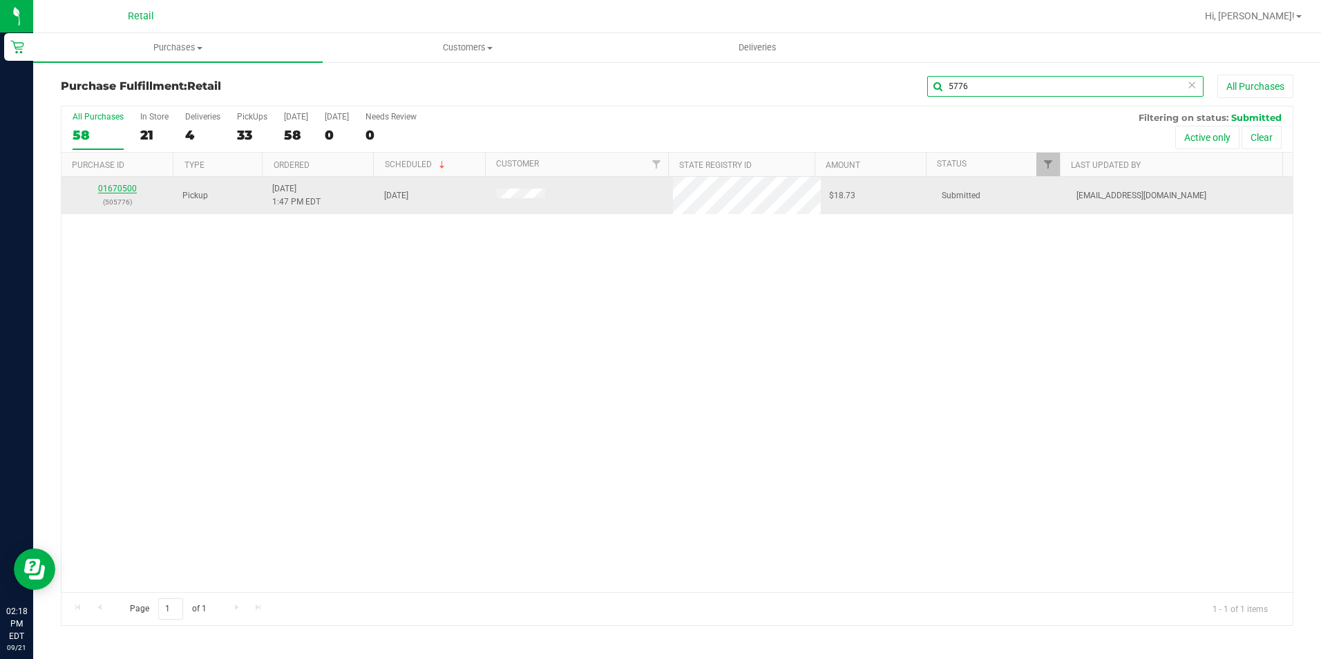
type input "5776"
click at [133, 189] on link "01670500" at bounding box center [117, 189] width 39 height 10
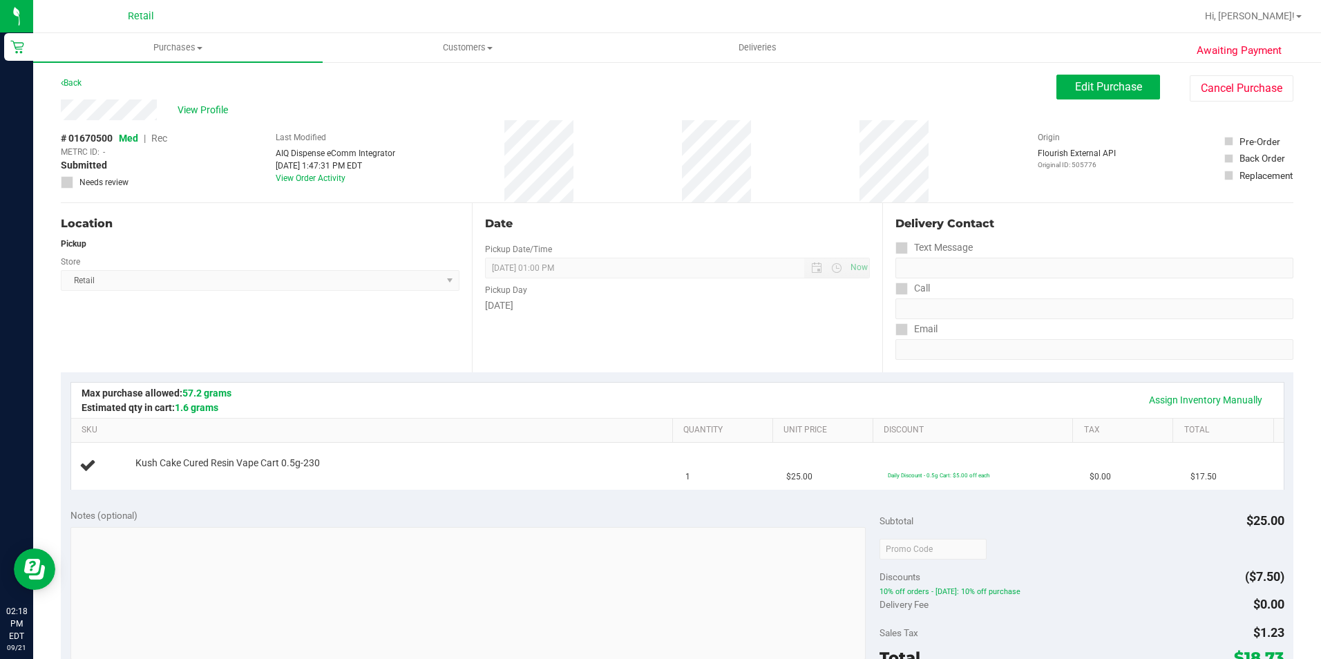
click at [359, 361] on div "Location Pickup Store Retail Select Store Retail" at bounding box center [266, 287] width 411 height 169
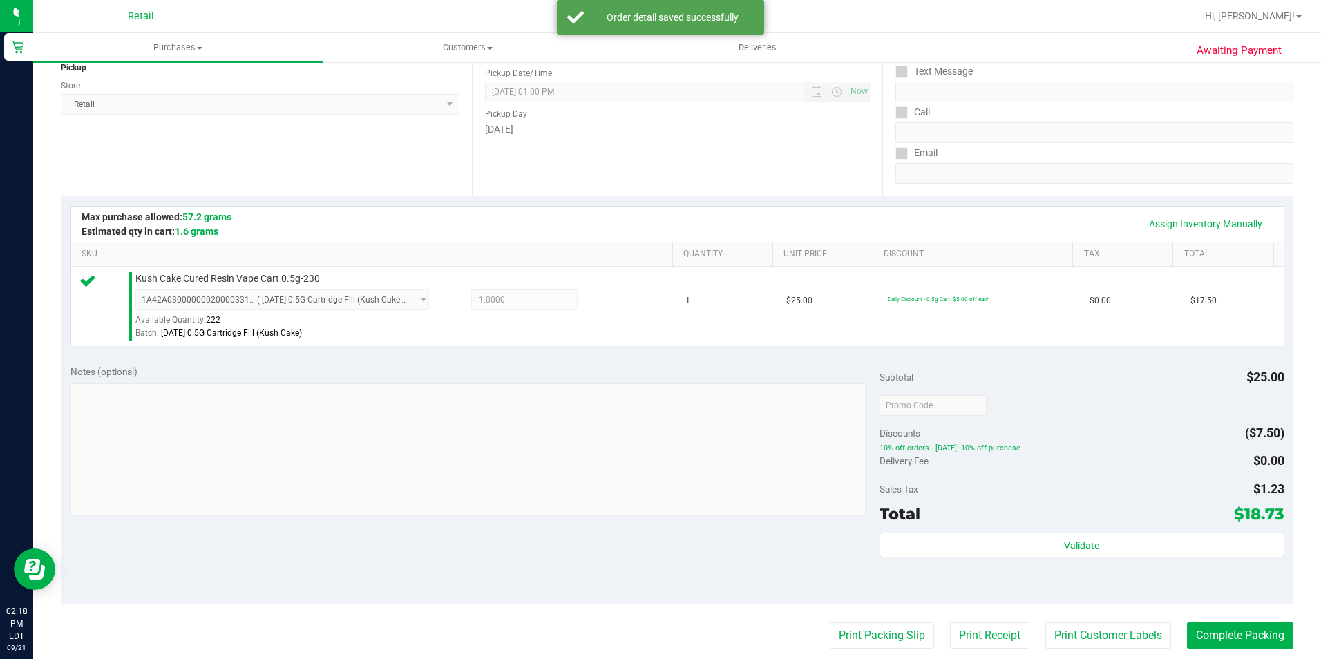
scroll to position [471, 0]
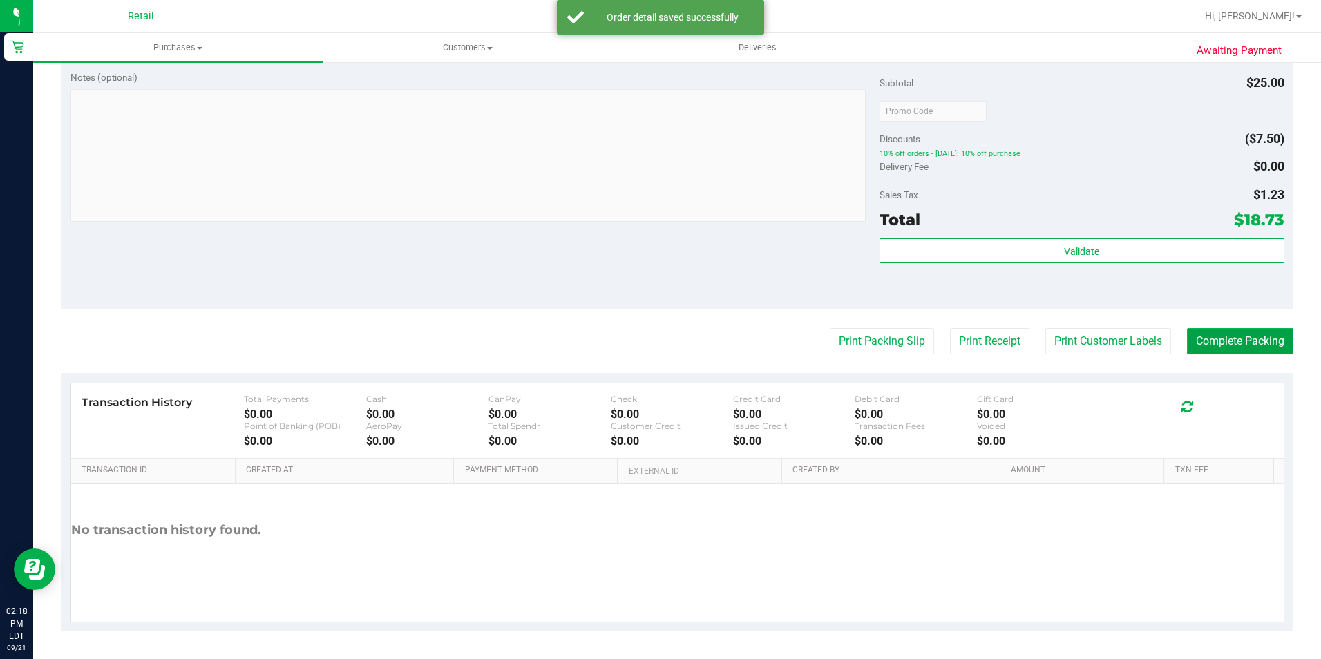
click at [1221, 333] on button "Complete Packing" at bounding box center [1240, 341] width 106 height 26
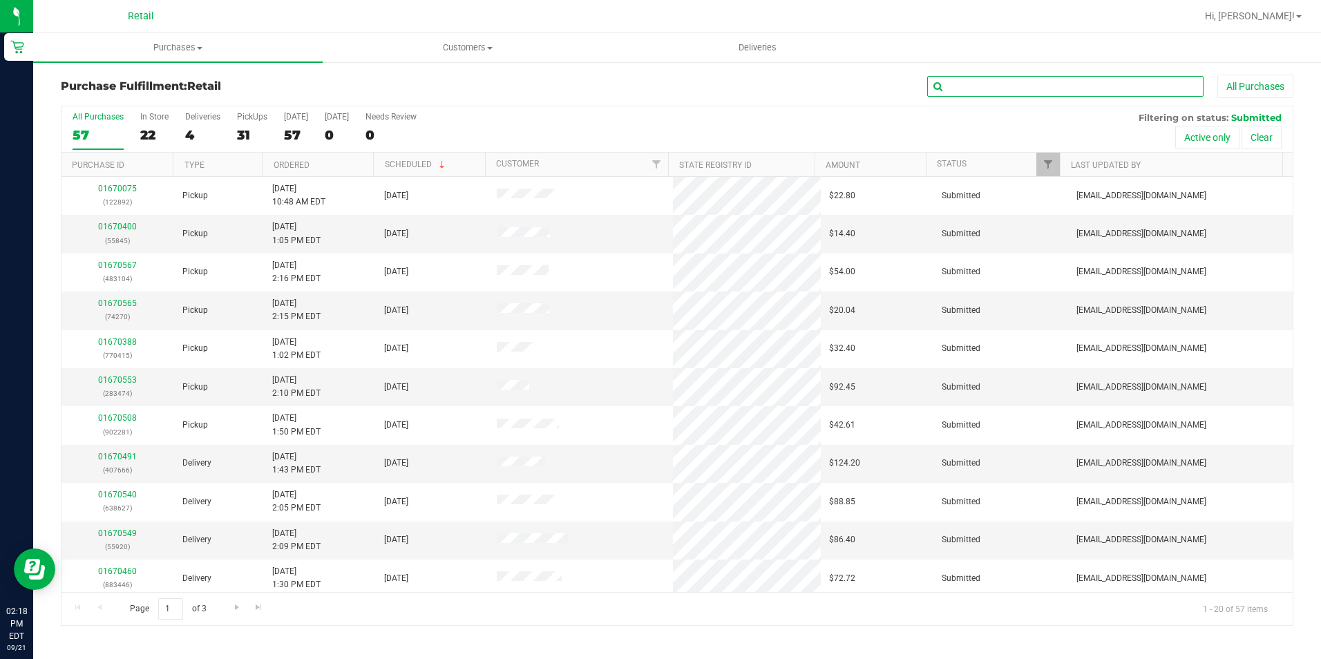
click at [1132, 78] on input "text" at bounding box center [1065, 86] width 276 height 21
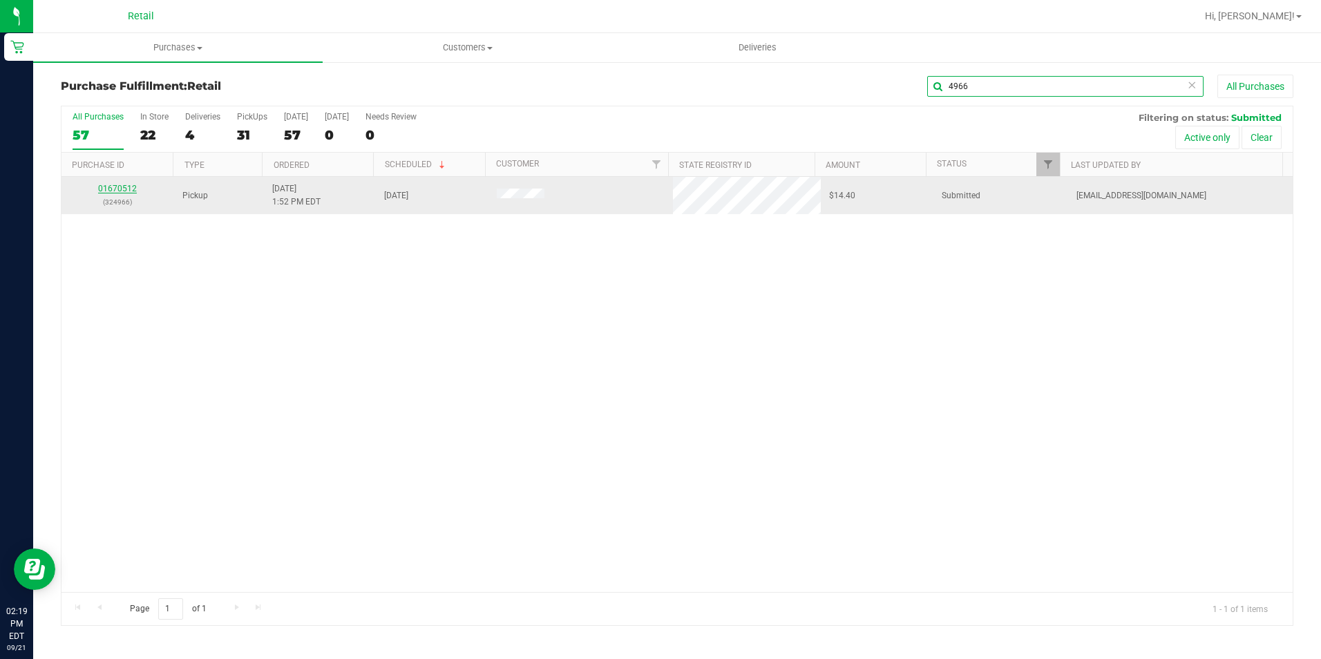
type input "4966"
click at [110, 185] on link "01670512" at bounding box center [117, 189] width 39 height 10
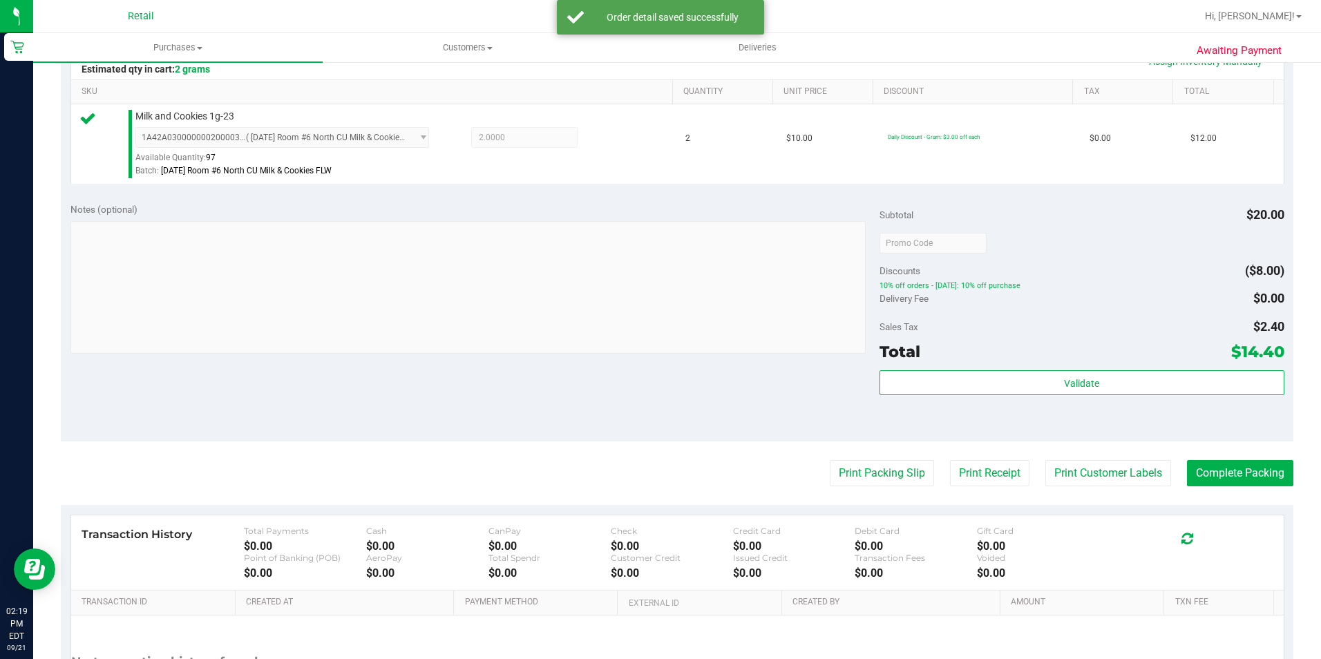
scroll to position [345, 0]
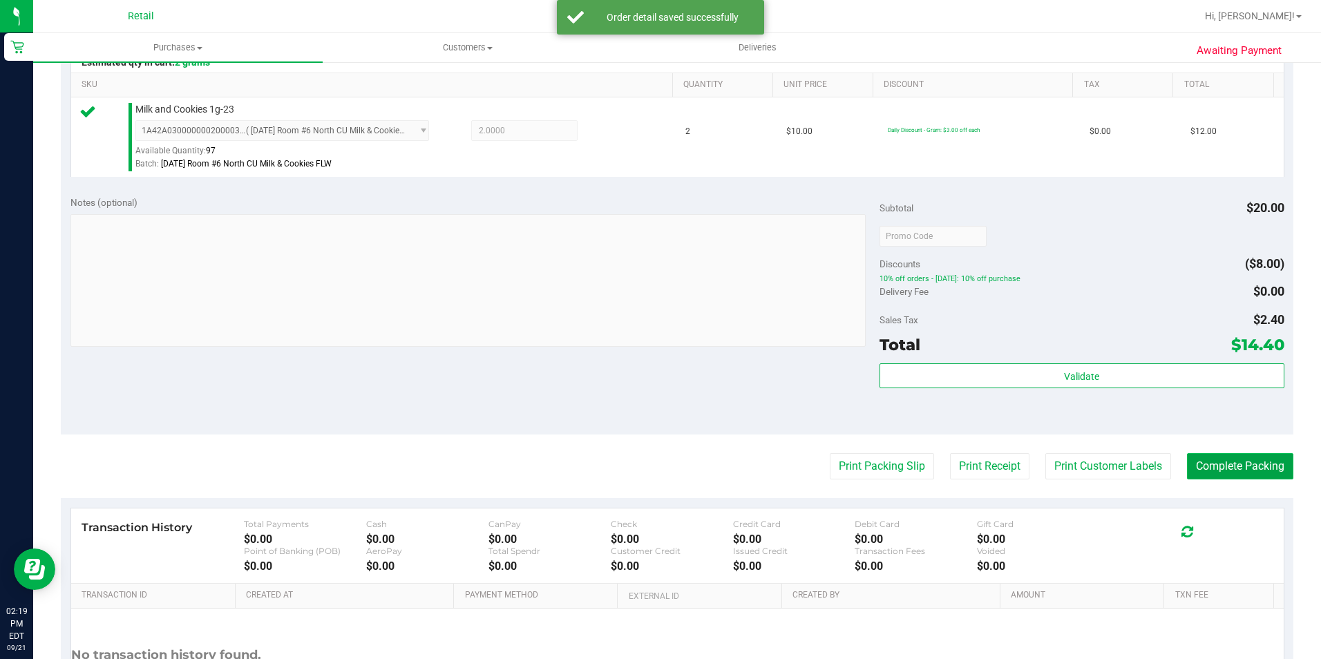
click at [1240, 471] on button "Complete Packing" at bounding box center [1240, 466] width 106 height 26
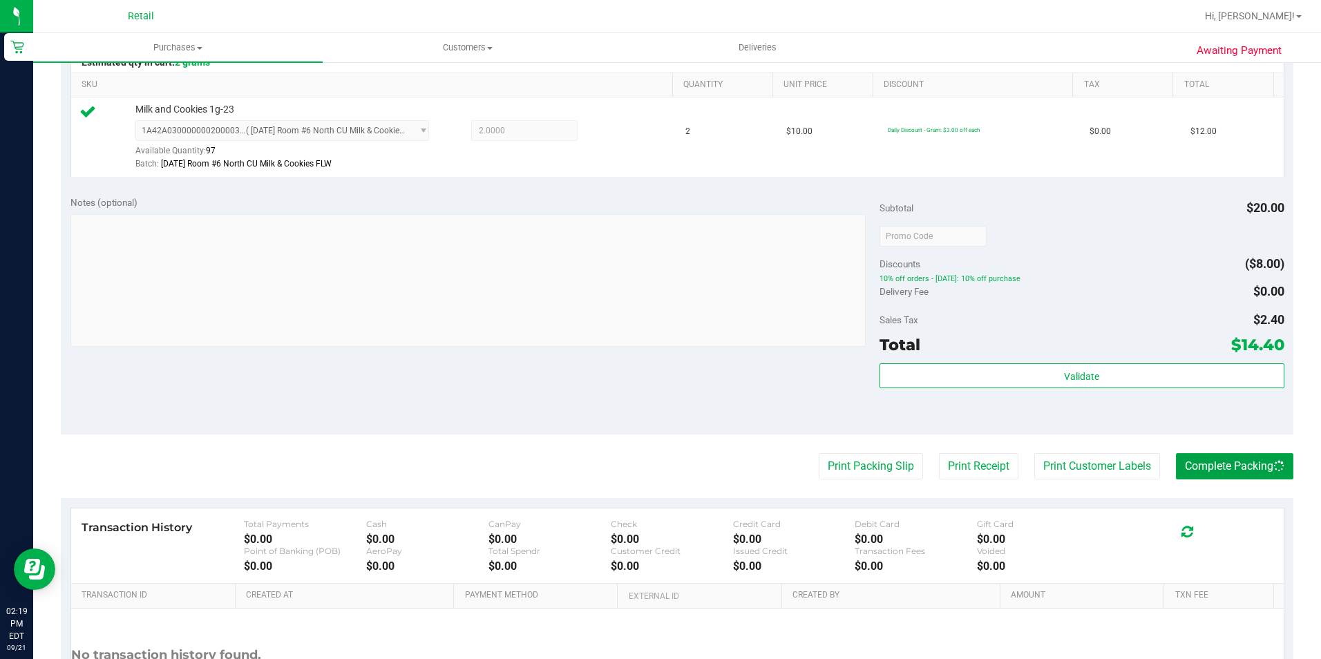
scroll to position [0, 0]
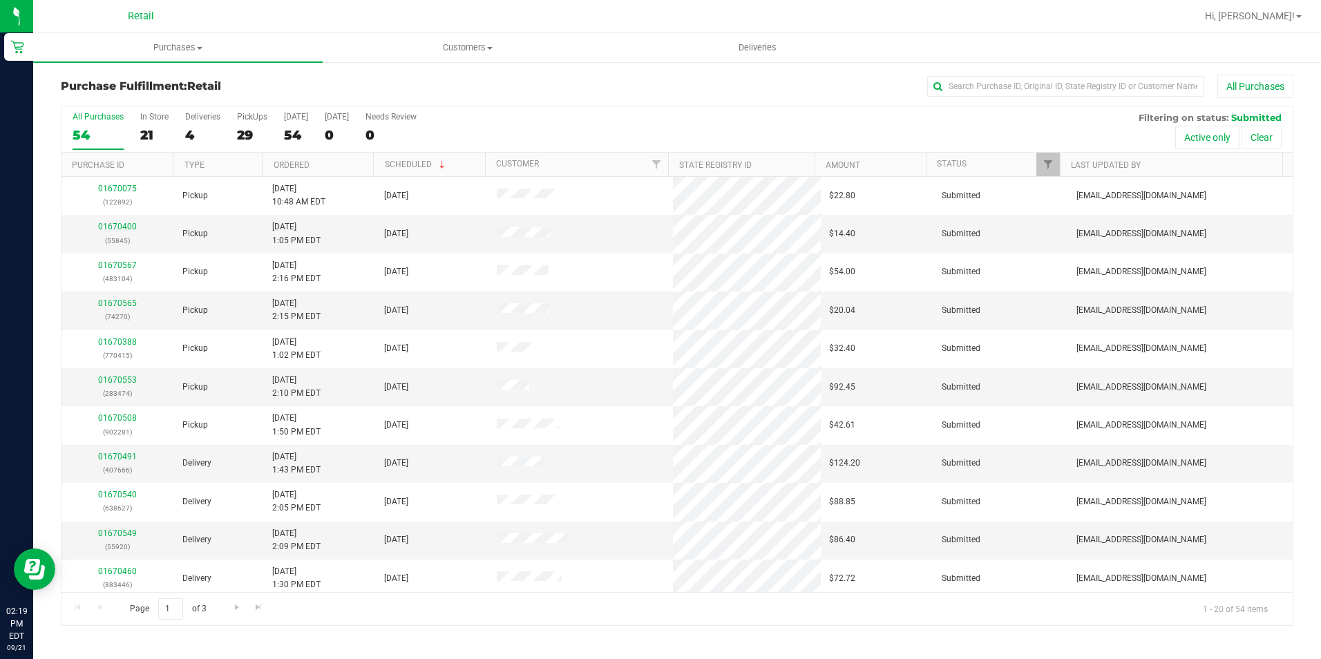
drag, startPoint x: 948, startPoint y: 113, endPoint x: 1024, endPoint y: 26, distance: 115.6
click at [951, 114] on div "All Purchases 54 In Store 21 Deliveries 4 PickUps 29 Today 54 Tomorrow 0 Needs …" at bounding box center [676, 111] width 1231 height 11
click at [1049, 3] on div at bounding box center [721, 16] width 949 height 27
click at [998, 93] on input "text" at bounding box center [1065, 86] width 276 height 21
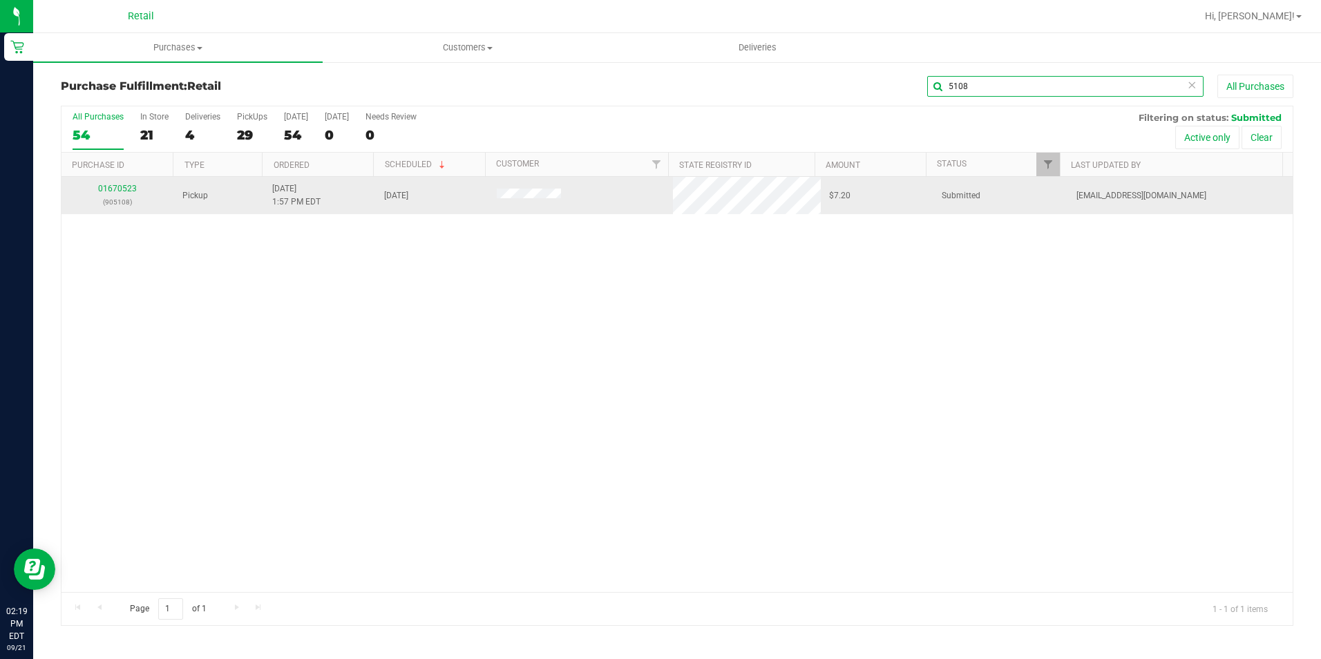
type input "5108"
click at [133, 193] on div "01670523 (905108)" at bounding box center [118, 195] width 96 height 26
click at [124, 184] on link "01670523" at bounding box center [117, 189] width 39 height 10
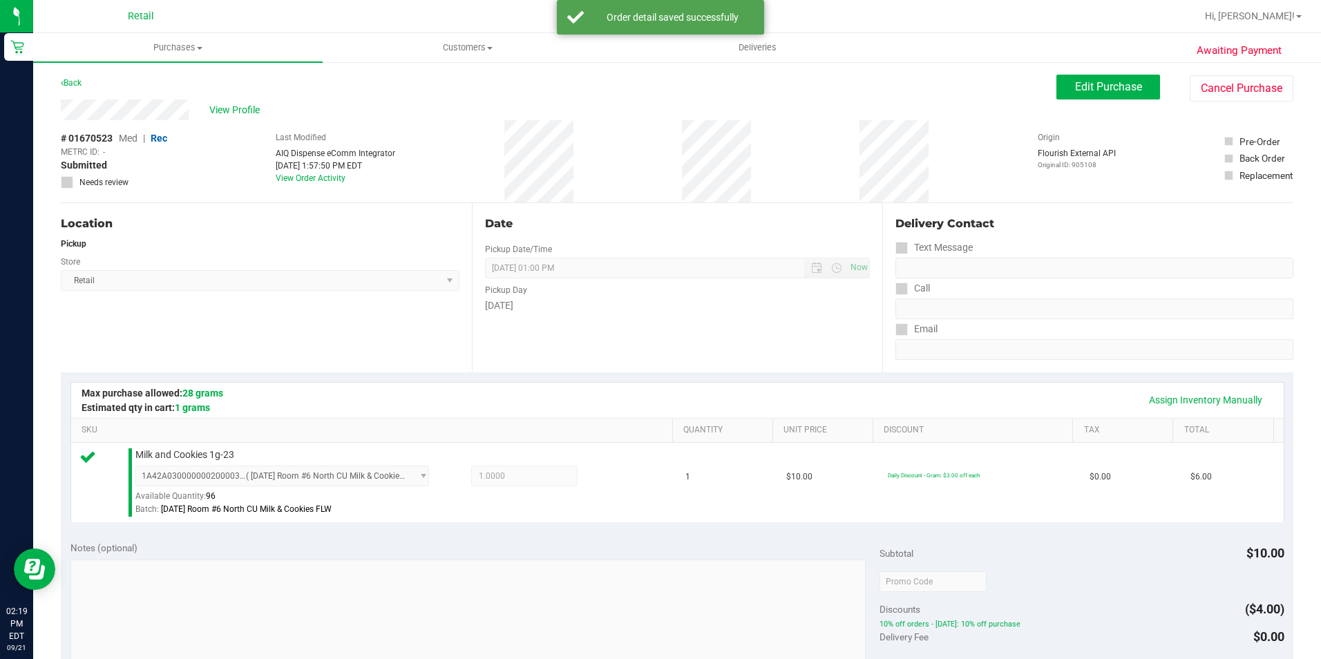
scroll to position [415, 0]
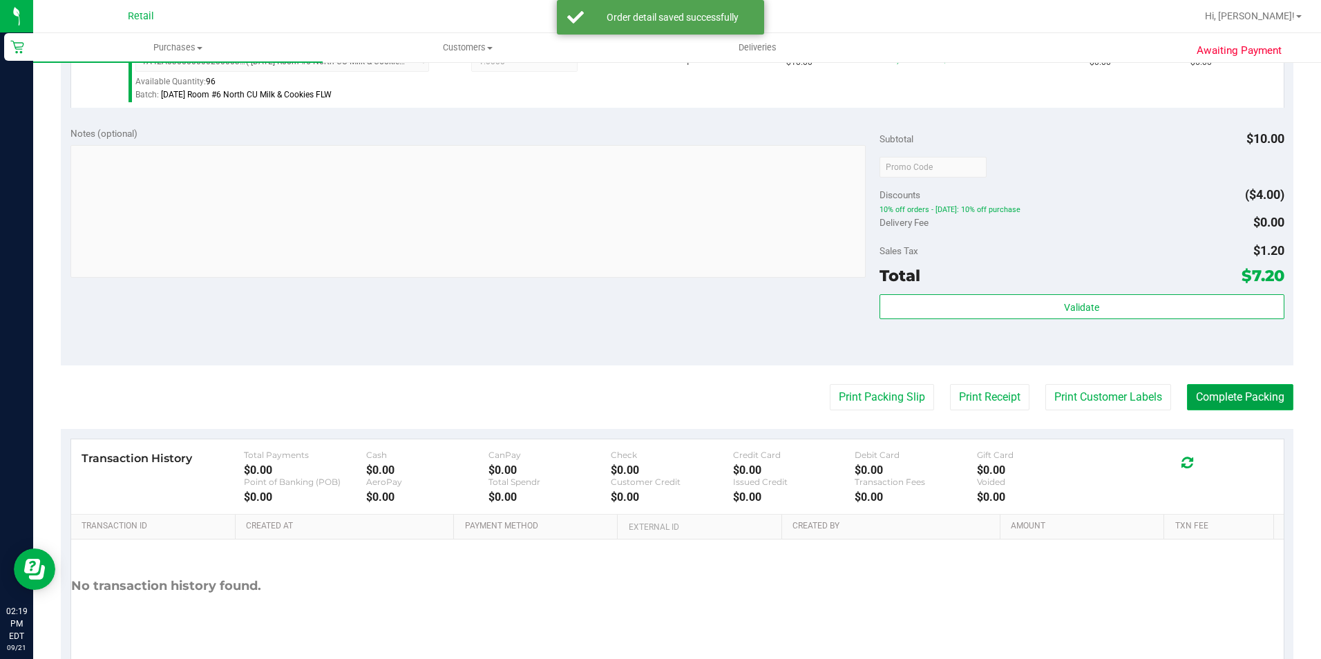
click at [1242, 410] on button "Complete Packing" at bounding box center [1240, 397] width 106 height 26
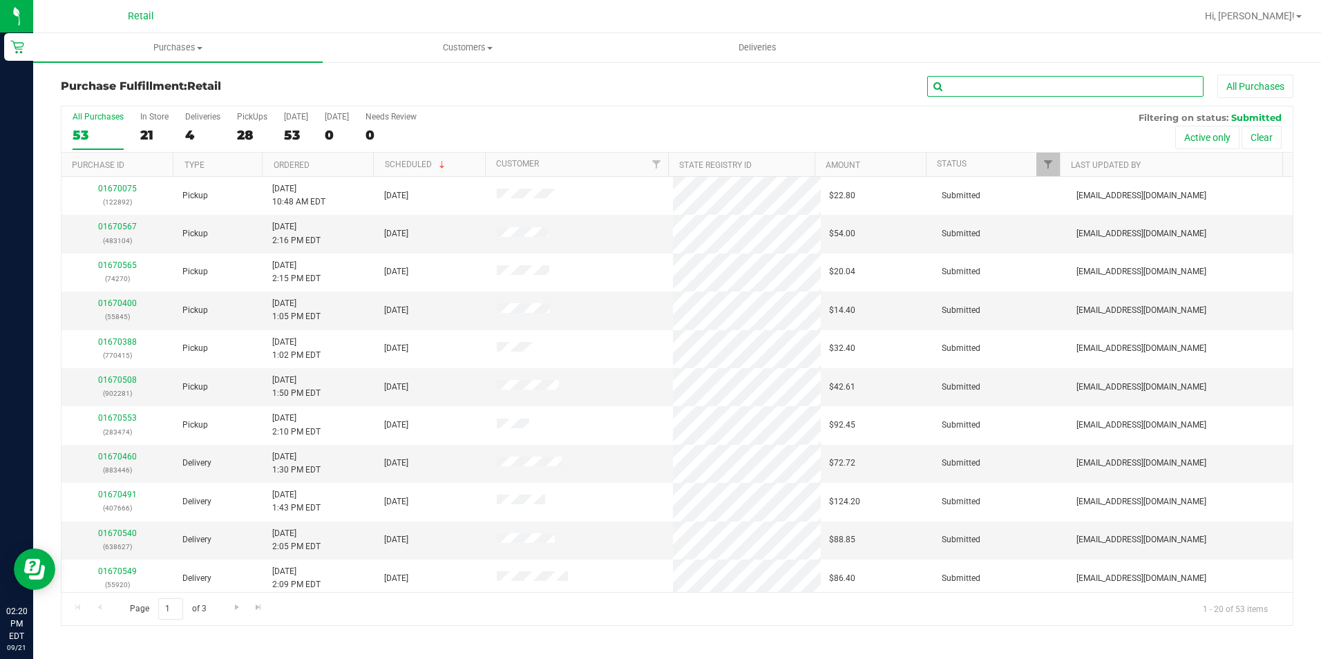
click at [1085, 94] on input "text" at bounding box center [1065, 86] width 276 height 21
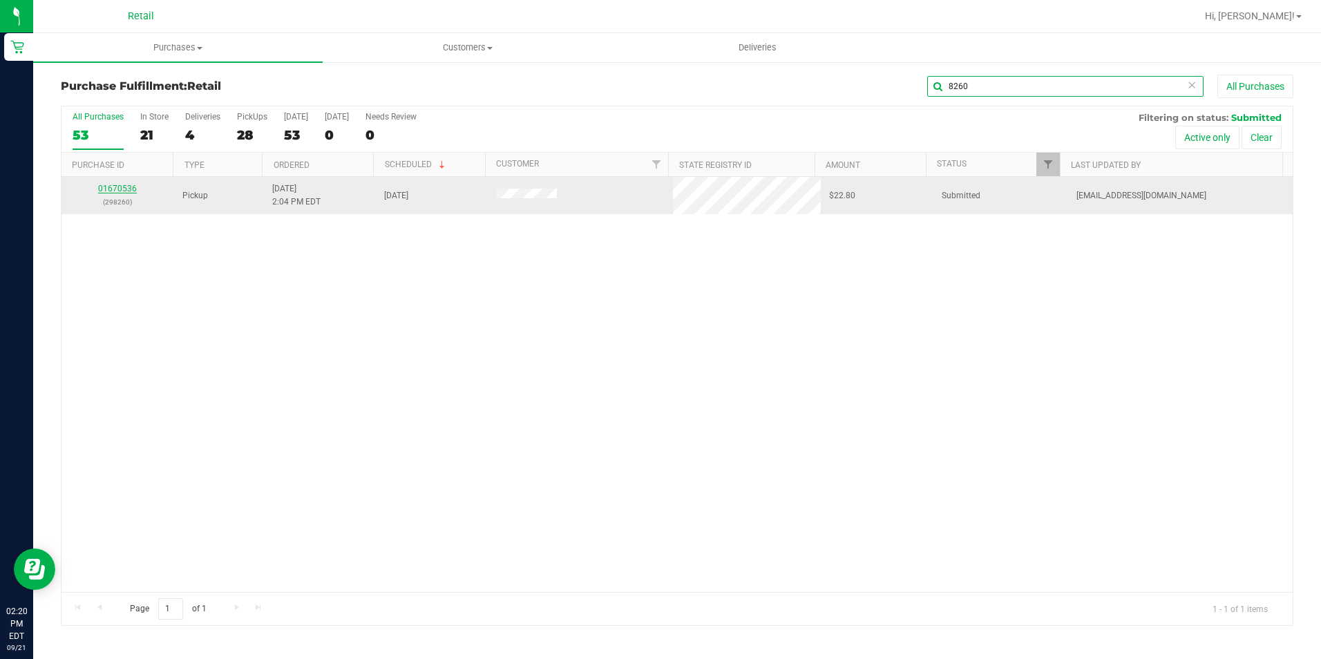
type input "8260"
click at [118, 184] on link "01670536" at bounding box center [117, 189] width 39 height 10
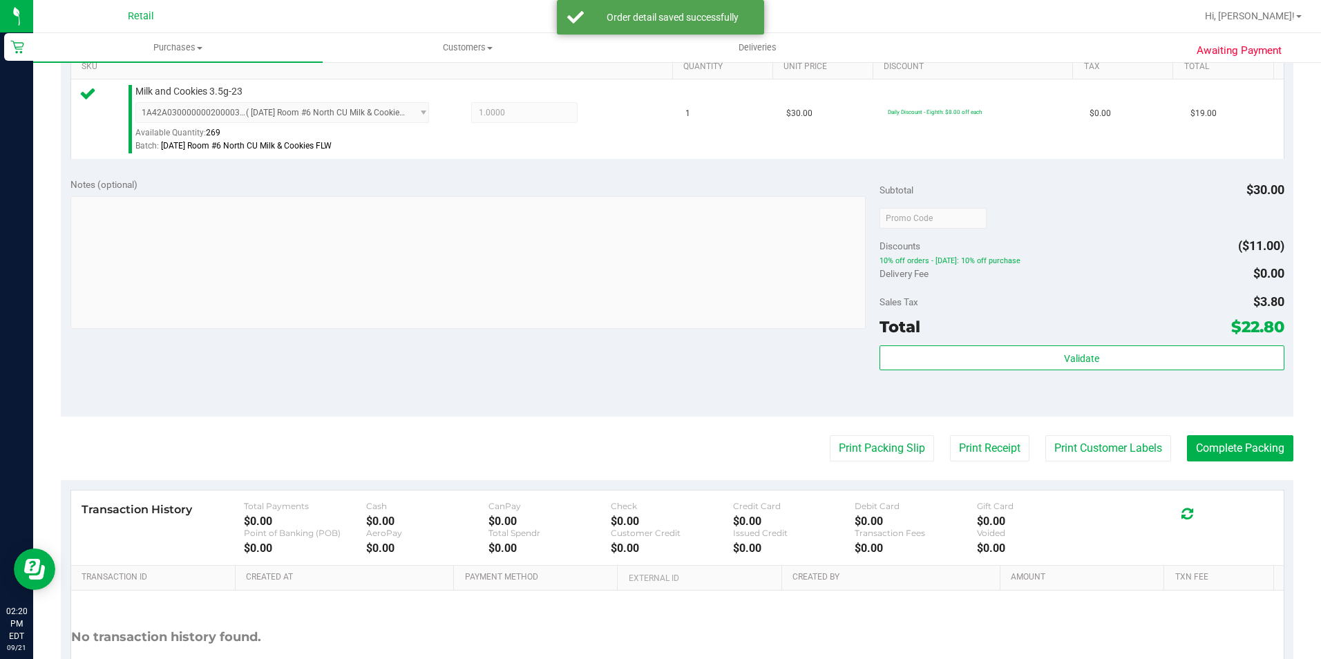
scroll to position [415, 0]
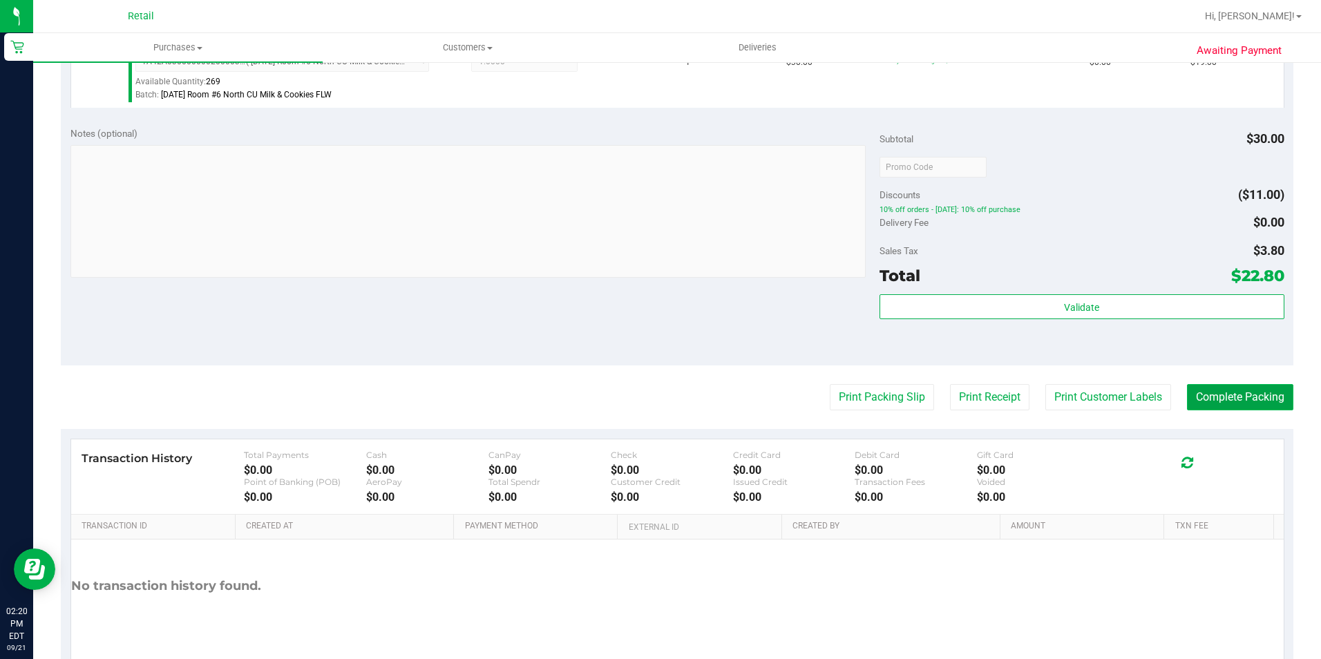
drag, startPoint x: 1177, startPoint y: 408, endPoint x: 1212, endPoint y: 388, distance: 40.2
click at [1187, 408] on button "Complete Packing" at bounding box center [1240, 397] width 106 height 26
click at [1212, 388] on button "Complete Packing" at bounding box center [1240, 397] width 106 height 26
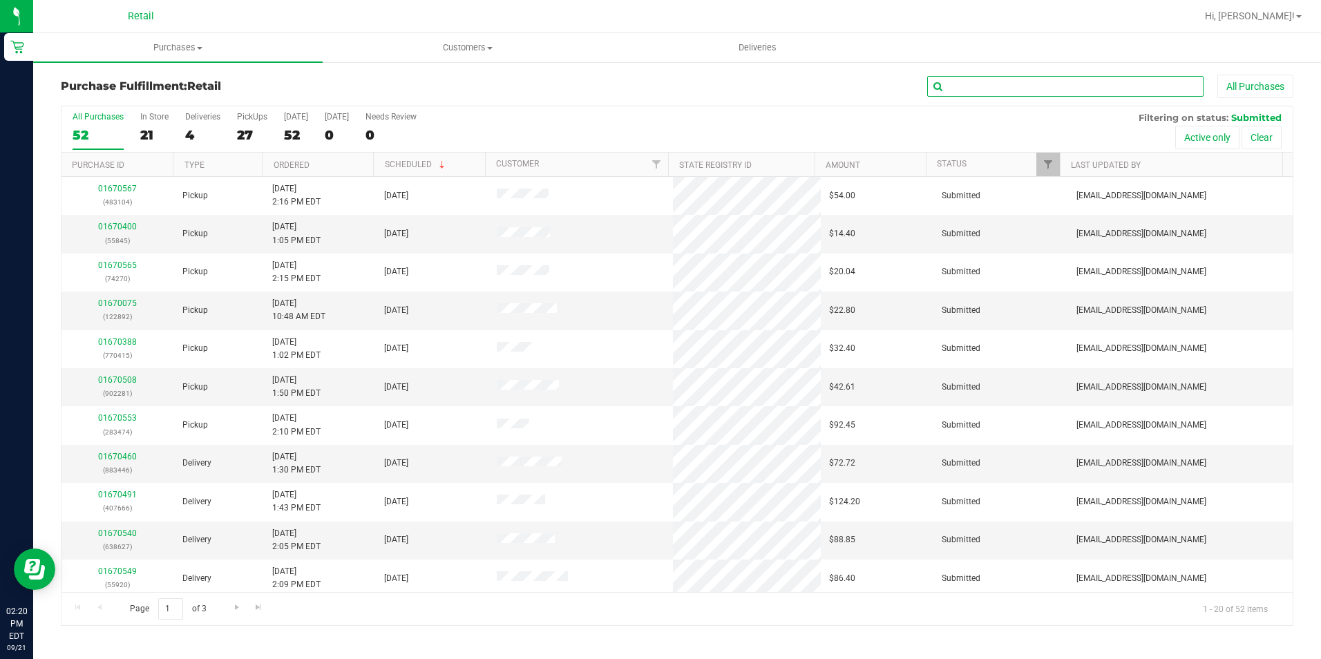
click at [965, 77] on input "text" at bounding box center [1065, 86] width 276 height 21
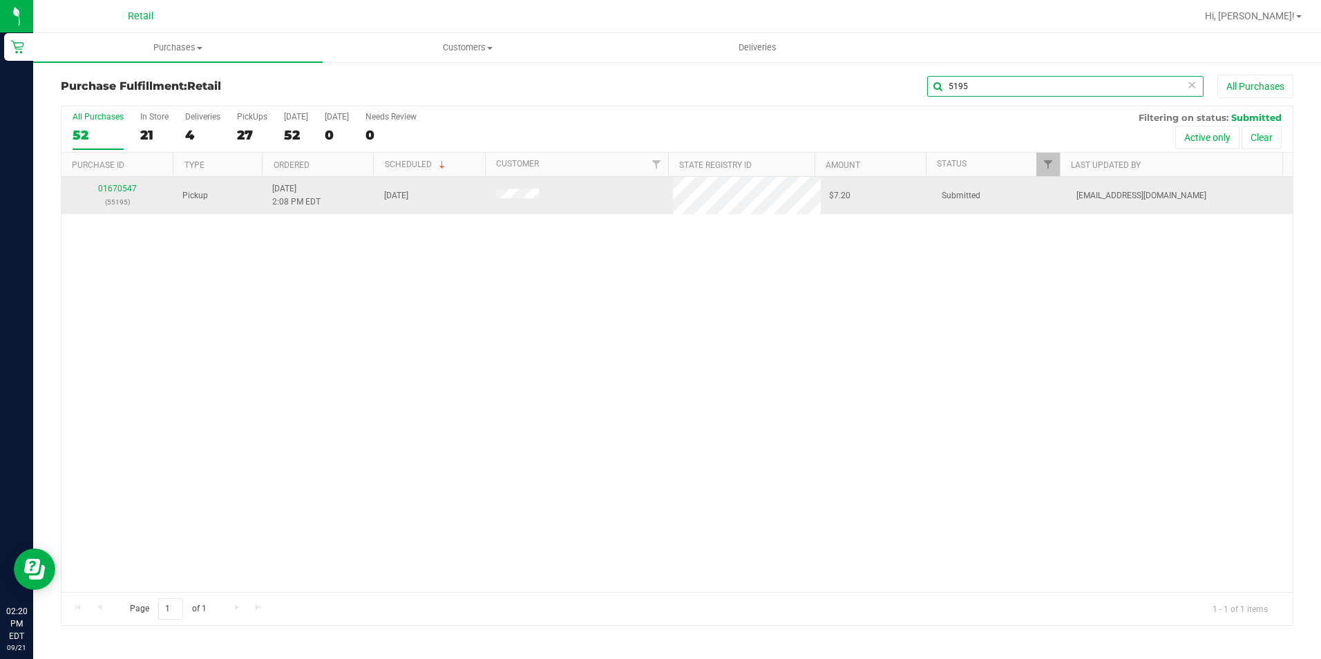
type input "5195"
click at [132, 182] on div "01670547 (55195)" at bounding box center [118, 195] width 96 height 26
click at [126, 187] on link "01670547" at bounding box center [117, 189] width 39 height 10
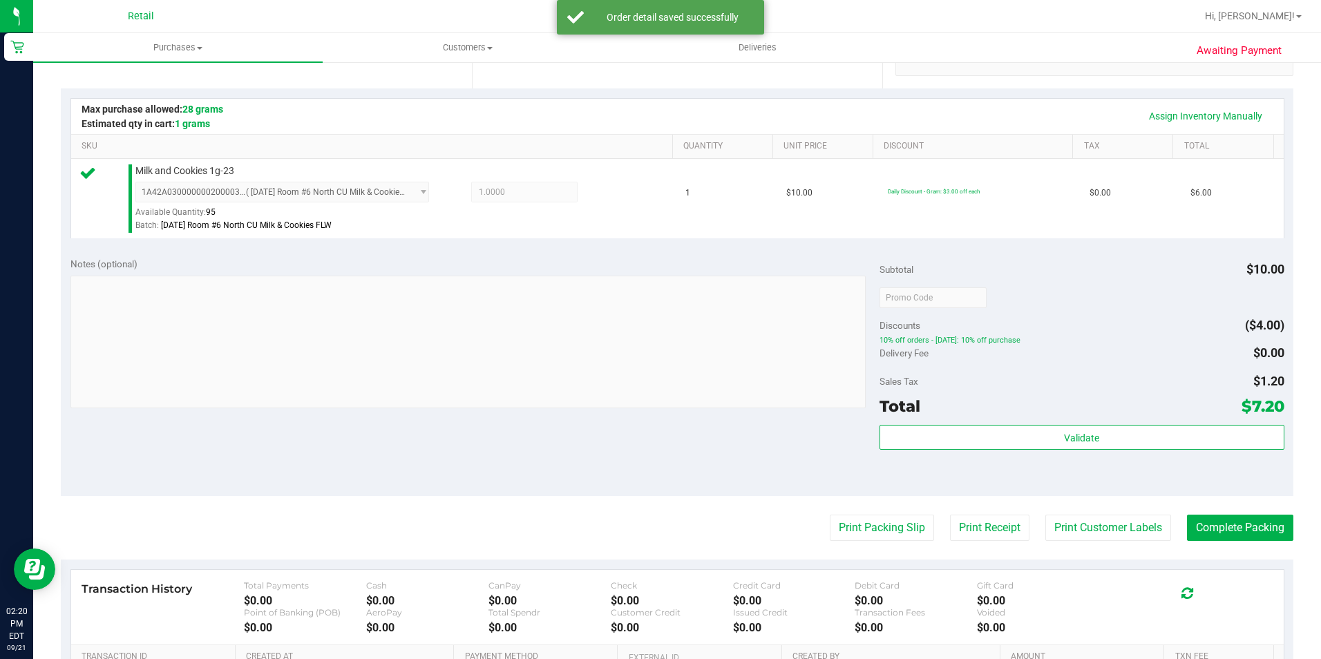
scroll to position [415, 0]
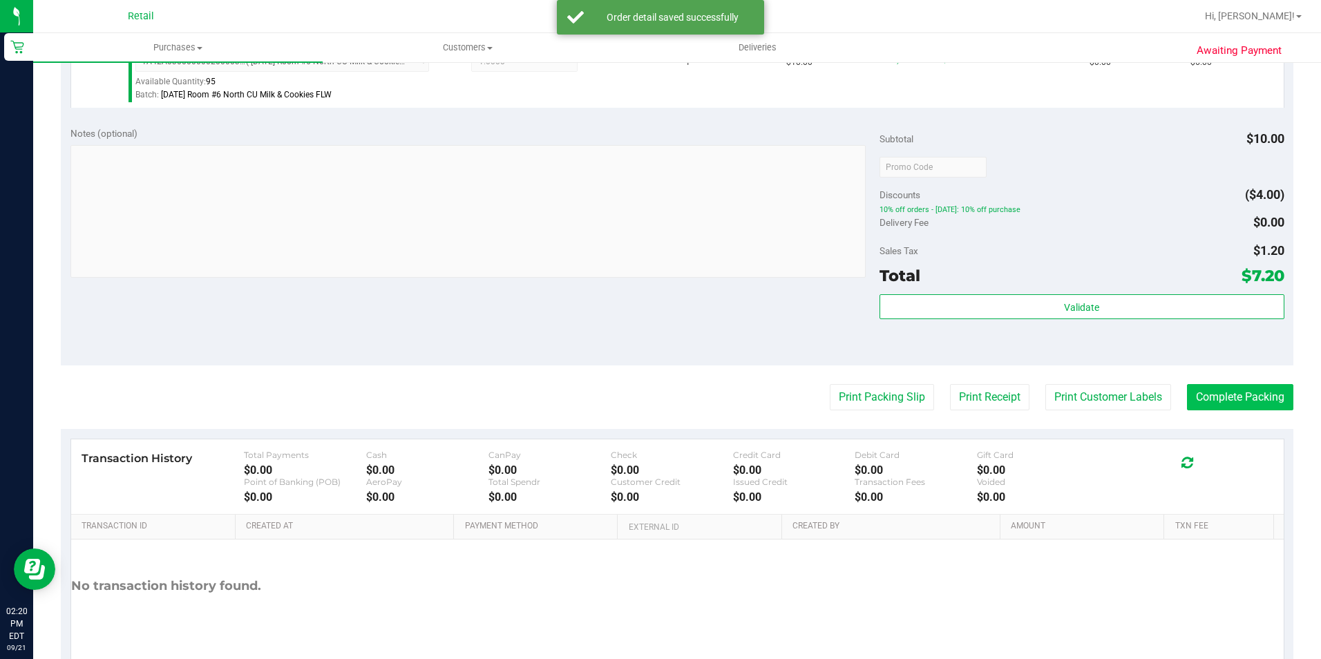
drag, startPoint x: 1249, startPoint y: 380, endPoint x: 1239, endPoint y: 397, distance: 19.2
click at [1249, 381] on purchase-details "Back Edit Purchase Cancel Purchase View Profile # 01670547 Med | Rec METRC ID: …" at bounding box center [677, 173] width 1233 height 1027
click at [1239, 397] on button "Complete Packing" at bounding box center [1240, 397] width 106 height 26
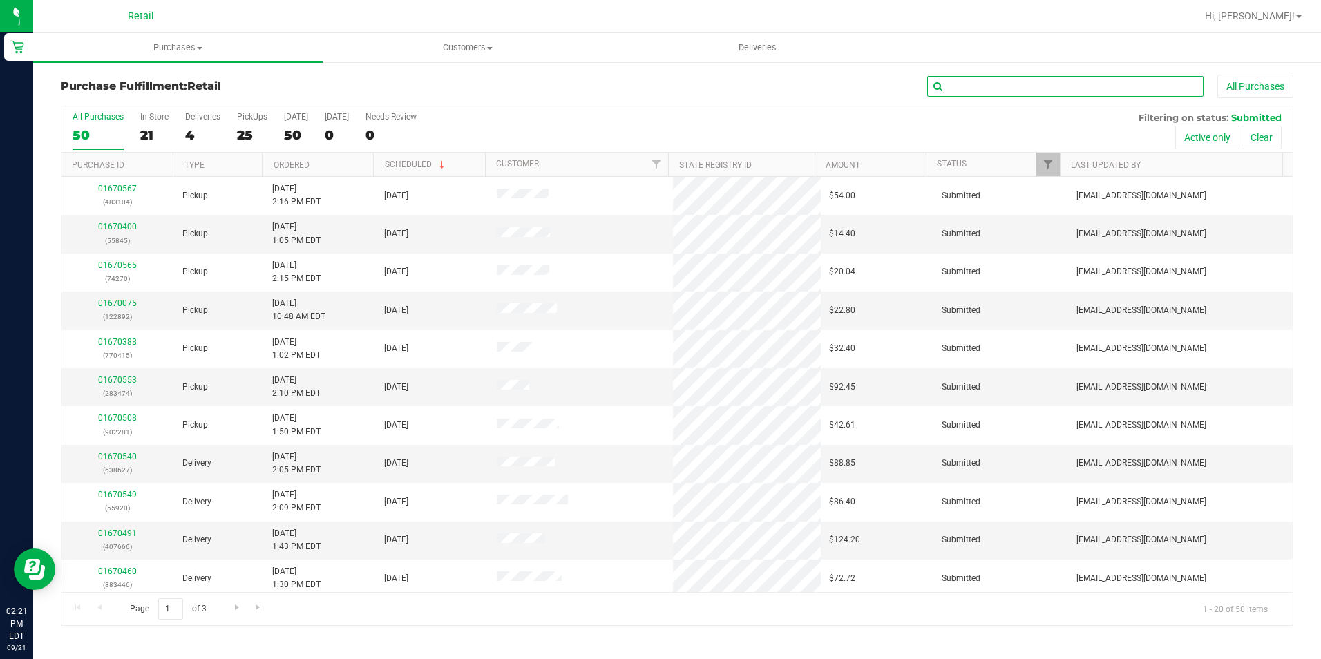
click at [979, 84] on input "text" at bounding box center [1065, 86] width 276 height 21
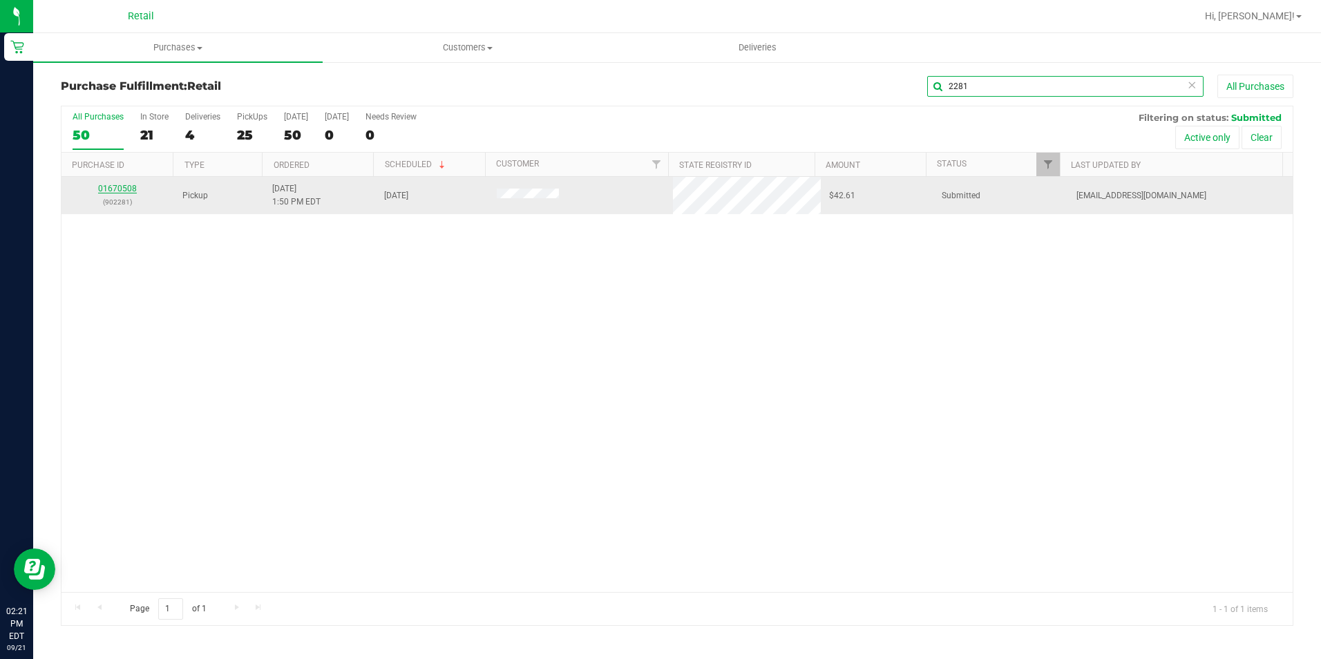
type input "2281"
click at [115, 189] on link "01670508" at bounding box center [117, 189] width 39 height 10
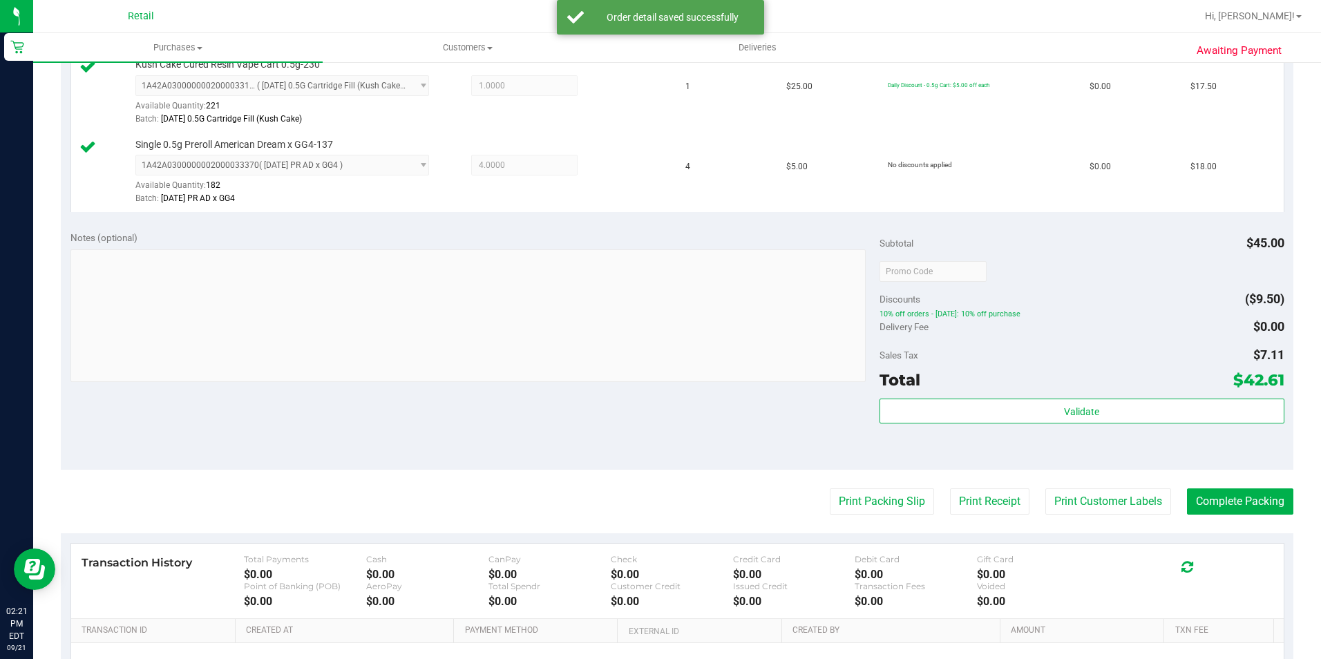
scroll to position [415, 0]
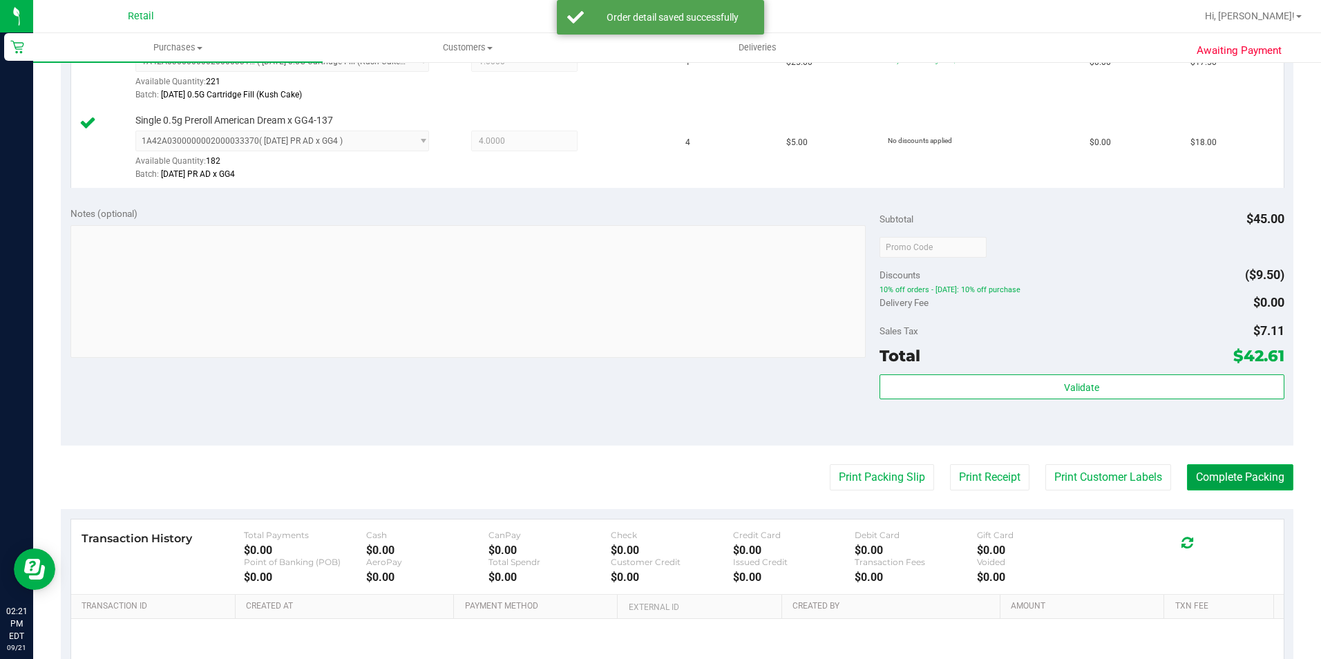
click at [1251, 484] on button "Complete Packing" at bounding box center [1240, 477] width 106 height 26
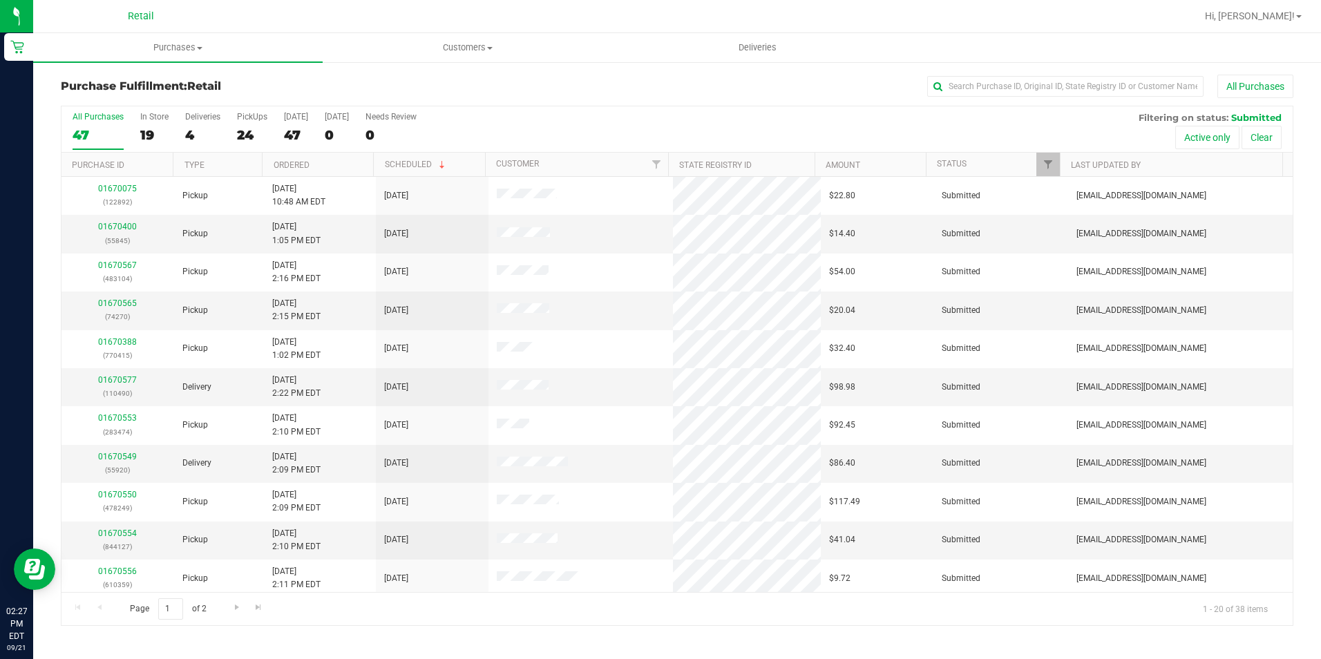
click at [1009, 75] on div "All Purchases" at bounding box center [883, 86] width 822 height 23
click at [1011, 83] on input "text" at bounding box center [1065, 86] width 276 height 21
click at [972, 85] on input "text" at bounding box center [1065, 86] width 276 height 21
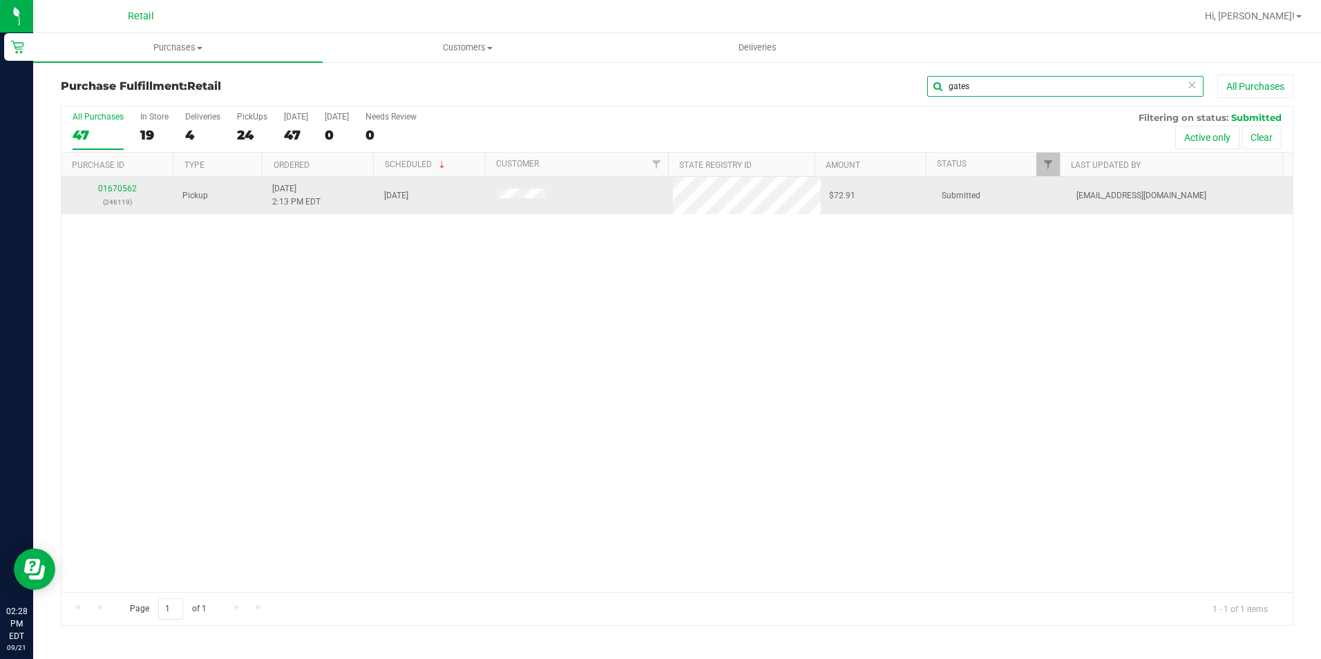
type input "gates"
click at [121, 196] on p "(246119)" at bounding box center [118, 202] width 96 height 13
click at [121, 193] on div "01670562 (246119)" at bounding box center [118, 195] width 96 height 26
click at [126, 184] on link "01670562" at bounding box center [117, 189] width 39 height 10
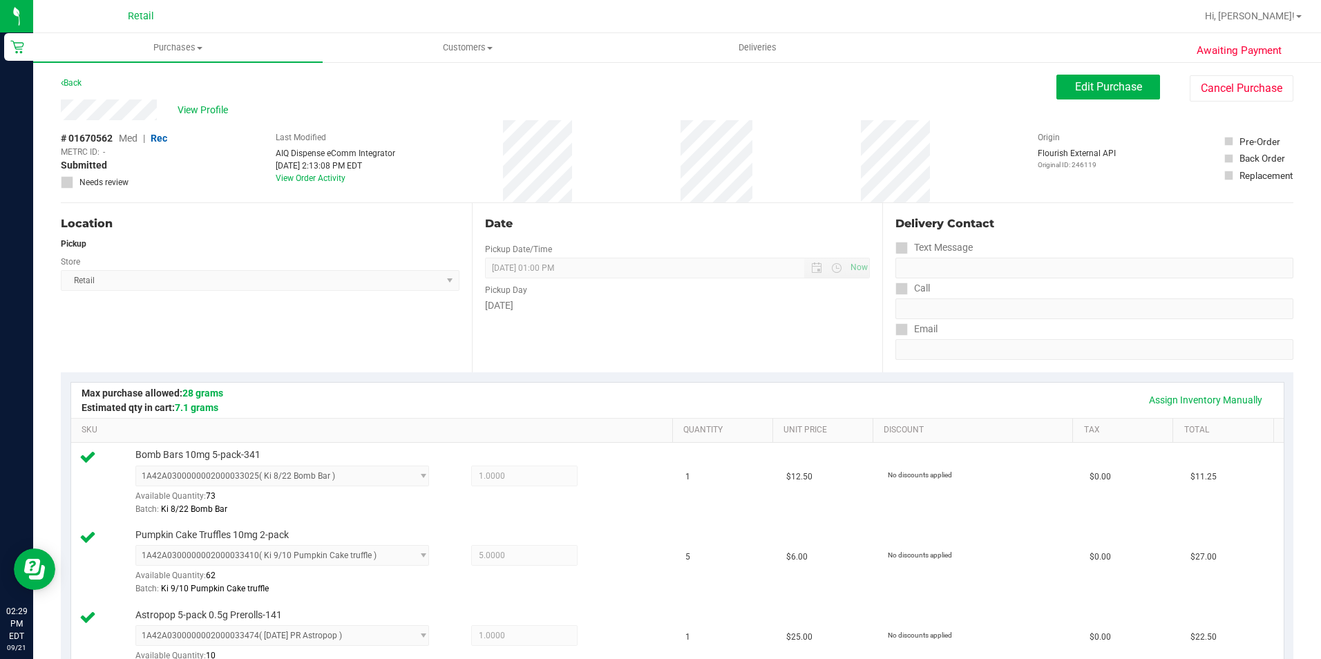
click at [484, 359] on div "Date Pickup Date/Time 09/21/2025 Now 09/21/2025 01:00 PM Now Pickup Day Sunday" at bounding box center [677, 287] width 411 height 169
click at [734, 345] on div "Date Pickup Date/Time 09/21/2025 Now 09/21/2025 01:00 PM Now Pickup Day Sunday" at bounding box center [677, 287] width 411 height 169
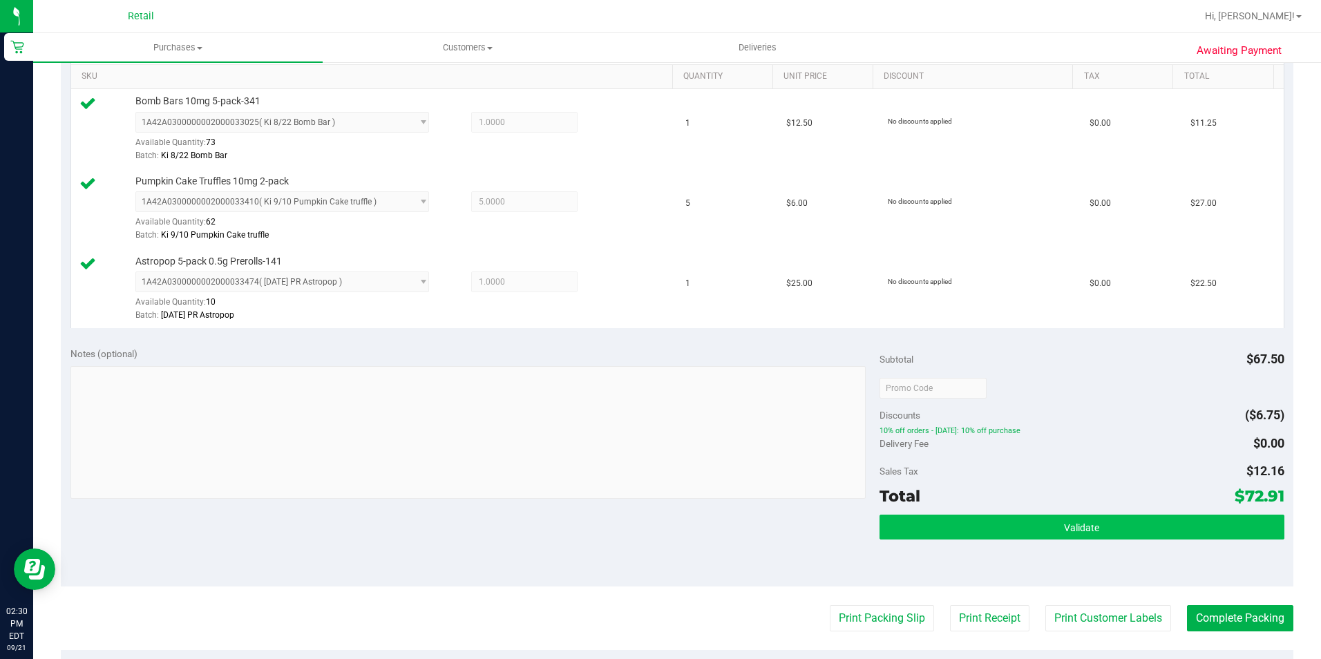
scroll to position [553, 0]
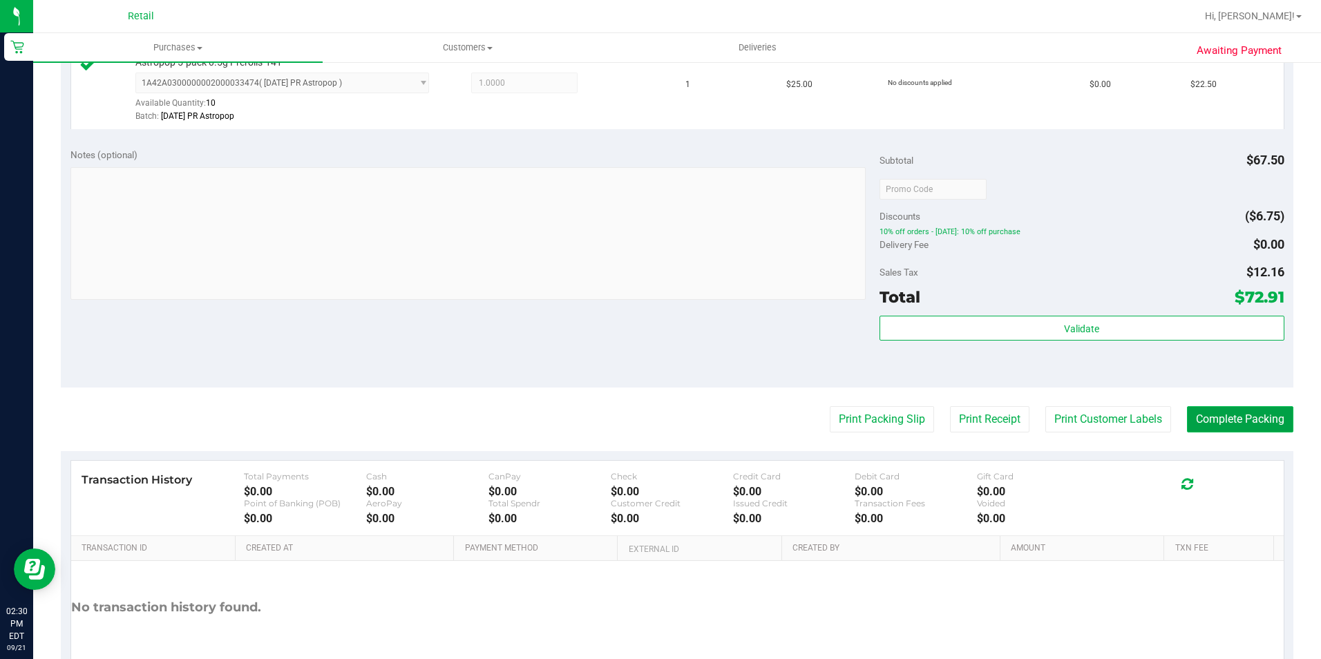
click at [1269, 425] on button "Complete Packing" at bounding box center [1240, 419] width 106 height 26
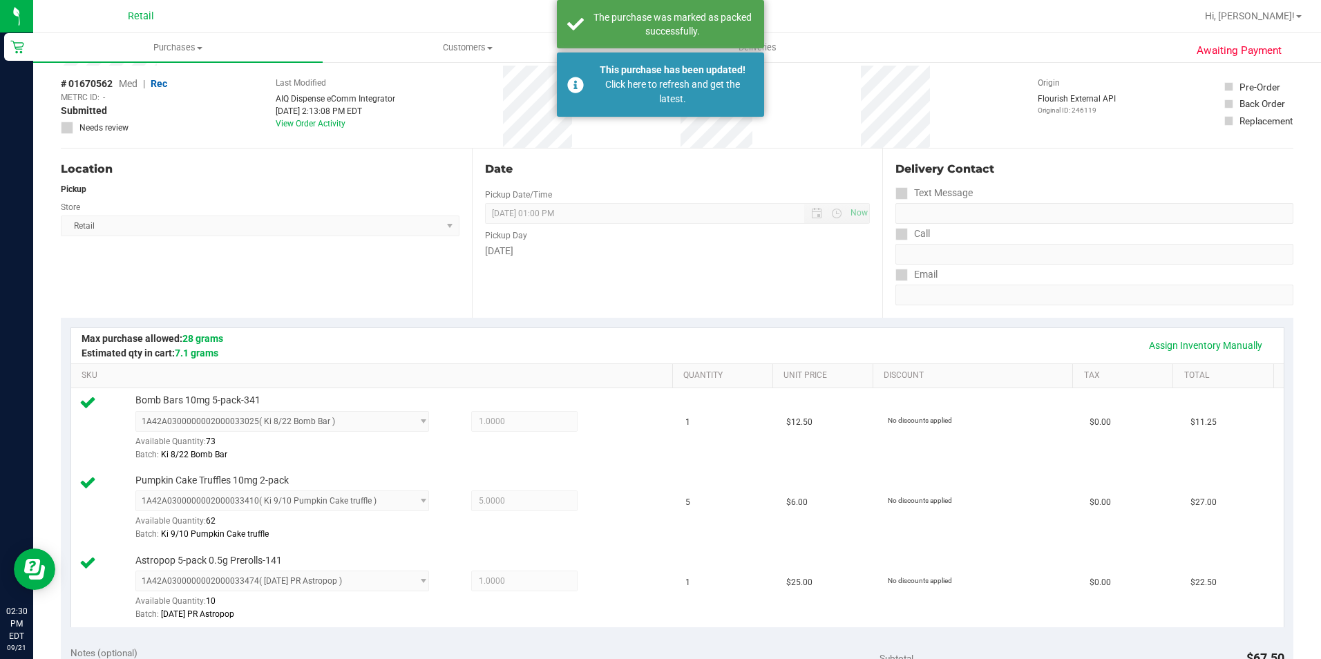
scroll to position [0, 0]
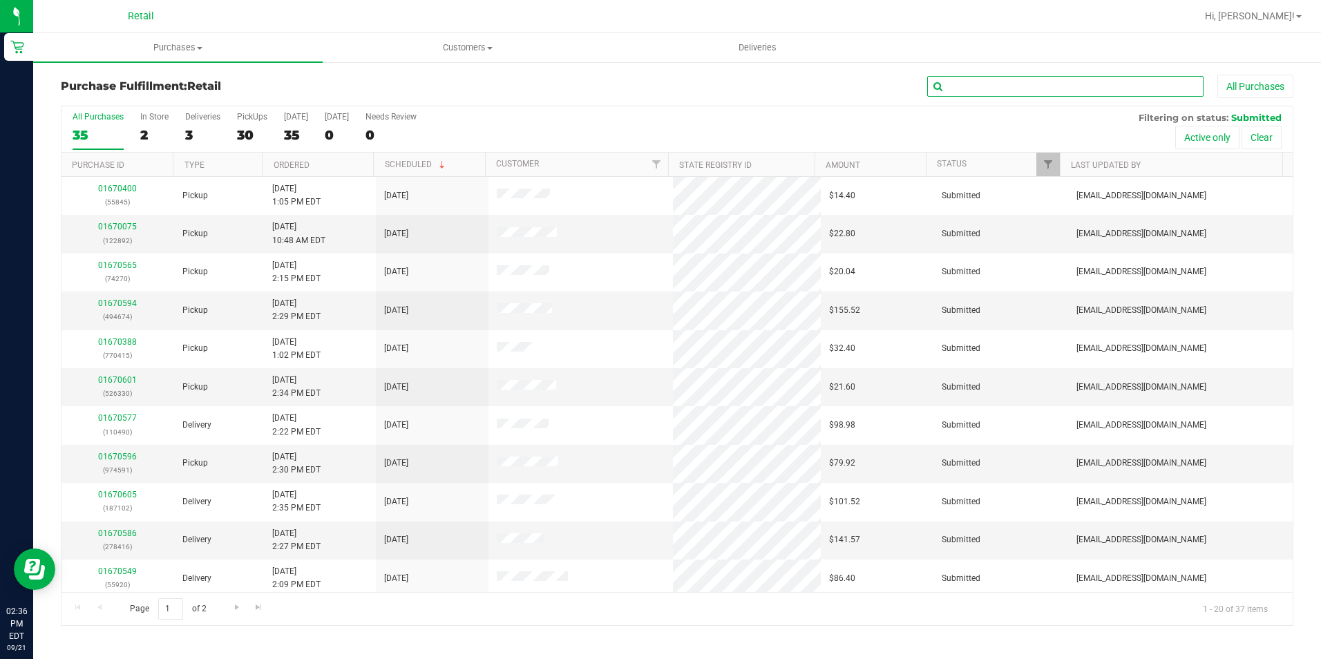
click at [1045, 86] on input "text" at bounding box center [1065, 86] width 276 height 21
drag, startPoint x: 1043, startPoint y: 102, endPoint x: 1018, endPoint y: 78, distance: 33.7
click at [1042, 101] on div "Purchase Fulfillment: Retail All Purchases" at bounding box center [677, 90] width 1233 height 30
click at [980, 73] on div "Purchase Fulfillment: Retail All Purchases All Purchases 35 In Store 2 Deliveri…" at bounding box center [677, 350] width 1288 height 579
click at [980, 86] on input "text" at bounding box center [1065, 86] width 276 height 21
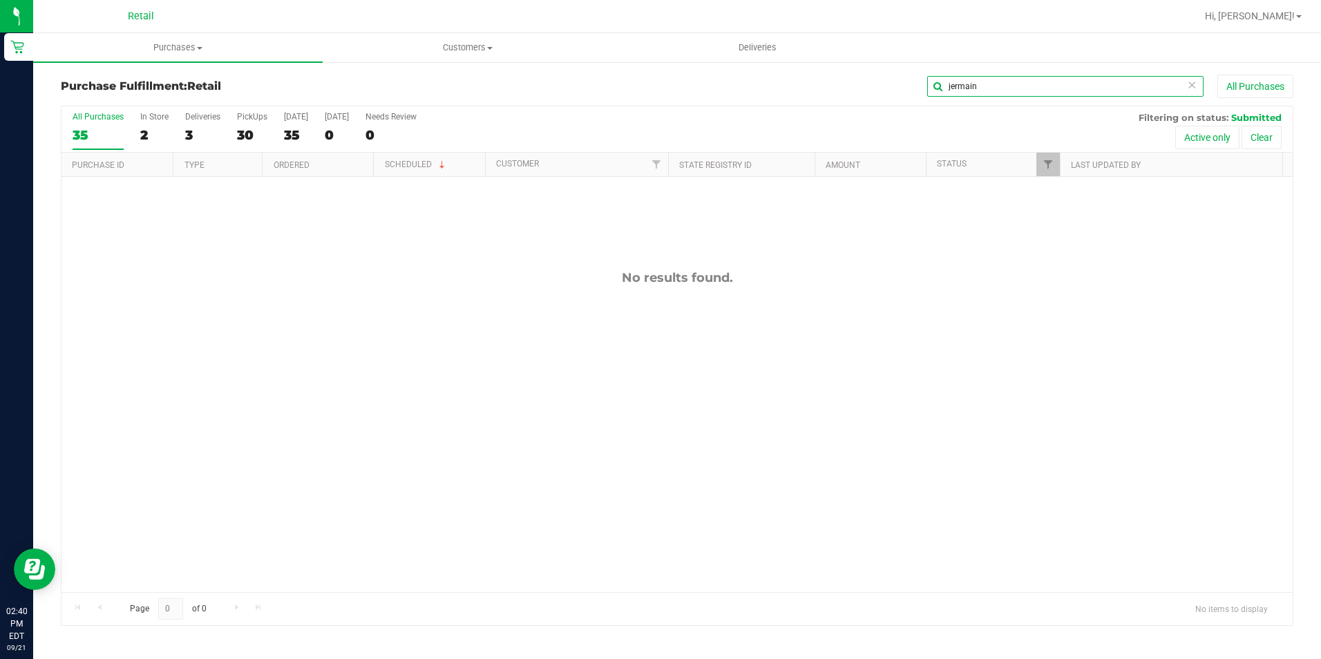
type input "jermain"
drag, startPoint x: 1009, startPoint y: 88, endPoint x: 883, endPoint y: 86, distance: 125.8
click at [999, 86] on input "jermain" at bounding box center [1065, 86] width 276 height 21
drag, startPoint x: 999, startPoint y: 84, endPoint x: 695, endPoint y: 67, distance: 304.5
click at [695, 67] on div "Purchase Fulfillment: Retail jermain All Purchases All Purchases 35 In Store 2 …" at bounding box center [677, 350] width 1288 height 579
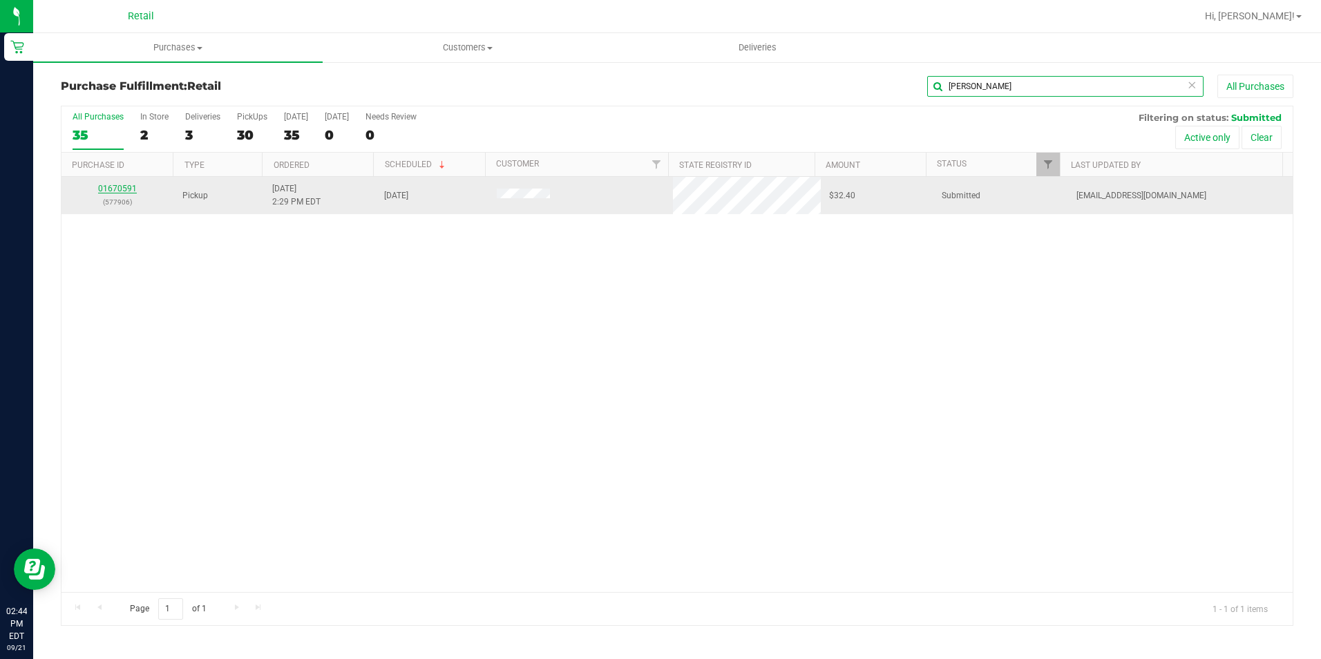
type input "bruce"
click at [108, 187] on link "01670591" at bounding box center [117, 189] width 39 height 10
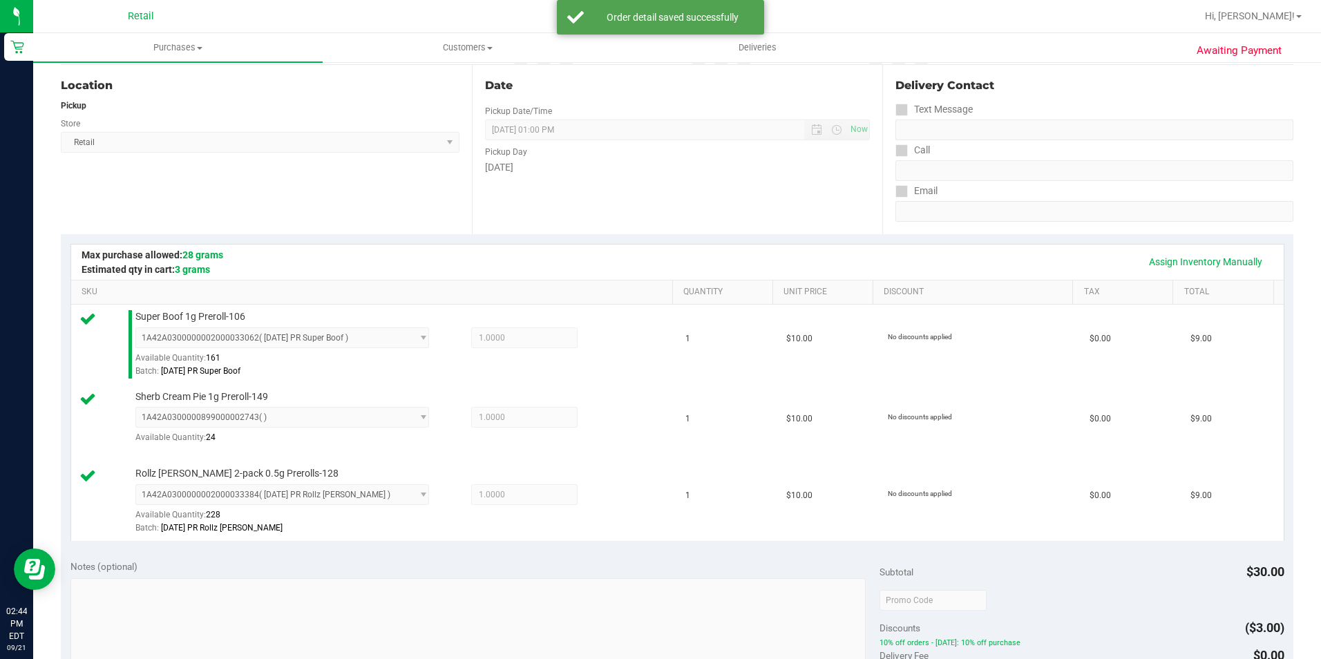
scroll to position [553, 0]
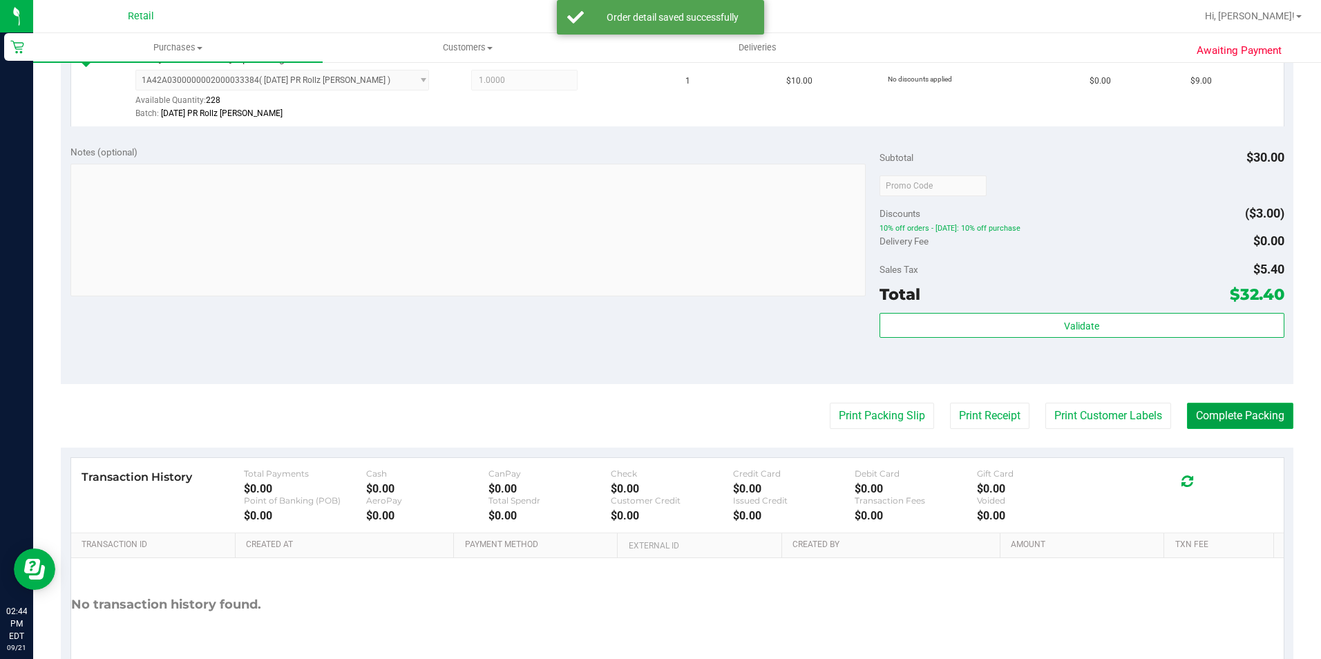
click at [1209, 428] on button "Complete Packing" at bounding box center [1240, 416] width 106 height 26
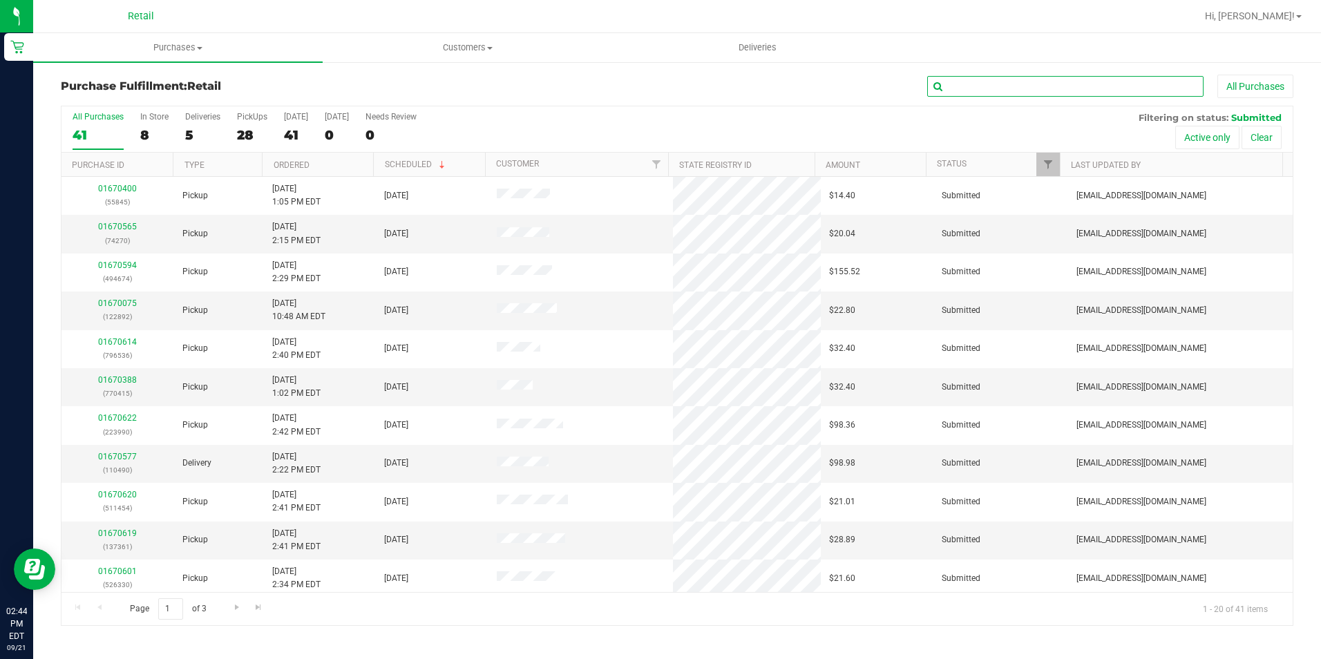
click at [993, 81] on input "text" at bounding box center [1065, 86] width 276 height 21
type input "bruce"
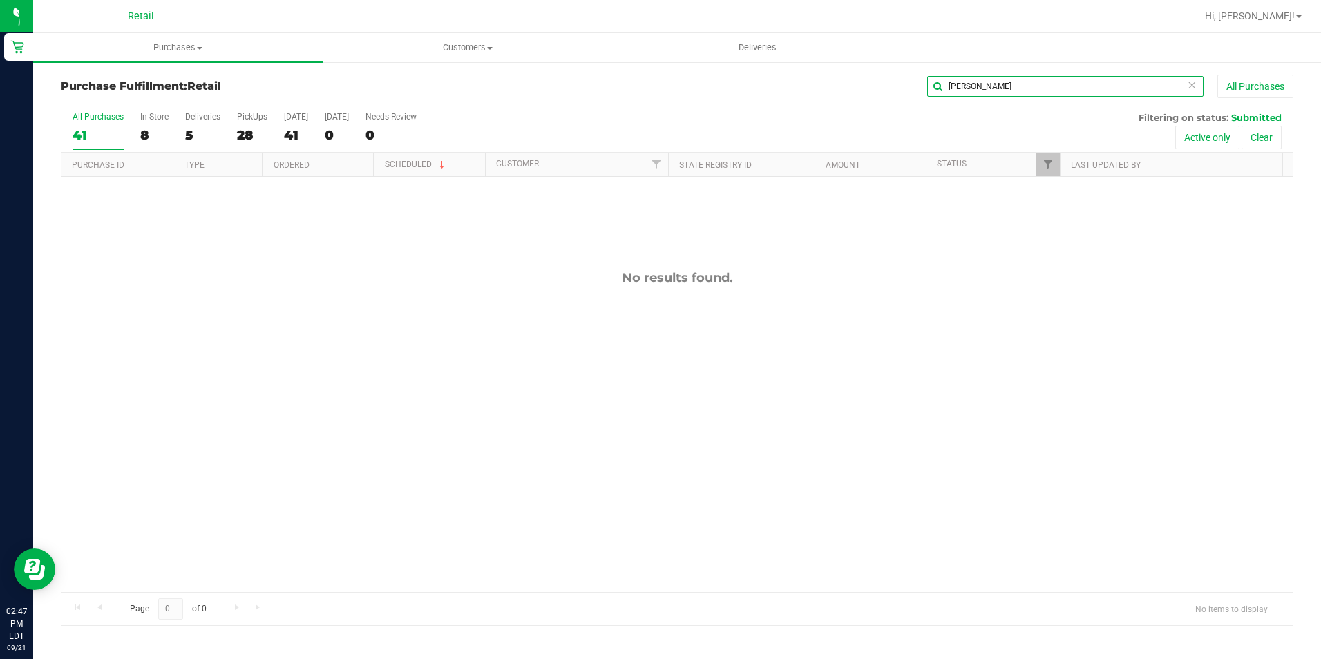
drag, startPoint x: 996, startPoint y: 91, endPoint x: 865, endPoint y: 91, distance: 131.3
click at [865, 91] on div "bruce All Purchases" at bounding box center [883, 86] width 822 height 23
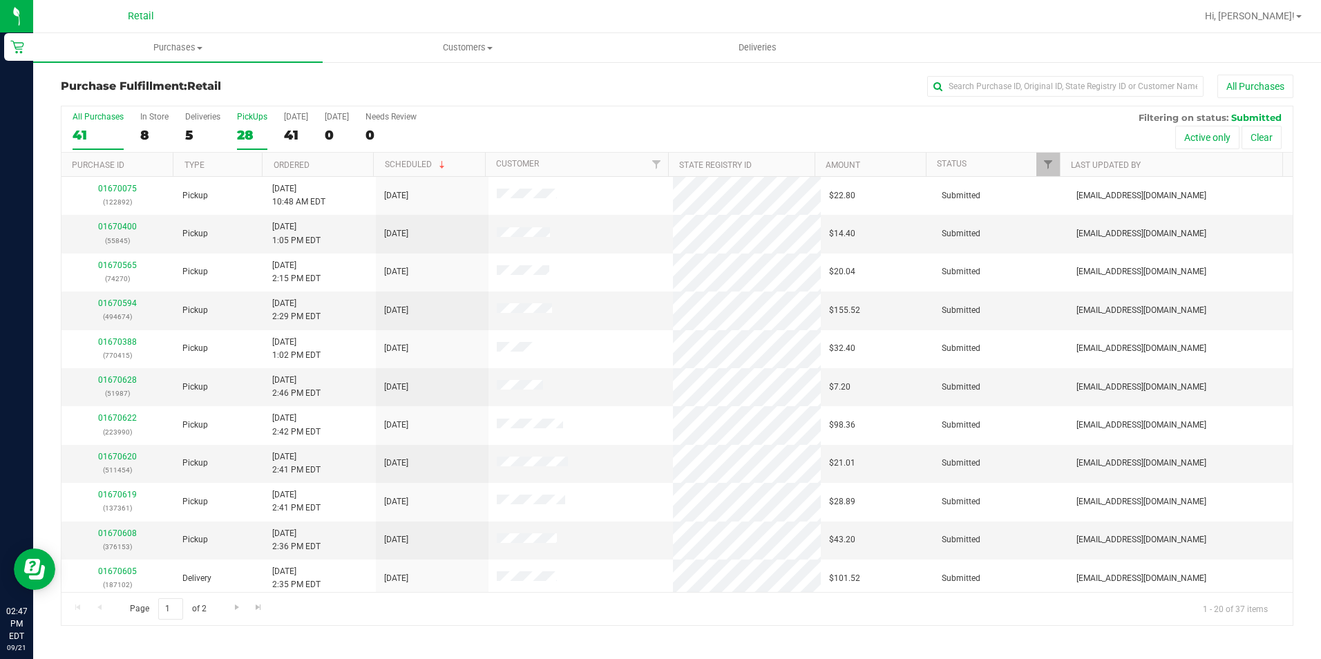
click at [261, 118] on div "PickUps" at bounding box center [252, 117] width 30 height 10
click at [0, 0] on input "PickUps 28" at bounding box center [0, 0] width 0 height 0
click at [302, 164] on link "Ordered" at bounding box center [292, 165] width 36 height 10
click at [248, 134] on div "27" at bounding box center [252, 135] width 30 height 16
click at [0, 0] on input "PickUps 27" at bounding box center [0, 0] width 0 height 0
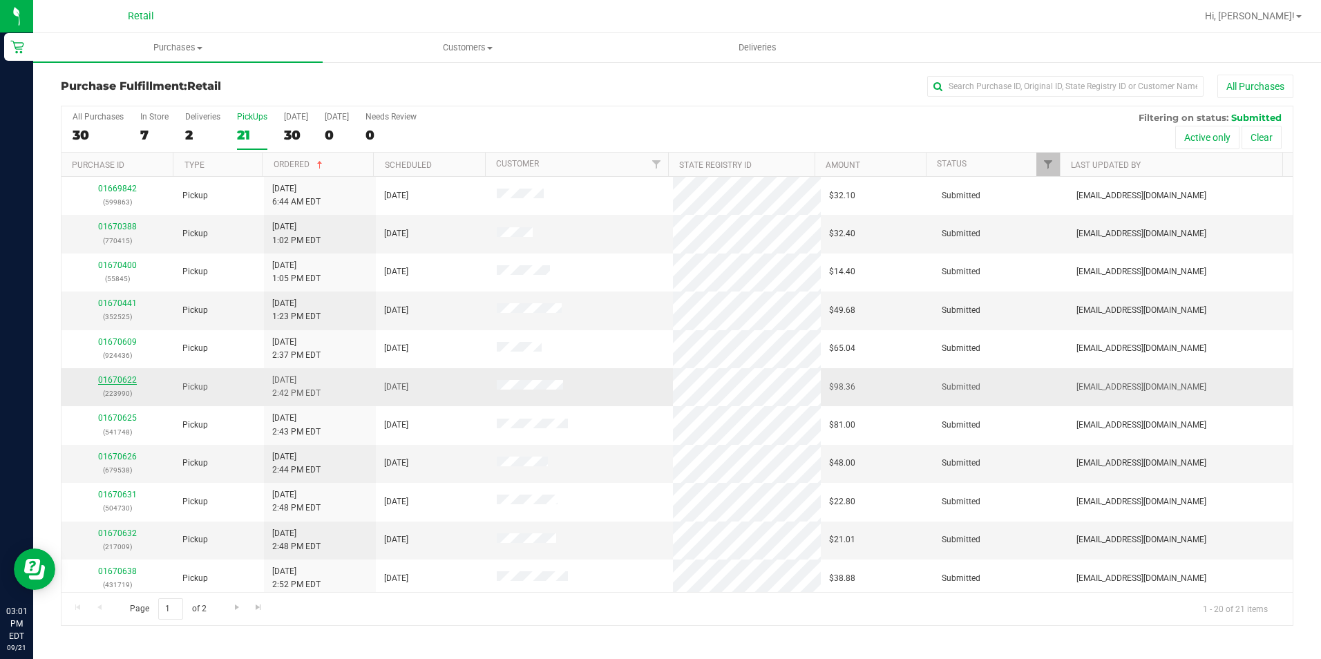
click at [122, 379] on link "01670622" at bounding box center [117, 380] width 39 height 10
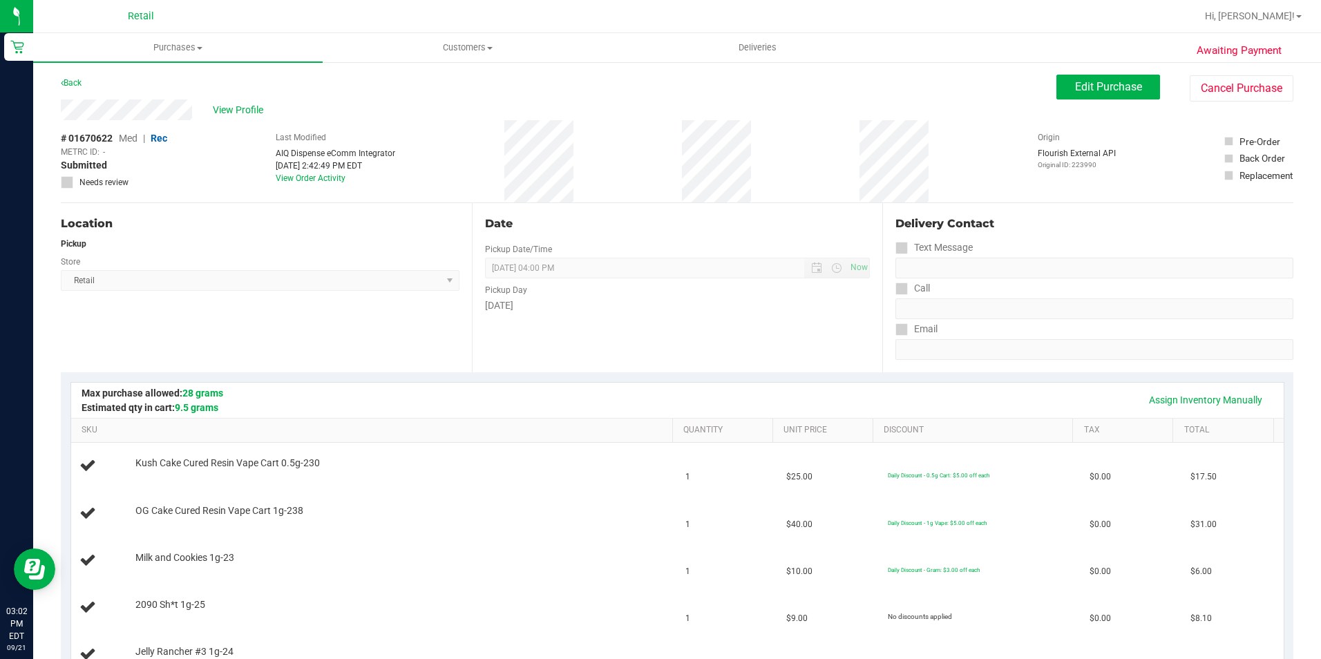
click at [266, 280] on span "Retail Select Store Retail" at bounding box center [260, 280] width 399 height 21
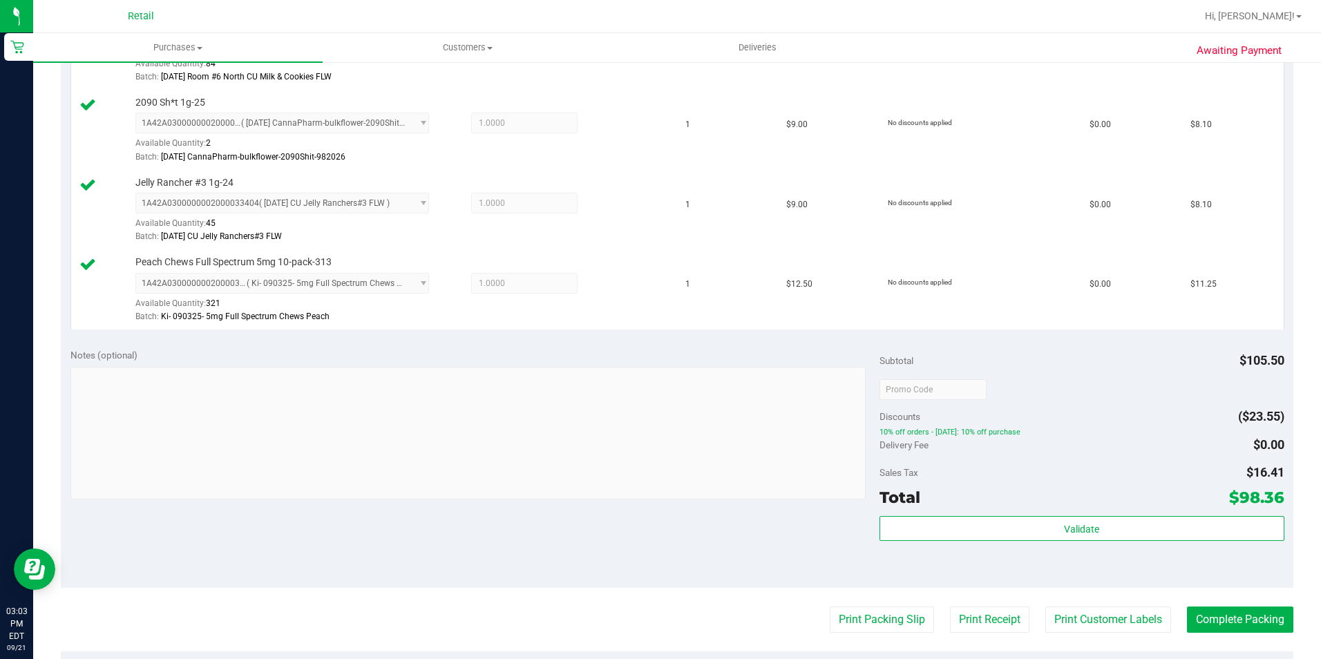
scroll to position [829, 0]
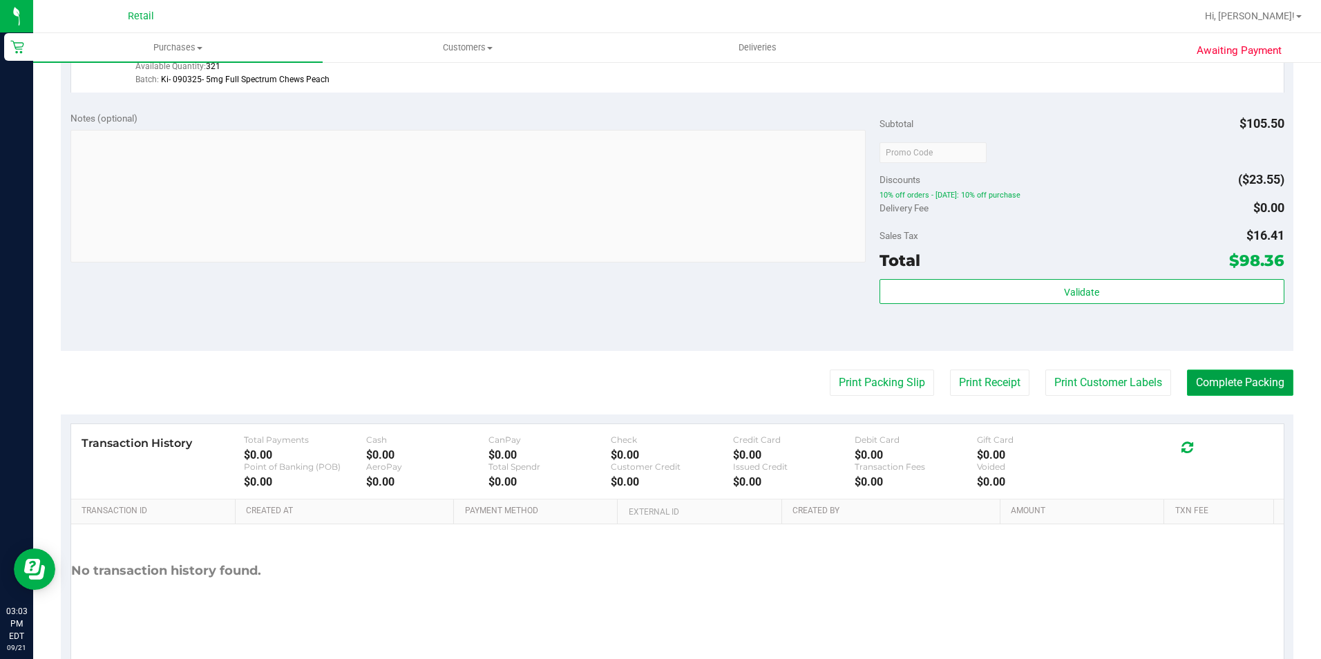
click at [1226, 388] on button "Complete Packing" at bounding box center [1240, 383] width 106 height 26
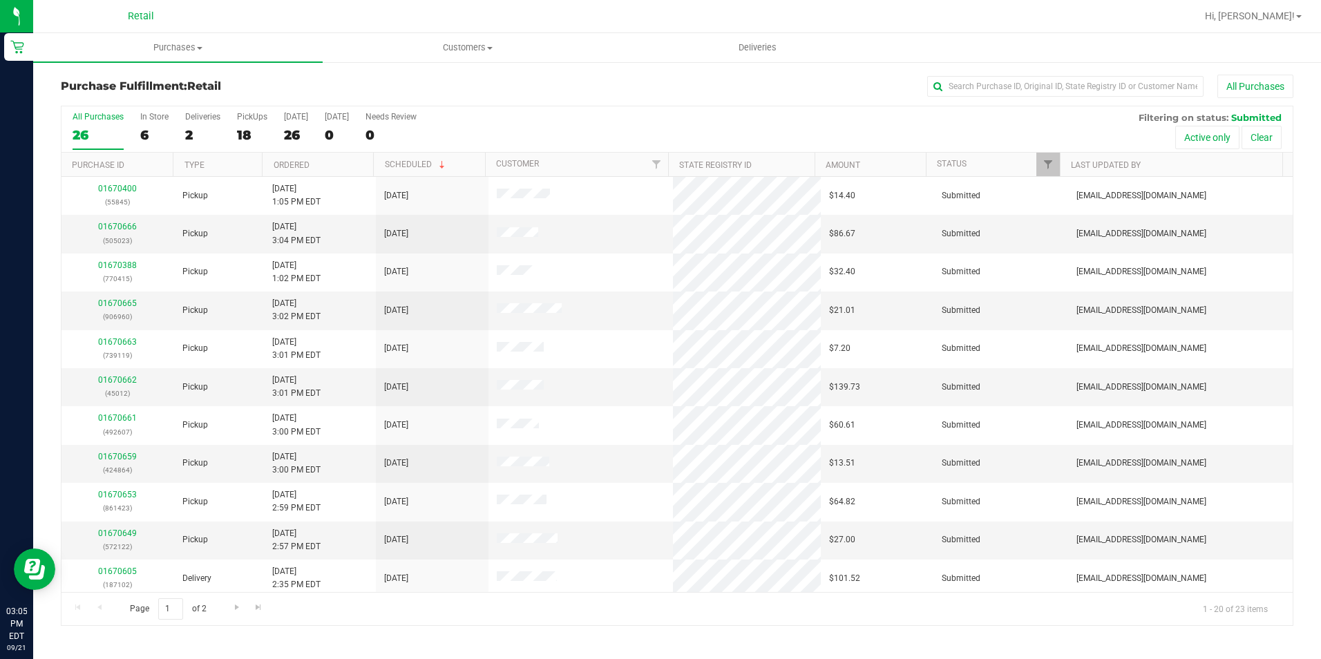
click at [998, 104] on div "Purchase Fulfillment: Retail All Purchases" at bounding box center [677, 90] width 1233 height 30
click at [998, 84] on input "text" at bounding box center [1065, 86] width 276 height 21
click at [998, 89] on input "text" at bounding box center [1065, 86] width 276 height 21
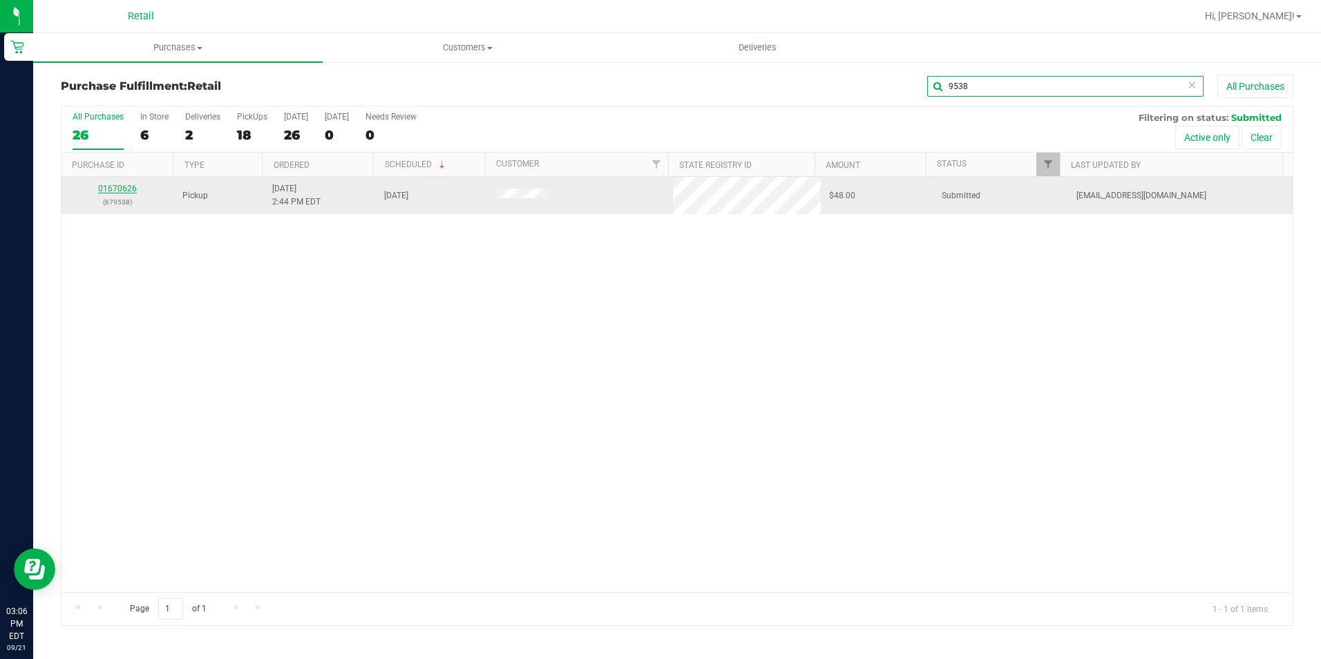
type input "9538"
click at [102, 198] on p "(679538)" at bounding box center [118, 202] width 96 height 13
click at [113, 187] on link "01670626" at bounding box center [117, 189] width 39 height 10
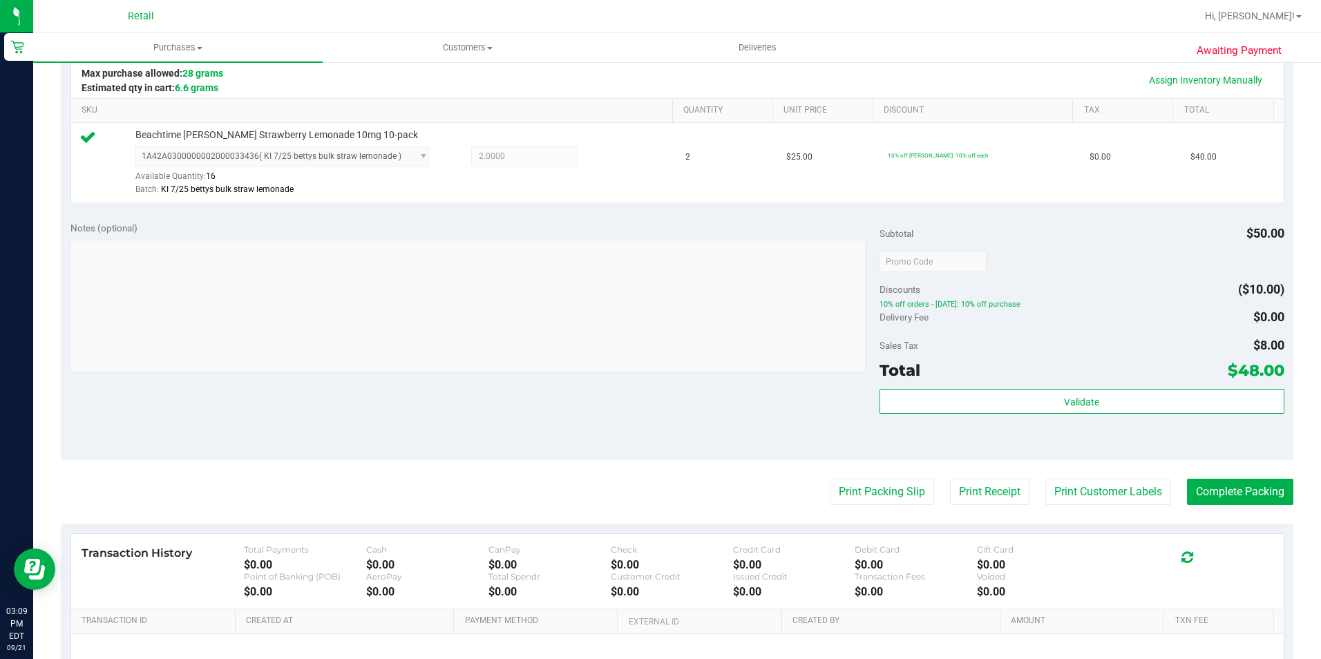
scroll to position [471, 0]
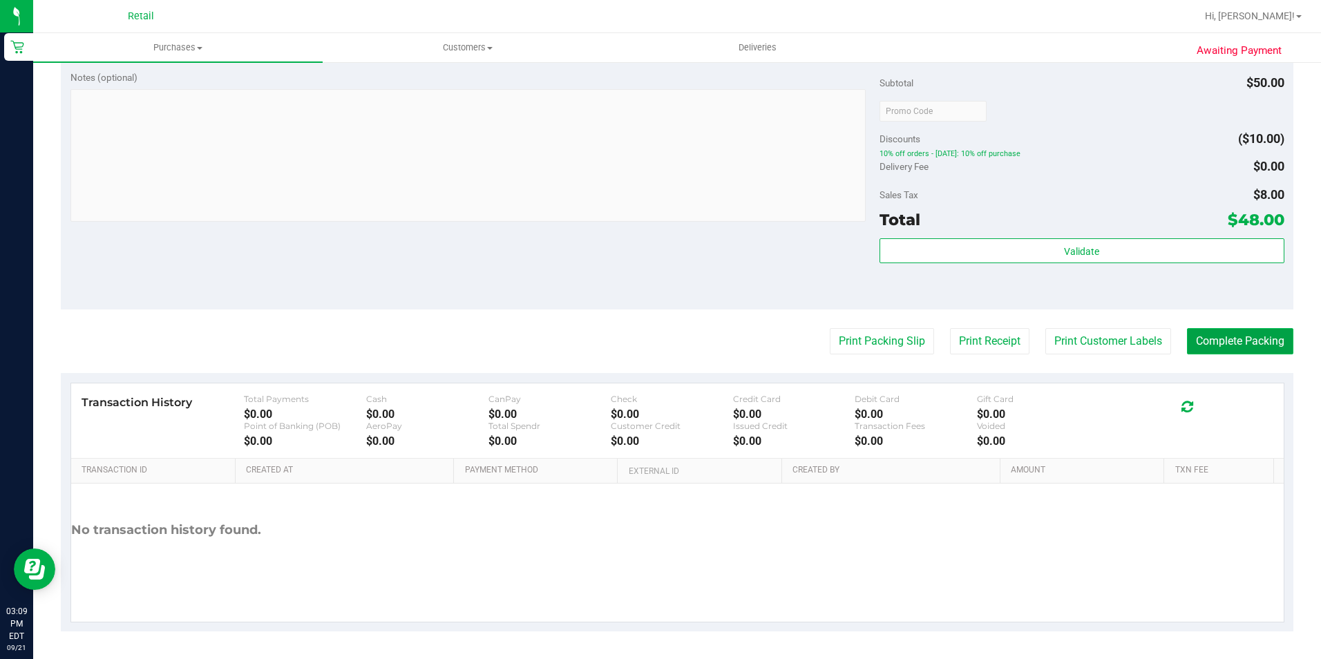
click at [1237, 350] on button "Complete Packing" at bounding box center [1240, 341] width 106 height 26
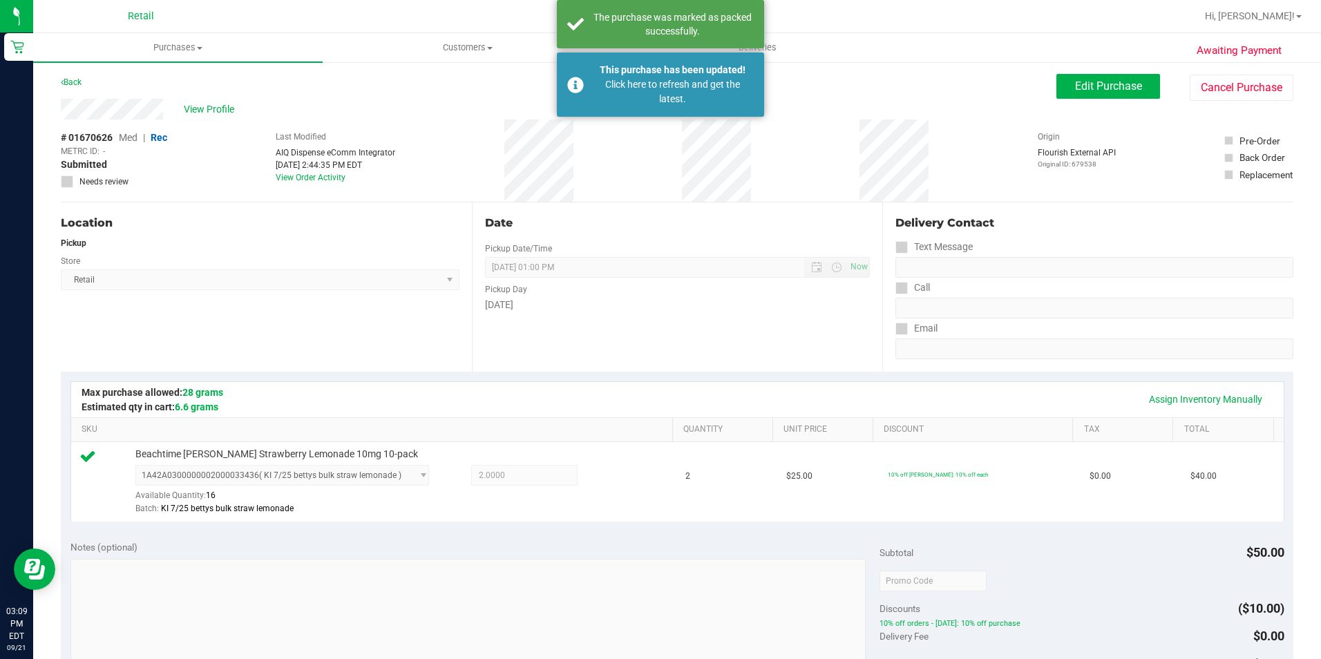
scroll to position [0, 0]
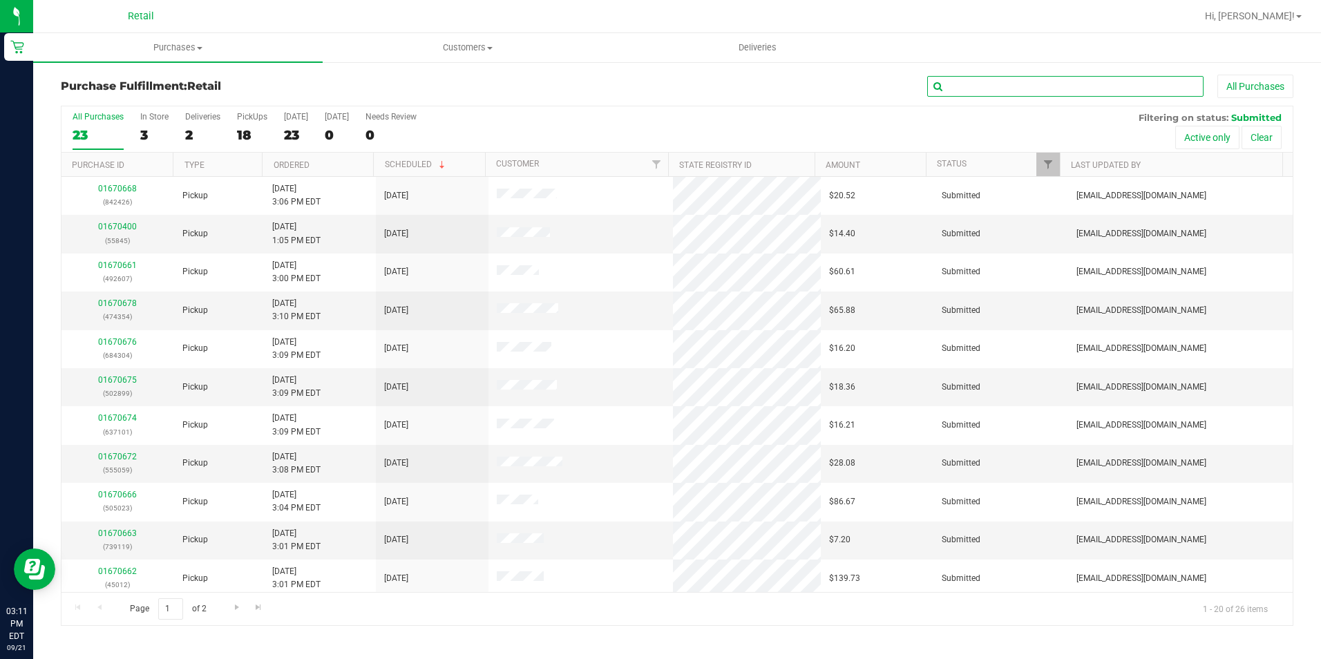
click at [1098, 88] on input "text" at bounding box center [1065, 86] width 276 height 21
click at [1072, 75] on div "All Purchases" at bounding box center [883, 86] width 822 height 23
click at [1056, 111] on div "All Purchases 23 In Store 3 Deliveries 2 PickUps 18 Today 23 Tomorrow 0 Needs R…" at bounding box center [676, 111] width 1231 height 11
drag, startPoint x: 1048, startPoint y: 88, endPoint x: 1036, endPoint y: 104, distance: 20.2
click at [1048, 89] on input "text" at bounding box center [1065, 86] width 276 height 21
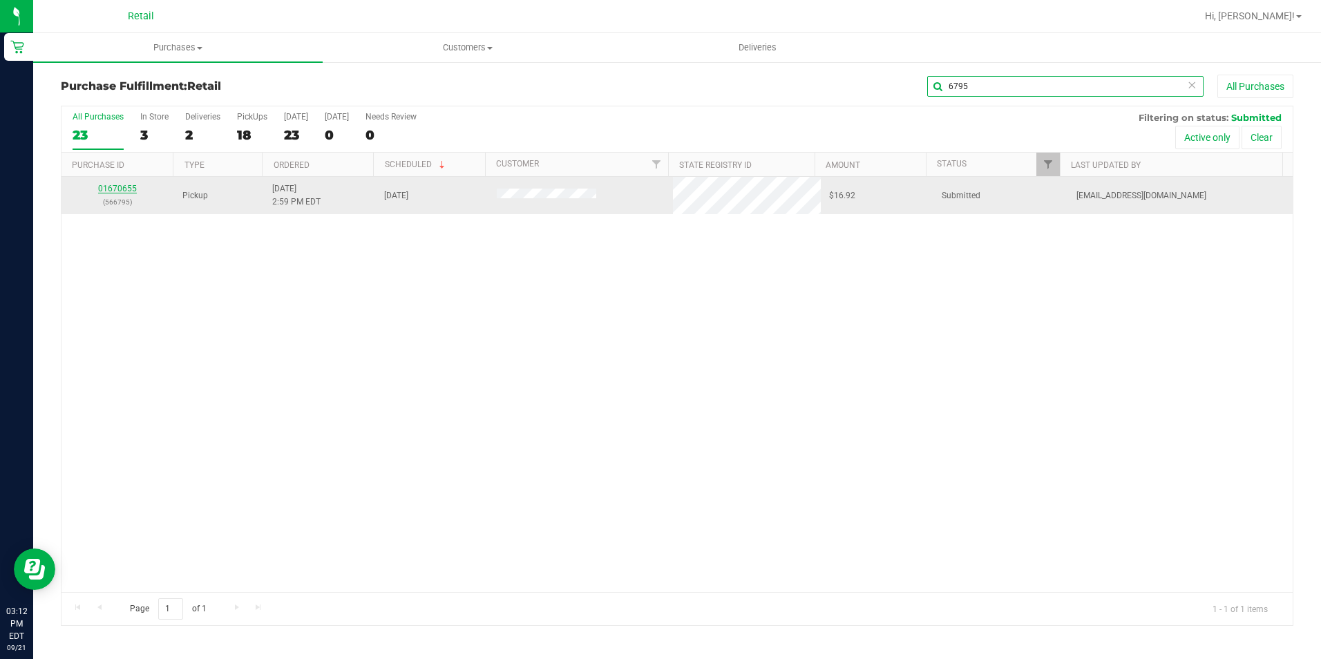
type input "6795"
click at [118, 189] on link "01670655" at bounding box center [117, 189] width 39 height 10
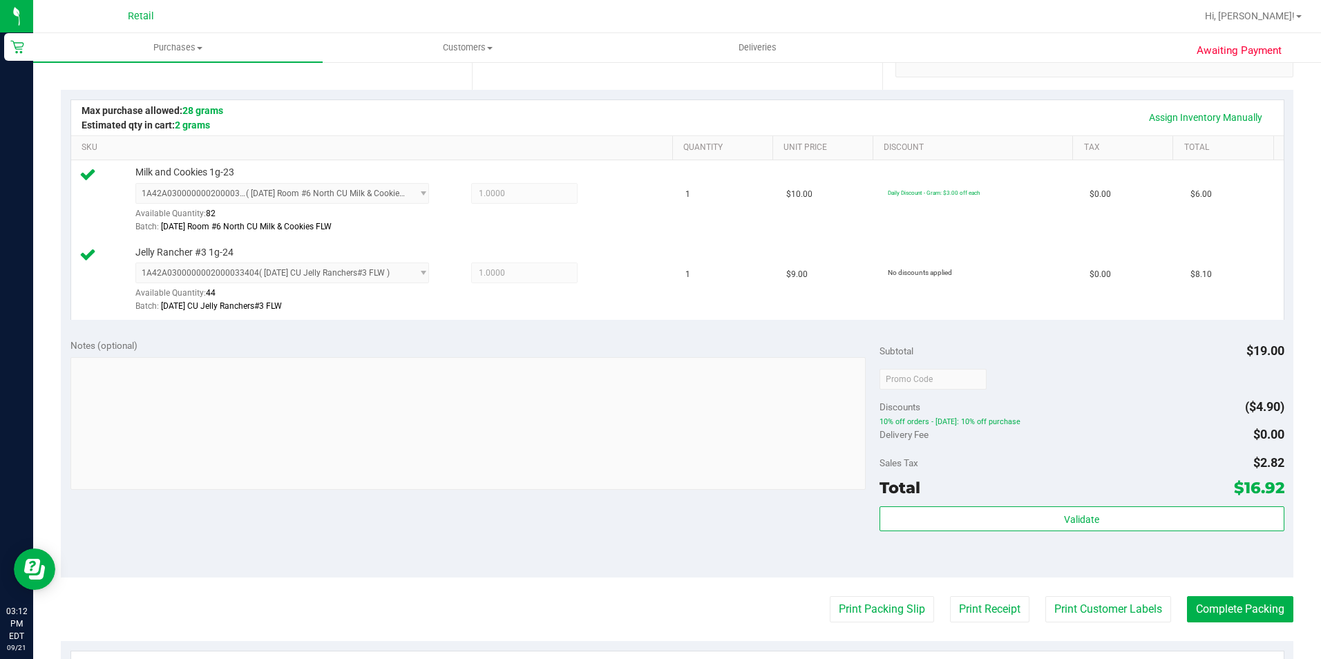
scroll to position [345, 0]
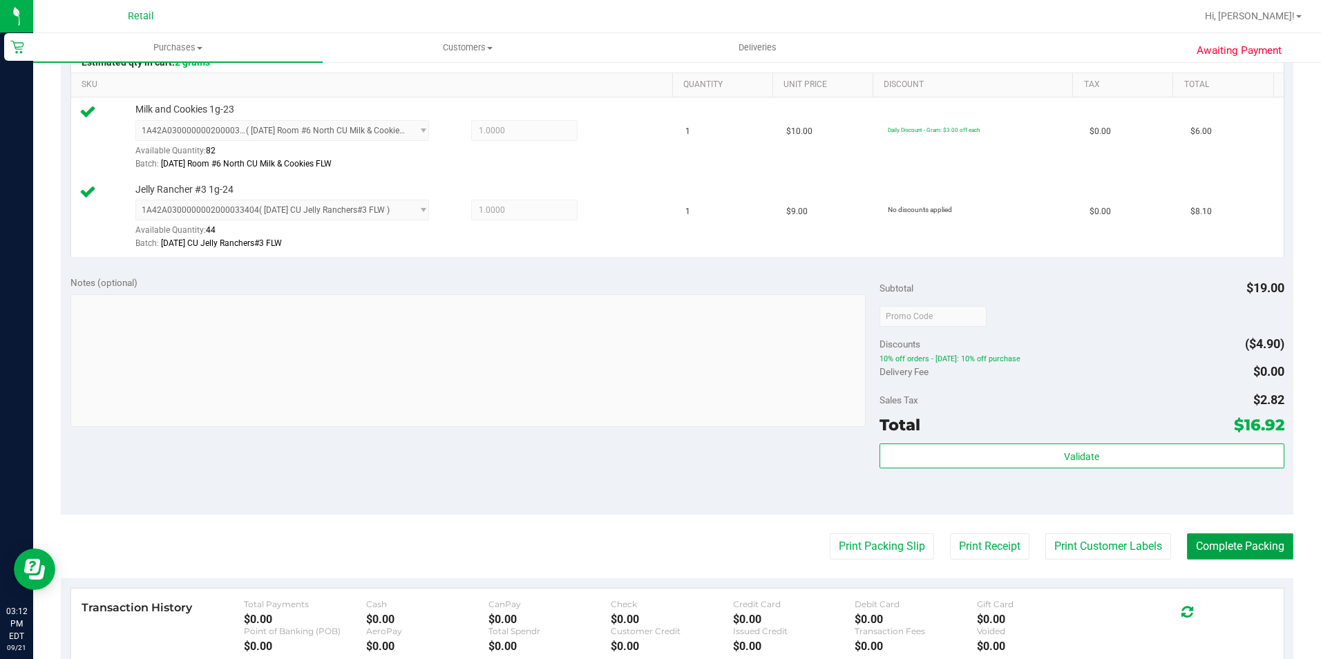
click at [1249, 556] on button "Complete Packing" at bounding box center [1240, 546] width 106 height 26
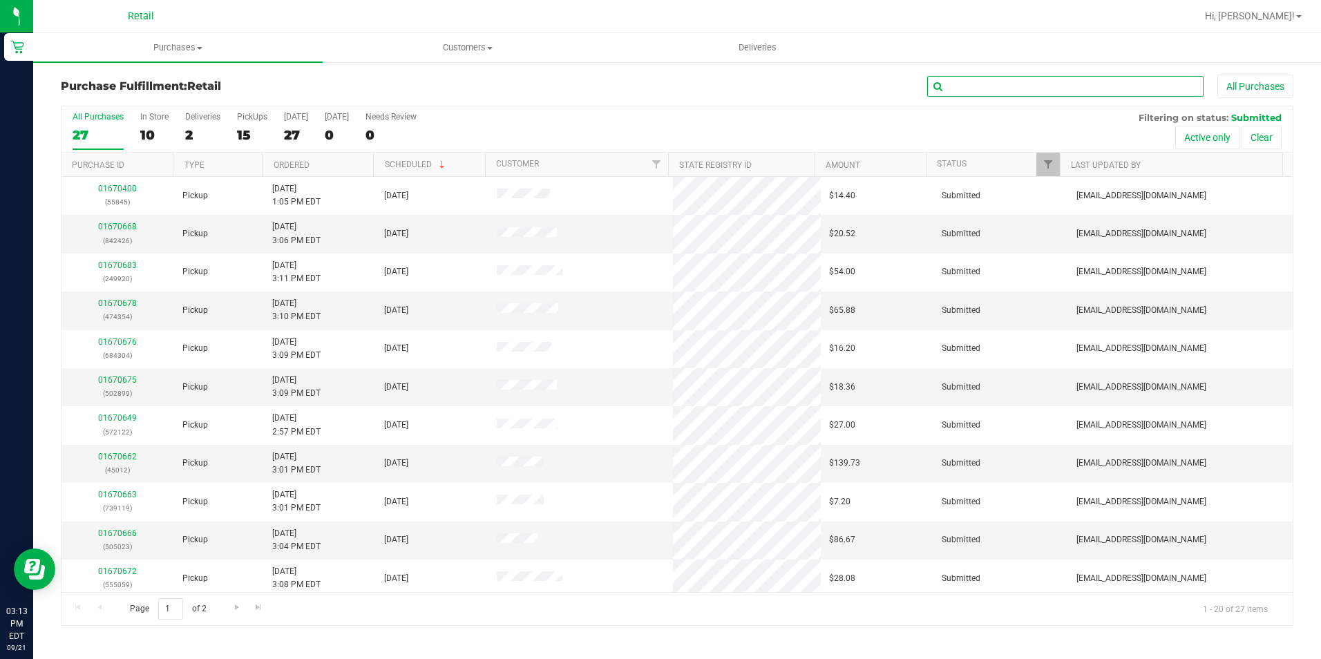
click at [991, 79] on input "text" at bounding box center [1065, 86] width 276 height 21
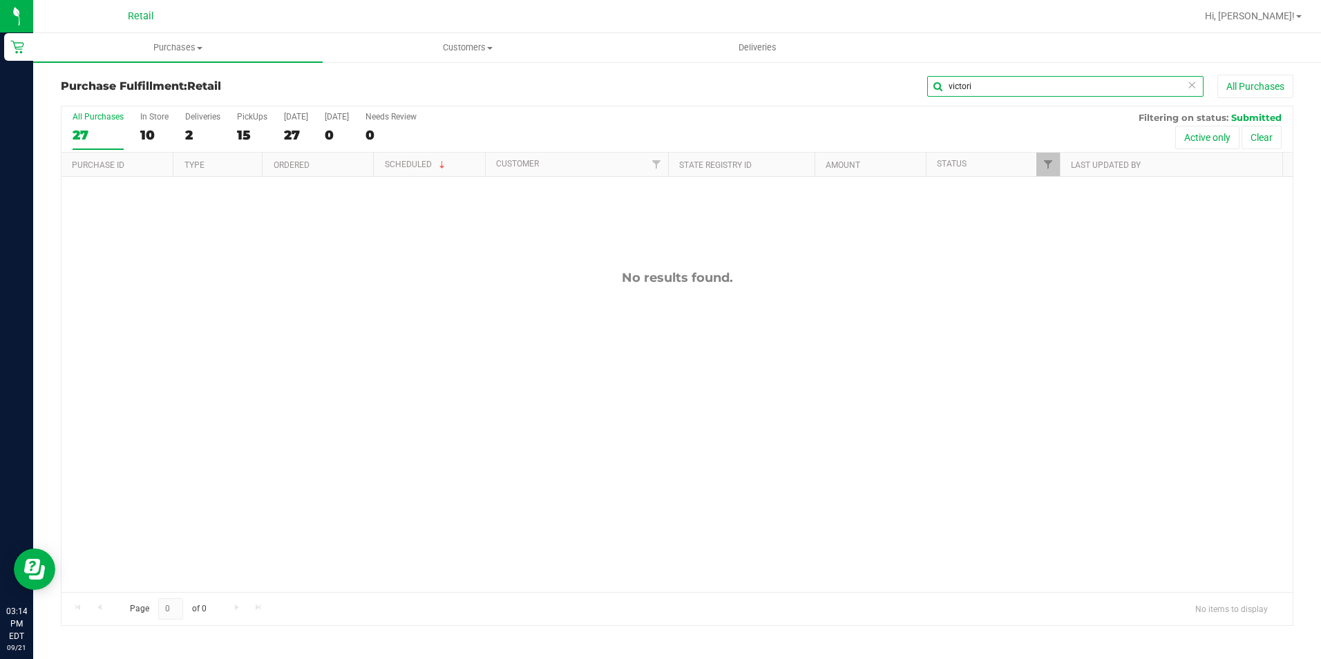
type input "victori"
drag, startPoint x: 999, startPoint y: 87, endPoint x: 883, endPoint y: 73, distance: 116.9
click at [883, 73] on div "Purchase Fulfillment: Retail victori All Purchases All Purchases 27 In Store 10…" at bounding box center [677, 350] width 1288 height 579
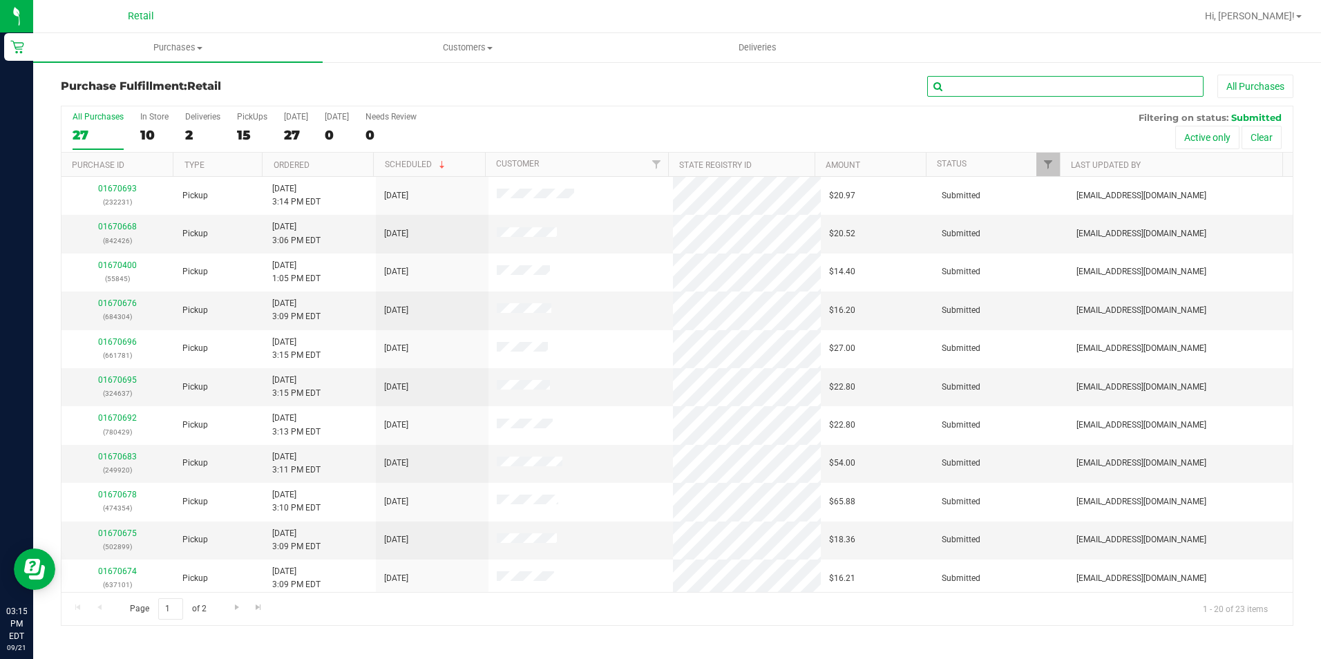
click at [1092, 77] on input "text" at bounding box center [1065, 86] width 276 height 21
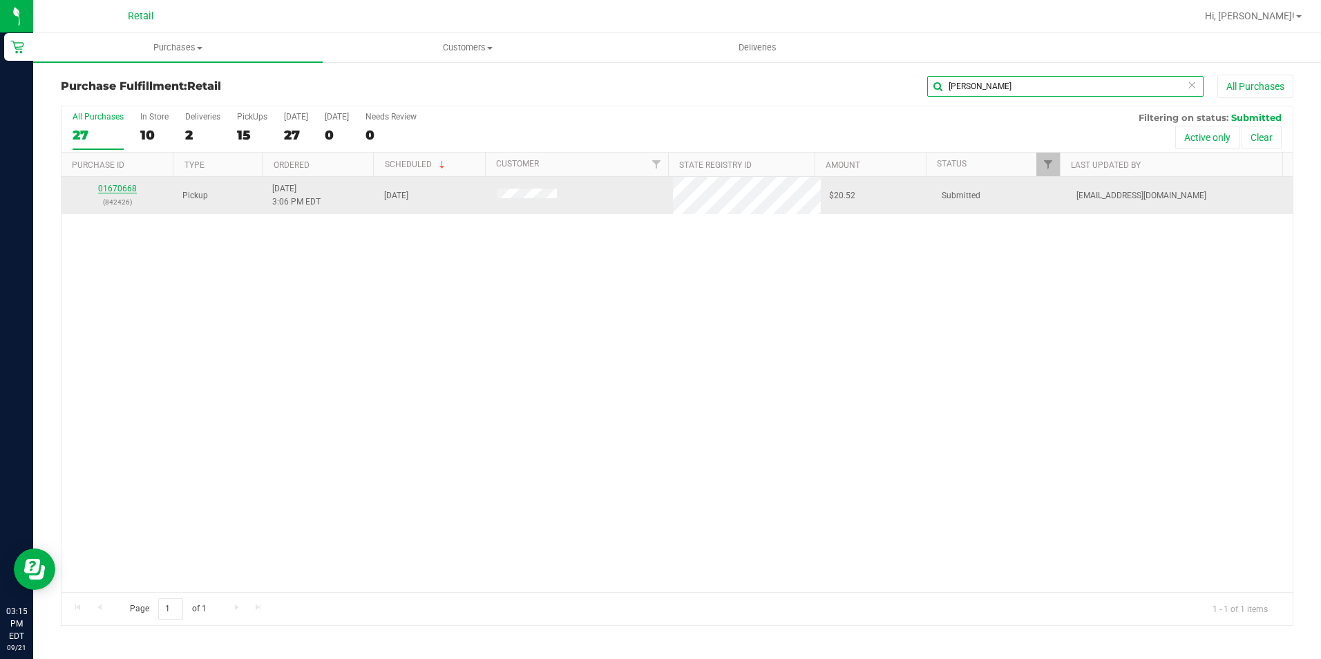
type input "ruben"
click at [125, 189] on link "01670668" at bounding box center [117, 189] width 39 height 10
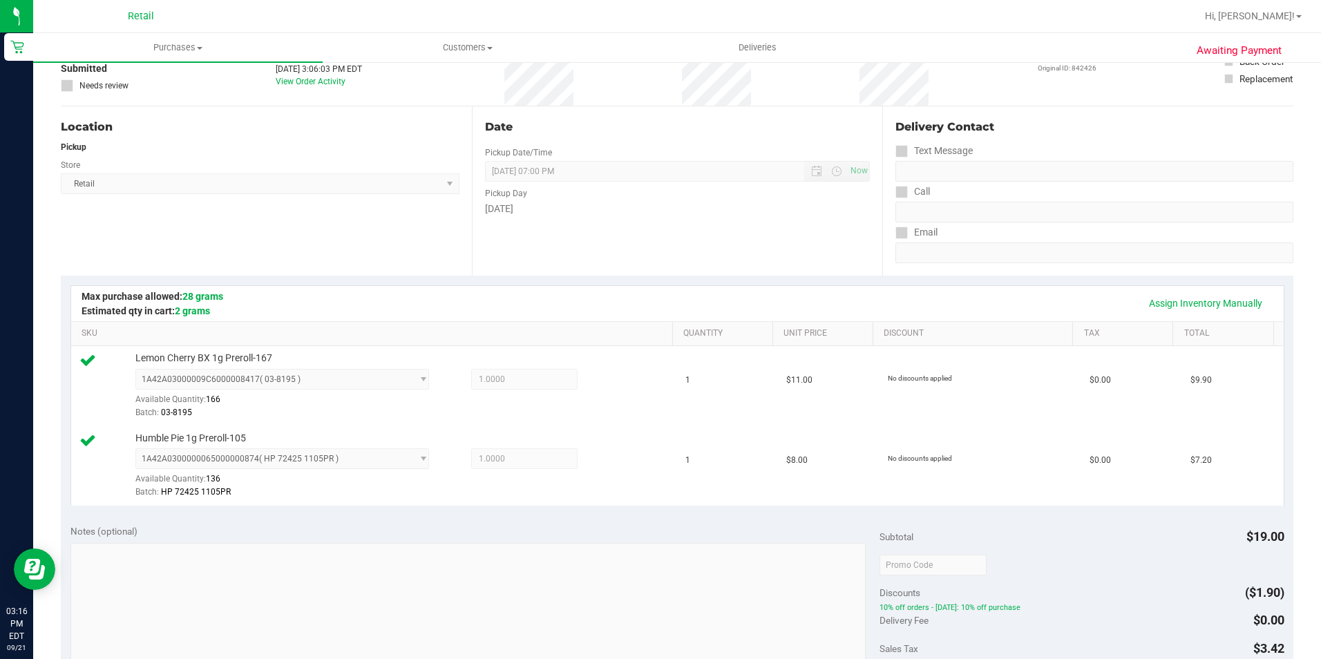
scroll to position [345, 0]
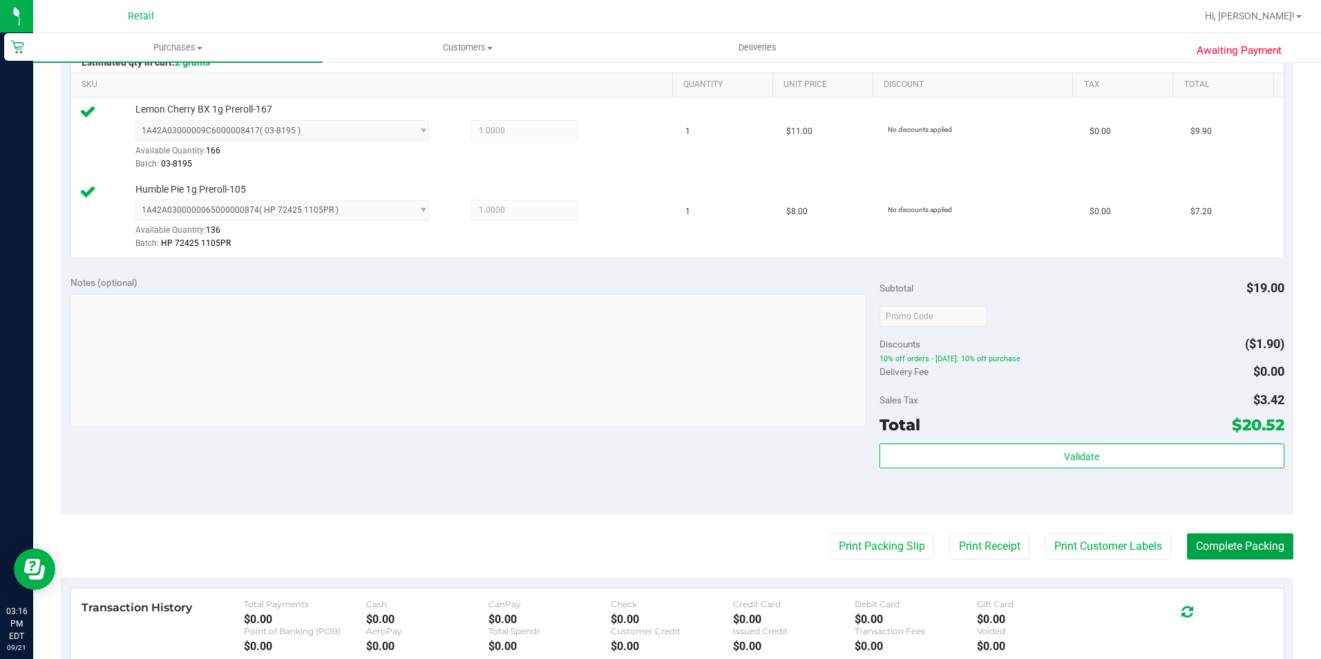
click at [1226, 545] on button "Complete Packing" at bounding box center [1240, 546] width 106 height 26
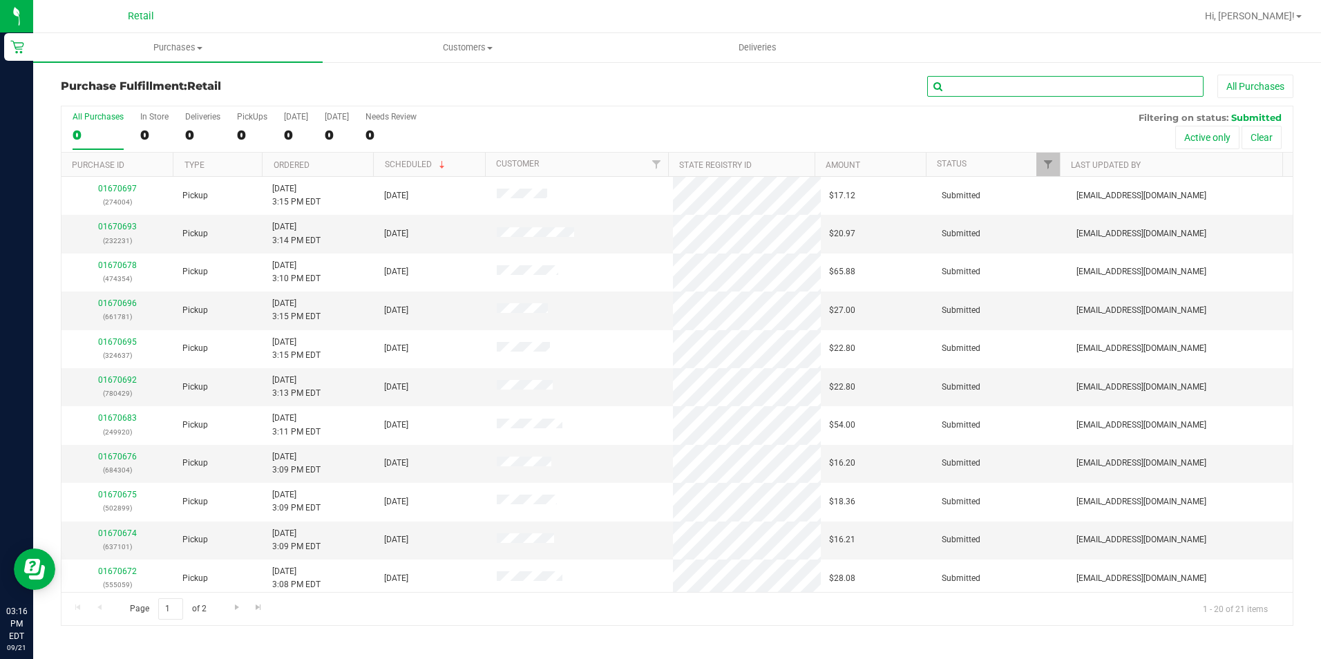
click at [1007, 84] on input "text" at bounding box center [1065, 86] width 276 height 21
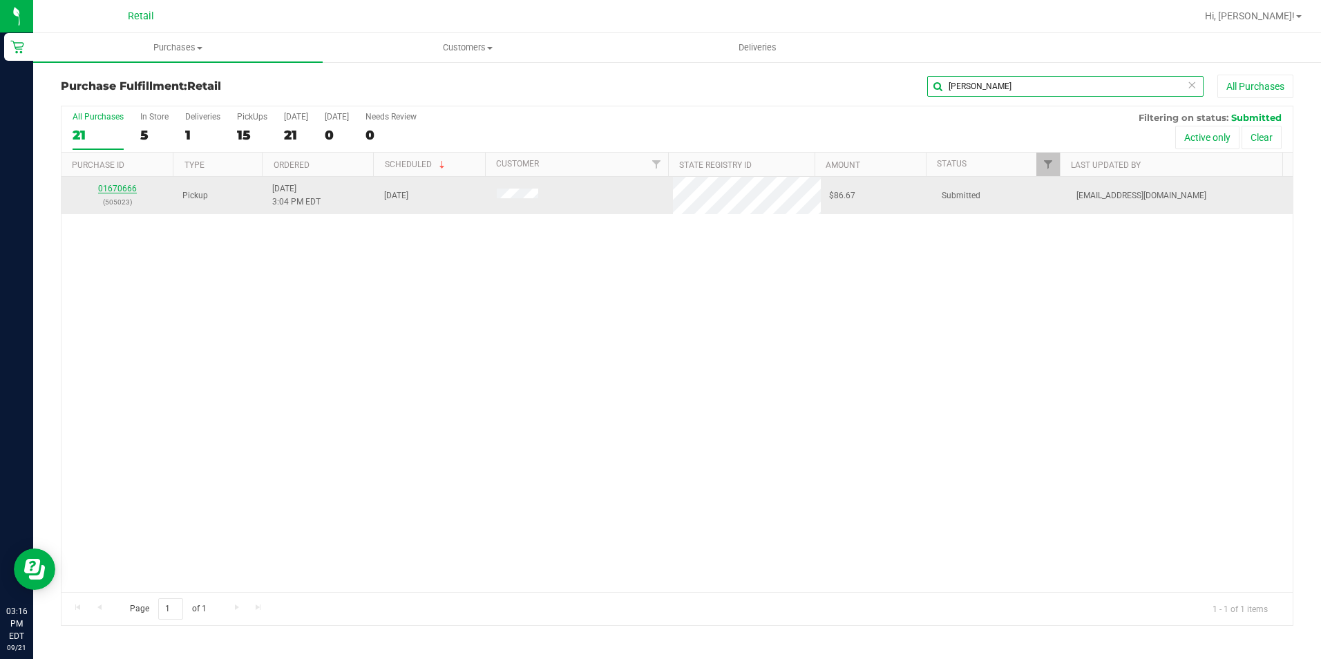
type input "eric"
click at [117, 186] on link "01670666" at bounding box center [117, 189] width 39 height 10
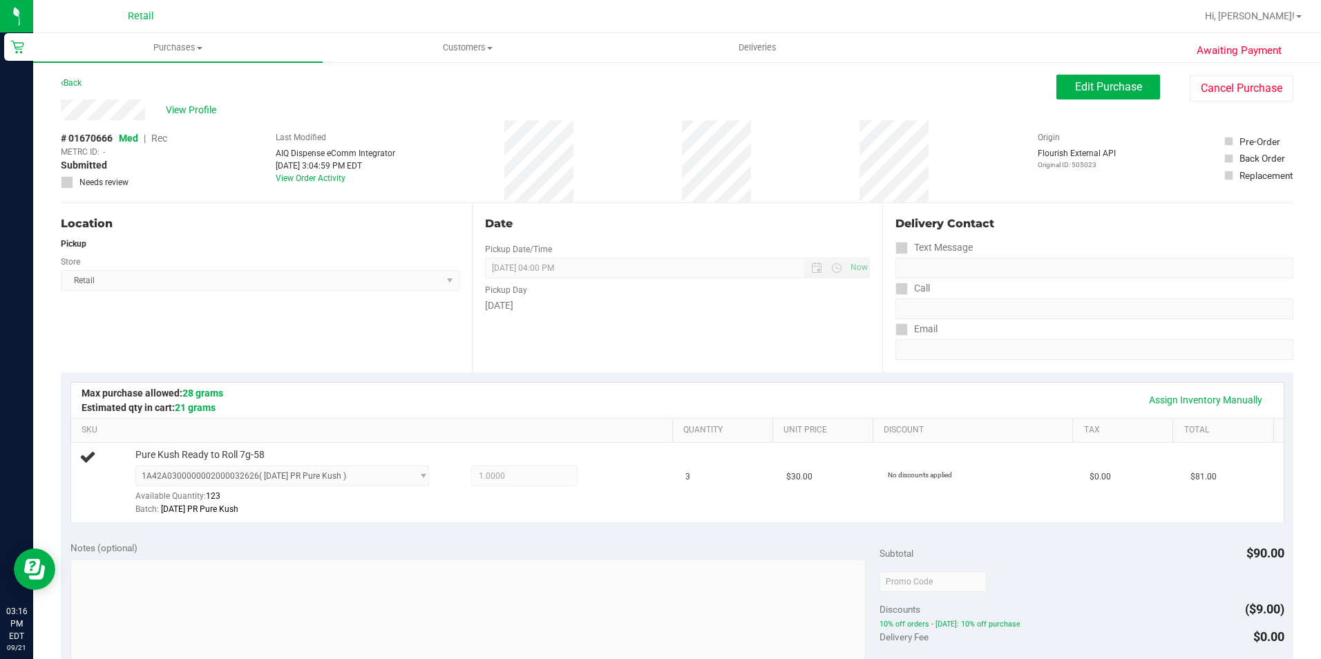
click at [390, 296] on div "Location Pickup Store Retail Select Store Retail" at bounding box center [266, 287] width 411 height 169
click at [1105, 76] on button "Edit Purchase" at bounding box center [1108, 87] width 104 height 25
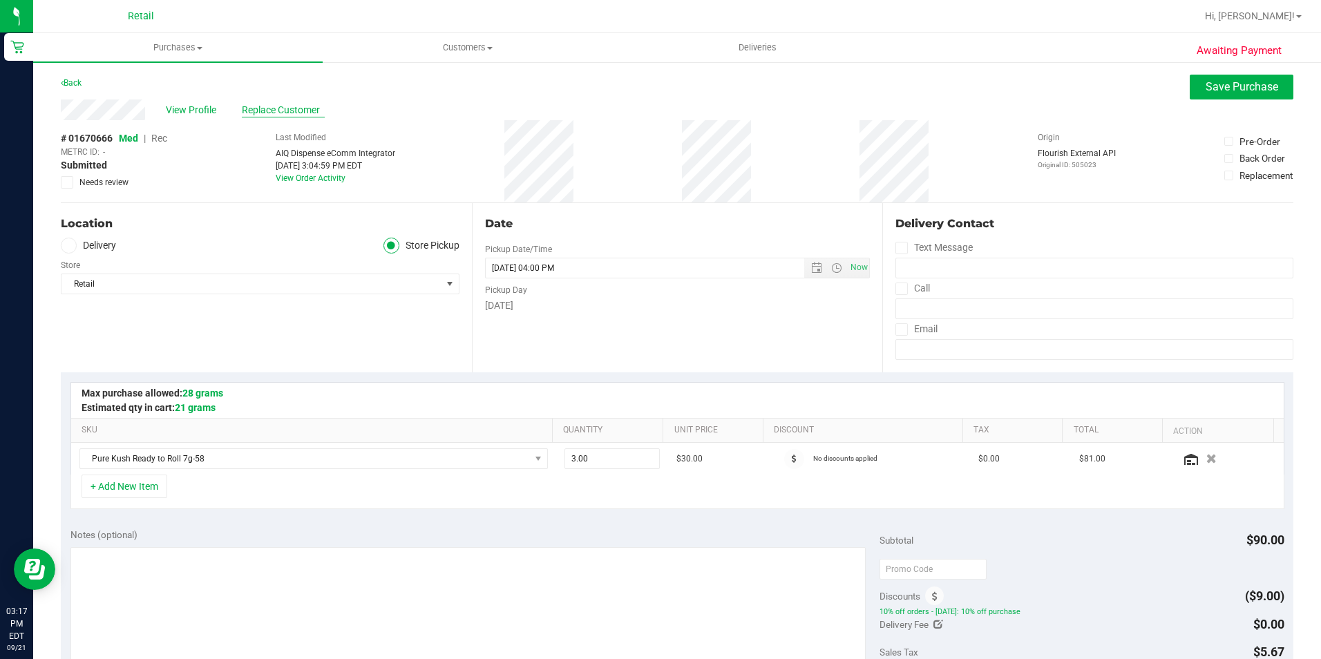
click at [283, 106] on span "Replace Customer" at bounding box center [283, 110] width 83 height 15
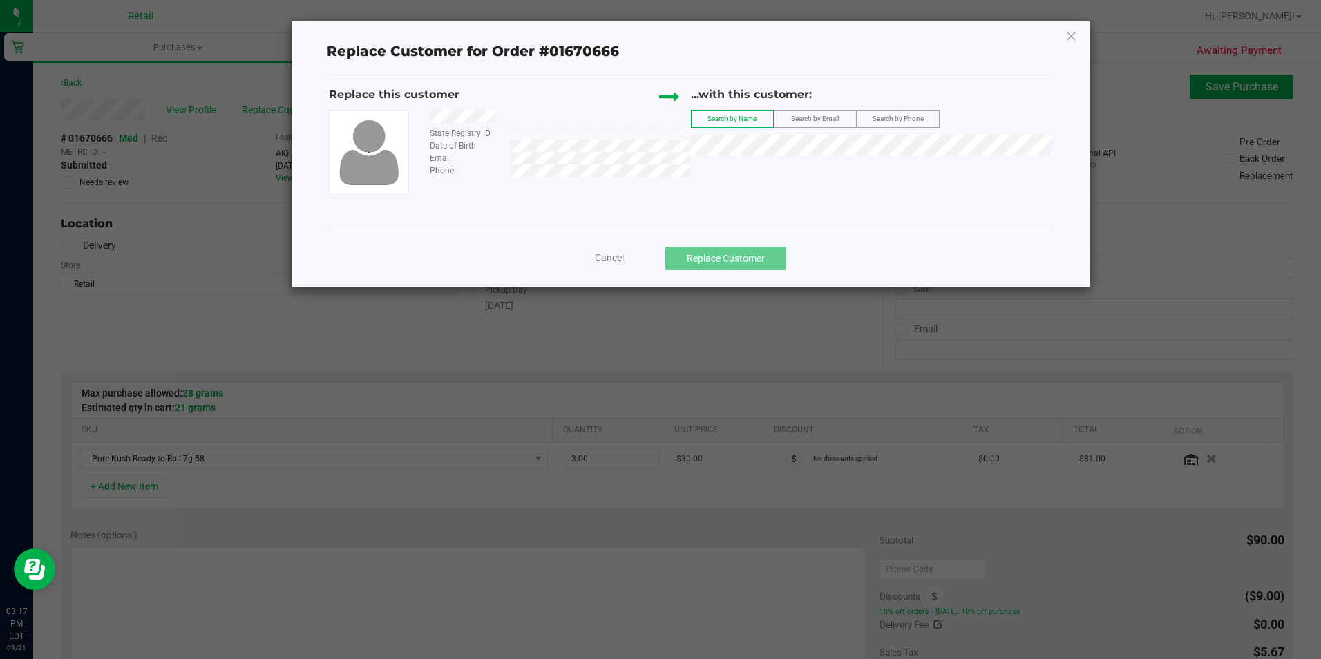
click at [762, 129] on div "...with this customer: Search by Name Search by Email Search by Phone" at bounding box center [871, 124] width 361 height 76
click at [737, 165] on span "Eric Dupuis" at bounding box center [737, 170] width 74 height 11
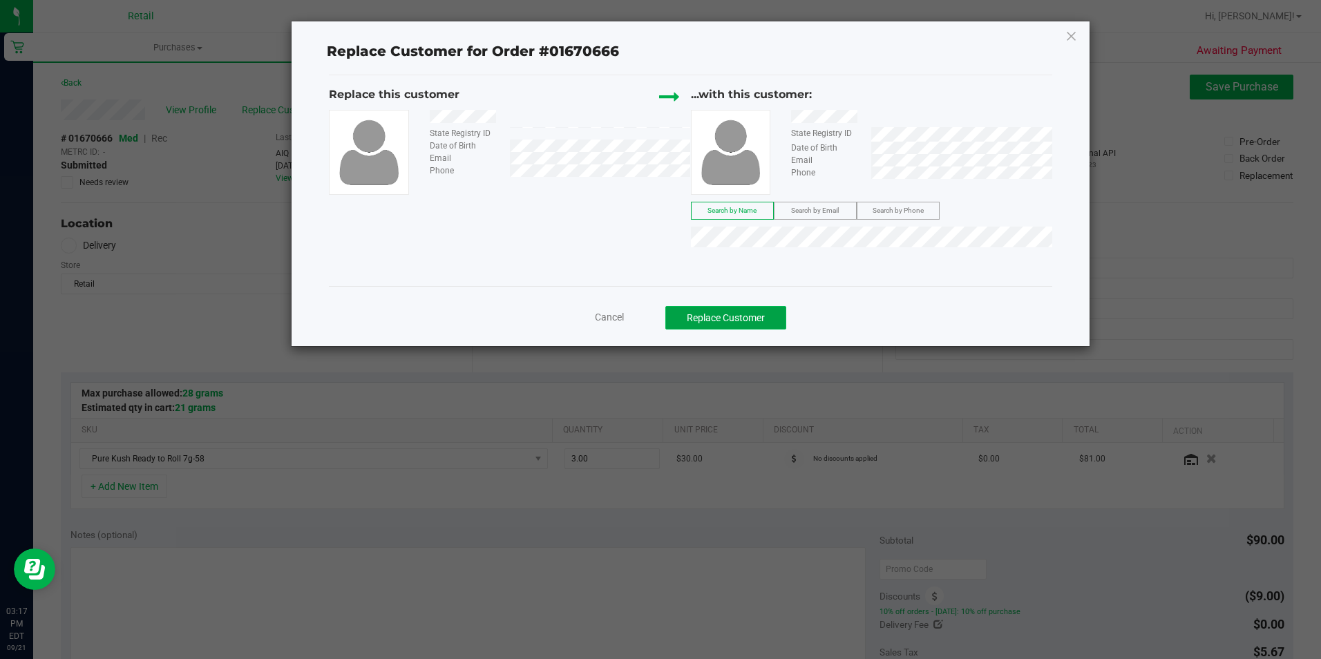
click at [685, 314] on button "Replace Customer" at bounding box center [725, 317] width 121 height 23
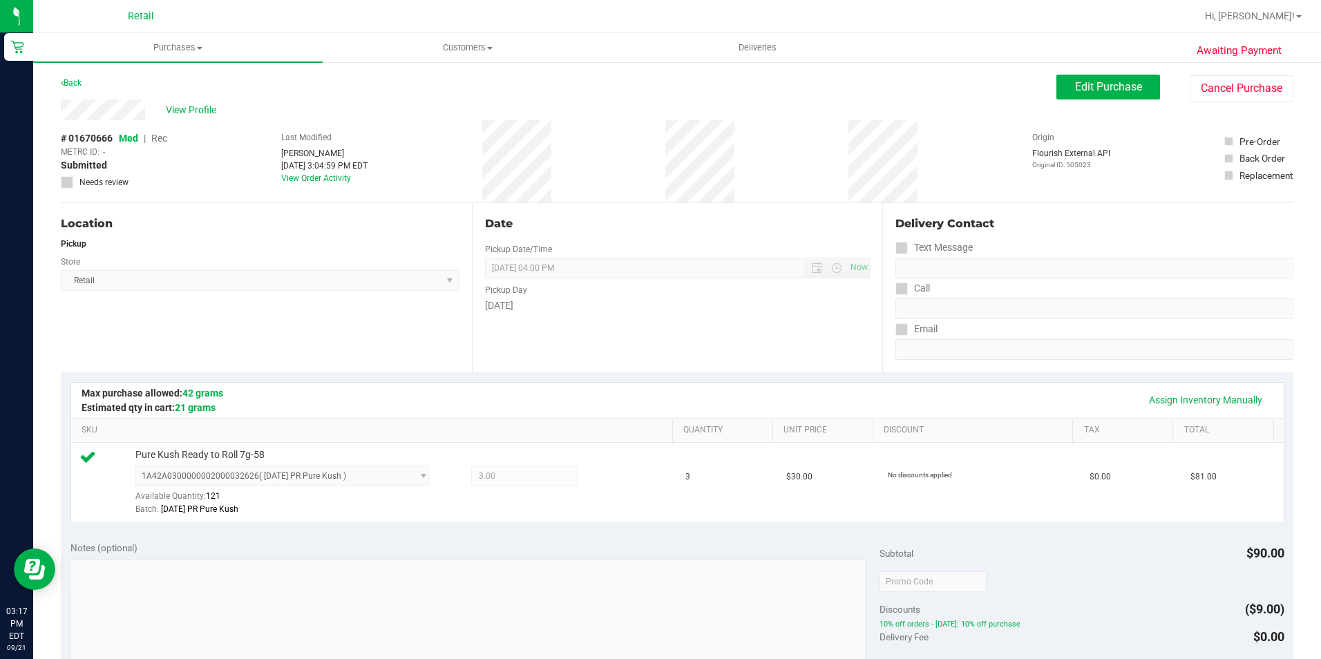
scroll to position [345, 0]
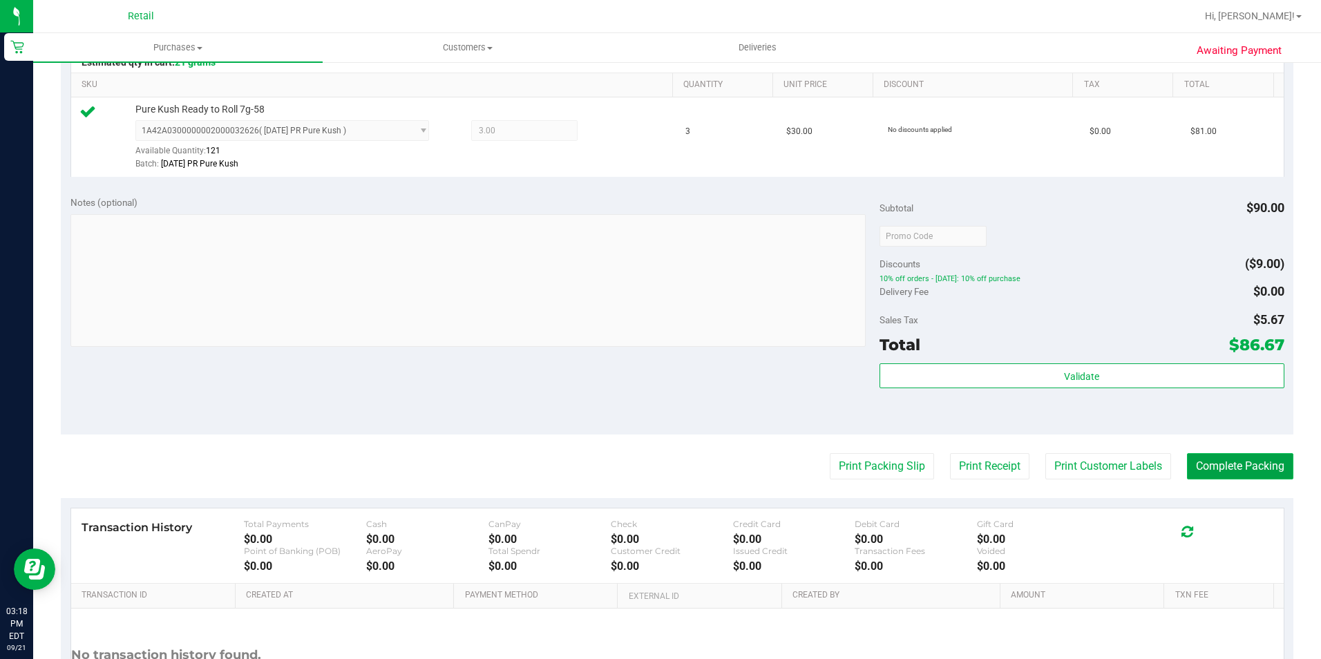
click at [1225, 460] on button "Complete Packing" at bounding box center [1240, 466] width 106 height 26
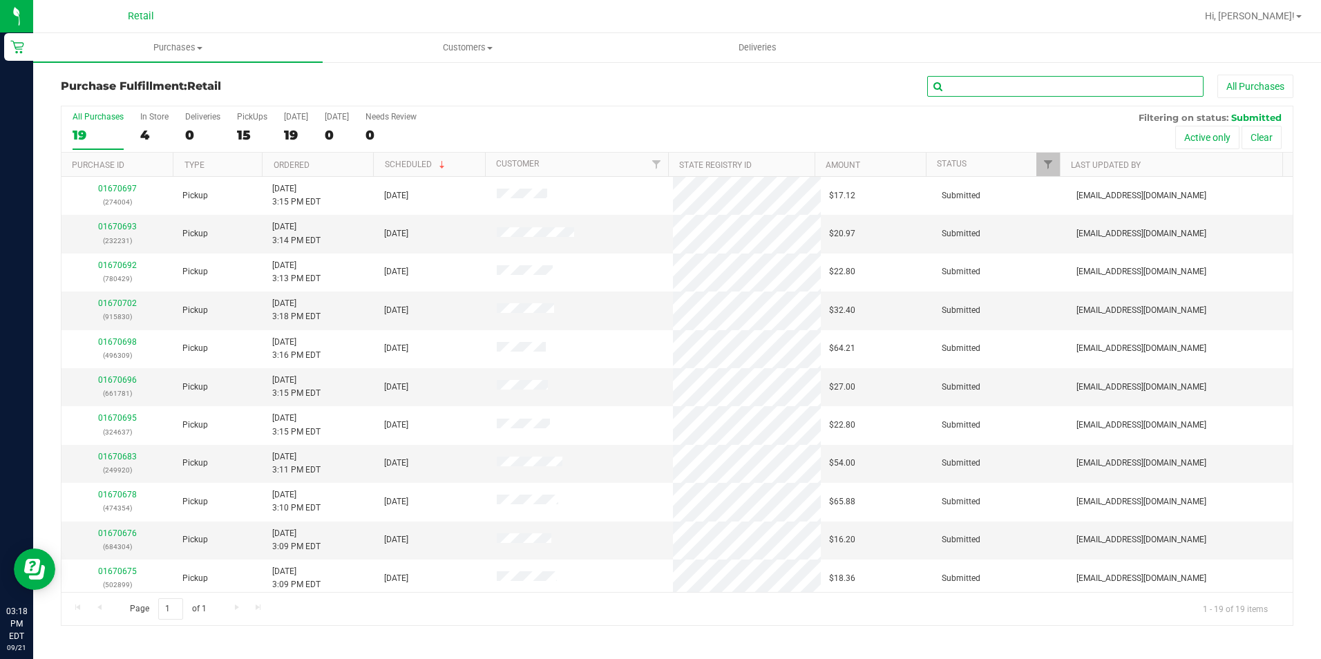
click at [1014, 87] on input "text" at bounding box center [1065, 86] width 276 height 21
click at [1088, 82] on input "text" at bounding box center [1065, 86] width 276 height 21
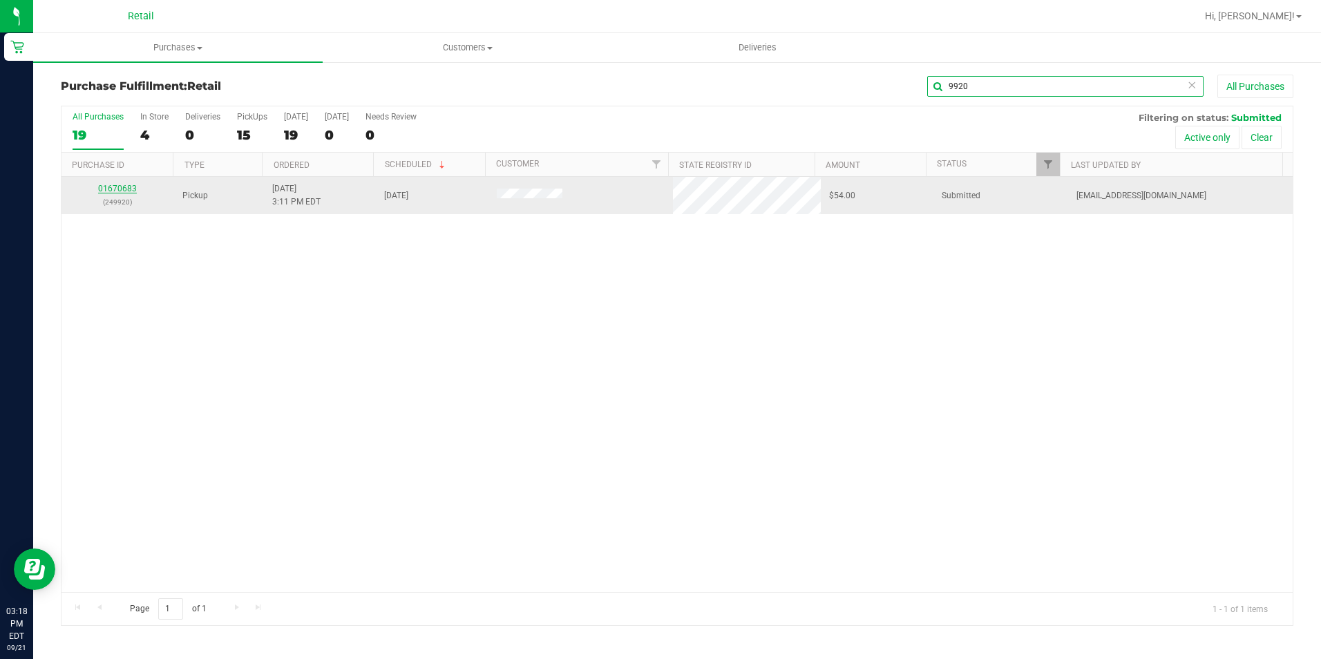
type input "9920"
click at [107, 189] on link "01670683" at bounding box center [117, 189] width 39 height 10
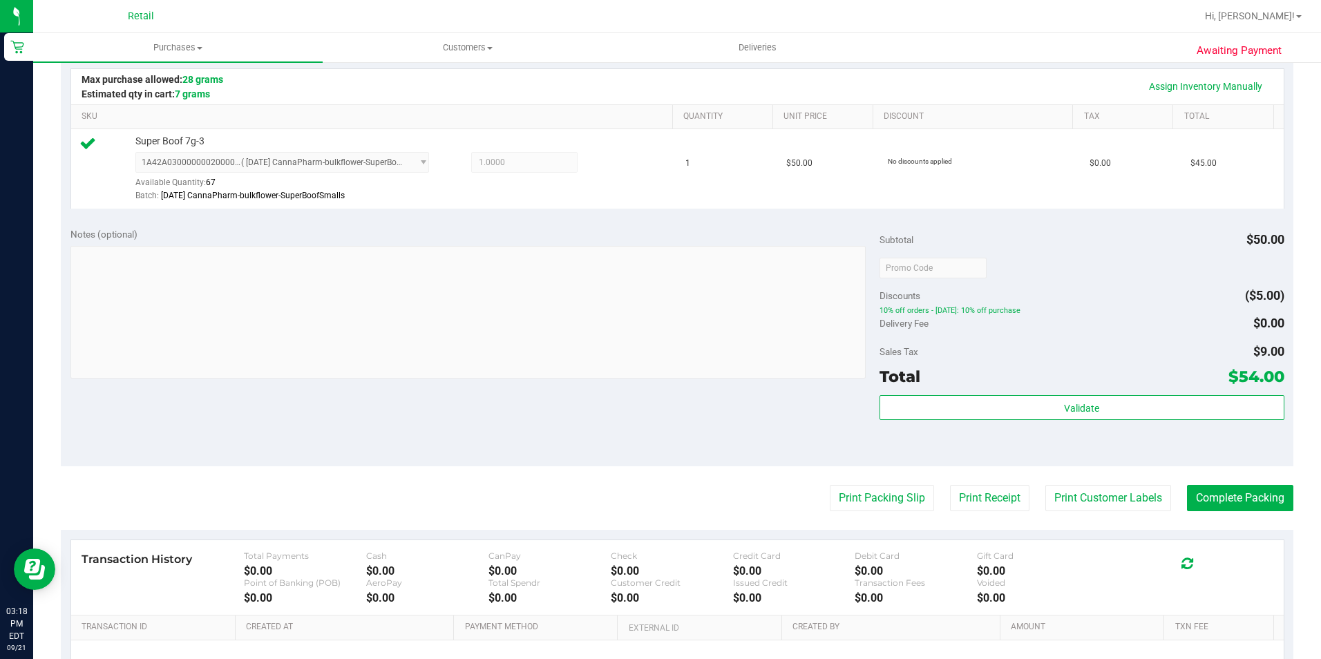
scroll to position [345, 0]
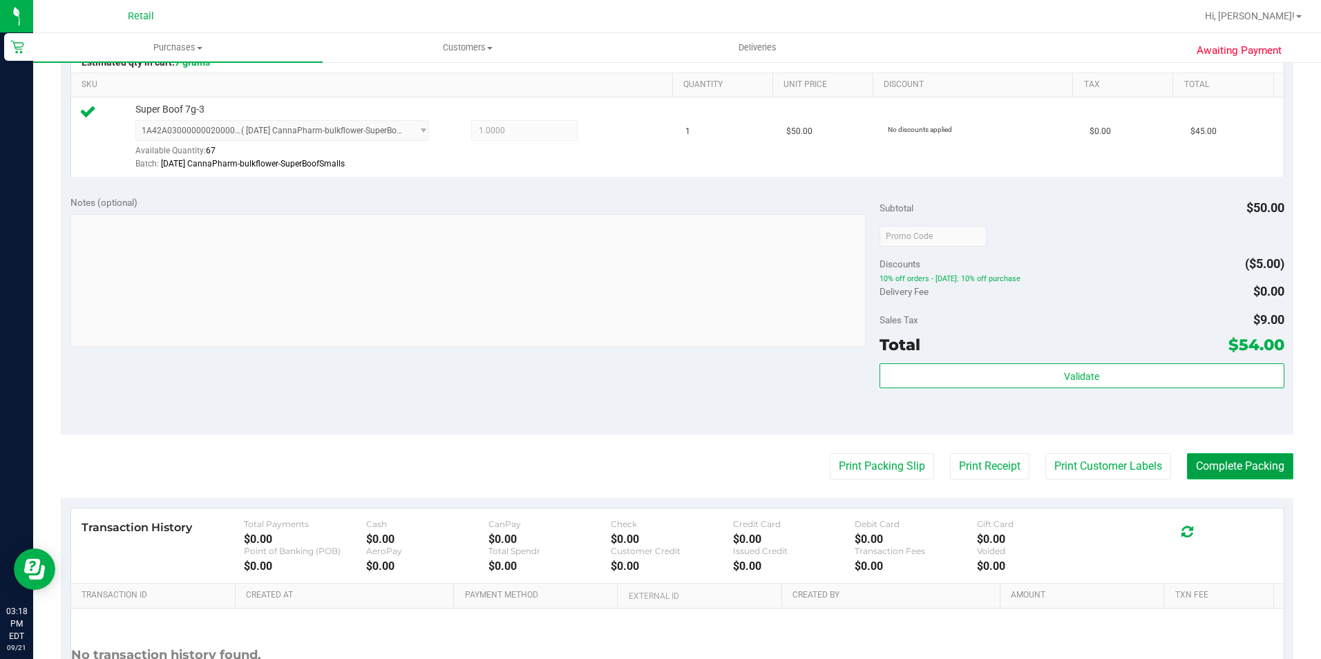
click at [1252, 469] on button "Complete Packing" at bounding box center [1240, 466] width 106 height 26
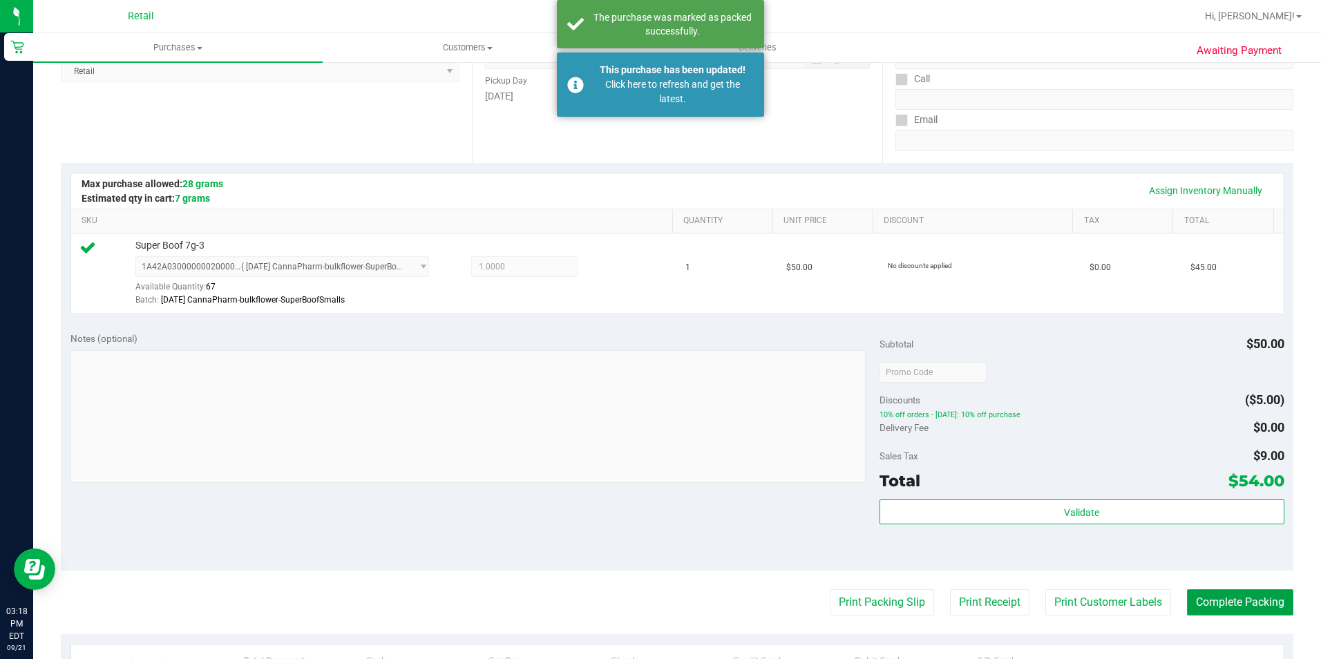
scroll to position [0, 0]
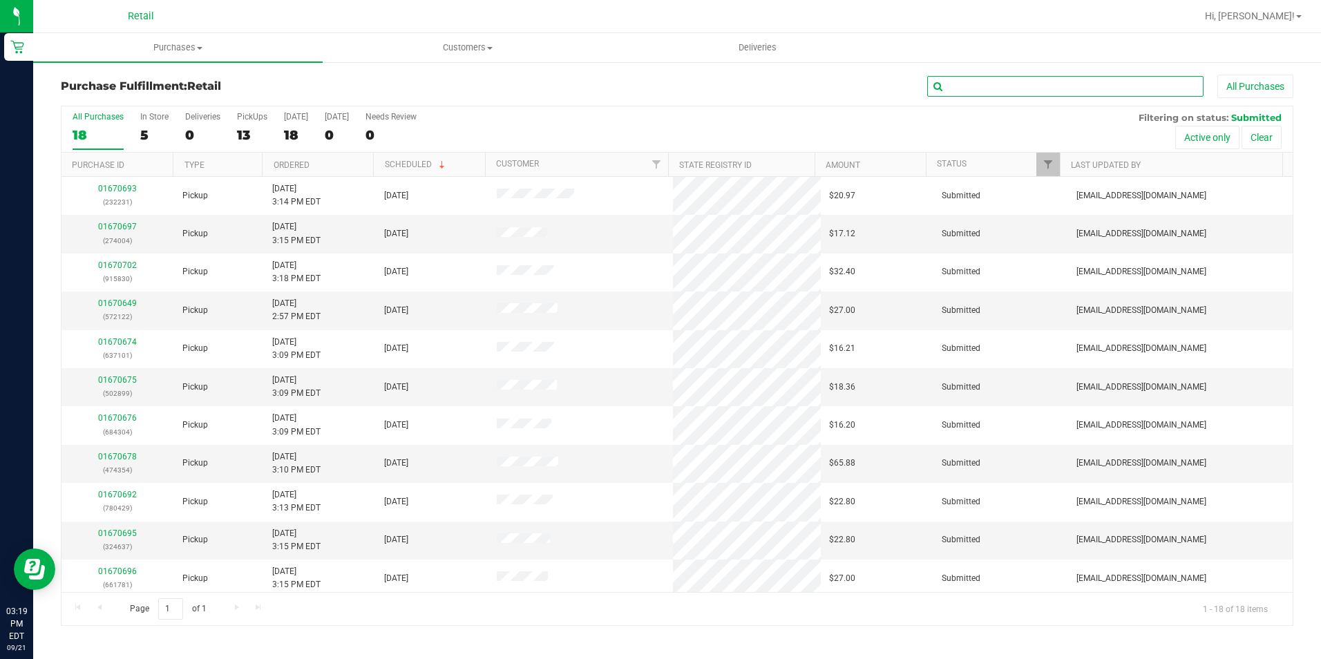
click at [1045, 89] on input "text" at bounding box center [1065, 86] width 276 height 21
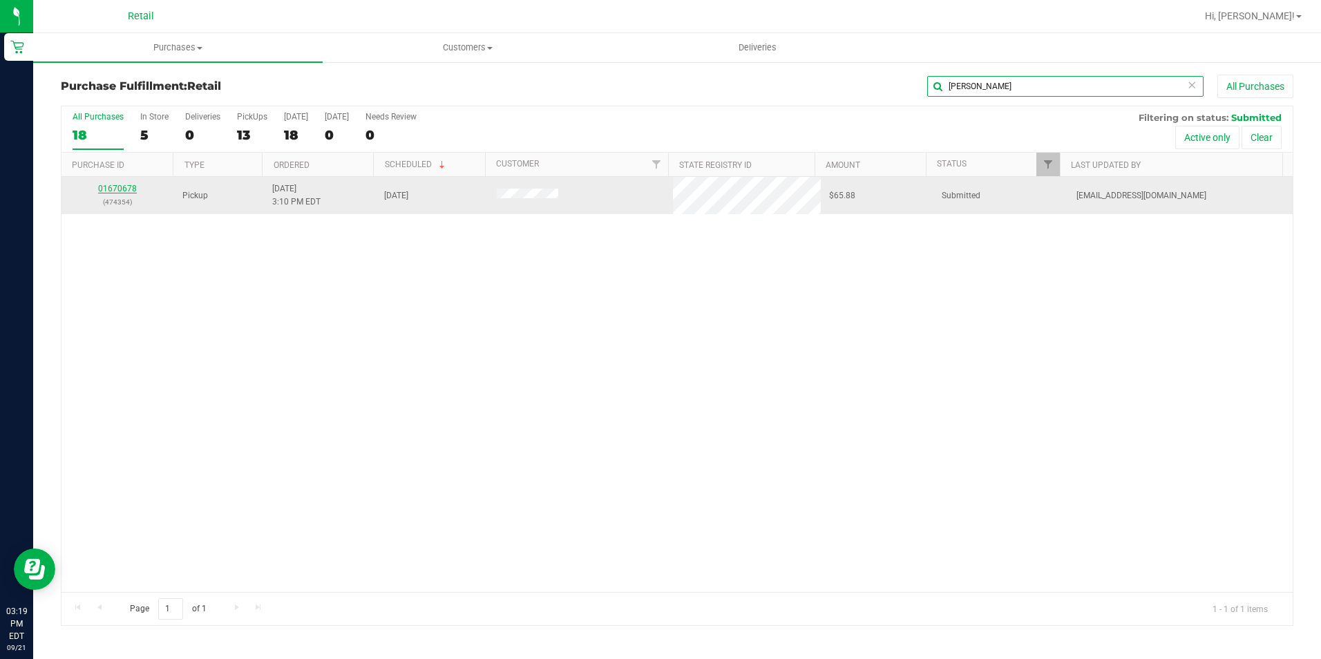
type input "paul"
click at [130, 185] on link "01670678" at bounding box center [117, 189] width 39 height 10
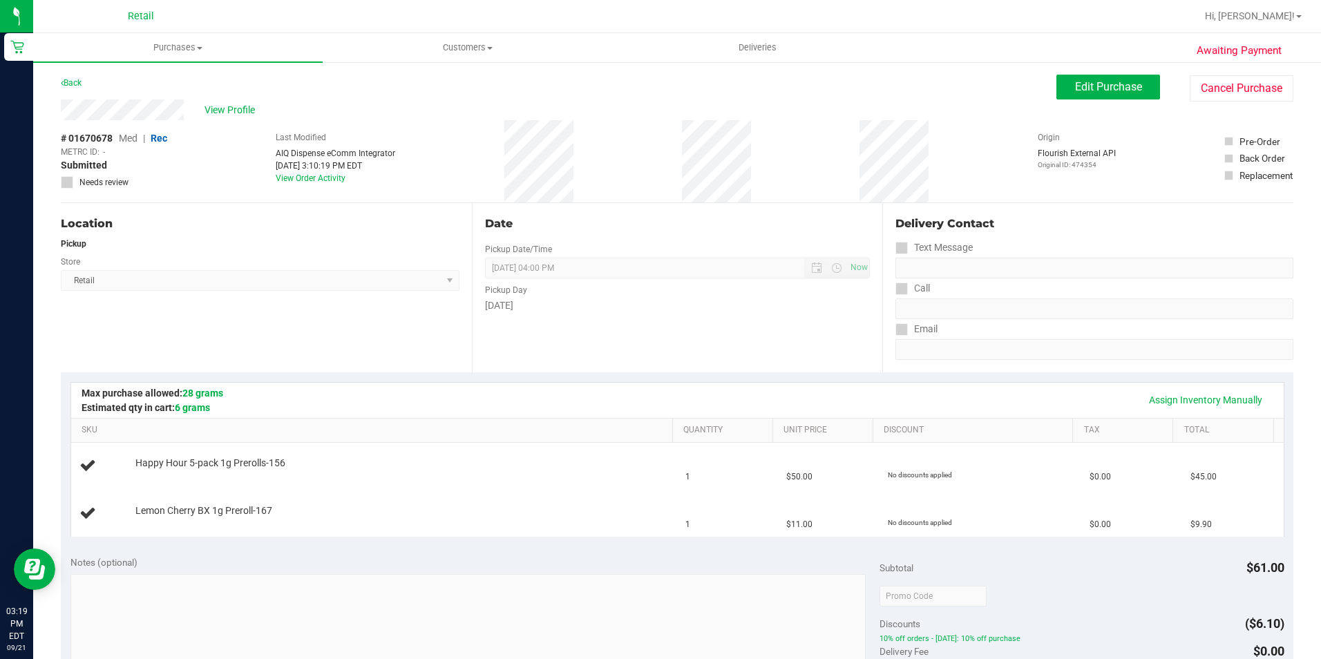
click at [652, 350] on div "Date Pickup Date/Time 09/21/2025 Now 09/21/2025 04:00 PM Now Pickup Day Sunday" at bounding box center [677, 287] width 411 height 169
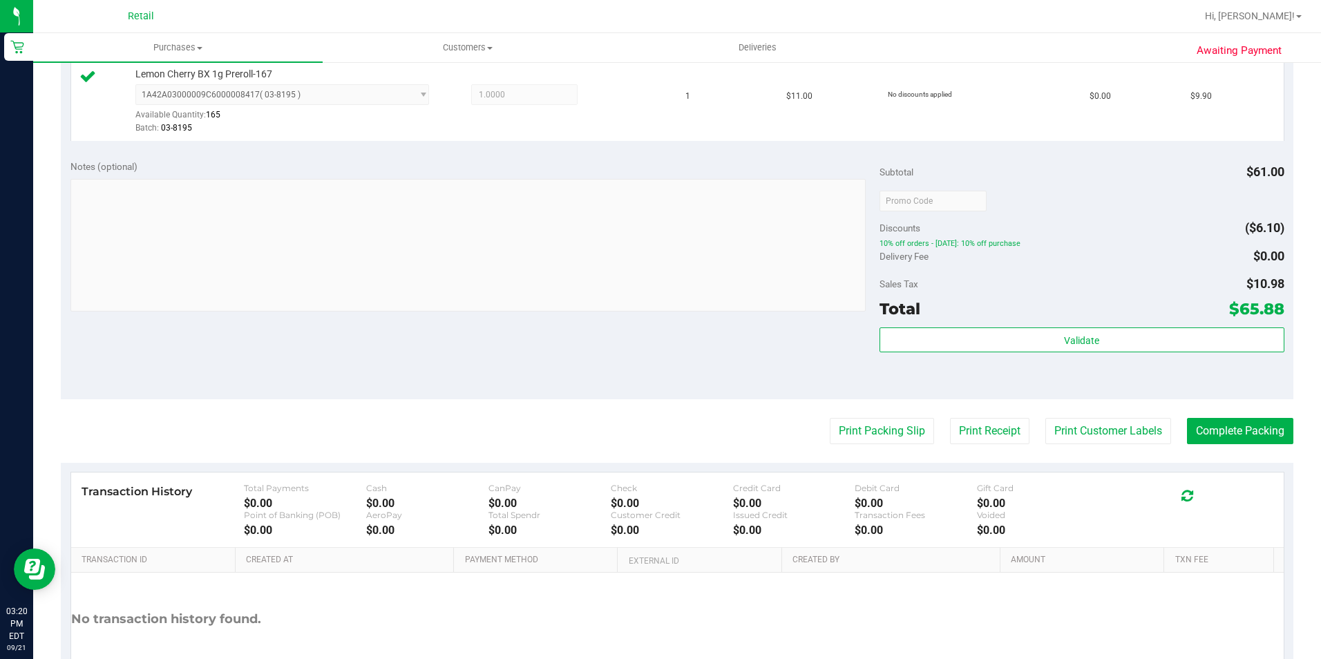
scroll to position [484, 0]
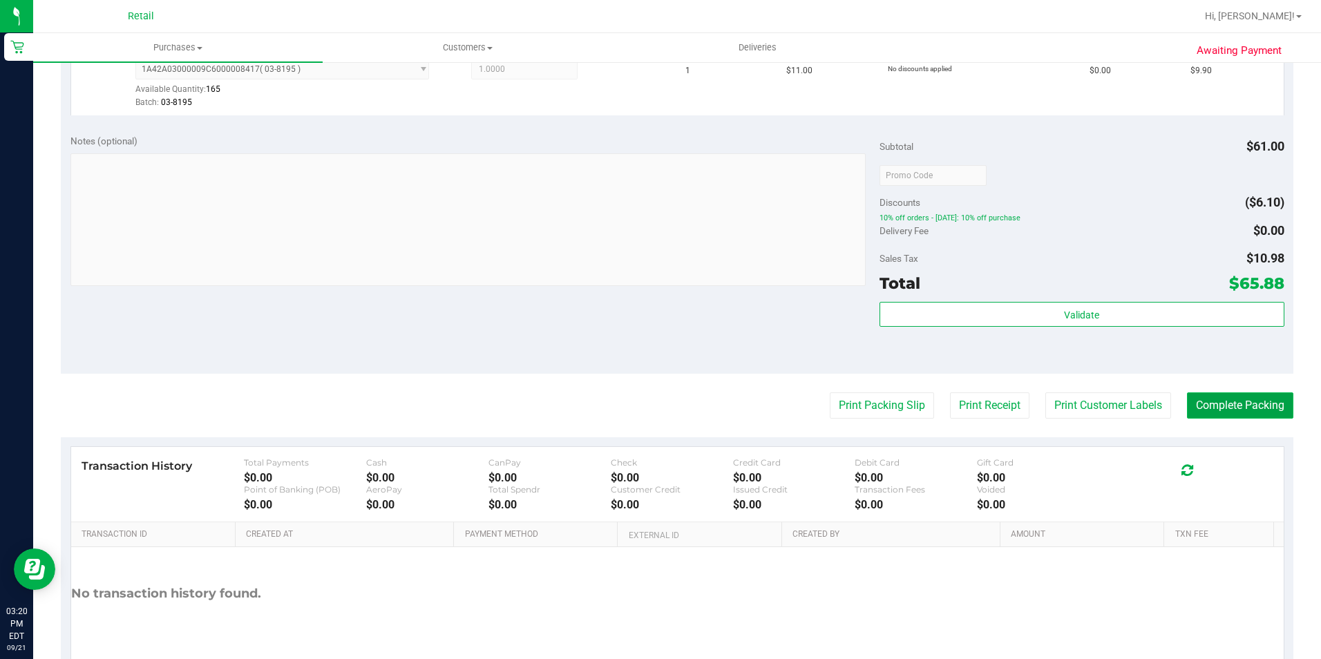
click at [1238, 407] on button "Complete Packing" at bounding box center [1240, 405] width 106 height 26
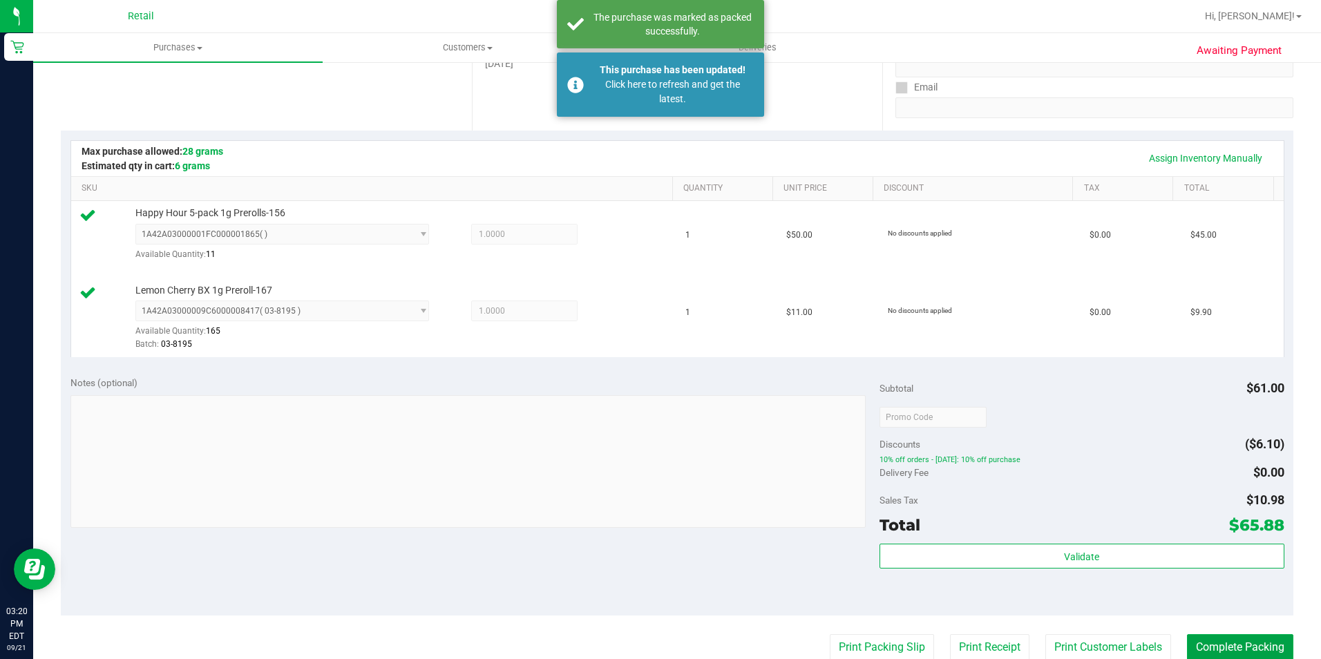
scroll to position [0, 0]
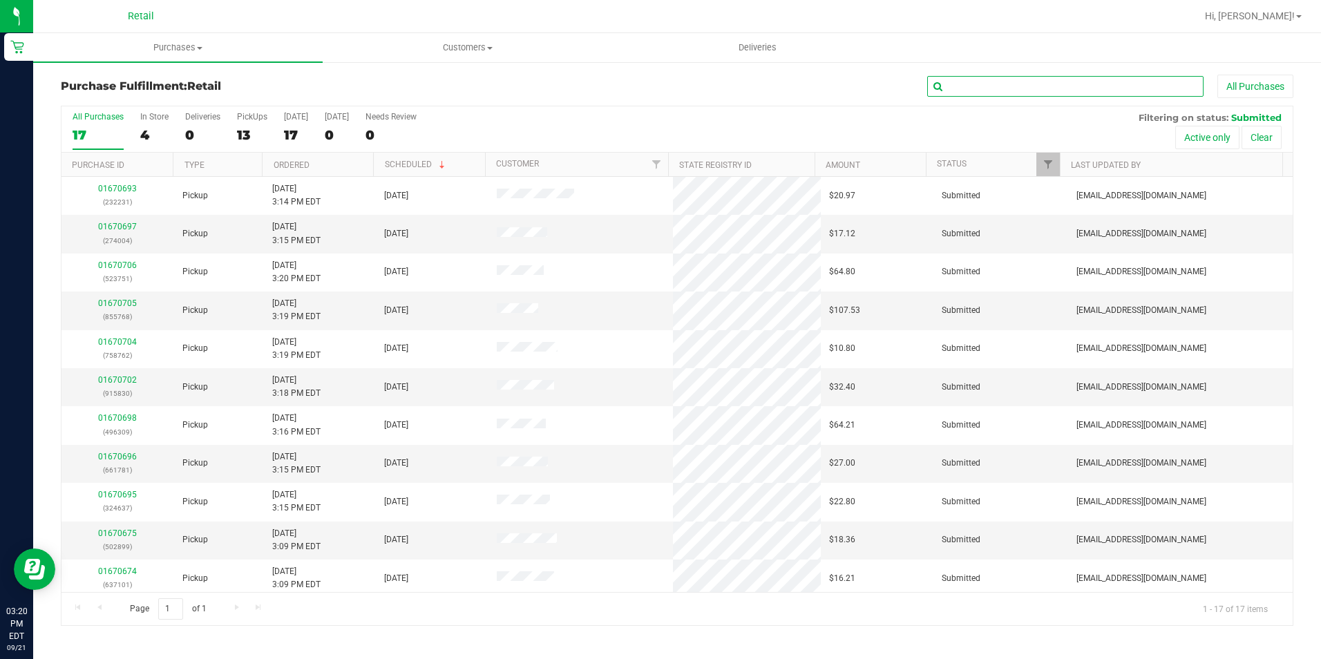
click at [1094, 86] on input "text" at bounding box center [1065, 86] width 276 height 21
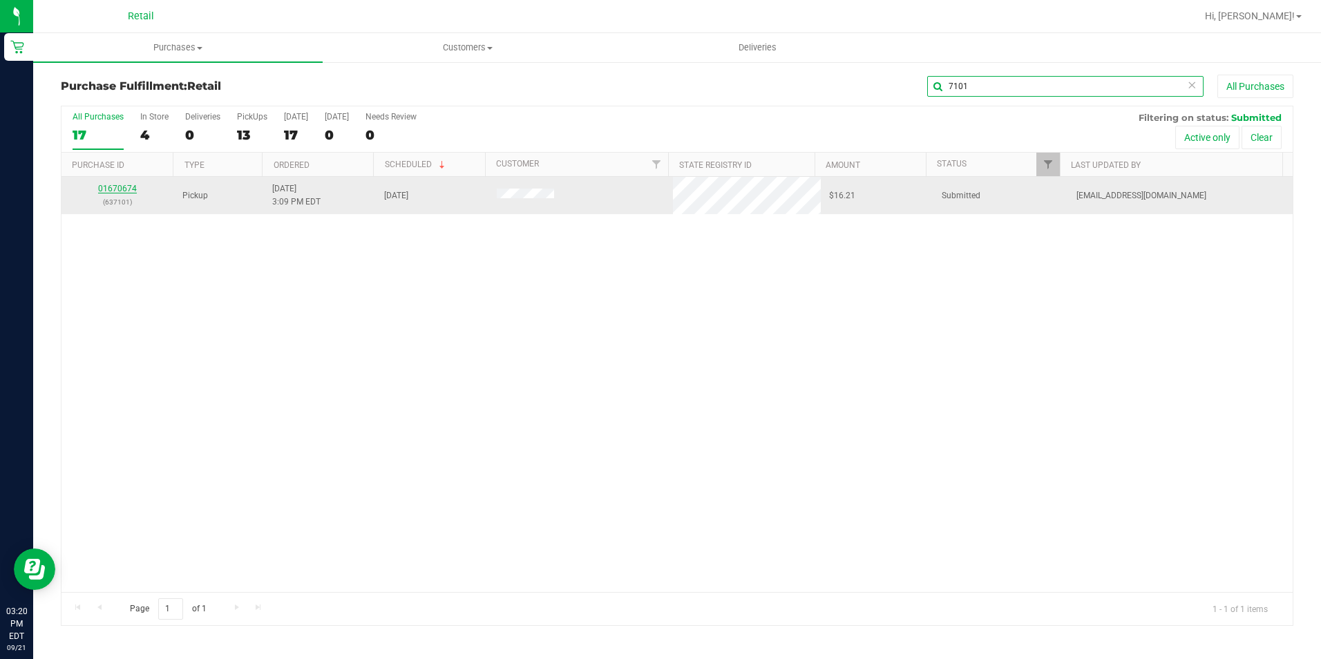
type input "7101"
click at [130, 191] on link "01670674" at bounding box center [117, 189] width 39 height 10
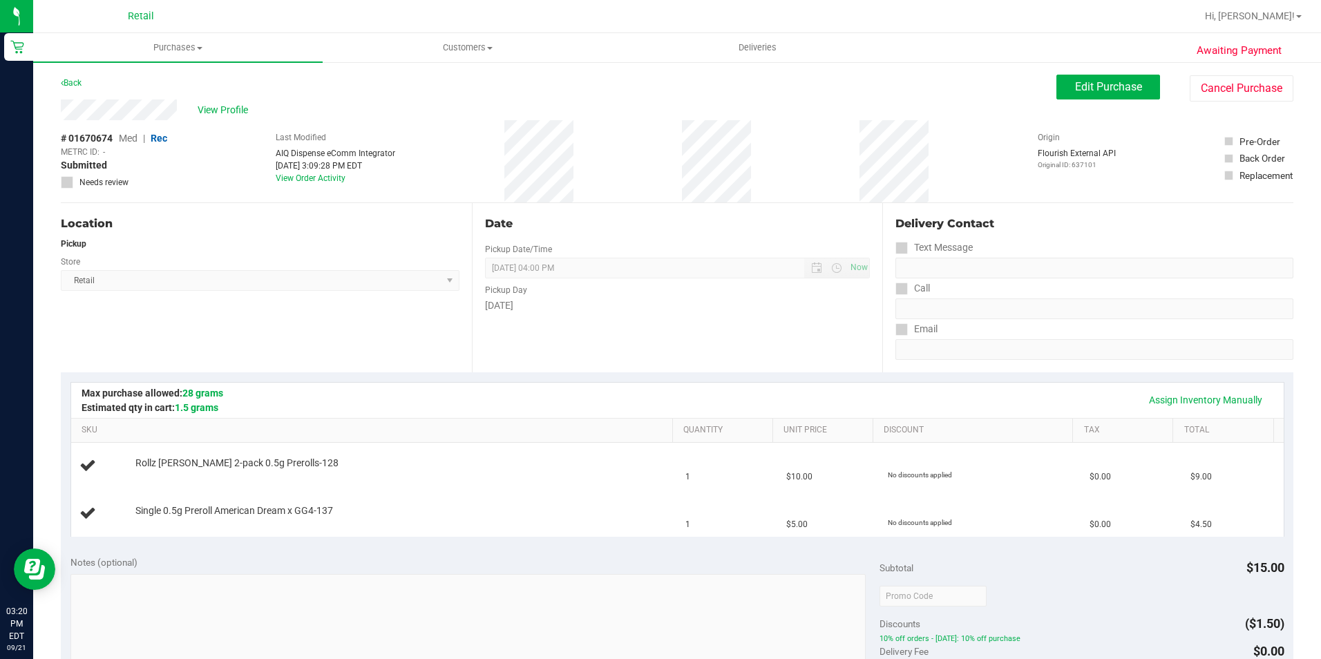
click at [517, 366] on div "Date Pickup Date/Time 09/21/2025 Now 09/21/2025 04:00 PM Now Pickup Day Sunday" at bounding box center [677, 287] width 411 height 169
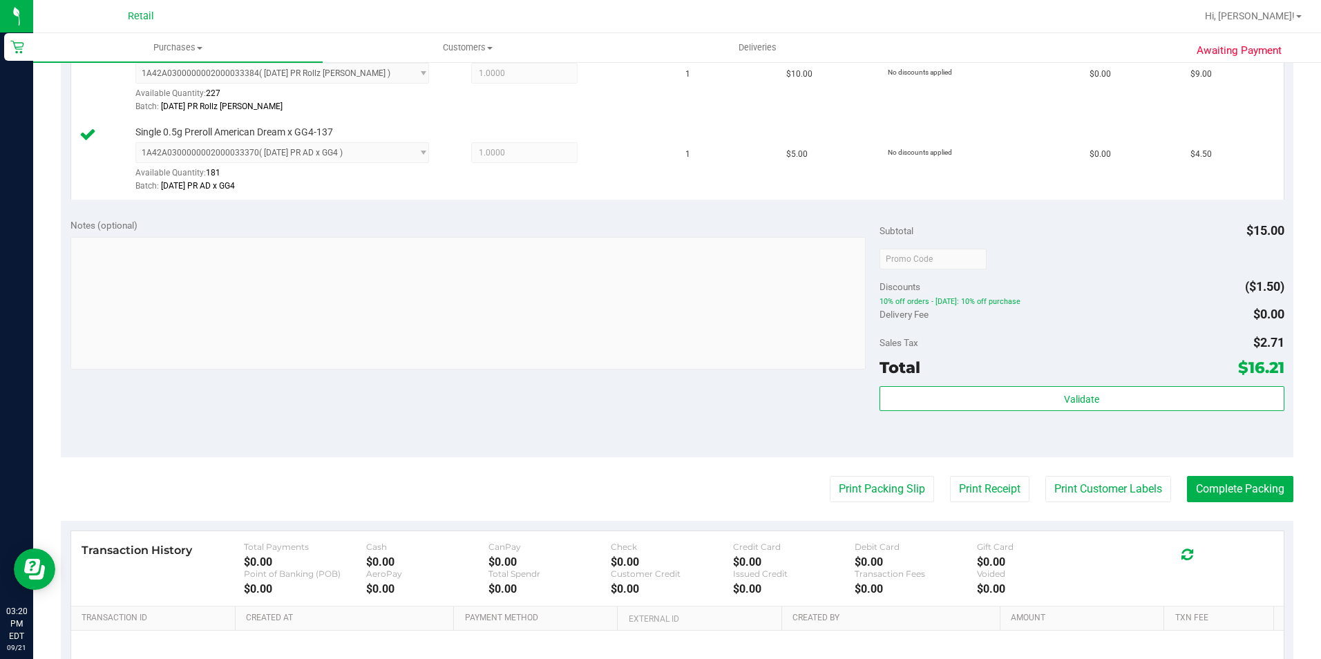
scroll to position [415, 0]
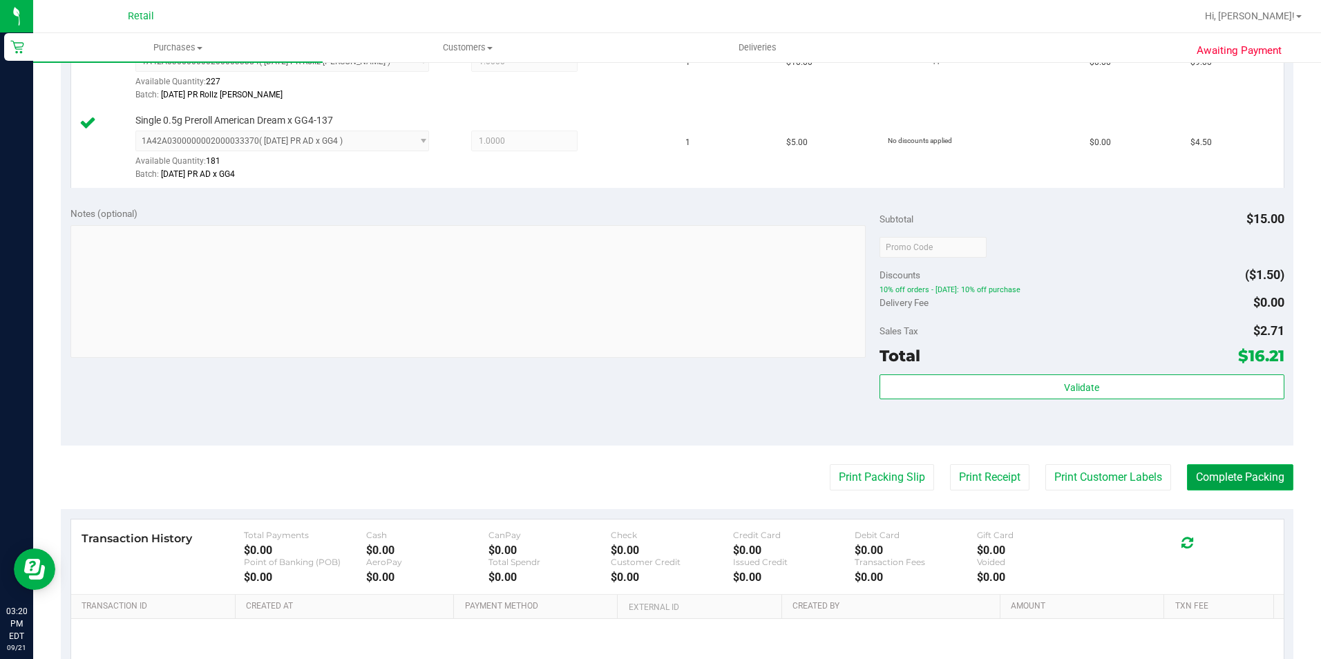
click at [1260, 465] on button "Complete Packing" at bounding box center [1240, 477] width 106 height 26
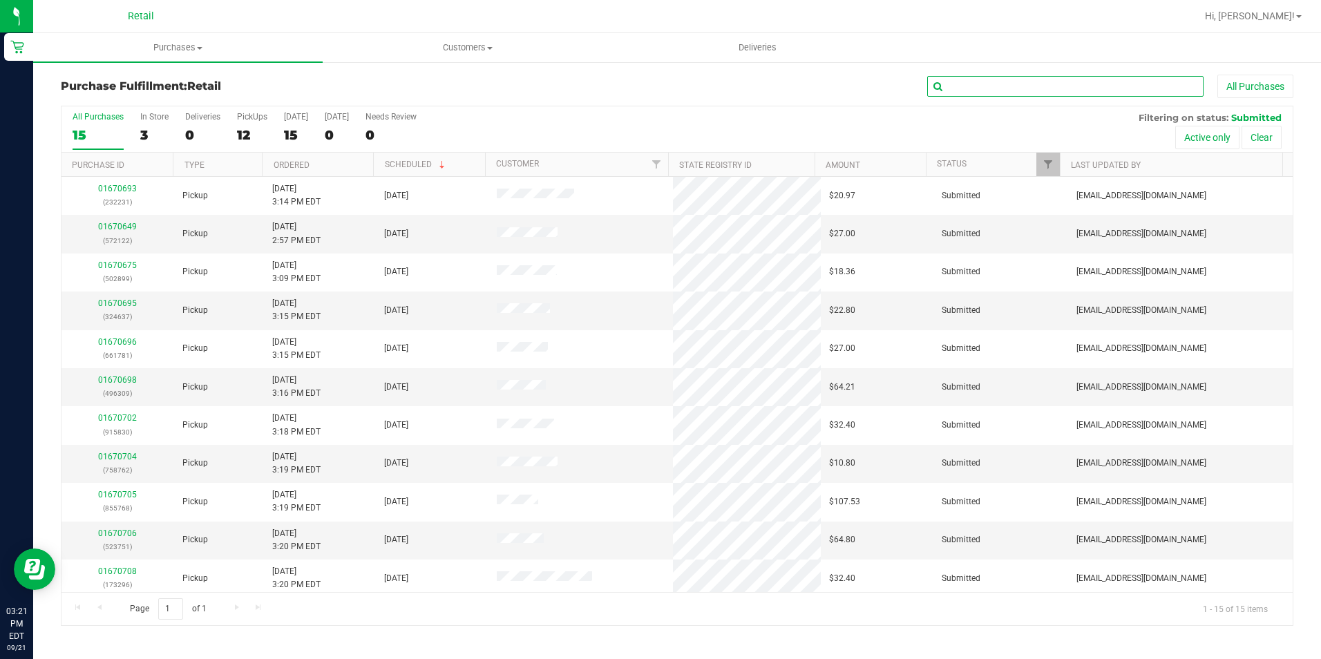
click at [1163, 88] on input "text" at bounding box center [1065, 86] width 276 height 21
click at [967, 76] on input "text" at bounding box center [1065, 86] width 276 height 21
click at [967, 79] on input "text" at bounding box center [1065, 86] width 276 height 21
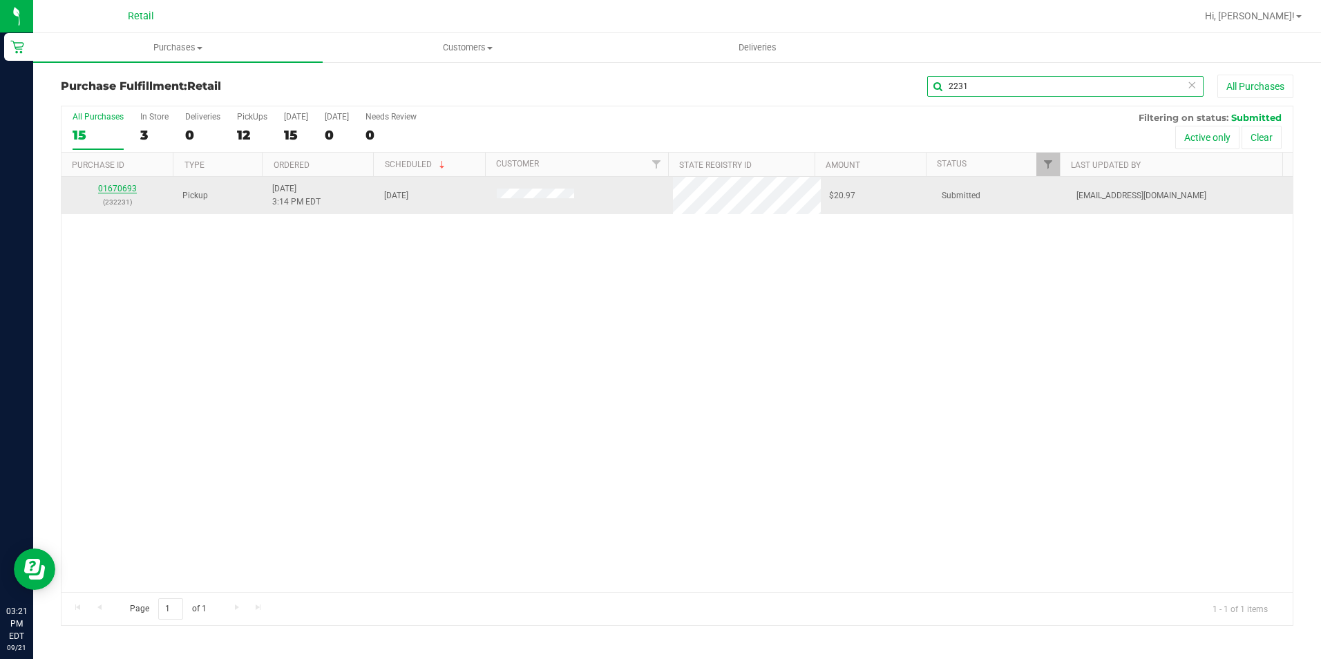
type input "2231"
click at [111, 190] on link "01670693" at bounding box center [117, 189] width 39 height 10
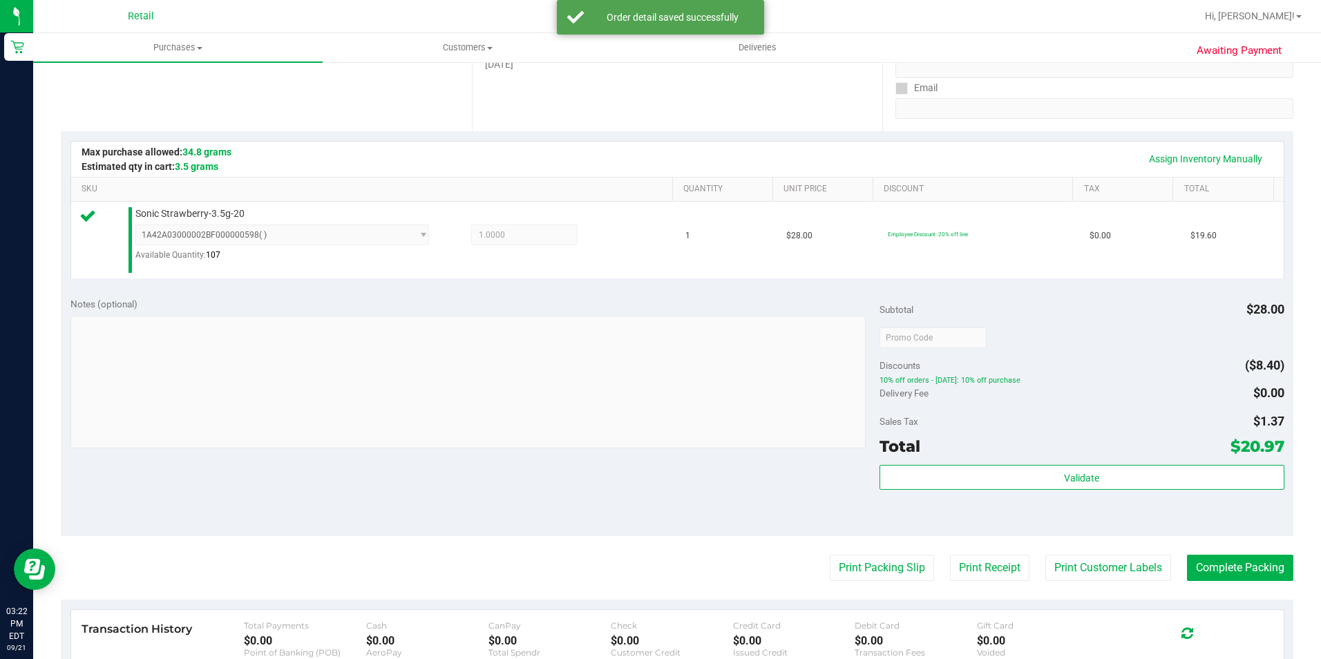
scroll to position [468, 0]
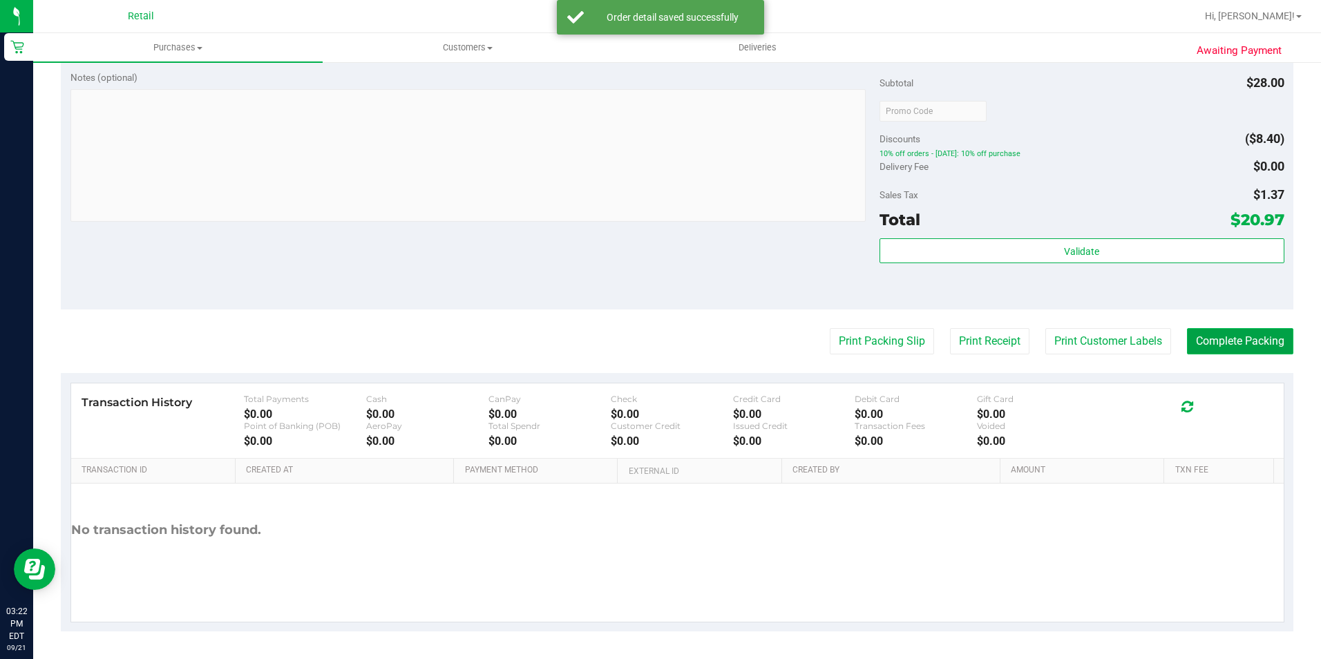
click at [1246, 337] on button "Complete Packing" at bounding box center [1240, 341] width 106 height 26
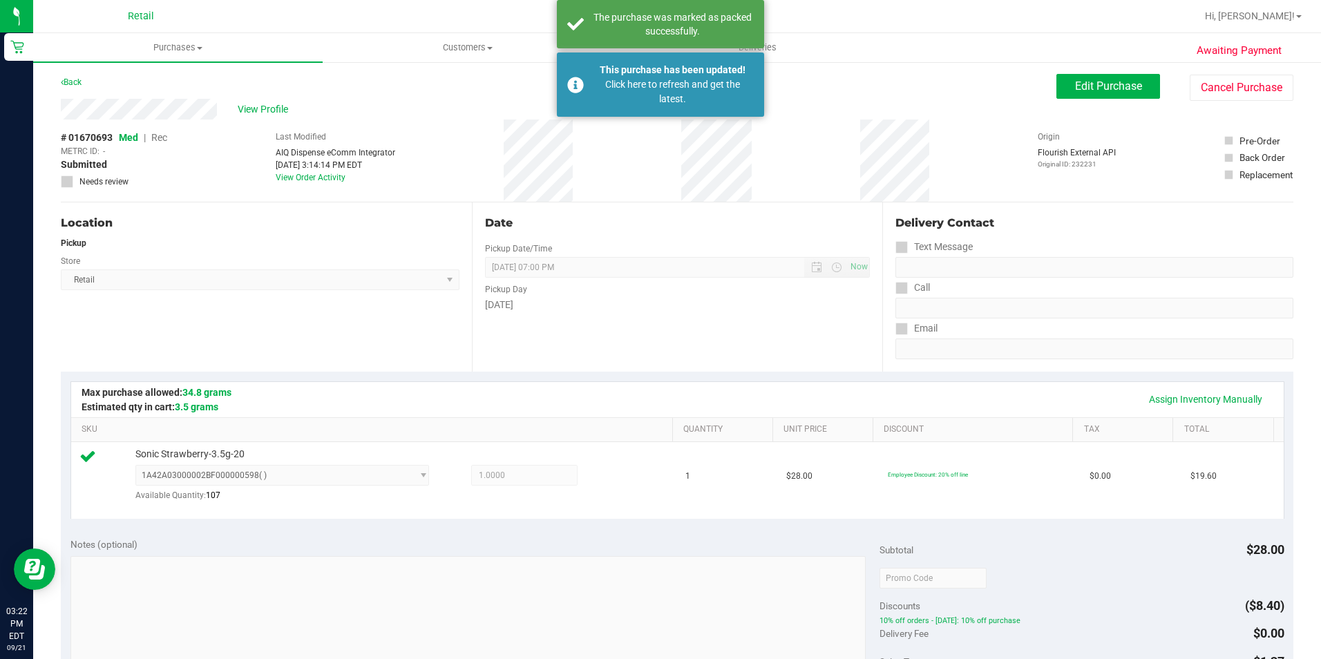
scroll to position [0, 0]
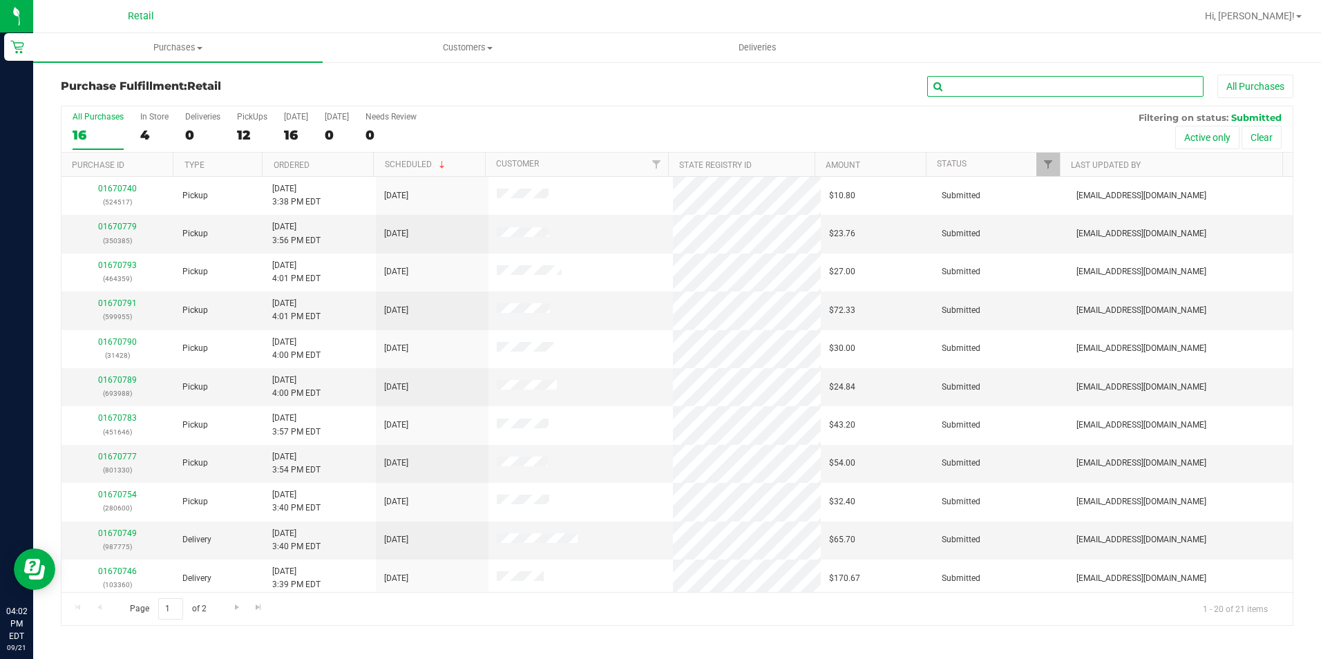
click at [962, 93] on input "text" at bounding box center [1065, 86] width 276 height 21
type input "elsir"
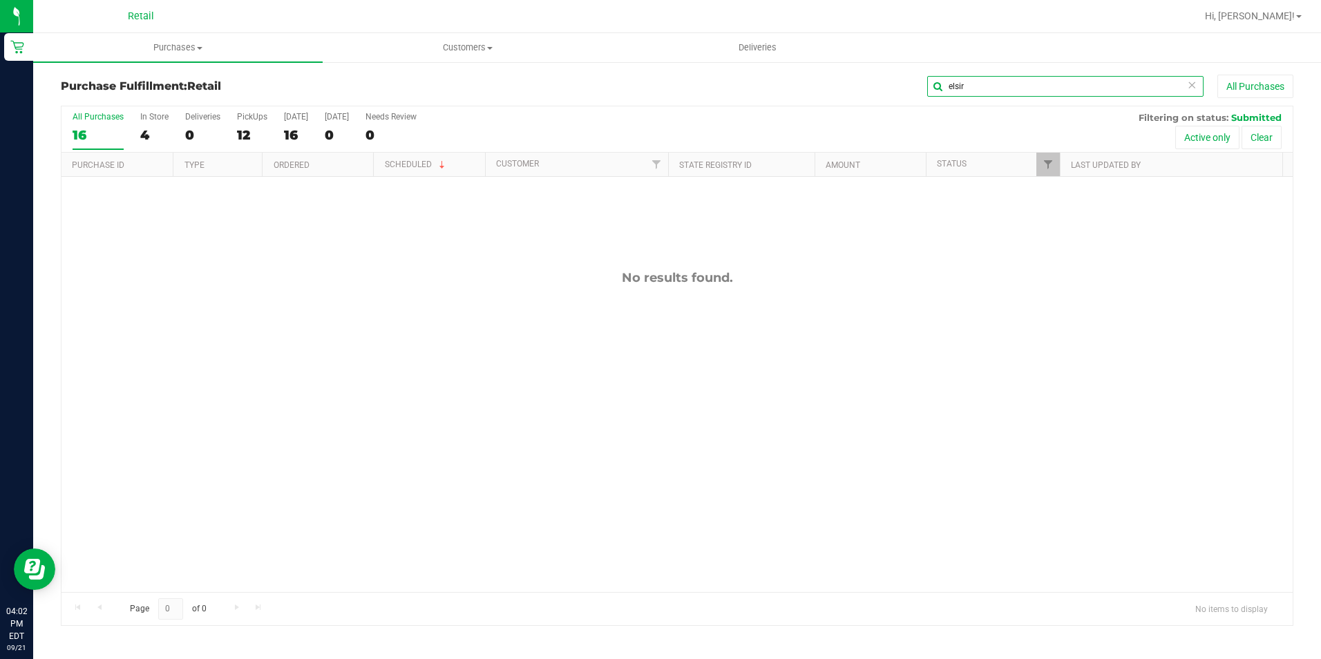
click at [927, 81] on input "elsir" at bounding box center [1065, 86] width 276 height 21
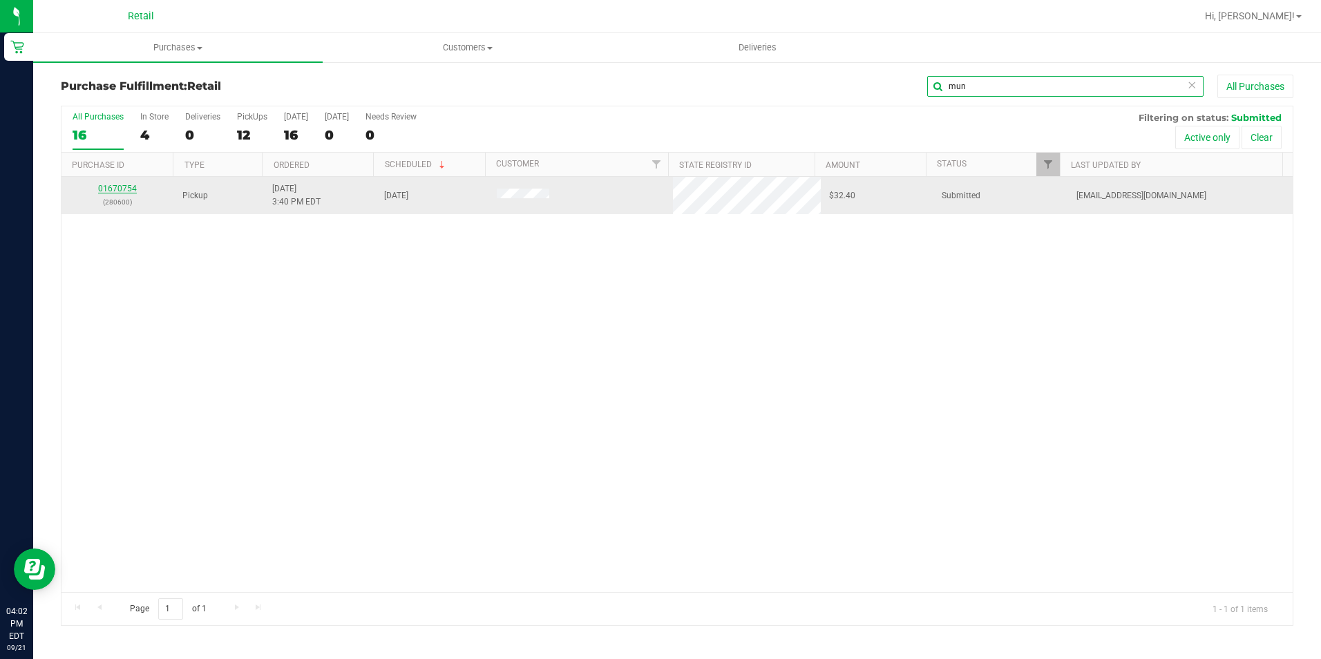
type input "mun"
click at [122, 184] on link "01670754" at bounding box center [117, 189] width 39 height 10
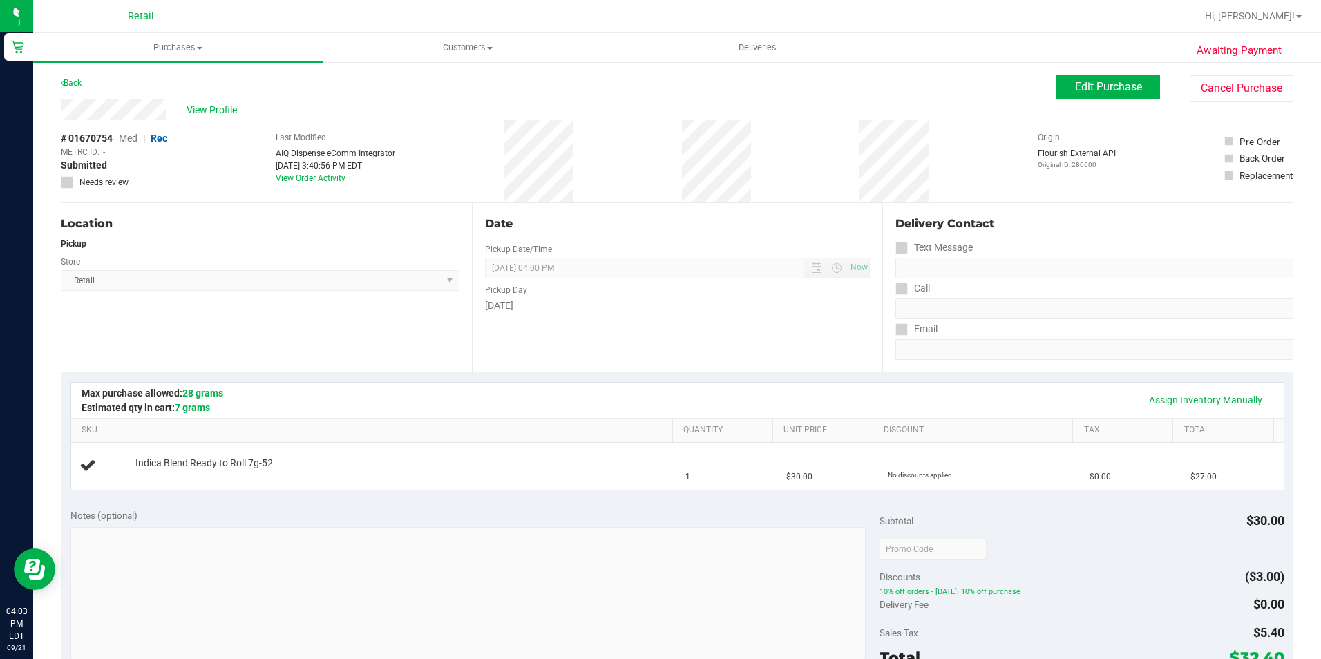
click at [560, 419] on th "SKU" at bounding box center [371, 431] width 601 height 25
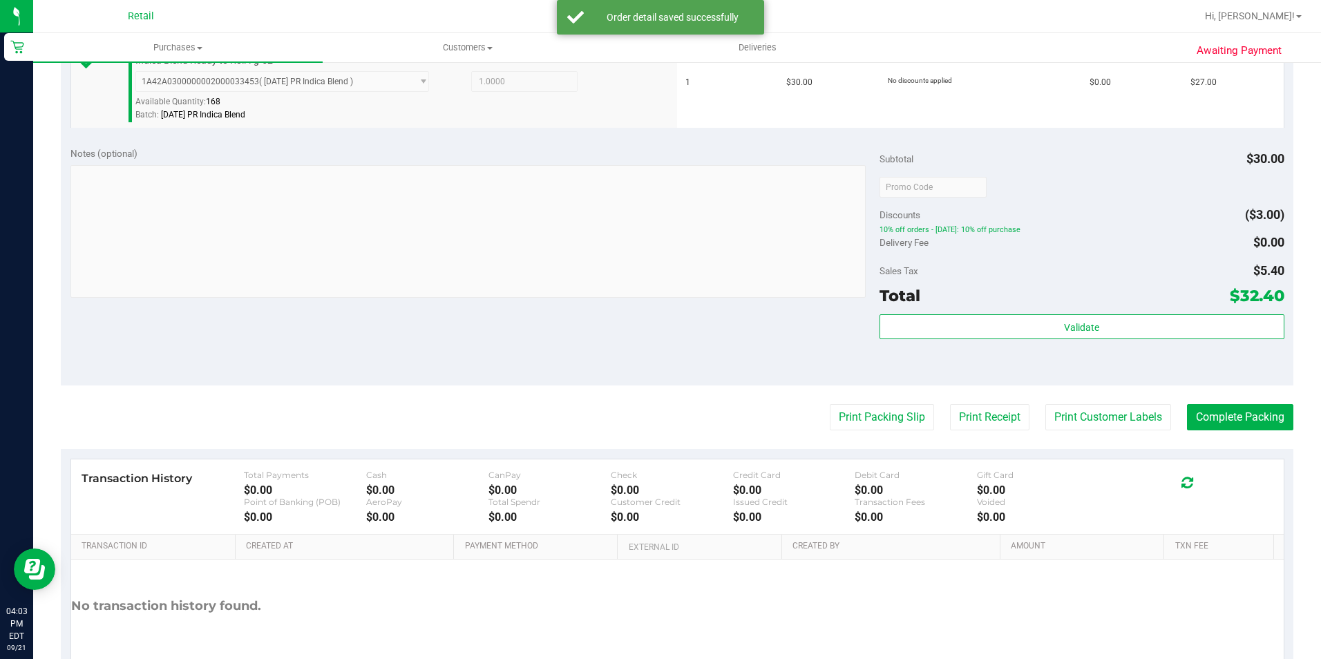
scroll to position [471, 0]
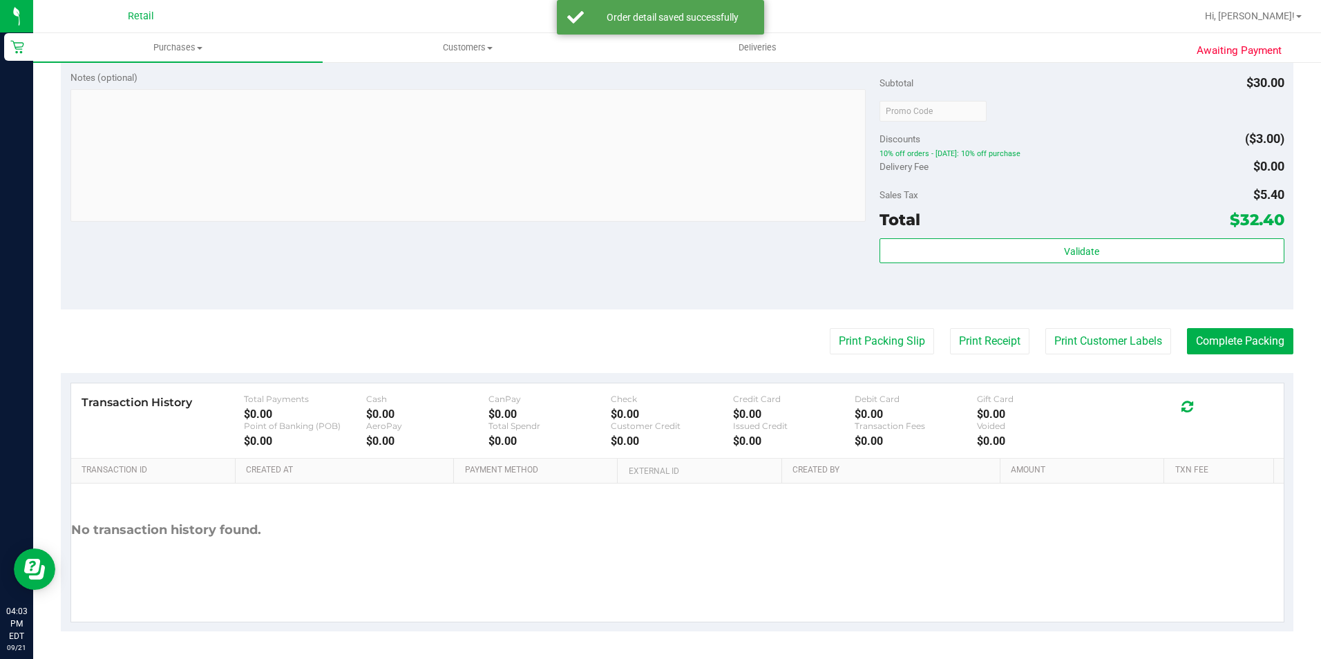
click at [1215, 319] on purchase-details "Back Edit Purchase Cancel Purchase View Profile # 01670754 Med | Rec METRC ID: …" at bounding box center [677, 117] width 1233 height 1027
click at [1219, 332] on button "Complete Packing" at bounding box center [1240, 341] width 106 height 26
click at [1216, 330] on button "Complete Packing" at bounding box center [1234, 341] width 117 height 26
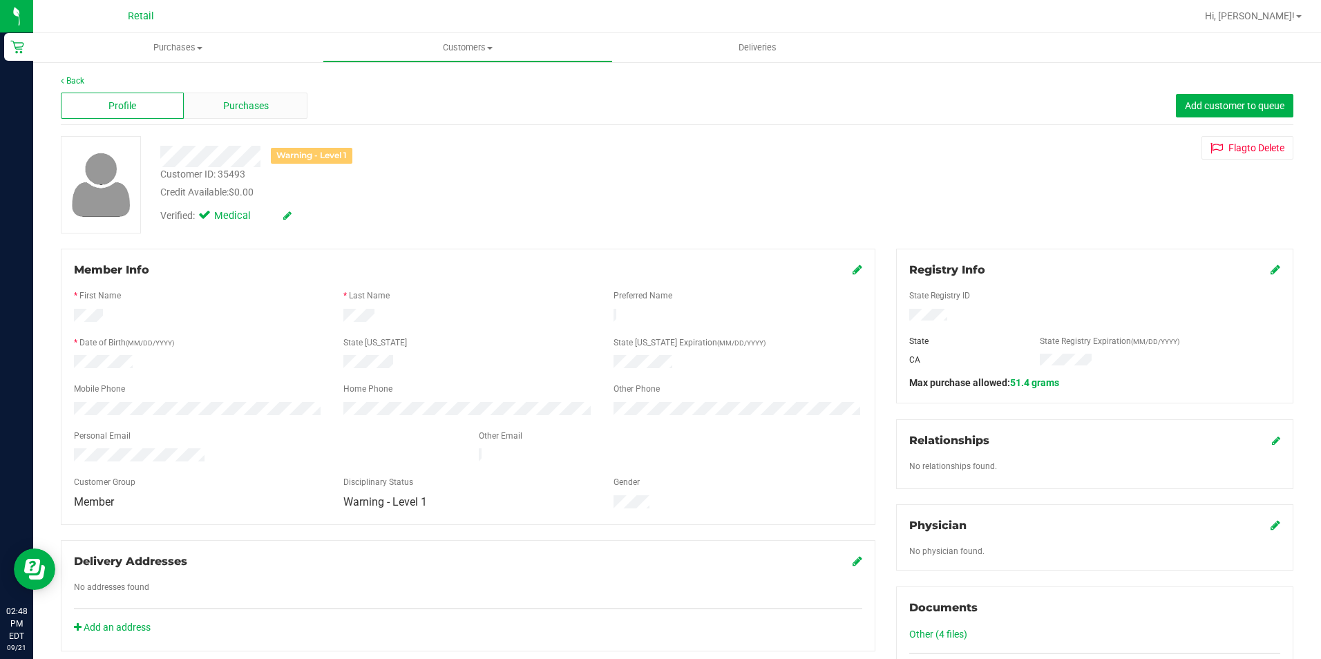
click at [251, 104] on span "Purchases" at bounding box center [246, 106] width 46 height 15
click at [244, 104] on span "Purchases" at bounding box center [246, 106] width 46 height 15
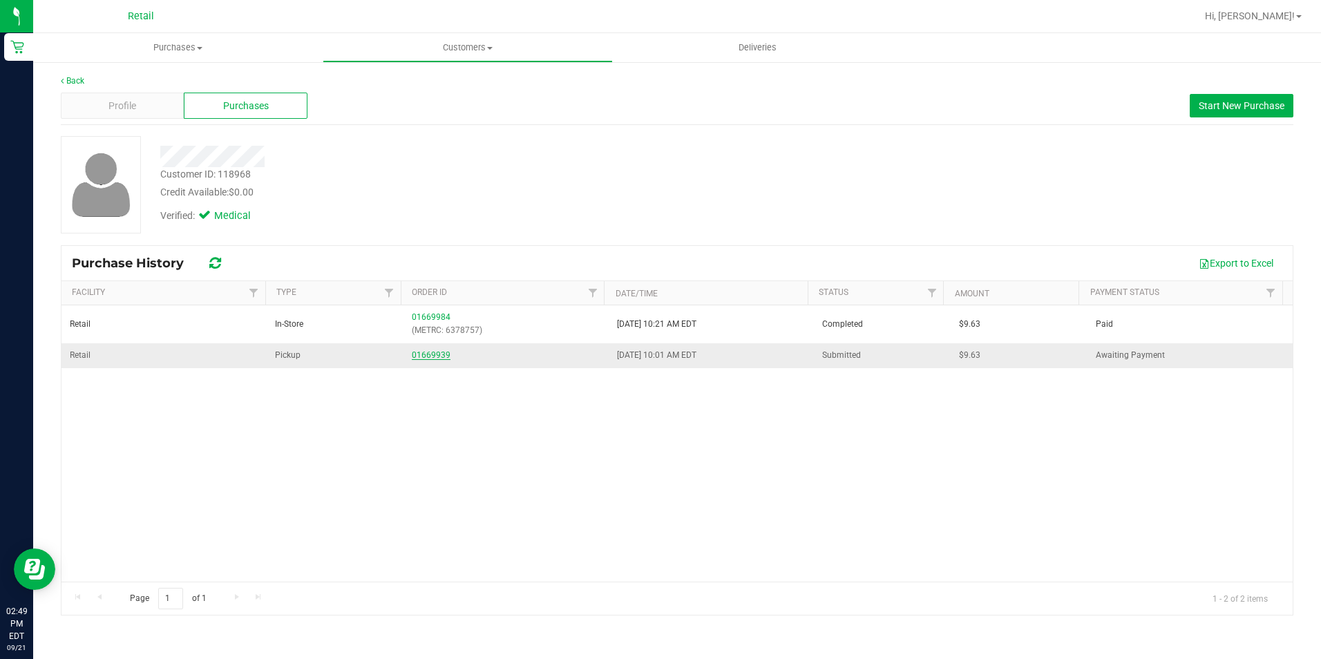
click at [429, 354] on link "01669939" at bounding box center [431, 355] width 39 height 10
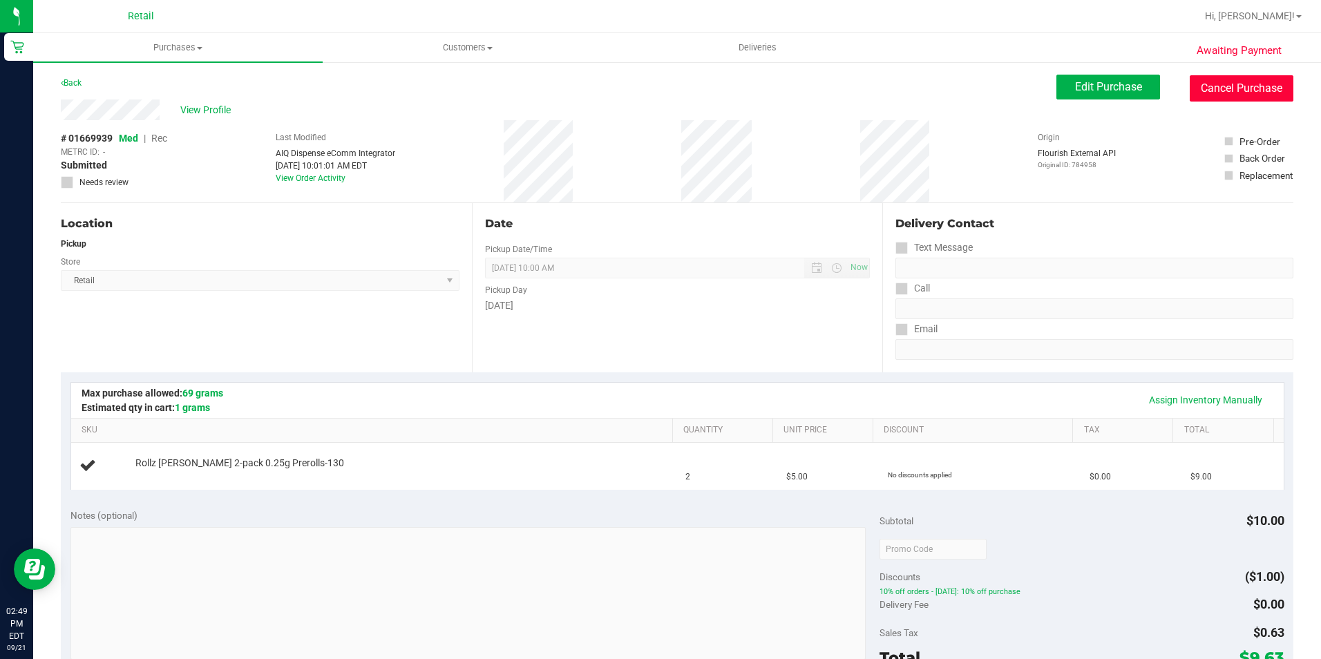
click at [1223, 93] on button "Cancel Purchase" at bounding box center [1242, 88] width 104 height 26
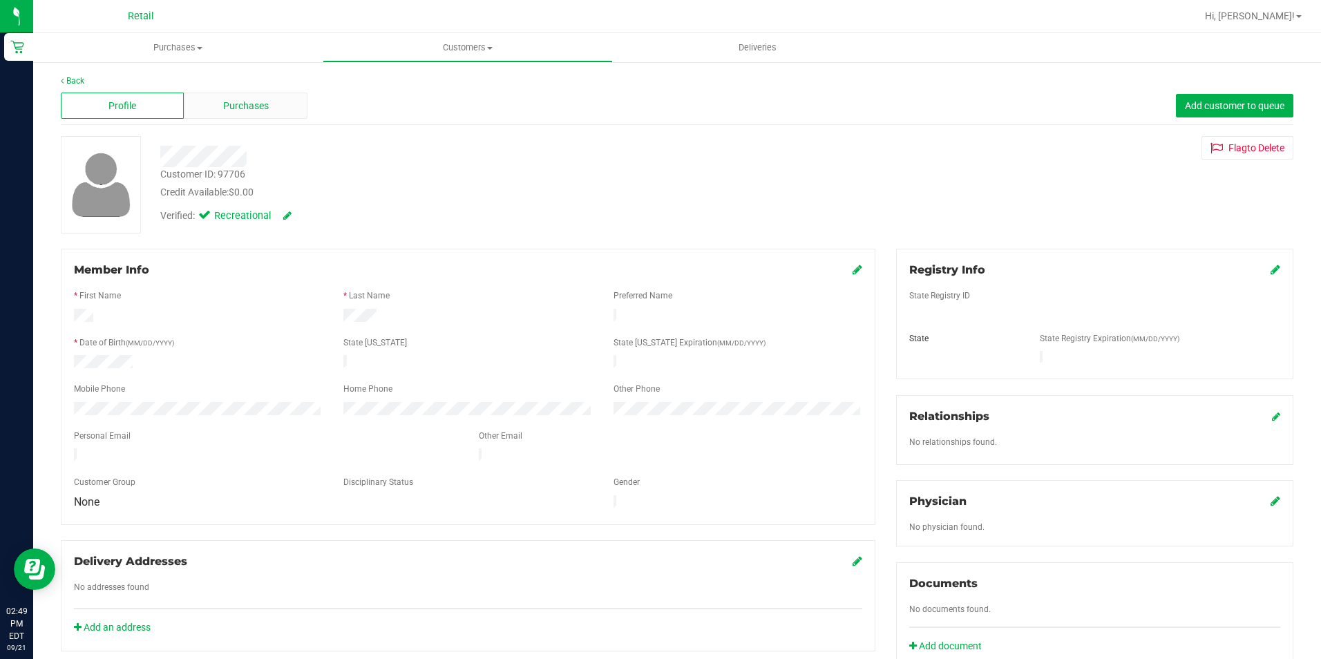
click at [247, 106] on span "Purchases" at bounding box center [246, 106] width 46 height 15
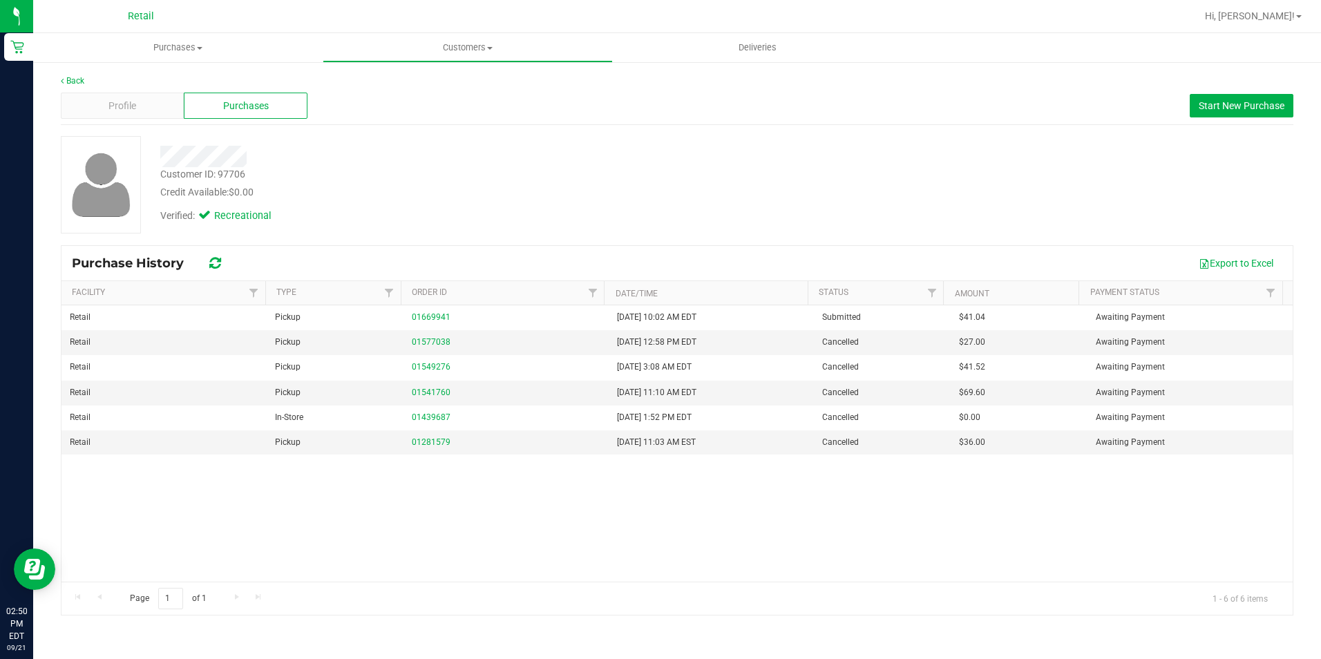
drag, startPoint x: 260, startPoint y: 156, endPoint x: 156, endPoint y: 154, distance: 103.7
click at [156, 154] on div at bounding box center [463, 156] width 627 height 21
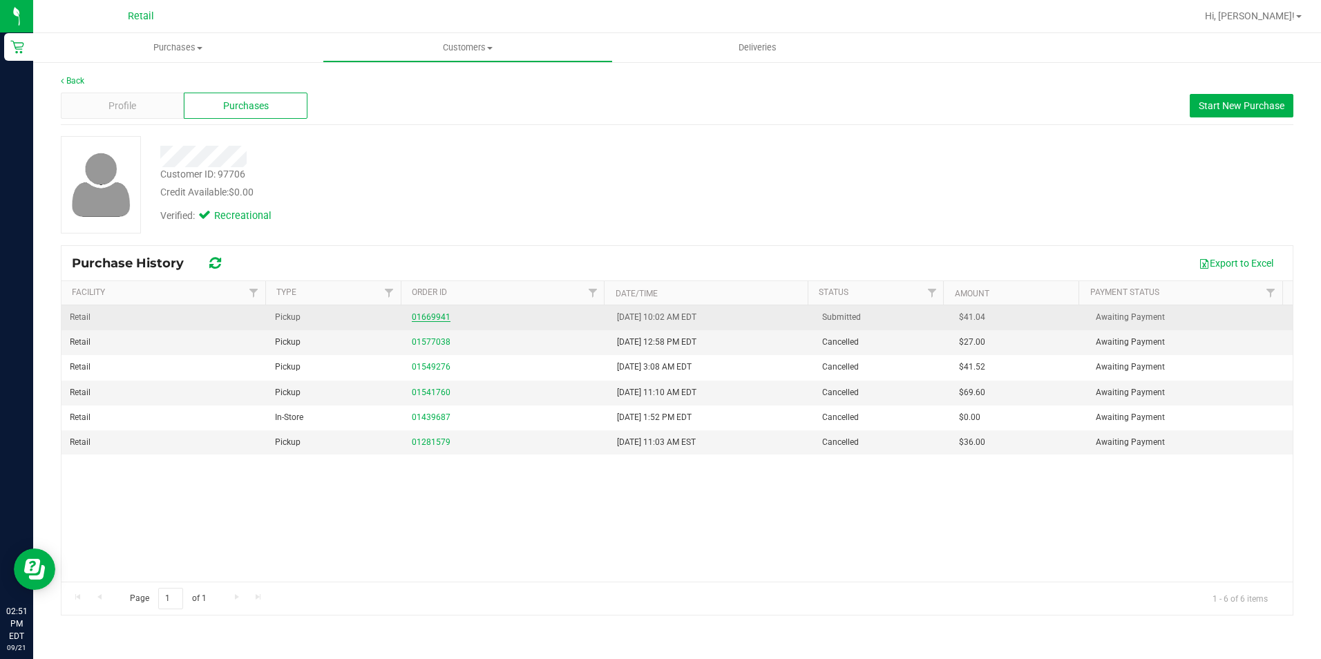
click at [423, 317] on link "01669941" at bounding box center [431, 317] width 39 height 10
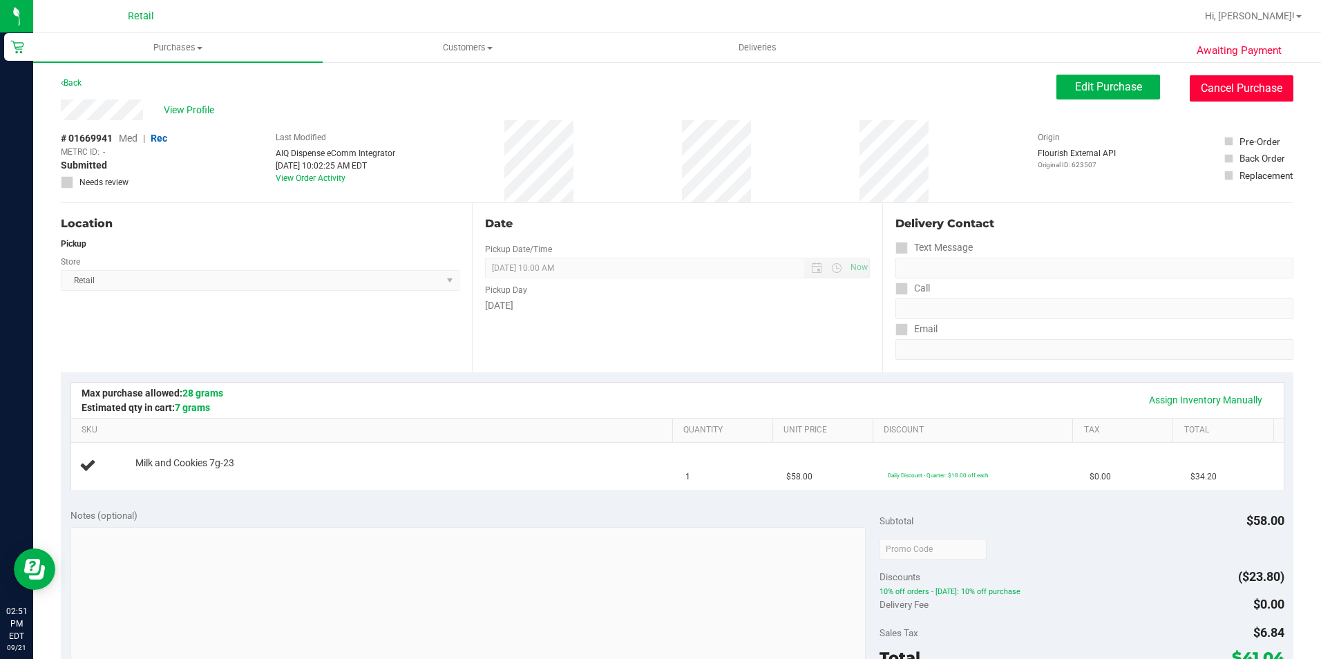
click at [1219, 81] on button "Cancel Purchase" at bounding box center [1242, 88] width 104 height 26
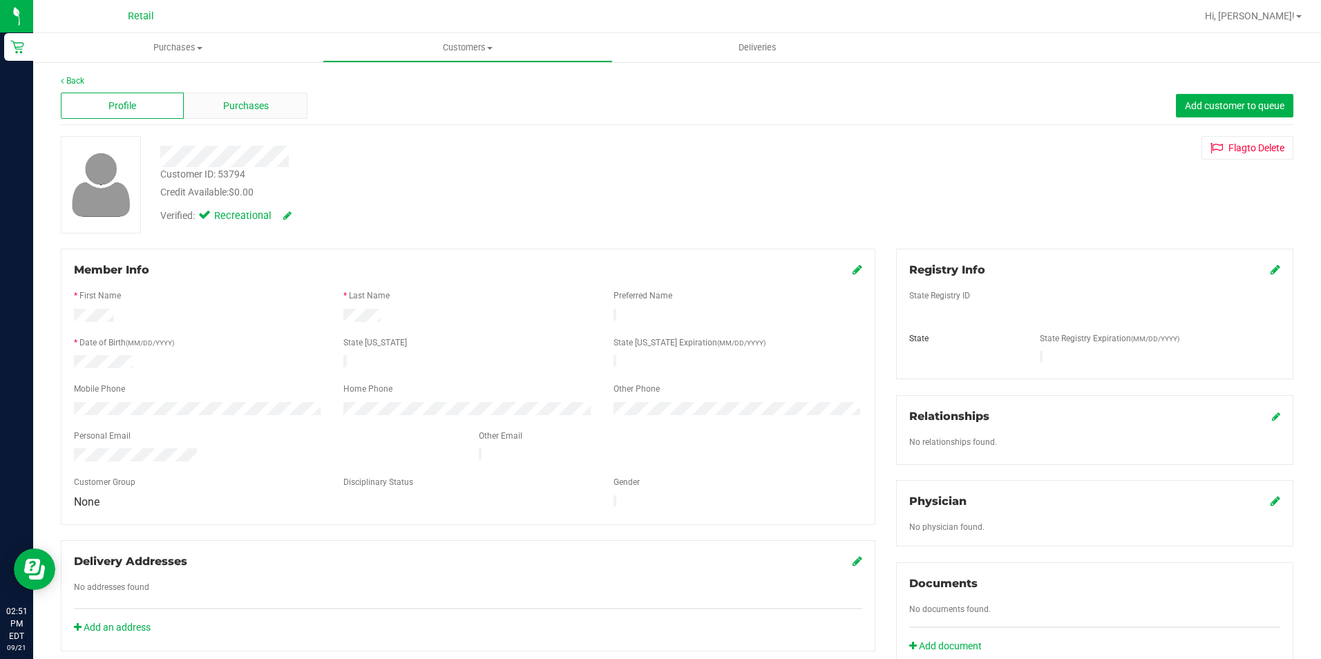
click at [234, 95] on div "Purchases" at bounding box center [245, 106] width 123 height 26
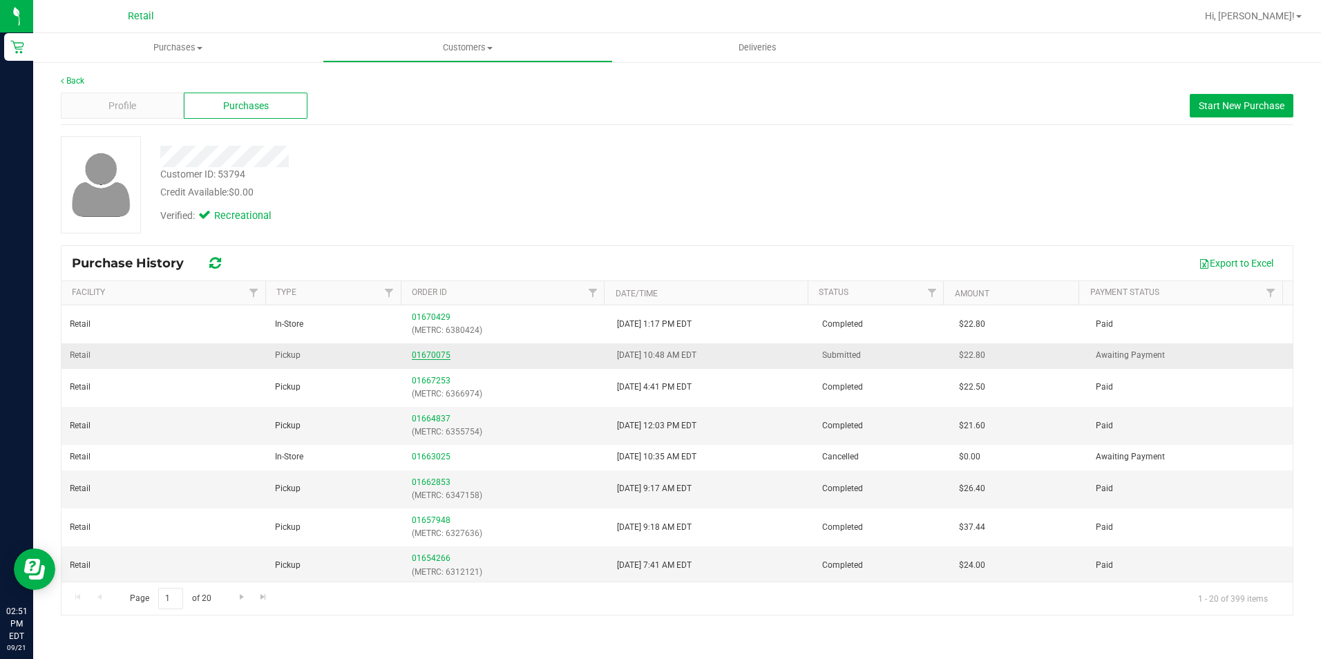
click at [426, 352] on link "01670075" at bounding box center [431, 355] width 39 height 10
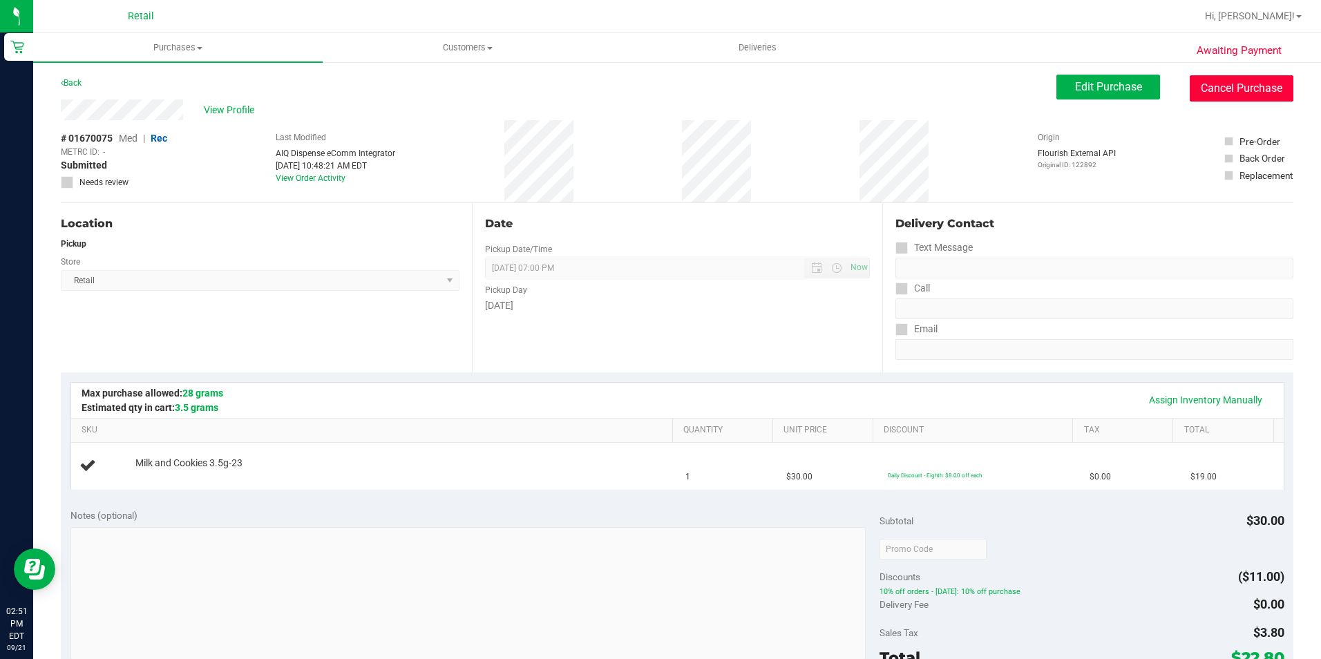
click at [1209, 92] on button "Cancel Purchase" at bounding box center [1242, 88] width 104 height 26
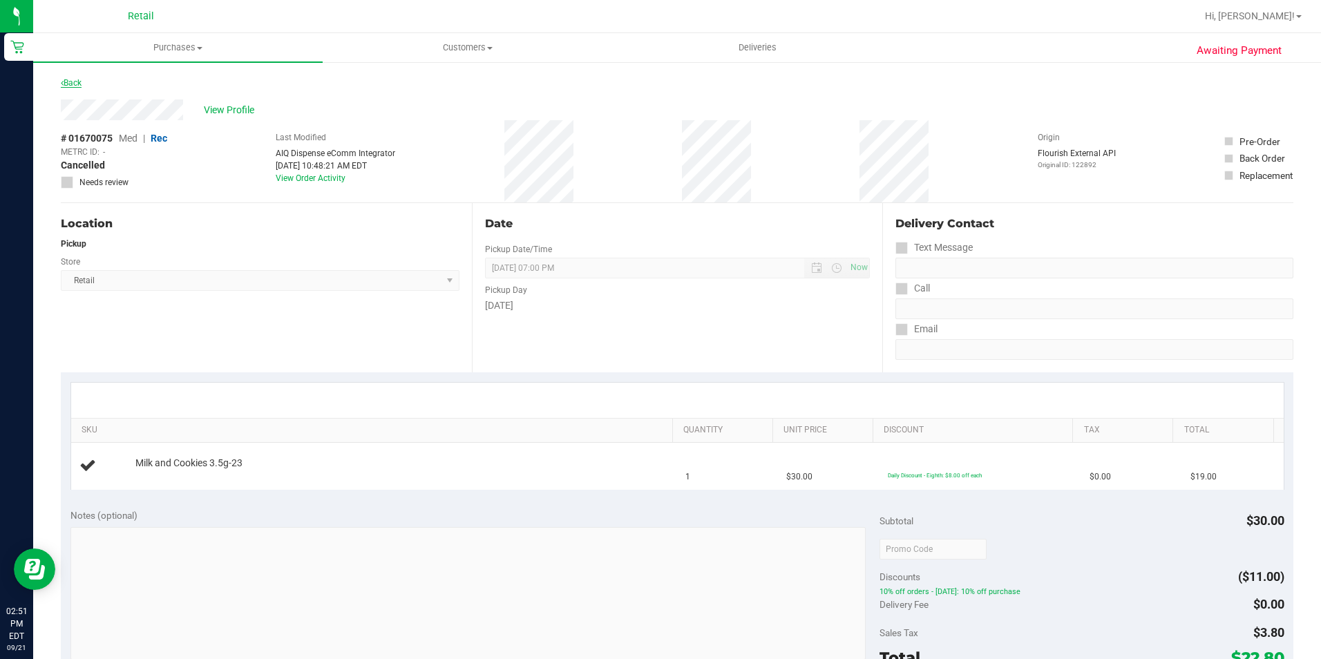
click at [73, 82] on link "Back" at bounding box center [71, 83] width 21 height 10
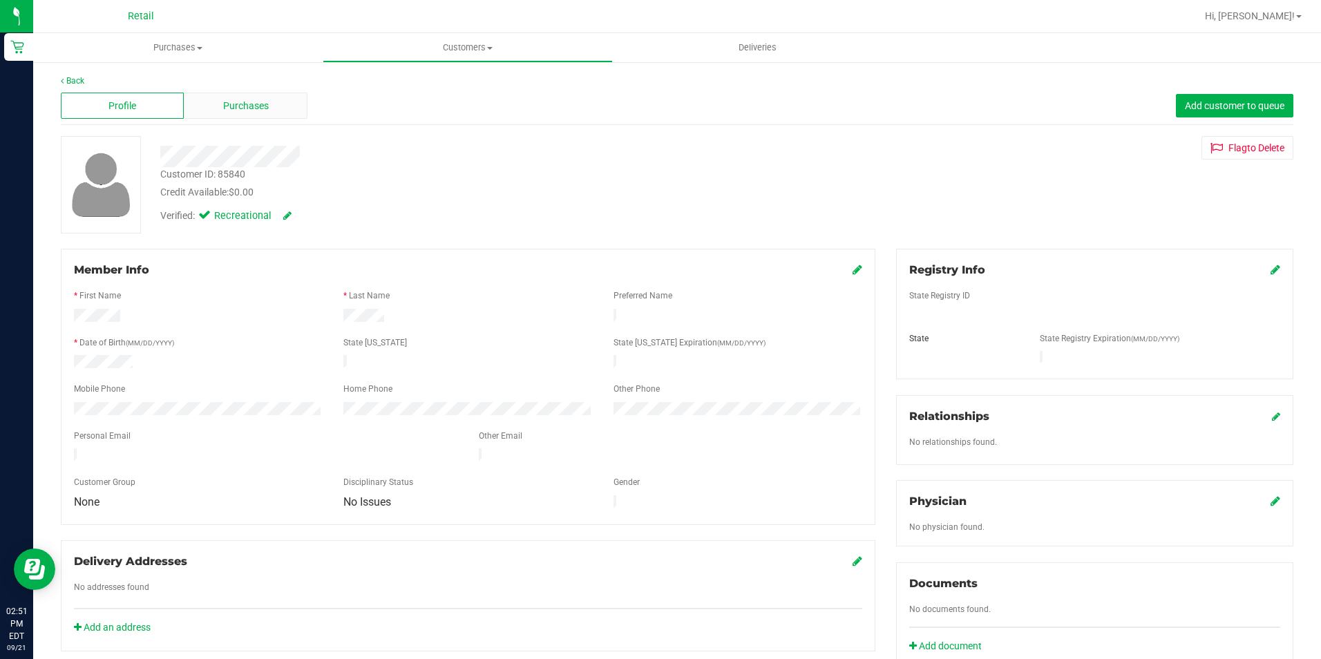
click at [257, 116] on div "Purchases" at bounding box center [245, 106] width 123 height 26
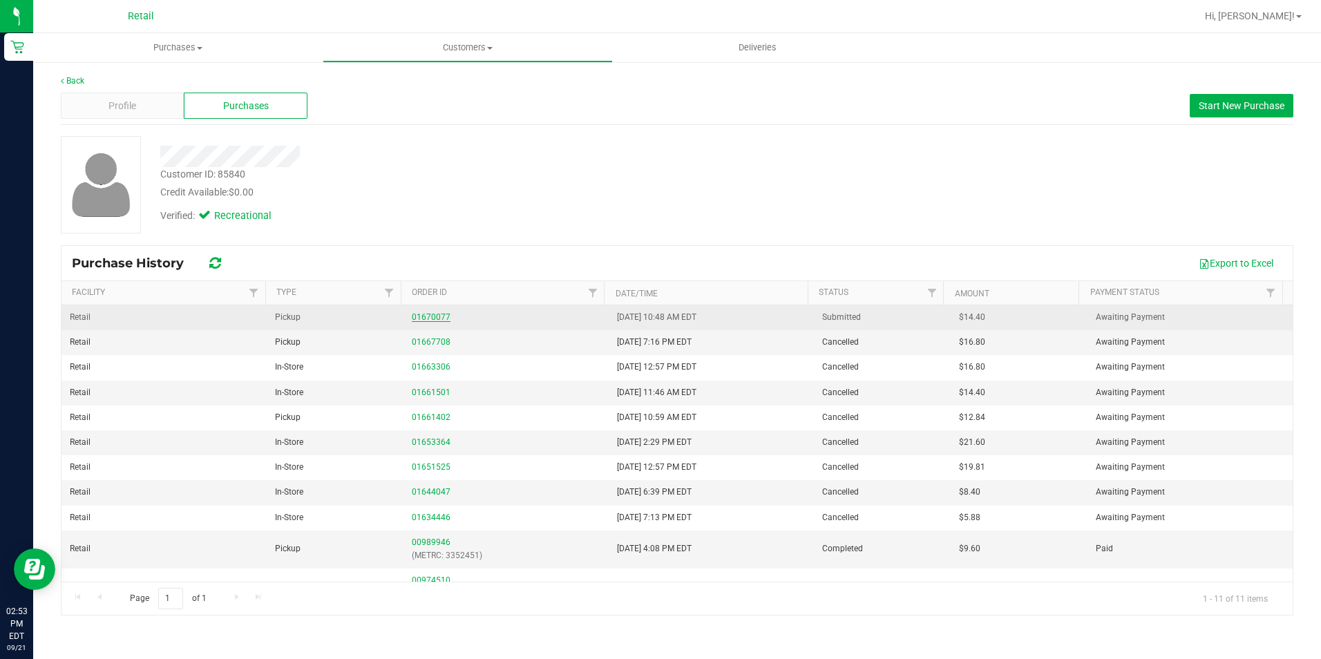
click at [421, 319] on link "01670077" at bounding box center [431, 317] width 39 height 10
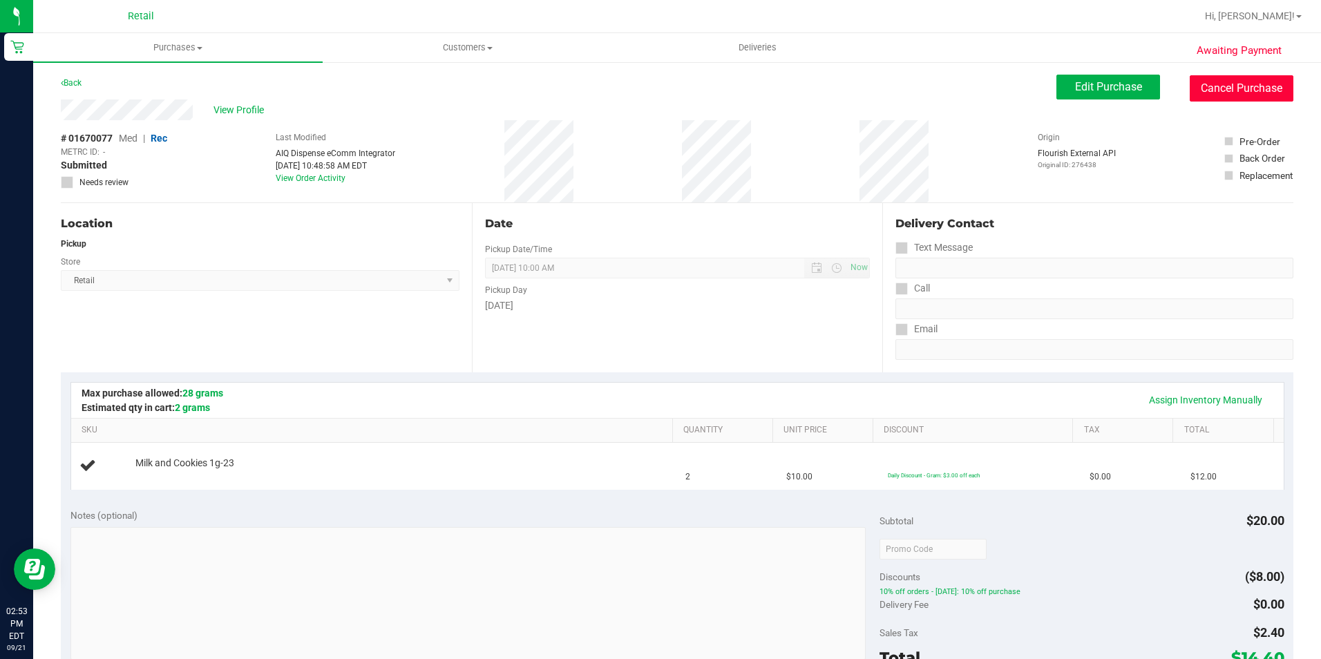
click at [1242, 86] on button "Cancel Purchase" at bounding box center [1242, 88] width 104 height 26
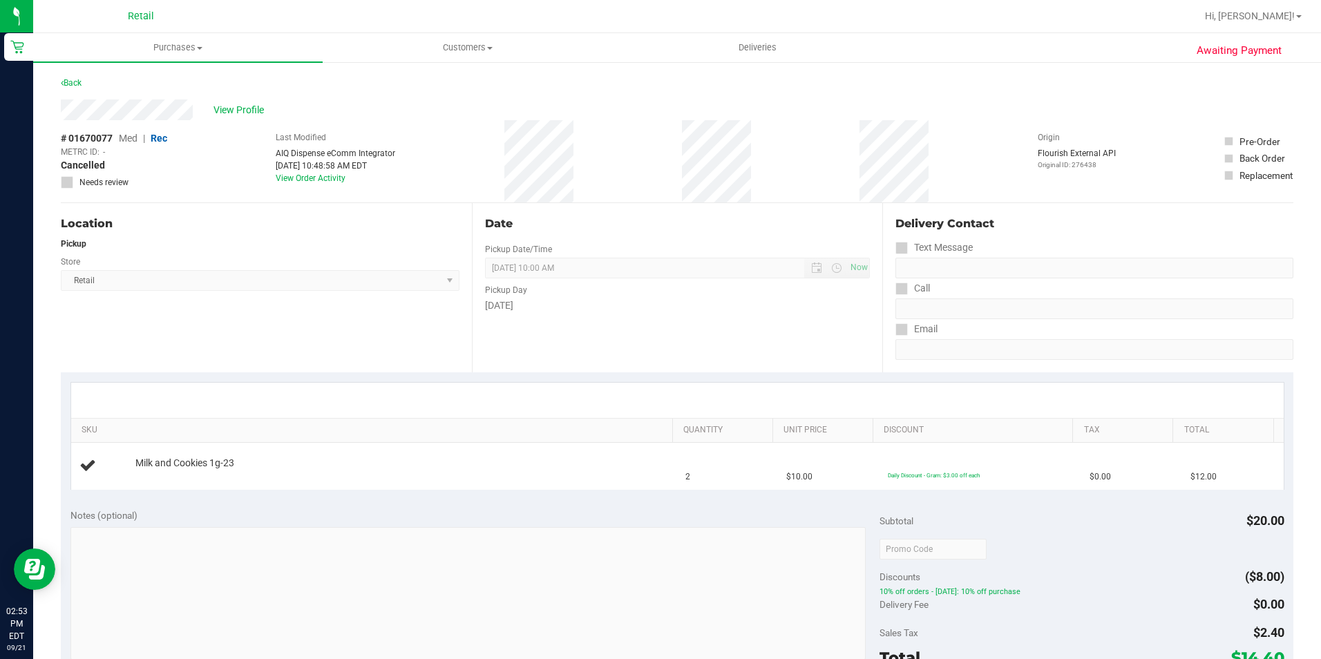
drag, startPoint x: 194, startPoint y: 110, endPoint x: 60, endPoint y: 108, distance: 134.0
click at [60, 108] on div "Awaiting Payment Back View Profile # 01670077 Med | Rec METRC ID: - Cancelled N…" at bounding box center [677, 579] width 1288 height 1036
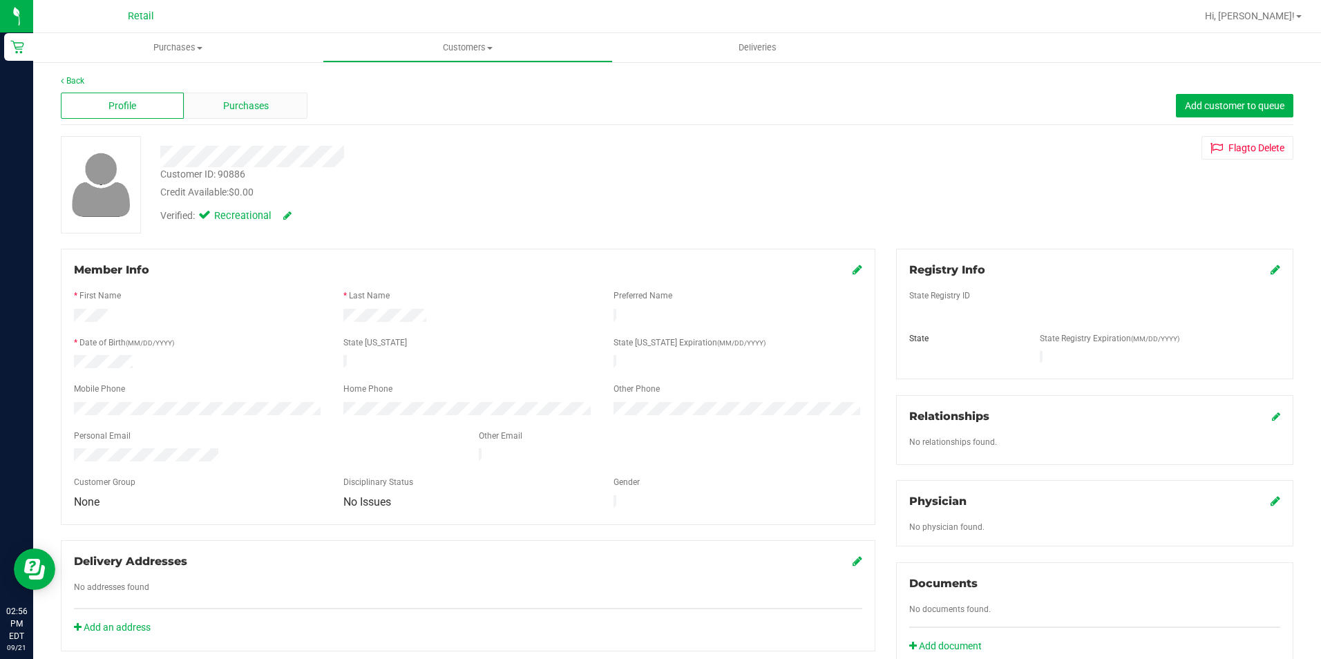
click at [270, 109] on div "Purchases" at bounding box center [245, 106] width 123 height 26
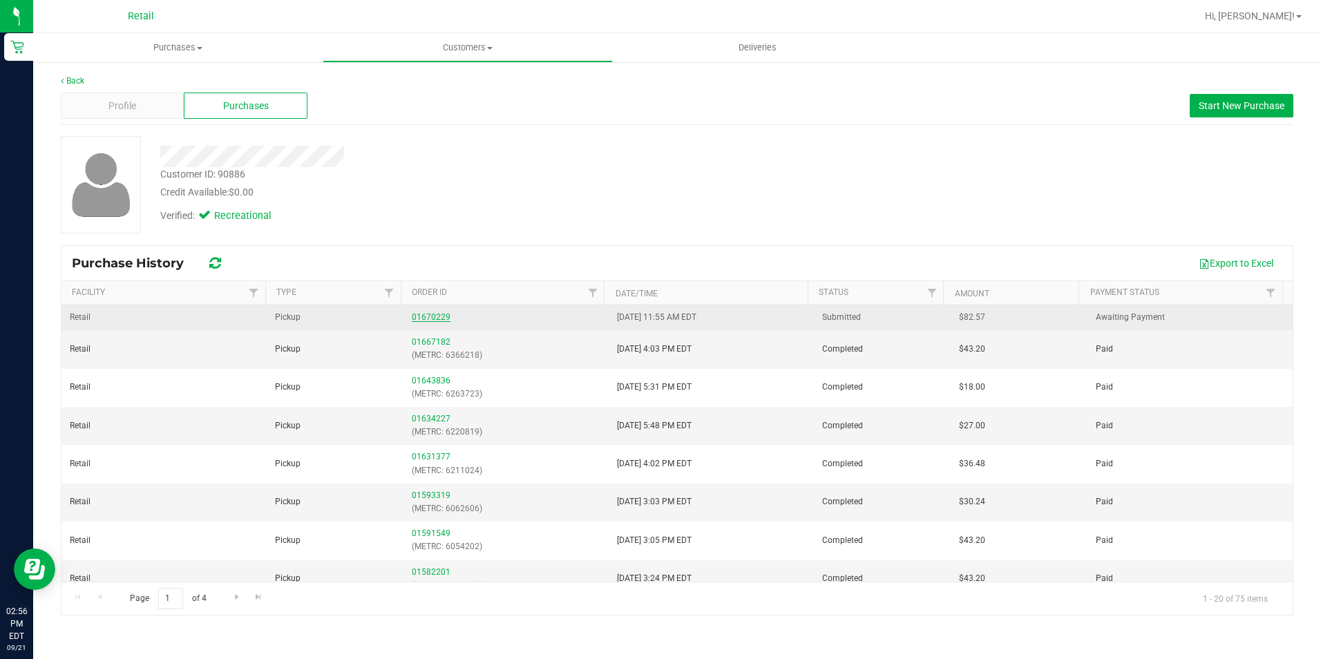
click at [428, 313] on link "01670229" at bounding box center [431, 317] width 39 height 10
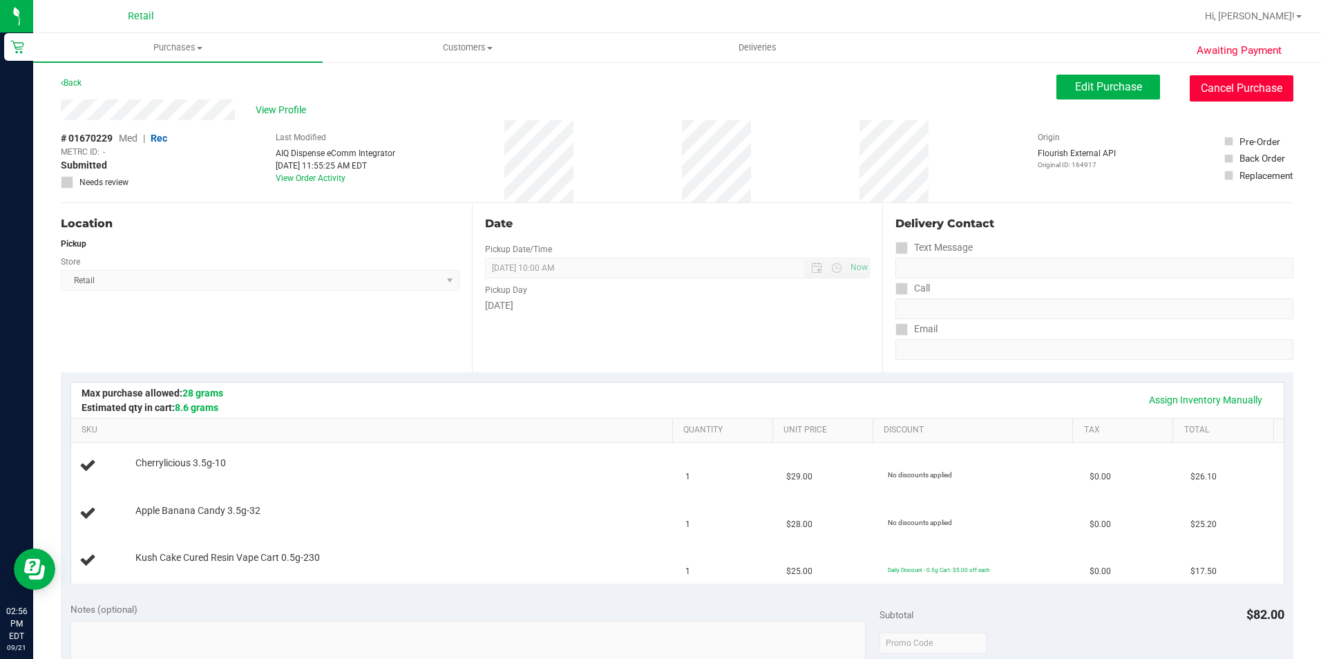
click at [1237, 84] on button "Cancel Purchase" at bounding box center [1242, 88] width 104 height 26
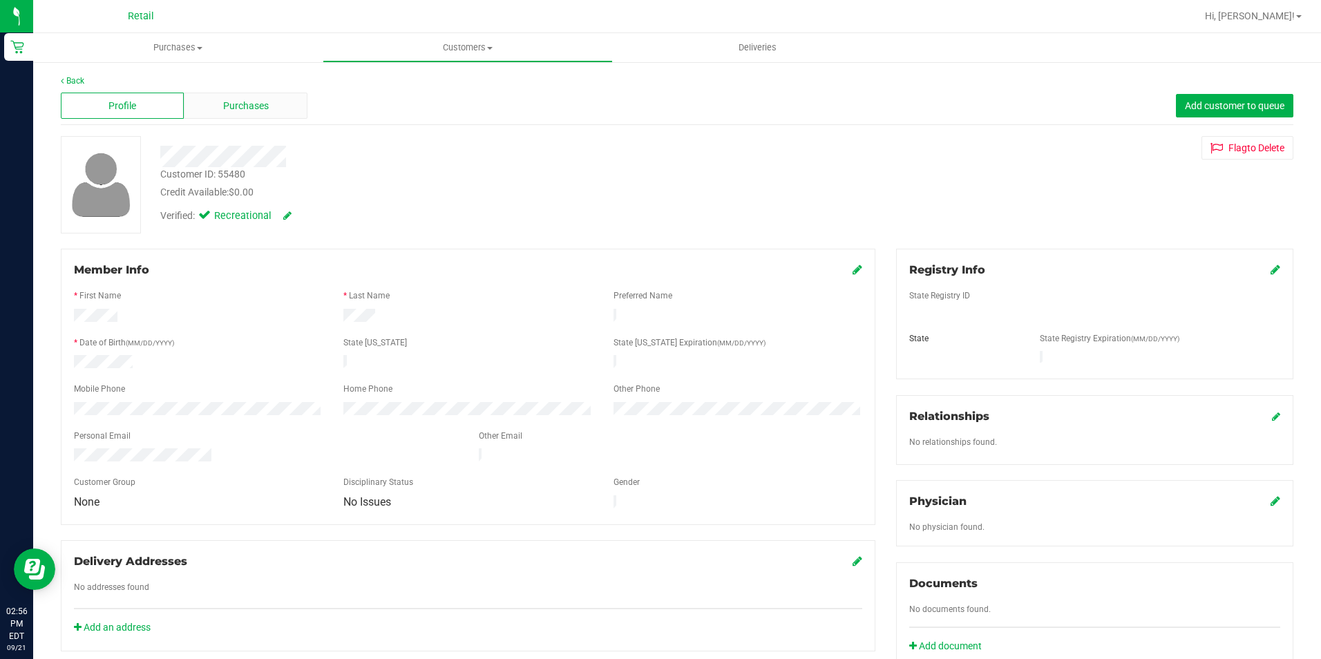
click at [243, 93] on div "Purchases" at bounding box center [245, 106] width 123 height 26
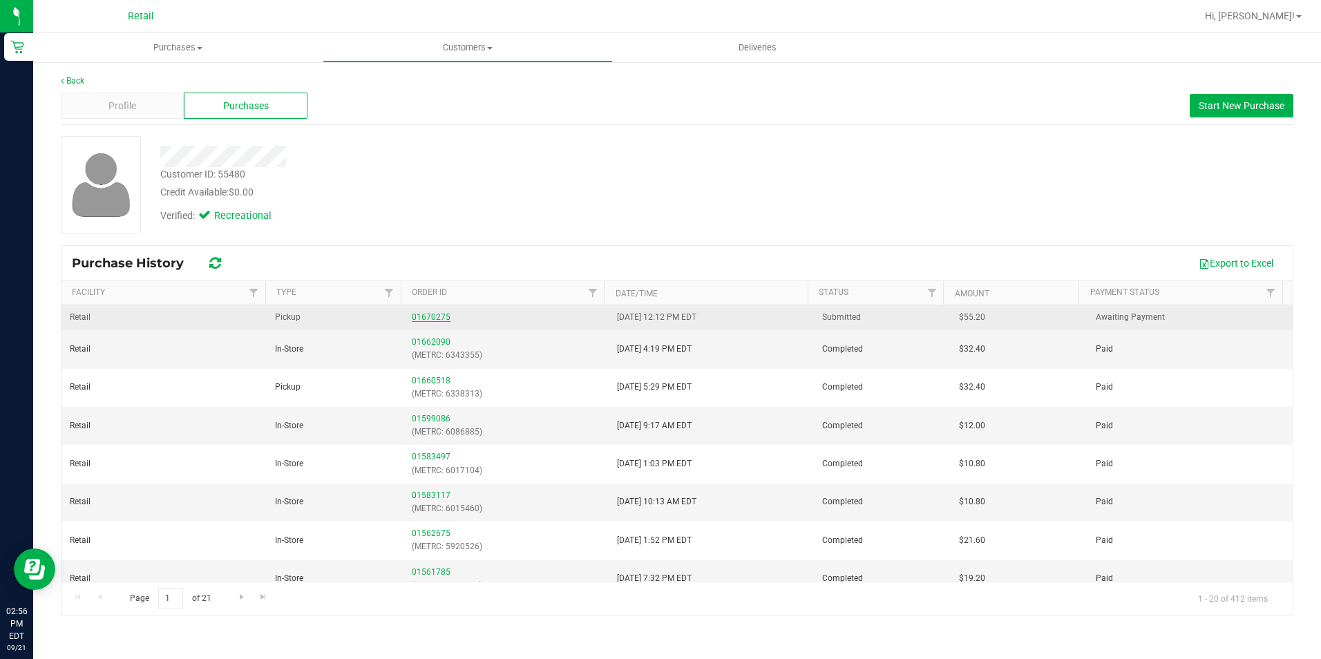
click at [427, 313] on link "01670275" at bounding box center [431, 317] width 39 height 10
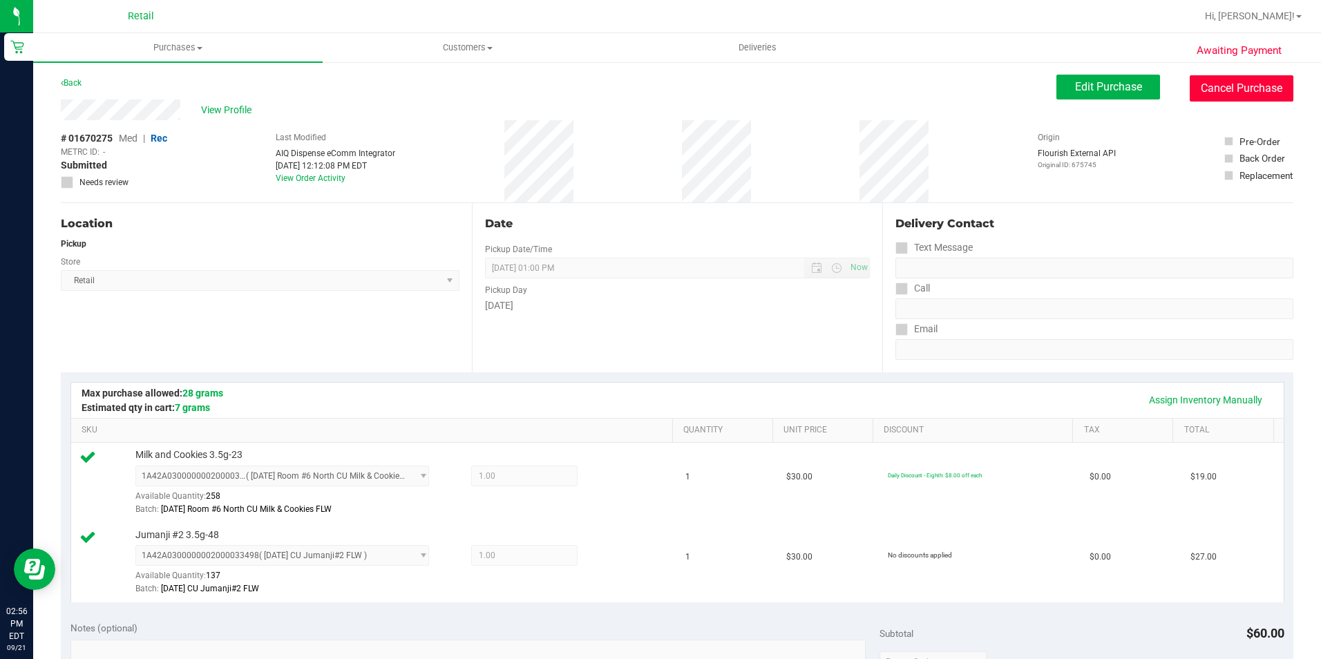
click at [1232, 88] on button "Cancel Purchase" at bounding box center [1242, 88] width 104 height 26
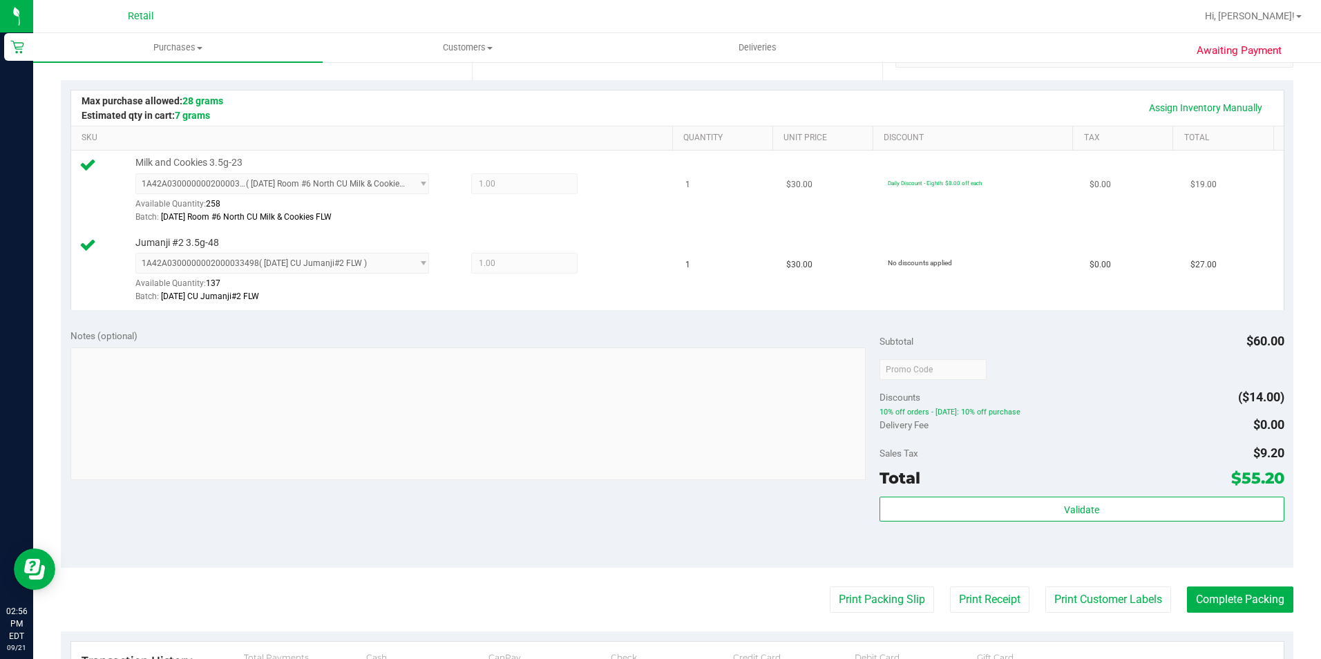
scroll to position [484, 0]
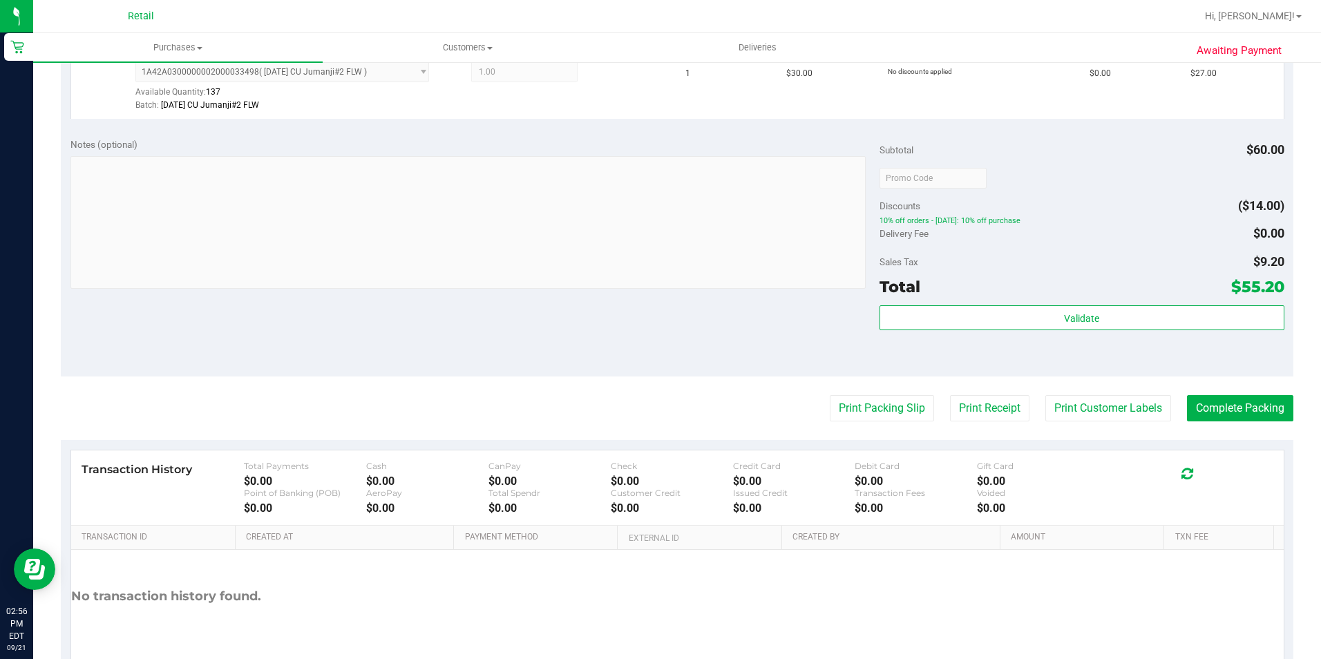
click at [1223, 423] on purchase-details "Back Edit Purchase Cancel Purchase View Profile # 01670275 Med | Rec METRC ID: …" at bounding box center [677, 145] width 1233 height 1108
click at [1223, 406] on button "Complete Packing" at bounding box center [1240, 408] width 106 height 26
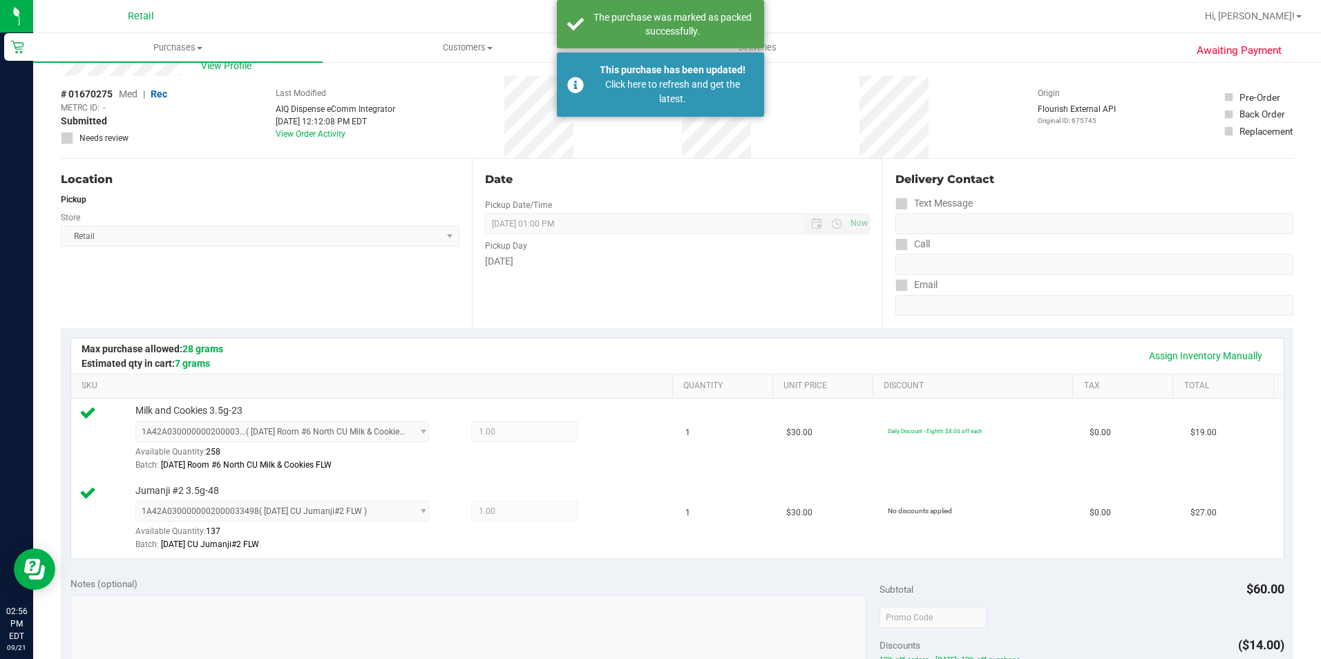
scroll to position [0, 0]
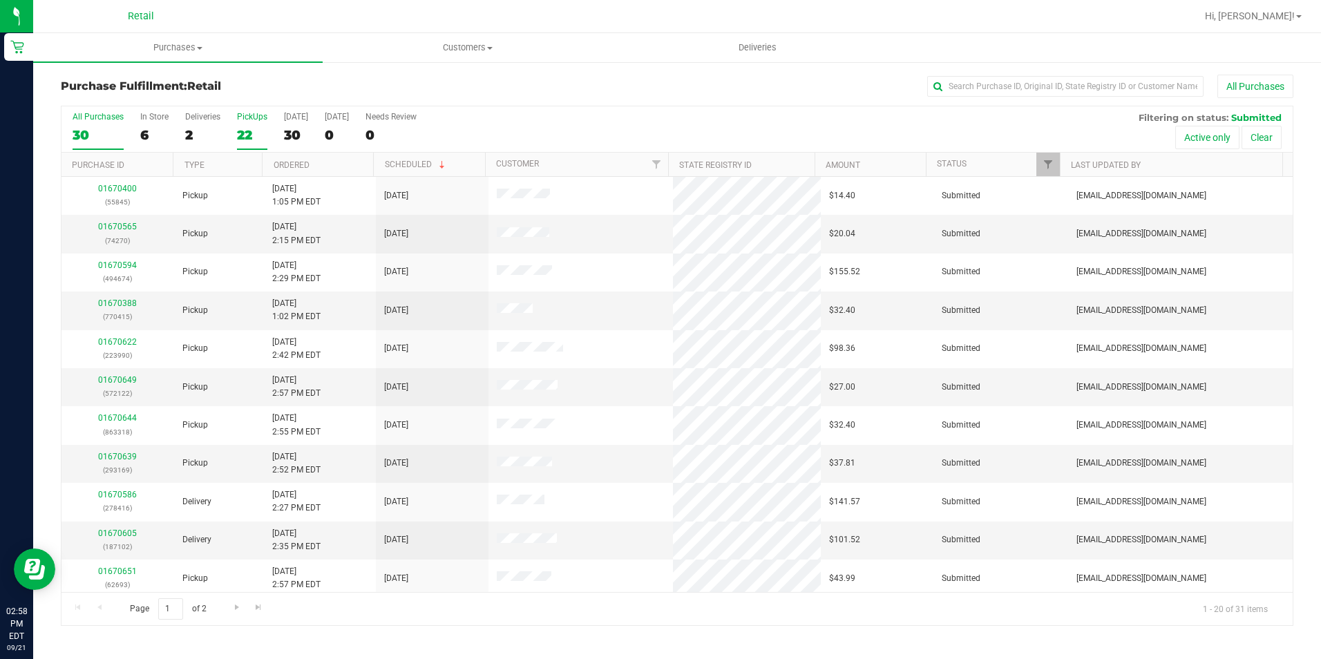
click at [254, 131] on div "22" at bounding box center [252, 135] width 30 height 16
click at [0, 0] on input "PickUps 22" at bounding box center [0, 0] width 0 height 0
click at [281, 169] on link "Ordered" at bounding box center [292, 165] width 36 height 10
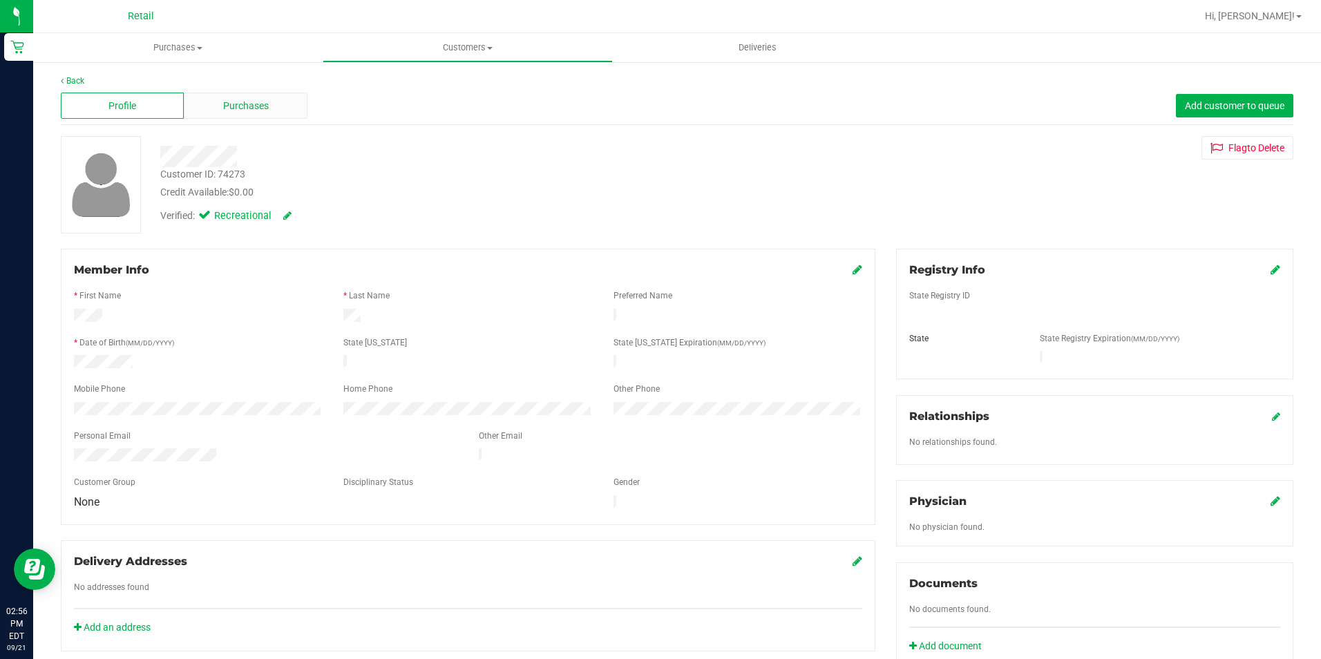
click at [240, 115] on div "Purchases" at bounding box center [245, 106] width 123 height 26
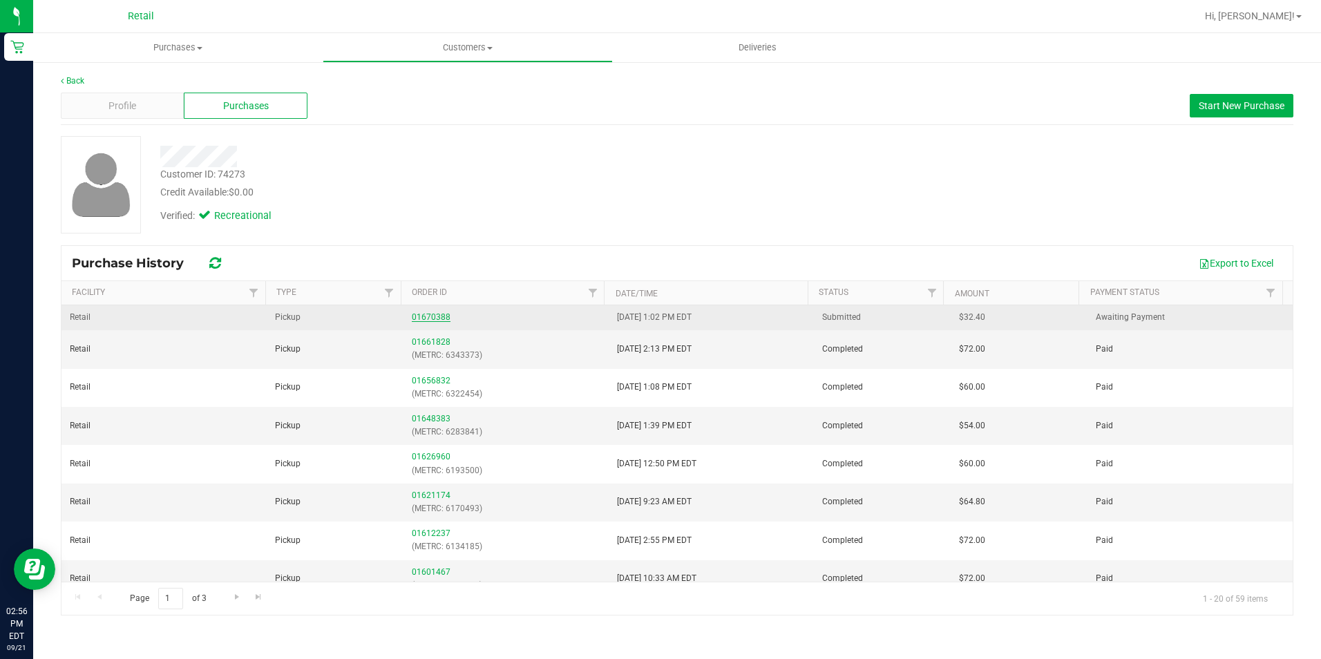
click at [430, 319] on link "01670388" at bounding box center [431, 317] width 39 height 10
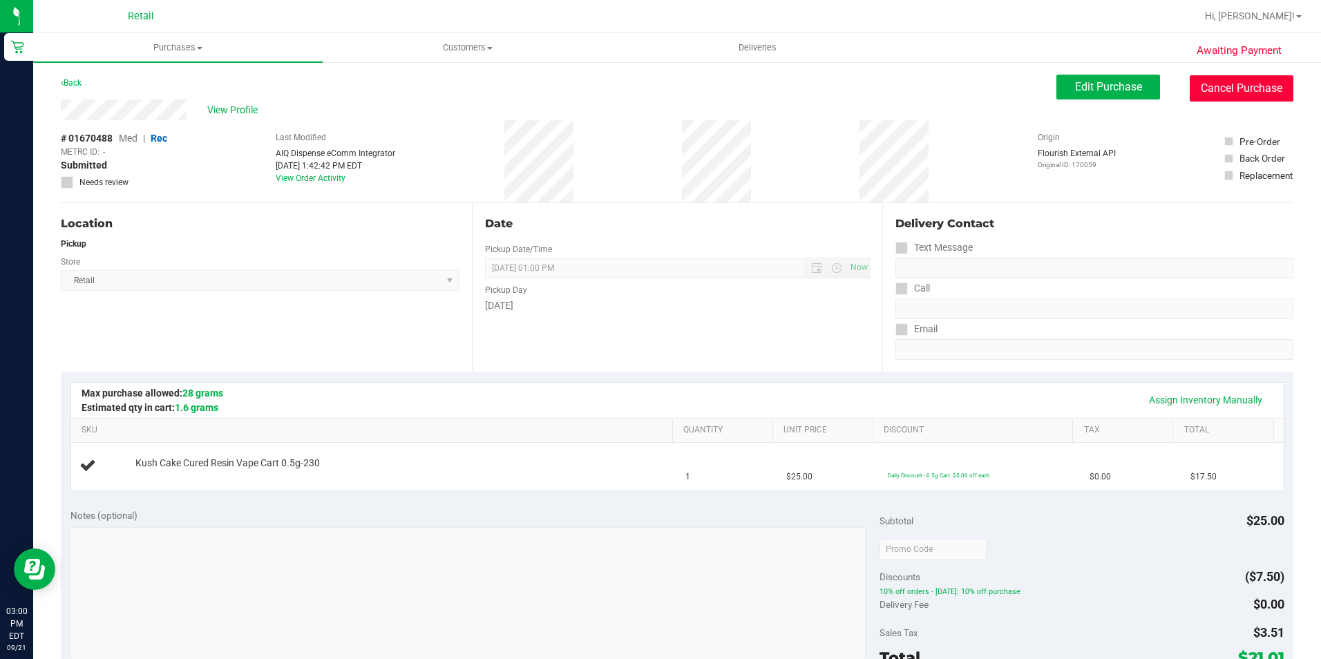
click at [1245, 92] on button "Cancel Purchase" at bounding box center [1242, 88] width 104 height 26
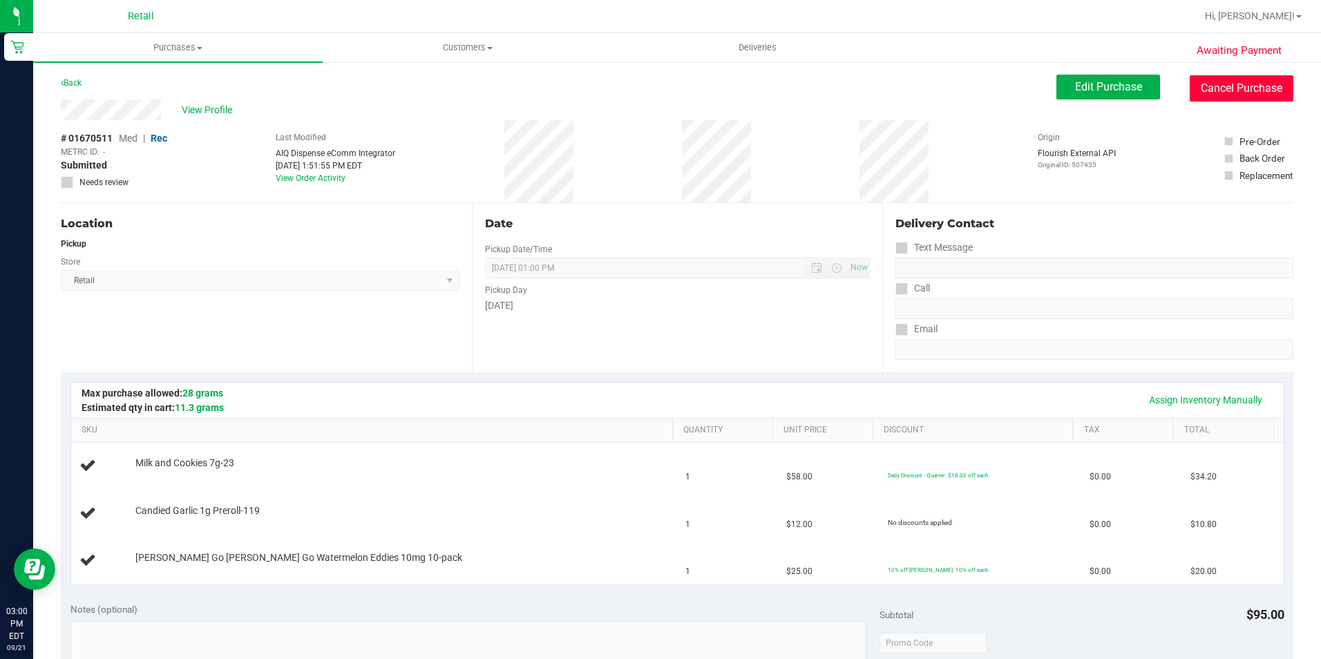
click at [1246, 84] on button "Cancel Purchase" at bounding box center [1242, 88] width 104 height 26
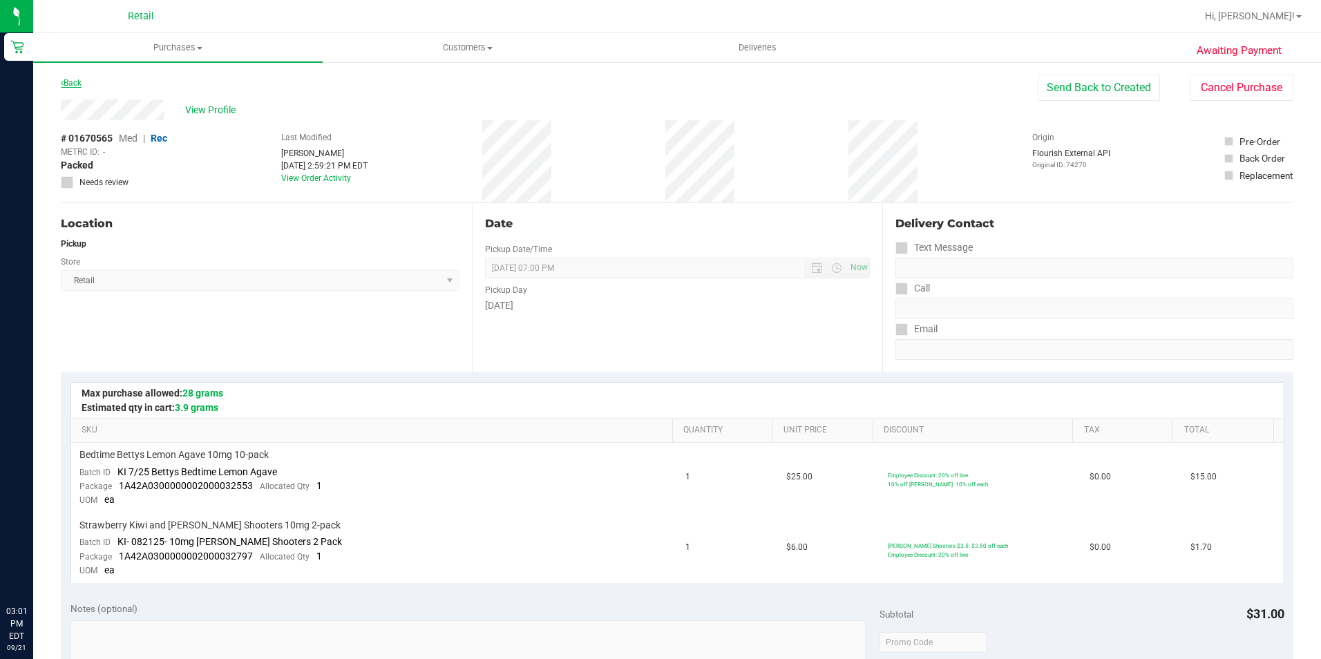
click at [75, 85] on link "Back" at bounding box center [71, 83] width 21 height 10
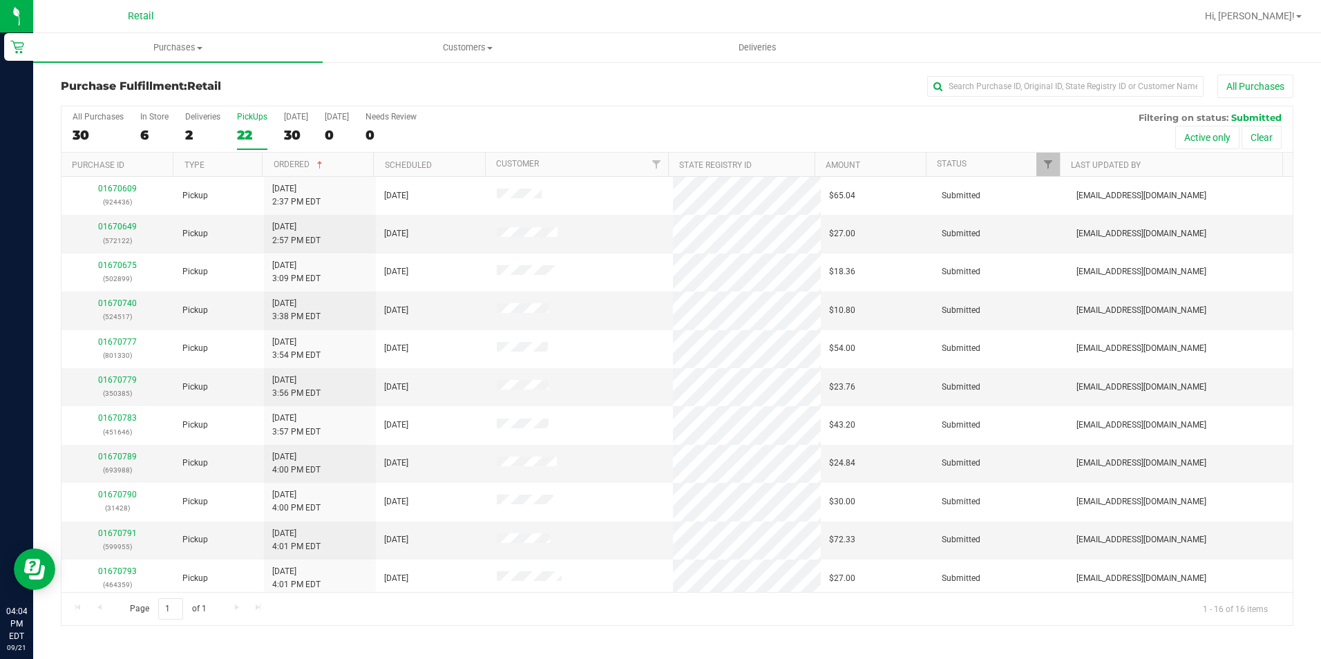
click at [1048, 111] on div "All Purchases 30 In Store 6 Deliveries 2 PickUps 22 [DATE] 30 [DATE] 0 Needs Re…" at bounding box center [676, 111] width 1231 height 11
